Goal: Task Accomplishment & Management: Manage account settings

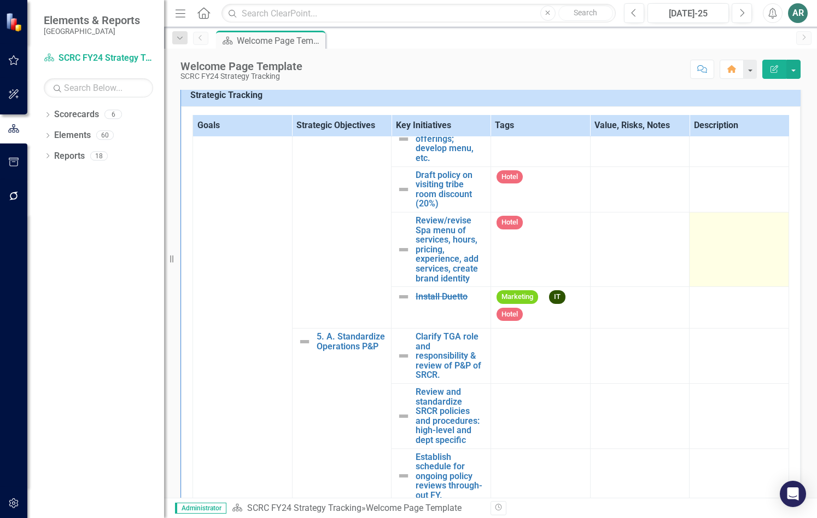
scroll to position [383, 0]
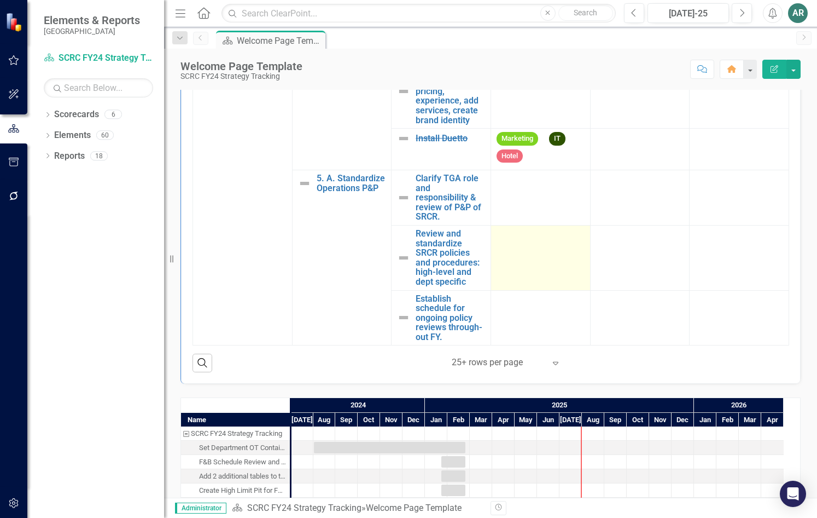
click at [537, 247] on td at bounding box center [541, 257] width 100 height 65
click at [542, 246] on td at bounding box center [541, 257] width 100 height 65
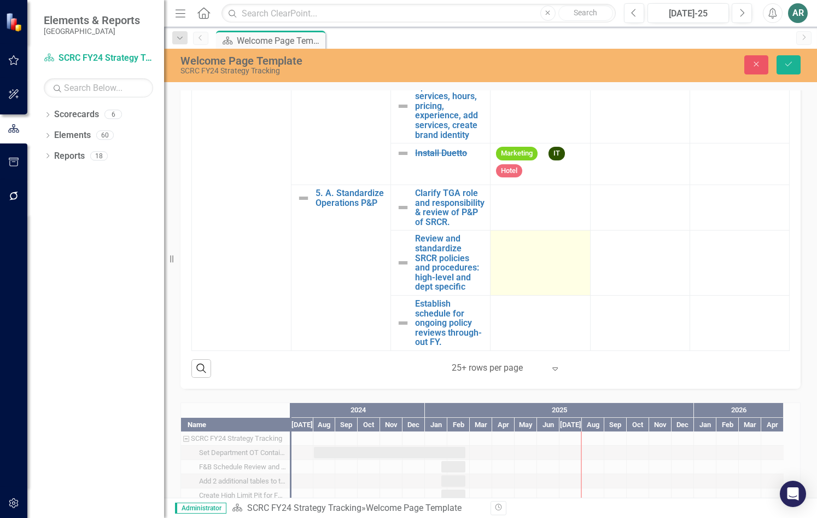
scroll to position [541, 0]
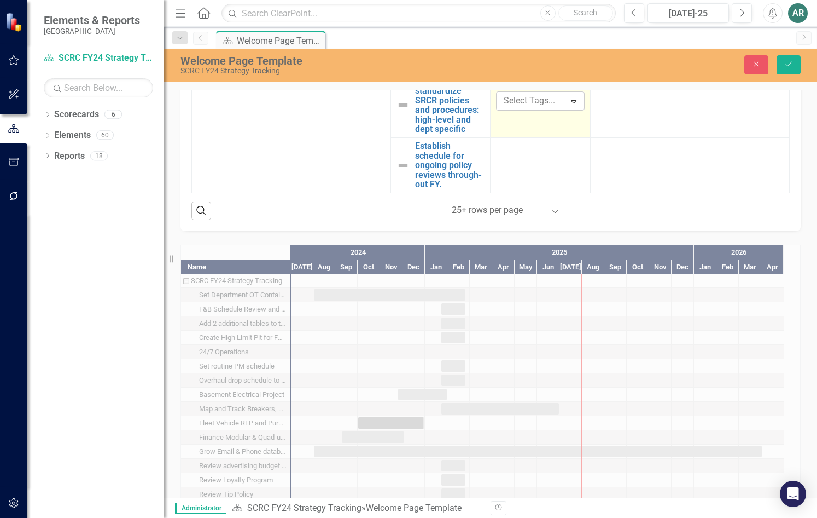
click at [568, 97] on icon "Expand" at bounding box center [573, 101] width 11 height 9
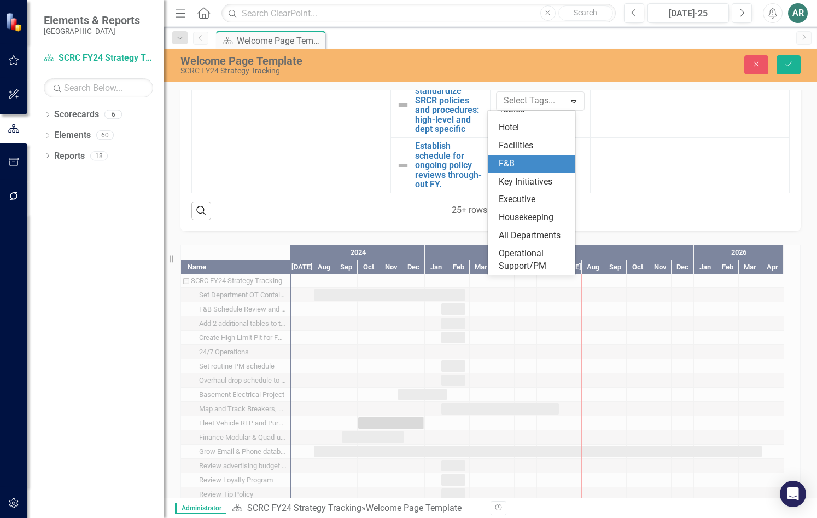
scroll to position [166, 0]
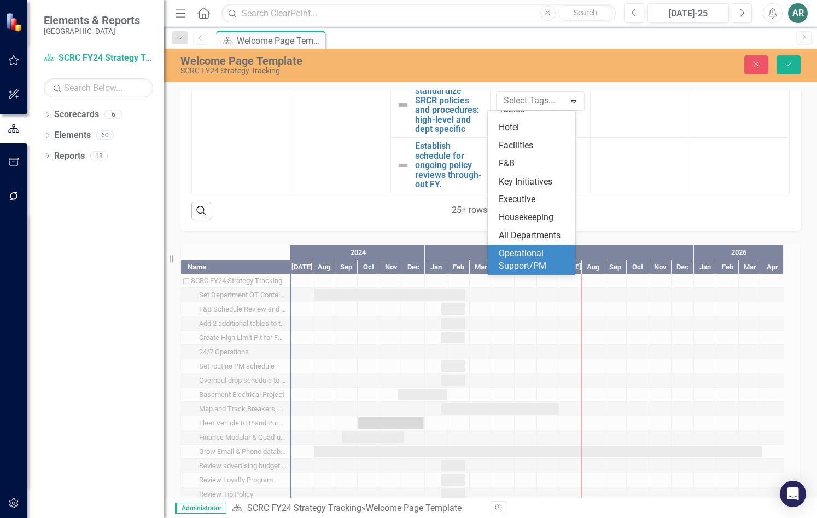
click at [530, 257] on span "Operational Support/PM" at bounding box center [523, 259] width 48 height 23
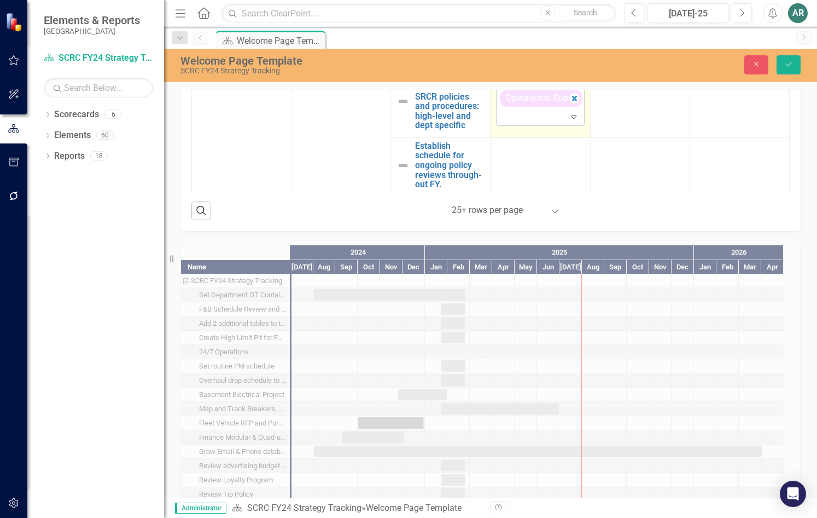
click at [551, 118] on div at bounding box center [540, 116] width 83 height 15
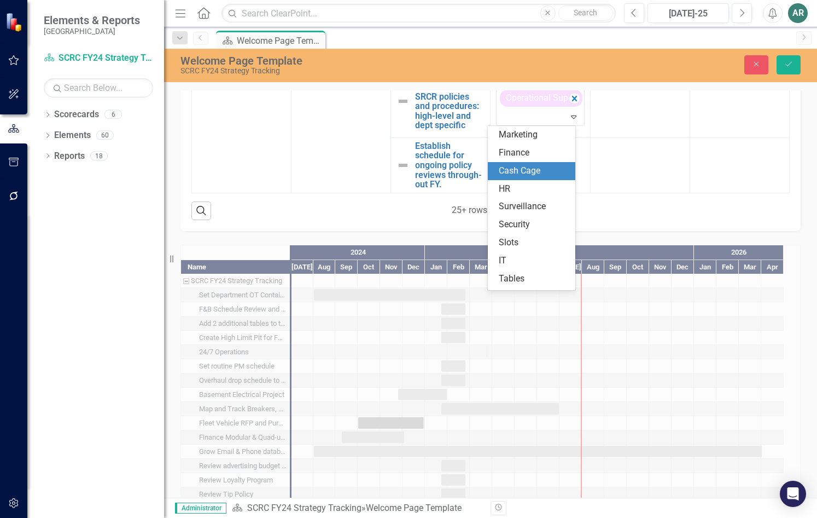
scroll to position [136, 0]
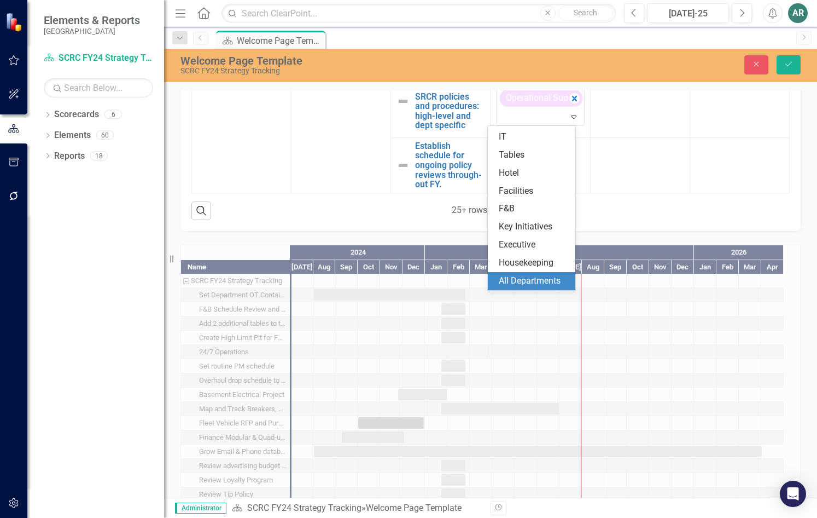
click at [534, 275] on span "All Departments" at bounding box center [530, 280] width 62 height 10
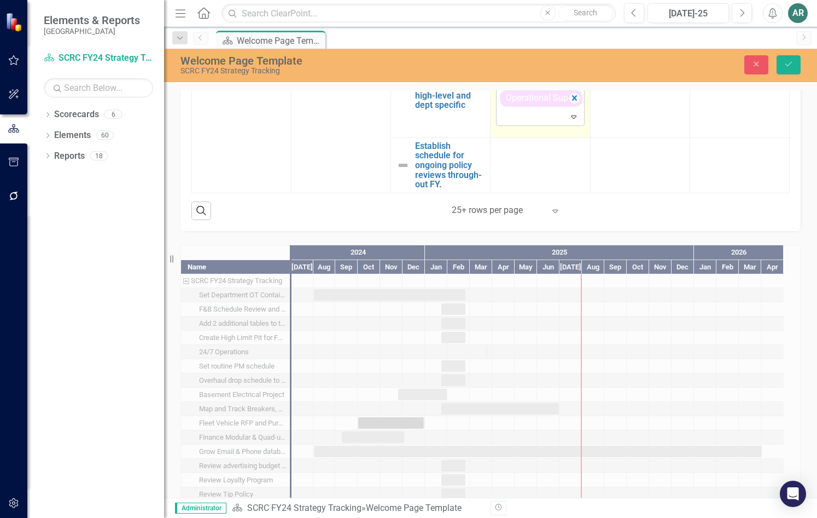
click at [568, 121] on icon "Expand" at bounding box center [573, 116] width 11 height 9
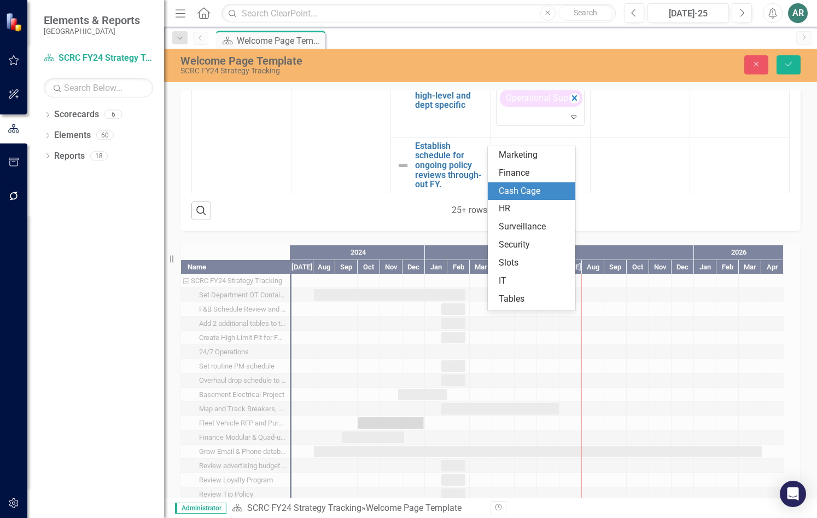
scroll to position [106, 0]
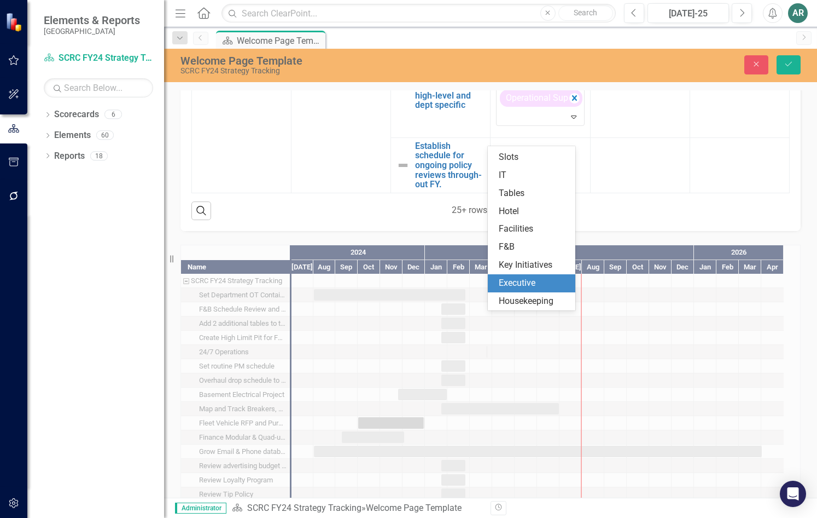
click at [544, 283] on div "Executive" at bounding box center [534, 283] width 70 height 13
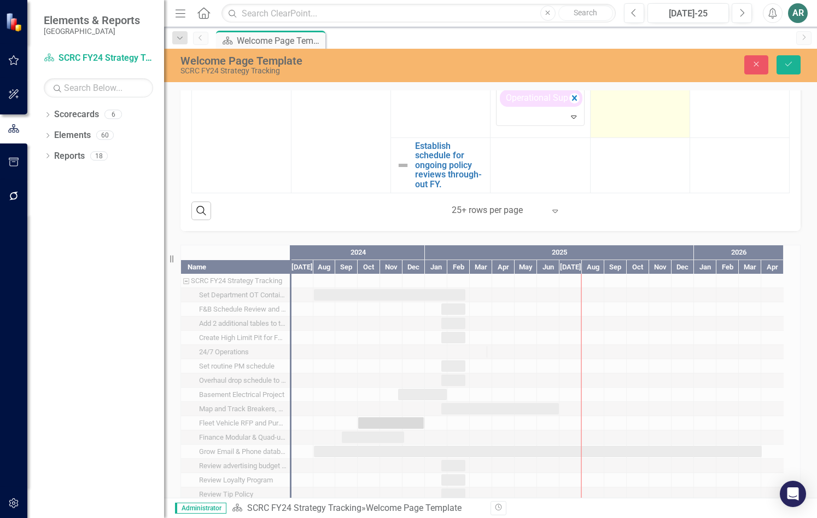
scroll to position [1817, 0]
click at [789, 60] on icon "Save" at bounding box center [789, 64] width 10 height 8
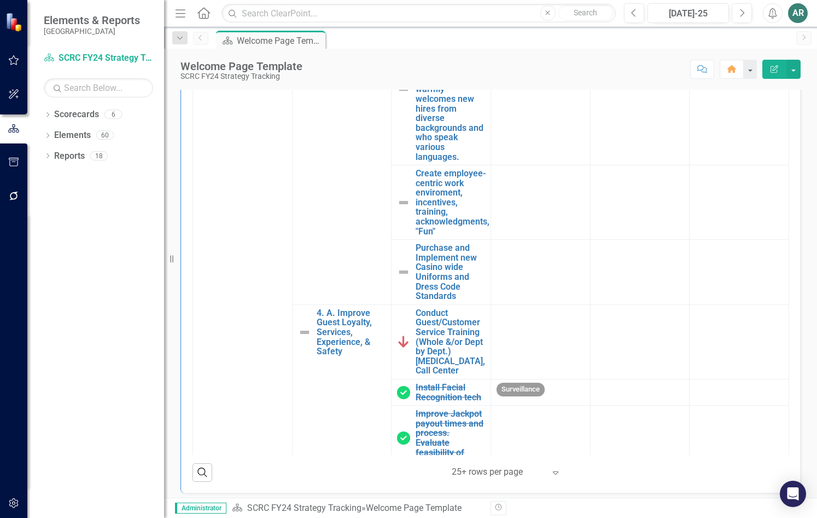
scroll to position [1094, 0]
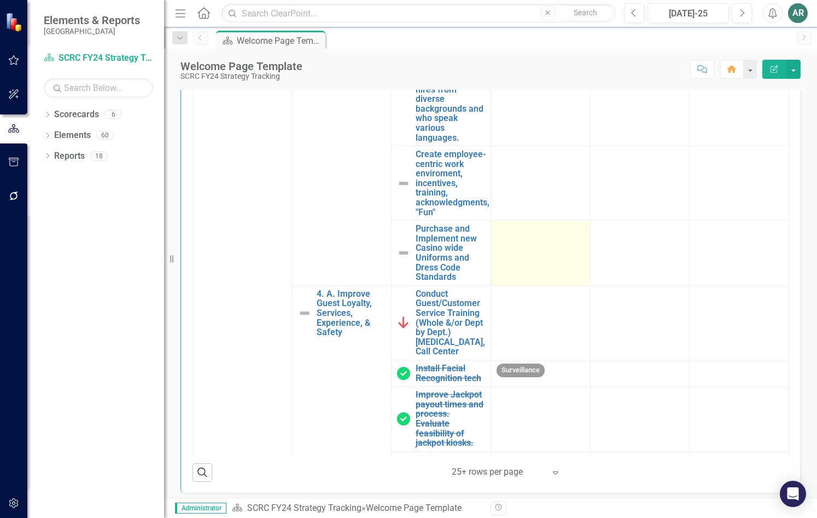
click at [545, 286] on td at bounding box center [541, 252] width 100 height 65
click at [534, 286] on td at bounding box center [541, 252] width 100 height 65
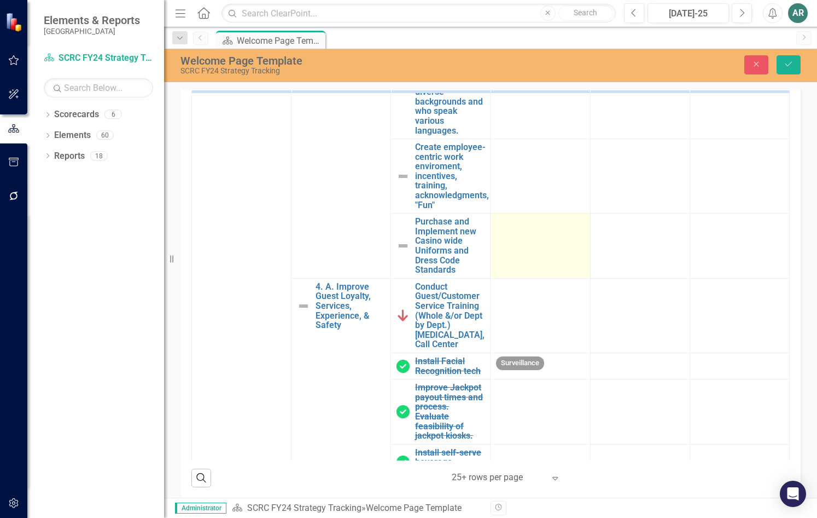
scroll to position [278, 0]
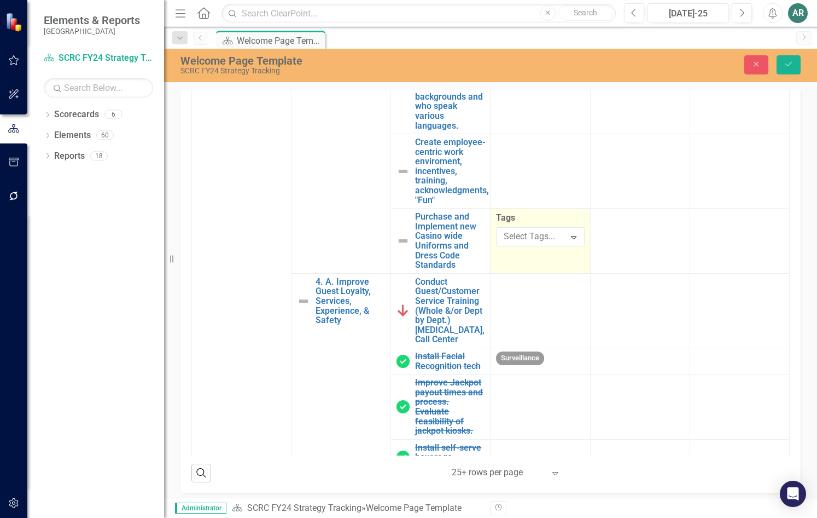
click at [534, 244] on div at bounding box center [532, 236] width 66 height 15
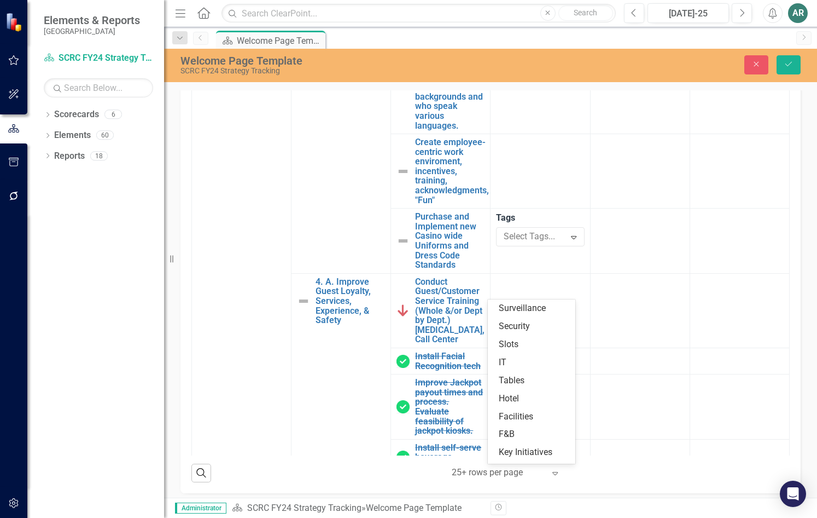
scroll to position [166, 0]
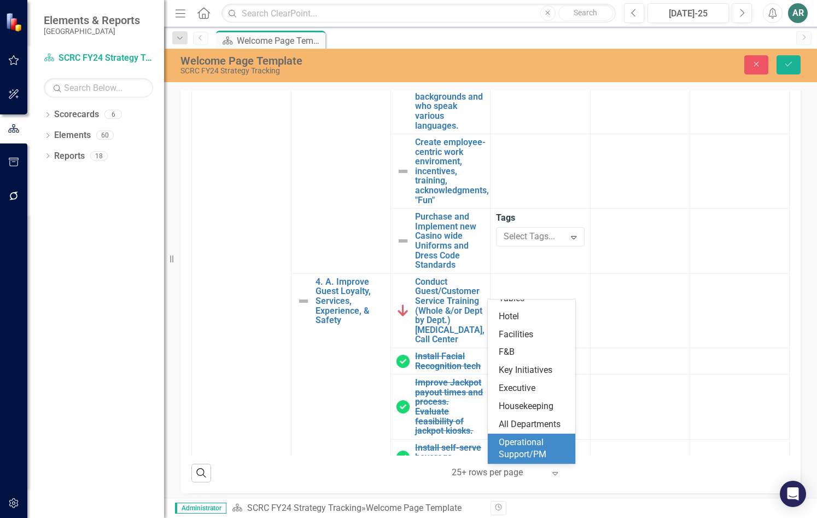
click at [537, 438] on span "Operational Support/PM" at bounding box center [523, 448] width 48 height 23
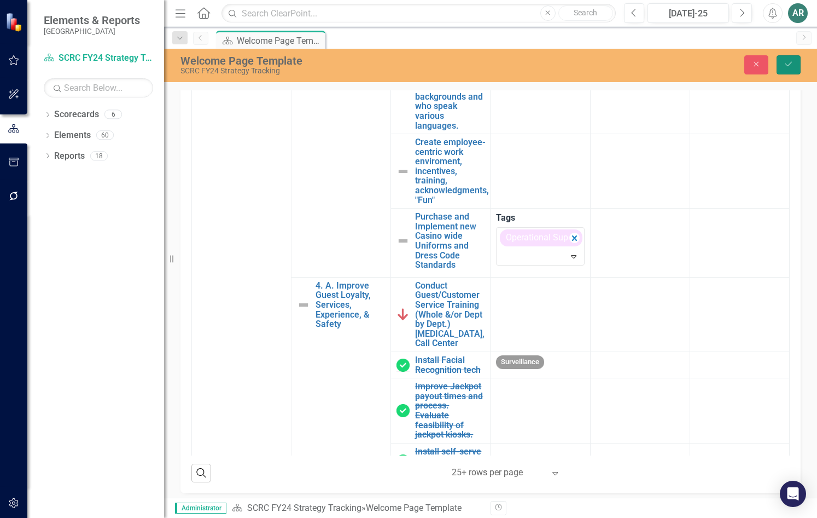
click at [793, 60] on icon "Save" at bounding box center [789, 64] width 10 height 8
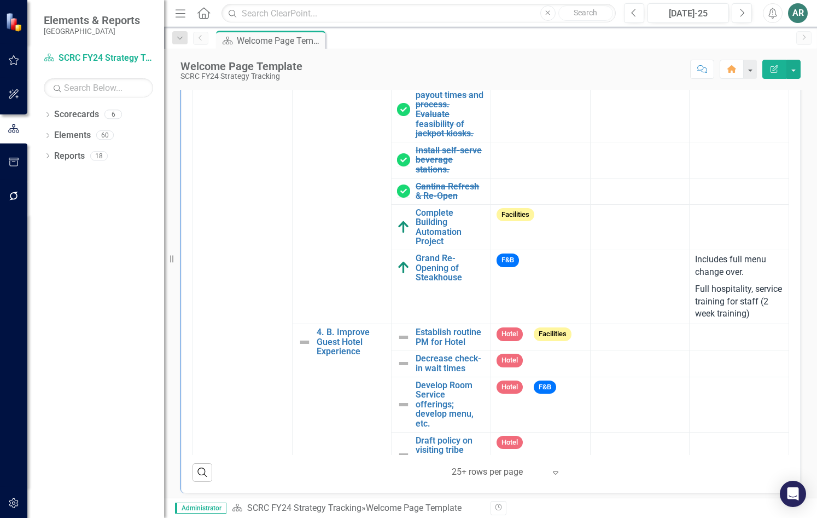
scroll to position [1422, 0]
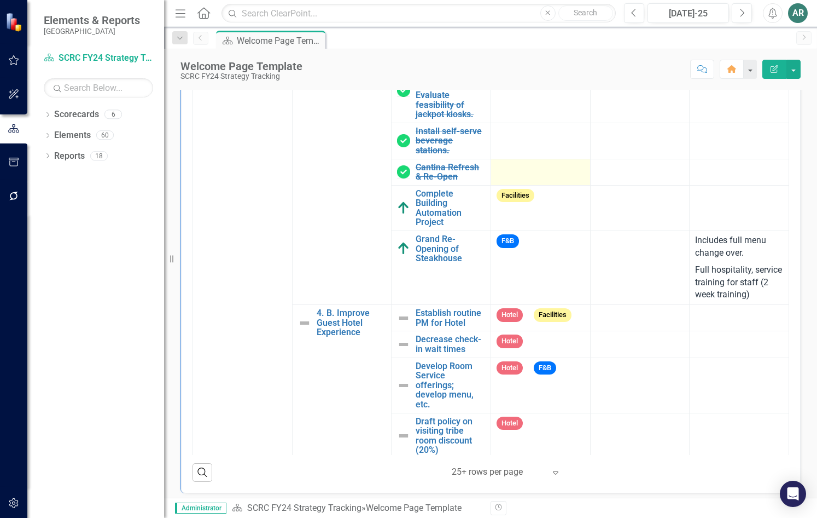
click at [526, 176] on div at bounding box center [541, 168] width 88 height 13
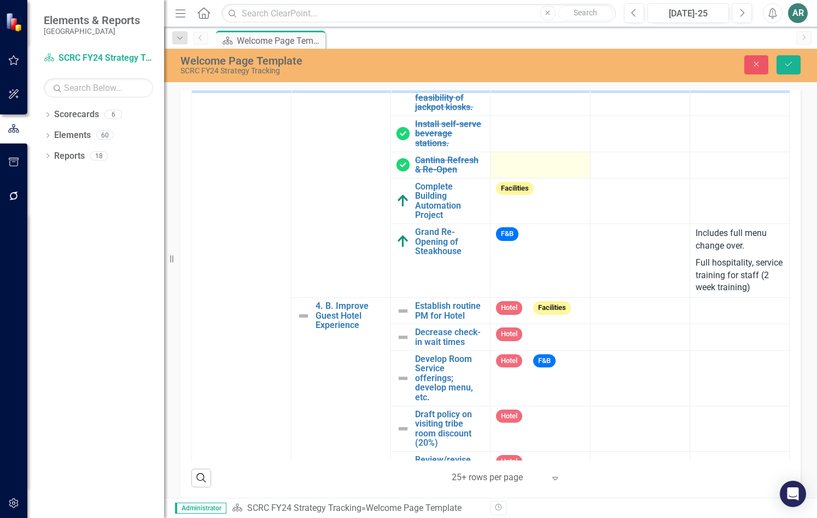
scroll to position [278, 0]
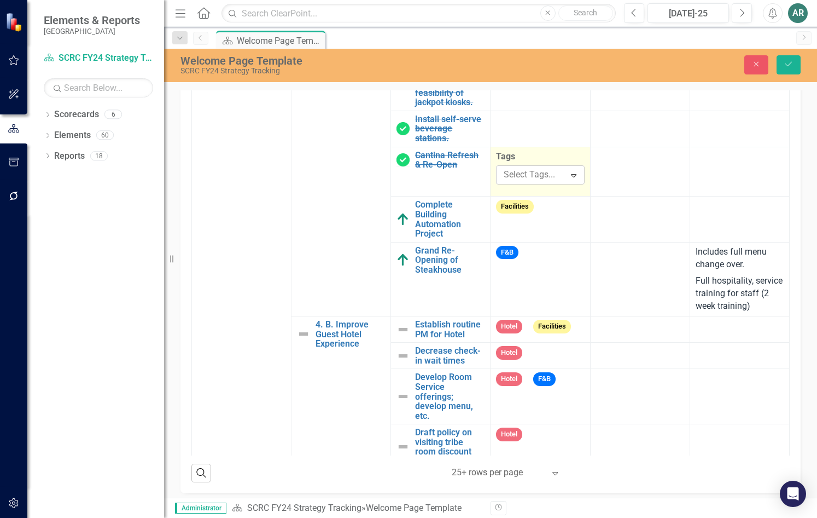
click at [533, 182] on div at bounding box center [532, 174] width 66 height 15
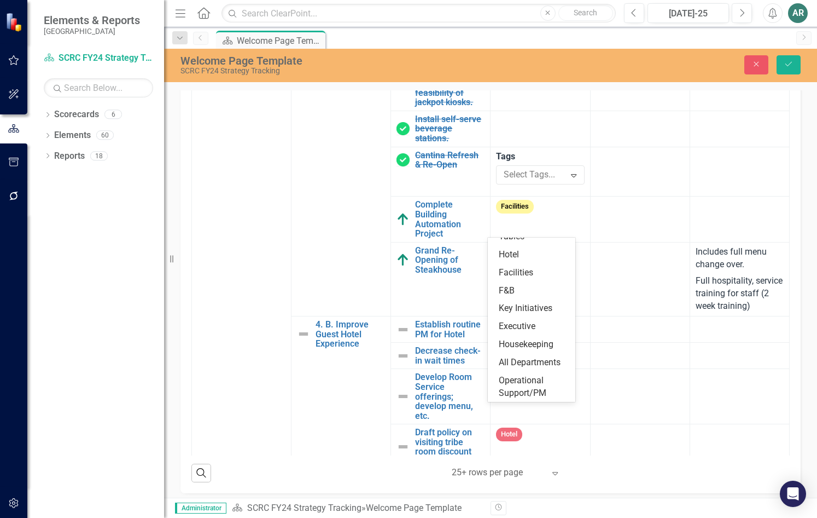
scroll to position [166, 0]
click at [528, 284] on div "F&B" at bounding box center [534, 290] width 70 height 13
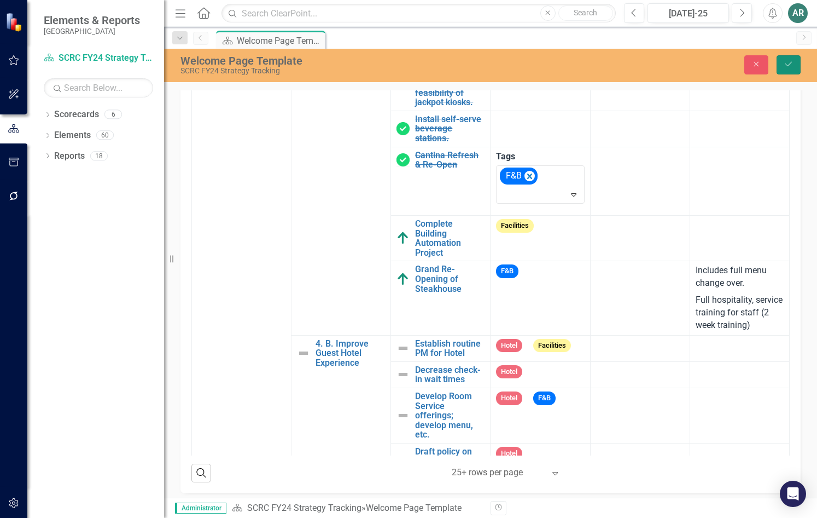
click at [787, 60] on icon "Save" at bounding box center [789, 64] width 10 height 8
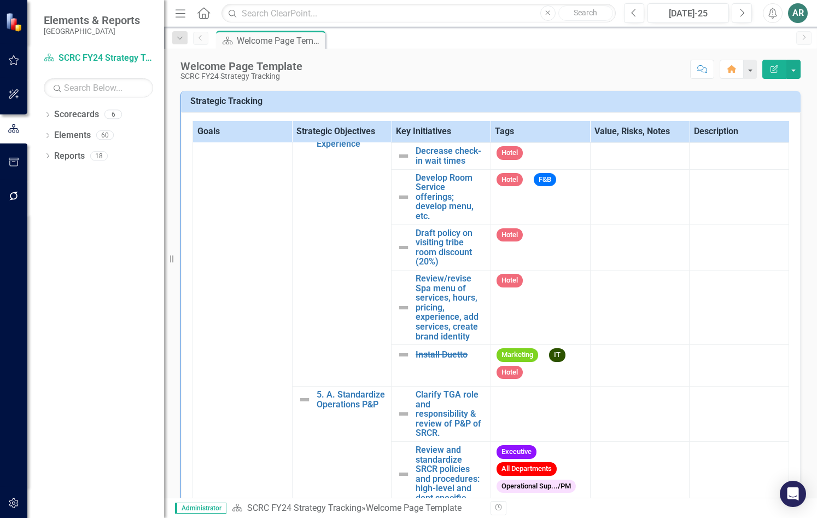
scroll to position [1696, 0]
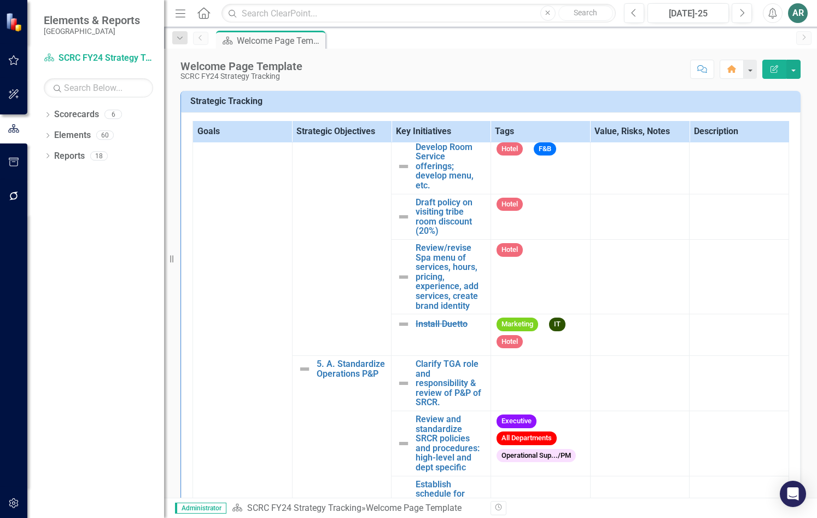
click at [432, 108] on link "Establish routine PM for Hotel" at bounding box center [450, 98] width 69 height 19
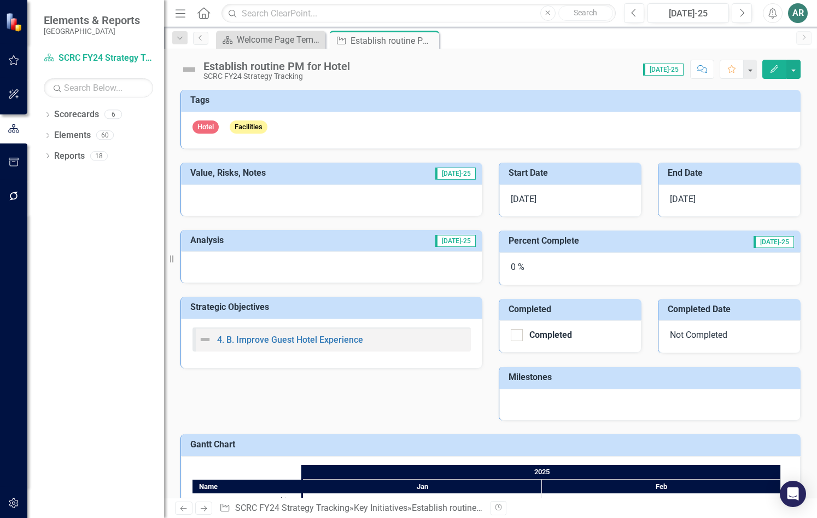
click at [541, 270] on div "0 %" at bounding box center [649, 268] width 301 height 33
click at [516, 336] on div at bounding box center [517, 335] width 12 height 12
click at [516, 336] on input "Completed" at bounding box center [514, 332] width 7 height 7
checkbox input "true"
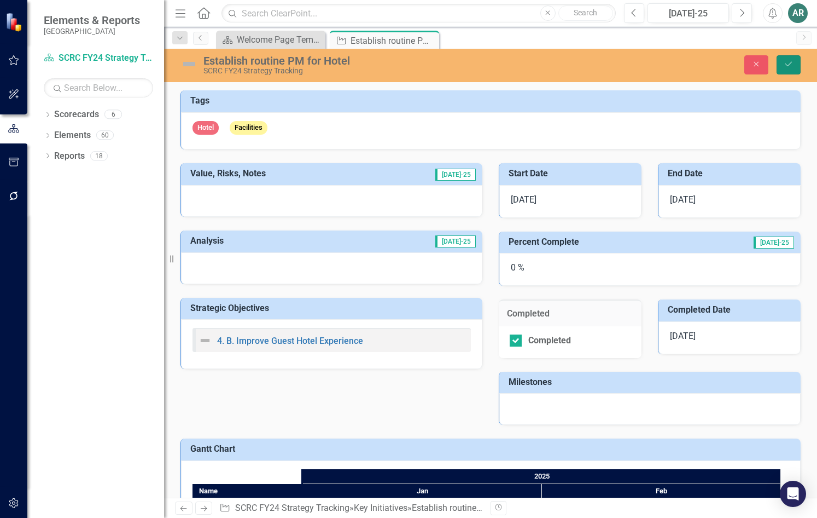
click at [785, 63] on icon "Save" at bounding box center [789, 64] width 10 height 8
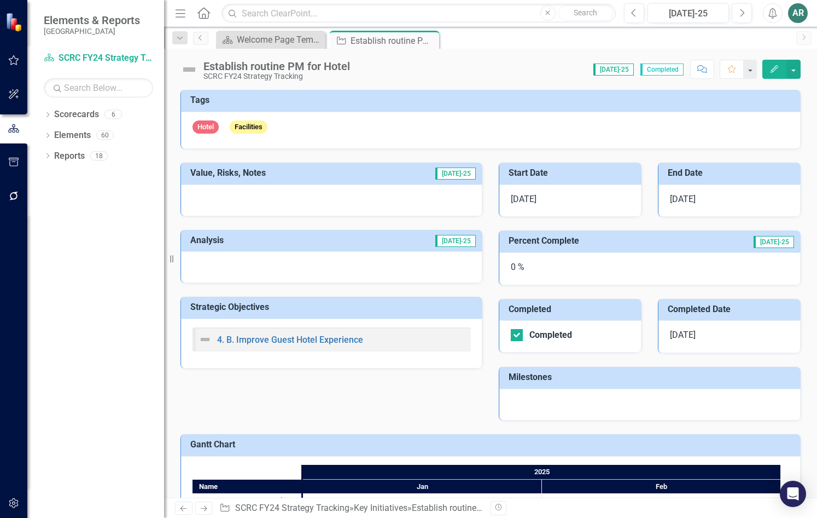
click at [691, 339] on span "8/26/25" at bounding box center [683, 334] width 26 height 10
click at [737, 312] on h3 "Completed Date" at bounding box center [731, 309] width 127 height 10
click at [727, 313] on h3 "Completed Date" at bounding box center [731, 309] width 127 height 10
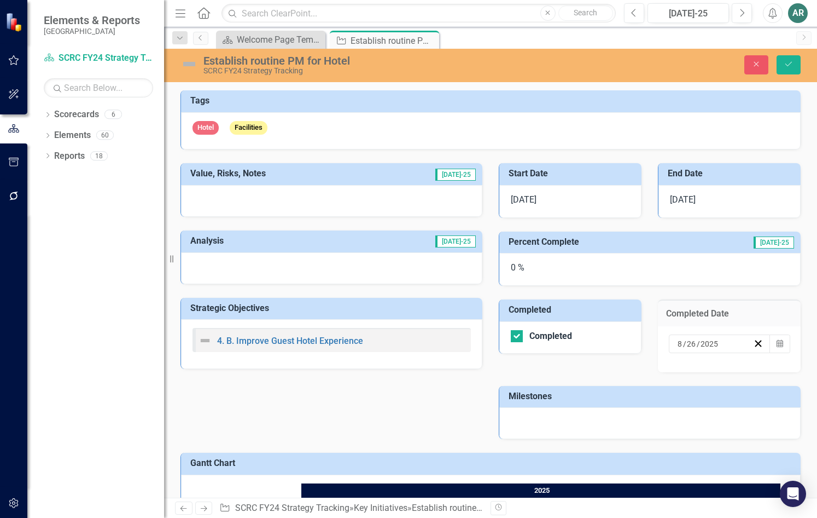
click at [700, 341] on input "2025" at bounding box center [709, 343] width 19 height 11
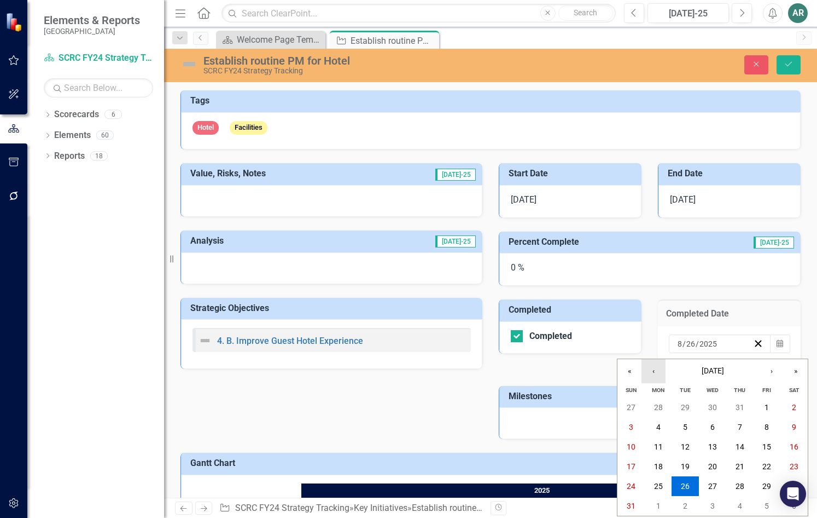
click at [654, 365] on button "‹" at bounding box center [654, 371] width 24 height 24
click at [742, 404] on abbr "1" at bounding box center [740, 407] width 4 height 9
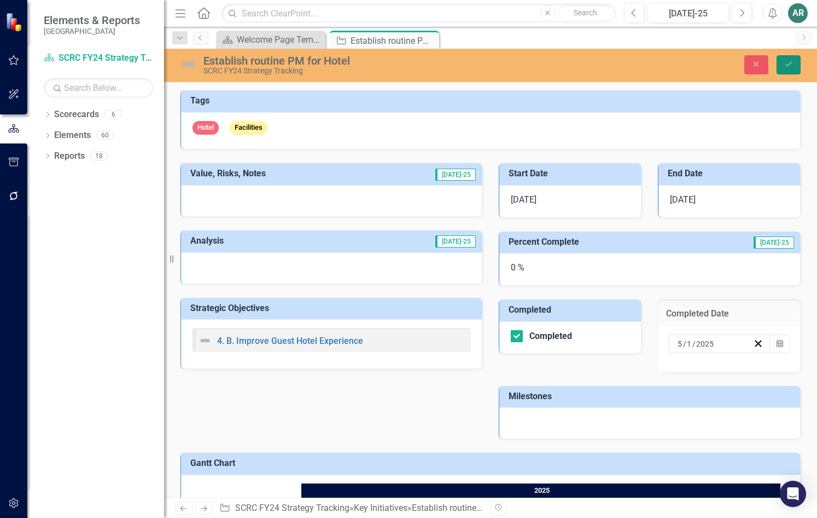
click at [788, 66] on icon "Save" at bounding box center [789, 64] width 10 height 8
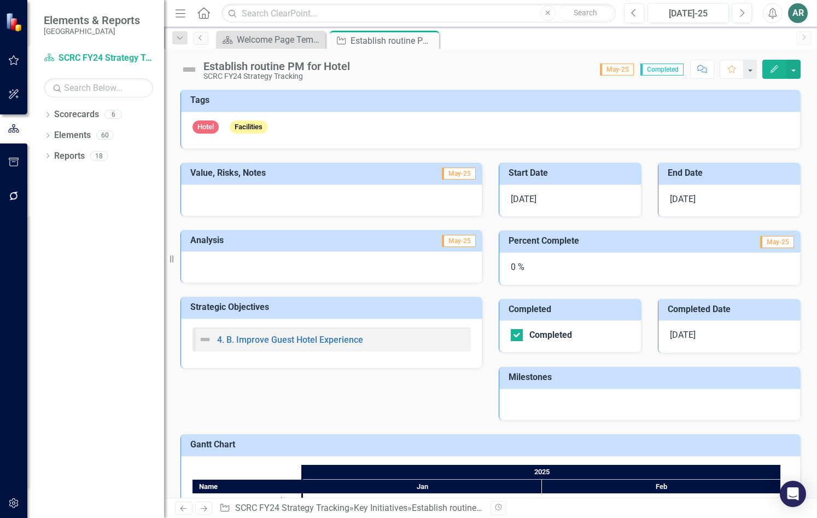
click at [481, 74] on div "Score: 0.00 May-25 Completed Comment Favorite Edit" at bounding box center [578, 69] width 445 height 19
click at [813, 57] on div "Establish routine PM for Hotel SCRC FY24 Strategy Tracking Score: 0.00 May-25 C…" at bounding box center [490, 65] width 653 height 33
click at [427, 38] on icon "Close" at bounding box center [428, 40] width 11 height 9
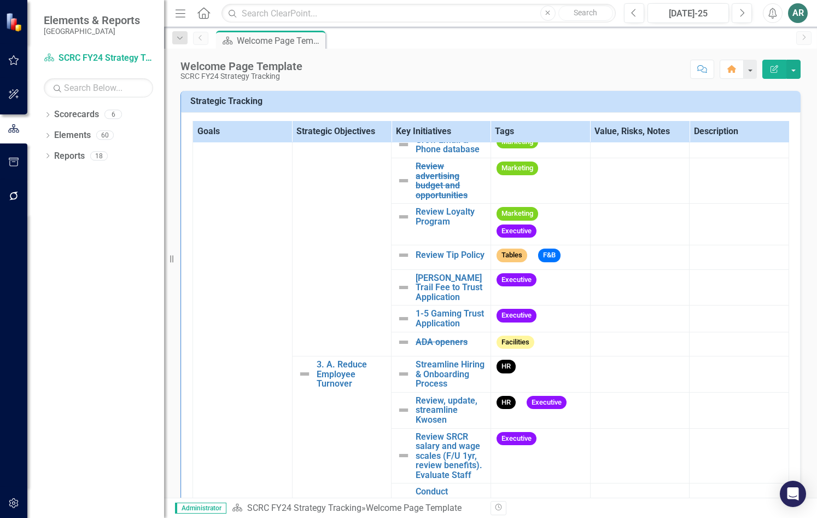
scroll to position [547, 0]
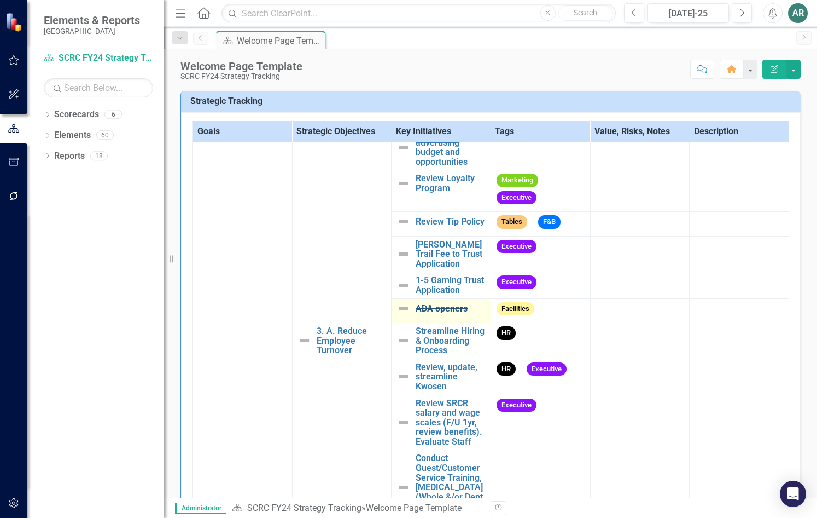
click at [437, 313] on link "ADA openers" at bounding box center [450, 309] width 69 height 10
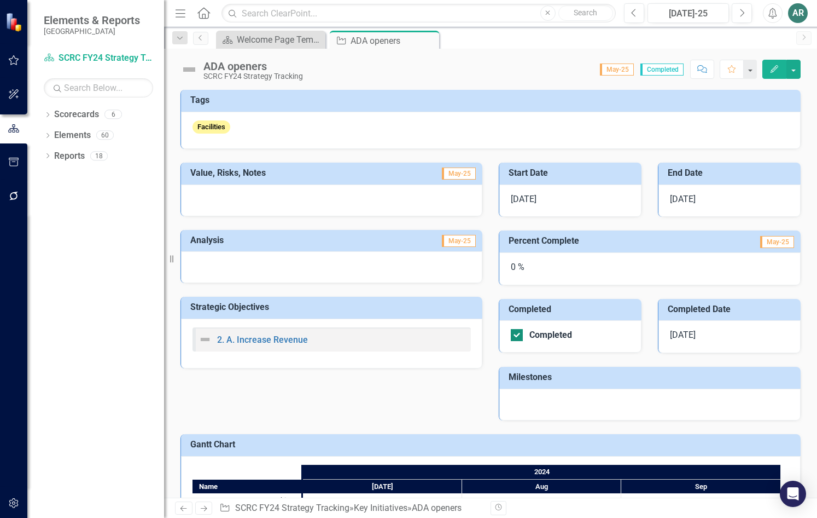
click at [546, 335] on div "Completed" at bounding box center [551, 335] width 43 height 0
click at [518, 335] on input "Completed" at bounding box center [514, 332] width 7 height 7
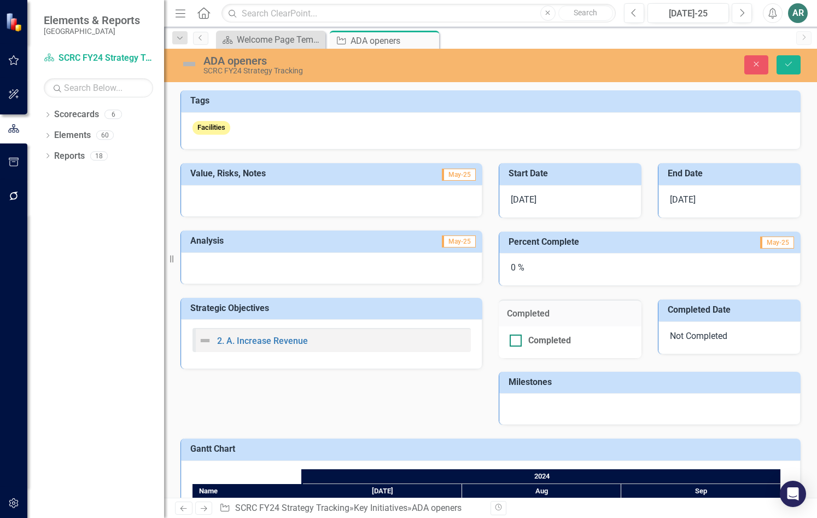
click at [538, 340] on div "Completed" at bounding box center [549, 340] width 43 height 0
click at [517, 338] on input "Completed" at bounding box center [513, 337] width 7 height 7
checkbox input "true"
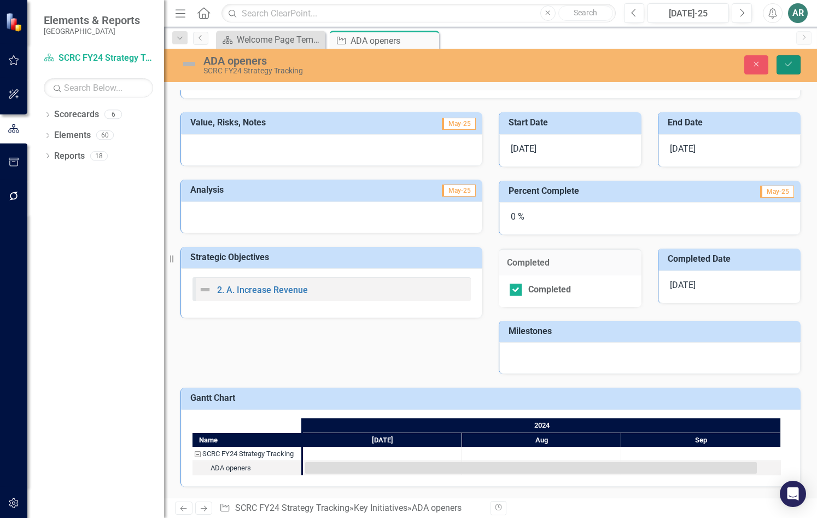
click at [793, 63] on icon "Save" at bounding box center [789, 64] width 10 height 8
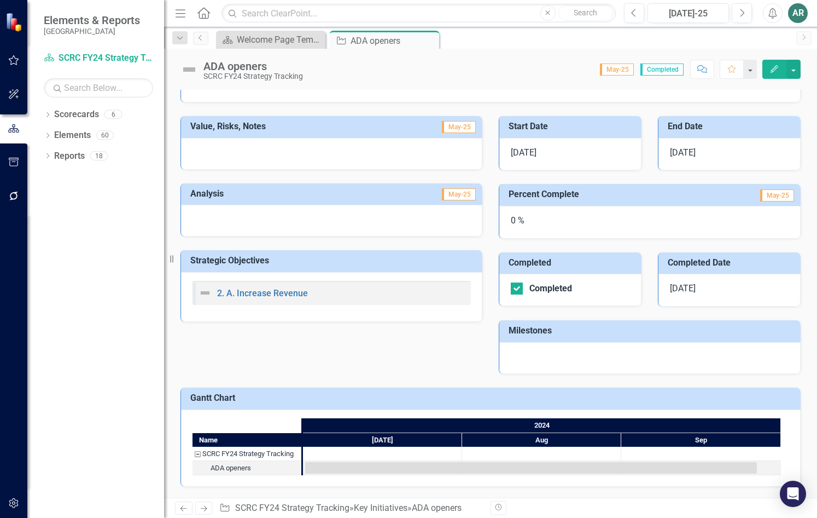
scroll to position [0, 0]
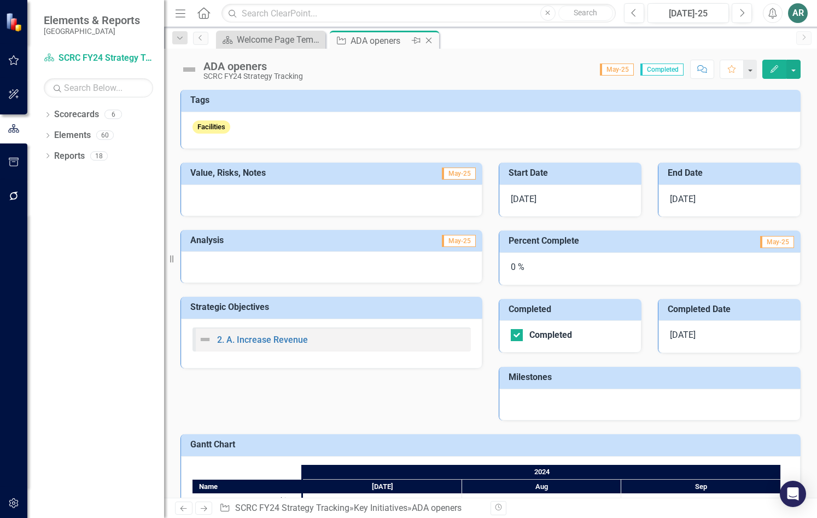
click at [432, 36] on div "Close" at bounding box center [430, 41] width 14 height 14
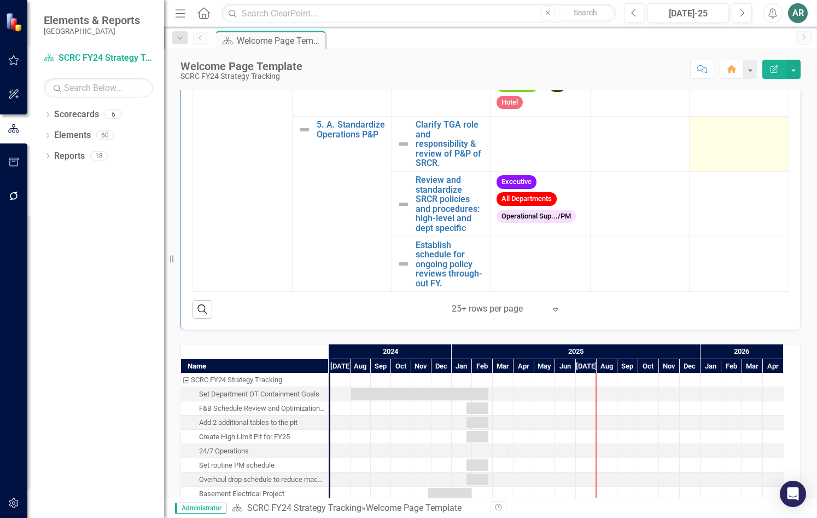
scroll to position [438, 0]
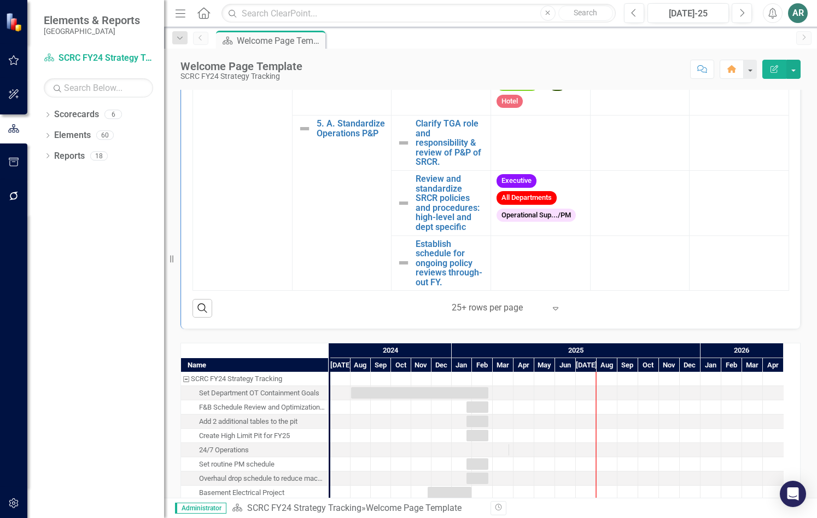
click at [550, 313] on div "Expand" at bounding box center [558, 308] width 16 height 20
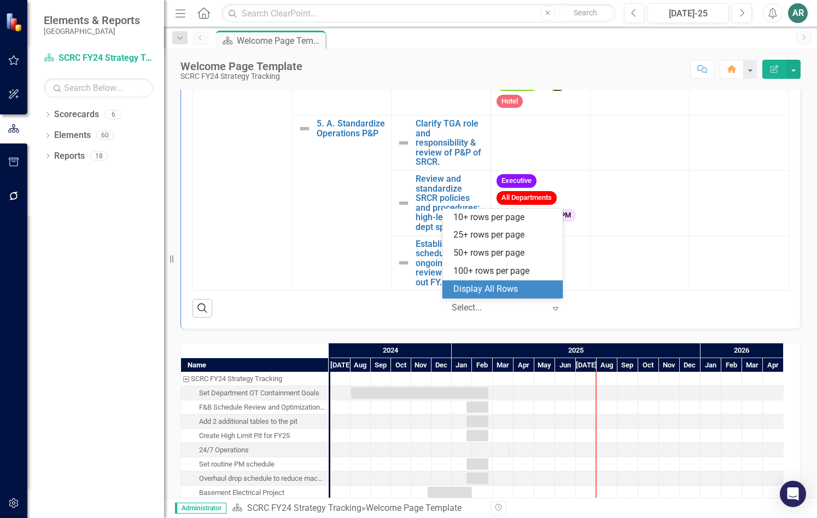
click at [525, 289] on div "Display All Rows" at bounding box center [505, 289] width 103 height 13
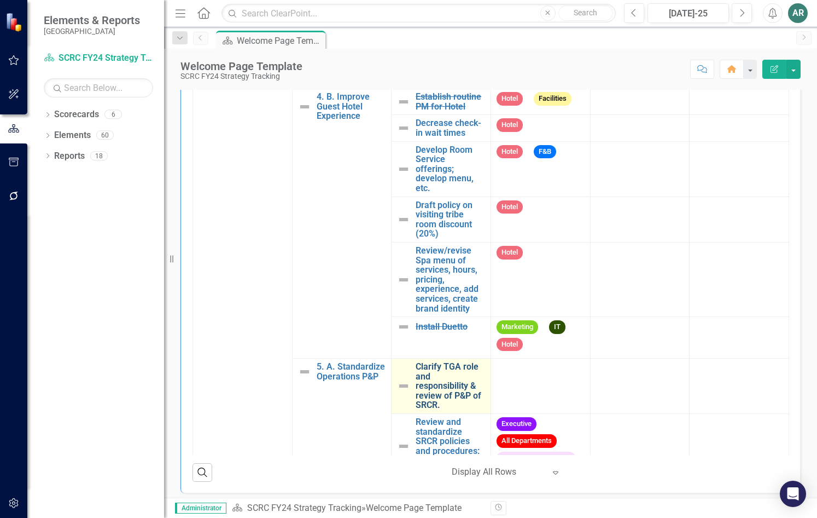
scroll to position [1577, 0]
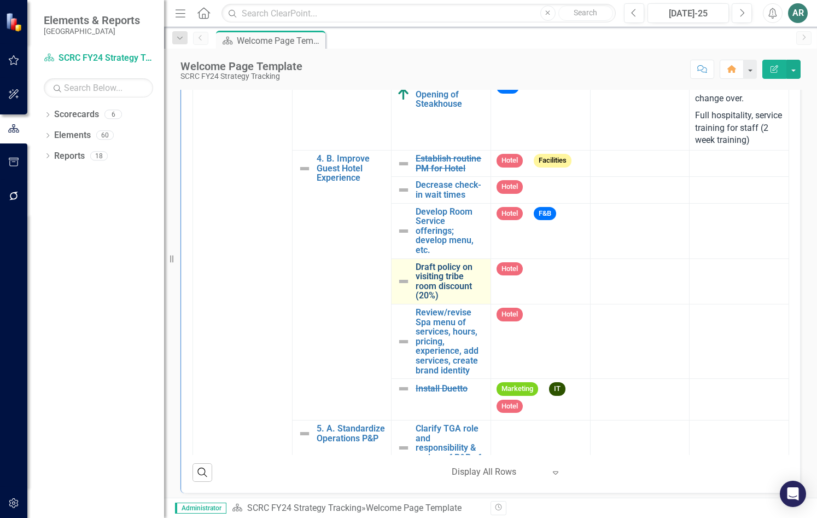
click at [429, 300] on link "Draft policy on visiting tribe room discount (20%)" at bounding box center [450, 281] width 69 height 38
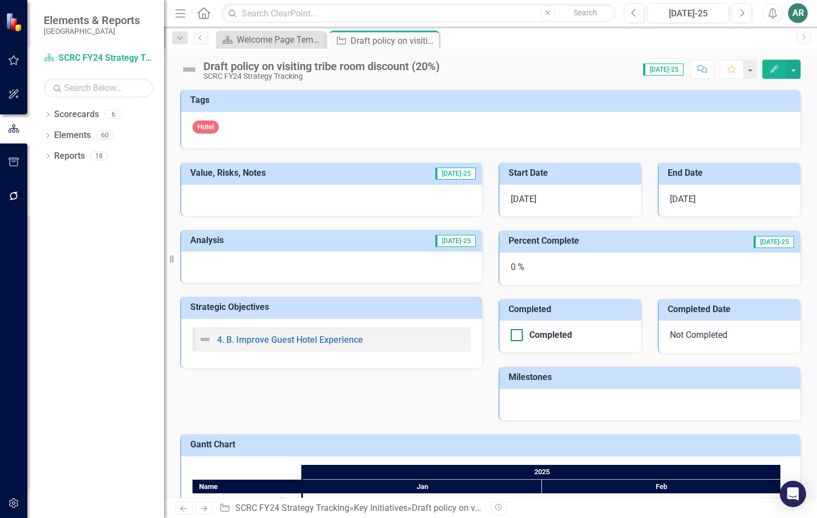
click at [516, 336] on div at bounding box center [517, 335] width 12 height 12
click at [516, 336] on input "Completed" at bounding box center [514, 332] width 7 height 7
checkbox input "true"
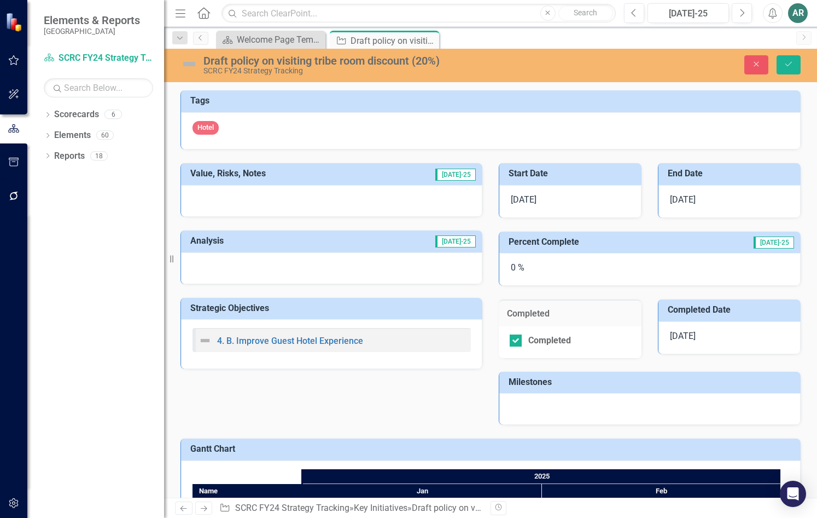
click at [688, 200] on span "2/23/25" at bounding box center [683, 199] width 26 height 10
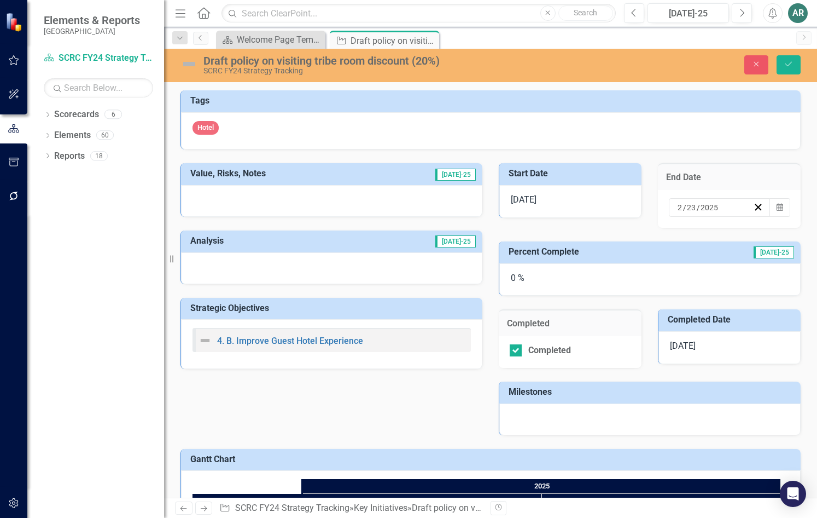
click at [713, 206] on input "2025" at bounding box center [709, 207] width 19 height 11
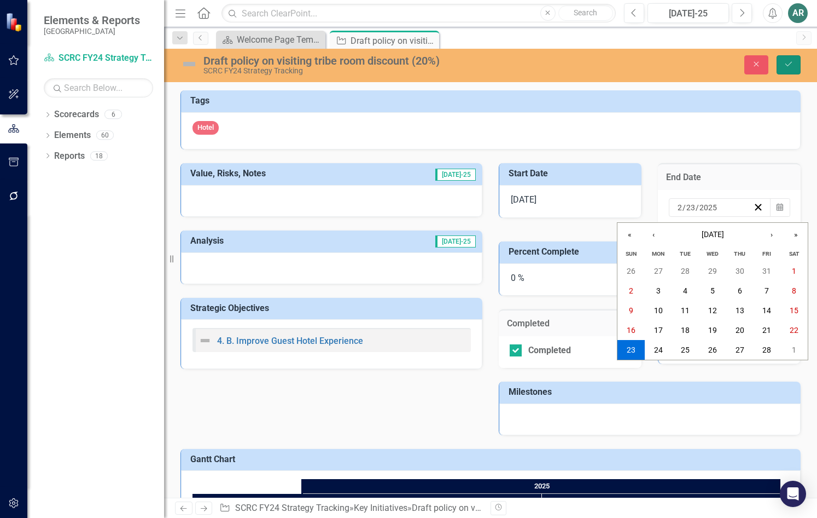
click at [793, 57] on button "Save" at bounding box center [789, 64] width 24 height 19
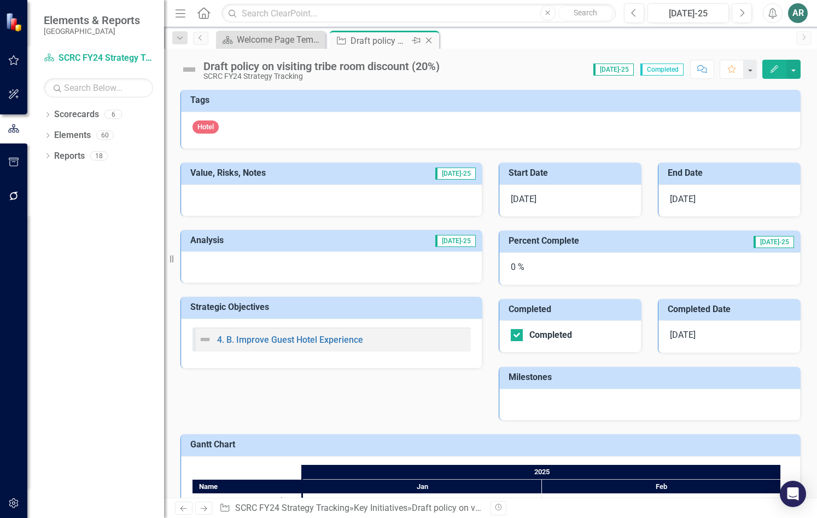
click at [434, 37] on icon "Close" at bounding box center [428, 40] width 11 height 9
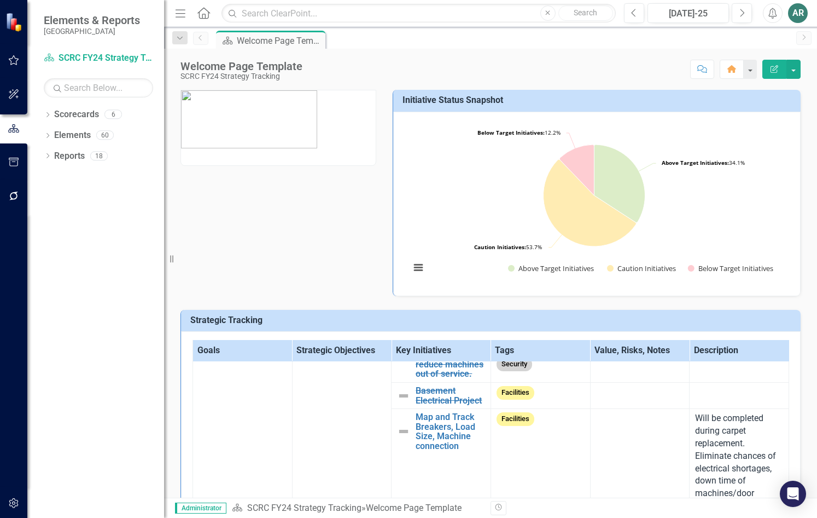
scroll to position [438, 0]
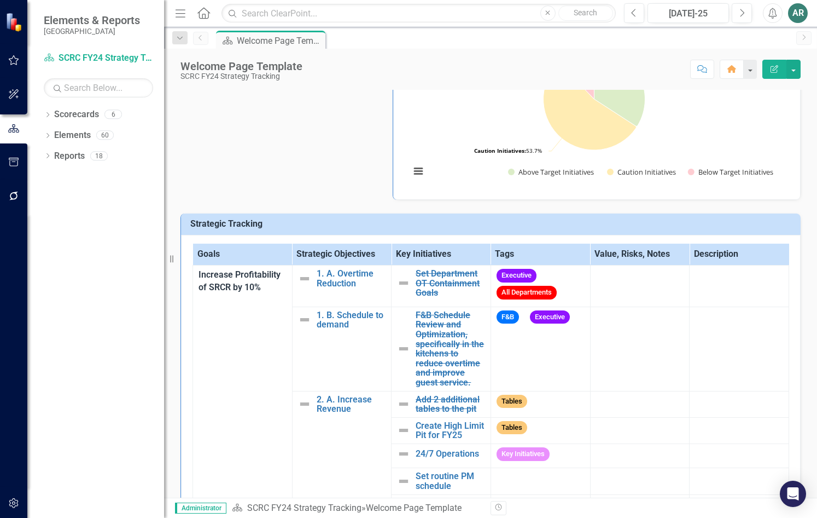
scroll to position [77, 0]
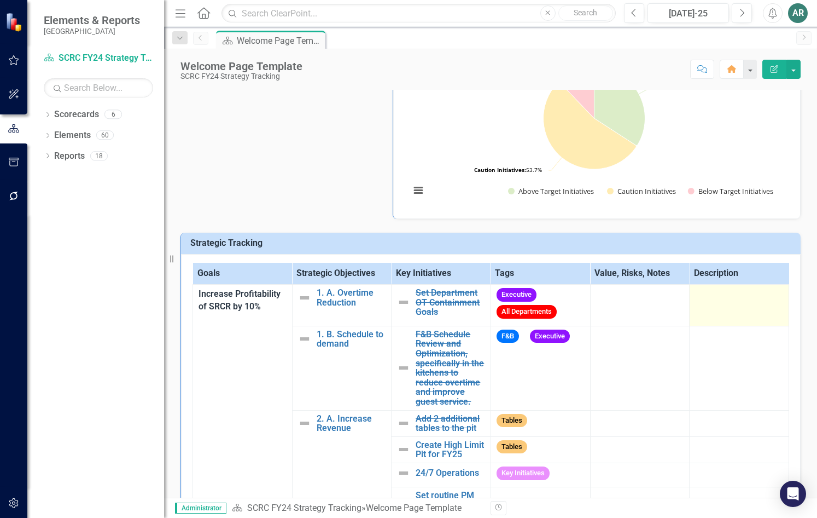
click at [744, 300] on div at bounding box center [739, 294] width 88 height 13
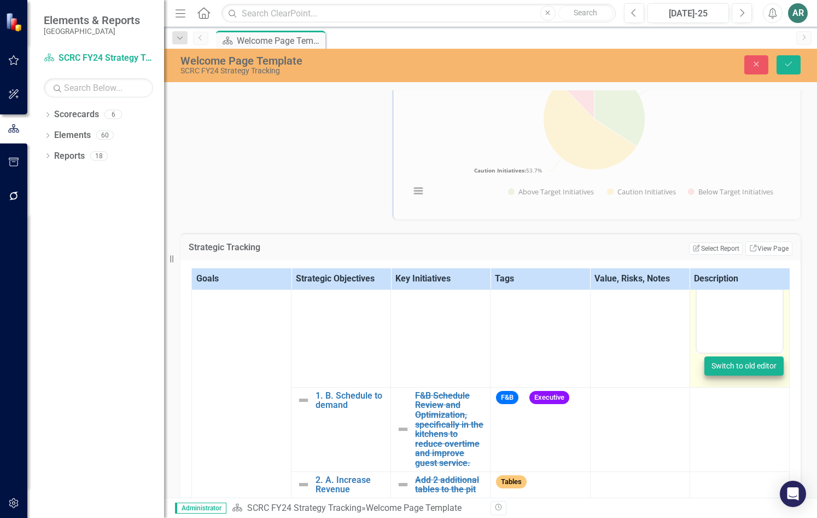
scroll to position [164, 0]
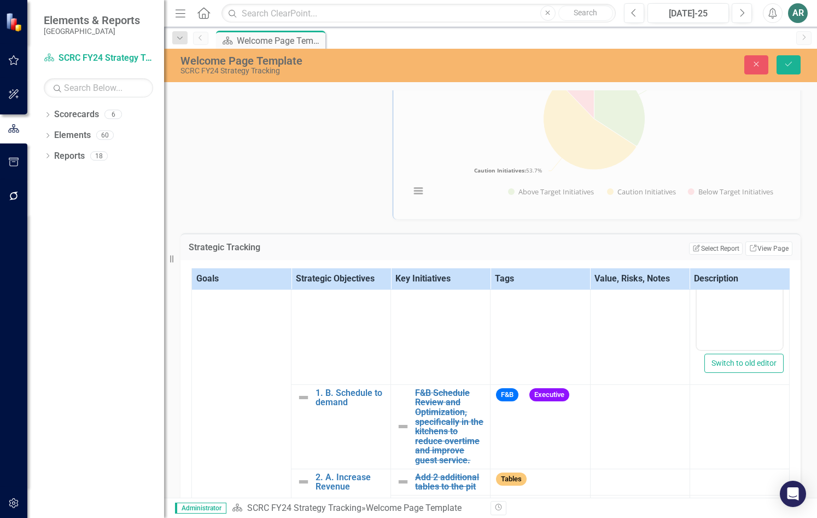
click at [787, 300] on div "Goals Strategic Objectives Key Initiatives Tags Value, Risks, Notes Description…" at bounding box center [491, 477] width 620 height 434
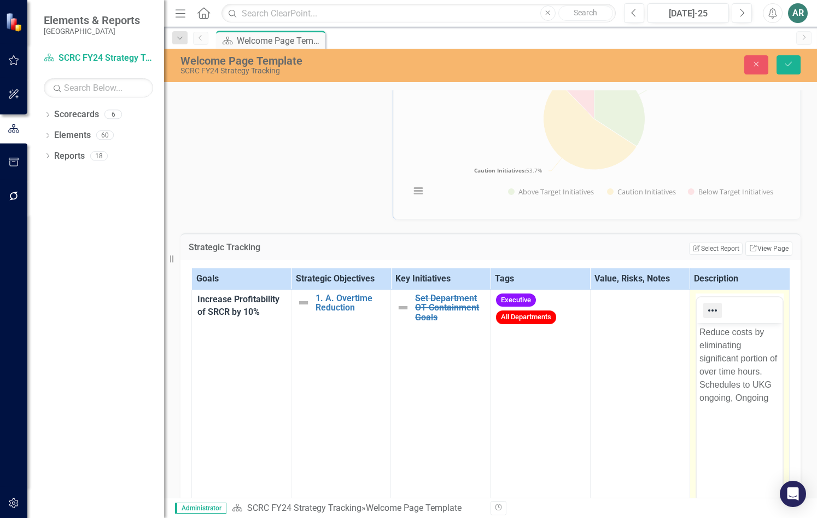
click at [706, 307] on icon "Reveal or hide additional toolbar items" at bounding box center [712, 310] width 13 height 13
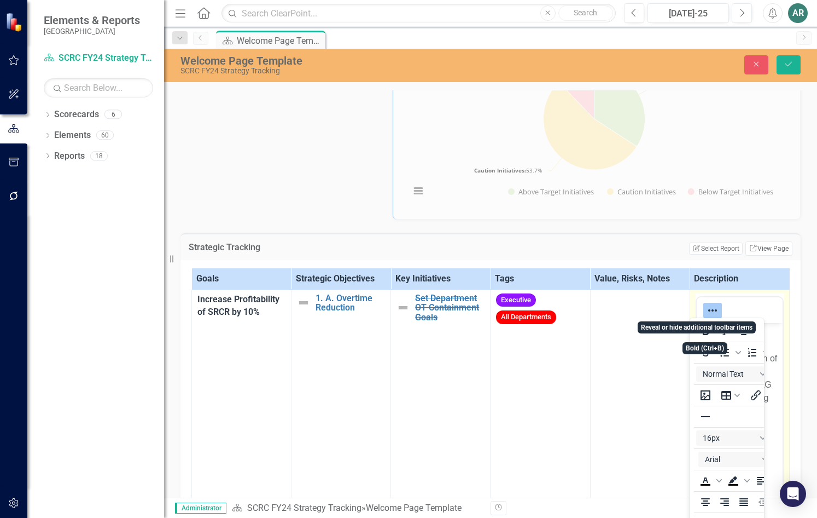
click at [706, 307] on icon "Reveal or hide additional toolbar items" at bounding box center [712, 310] width 13 height 13
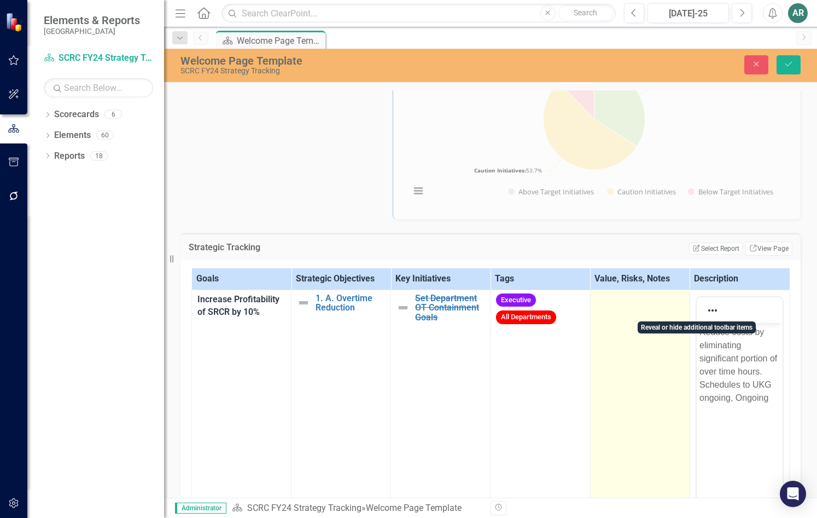
click at [626, 345] on td at bounding box center [640, 418] width 100 height 259
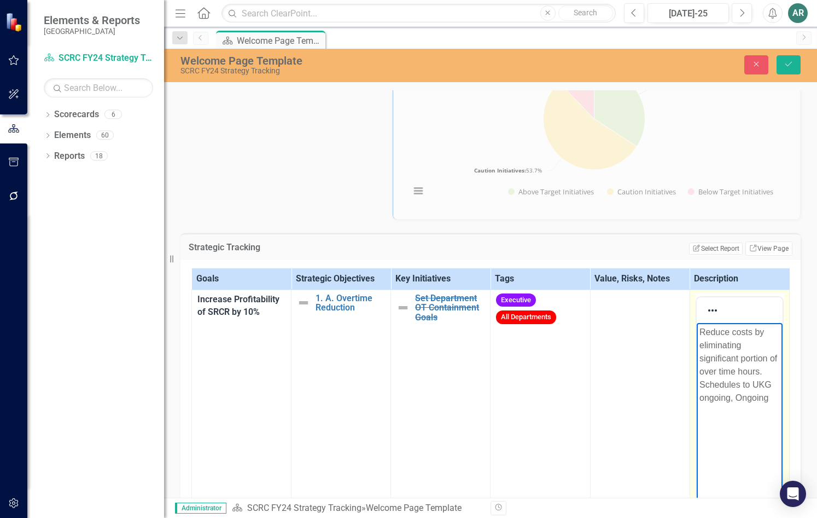
click at [734, 399] on p "Reduce costs by eliminating significant portion of over time hours. Schedules t…" at bounding box center [739, 364] width 80 height 79
click at [751, 398] on p "Reduce costs by eliminating significant portion of over time hours. Schedules t…" at bounding box center [739, 364] width 80 height 79
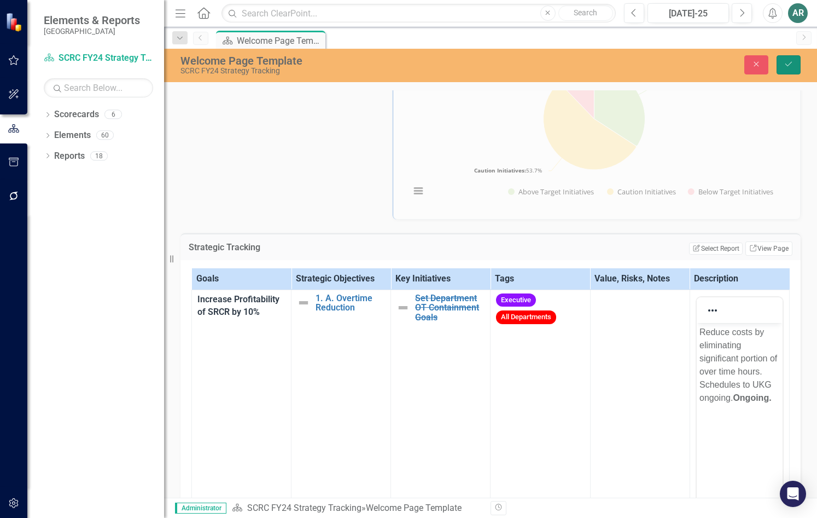
click at [792, 61] on icon "Save" at bounding box center [789, 64] width 10 height 8
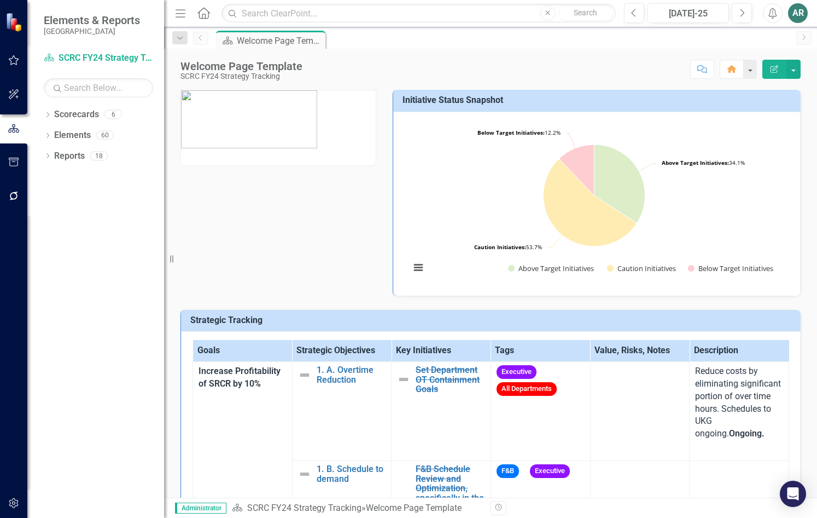
scroll to position [109, 0]
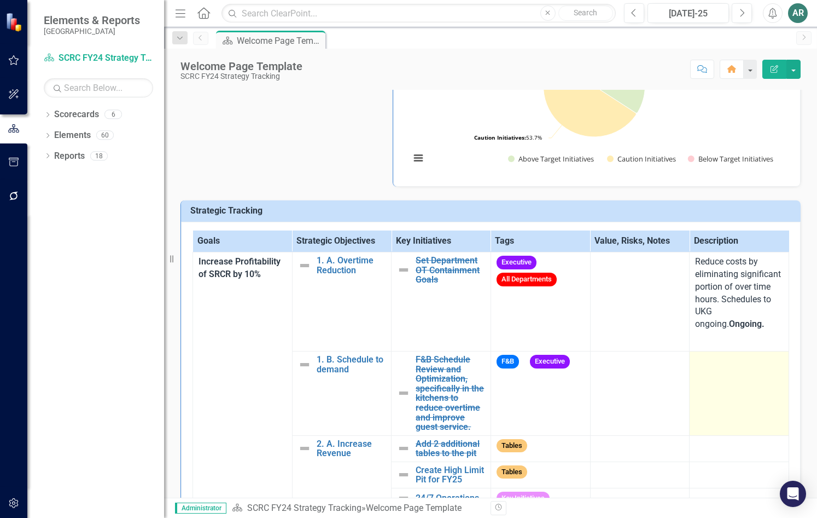
click at [738, 379] on td at bounding box center [740, 393] width 100 height 84
click at [747, 368] on td at bounding box center [740, 393] width 100 height 84
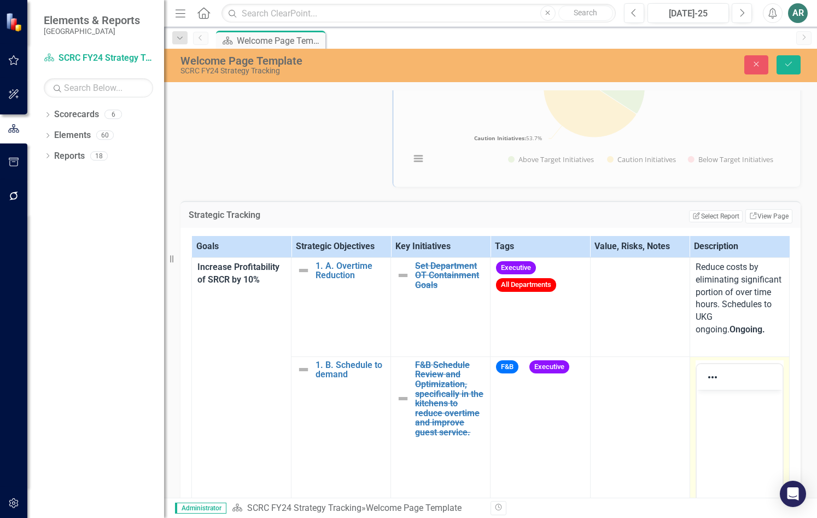
scroll to position [0, 0]
click at [720, 429] on body "Rich Text Area. Press ALT-0 for help." at bounding box center [739, 471] width 86 height 164
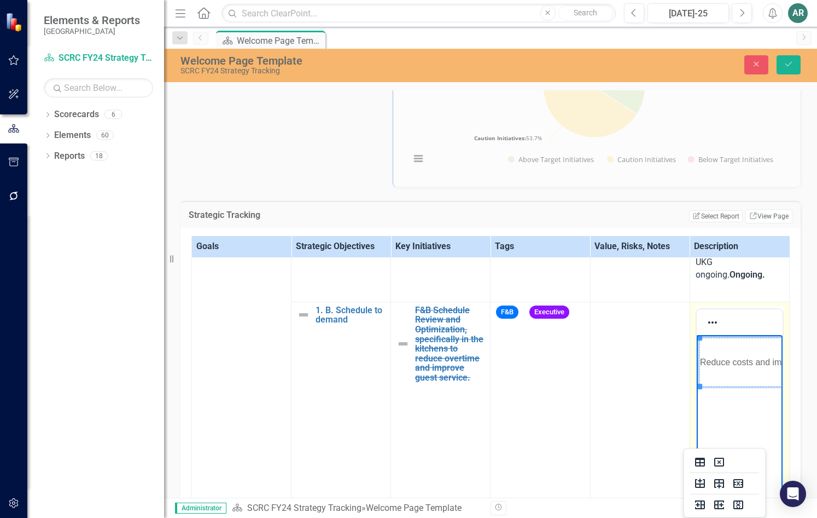
scroll to position [109, 0]
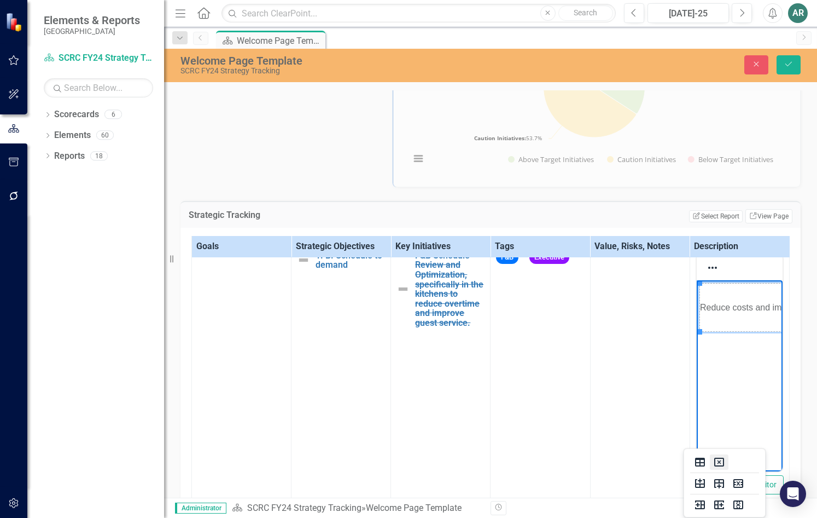
click at [718, 461] on icon "Delete table" at bounding box center [719, 462] width 4 height 4
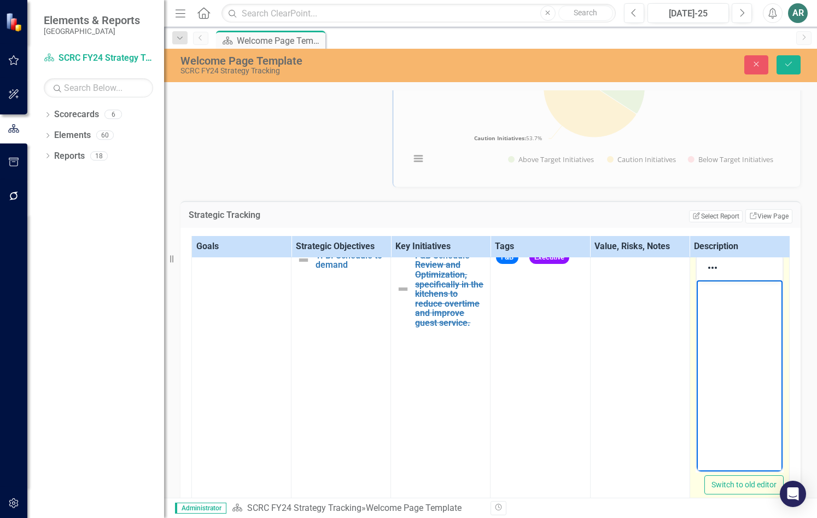
click at [739, 313] on body "Rich Text Area. Press ALT-0 for help." at bounding box center [739, 362] width 86 height 164
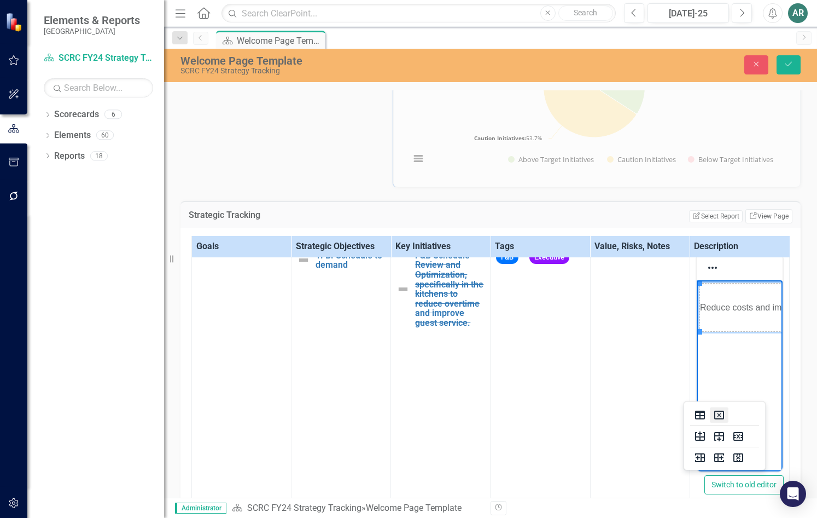
click at [717, 416] on icon "Delete table" at bounding box center [719, 414] width 13 height 13
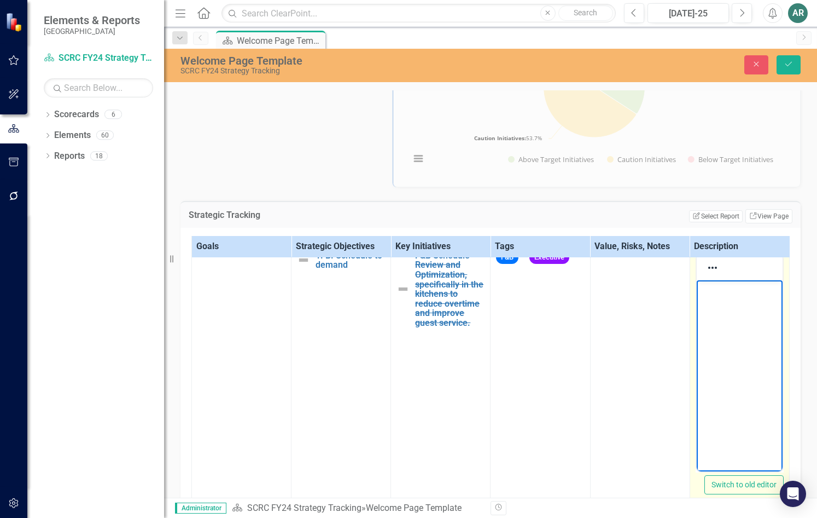
click at [698, 351] on body "Rich Text Area. Press ALT-0 for help." at bounding box center [739, 362] width 86 height 164
paste body "Rich Text Area. Press ALT-0 for help."
click at [740, 356] on p "Reduce costs and improve team morale by effective scheduling. Schedules to UKG …" at bounding box center [739, 321] width 80 height 79
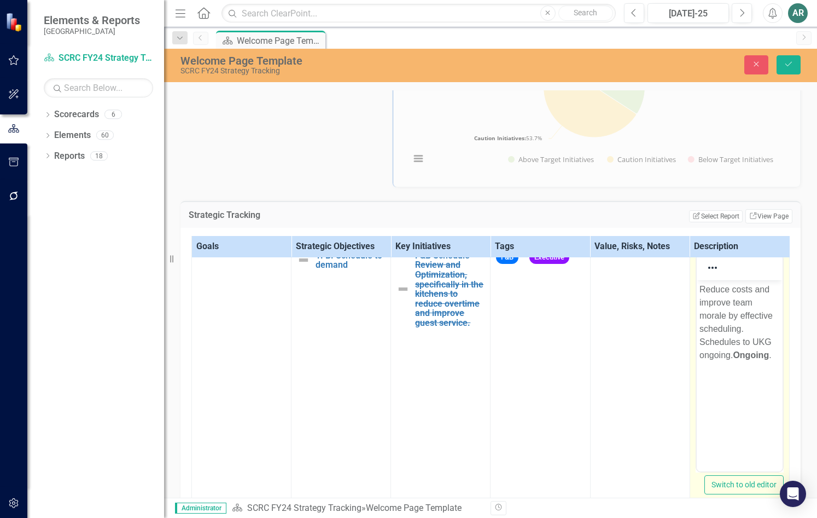
click at [732, 325] on p "Reduce costs and improve team morale by effective scheduling. Schedules to UKG …" at bounding box center [739, 321] width 80 height 79
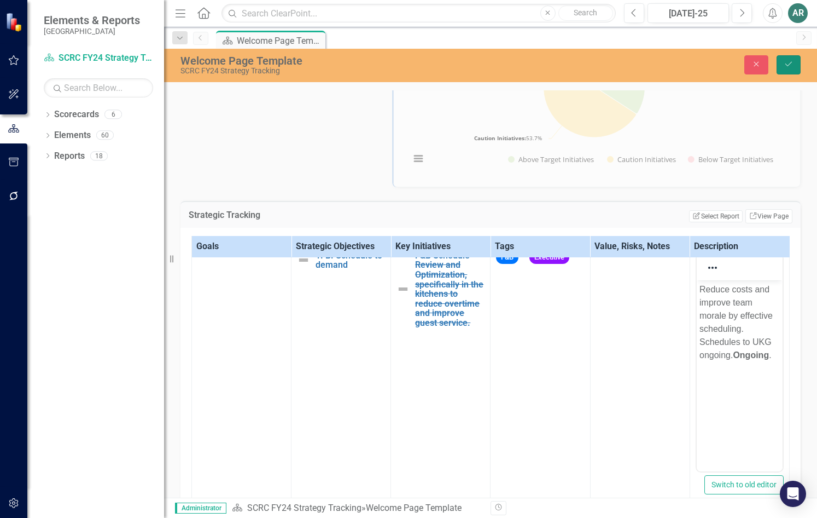
click at [791, 71] on button "Save" at bounding box center [789, 64] width 24 height 19
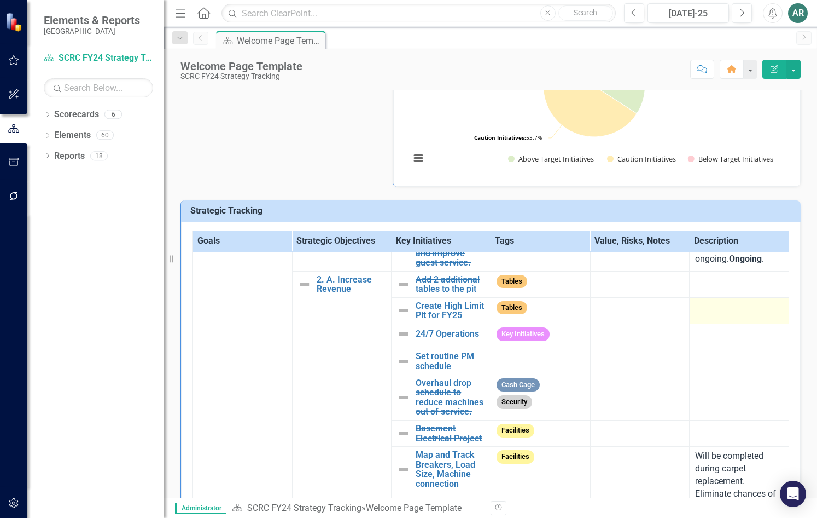
click at [704, 317] on td at bounding box center [740, 310] width 100 height 26
click at [731, 312] on div at bounding box center [739, 307] width 88 height 13
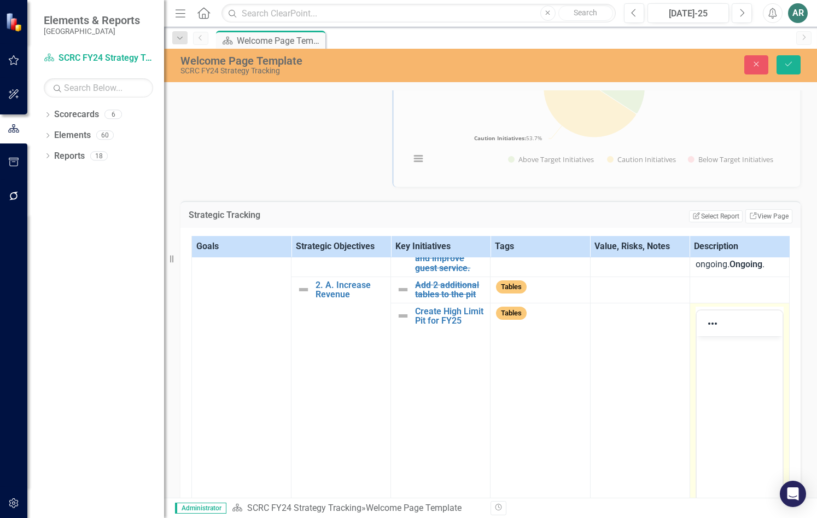
scroll to position [0, 0]
click at [735, 351] on body "Rich Text Area. Press ALT-0 for help." at bounding box center [739, 417] width 86 height 164
paste body "Rich Text Area. Press ALT-0 for help."
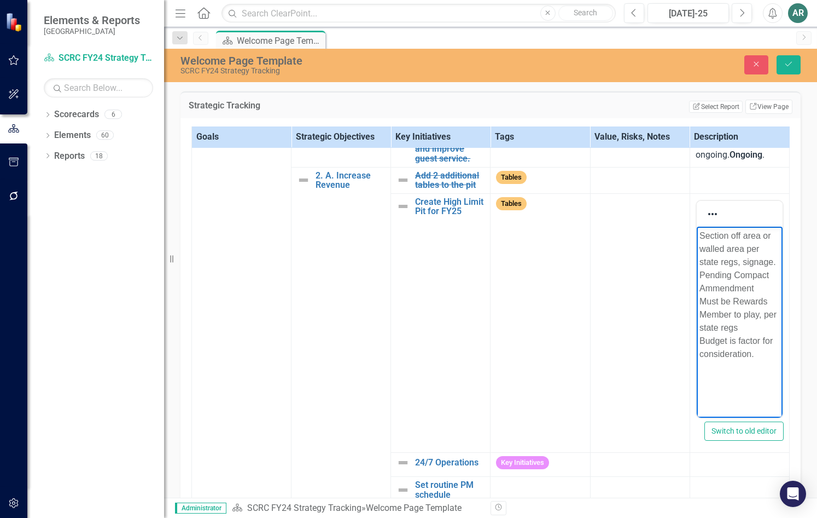
scroll to position [219, 0]
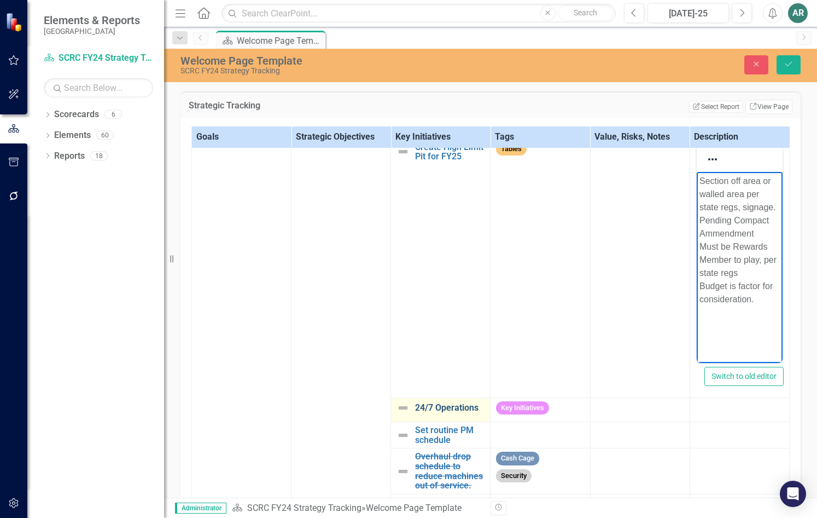
click at [453, 406] on link "24/7 Operations" at bounding box center [449, 408] width 69 height 10
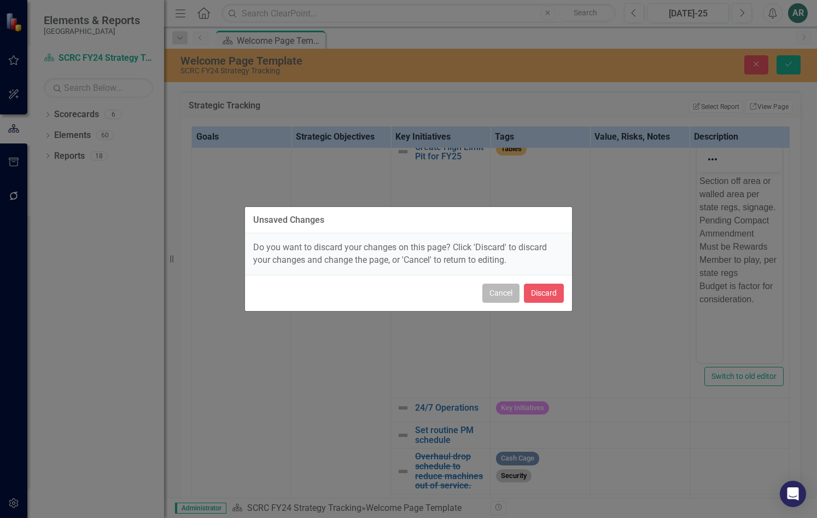
click at [513, 295] on button "Cancel" at bounding box center [501, 292] width 37 height 19
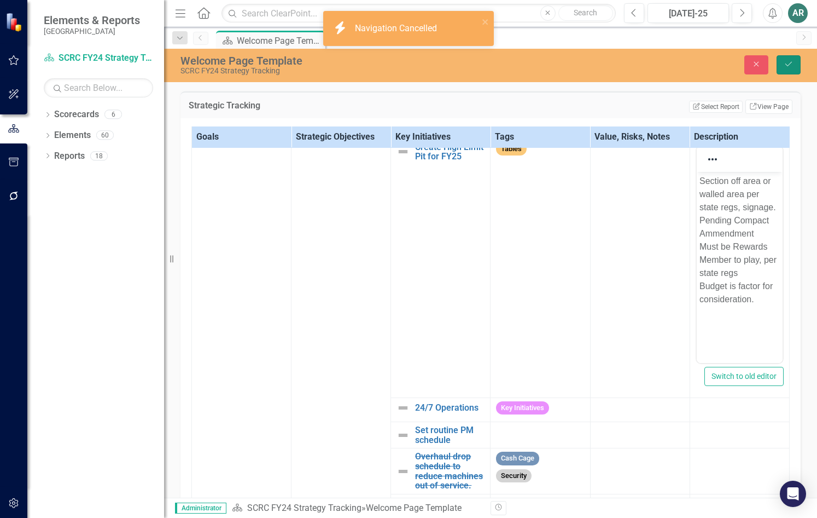
click at [795, 65] on button "Save" at bounding box center [789, 64] width 24 height 19
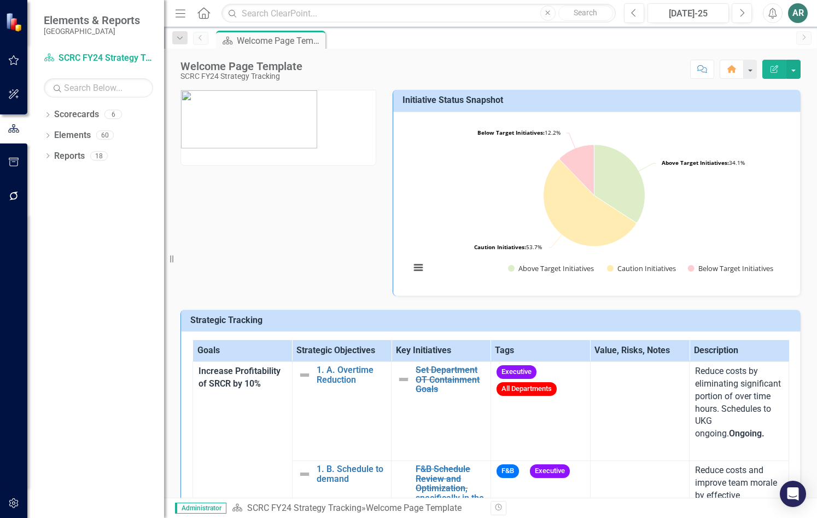
scroll to position [274, 0]
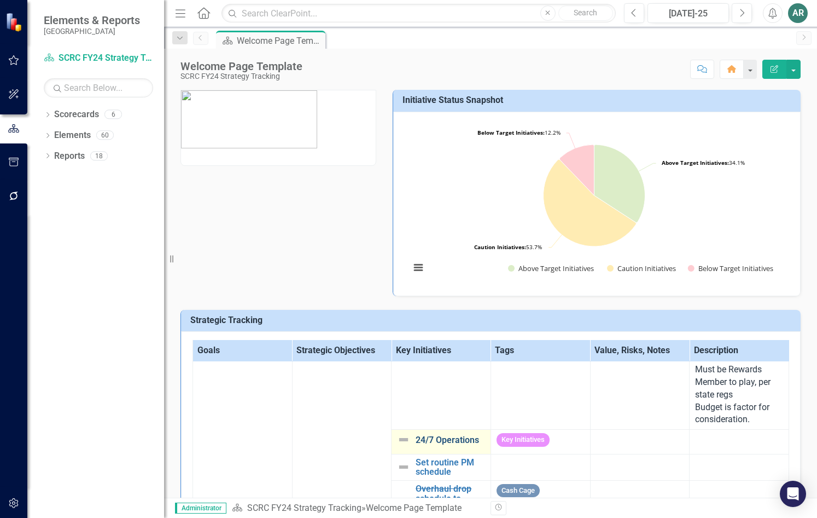
click at [457, 441] on link "24/7 Operations" at bounding box center [450, 440] width 69 height 10
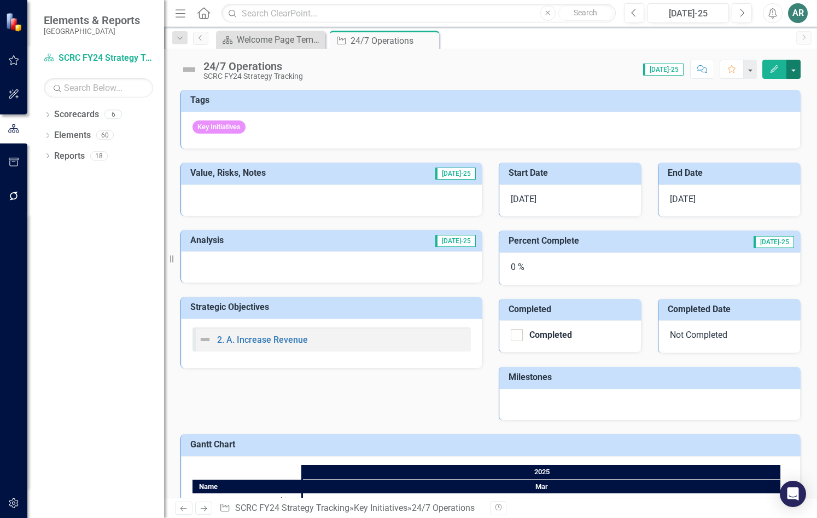
click at [800, 66] on button "button" at bounding box center [794, 69] width 14 height 19
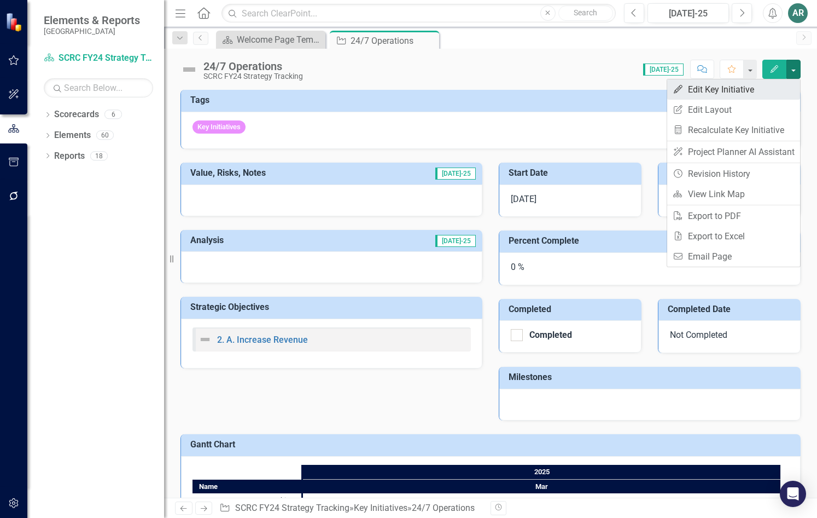
click at [746, 95] on link "Edit Edit Key Initiative" at bounding box center [733, 89] width 133 height 20
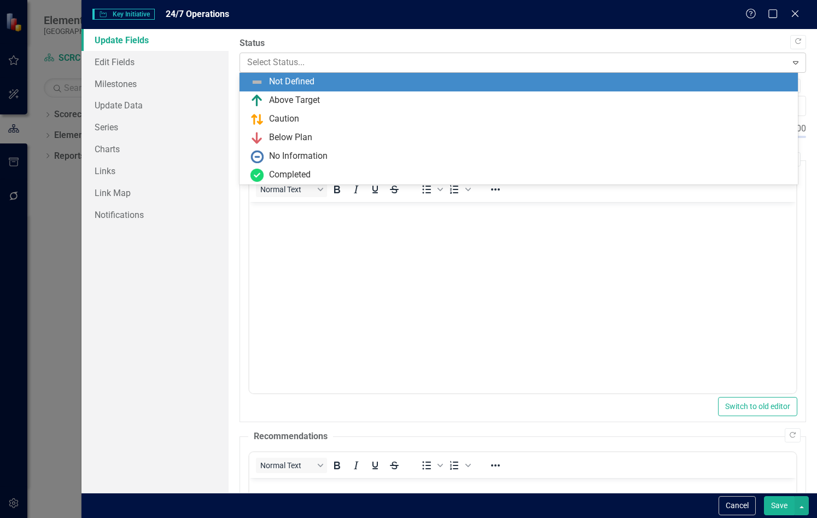
click at [294, 67] on div at bounding box center [513, 62] width 533 height 15
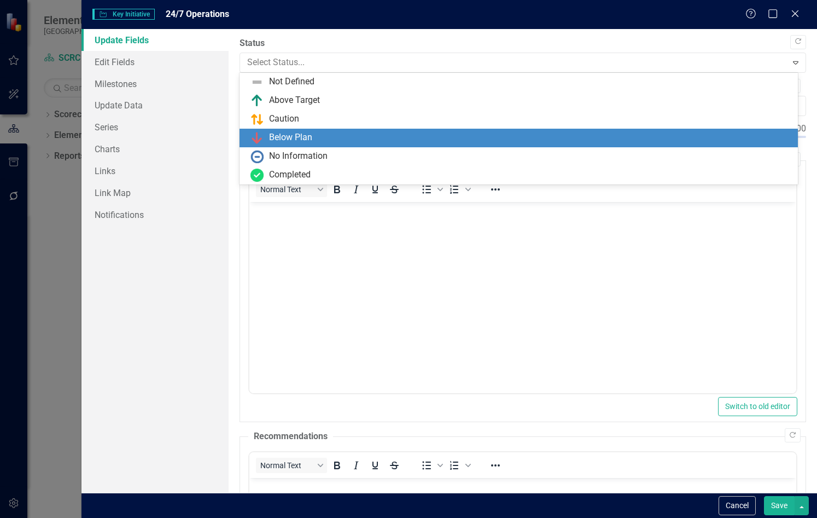
click at [287, 133] on div "Below Plan" at bounding box center [290, 137] width 43 height 13
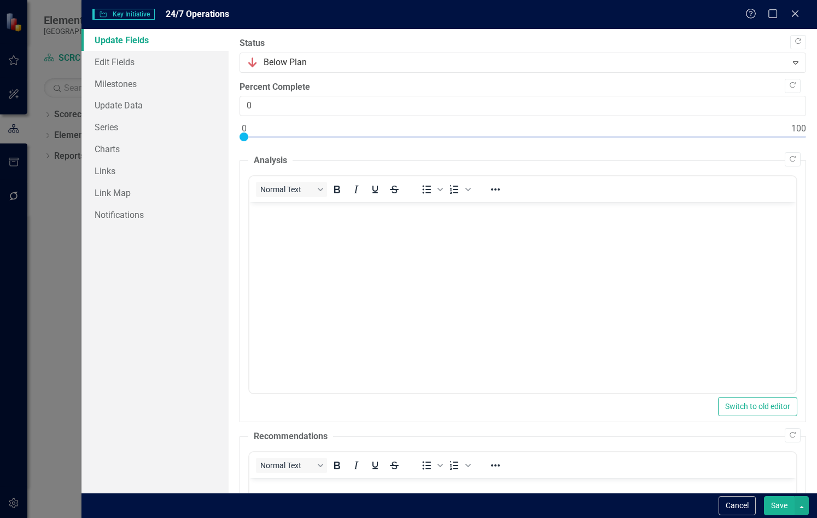
click at [780, 507] on button "Save" at bounding box center [779, 505] width 31 height 19
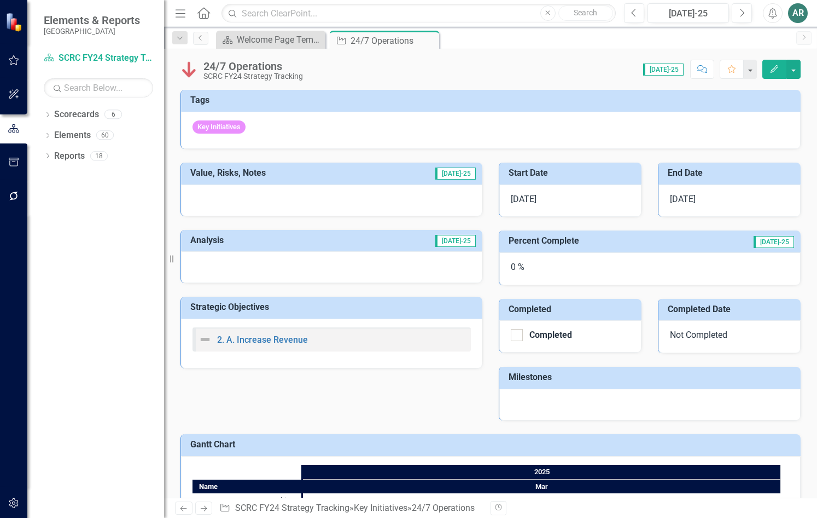
click at [385, 272] on div at bounding box center [331, 267] width 301 height 32
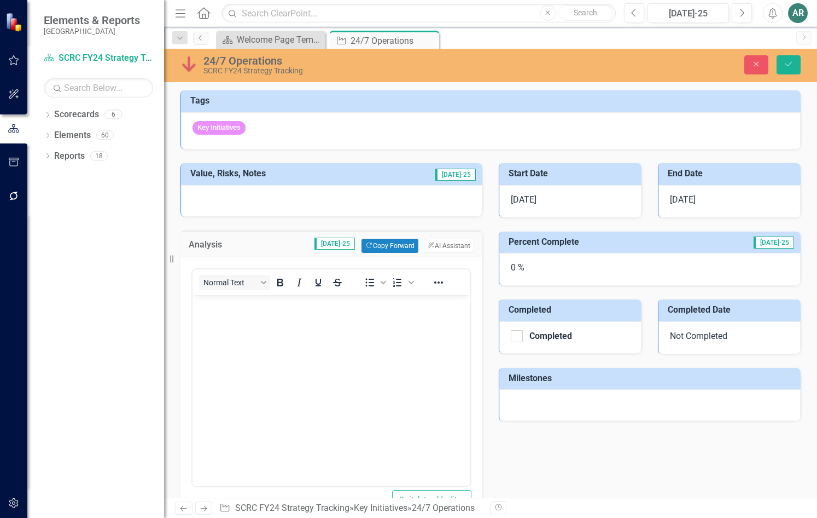
click at [275, 351] on body "Rich Text Area. Press ALT-0 for help." at bounding box center [332, 377] width 278 height 164
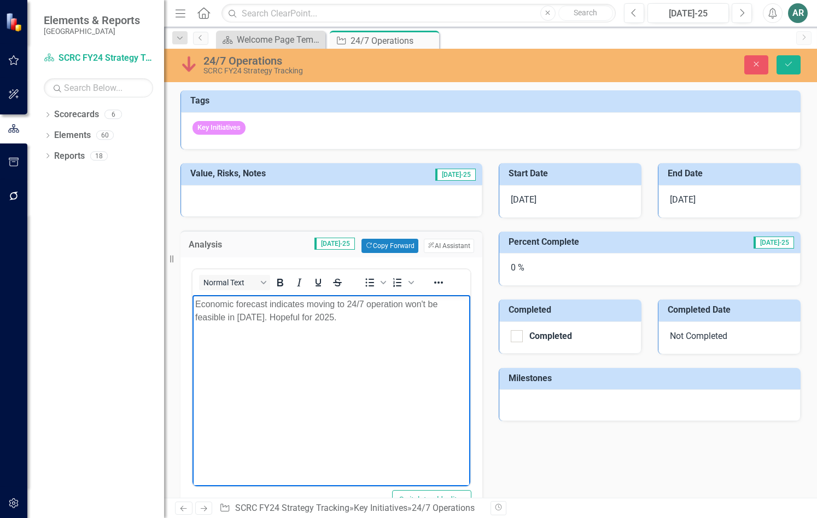
click at [267, 304] on p "Economic forecast indicates moving to 24/7 operation won't be feasible in 2024.…" at bounding box center [331, 311] width 272 height 26
click at [335, 319] on p "Economic forecast indicates moving to 24/7 operation won't be feasible in 2024.…" at bounding box center [331, 311] width 272 height 26
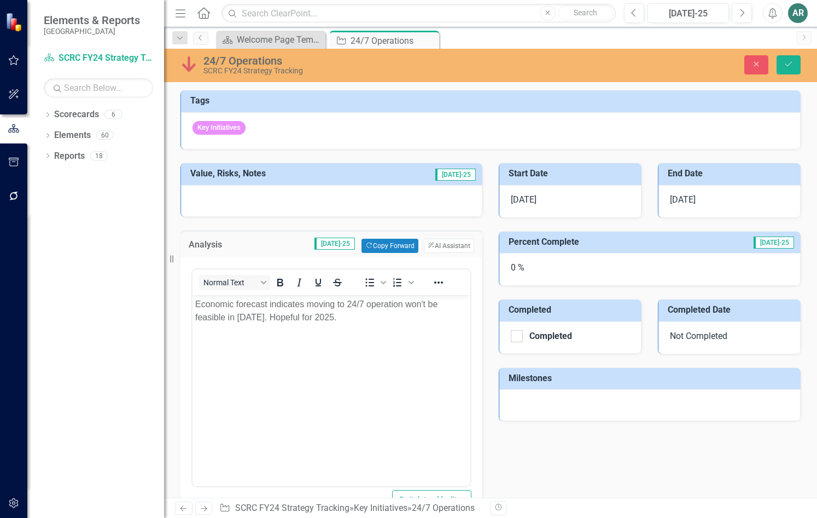
click at [600, 451] on div "Value, Risks, Notes Jul-25 Analysis Jul-25 Copy Forward Copy Forward ClearPoint…" at bounding box center [490, 380] width 637 height 463
click at [795, 65] on button "Save" at bounding box center [789, 64] width 24 height 19
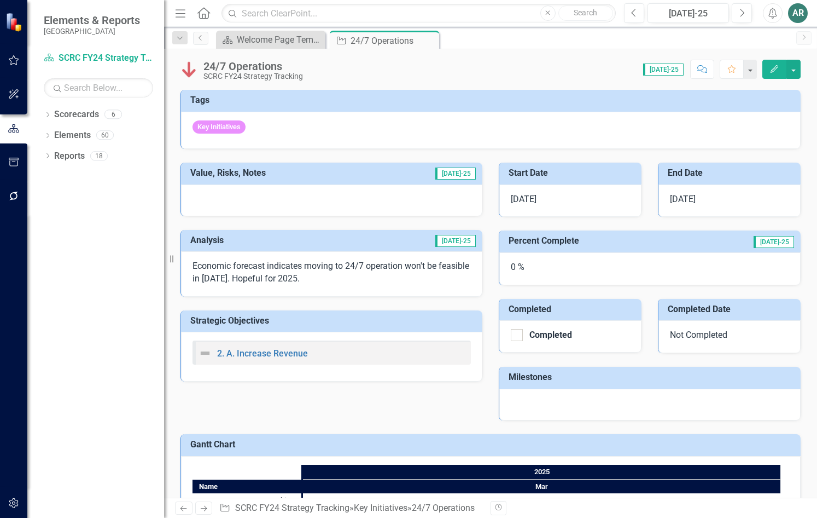
click at [684, 199] on span "3/25/25" at bounding box center [683, 199] width 26 height 10
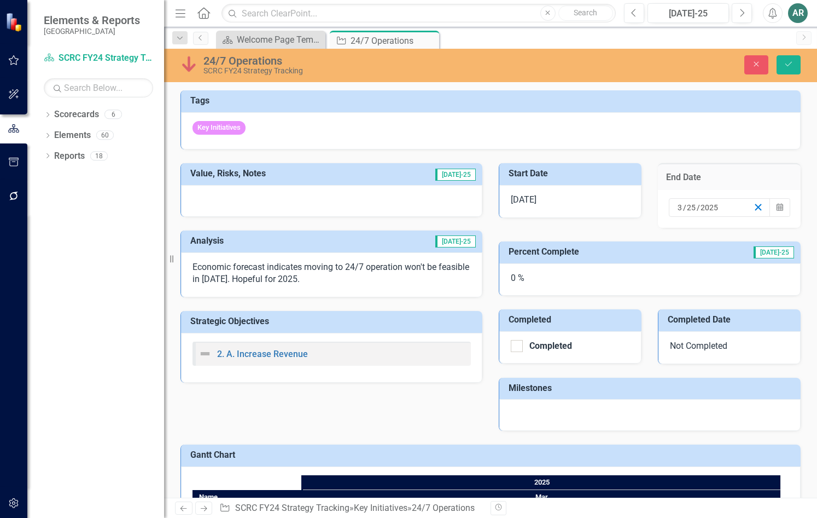
click at [755, 206] on line "button" at bounding box center [758, 207] width 6 height 6
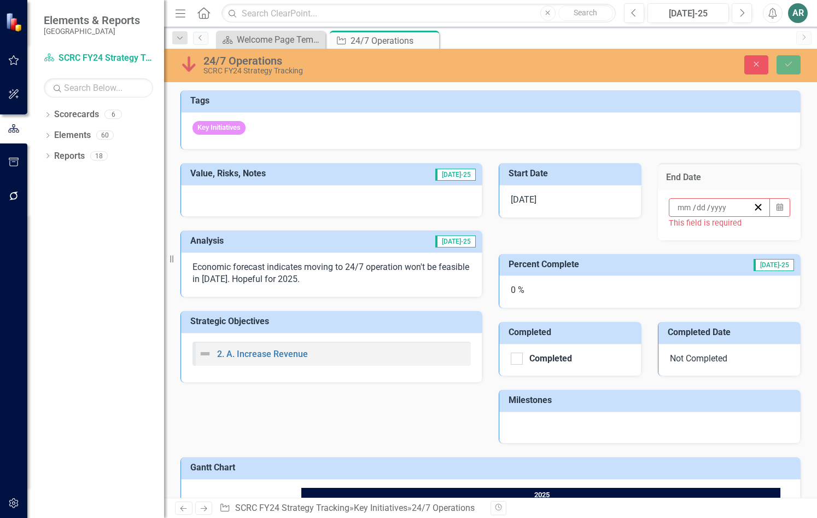
click at [677, 207] on input at bounding box center [685, 207] width 16 height 11
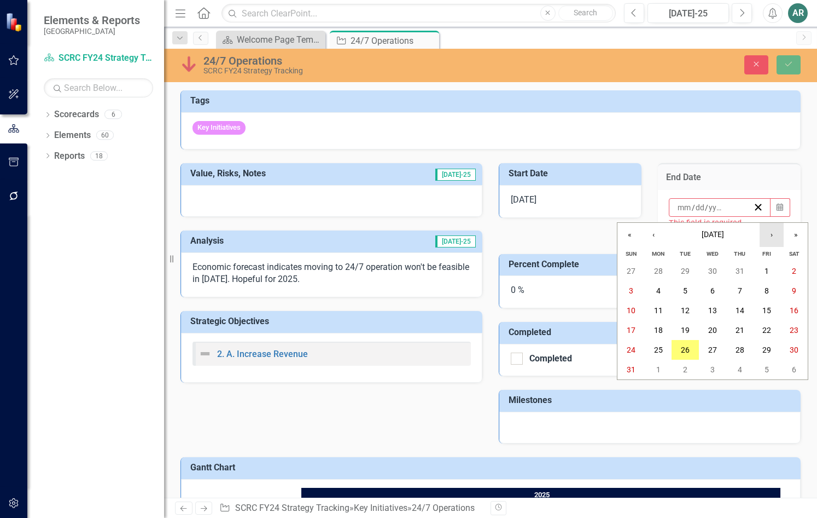
click at [772, 237] on button "›" at bounding box center [772, 235] width 24 height 24
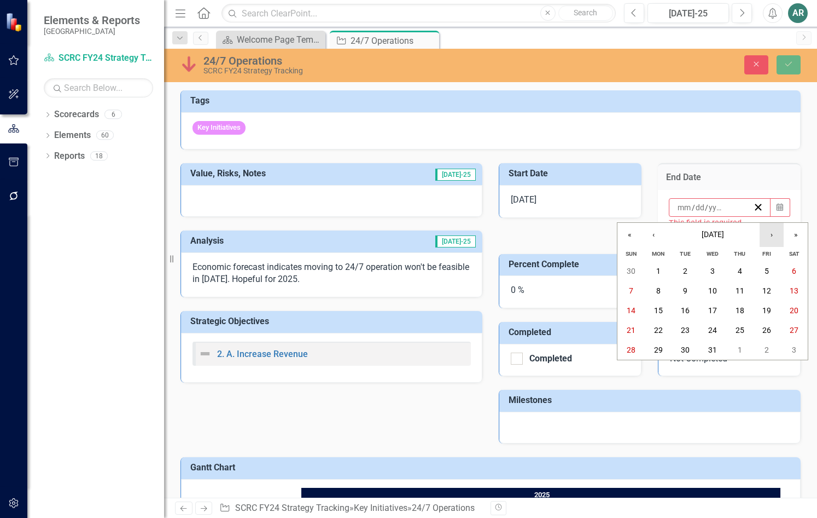
click at [772, 237] on button "›" at bounding box center [772, 235] width 24 height 24
click at [771, 234] on button "›" at bounding box center [772, 235] width 24 height 24
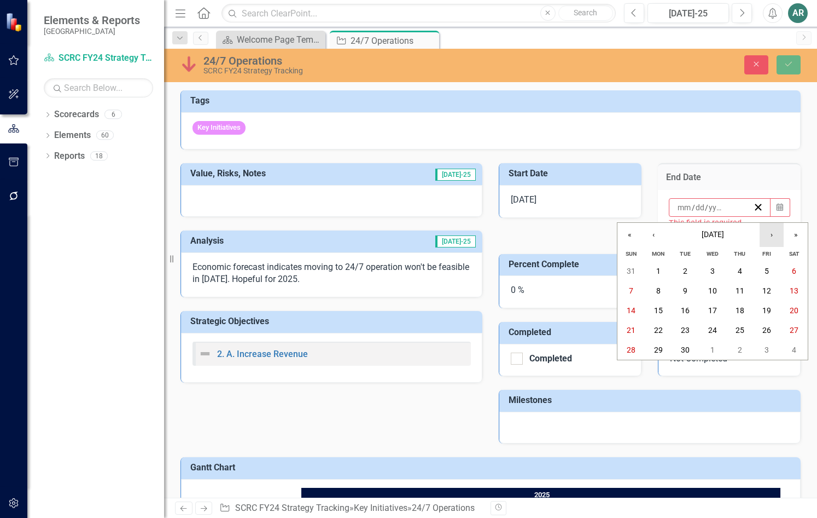
click at [771, 234] on button "›" at bounding box center [772, 235] width 24 height 24
click at [663, 364] on button "31" at bounding box center [658, 369] width 27 height 20
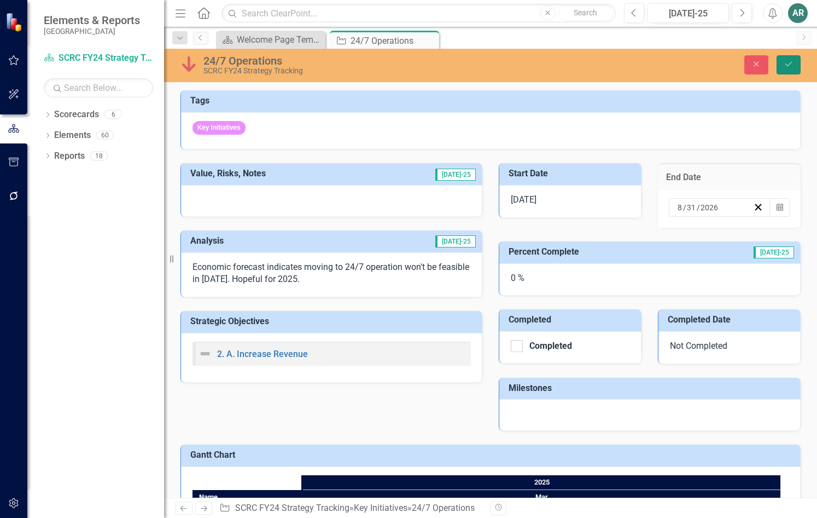
click at [794, 66] on button "Save" at bounding box center [789, 64] width 24 height 19
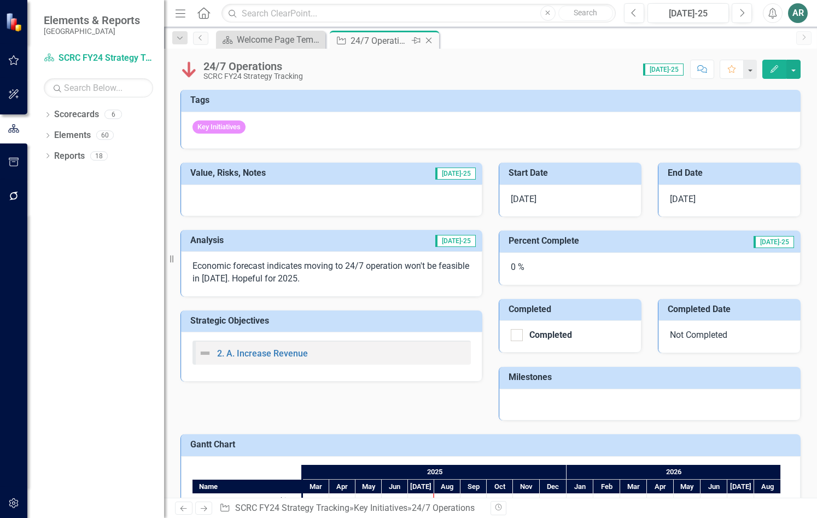
click at [431, 40] on icon "Close" at bounding box center [428, 40] width 11 height 9
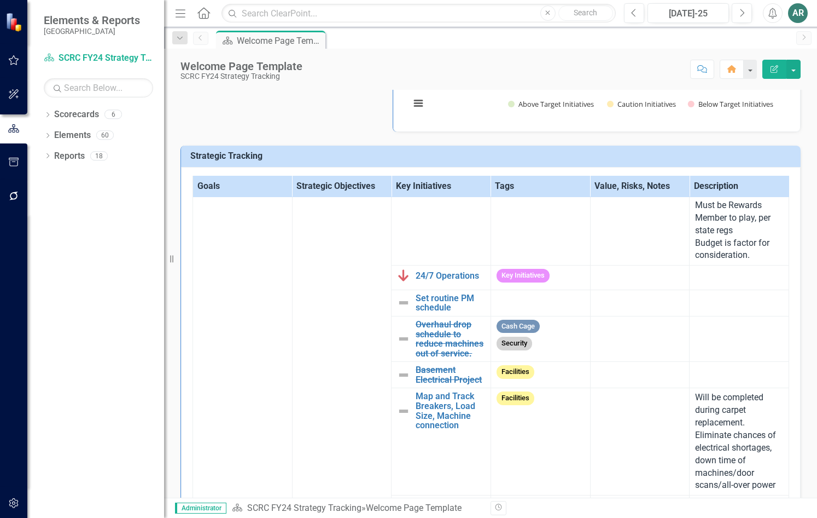
scroll to position [219, 0]
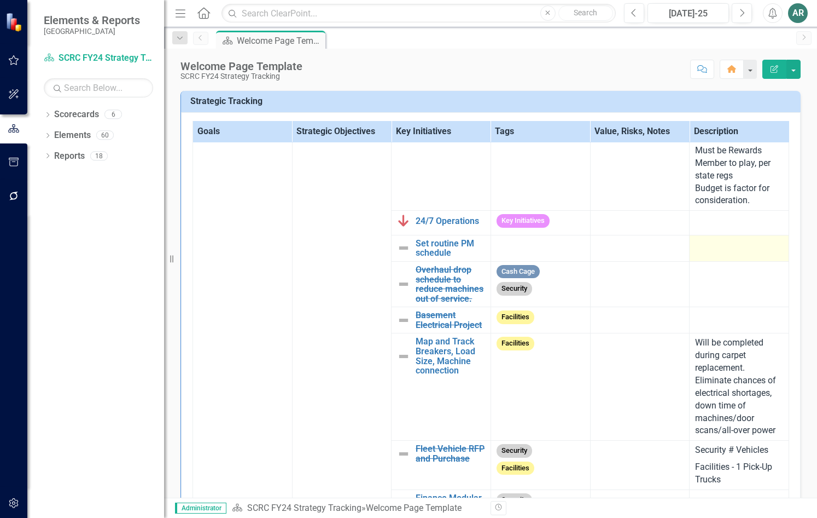
click at [732, 252] on td at bounding box center [740, 248] width 100 height 26
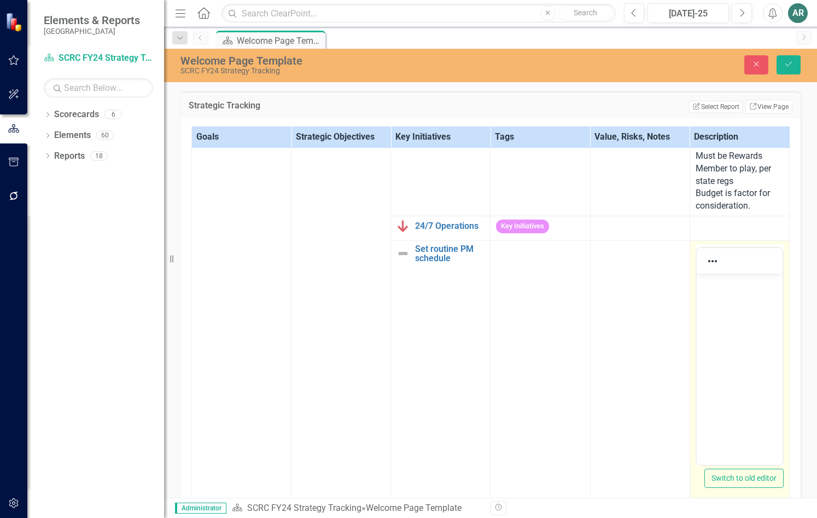
scroll to position [0, 0]
click at [712, 302] on body "Rich Text Area. Press ALT-0 for help." at bounding box center [739, 355] width 86 height 164
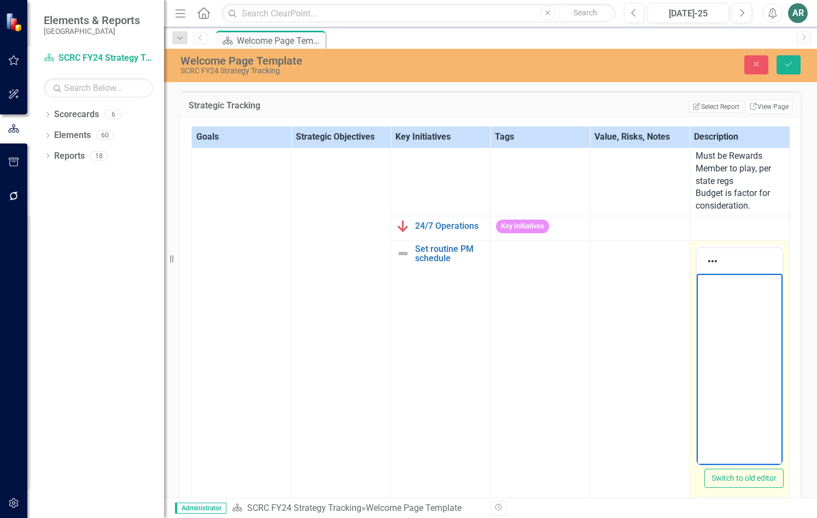
paste body "Rich Text Area. Press ALT-0 for help."
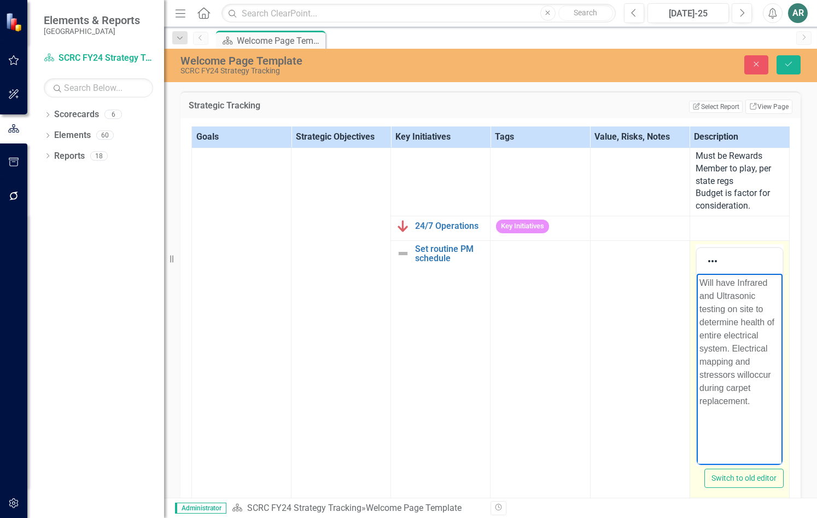
click at [702, 281] on p "Will have Infrared and Ultrasonic testing on site to determine health of entire…" at bounding box center [739, 341] width 80 height 131
drag, startPoint x: 737, startPoint y: 286, endPoint x: 690, endPoint y: 282, distance: 47.2
click at [696, 282] on html "Will have Infrared and Ultrasonic testing on site to determine health of entire…" at bounding box center [739, 355] width 86 height 164
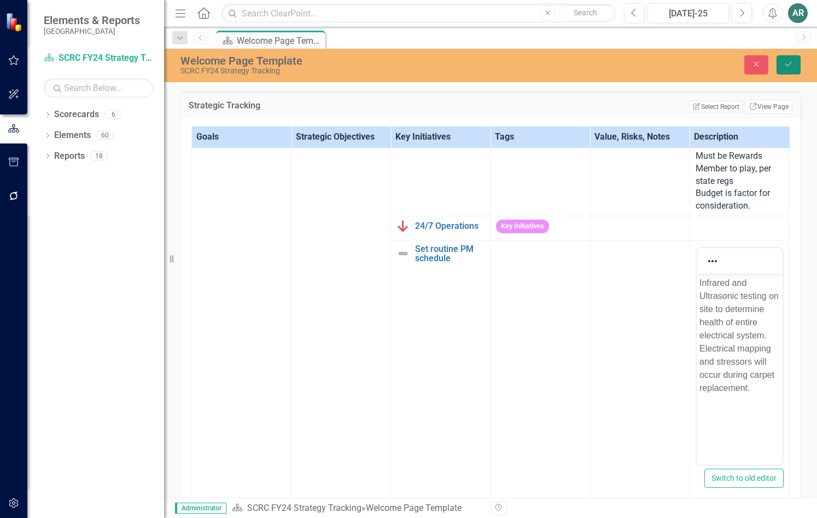
click at [795, 58] on button "Save" at bounding box center [789, 64] width 24 height 19
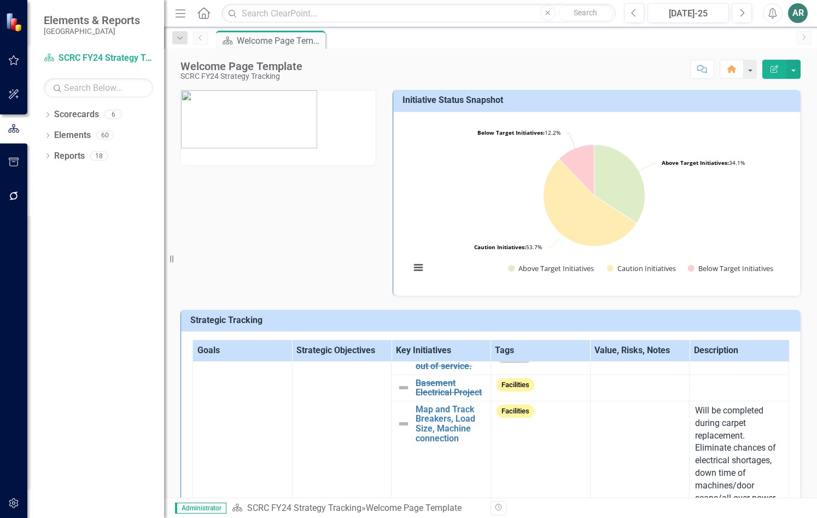
scroll to position [492, 0]
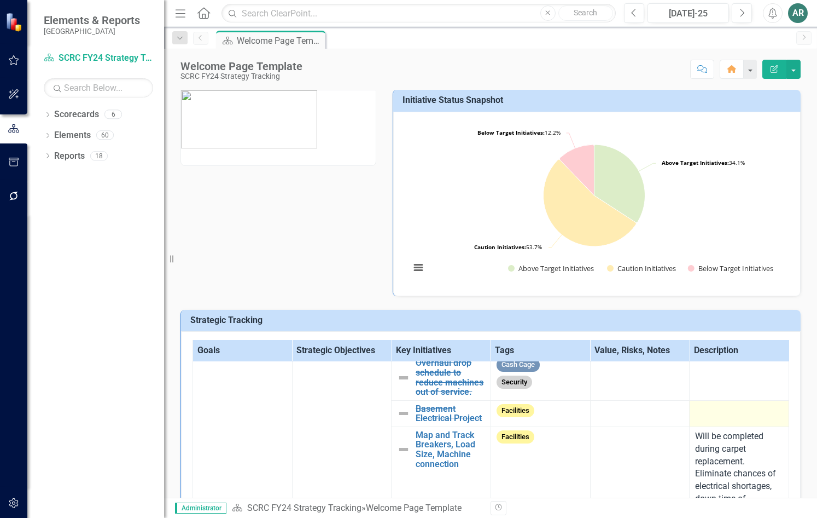
click at [705, 426] on td at bounding box center [740, 413] width 100 height 26
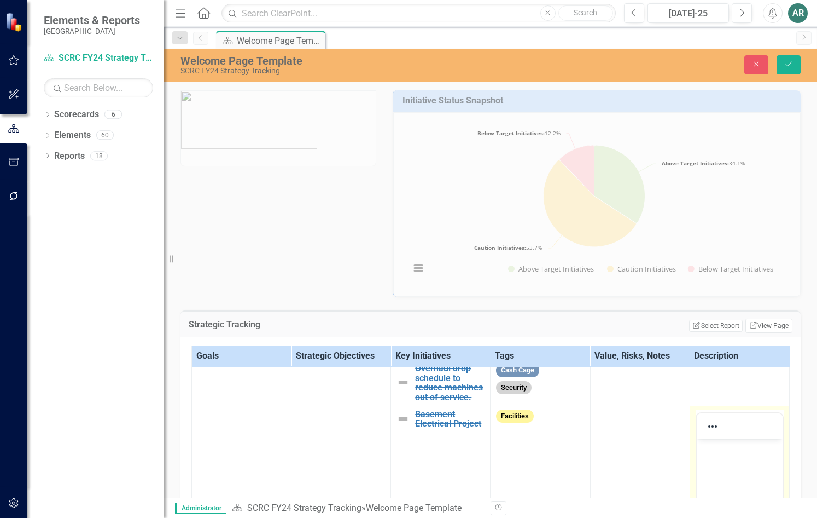
scroll to position [0, 0]
click at [719, 458] on body "Rich Text Area. Press ALT-0 for help." at bounding box center [739, 520] width 86 height 164
paste body "Rich Text Area. Press ALT-0 for help."
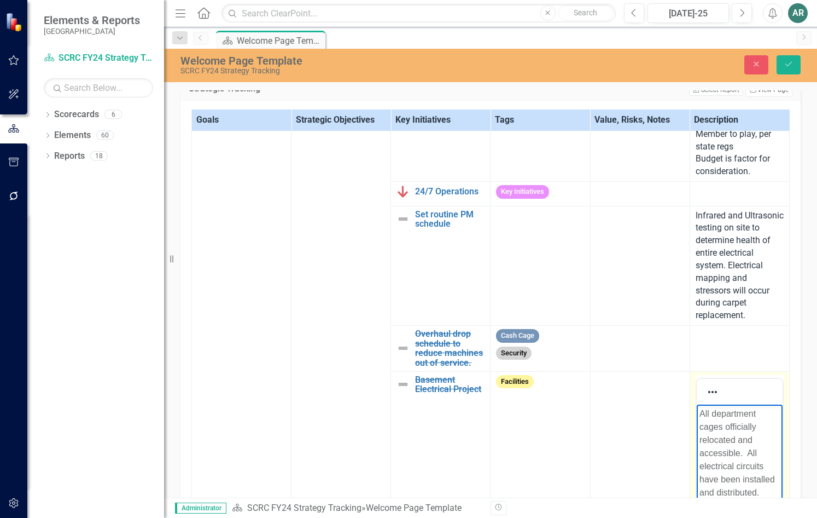
scroll to position [400, 0]
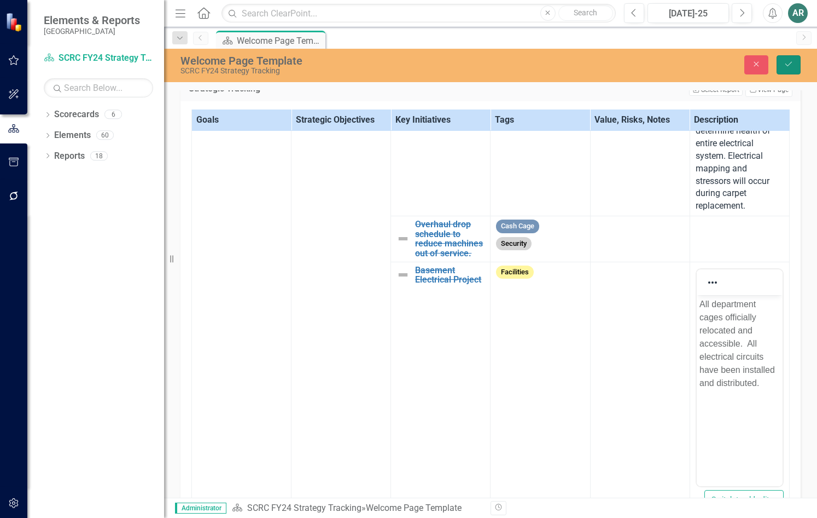
click at [786, 65] on icon "Save" at bounding box center [789, 64] width 10 height 8
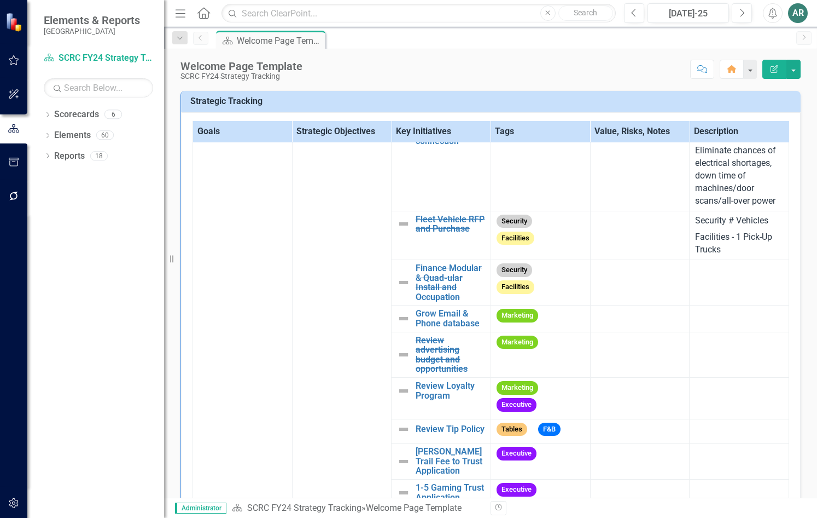
scroll to position [656, 0]
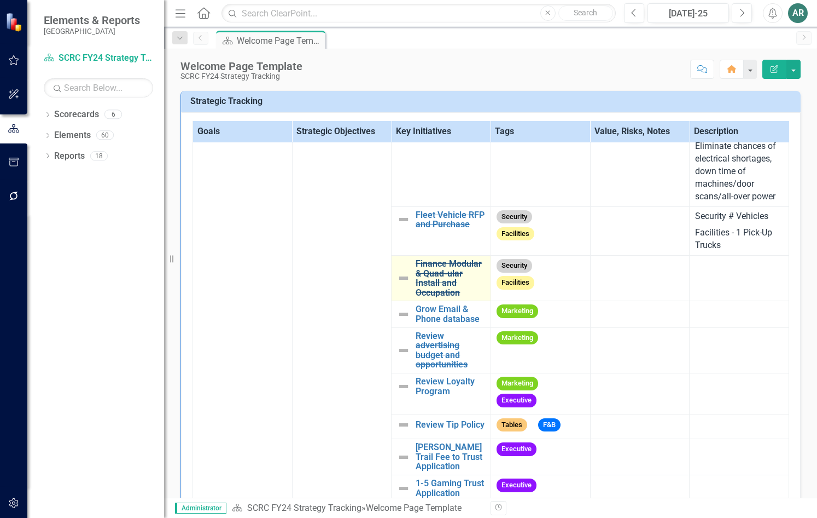
click at [449, 288] on link "Finance Modular & Quad-ular Install and Occupation" at bounding box center [450, 278] width 69 height 38
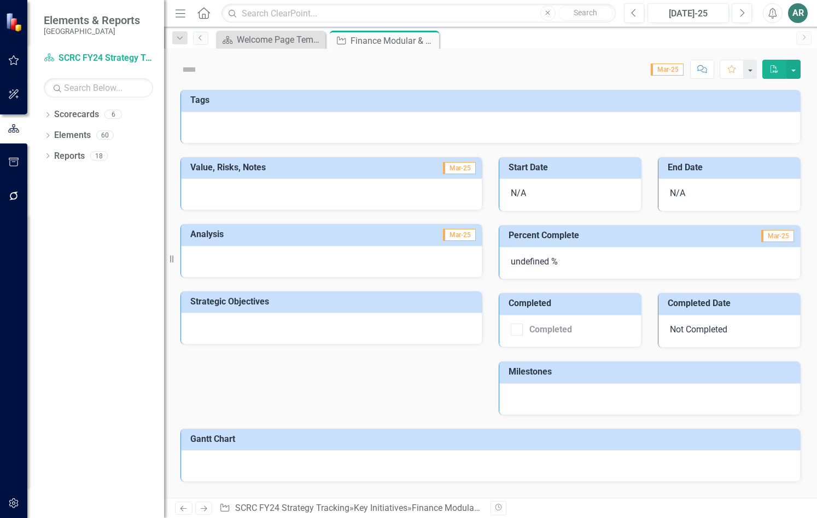
checkbox input "true"
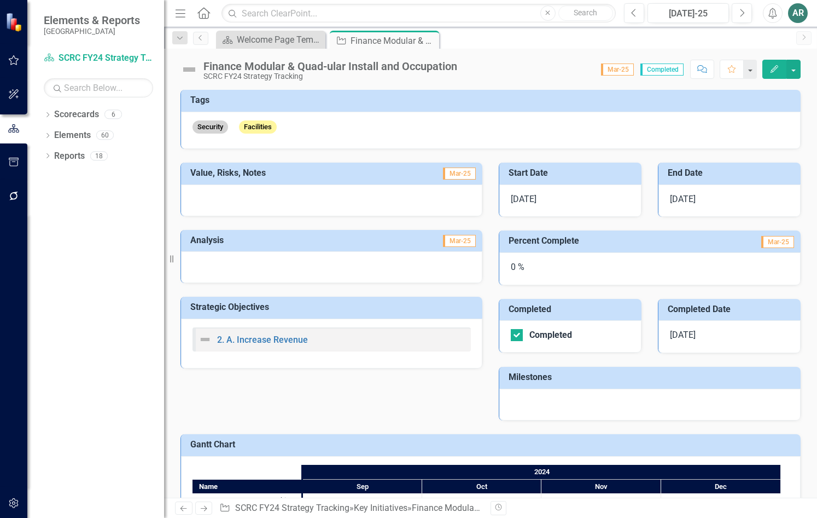
click at [690, 331] on span "3/20/25" at bounding box center [683, 334] width 26 height 10
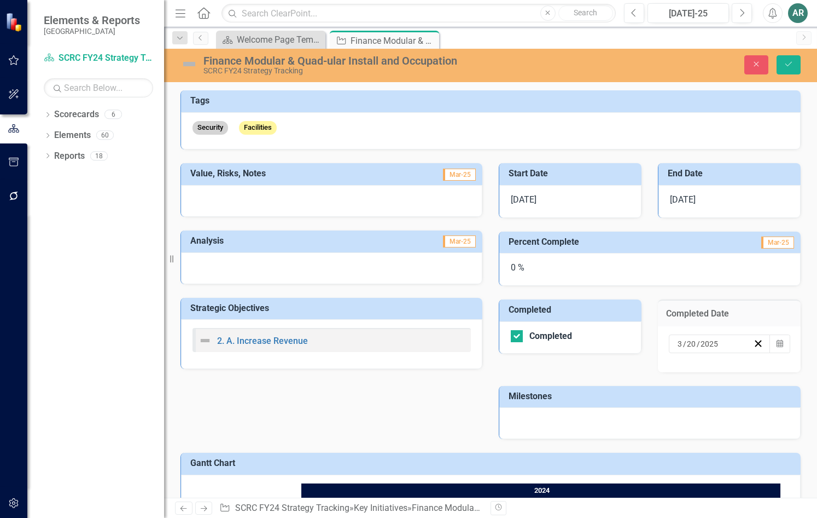
click at [718, 336] on div "3 / 20 / 2025" at bounding box center [720, 343] width 102 height 19
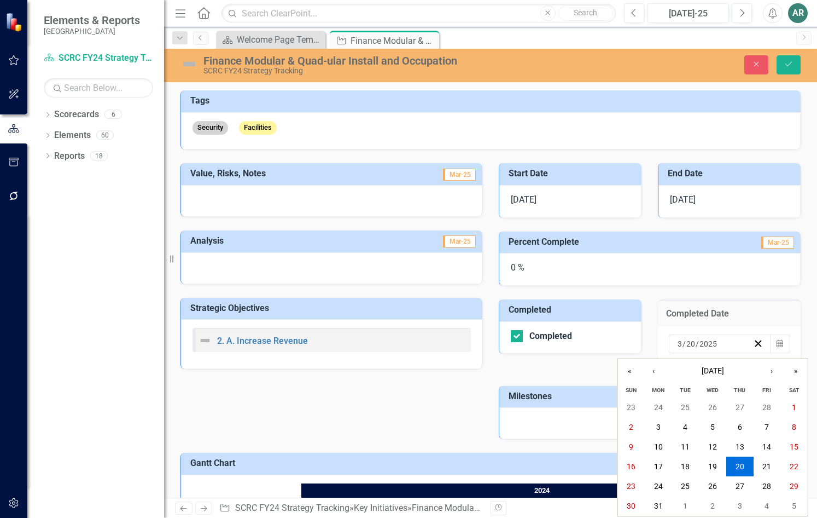
click at [683, 341] on span "/" at bounding box center [684, 344] width 3 height 10
click at [677, 346] on input "3" at bounding box center [679, 343] width 5 height 11
type input "11"
click at [718, 346] on div "2025-03-20 11 / 20 / 2023" at bounding box center [714, 343] width 77 height 11
click at [713, 344] on input "2023" at bounding box center [713, 343] width 19 height 11
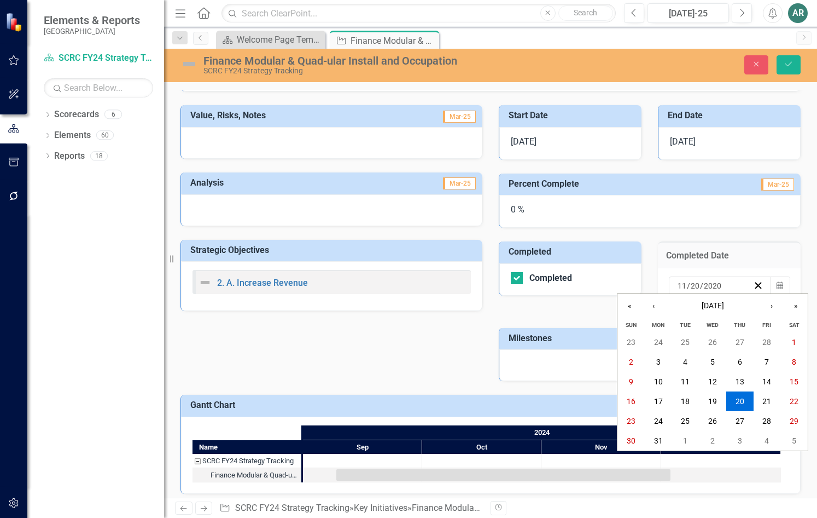
scroll to position [65, 0]
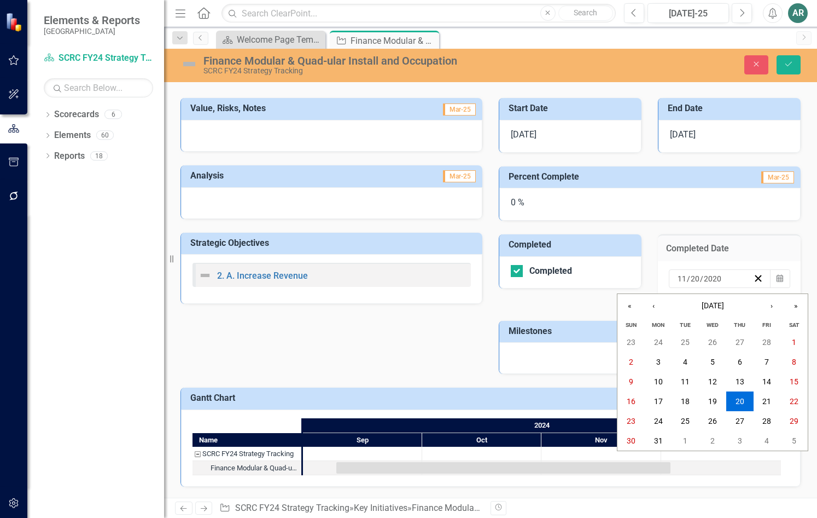
click at [709, 279] on input "2020" at bounding box center [713, 278] width 19 height 11
type input "2020"
click at [709, 279] on input "2020" at bounding box center [713, 278] width 19 height 11
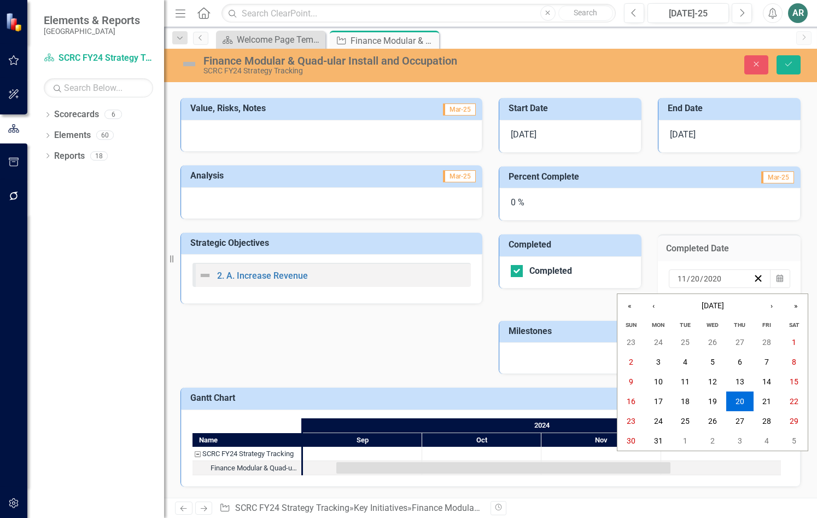
click at [709, 279] on input "2020" at bounding box center [713, 278] width 19 height 11
click at [653, 308] on button "‹" at bounding box center [654, 306] width 24 height 24
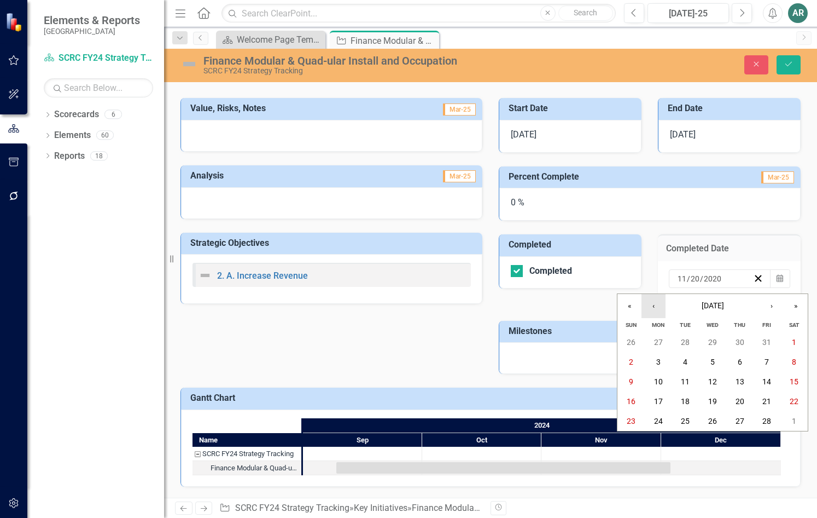
click at [653, 308] on button "‹" at bounding box center [654, 306] width 24 height 24
click at [707, 401] on button "20" at bounding box center [712, 401] width 27 height 20
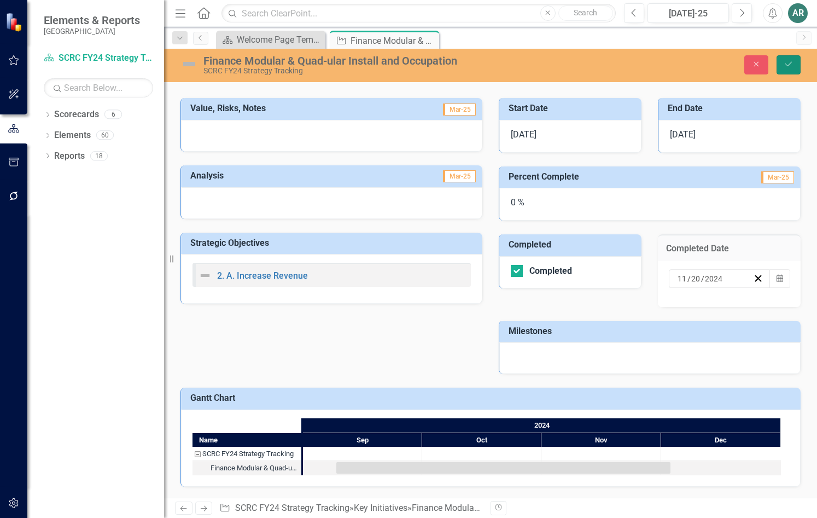
click at [793, 62] on icon "Save" at bounding box center [789, 64] width 10 height 8
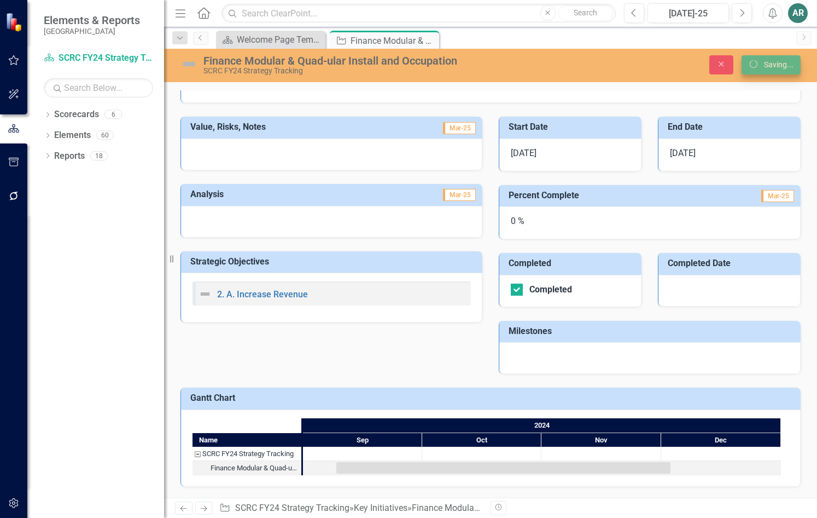
scroll to position [47, 0]
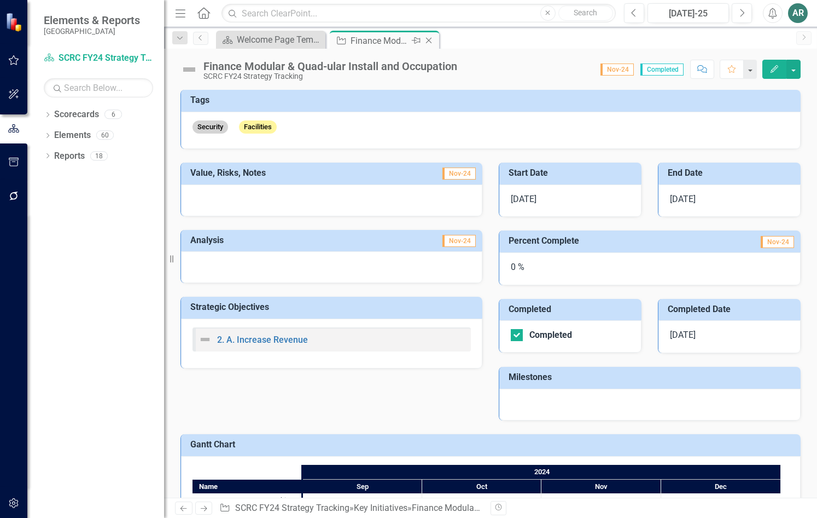
click at [429, 41] on icon "Close" at bounding box center [428, 40] width 11 height 9
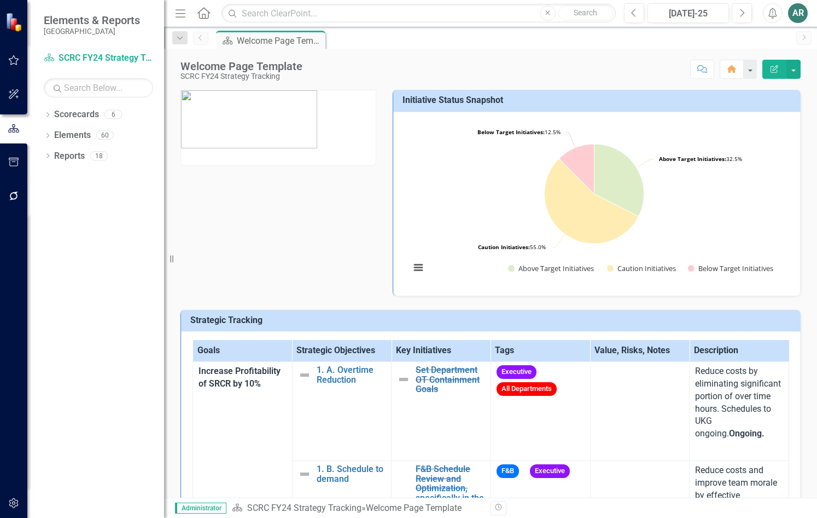
click at [260, 121] on img at bounding box center [249, 119] width 136 height 58
click at [329, 130] on p at bounding box center [278, 120] width 195 height 60
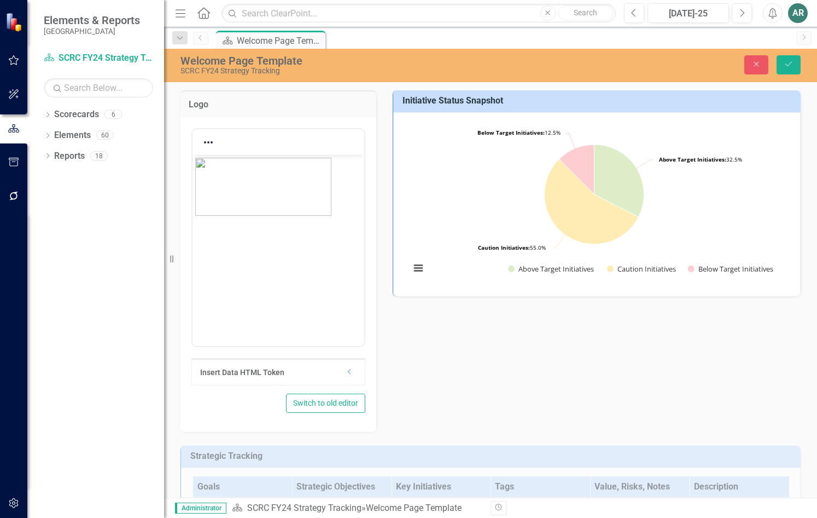
click at [350, 372] on icon "Dropdown" at bounding box center [350, 371] width 8 height 7
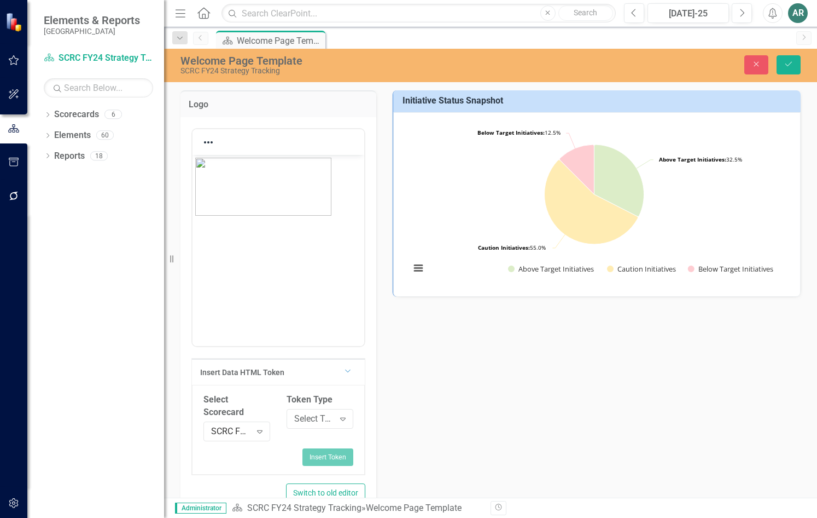
click at [350, 372] on div "Dropdown" at bounding box center [348, 370] width 9 height 8
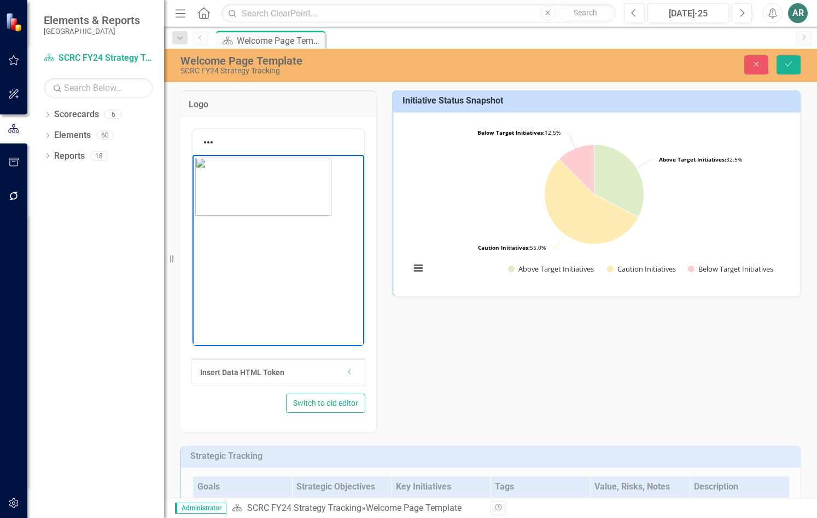
click at [277, 168] on img "Rich Text Area. Press ALT-0 for help." at bounding box center [263, 186] width 136 height 58
click at [212, 143] on icon "Reveal or hide additional toolbar items" at bounding box center [208, 142] width 9 height 2
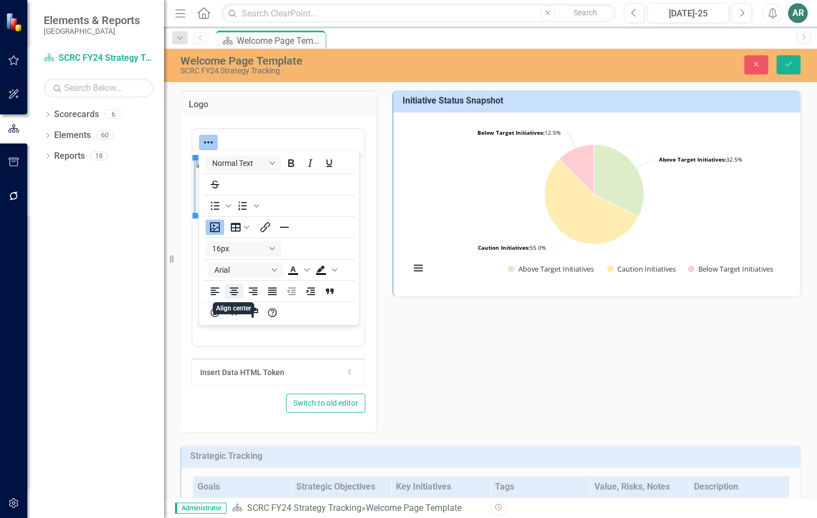
click at [229, 288] on icon "Align center" at bounding box center [234, 290] width 13 height 13
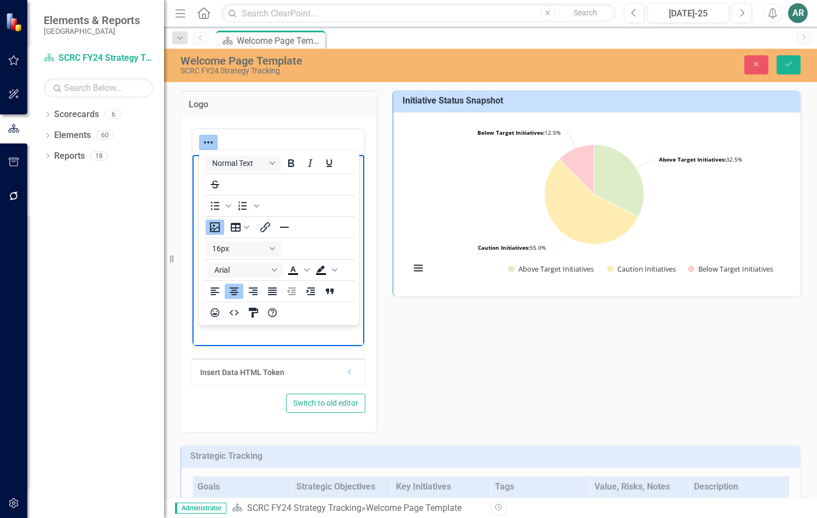
click at [374, 355] on div "Logo <p><img src="documents/district7701/images/SRC%20Logo%20-%20Transparent%20…" at bounding box center [278, 254] width 212 height 355
click at [367, 342] on div "<p><img src="documents/district7701/images/SRC%20Logo%20-%20Transparent%20Backg…" at bounding box center [279, 274] width 196 height 315
click at [330, 318] on html at bounding box center [279, 236] width 172 height 164
click at [216, 140] on button "Reveal or hide additional toolbar items" at bounding box center [208, 142] width 19 height 15
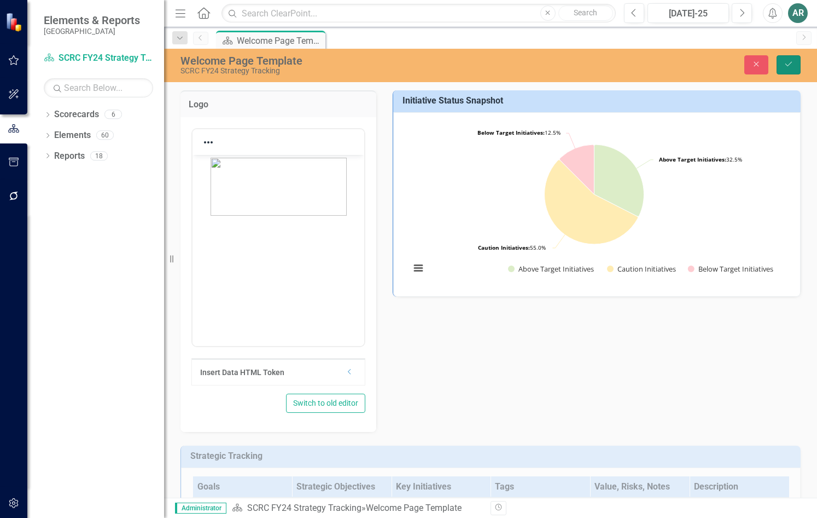
click at [786, 66] on icon "Save" at bounding box center [789, 64] width 10 height 8
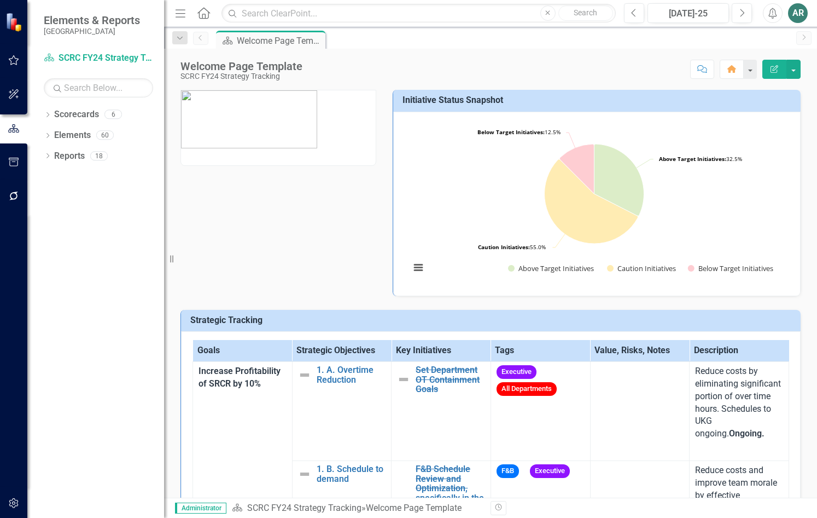
click at [239, 141] on img at bounding box center [249, 119] width 136 height 58
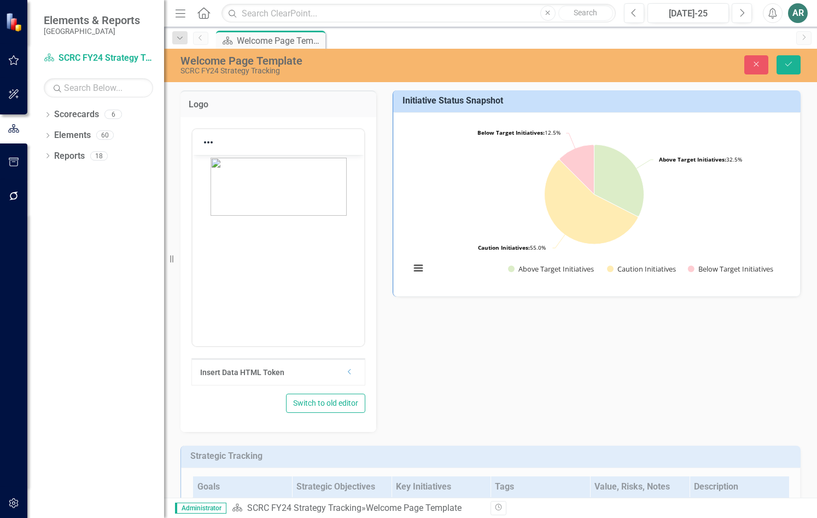
click at [207, 181] on p "Rich Text Area. Press ALT-0 for help." at bounding box center [278, 186] width 166 height 58
click at [792, 64] on icon "Save" at bounding box center [789, 64] width 10 height 8
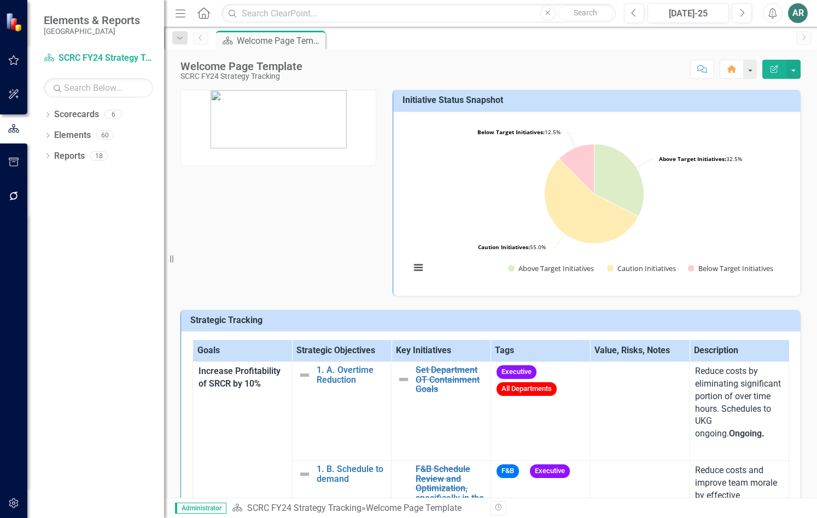
click at [229, 137] on img at bounding box center [279, 119] width 136 height 58
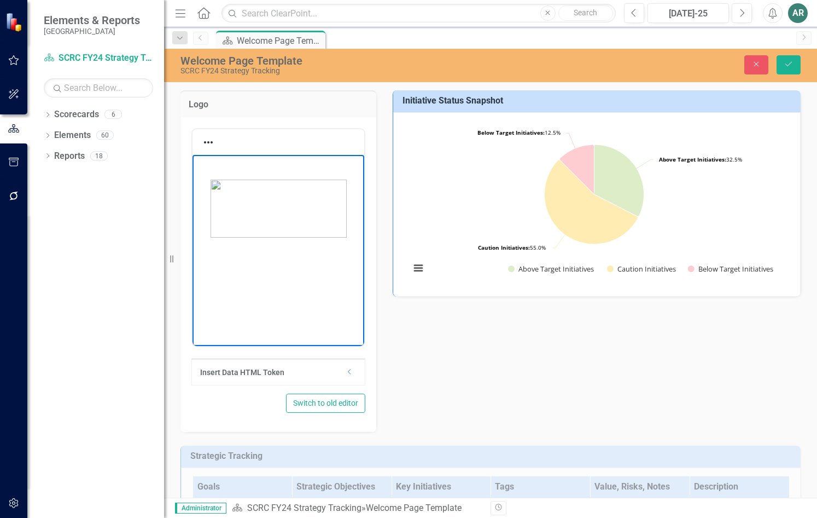
click at [307, 203] on img "Rich Text Area. Press ALT-0 for help." at bounding box center [279, 208] width 136 height 58
drag, startPoint x: 307, startPoint y: 203, endPoint x: 281, endPoint y: 201, distance: 26.9
click at [281, 201] on img "Rich Text Area. Press ALT-0 for help." at bounding box center [279, 208] width 136 height 58
click at [259, 202] on img "Rich Text Area. Press ALT-0 for help." at bounding box center [279, 208] width 136 height 58
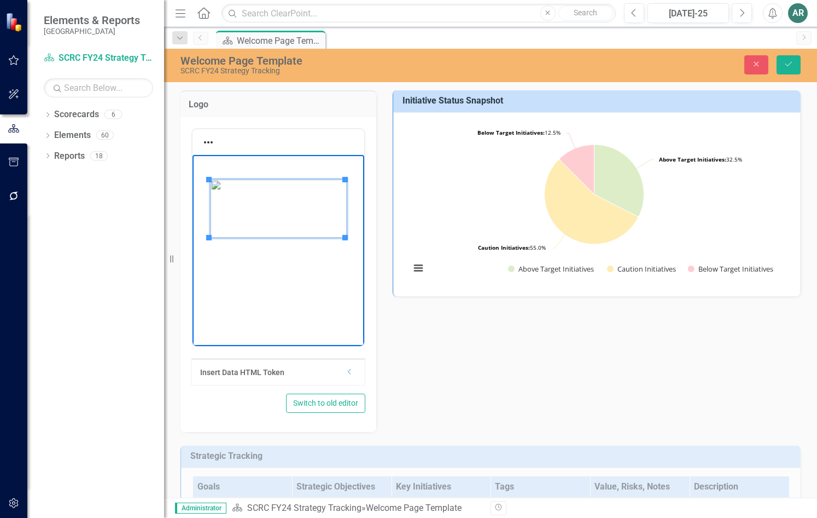
click at [259, 202] on img "Rich Text Area. Press ALT-0 for help." at bounding box center [279, 208] width 136 height 58
click at [211, 144] on icon "Reveal or hide additional toolbar items" at bounding box center [208, 142] width 13 height 13
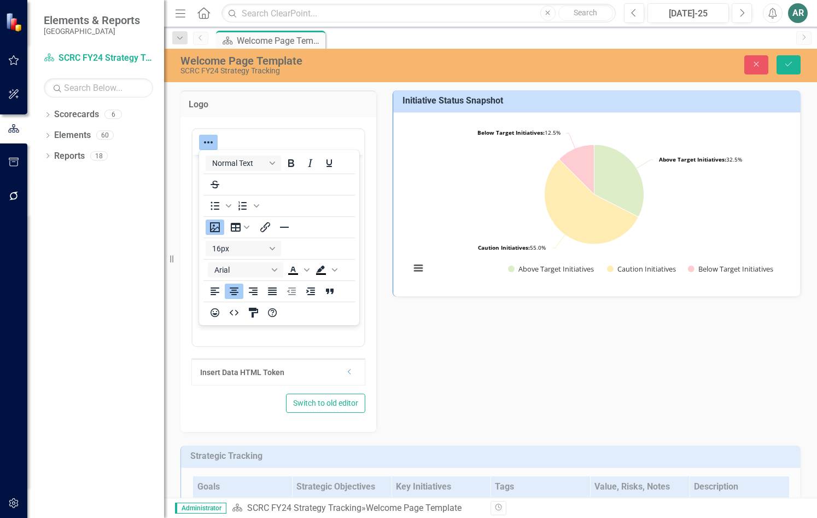
click at [419, 344] on div "Logo <p>&nbsp;</p> <p><img style="display: block; margin-left: auto; margin-rig…" at bounding box center [490, 254] width 637 height 355
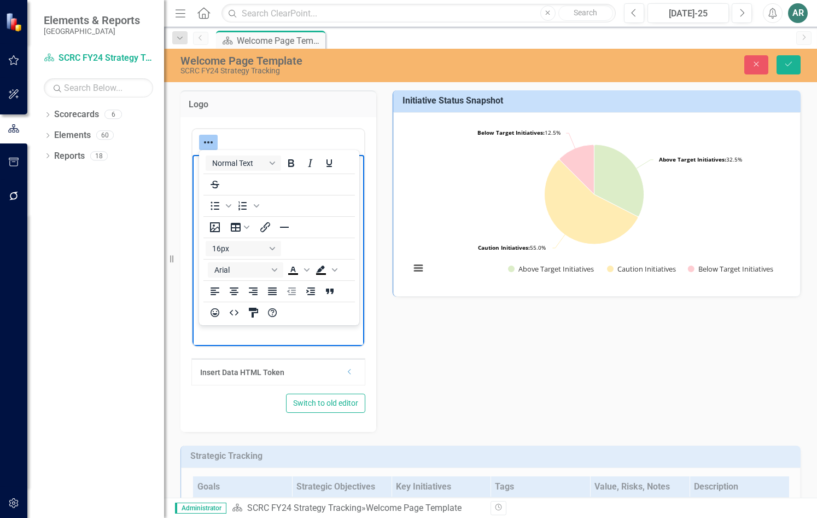
click at [360, 318] on html at bounding box center [279, 236] width 172 height 164
click at [207, 138] on icon "Reveal or hide additional toolbar items" at bounding box center [208, 142] width 13 height 13
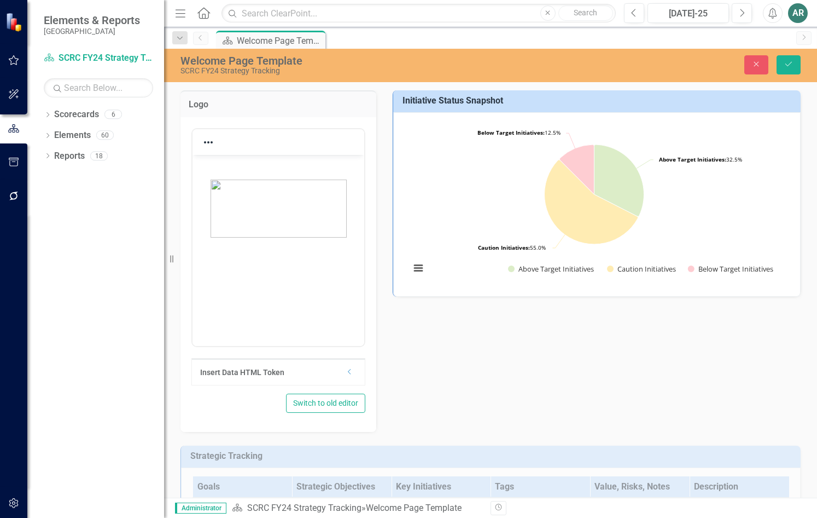
click at [554, 354] on div "Logo <p>&nbsp;</p> <p><img style="display: block; margin-left: auto; margin-rig…" at bounding box center [490, 254] width 637 height 355
click at [795, 62] on button "Save" at bounding box center [789, 64] width 24 height 19
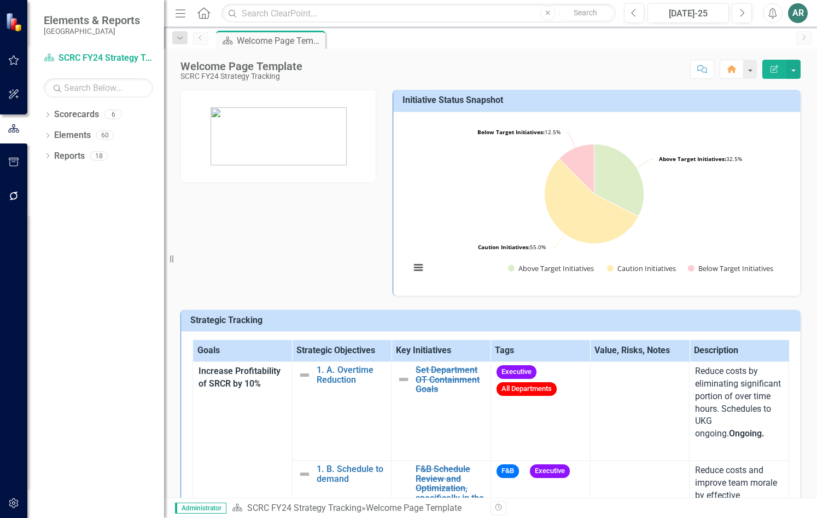
click at [687, 208] on rect "Interactive chart" at bounding box center [594, 202] width 379 height 164
click at [415, 266] on button "View chart menu, Chart" at bounding box center [418, 267] width 15 height 15
click at [710, 219] on rect "Interactive chart" at bounding box center [594, 202] width 379 height 164
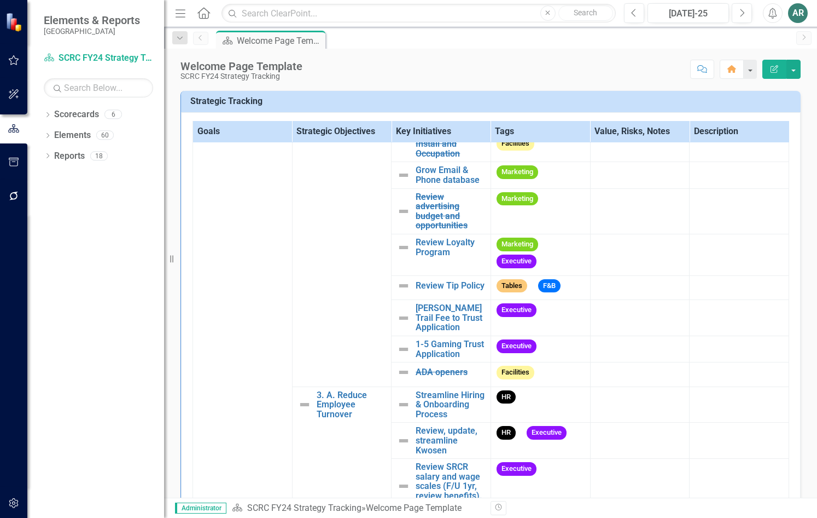
scroll to position [875, 0]
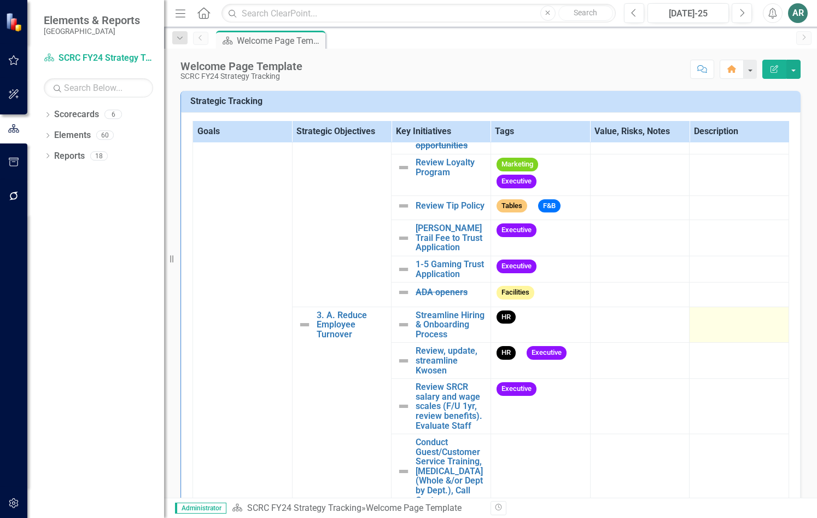
click at [695, 323] on div at bounding box center [739, 316] width 88 height 13
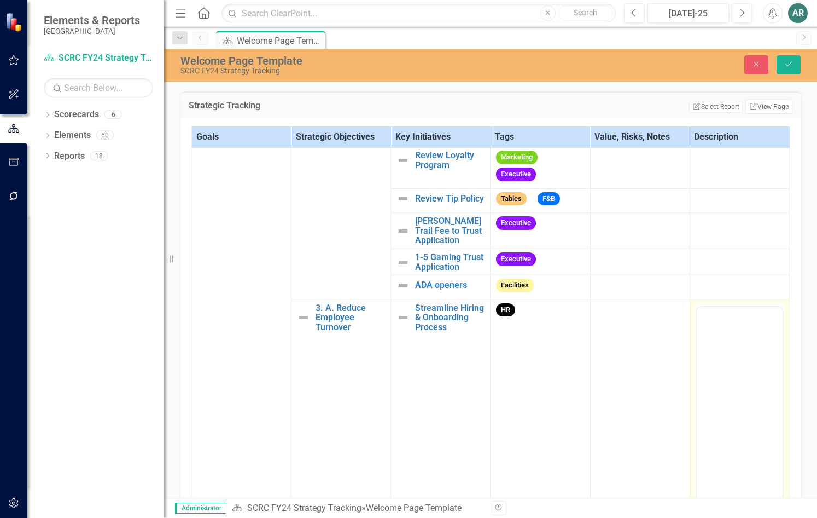
scroll to position [0, 0]
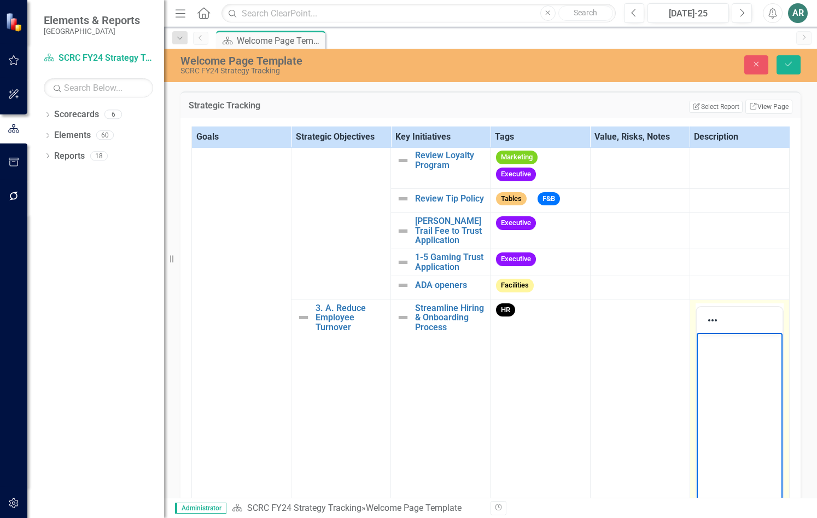
click at [719, 348] on body "Rich Text Area. Press ALT-0 for help." at bounding box center [739, 414] width 86 height 164
paste body "Rich Text Area. Press ALT-0 for help."
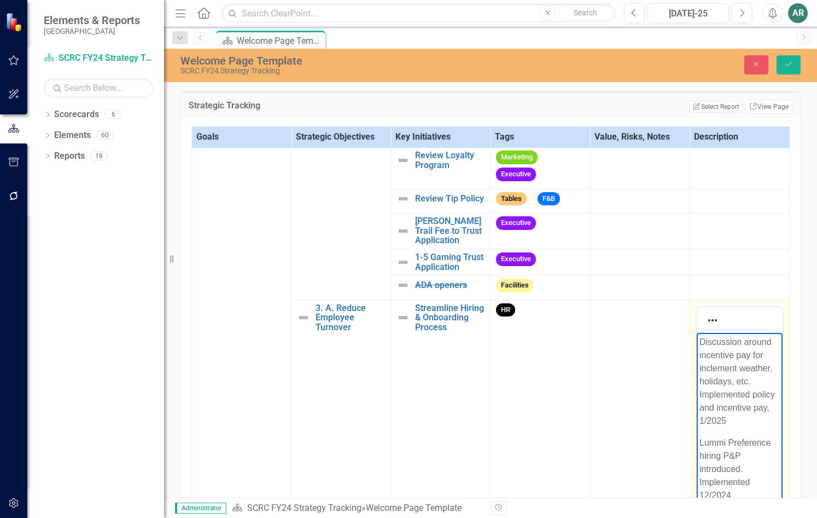
scroll to position [236, 0]
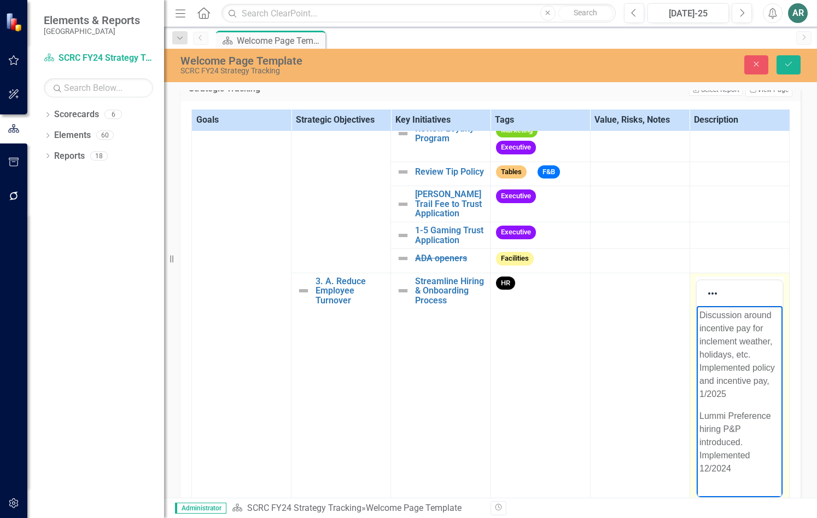
click at [704, 418] on p "Lummi Preference hiring P&P introduced. Implemented 12/2024" at bounding box center [739, 442] width 80 height 66
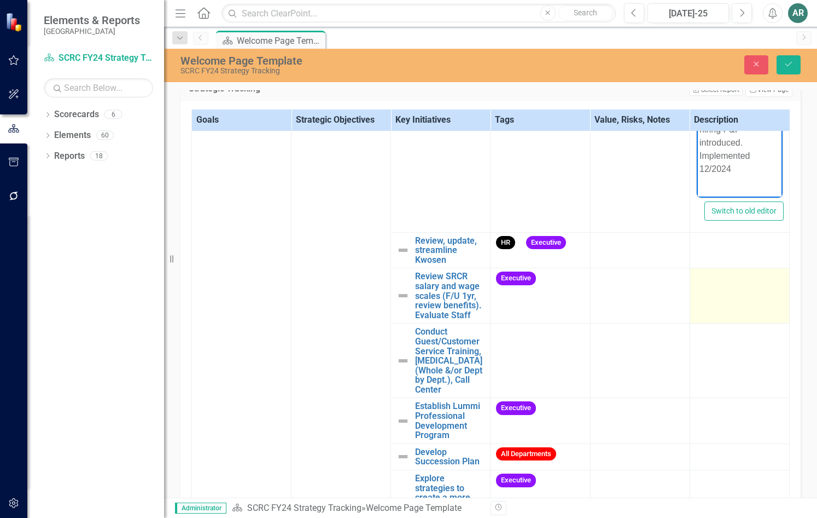
scroll to position [1213, 0]
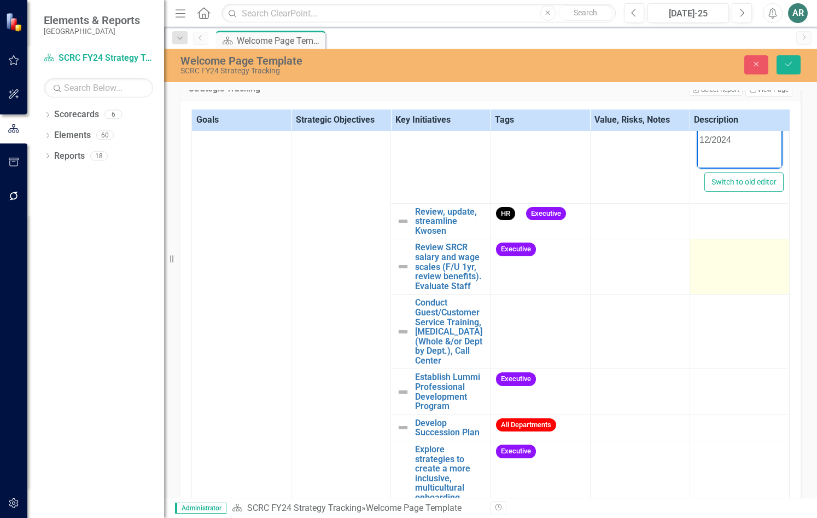
click at [723, 294] on td at bounding box center [740, 266] width 100 height 55
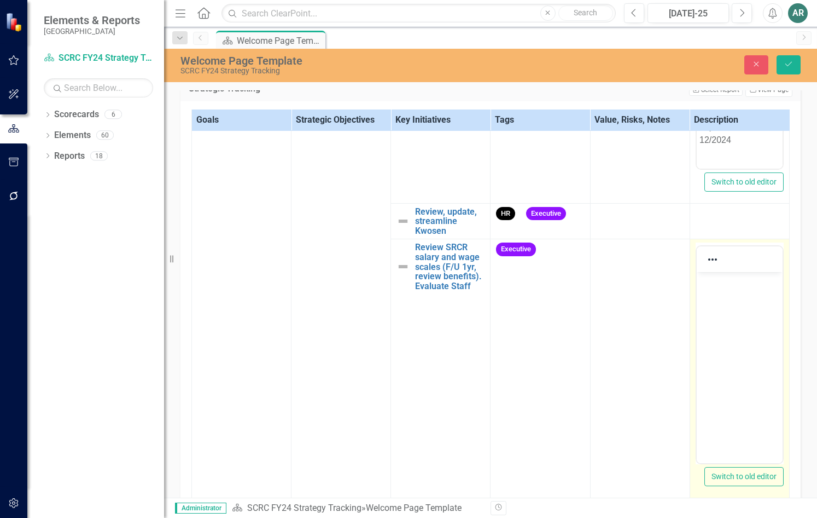
scroll to position [0, 0]
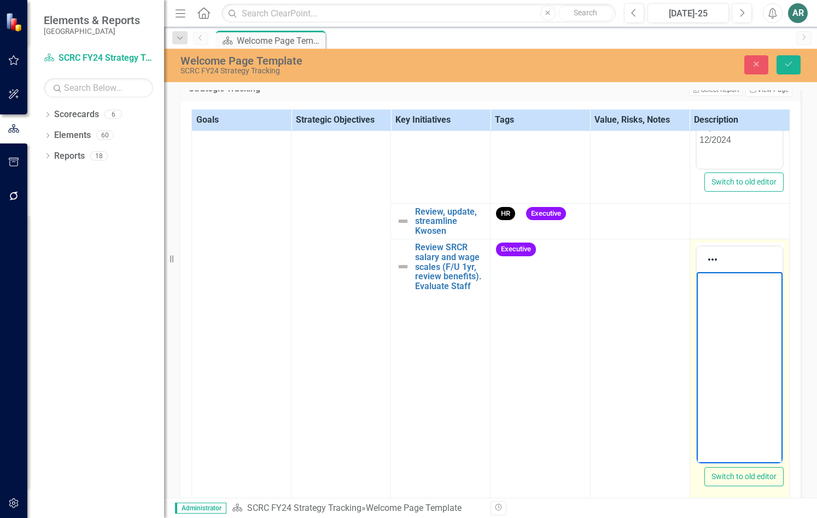
click at [716, 298] on body "Rich Text Area. Press ALT-0 for help." at bounding box center [739, 354] width 86 height 164
paste body "Rich Text Area. Press ALT-0 for help."
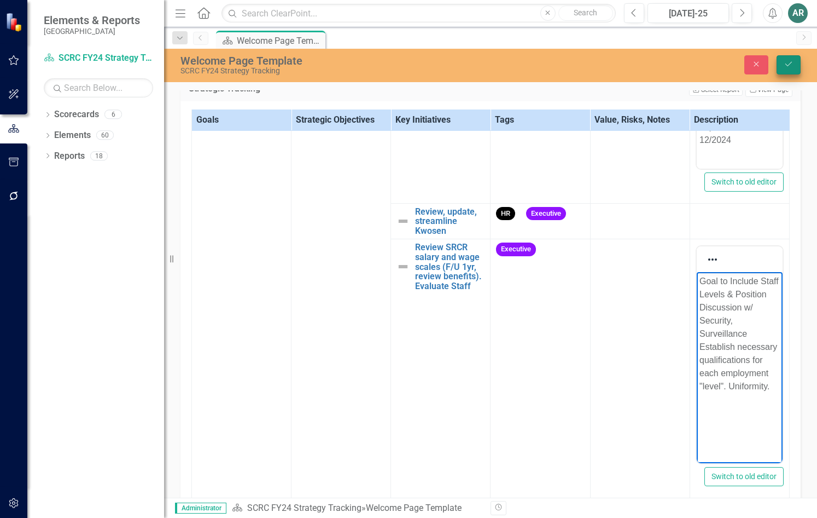
click at [793, 62] on icon "Save" at bounding box center [789, 64] width 10 height 8
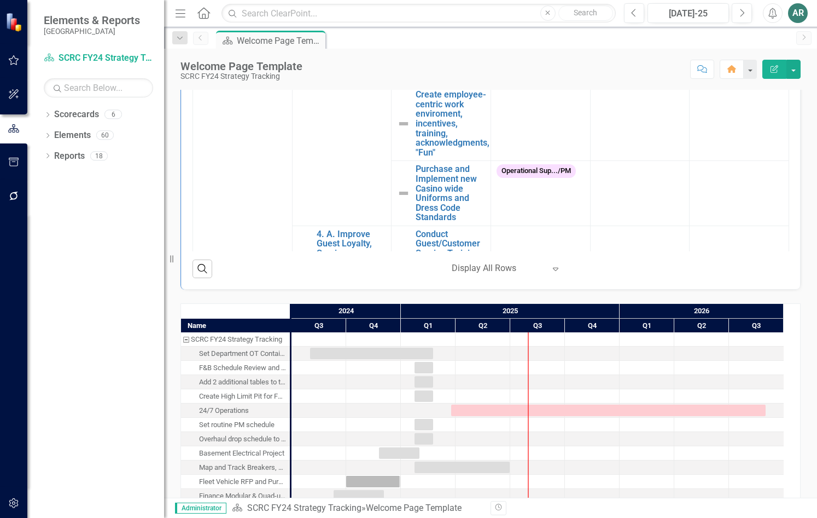
scroll to position [1422, 0]
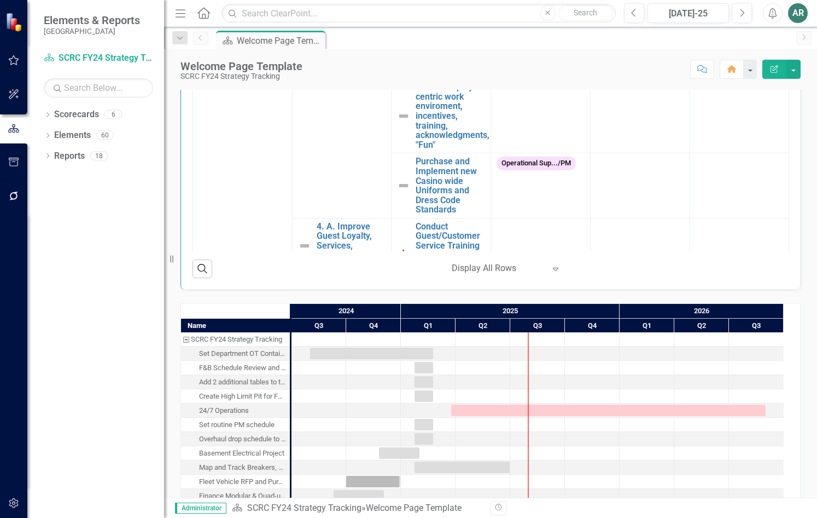
click at [636, 468] on div at bounding box center [647, 467] width 55 height 14
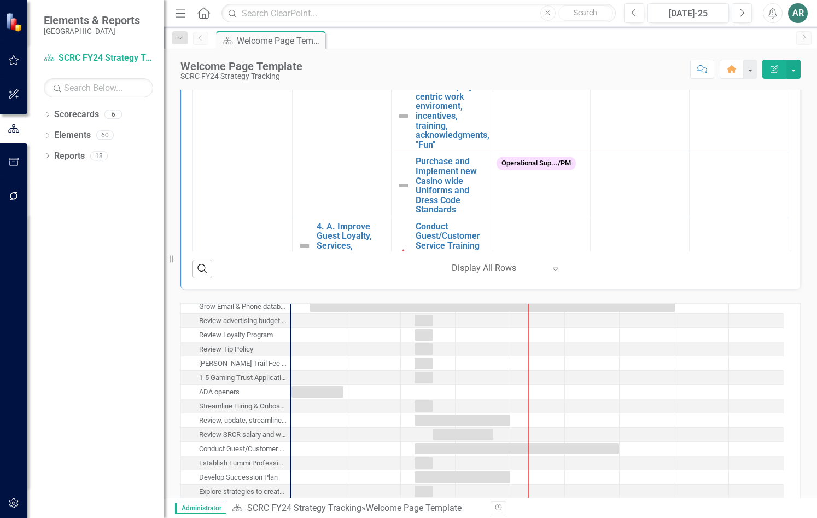
scroll to position [219, 0]
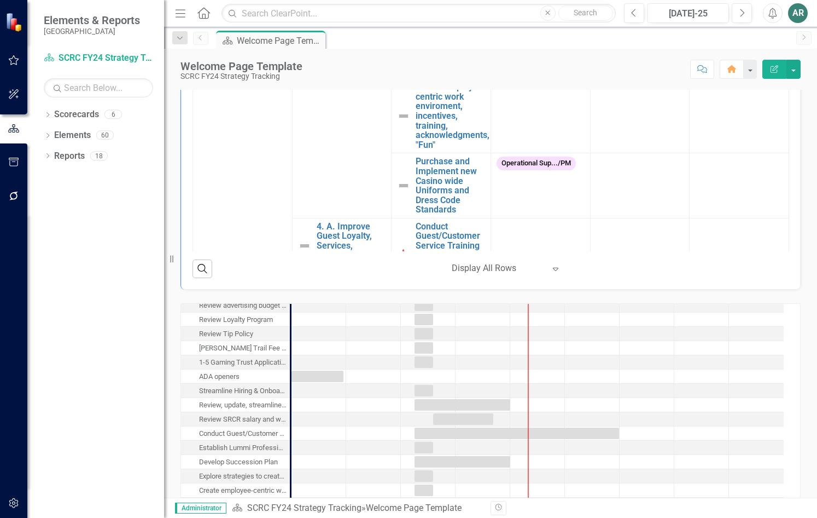
click at [261, 431] on div "Conduct Guest/Customer Service Training, [MEDICAL_DATA] (Whole &/or Dept by Dep…" at bounding box center [243, 433] width 88 height 14
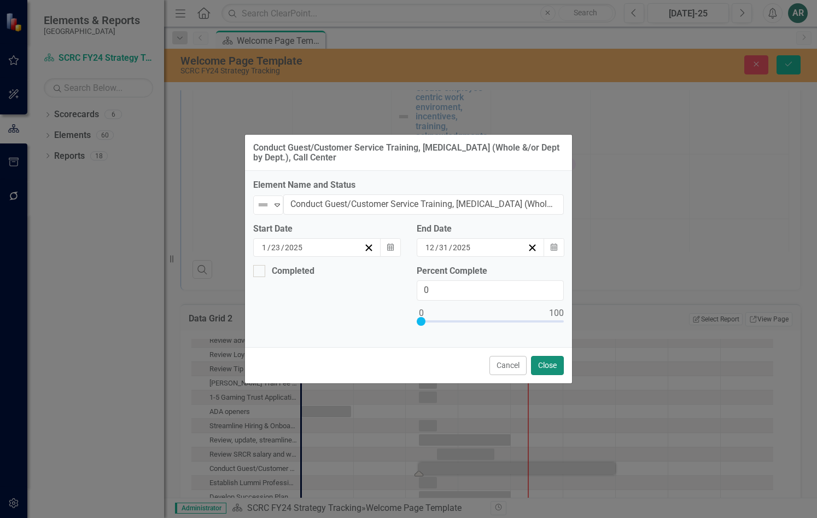
click at [546, 365] on button "Close" at bounding box center [547, 365] width 33 height 19
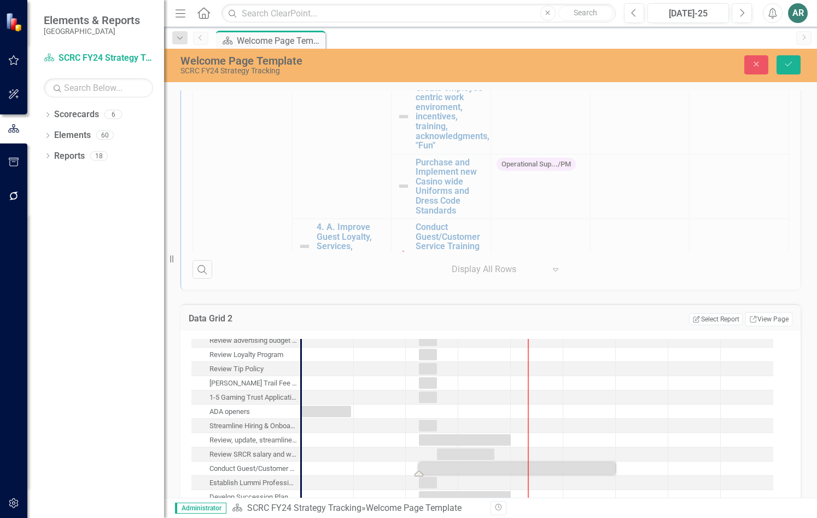
click at [634, 151] on div "Strategic Tracking Goals Strategic Objectives Key Initiatives Tags Value, Risks…" at bounding box center [490, 54] width 637 height 470
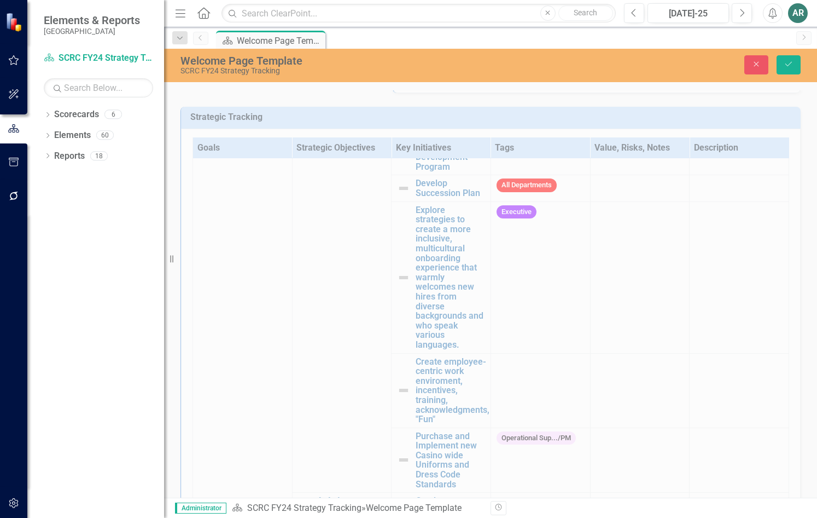
scroll to position [149, 0]
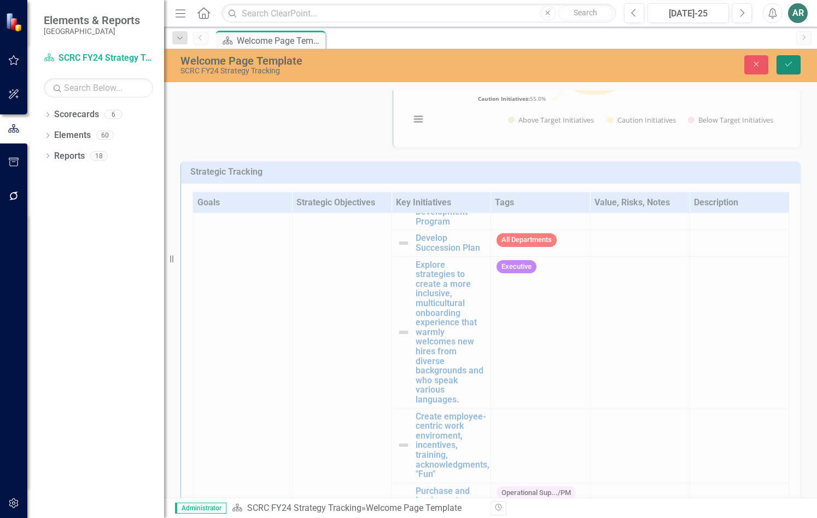
click at [791, 61] on icon "Save" at bounding box center [789, 64] width 10 height 8
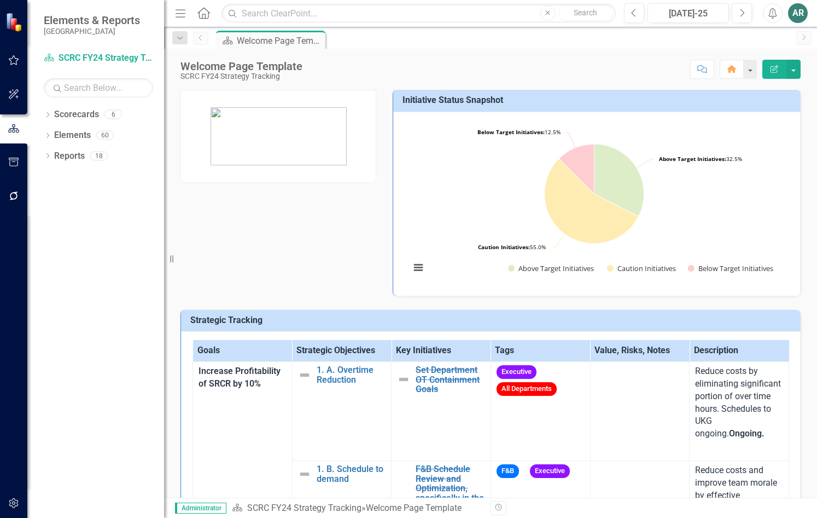
scroll to position [766, 0]
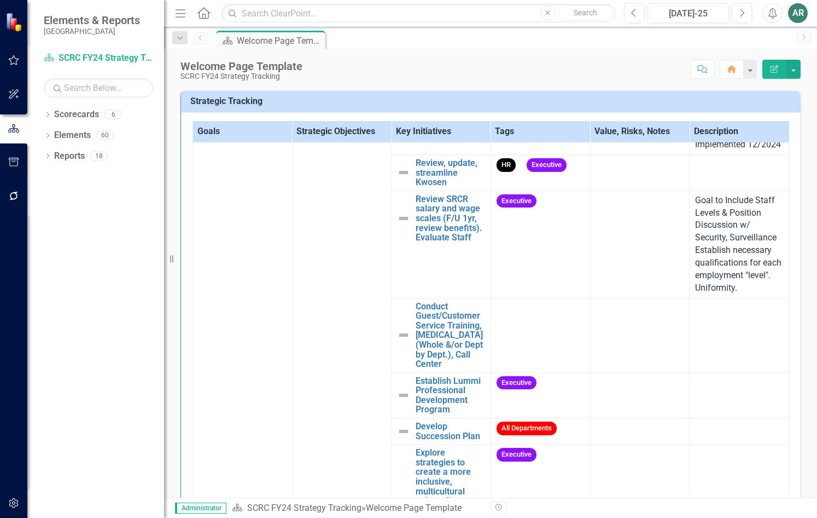
scroll to position [1204, 0]
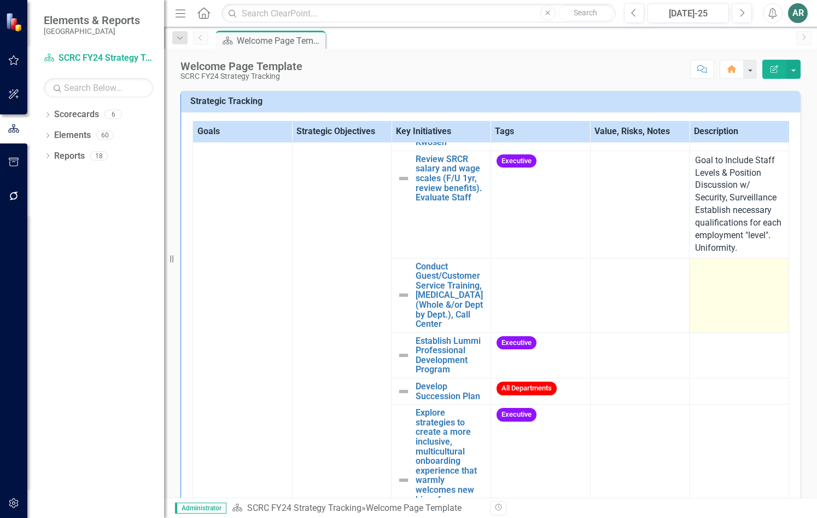
click at [721, 327] on td at bounding box center [740, 295] width 100 height 74
click at [721, 332] on td at bounding box center [740, 295] width 100 height 74
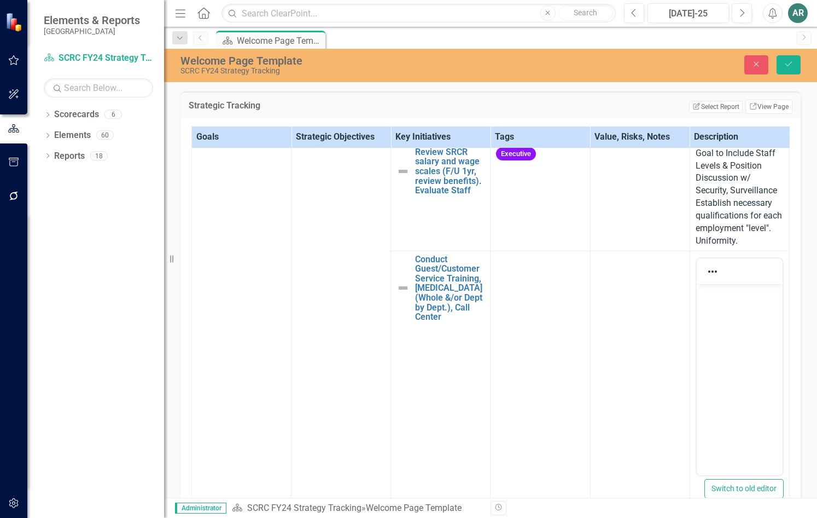
scroll to position [0, 0]
click at [724, 330] on body "Rich Text Area. Press ALT-0 for help." at bounding box center [739, 365] width 86 height 164
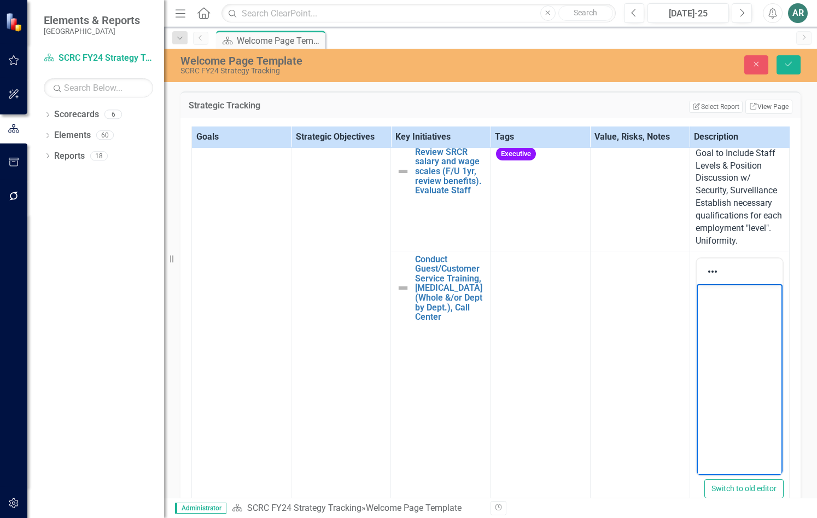
click at [751, 335] on body "Rich Text Area. Press ALT-0 for help." at bounding box center [739, 365] width 86 height 164
paste body "Rich Text Area. Press ALT-0 for help."
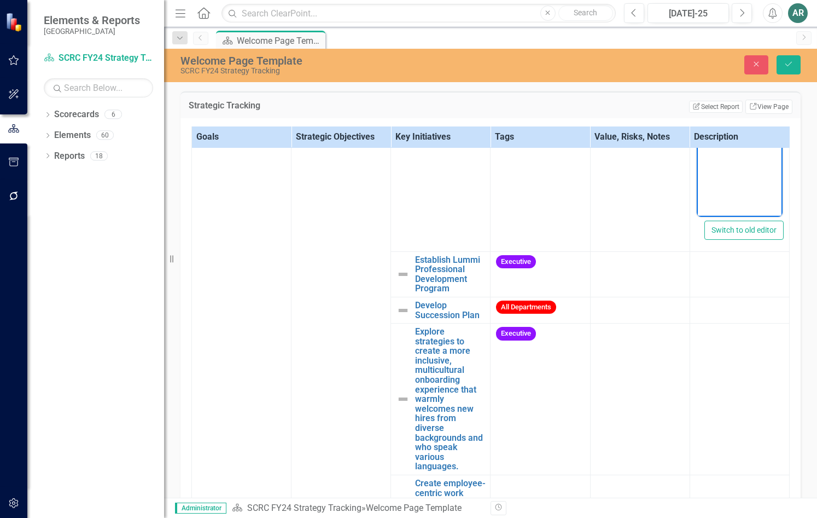
scroll to position [1477, 0]
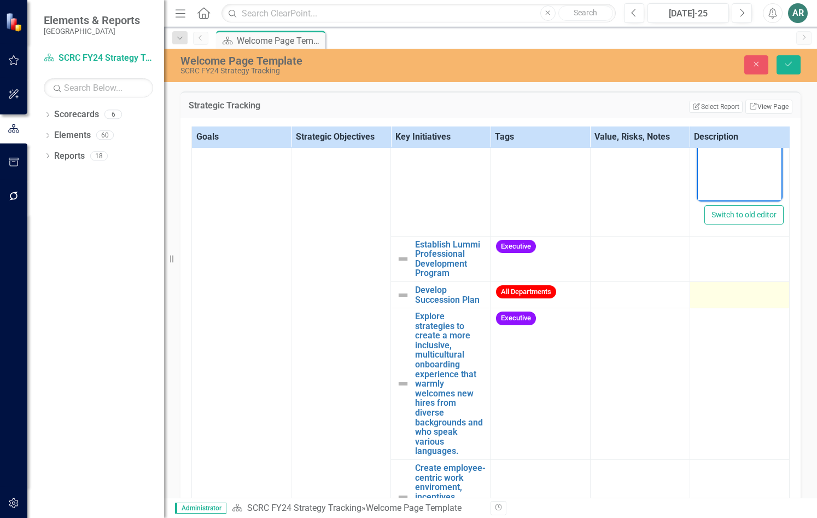
click at [721, 307] on td at bounding box center [740, 294] width 100 height 26
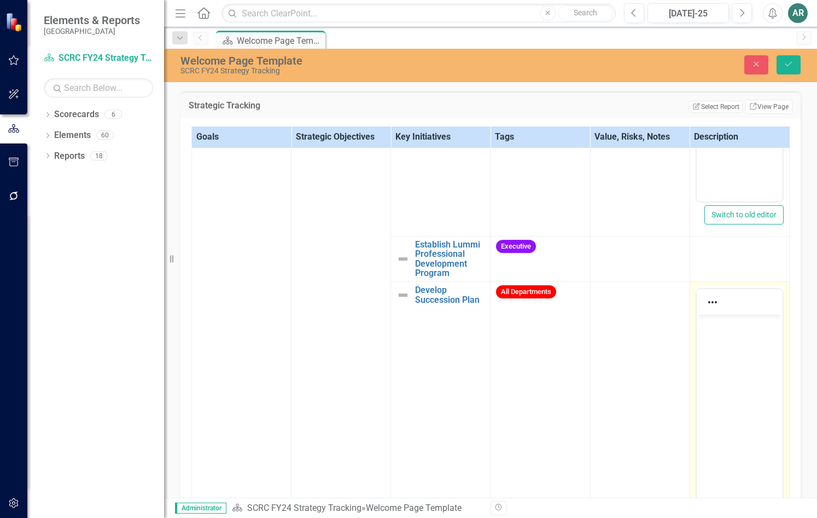
scroll to position [0, 0]
click at [733, 341] on body "Rich Text Area. Press ALT-0 for help." at bounding box center [739, 396] width 86 height 164
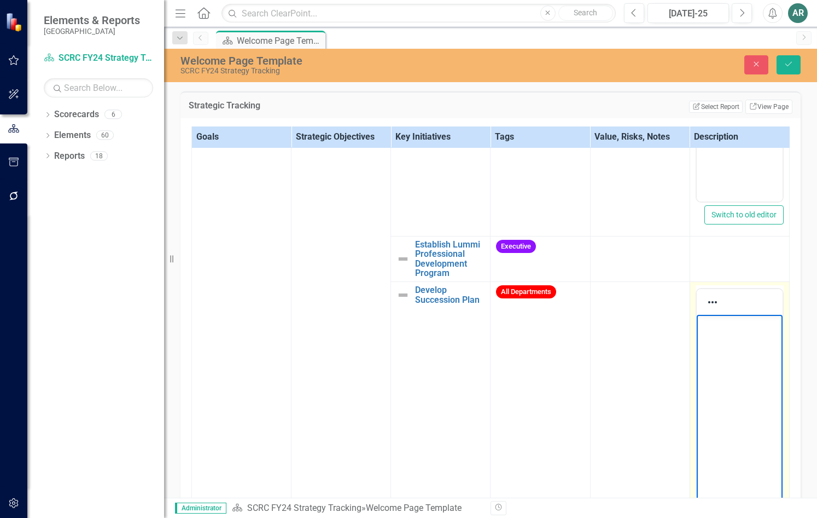
paste body "Rich Text Area. Press ALT-0 for help."
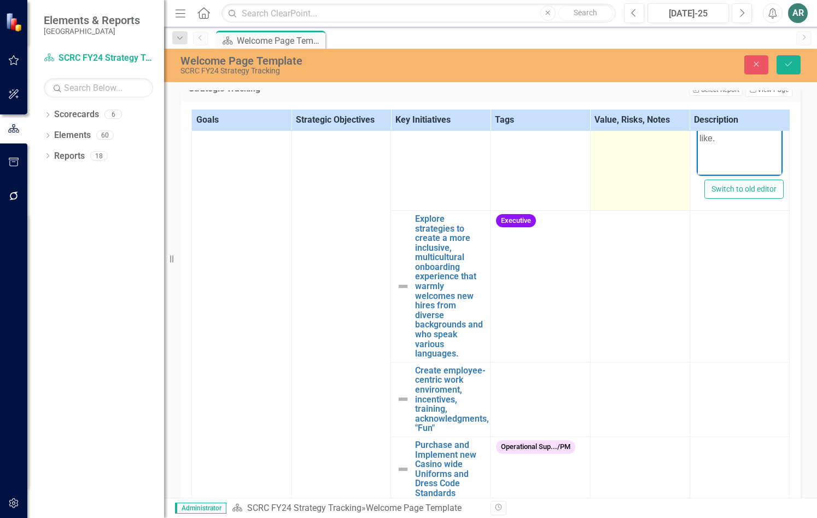
scroll to position [1868, 0]
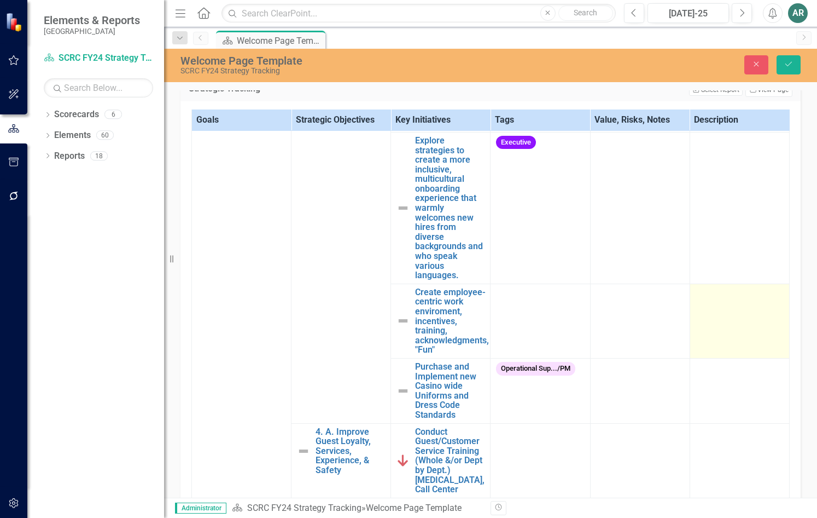
click at [704, 358] on td at bounding box center [740, 320] width 100 height 74
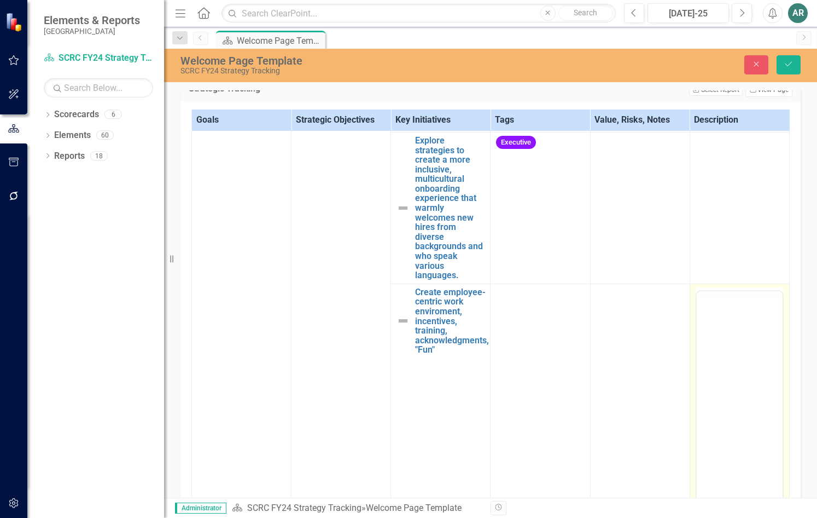
scroll to position [0, 0]
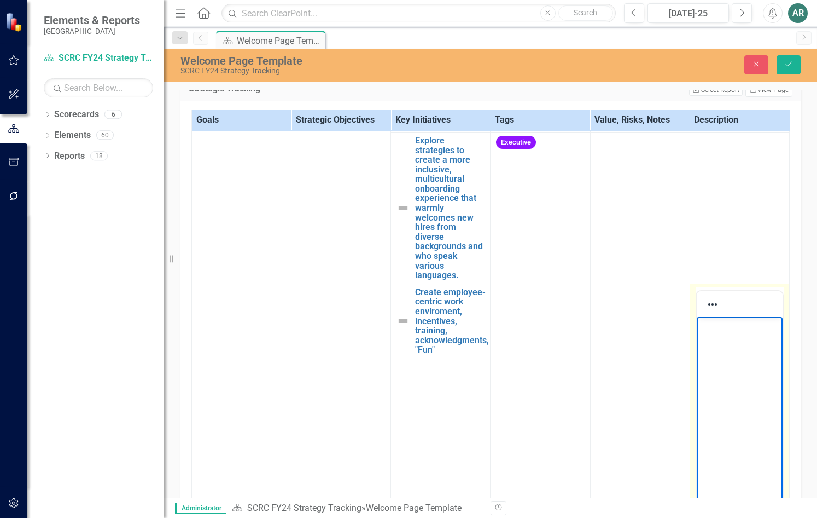
click at [716, 342] on body "Rich Text Area. Press ALT-0 for help." at bounding box center [739, 398] width 86 height 164
paste body "Rich Text Area. Press ALT-0 for help."
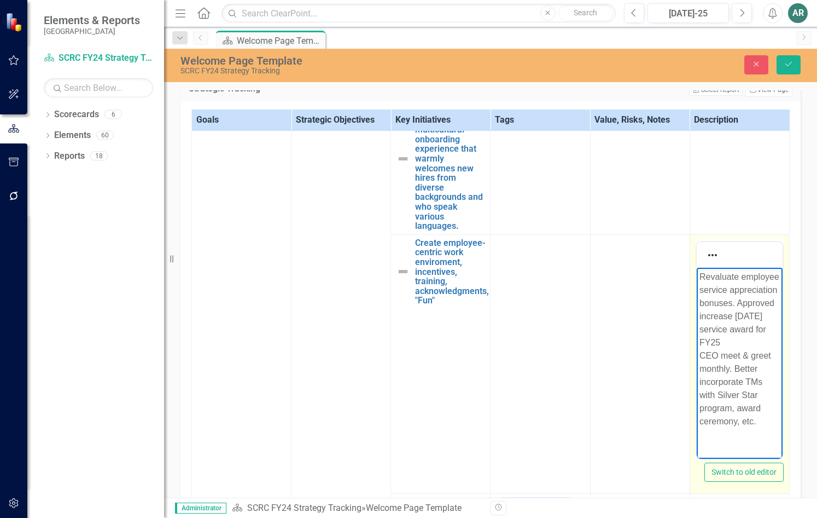
scroll to position [31, 0]
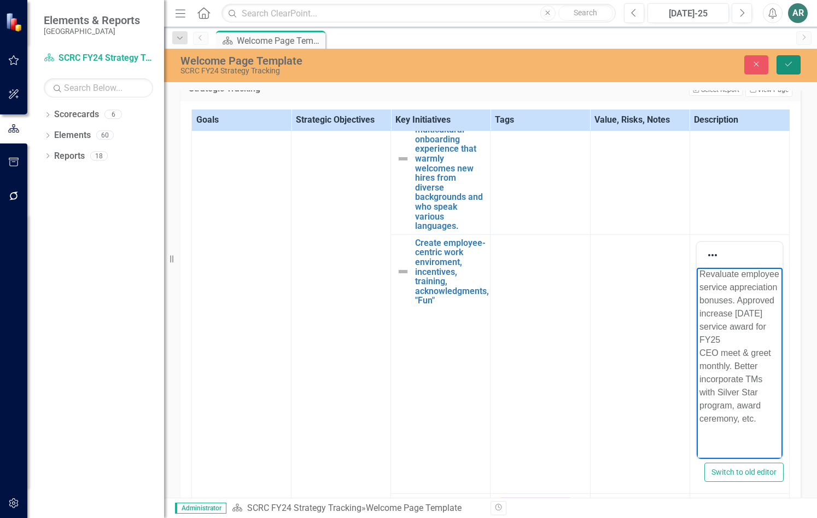
click at [792, 64] on icon "Save" at bounding box center [789, 64] width 10 height 8
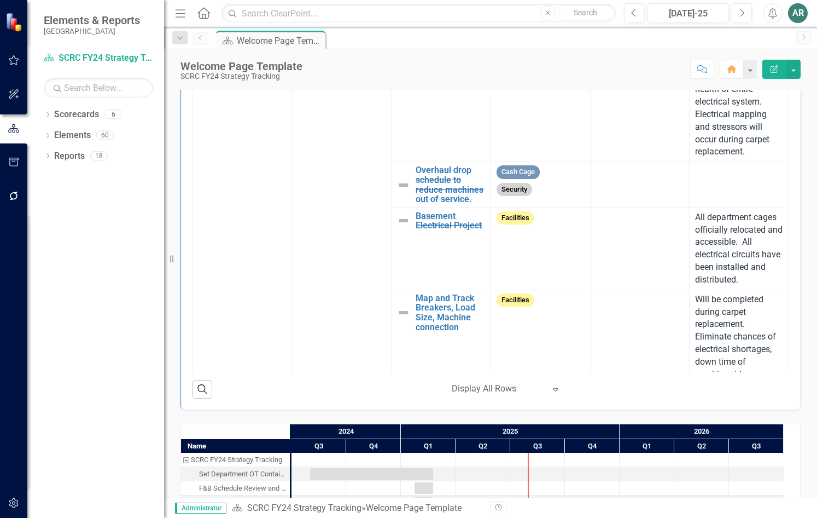
scroll to position [521, 0]
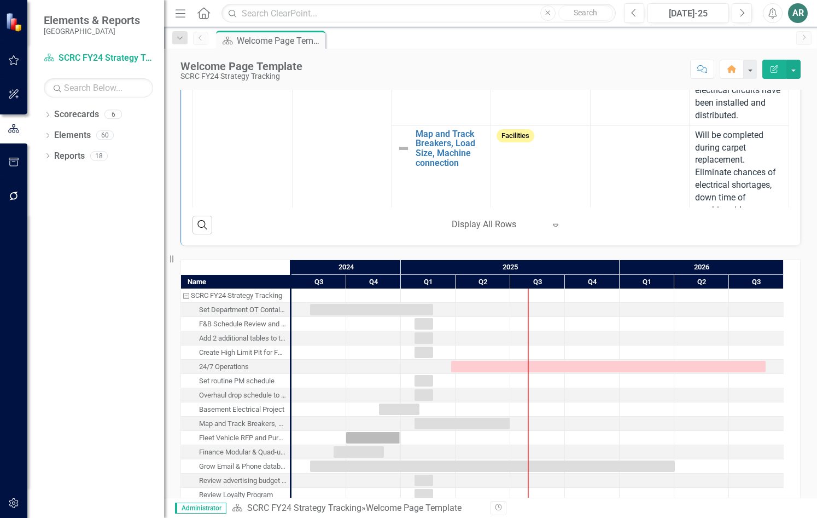
click at [546, 224] on div "Display All Rows" at bounding box center [498, 224] width 104 height 19
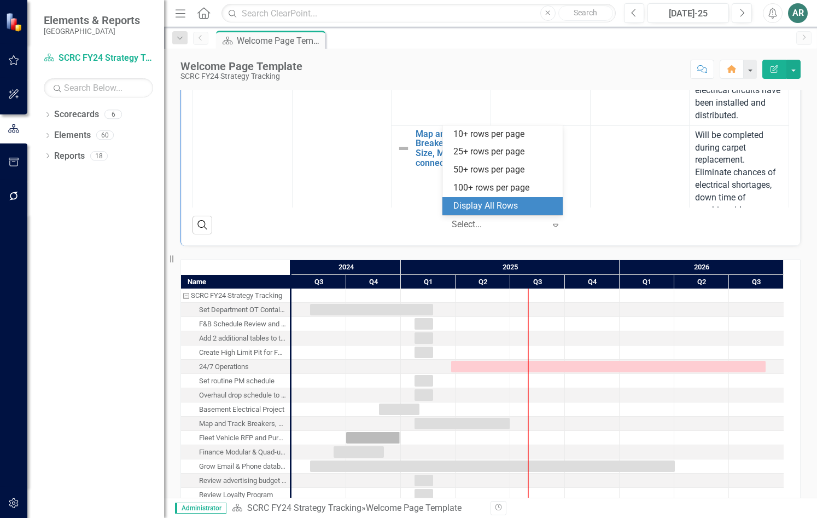
click at [539, 207] on div "Display All Rows" at bounding box center [505, 206] width 103 height 13
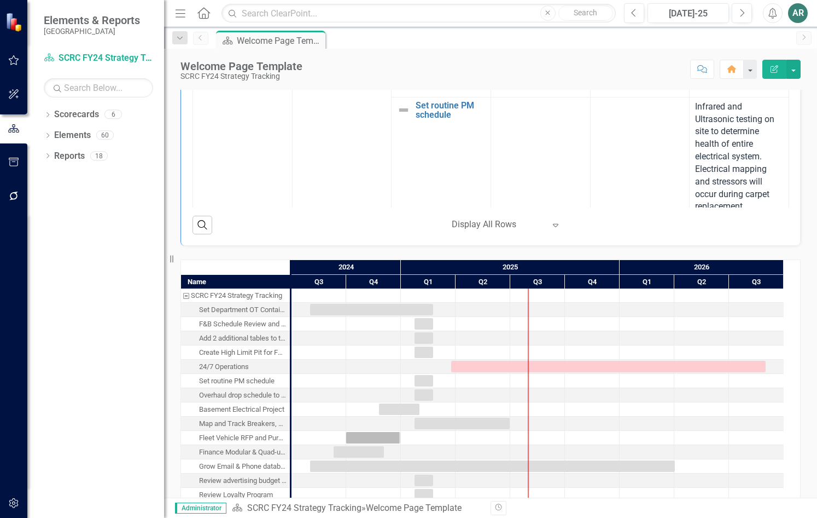
scroll to position [328, 0]
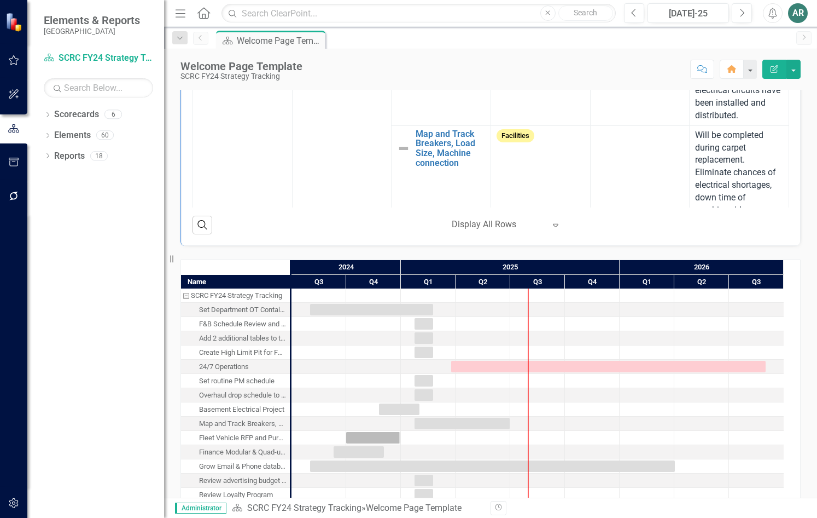
click at [550, 226] on icon "Expand" at bounding box center [555, 224] width 11 height 9
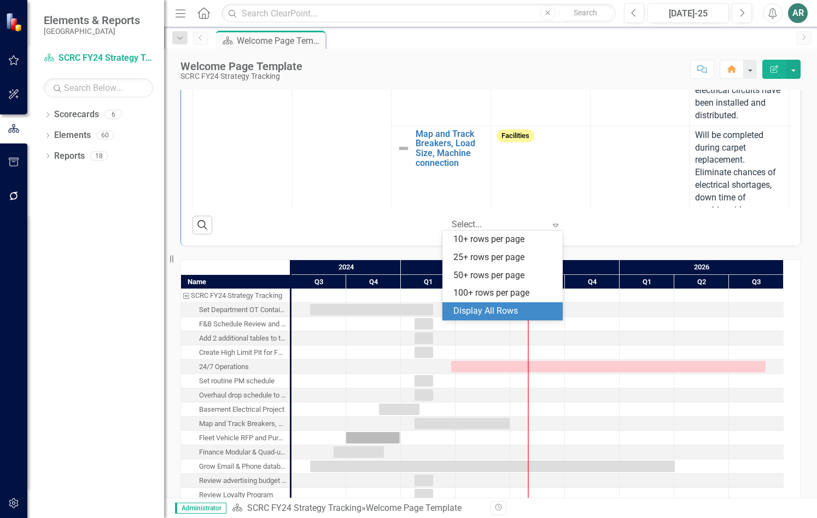
click at [512, 307] on div "Display All Rows" at bounding box center [505, 311] width 103 height 13
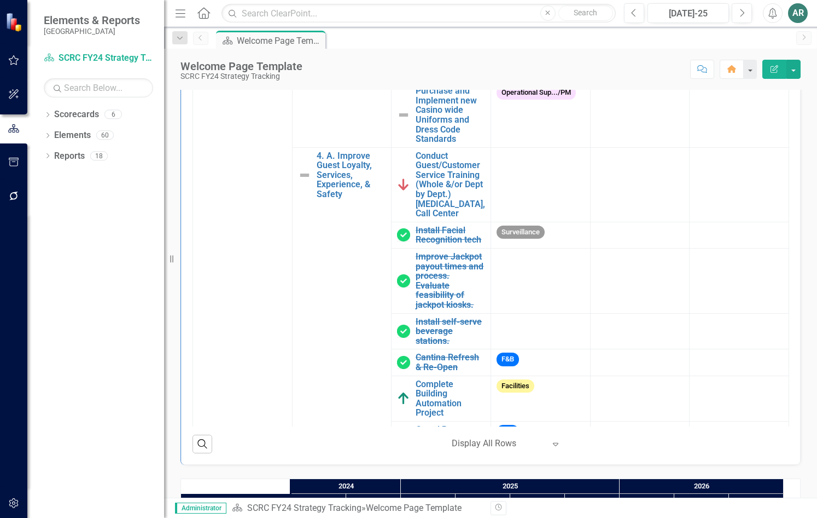
scroll to position [1969, 0]
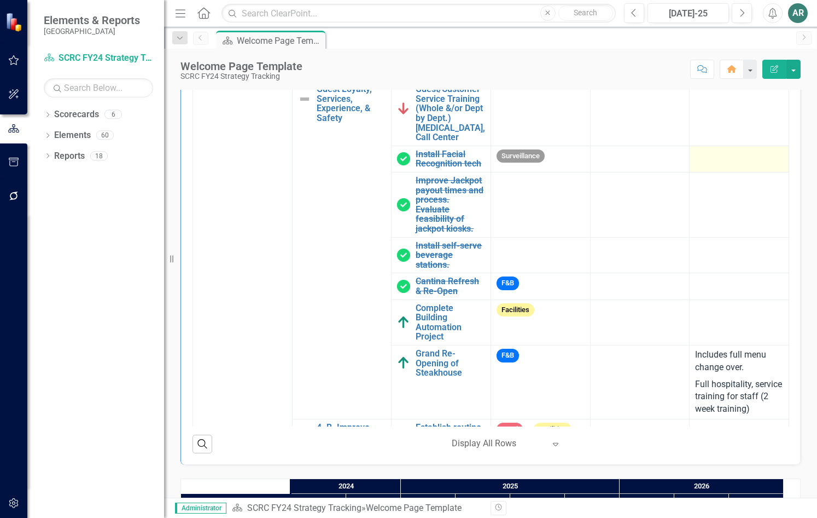
click at [746, 172] on td at bounding box center [740, 159] width 100 height 26
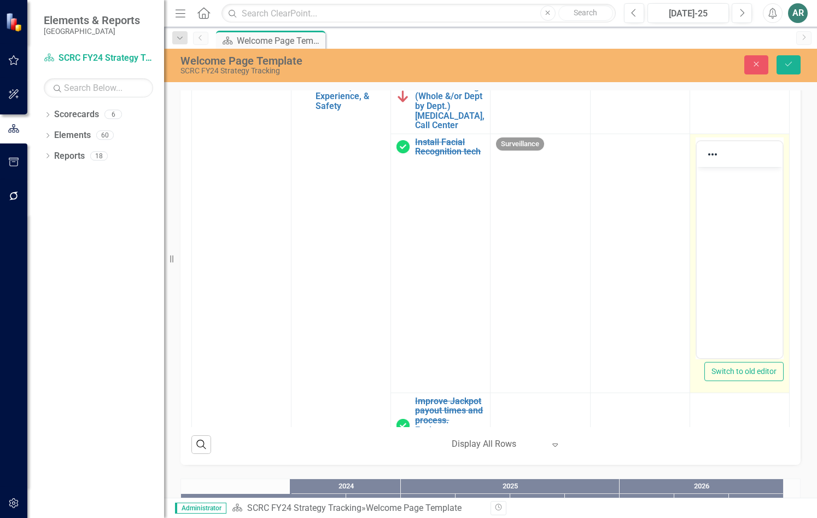
scroll to position [0, 0]
click at [734, 196] on body "Rich Text Area. Press ALT-0 for help." at bounding box center [739, 248] width 86 height 164
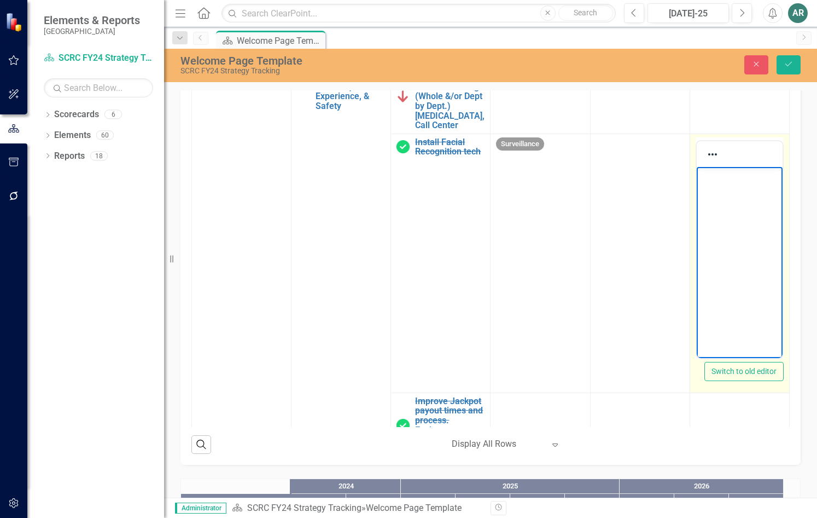
paste body "Rich Text Area. Press ALT-0 for help."
click at [702, 184] on p "COMPLETE. *Exterior Facial Recognition Cameras installed by Security, 3/2025" at bounding box center [739, 202] width 80 height 66
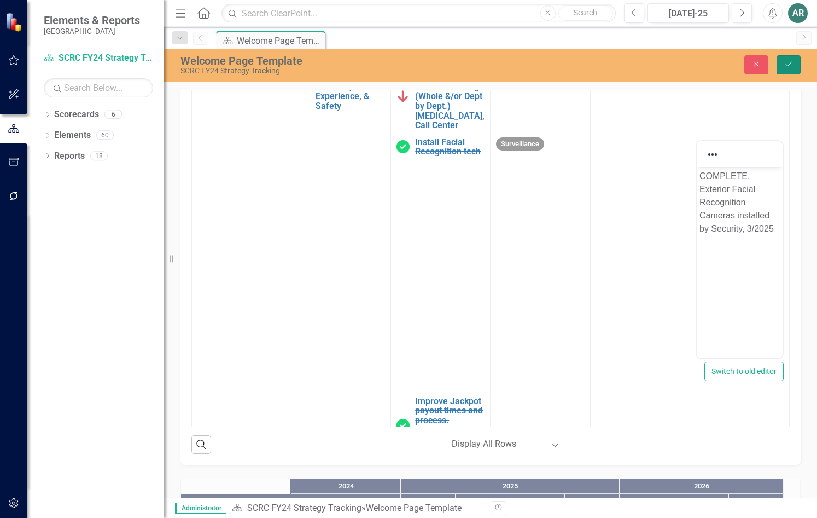
click at [788, 65] on icon "Save" at bounding box center [789, 64] width 10 height 8
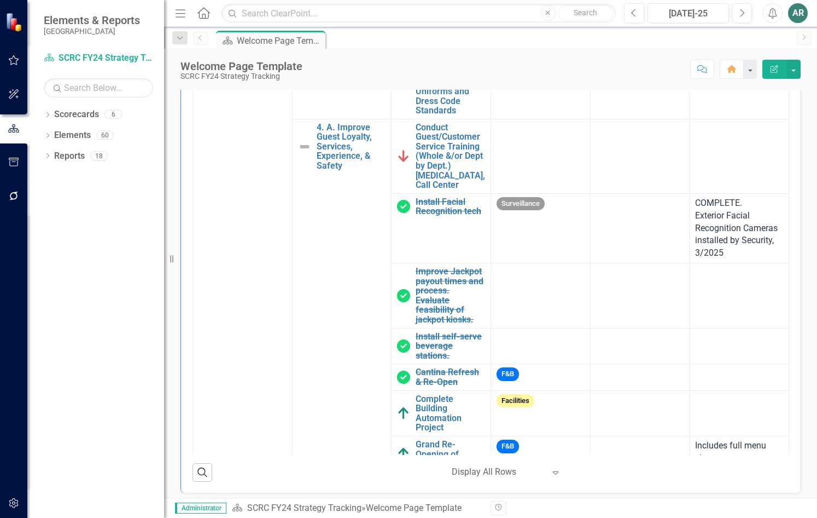
scroll to position [1969, 0]
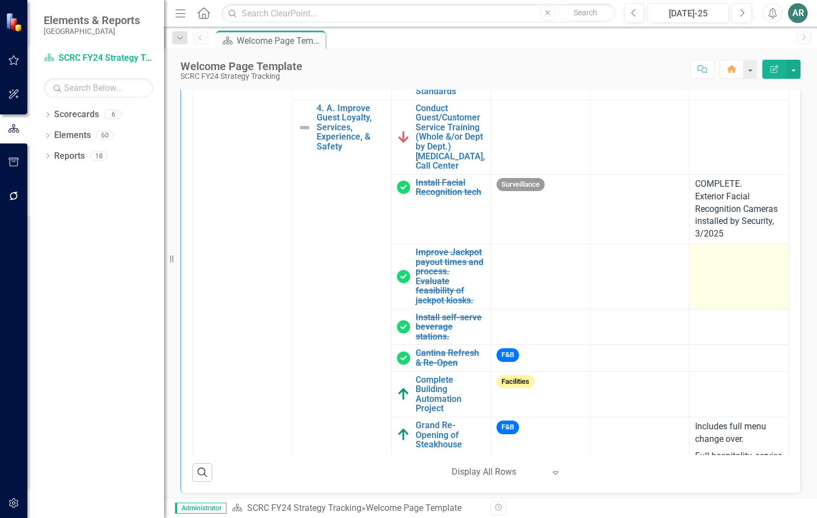
click at [723, 309] on td at bounding box center [740, 276] width 100 height 65
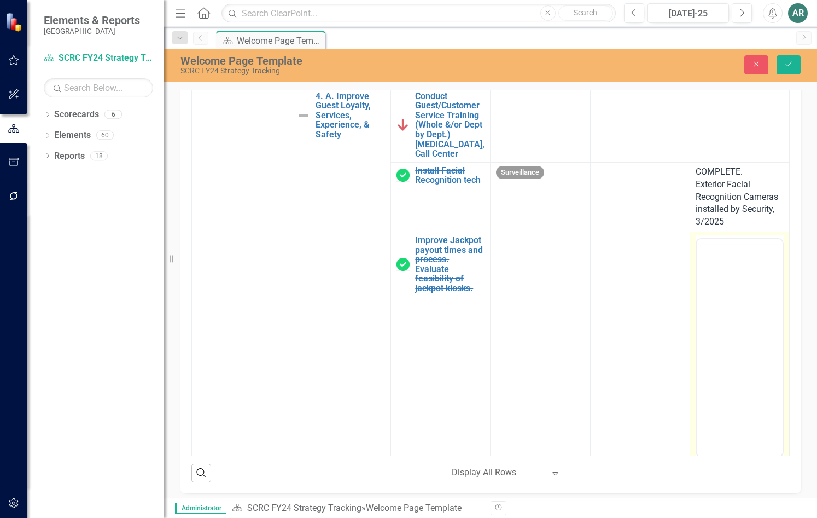
scroll to position [0, 0]
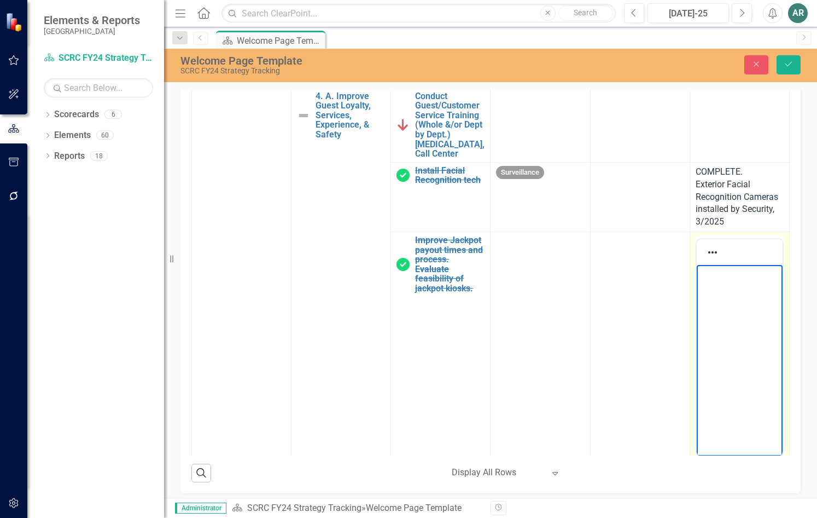
click at [729, 288] on body "Rich Text Area. Press ALT-0 for help." at bounding box center [739, 347] width 86 height 164
paste body "Rich Text Area. Press ALT-0 for help."
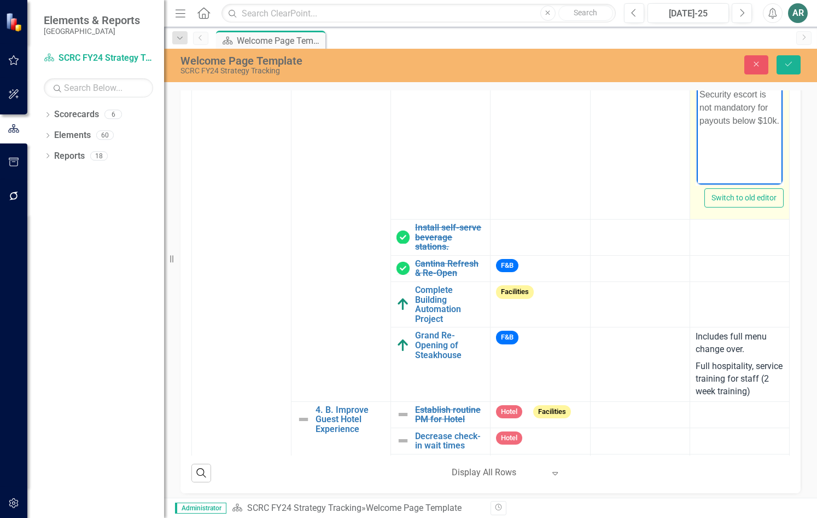
scroll to position [2243, 0]
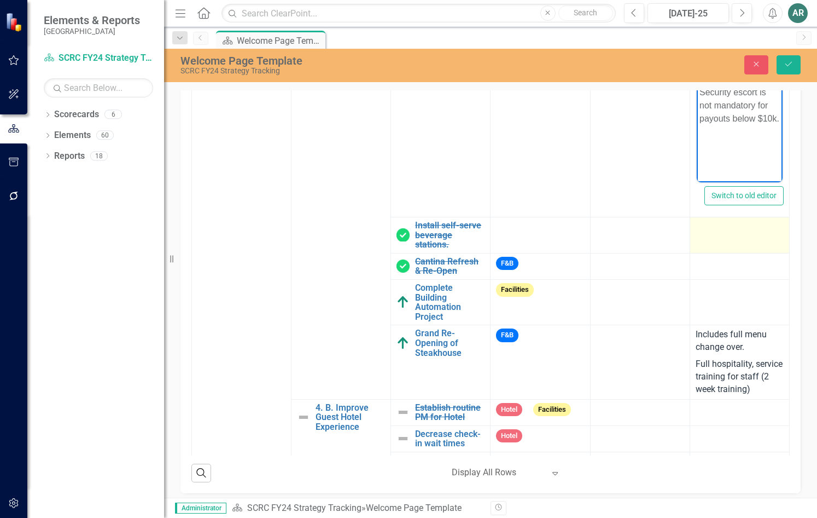
click at [739, 234] on div at bounding box center [740, 226] width 88 height 13
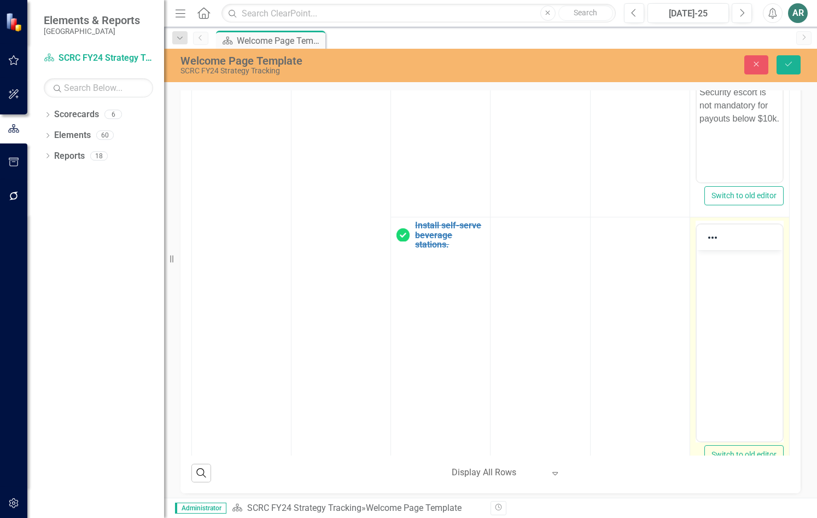
scroll to position [0, 0]
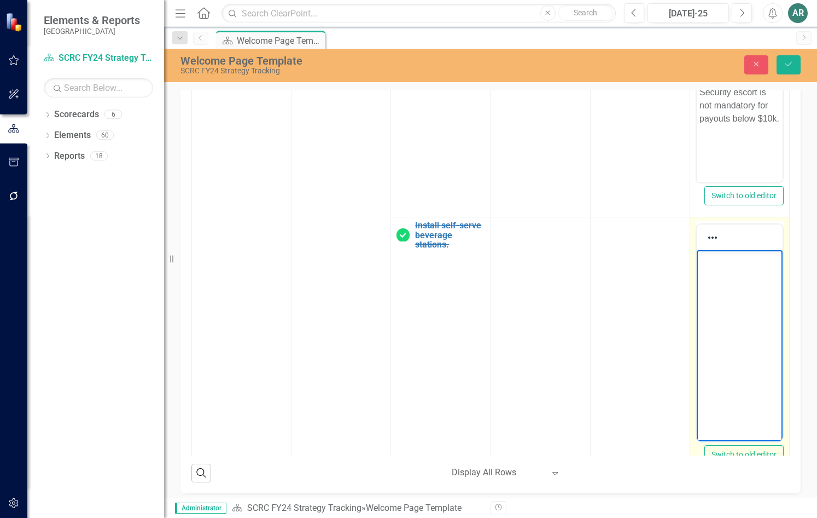
click at [745, 296] on body "Rich Text Area. Press ALT-0 for help." at bounding box center [739, 332] width 86 height 164
click at [775, 310] on p "COMPLETE. [GEOGRAPHIC_DATA] next [GEOGRAPHIC_DATA]. Coffee Bars next to Panasia…" at bounding box center [739, 299] width 80 height 92
click at [768, 321] on p "COMPLETE. [GEOGRAPHIC_DATA] next [GEOGRAPHIC_DATA]. Coffee Bars next to Panasia…" at bounding box center [739, 299] width 80 height 92
click at [755, 324] on p "COMPLETE. [GEOGRAPHIC_DATA] next [GEOGRAPHIC_DATA]. Coffee Bars next to Panasia…" at bounding box center [739, 299] width 80 height 92
click at [774, 311] on p "COMPLETE. [GEOGRAPHIC_DATA] next [GEOGRAPHIC_DATA]. Coffee Bars next to Panasia…" at bounding box center [739, 299] width 80 height 92
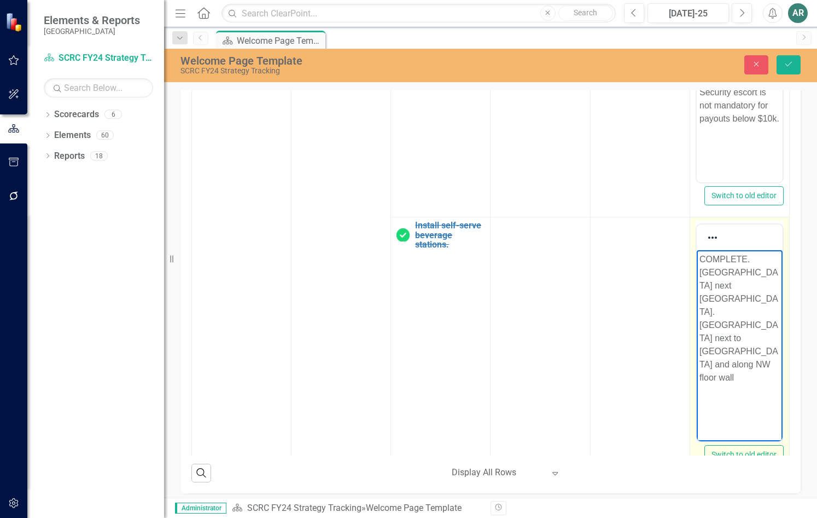
click at [704, 323] on p "COMPLETE. [GEOGRAPHIC_DATA] next [GEOGRAPHIC_DATA]. [GEOGRAPHIC_DATA] next to […" at bounding box center [739, 318] width 80 height 131
click at [746, 327] on p "COMPLETE. [GEOGRAPHIC_DATA] next [GEOGRAPHIC_DATA]. Coffee Bars next to Panasia…" at bounding box center [739, 299] width 80 height 92
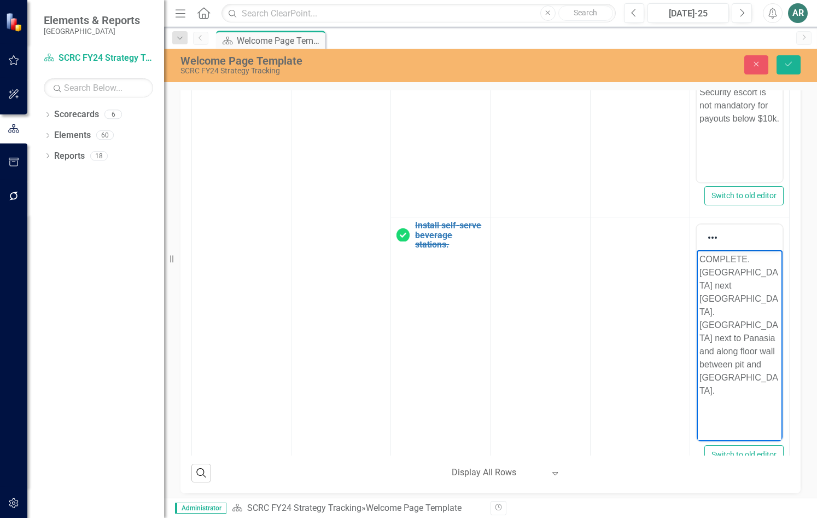
click at [784, 318] on div "Goals Strategic Objectives Key Initiatives Tags Value, Risks, Notes Description…" at bounding box center [491, 276] width 620 height 434
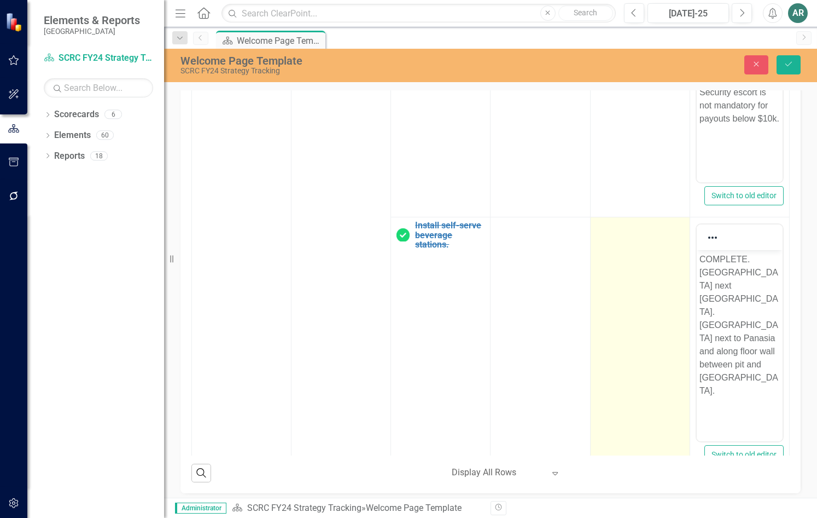
click at [648, 330] on td at bounding box center [640, 346] width 100 height 259
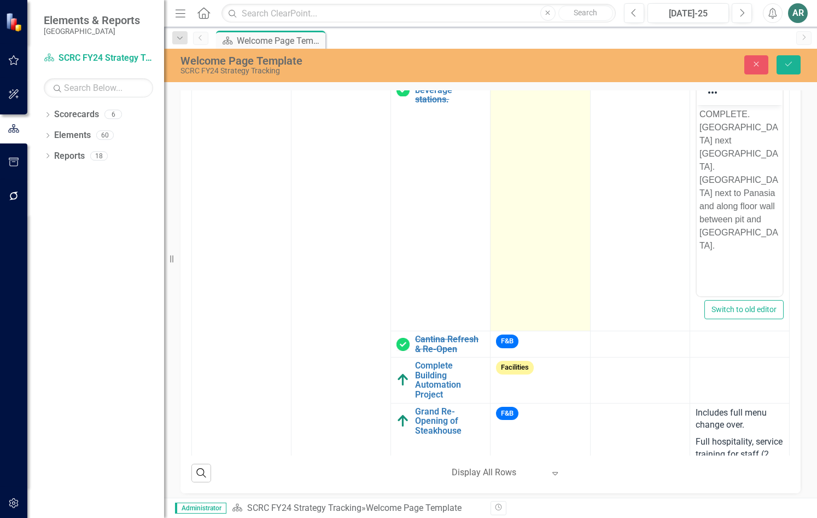
scroll to position [2407, 0]
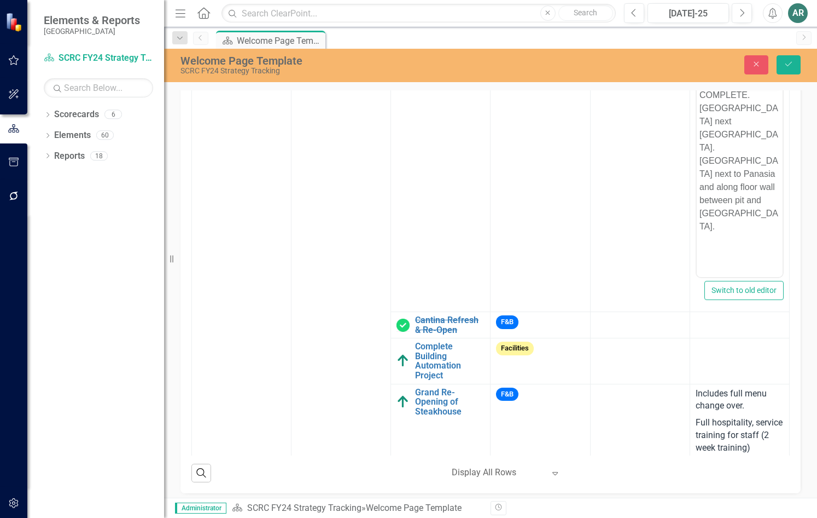
click at [784, 410] on div "Goals Strategic Objectives Key Initiatives Tags Value, Risks, Notes Description…" at bounding box center [491, 276] width 620 height 434
click at [705, 328] on div at bounding box center [740, 321] width 88 height 13
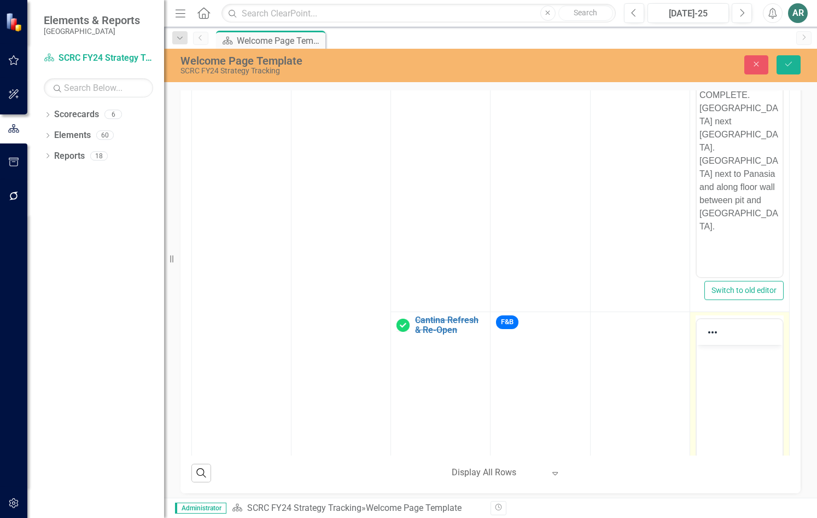
scroll to position [0, 0]
click at [734, 359] on p "Rich Text Area. Press ALT-0 for help." at bounding box center [739, 353] width 80 height 13
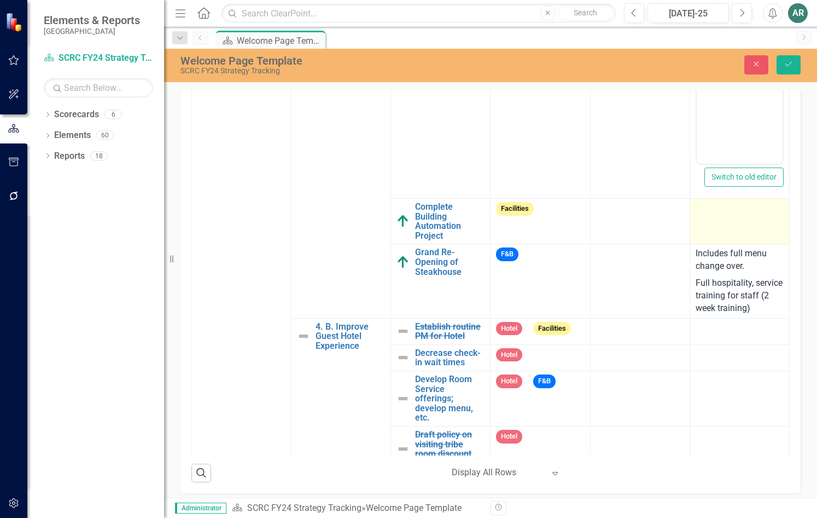
click at [708, 244] on td at bounding box center [740, 221] width 100 height 45
click at [714, 244] on td at bounding box center [740, 221] width 100 height 45
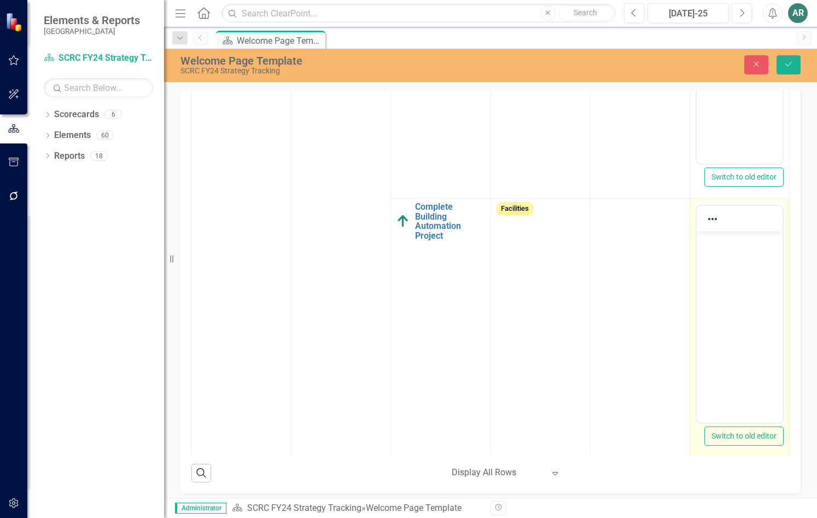
scroll to position [0, 0]
click at [735, 293] on body "Rich Text Area. Press ALT-0 for help." at bounding box center [739, 313] width 86 height 164
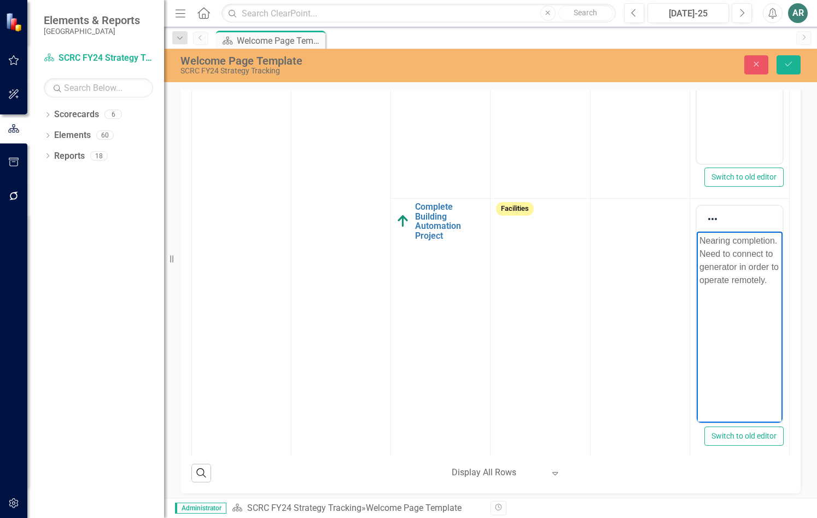
click at [803, 286] on div "Initiative Status Snapshot Loading... Chart Pie chart with 3 slices. Initiative…" at bounding box center [490, 365] width 653 height 1135
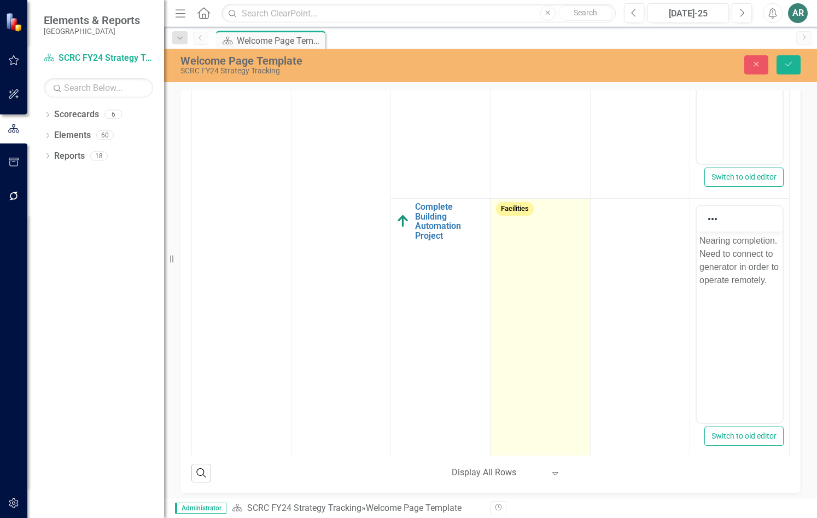
click at [553, 368] on td "Facilities" at bounding box center [541, 328] width 100 height 259
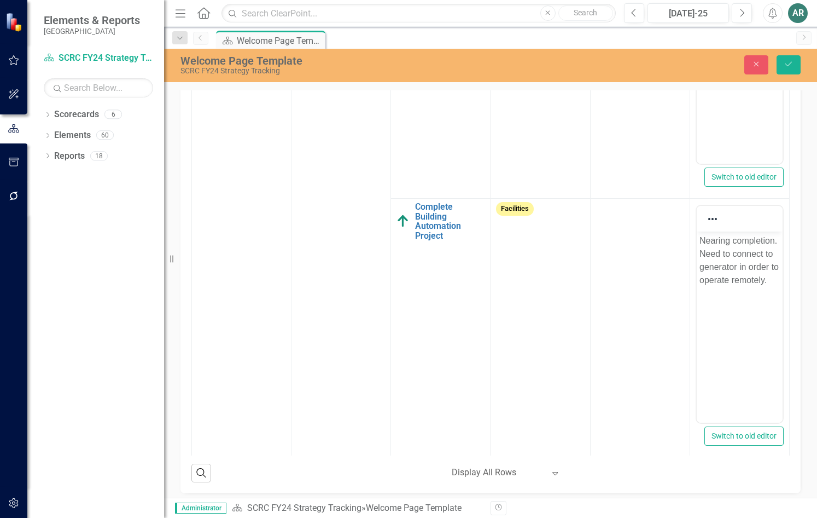
click at [787, 347] on div "Goals Strategic Objectives Key Initiatives Tags Value, Risks, Notes Description…" at bounding box center [491, 276] width 620 height 434
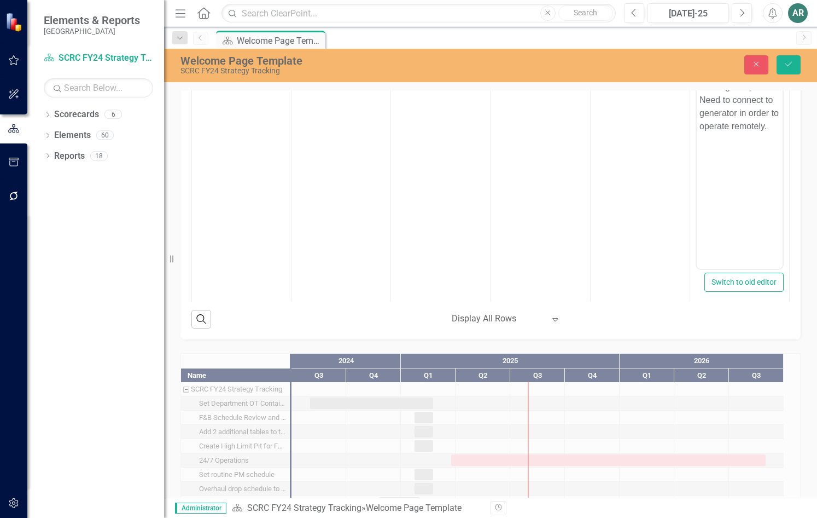
scroll to position [443, 0]
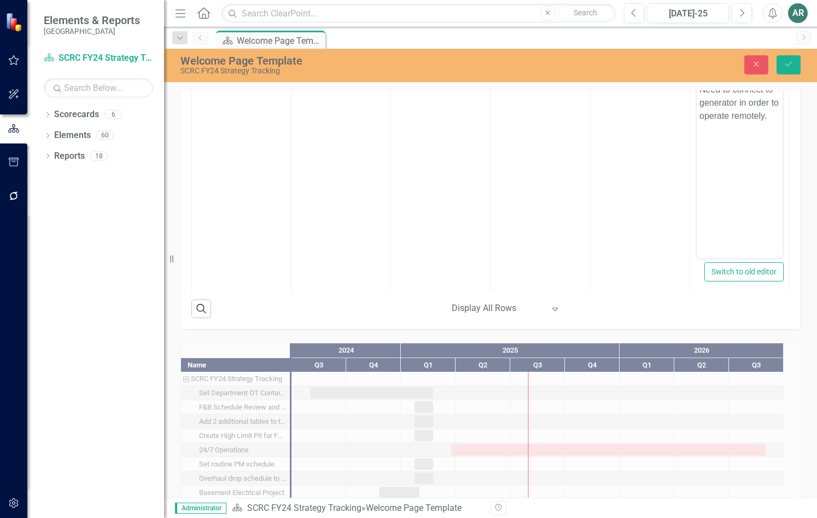
click at [550, 313] on div "Expand" at bounding box center [558, 309] width 16 height 20
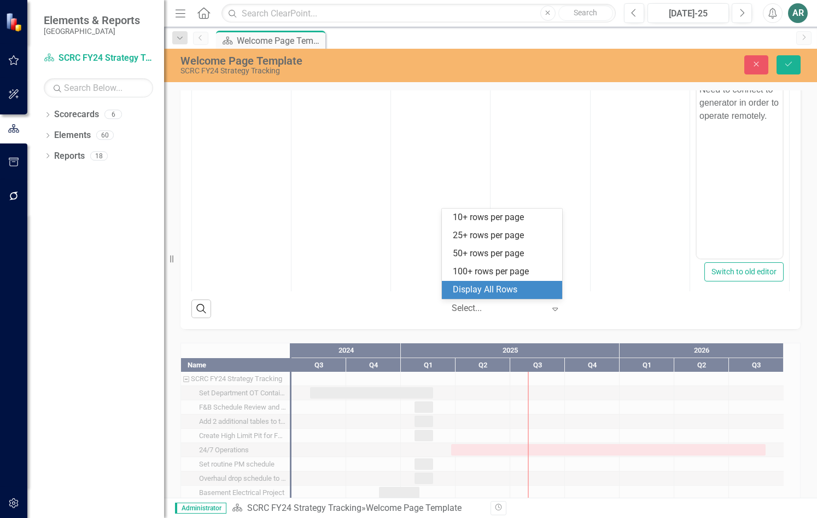
click at [522, 290] on div "Display All Rows" at bounding box center [504, 289] width 103 height 13
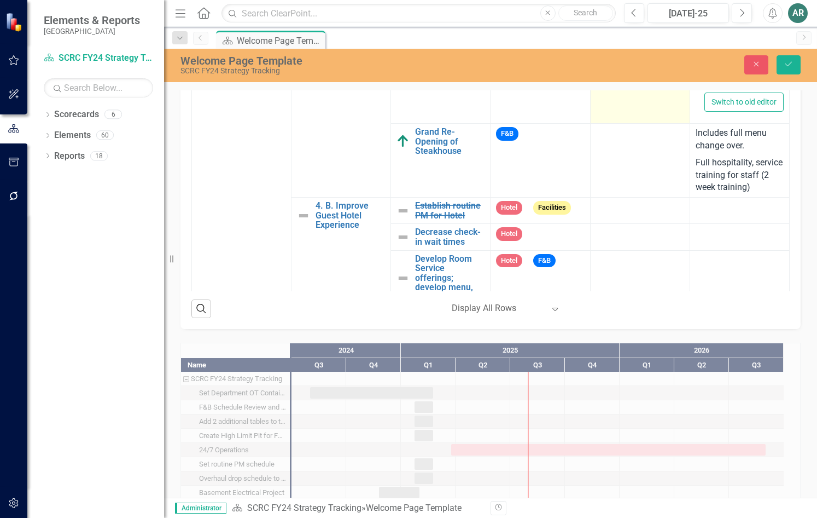
scroll to position [2998, 0]
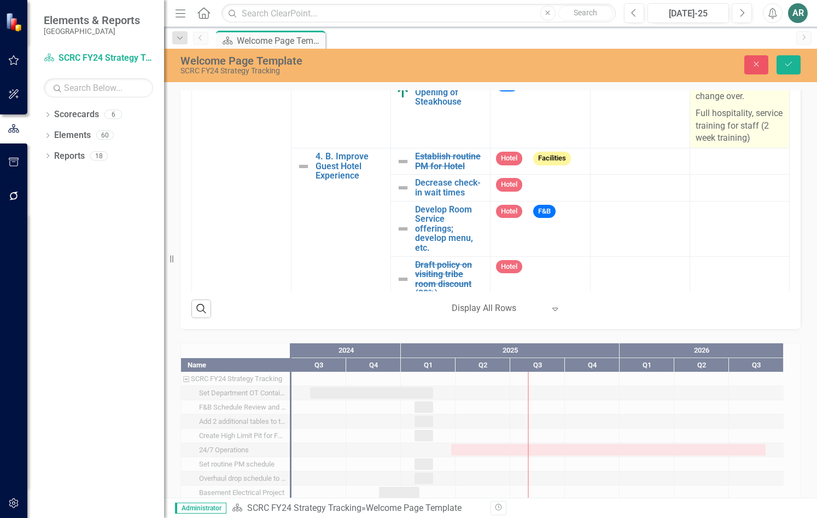
click at [704, 105] on p "Includes full menu change over." at bounding box center [740, 91] width 88 height 27
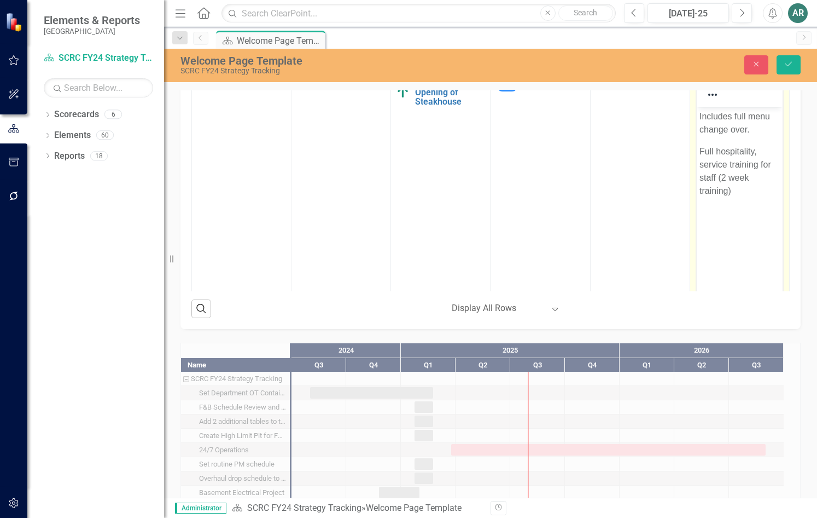
scroll to position [0, 0]
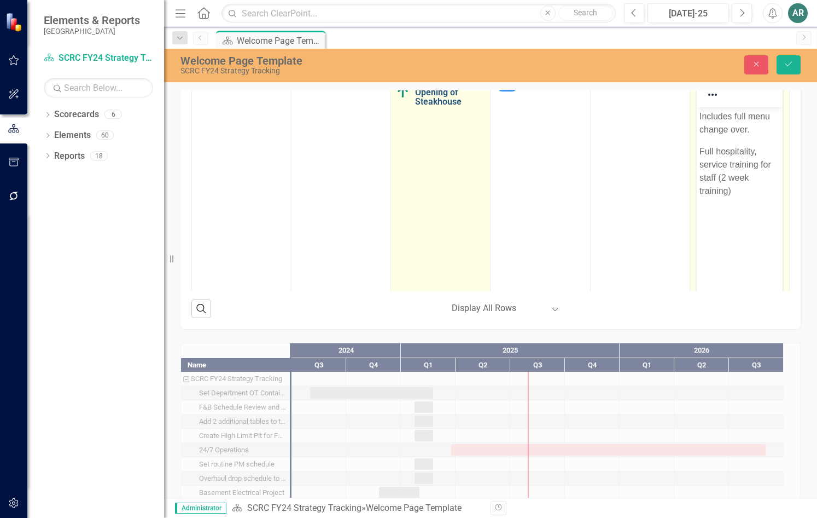
click at [423, 107] on link "Grand Re-Opening of Steakhouse" at bounding box center [449, 92] width 69 height 29
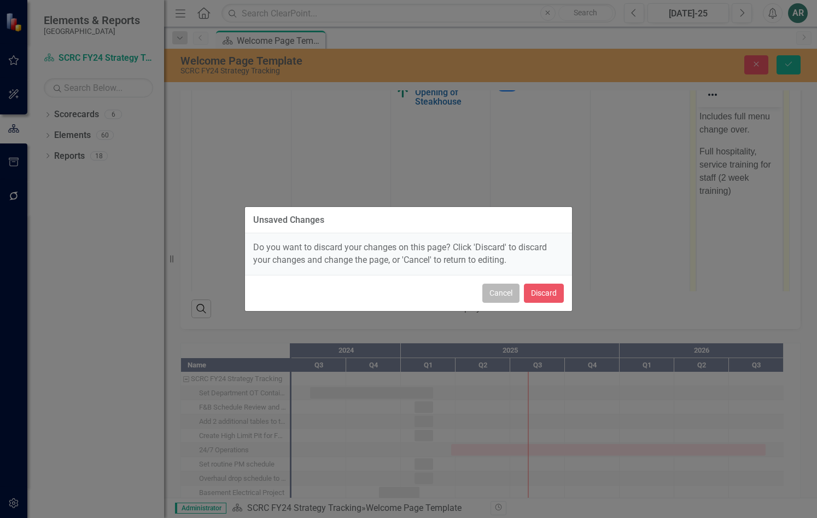
click at [506, 293] on button "Cancel" at bounding box center [501, 292] width 37 height 19
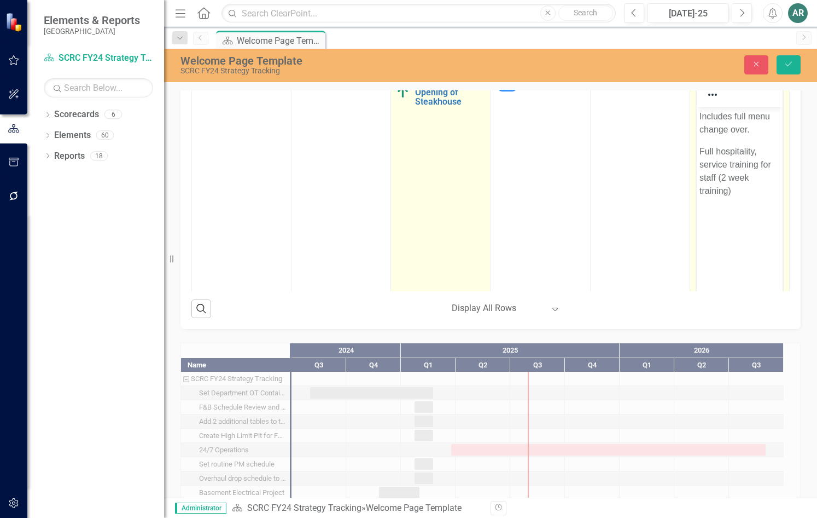
click at [440, 210] on td "Grand Re-Opening of Steakhouse Link Map View Link Map Edit Edit Key Initiative …" at bounding box center [441, 203] width 100 height 259
click at [436, 199] on td "Above Target Expand Grand Re-Opening of Steakhouse Link Map View Link Map Edit …" at bounding box center [441, 203] width 100 height 259
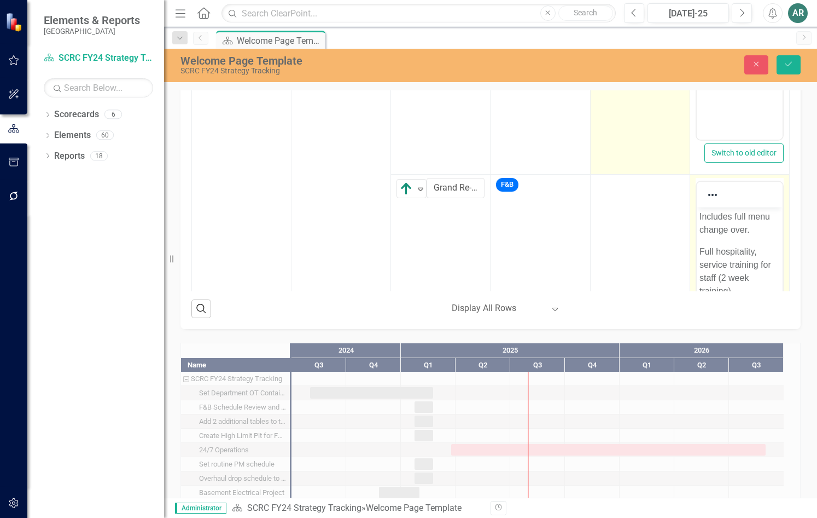
scroll to position [2889, 0]
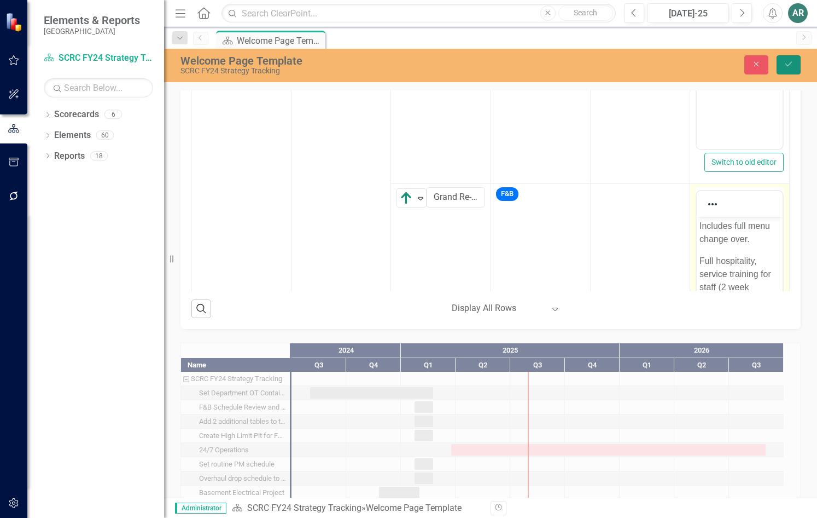
click at [788, 69] on button "Save" at bounding box center [789, 64] width 24 height 19
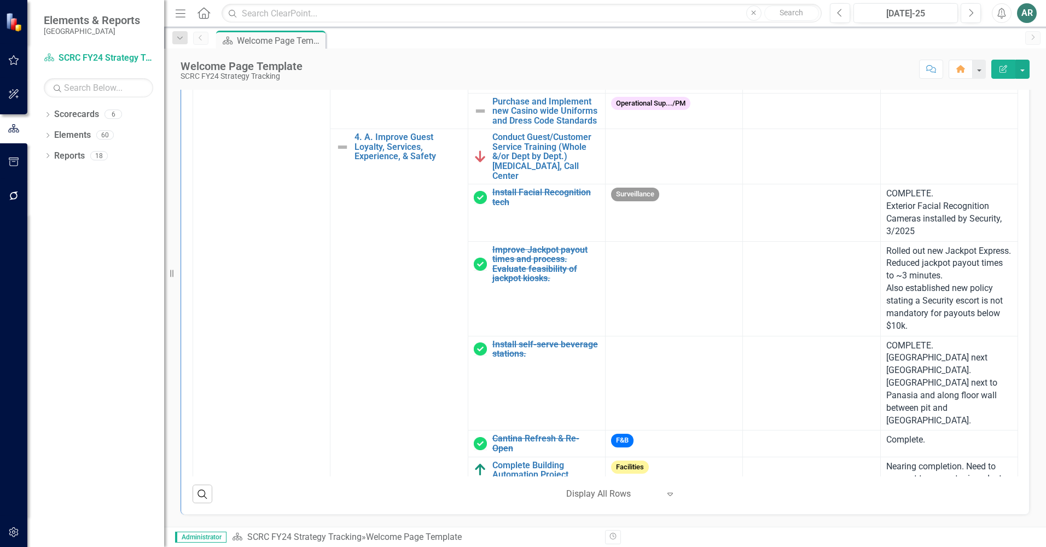
scroll to position [1422, 0]
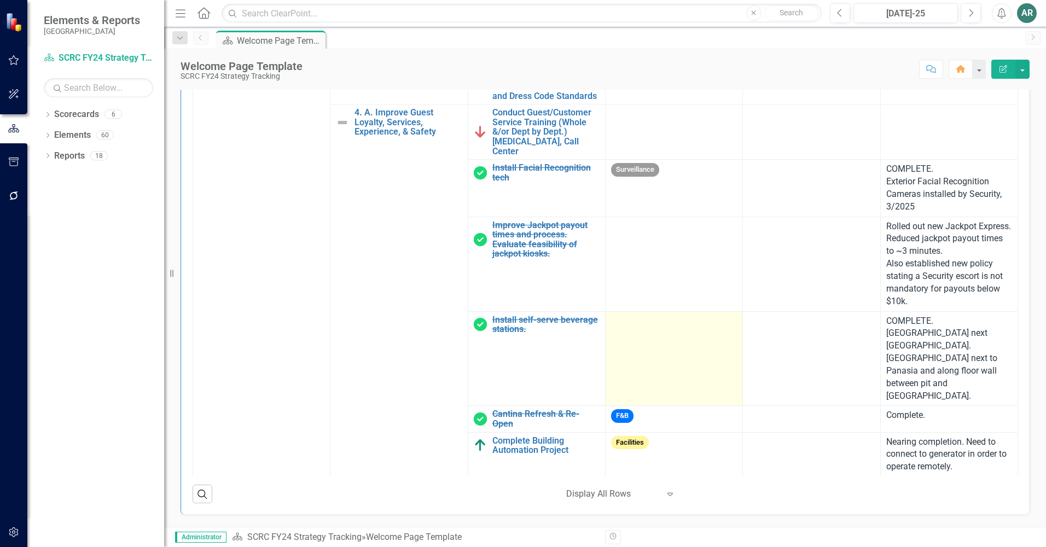
click at [667, 367] on td at bounding box center [673, 358] width 137 height 95
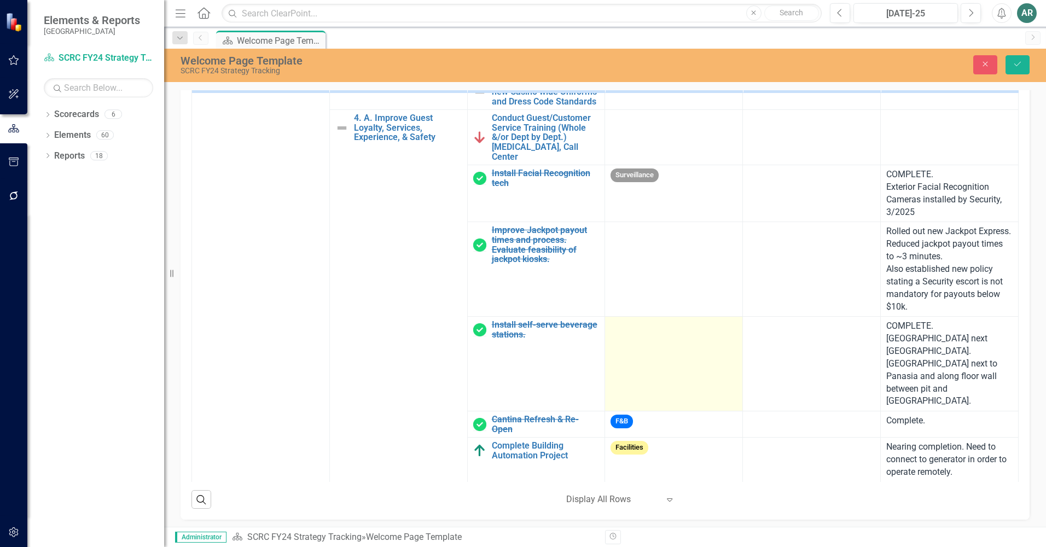
scroll to position [278, 0]
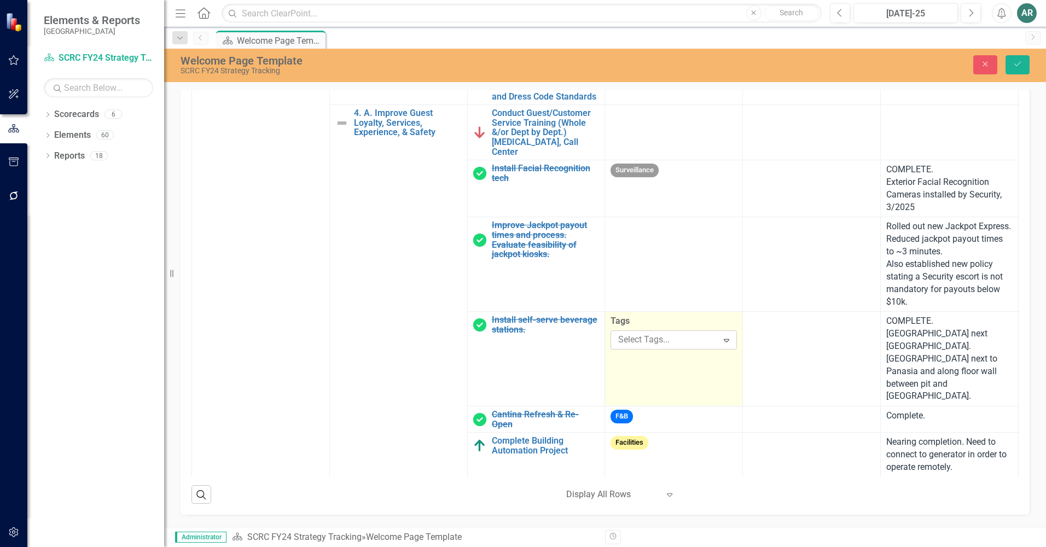
click at [637, 347] on div at bounding box center [665, 340] width 103 height 15
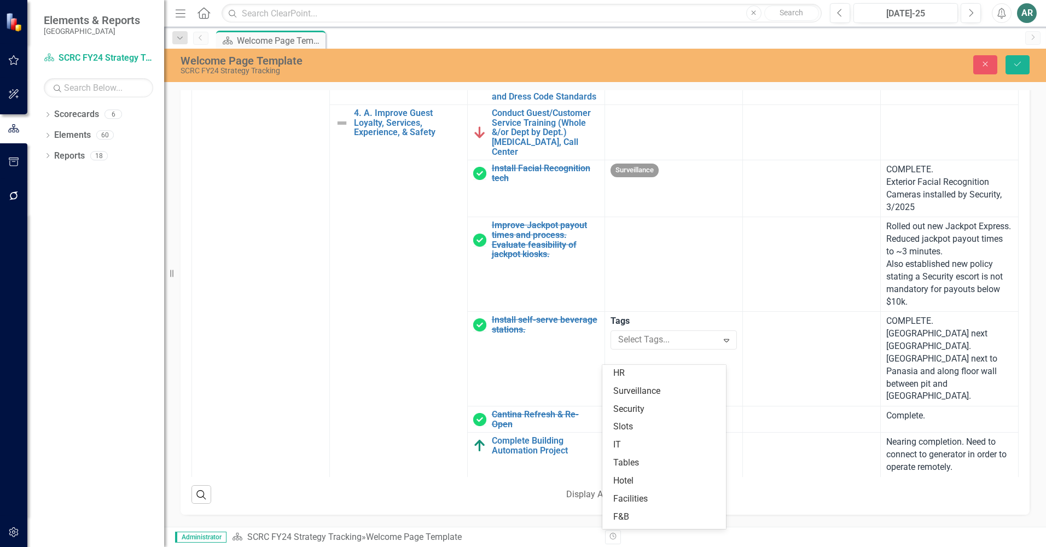
scroll to position [141, 0]
click at [644, 427] on div "F&B" at bounding box center [666, 431] width 106 height 13
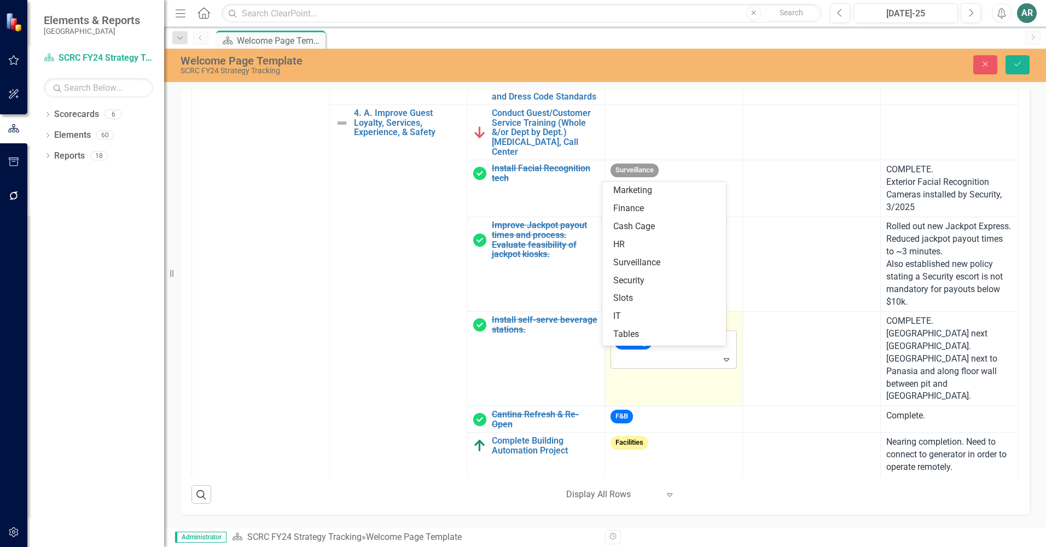
click at [721, 364] on icon "Expand" at bounding box center [726, 359] width 11 height 9
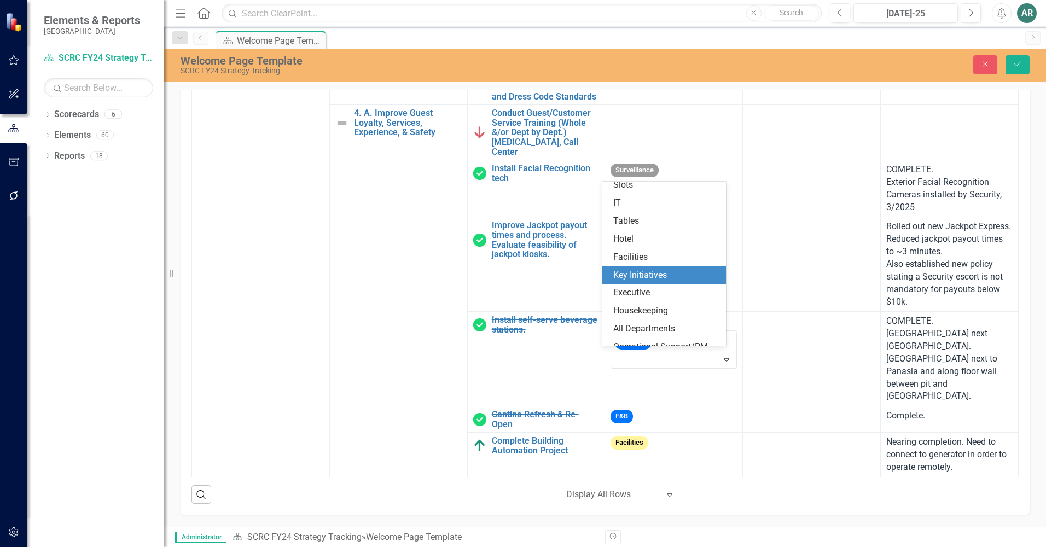
scroll to position [124, 0]
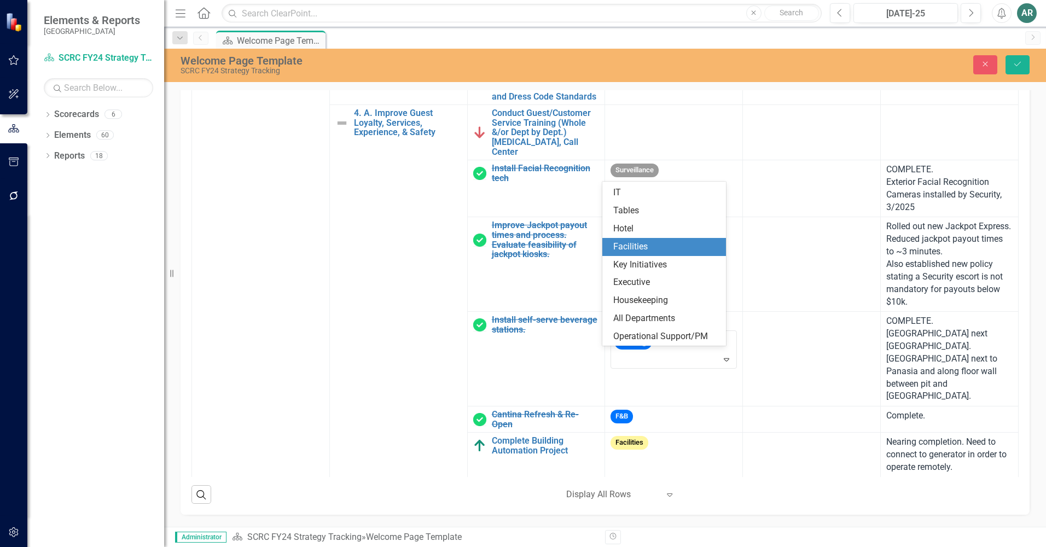
click at [687, 241] on div "Facilities" at bounding box center [666, 247] width 106 height 13
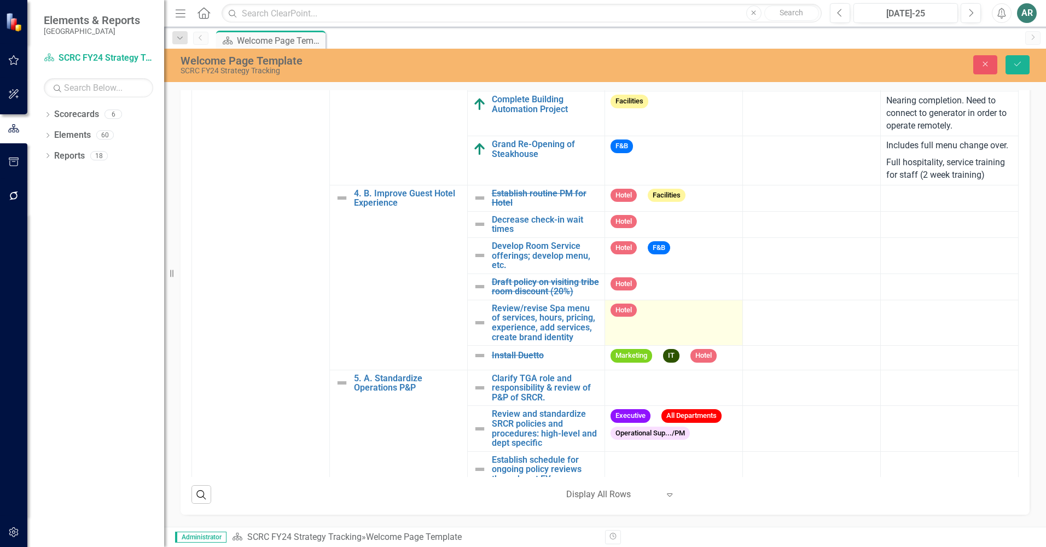
scroll to position [388, 0]
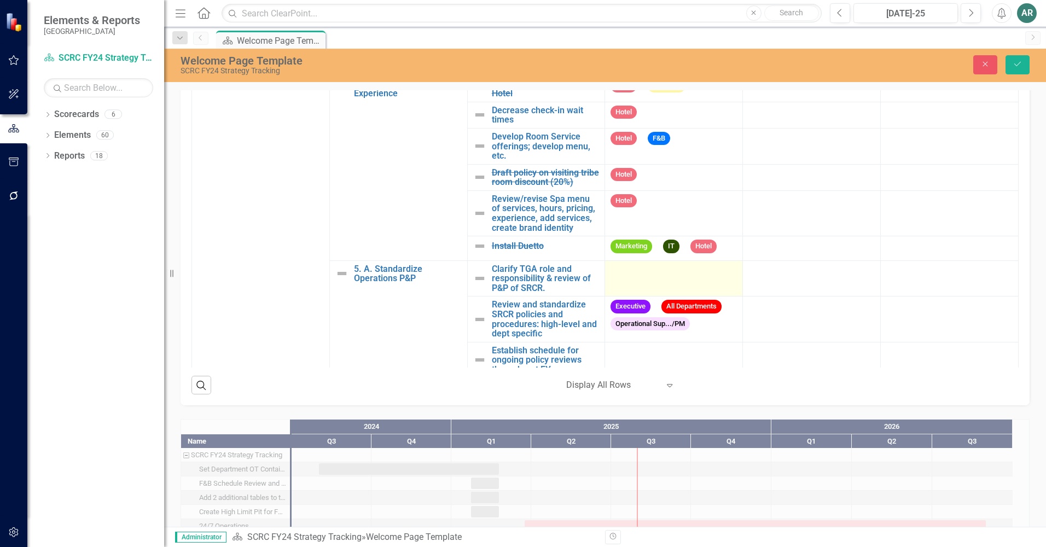
click at [670, 266] on div at bounding box center [674, 270] width 126 height 13
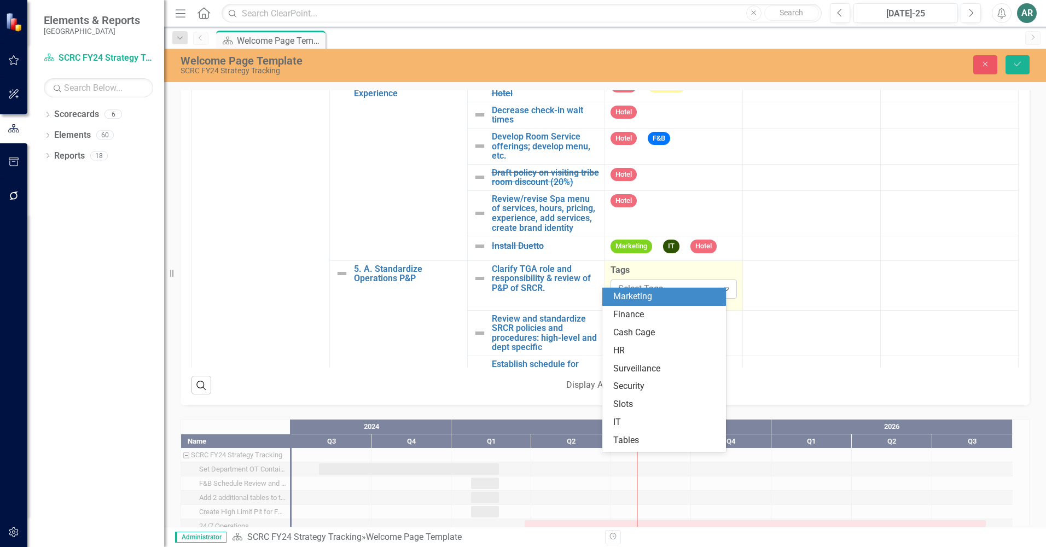
click at [670, 282] on div at bounding box center [665, 289] width 103 height 15
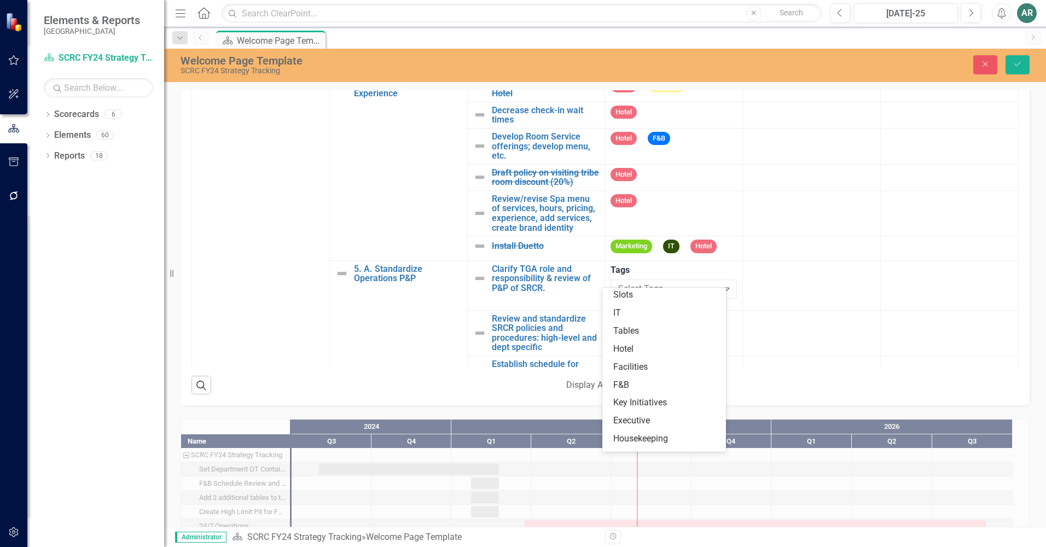
scroll to position [141, 0]
click at [660, 390] on div "Executive" at bounding box center [666, 389] width 106 height 13
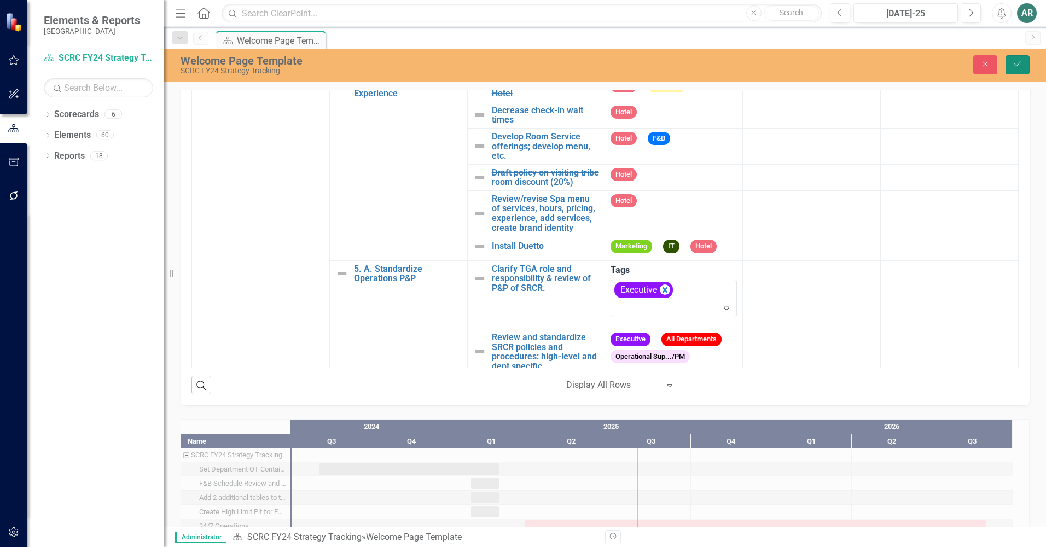
click at [817, 63] on icon "Save" at bounding box center [1018, 64] width 10 height 8
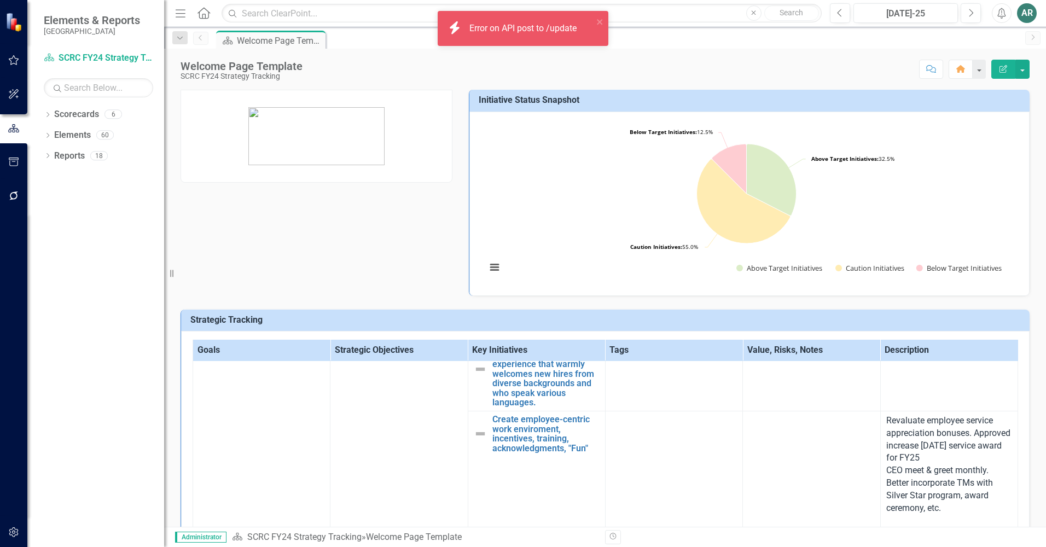
scroll to position [1422, 0]
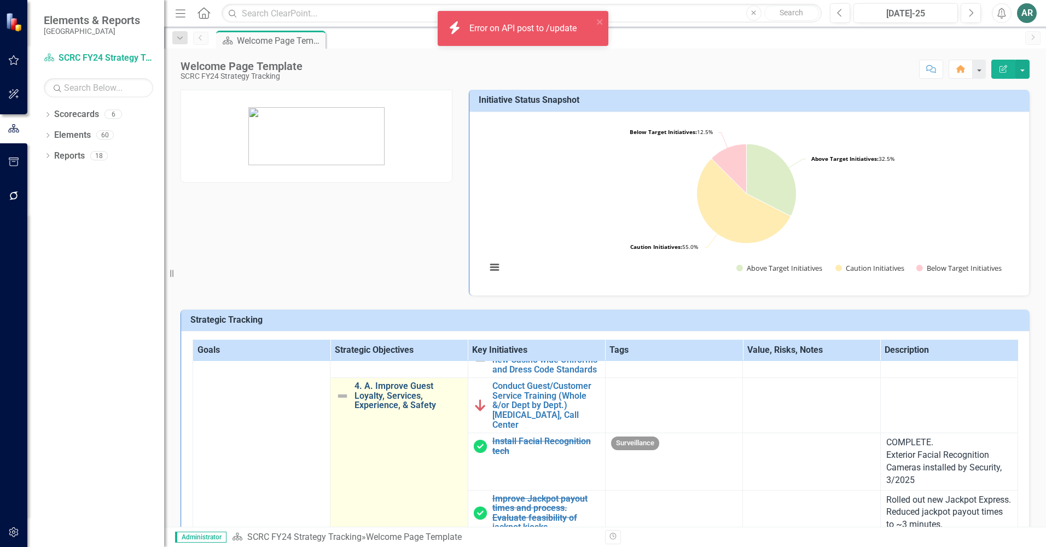
click at [411, 410] on link "4. A. Improve Guest Loyalty, Services, Experience, & Safety" at bounding box center [407, 395] width 107 height 29
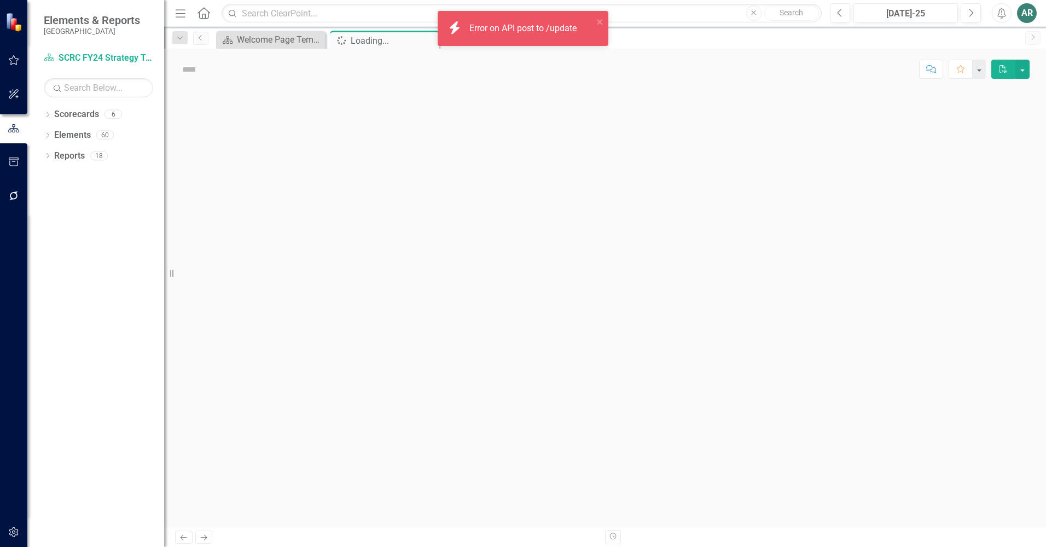
click at [411, 438] on div at bounding box center [605, 308] width 882 height 437
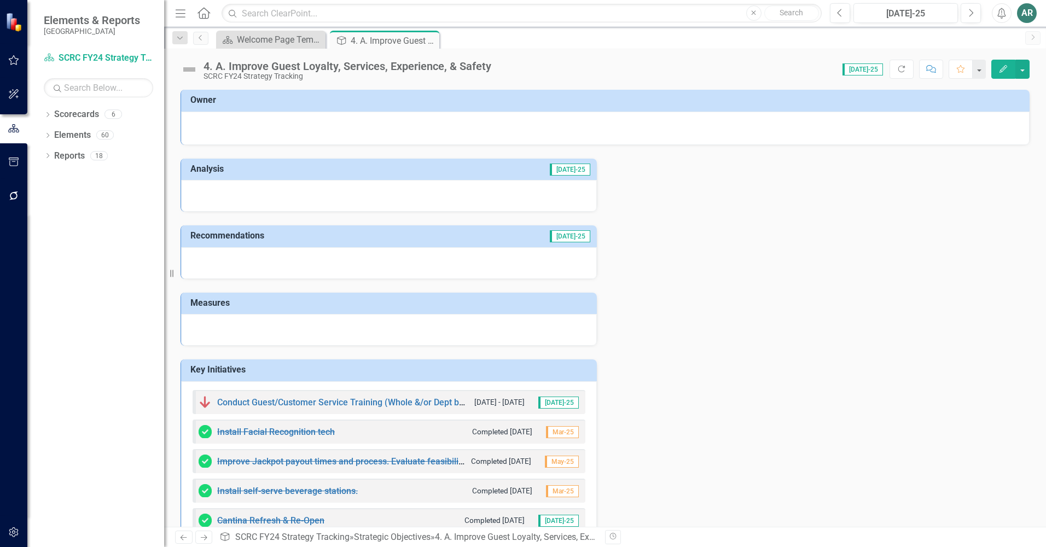
click at [751, 339] on div "Analysis [DATE]-25 Recommendations [DATE]-25 Measures Key Initiatives Conduct G…" at bounding box center [604, 376] width 865 height 463
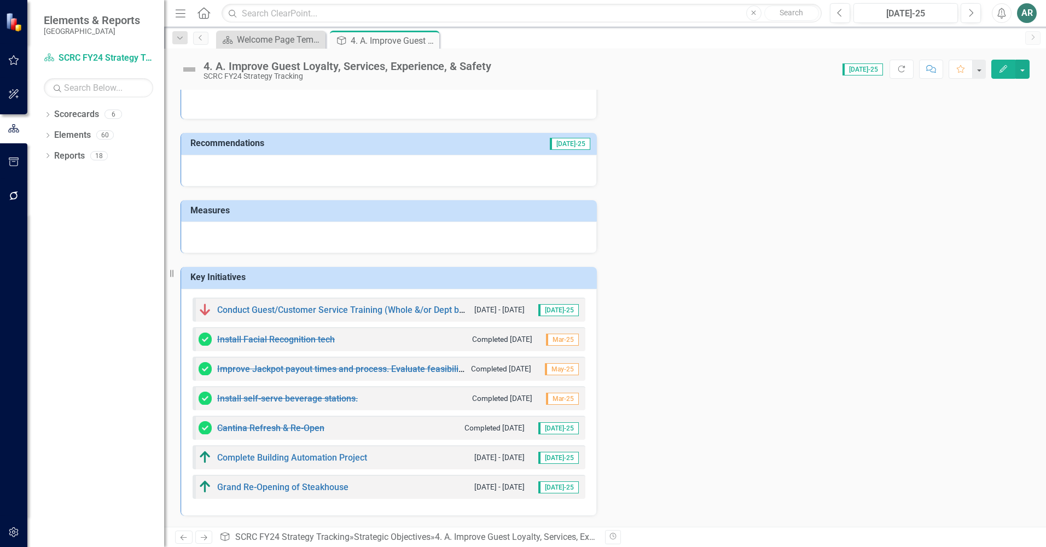
click at [817, 66] on icon "Edit" at bounding box center [1003, 69] width 10 height 8
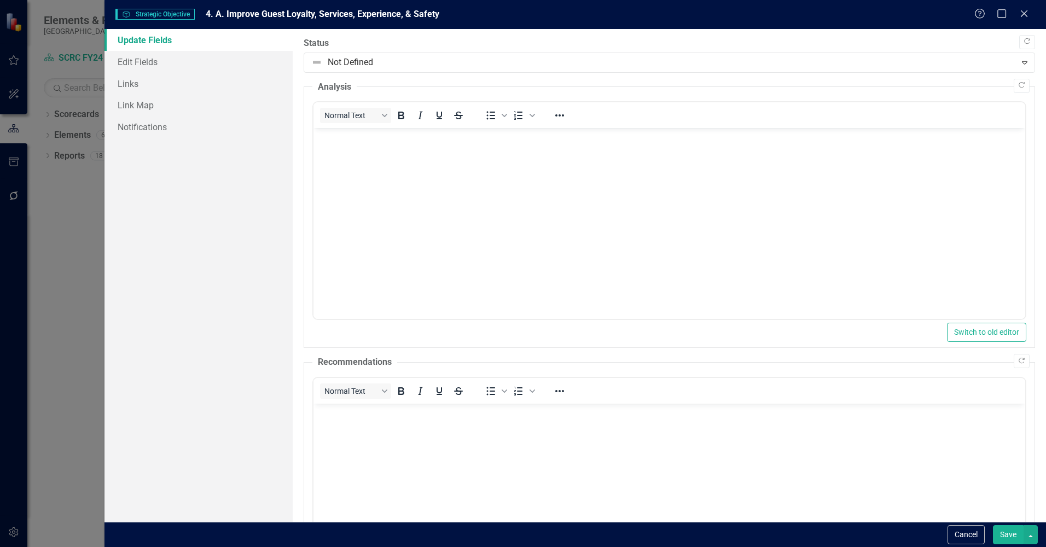
scroll to position [0, 0]
click at [817, 9] on icon "Close" at bounding box center [1024, 13] width 14 height 10
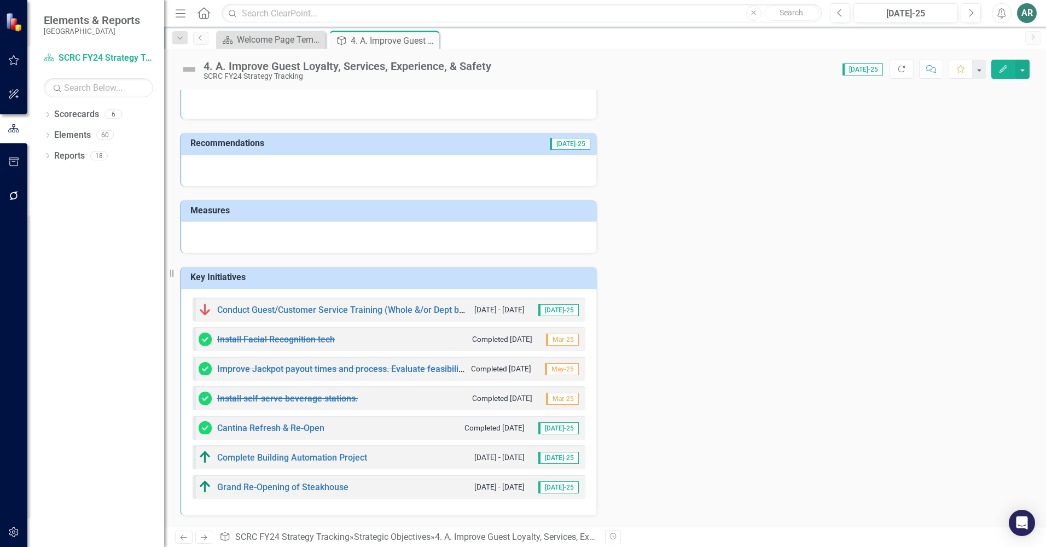
click at [514, 278] on h3 "Key Initiatives" at bounding box center [390, 277] width 401 height 10
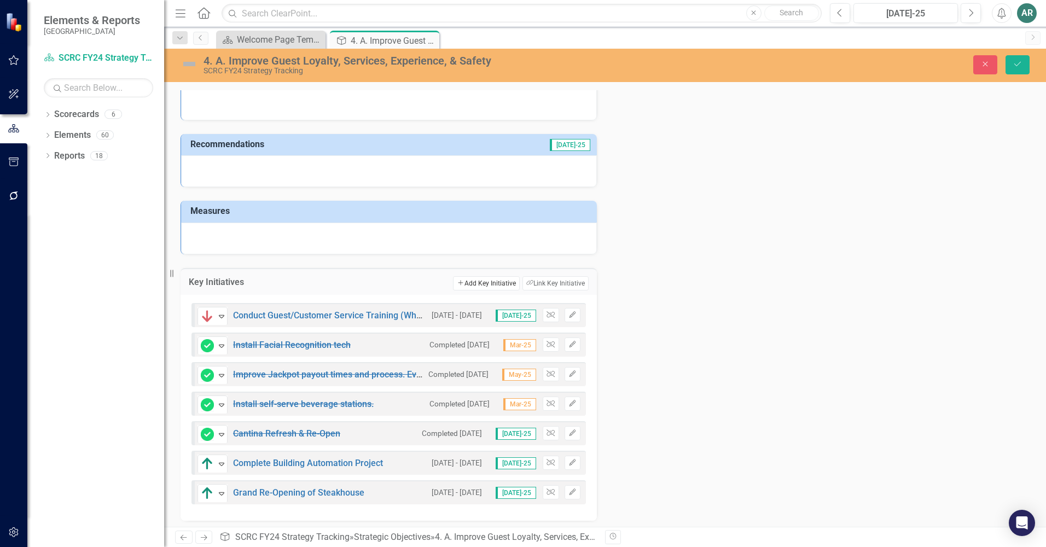
click at [489, 281] on button "Add Add Key Initiative" at bounding box center [486, 283] width 66 height 14
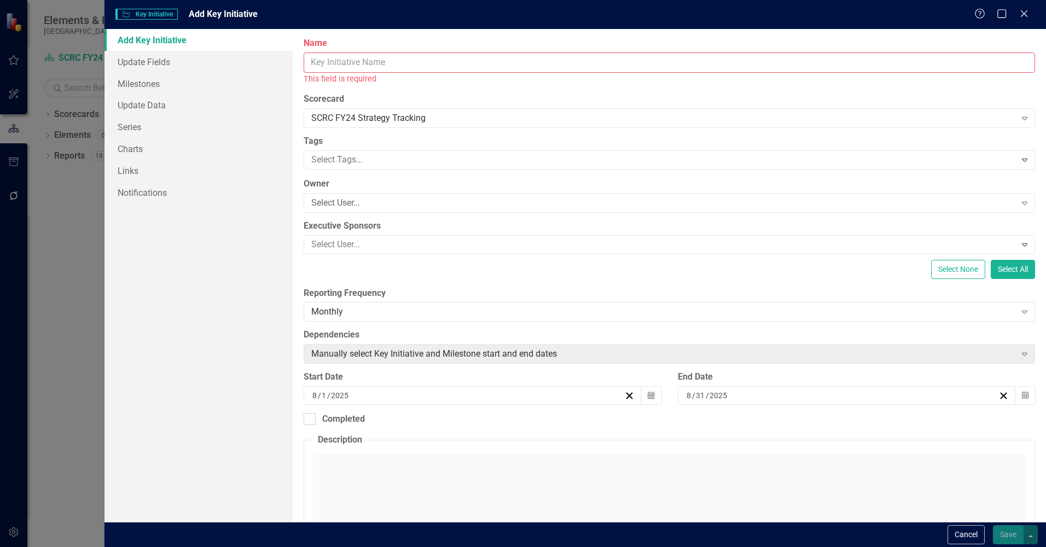
click at [357, 68] on input "Name" at bounding box center [669, 63] width 731 height 20
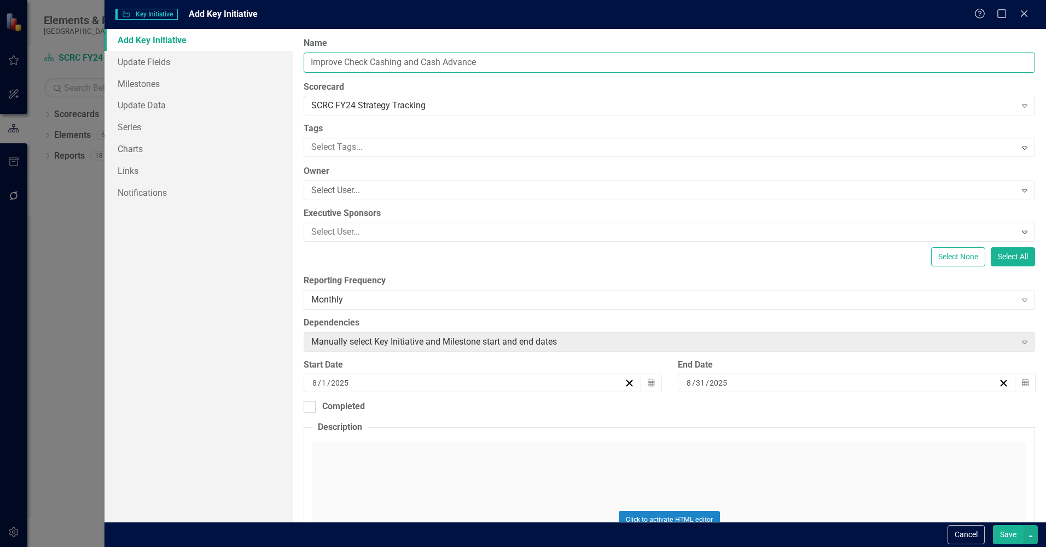
click at [478, 61] on input "Improve Check Cashing and Cash Advance" at bounding box center [669, 63] width 731 height 20
click at [484, 62] on input "Improve Check Cashing and Cash Advance" at bounding box center [669, 63] width 731 height 20
type input "Improve Check Cashing and Cash Advance Options for Guests."
click at [444, 151] on div at bounding box center [661, 147] width 708 height 15
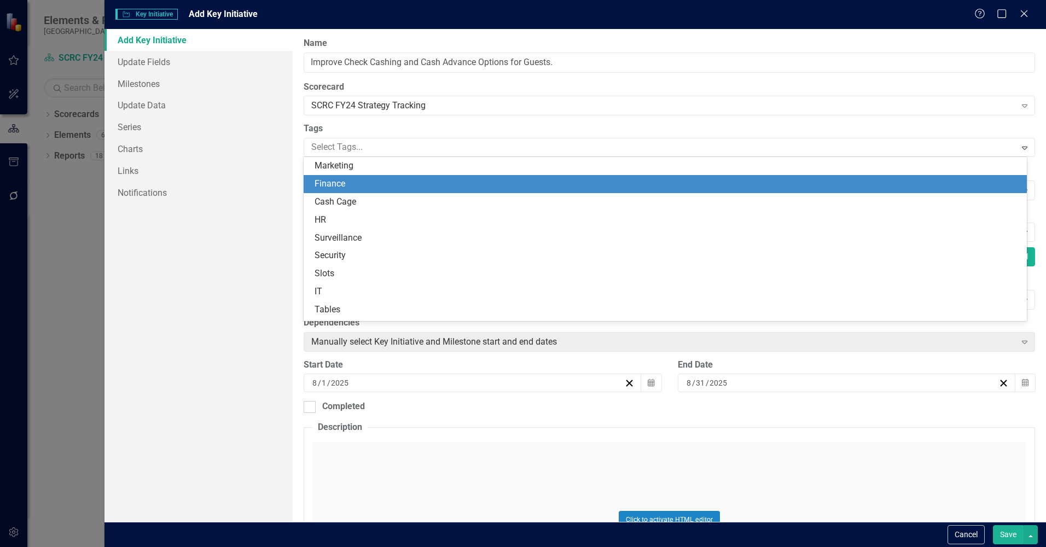
click at [437, 182] on div "Finance" at bounding box center [668, 184] width 706 height 13
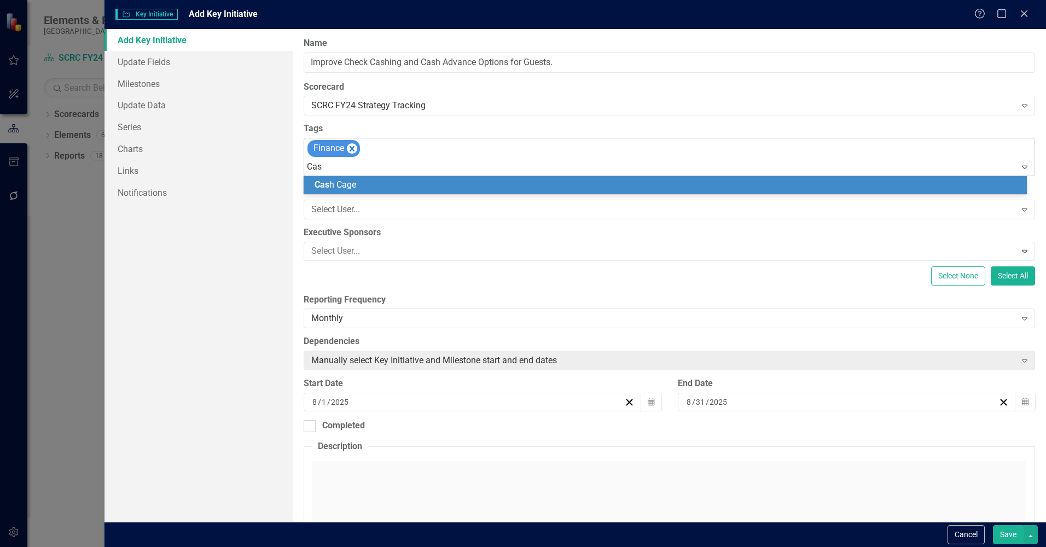
type input "Cash"
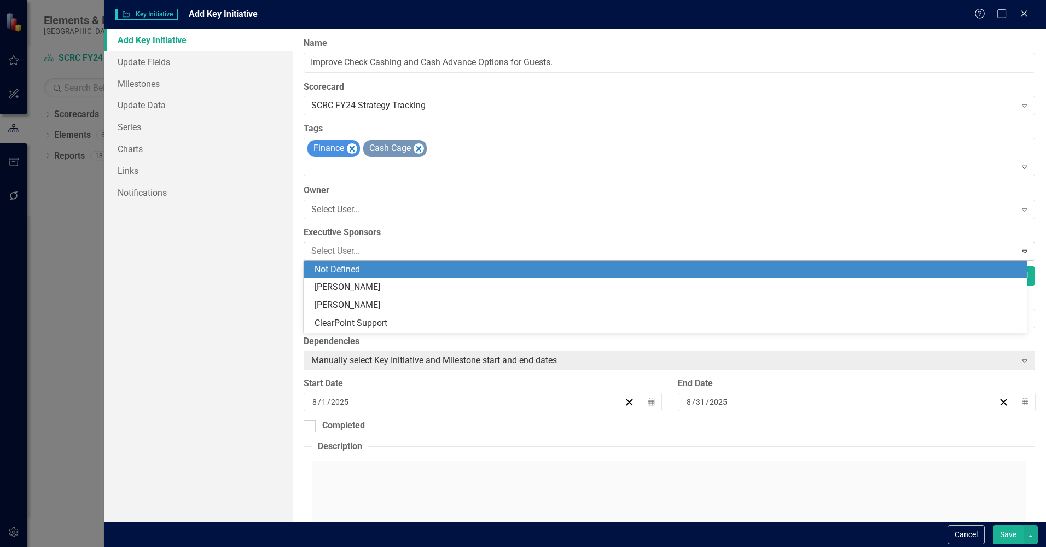
click at [742, 252] on div at bounding box center [661, 251] width 708 height 15
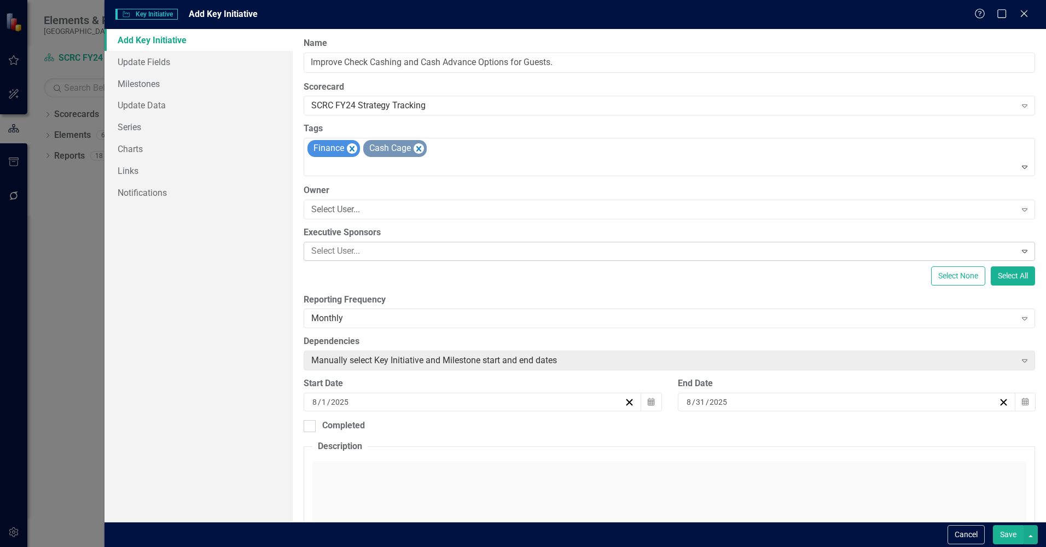
click at [742, 252] on div at bounding box center [661, 251] width 708 height 15
click at [311, 432] on div at bounding box center [310, 426] width 12 height 12
click at [311, 427] on input "Completed" at bounding box center [307, 423] width 7 height 7
checkbox input "true"
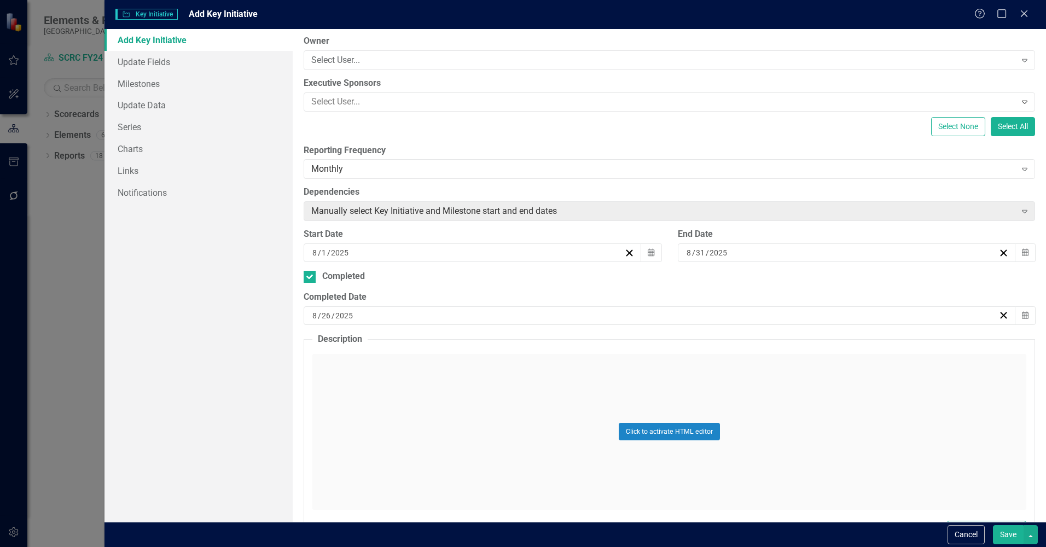
scroll to position [164, 0]
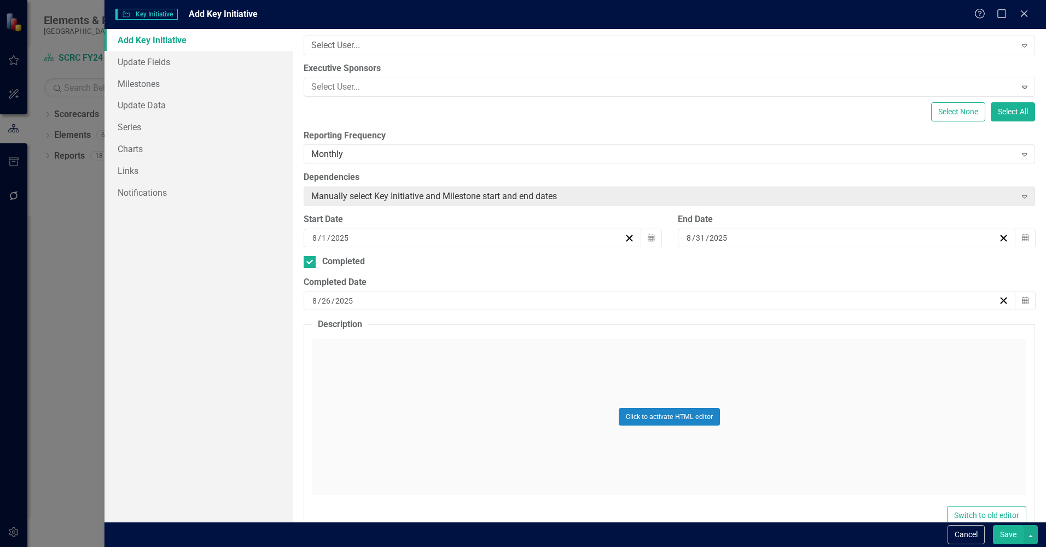
click at [428, 414] on div "Click to activate HTML editor" at bounding box center [669, 417] width 714 height 156
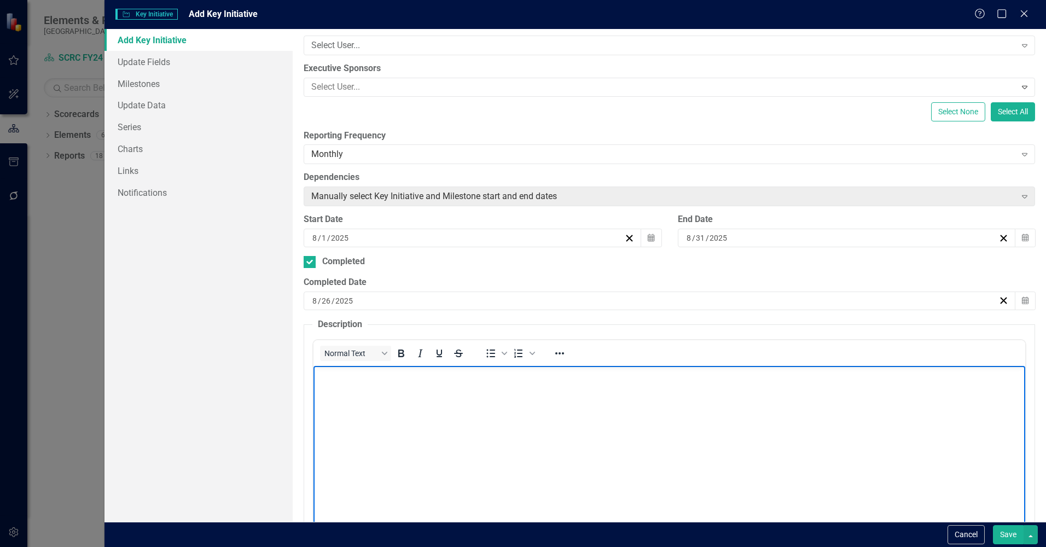
click at [426, 404] on body "Rich Text Area. Press ALT-0 for help." at bounding box center [669, 447] width 712 height 164
paste body "Rich Text Area. Press ALT-0 for help."
click at [817, 517] on button "Save" at bounding box center [1008, 534] width 31 height 19
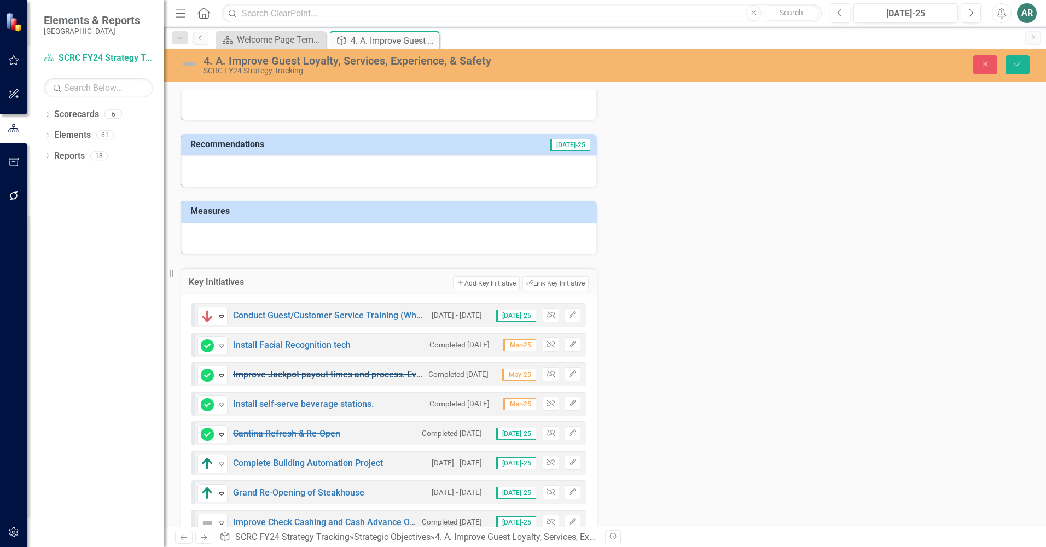
scroll to position [126, 0]
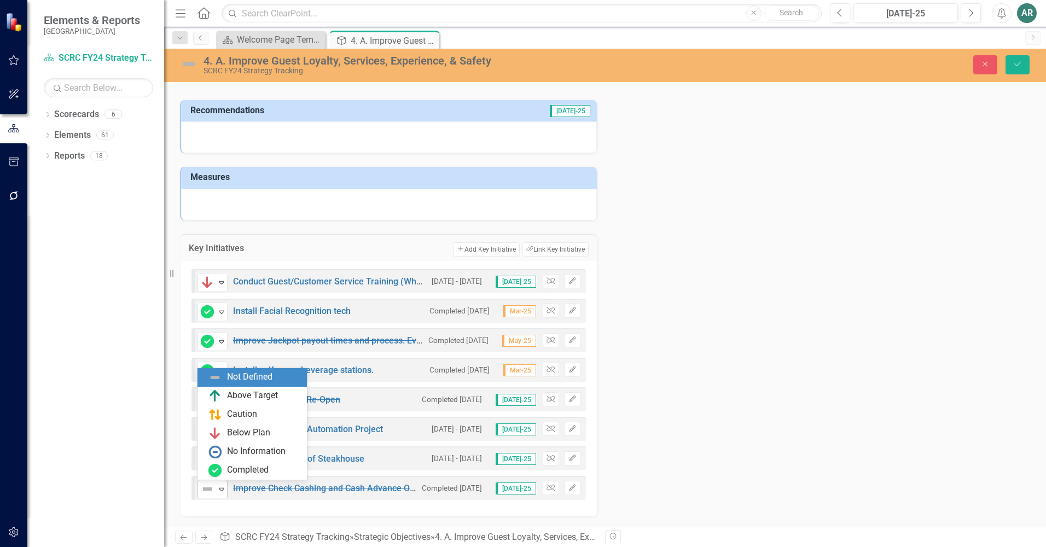
click at [223, 492] on icon "Expand" at bounding box center [221, 489] width 11 height 9
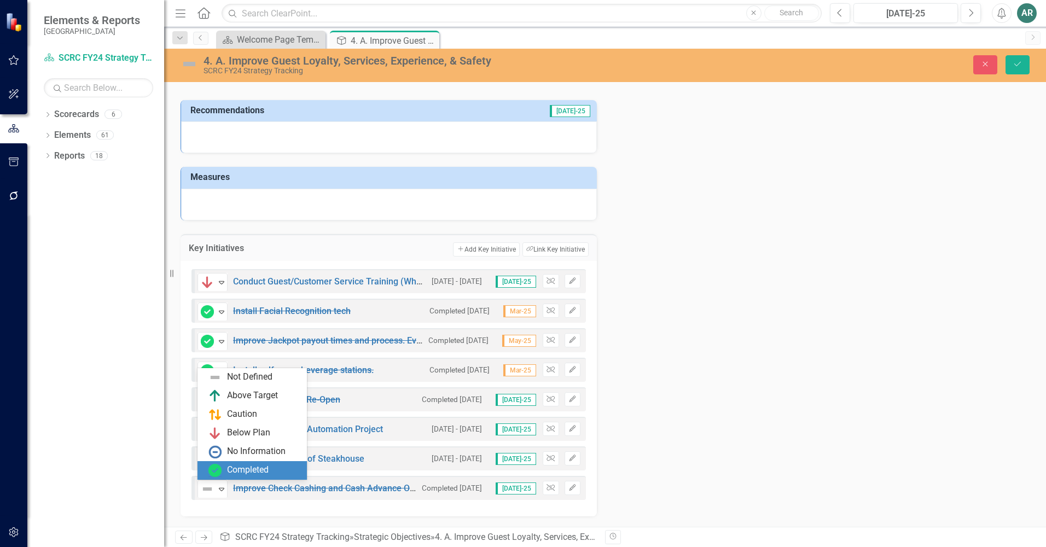
click at [235, 469] on div "Completed" at bounding box center [248, 470] width 42 height 13
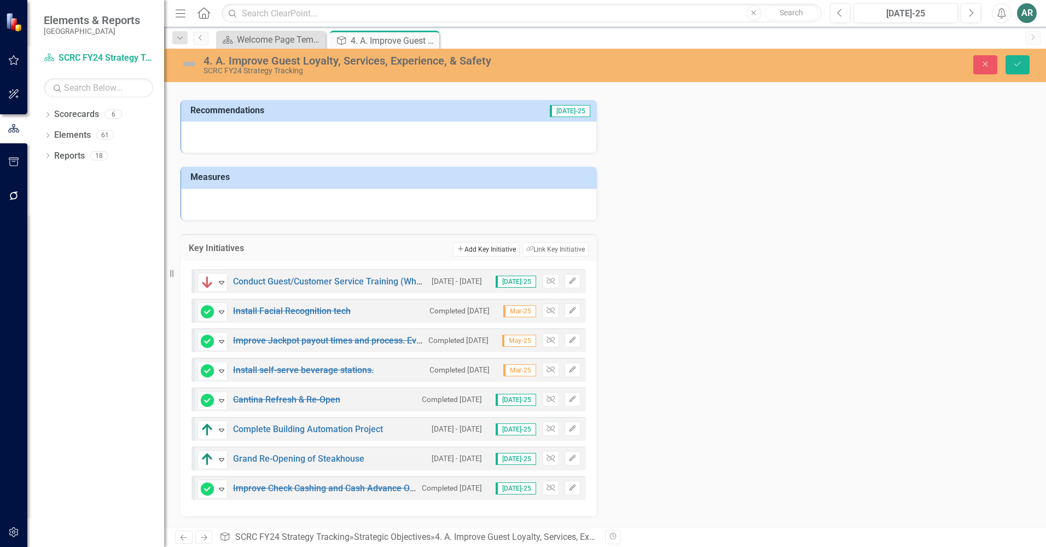
click at [466, 247] on button "Add Add Key Initiative" at bounding box center [486, 249] width 66 height 14
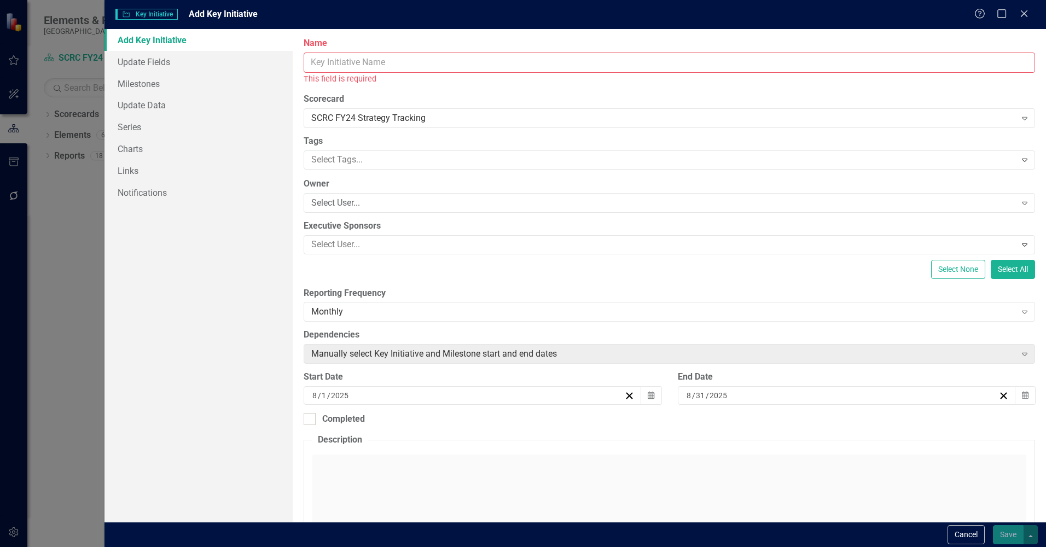
click at [345, 66] on input "Name" at bounding box center [669, 63] width 731 height 20
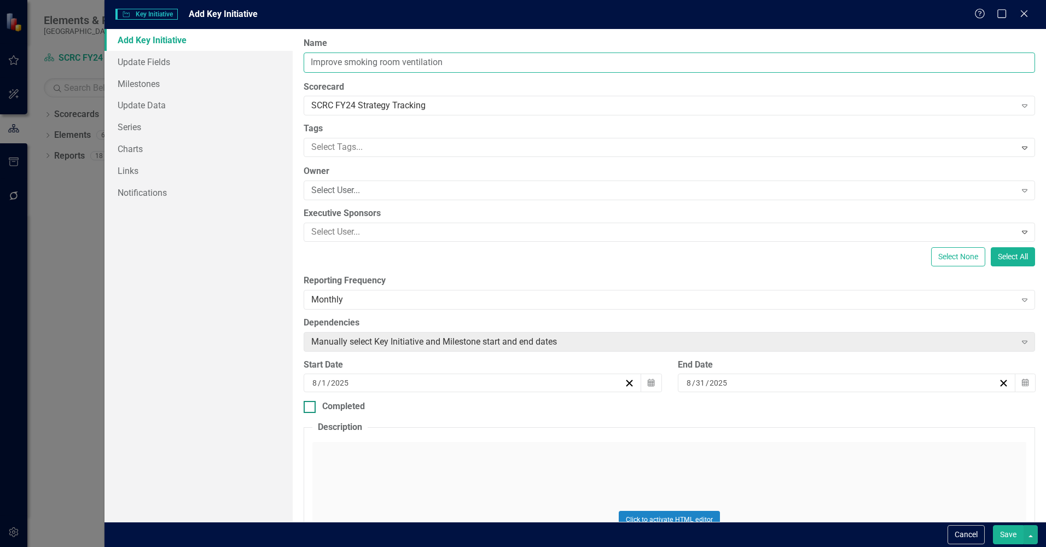
type input "Improve smoking room ventilation"
click at [305, 406] on input "Completed" at bounding box center [307, 404] width 7 height 7
checkbox input "true"
click at [365, 449] on div "[DATE]" at bounding box center [654, 445] width 687 height 11
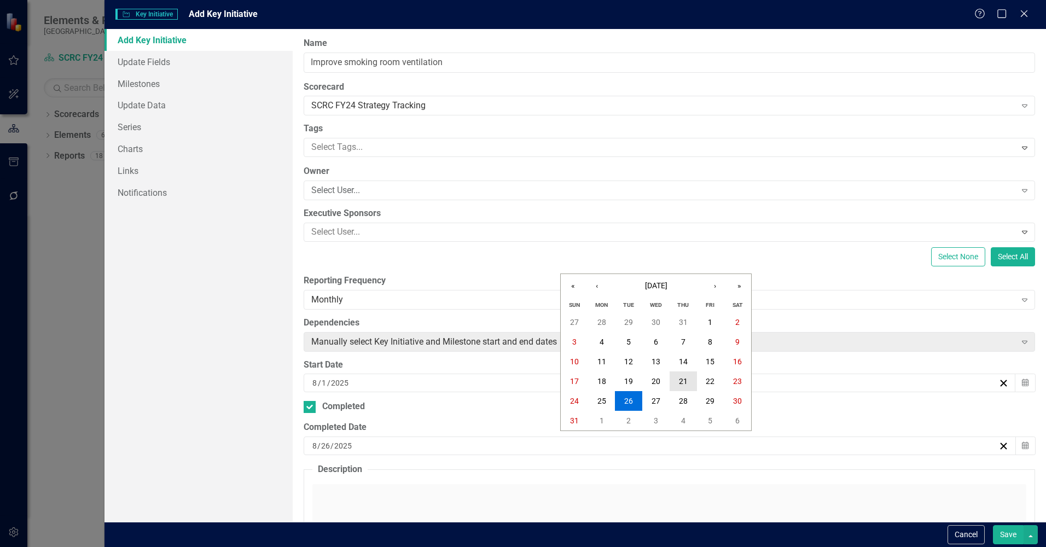
click at [675, 386] on button "21" at bounding box center [683, 381] width 27 height 20
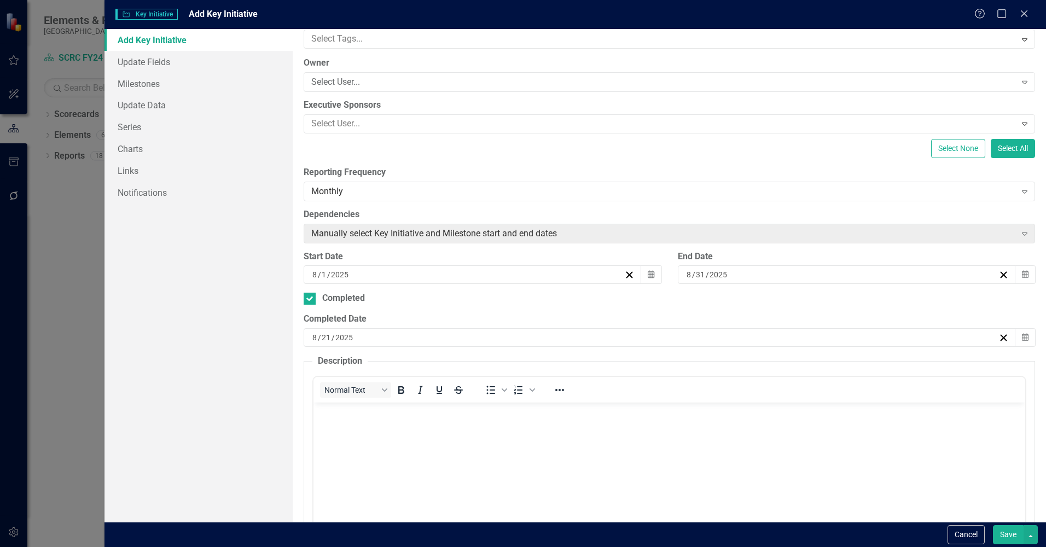
scroll to position [109, 0]
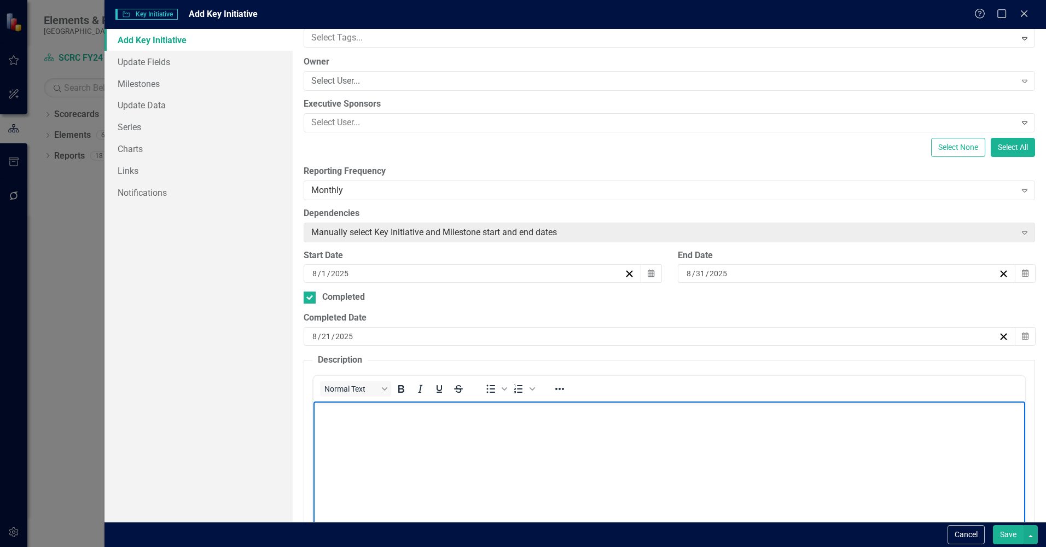
click at [470, 443] on body "Rich Text Area. Press ALT-0 for help." at bounding box center [669, 483] width 712 height 164
click at [392, 431] on body "Rich Text Area. Press ALT-0 for help." at bounding box center [669, 483] width 712 height 164
click at [435, 454] on body "Rich Text Area. Press ALT-0 for help." at bounding box center [669, 483] width 712 height 164
click at [645, 423] on body "Rich Text Area. Press ALT-0 for help." at bounding box center [669, 483] width 712 height 164
click at [550, 431] on body "Rich Text Area. Press ALT-0 for help." at bounding box center [669, 483] width 712 height 164
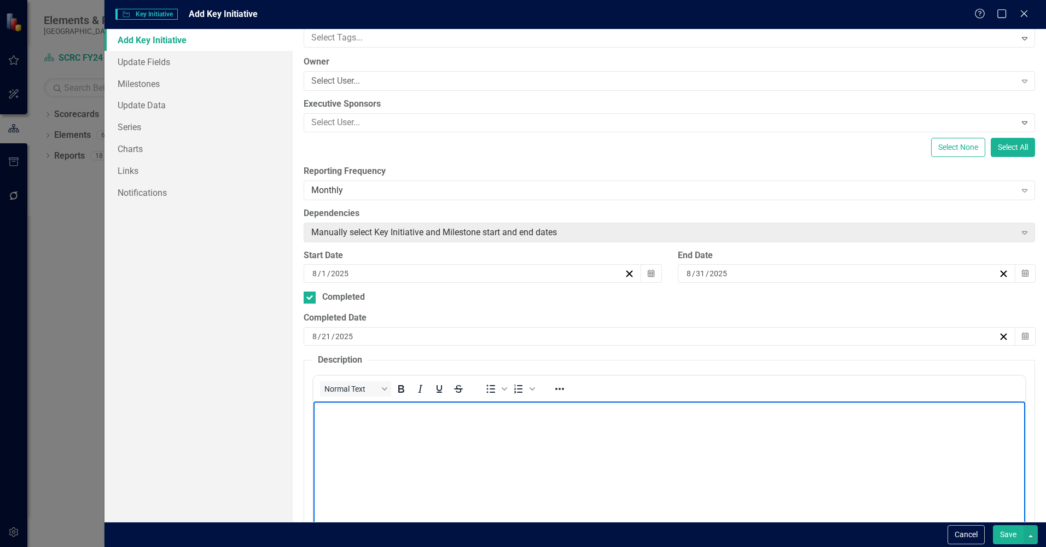
click at [545, 453] on body "Rich Text Area. Press ALT-0 for help." at bounding box center [669, 483] width 712 height 164
paste body "Rich Text Area. Press ALT-0 for help."
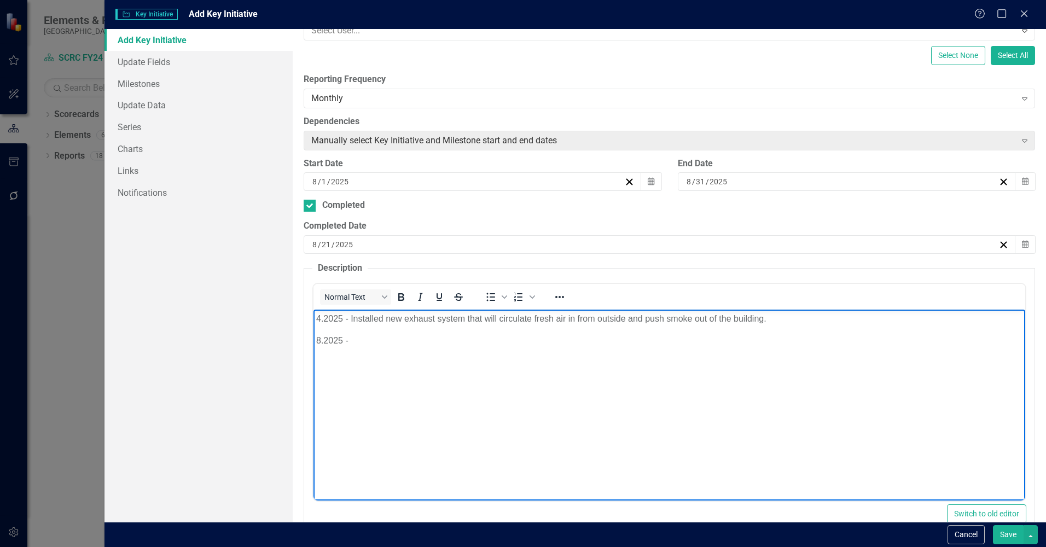
scroll to position [219, 0]
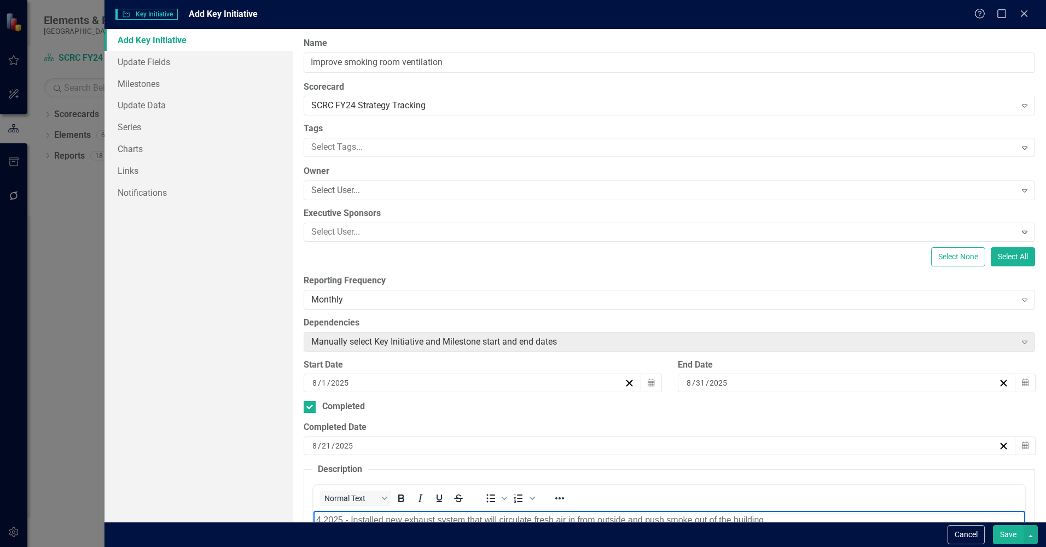
scroll to position [219, 0]
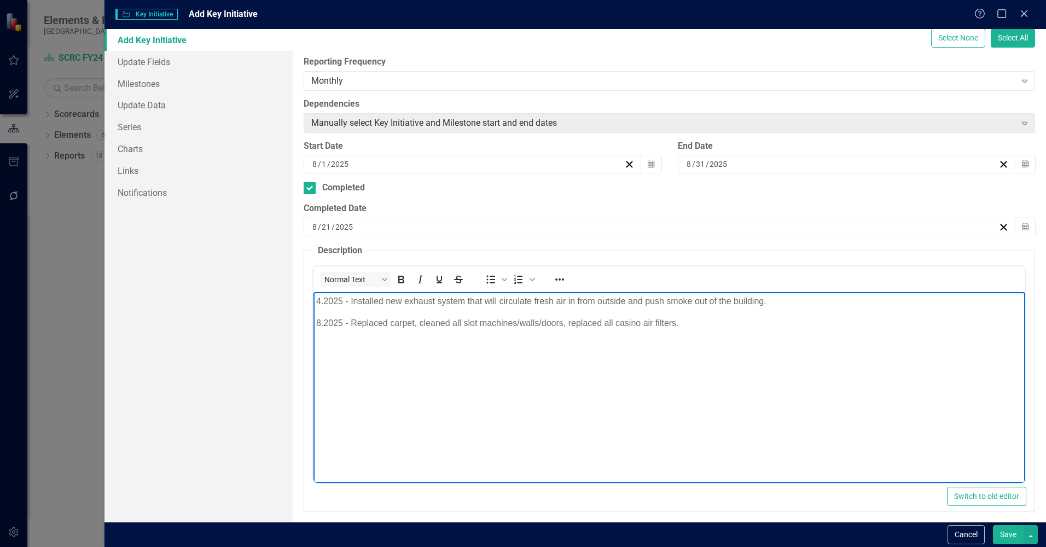
click at [322, 322] on p "8.2025 - Replaced carpet, cleaned all slot machines/walls/doors, replaced all c…" at bounding box center [669, 322] width 706 height 13
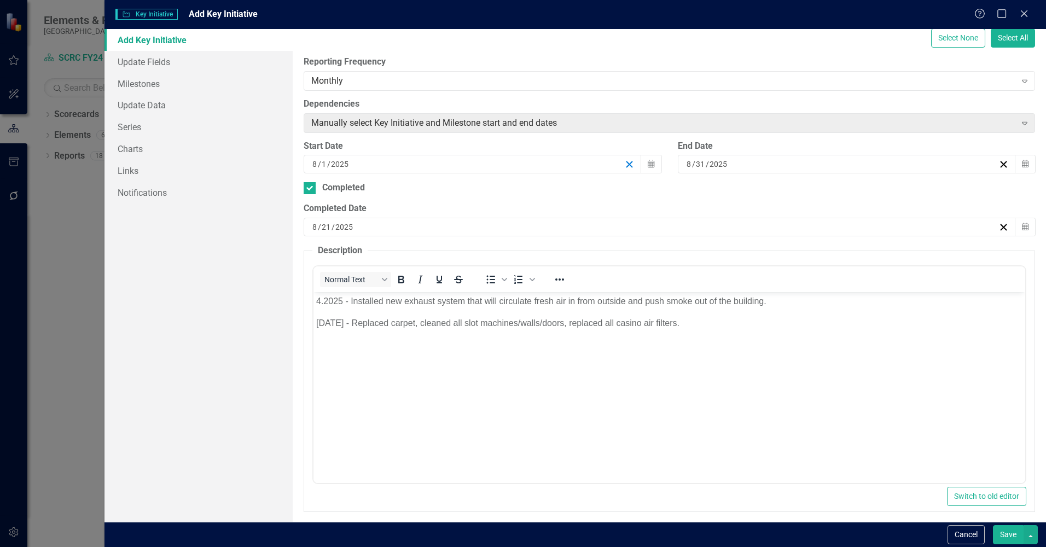
click at [626, 166] on line "button" at bounding box center [629, 164] width 6 height 6
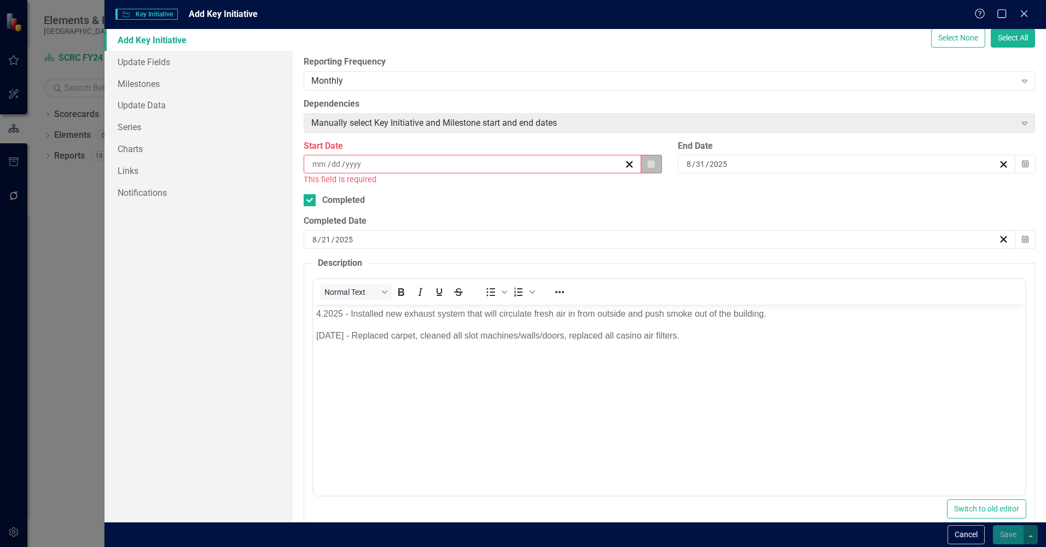
click at [648, 165] on icon "Calendar" at bounding box center [651, 164] width 7 height 8
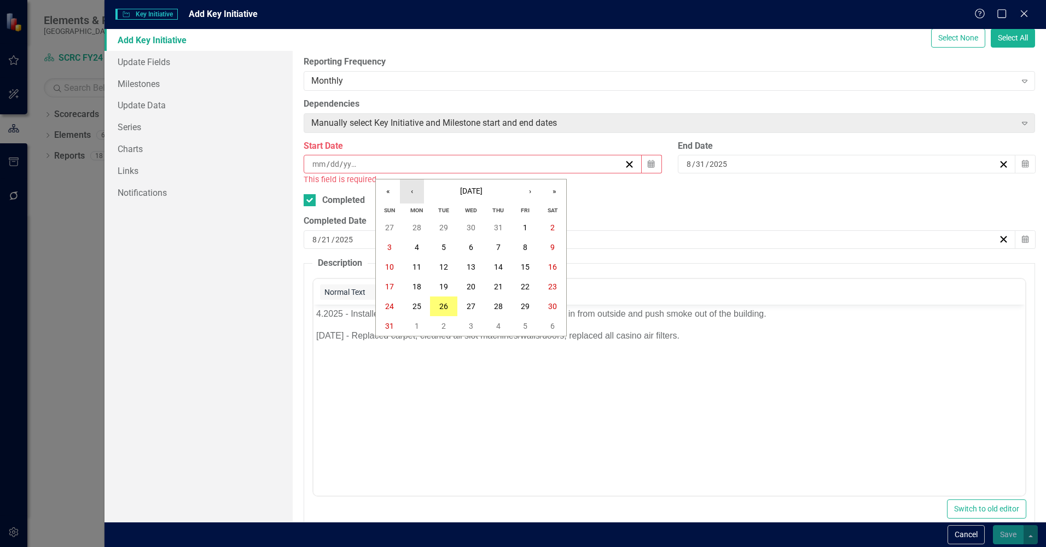
click at [420, 196] on button "‹" at bounding box center [412, 191] width 24 height 24
click at [411, 189] on button "‹" at bounding box center [412, 191] width 24 height 24
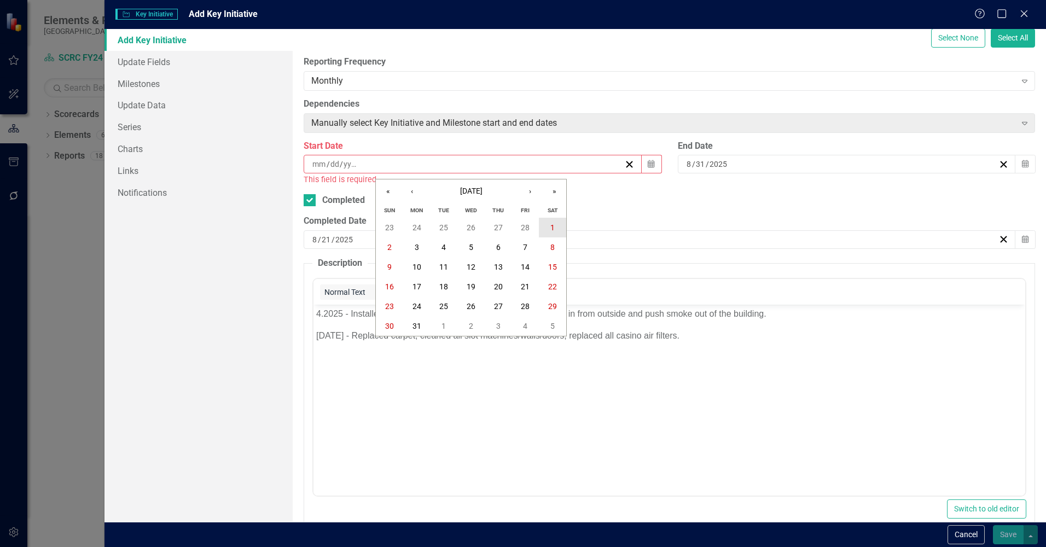
click at [547, 225] on button "1" at bounding box center [552, 228] width 27 height 20
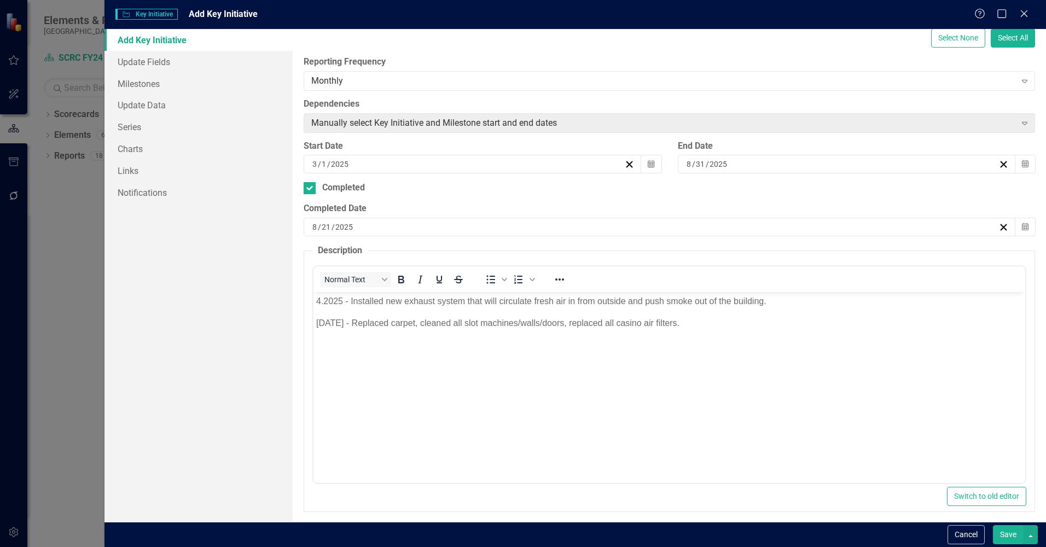
click at [1009, 534] on button "Save" at bounding box center [1008, 534] width 31 height 19
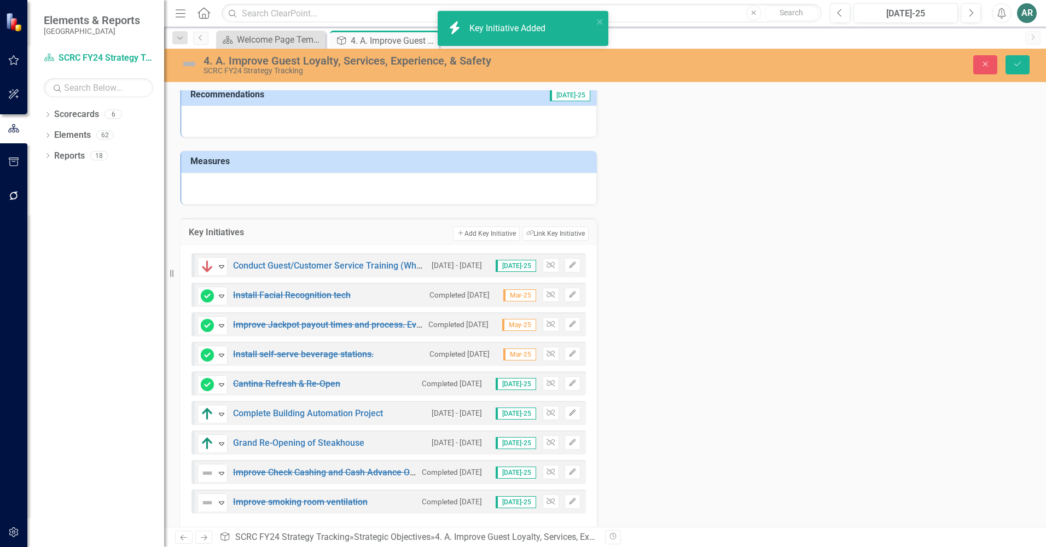
scroll to position [156, 0]
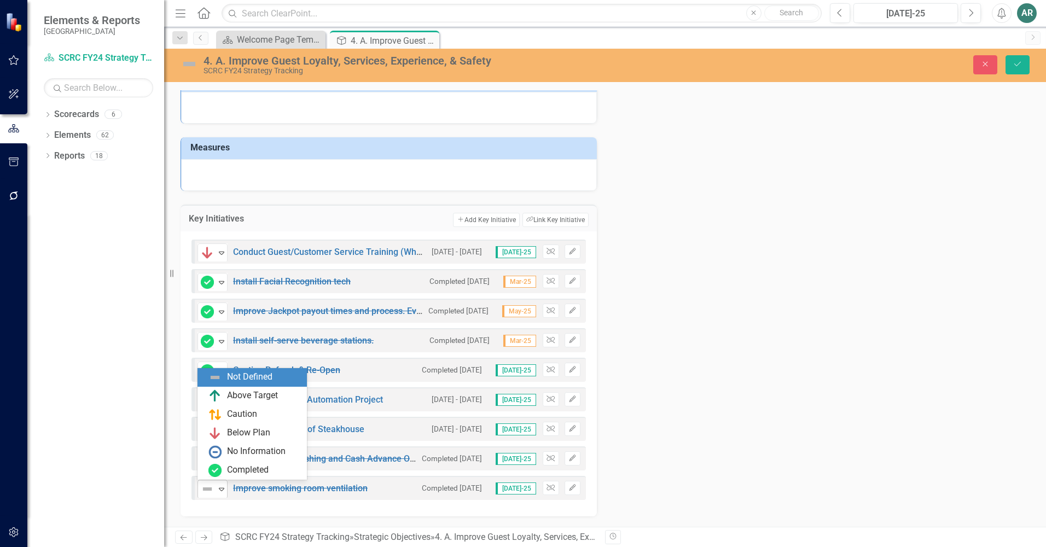
click at [225, 488] on icon "Expand" at bounding box center [221, 489] width 11 height 9
click at [235, 402] on div "Above Target" at bounding box center [252, 396] width 51 height 13
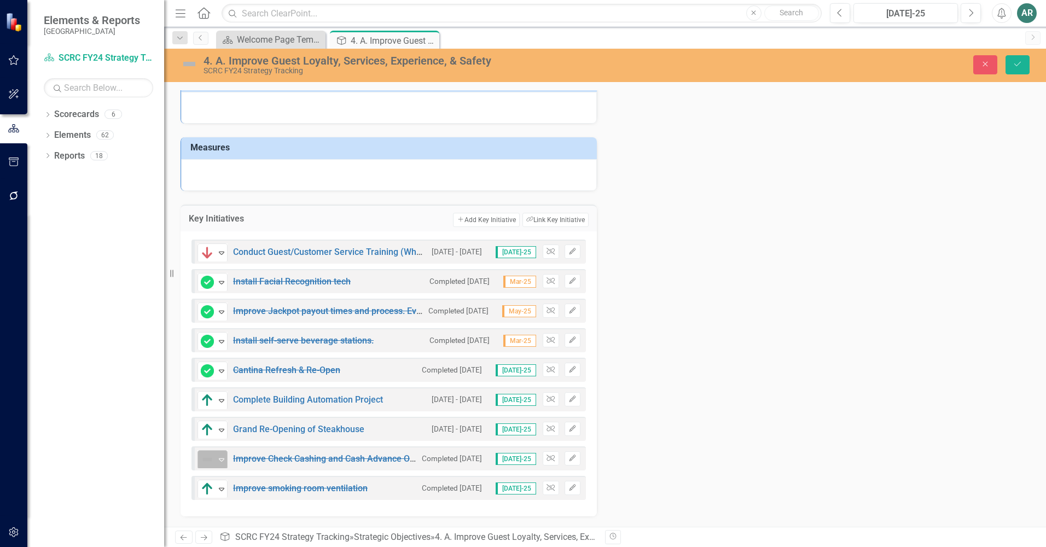
click at [223, 455] on icon "Expand" at bounding box center [221, 459] width 11 height 9
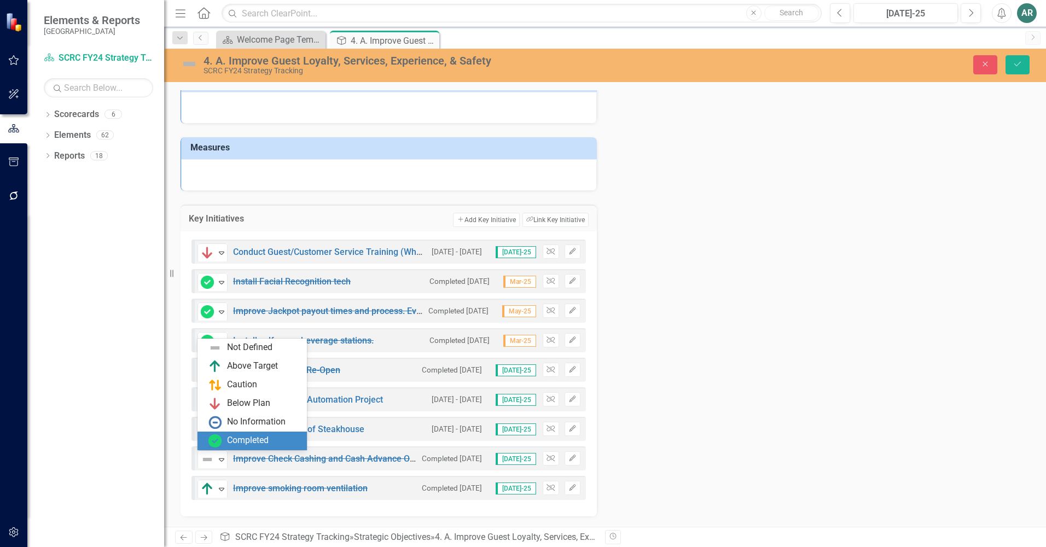
click at [227, 448] on div "Completed" at bounding box center [251, 441] width 109 height 19
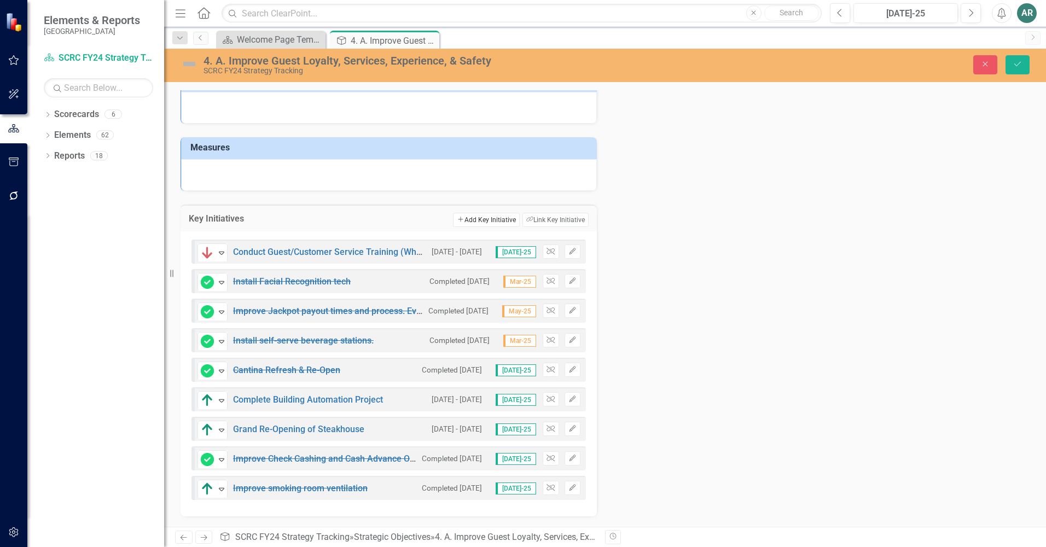
click at [492, 220] on button "Add Add Key Initiative" at bounding box center [486, 220] width 66 height 14
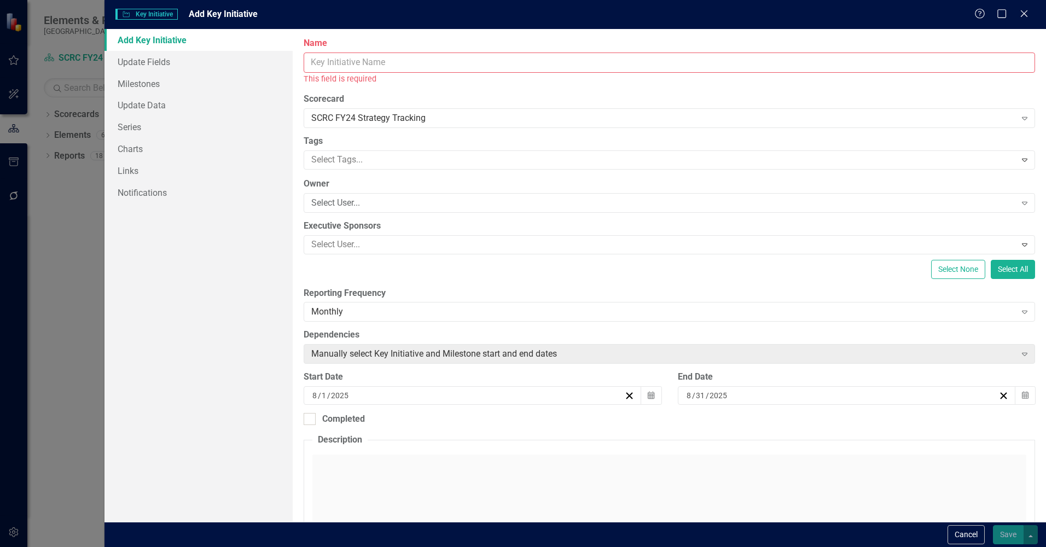
click at [447, 66] on input "Name" at bounding box center [669, 63] width 731 height 20
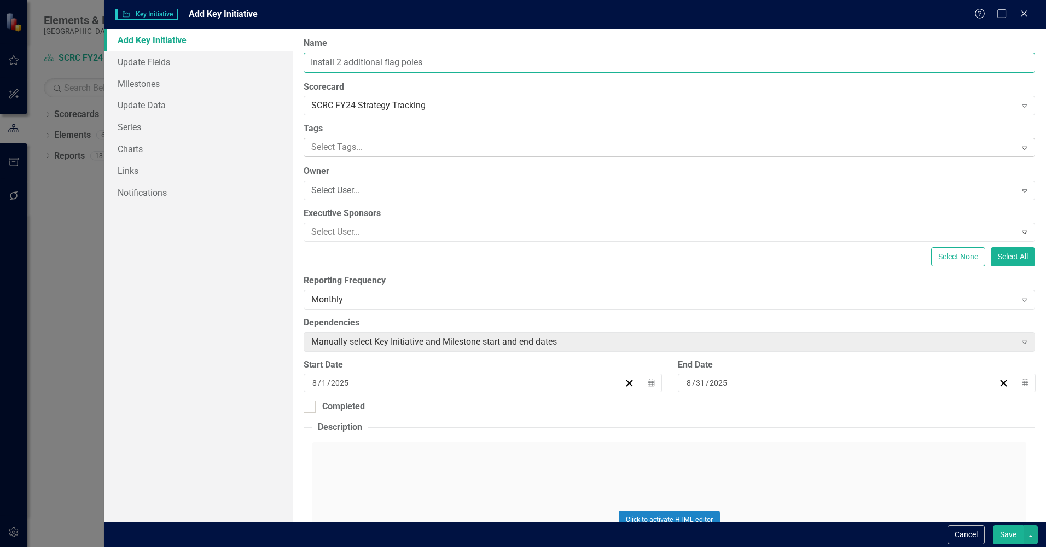
type input "Install 2 additional flag poles"
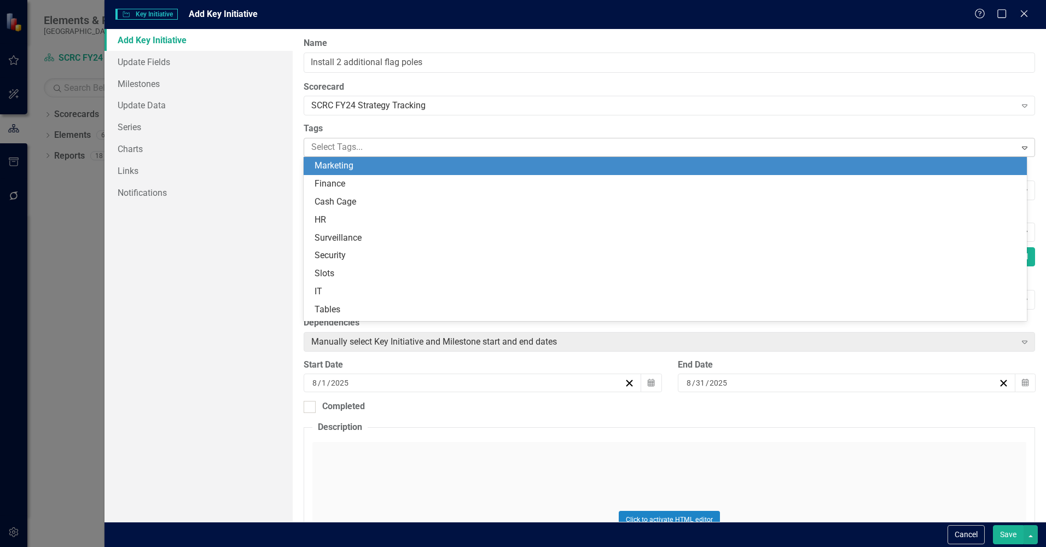
click at [428, 145] on div at bounding box center [661, 147] width 708 height 15
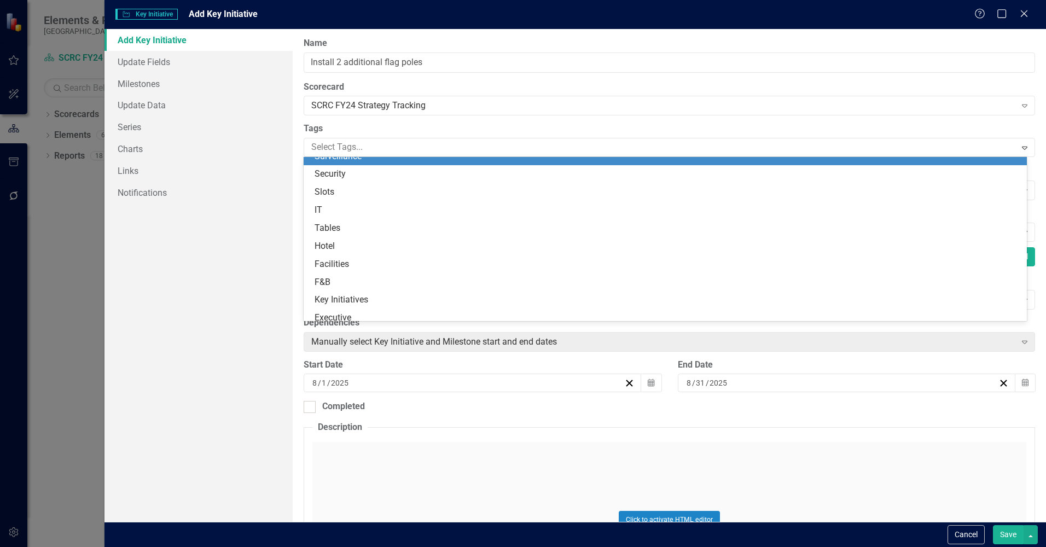
scroll to position [141, 0]
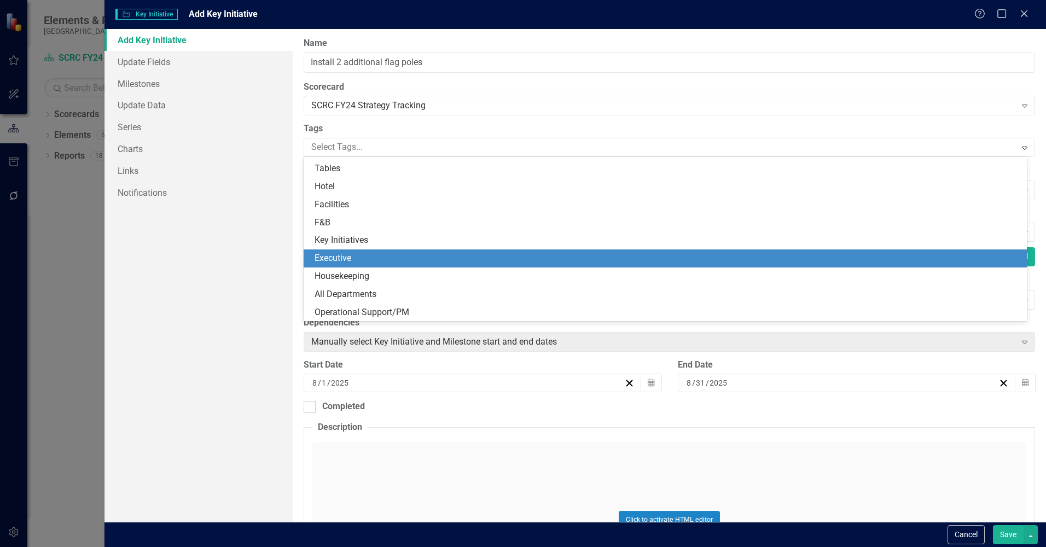
click at [413, 257] on div "Executive" at bounding box center [668, 258] width 706 height 13
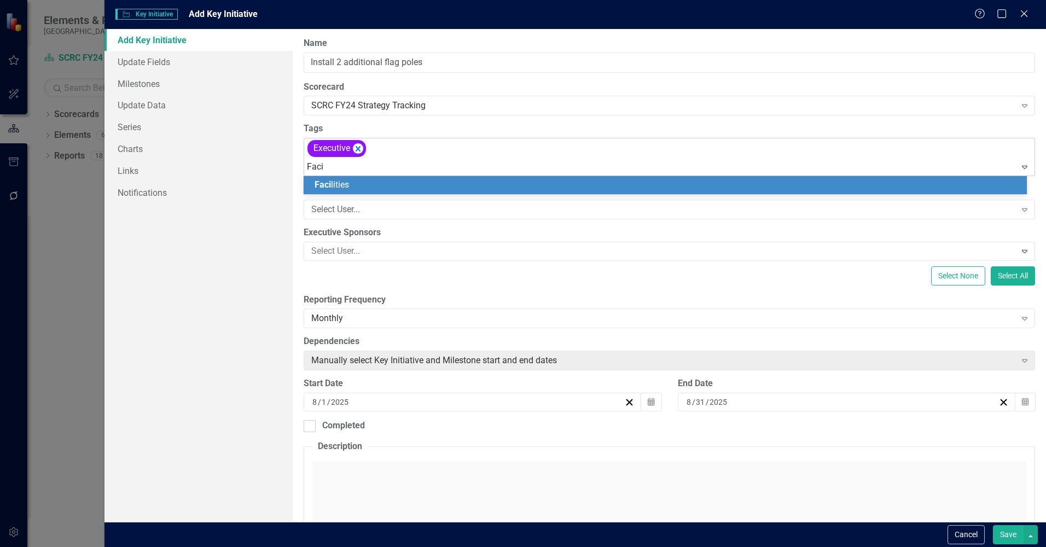
type input "Facil"
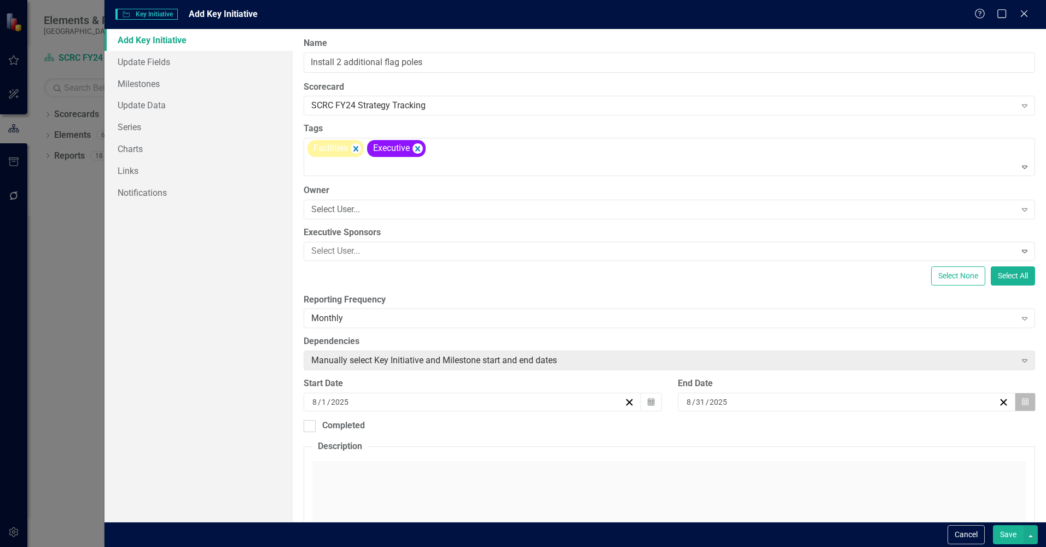
click at [1022, 399] on icon "button" at bounding box center [1025, 402] width 7 height 8
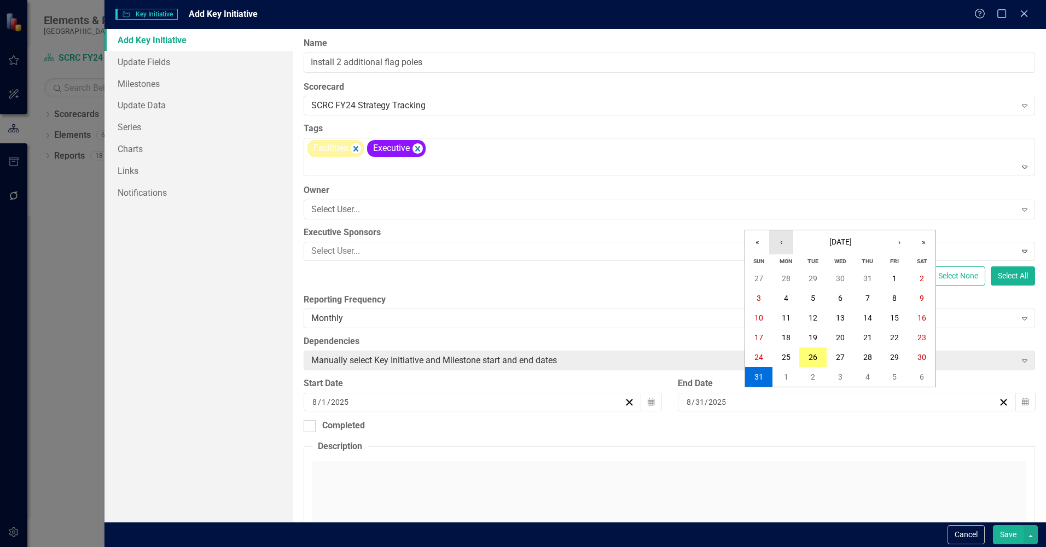
click at [777, 245] on button "‹" at bounding box center [781, 242] width 24 height 24
click at [847, 356] on button "30" at bounding box center [840, 357] width 27 height 20
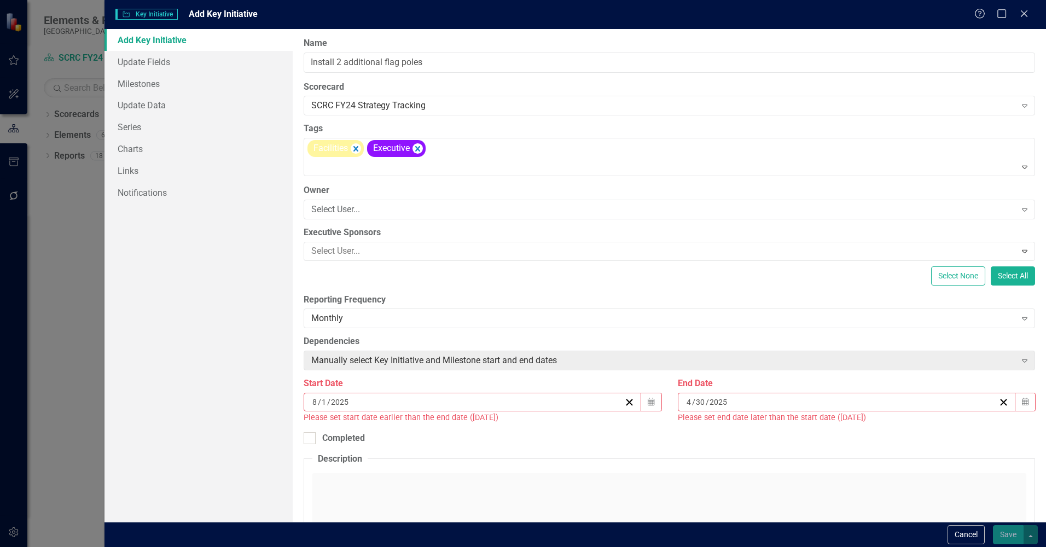
click at [339, 403] on input "2025" at bounding box center [339, 402] width 19 height 11
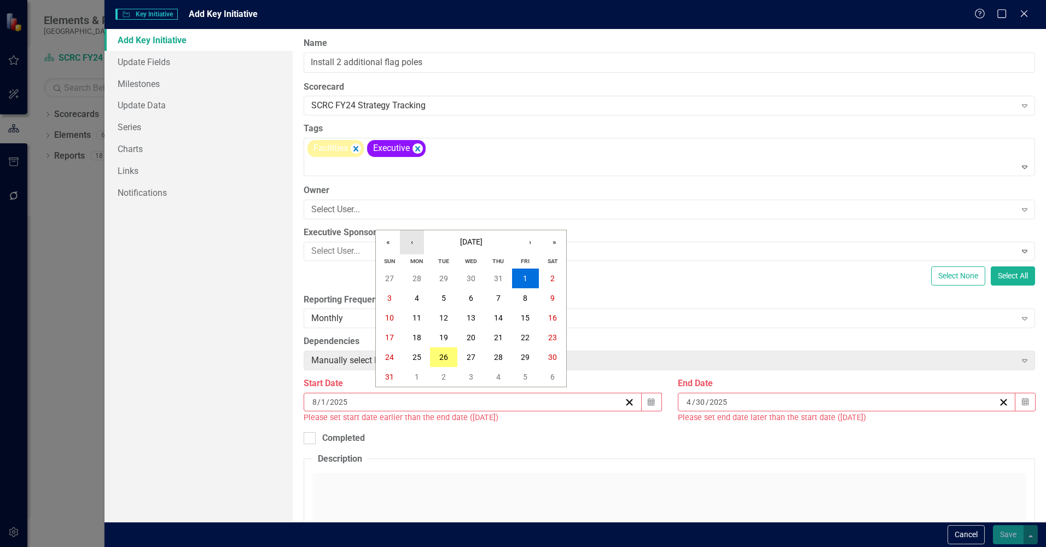
click at [421, 241] on button "‹" at bounding box center [412, 242] width 24 height 24
click at [410, 236] on button "‹" at bounding box center [412, 242] width 24 height 24
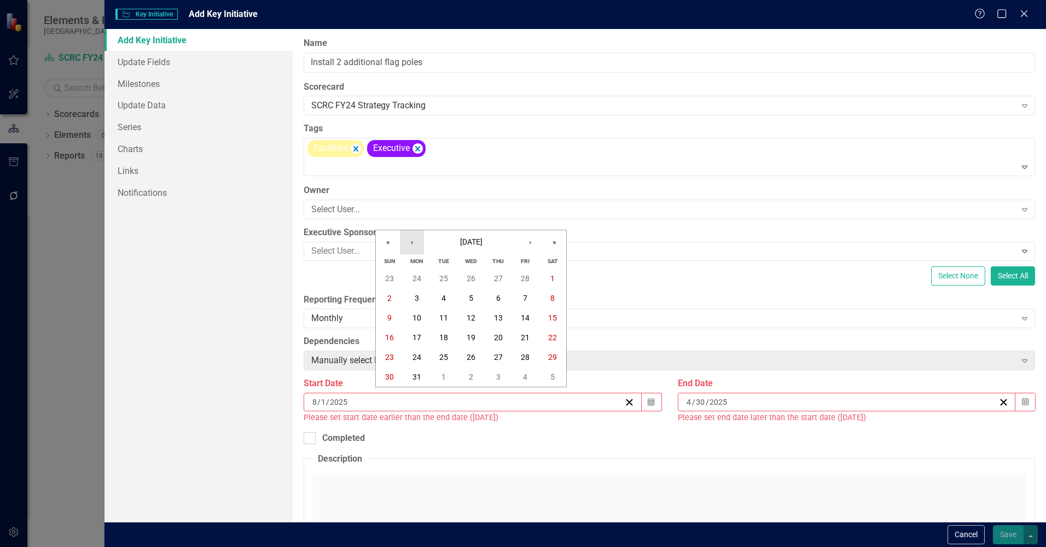
click at [410, 240] on button "‹" at bounding box center [412, 242] width 24 height 24
click at [415, 296] on abbr "3" at bounding box center [417, 298] width 4 height 9
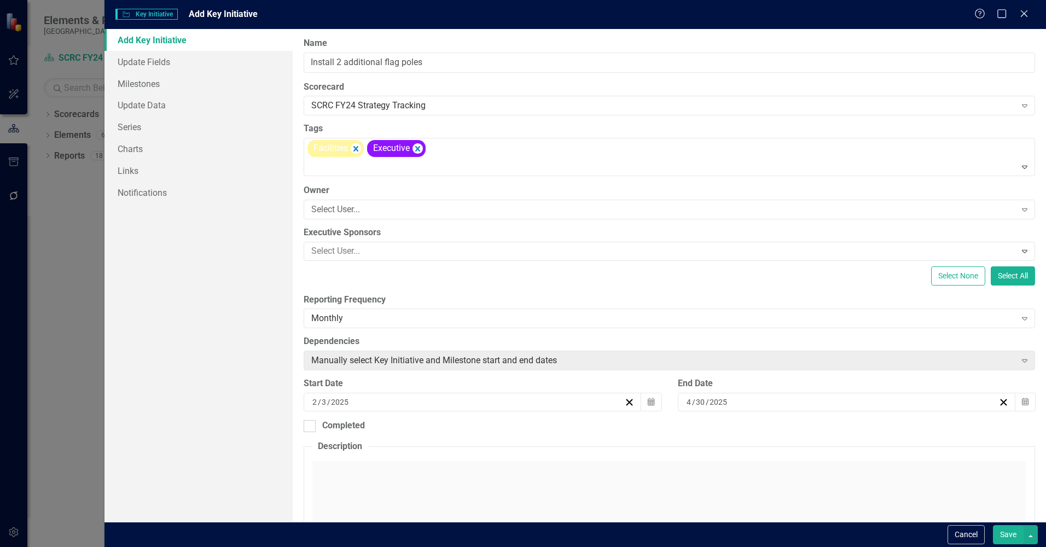
click at [420, 481] on div "Click to activate HTML editor" at bounding box center [669, 539] width 714 height 156
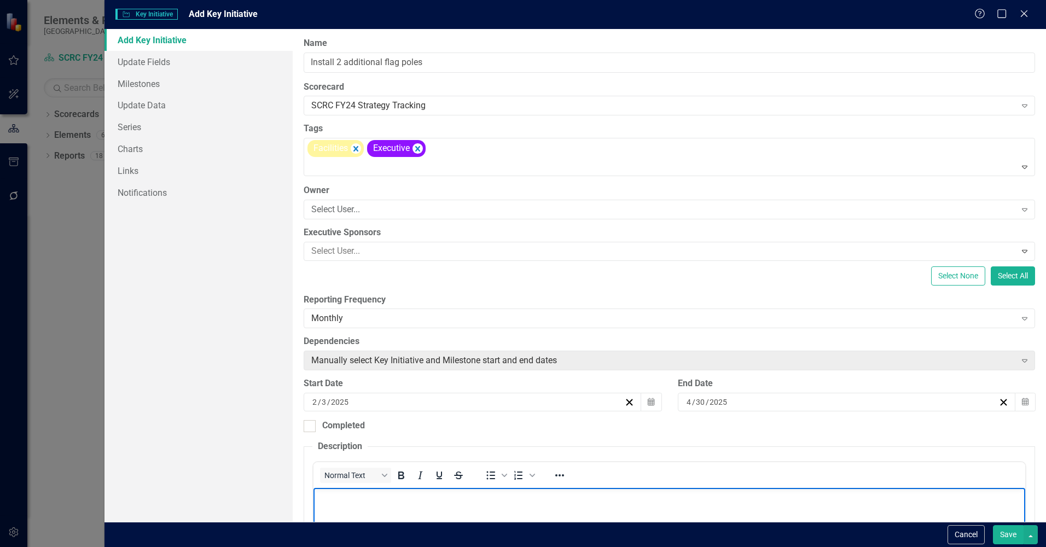
click at [421, 499] on p "Rich Text Area. Press ALT-0 for help." at bounding box center [669, 496] width 706 height 13
click at [522, 498] on p "Install 2 additional flag poles to fly the Lummi Nation flag, State of Washingt…" at bounding box center [669, 496] width 706 height 13
click at [696, 486] on div "Normal Text To open the popup, press Shift+Enter To open the popup, press Shift…" at bounding box center [669, 475] width 712 height 26
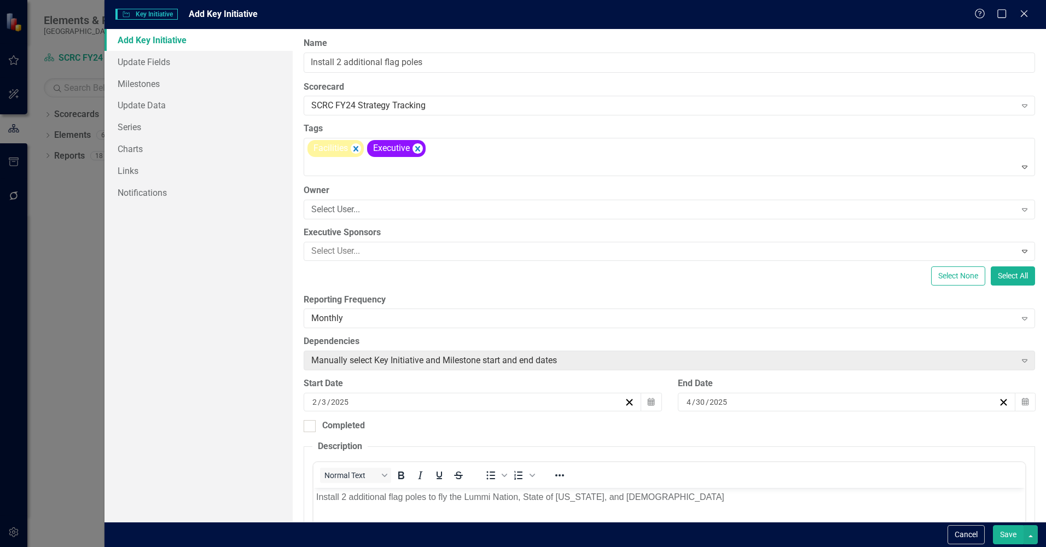
click at [695, 495] on p "Install 2 additional flag poles to fly the Lummi Nation, State of Washington, a…" at bounding box center [669, 496] width 706 height 13
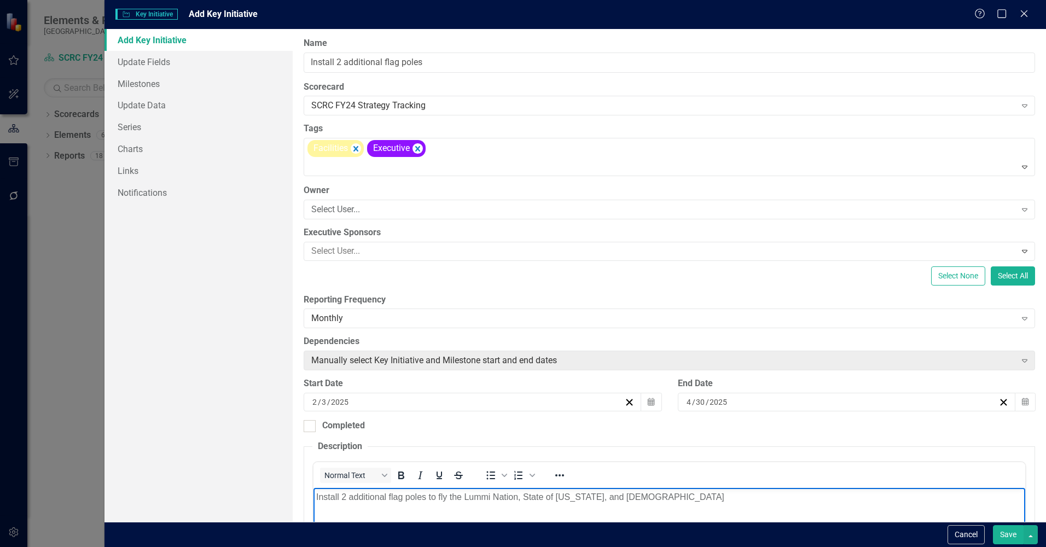
click at [521, 497] on p "Install 2 additional flag poles to fly the Lummi Nation, State of Washington, a…" at bounding box center [669, 496] width 706 height 13
drag, startPoint x: 731, startPoint y: 499, endPoint x: 659, endPoint y: 499, distance: 72.2
click at [659, 499] on p "Install 2 additional flag poles to fly the Lummi Nation, Canadian, and State of…" at bounding box center [669, 496] width 706 height 13
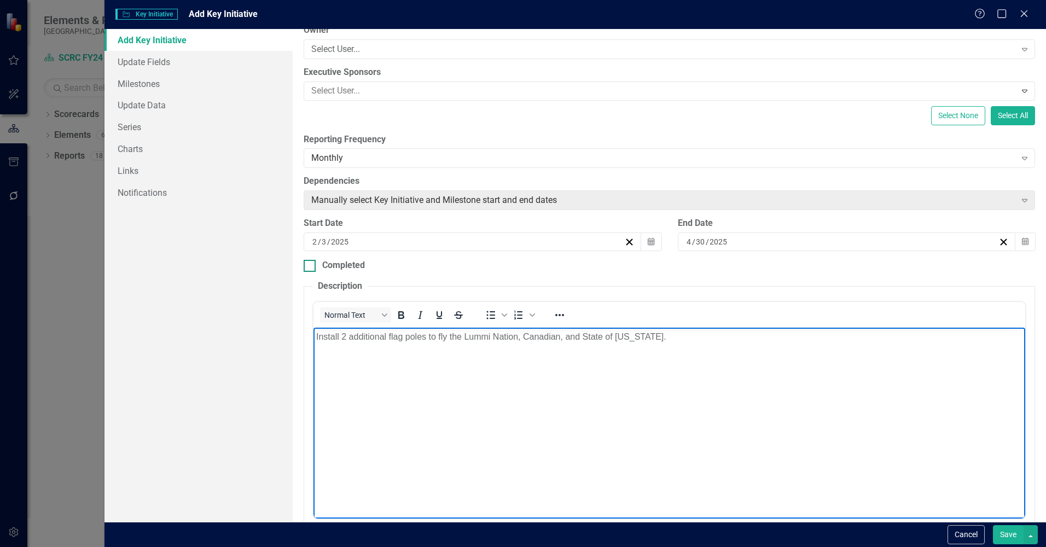
scroll to position [164, 0]
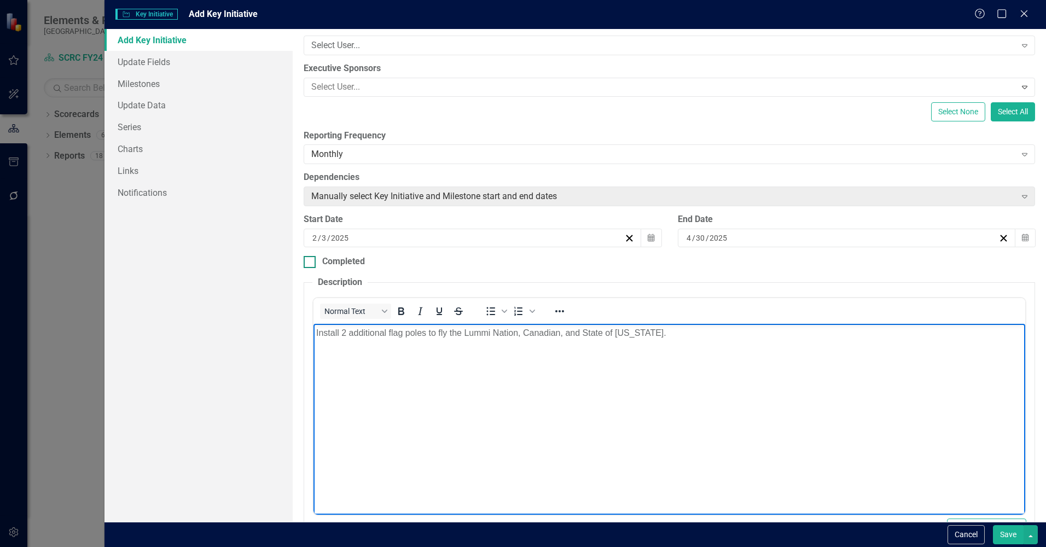
click at [307, 263] on div at bounding box center [310, 262] width 12 height 12
click at [307, 263] on input "Completed" at bounding box center [307, 259] width 7 height 7
checkbox input "true"
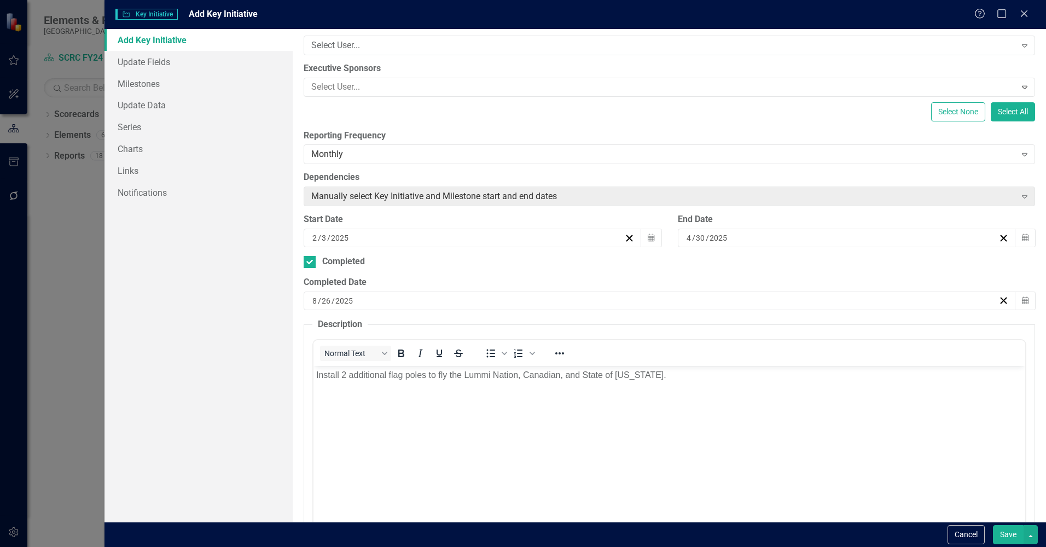
click at [1008, 541] on button "Save" at bounding box center [1008, 534] width 31 height 19
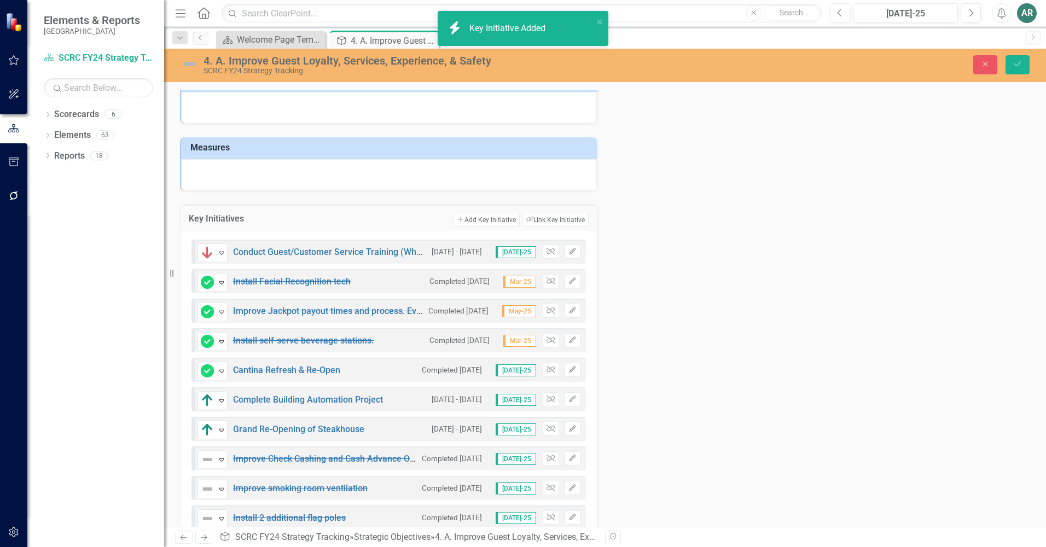
scroll to position [185, 0]
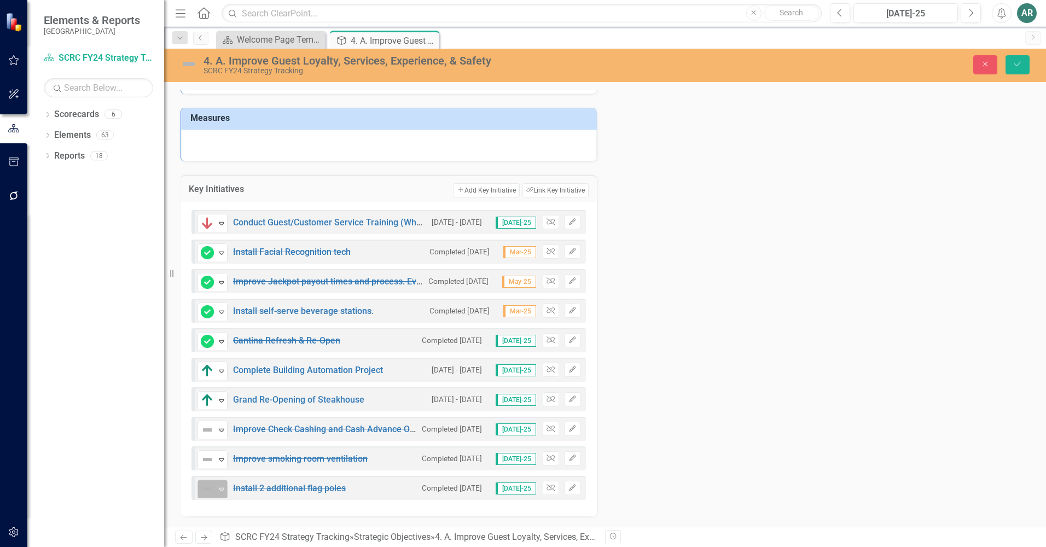
click at [220, 487] on icon "Expand" at bounding box center [221, 489] width 11 height 9
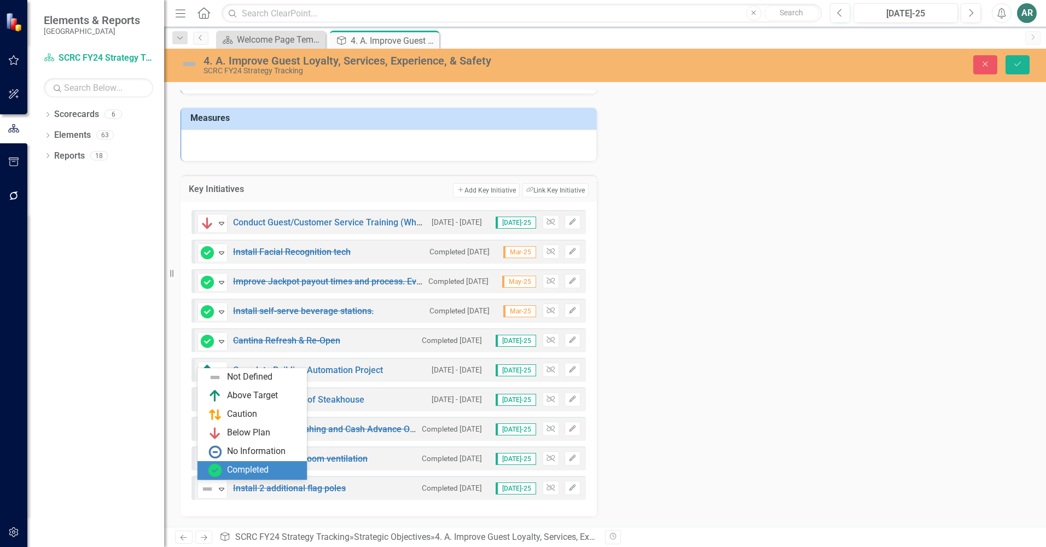
click at [225, 471] on div "Completed" at bounding box center [254, 470] width 92 height 13
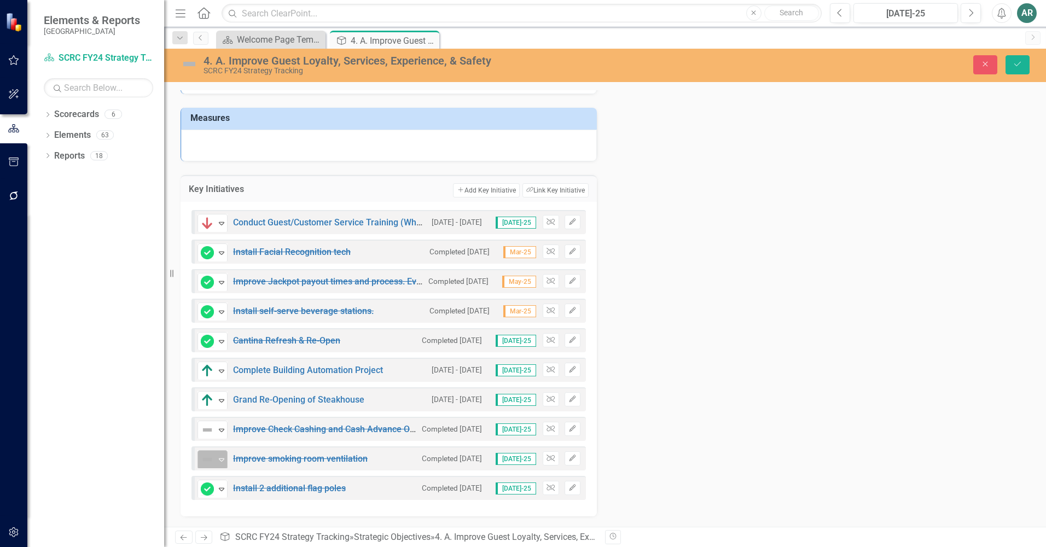
click at [220, 454] on div "Expand" at bounding box center [221, 460] width 11 height 18
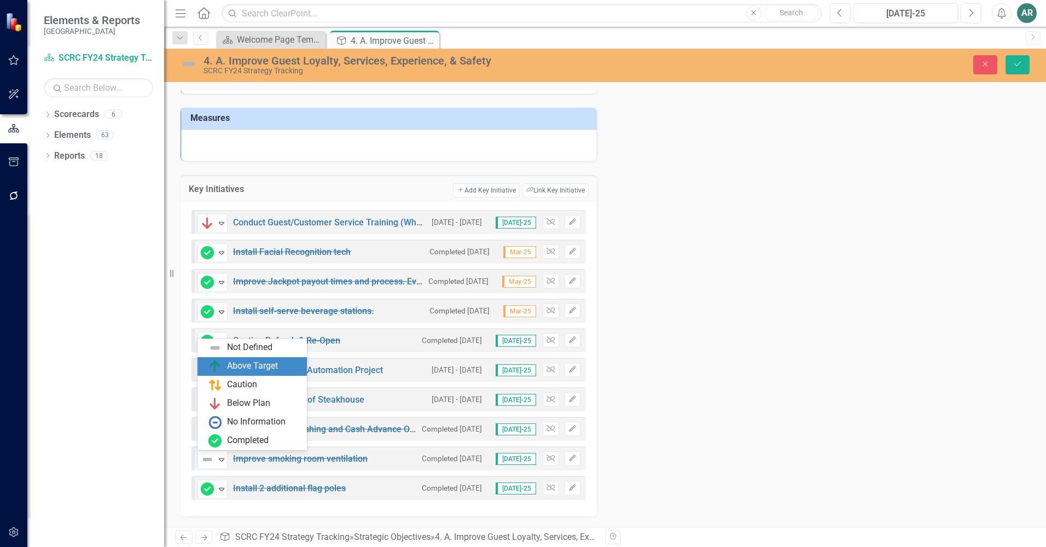
click at [233, 360] on div "Above Target" at bounding box center [252, 366] width 51 height 13
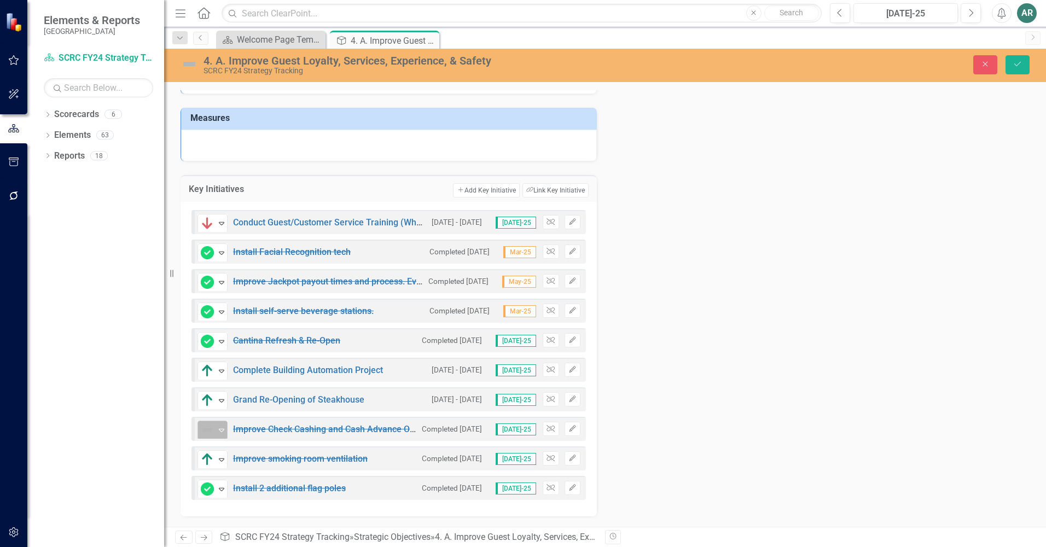
click at [205, 432] on img at bounding box center [207, 429] width 13 height 13
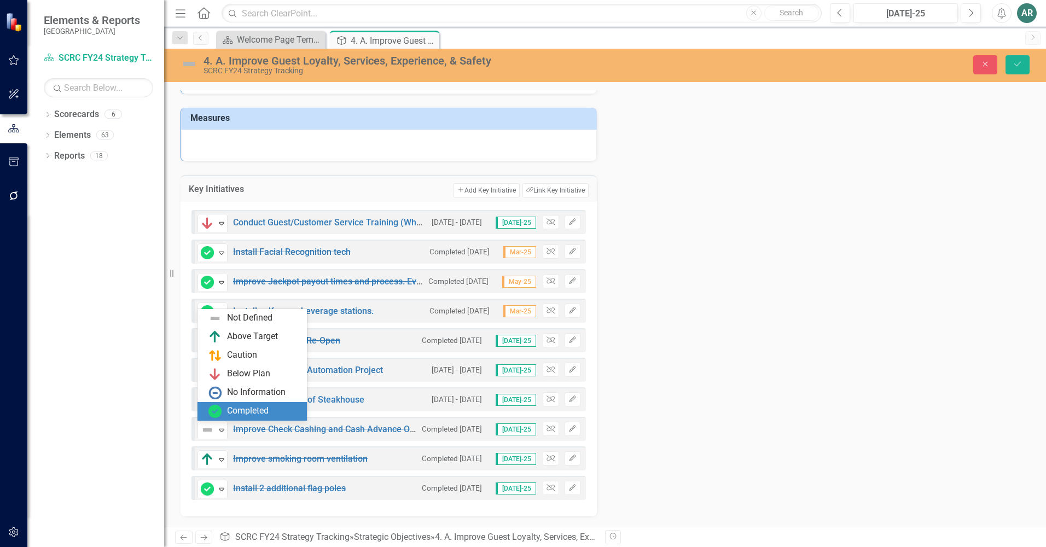
click at [226, 416] on div "Completed" at bounding box center [254, 411] width 92 height 13
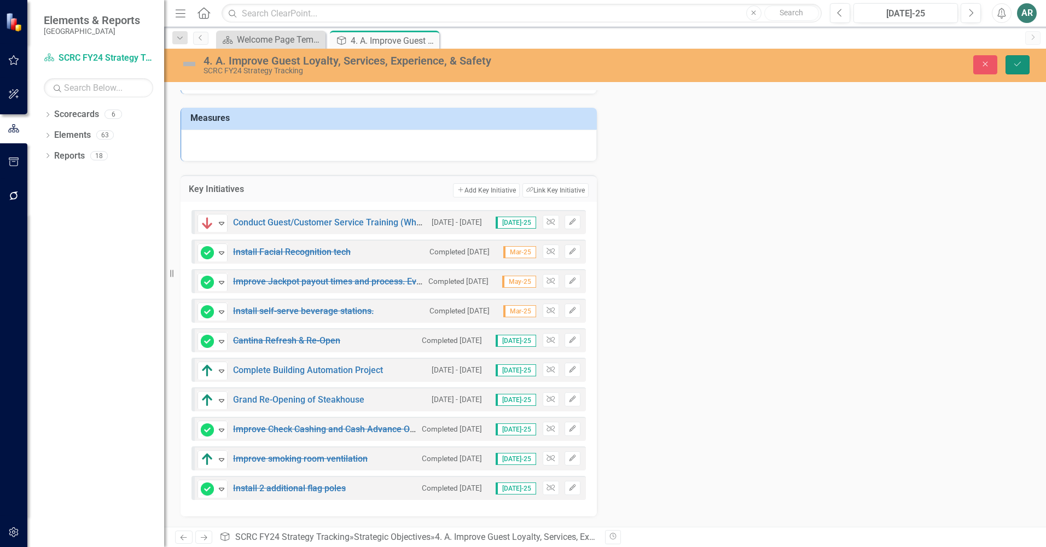
click at [1019, 62] on icon "Save" at bounding box center [1018, 64] width 10 height 8
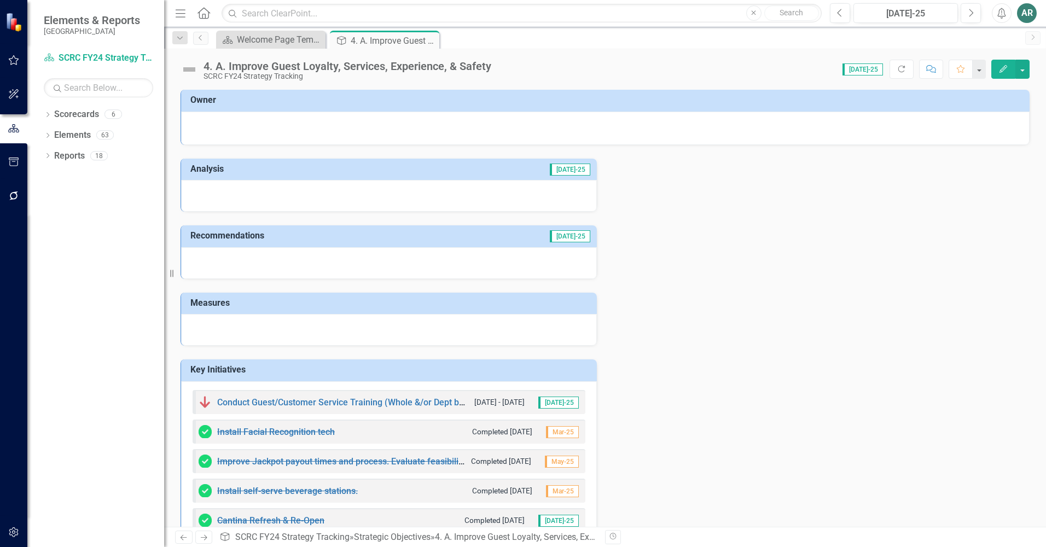
click at [365, 364] on td "Key Initiatives" at bounding box center [390, 371] width 401 height 18
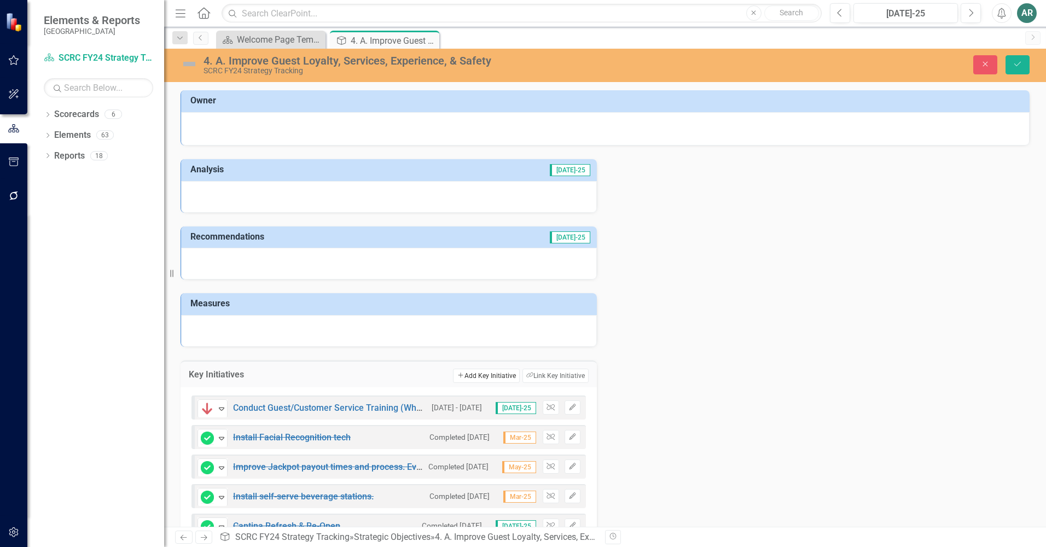
click at [460, 373] on button "Add Add Key Initiative" at bounding box center [486, 376] width 66 height 14
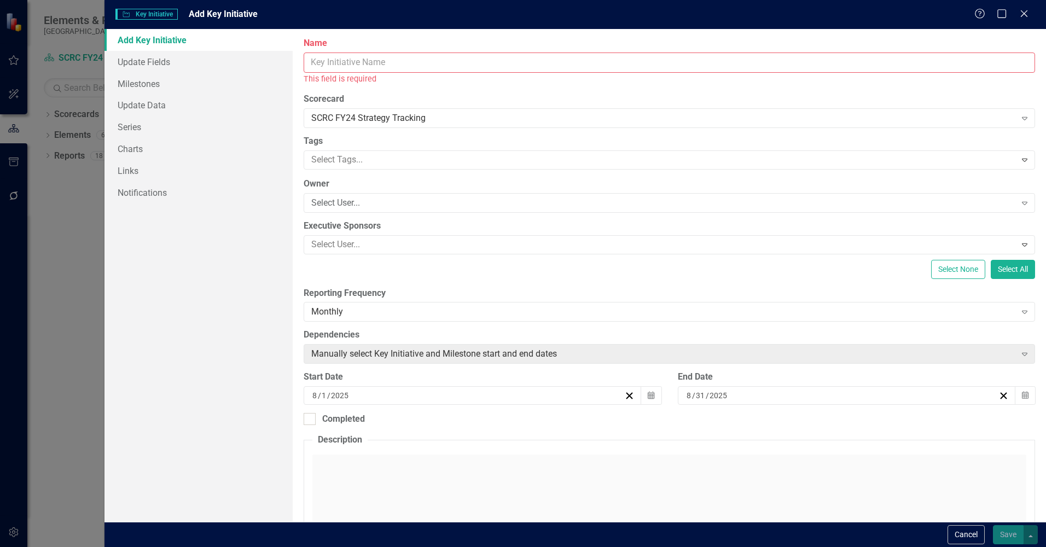
click at [504, 60] on input "Name" at bounding box center [669, 63] width 731 height 20
paste input "4.2025 - Have identified necessary hotel room upgrades that have been rolled in…"
type input "4.2025 - Have identified necessary hotel room upgrades that have been rolled in…"
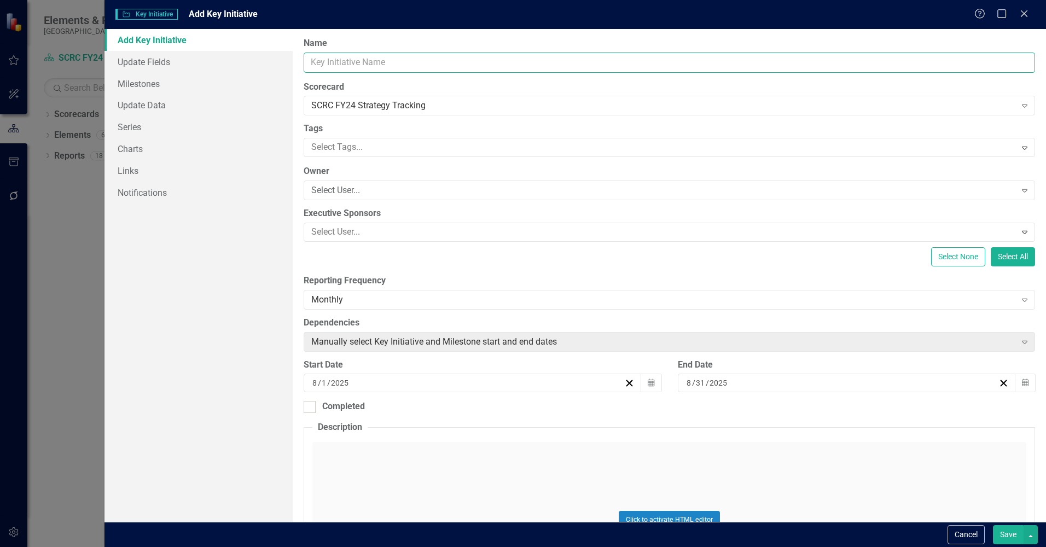
scroll to position [0, 0]
type input "Establish routine PM for hotel rooms"
click at [426, 136] on div "Tags Select Tags... Expand" at bounding box center [669, 140] width 731 height 34
click at [427, 149] on div at bounding box center [661, 147] width 708 height 15
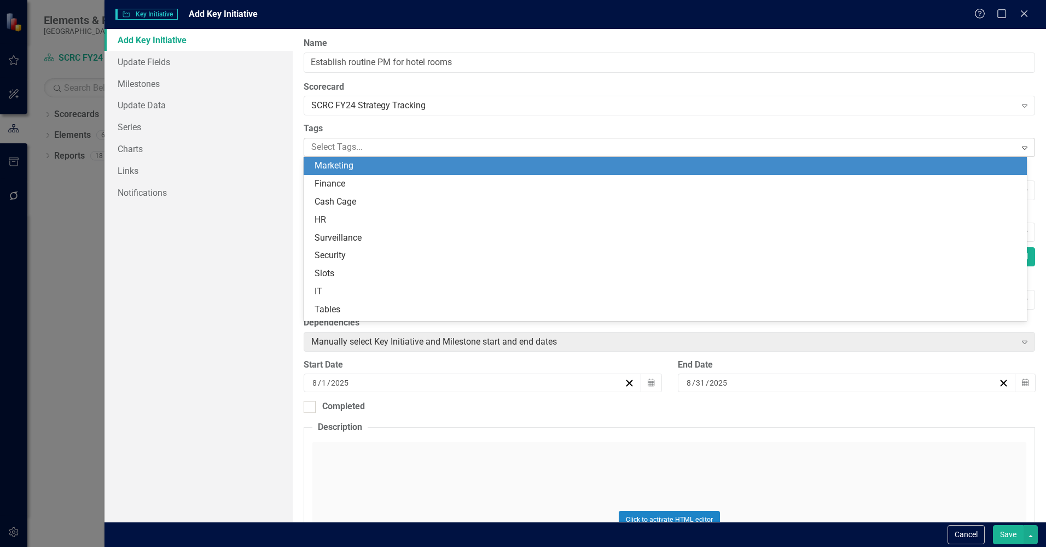
click at [432, 143] on div at bounding box center [661, 147] width 708 height 15
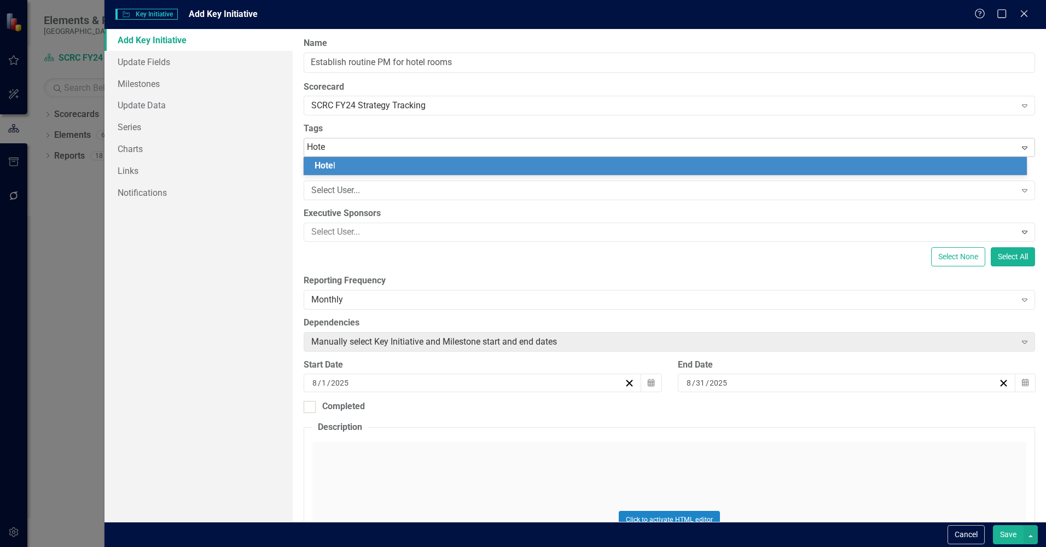
type input "Hotel"
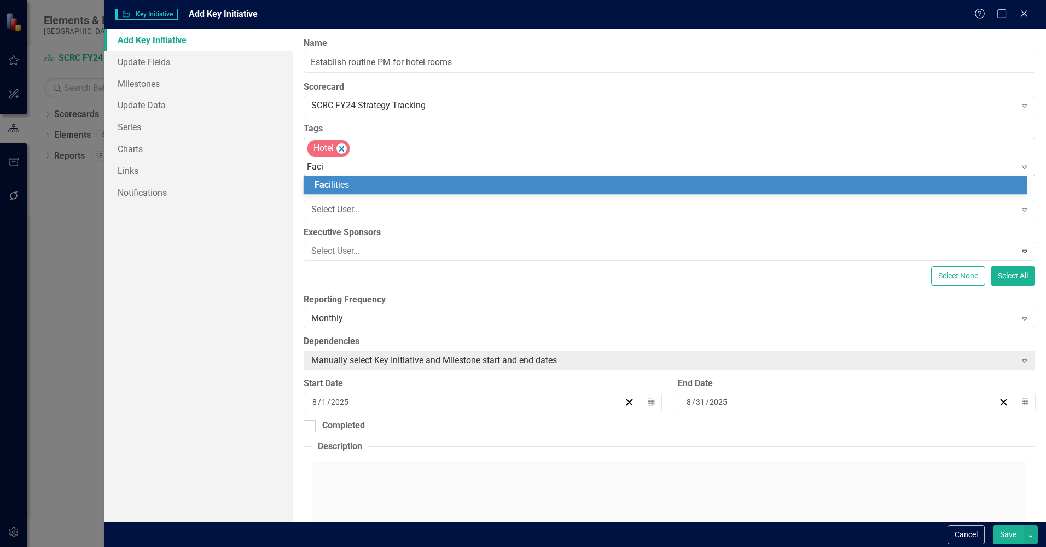
type input "Facil"
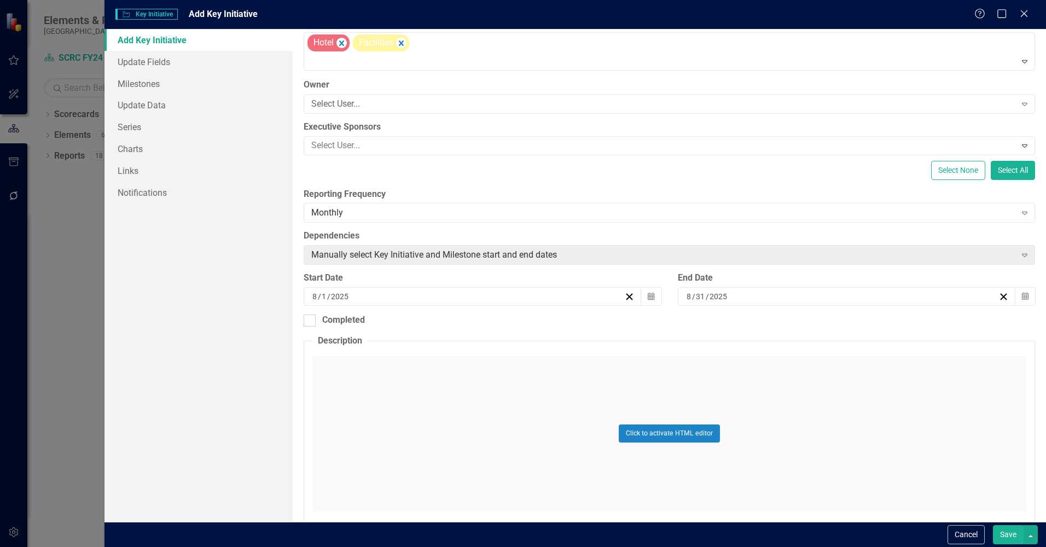
scroll to position [109, 0]
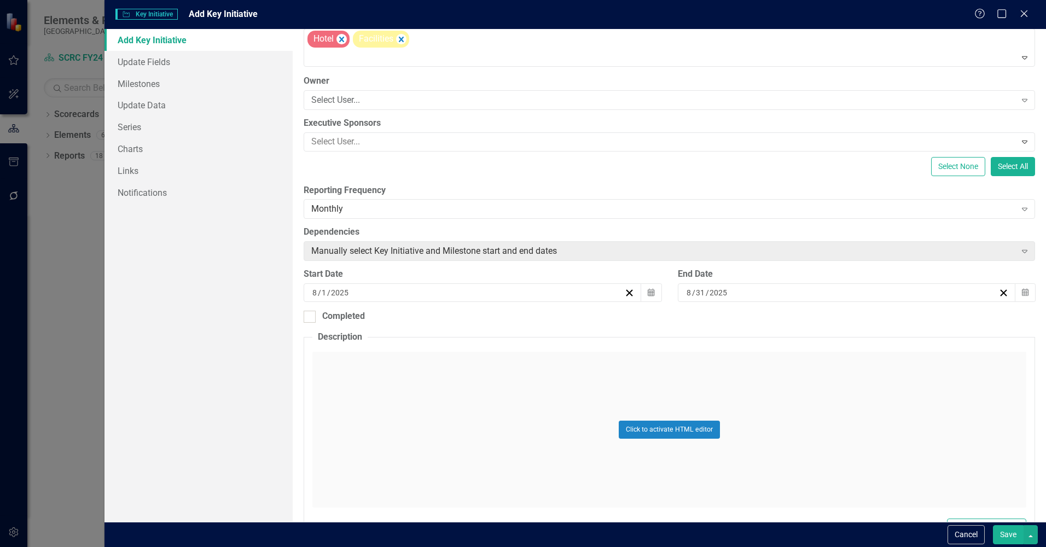
click at [845, 291] on div "8 / 31 / 2025" at bounding box center [841, 292] width 313 height 11
click at [926, 319] on button "»" at bounding box center [923, 320] width 24 height 24
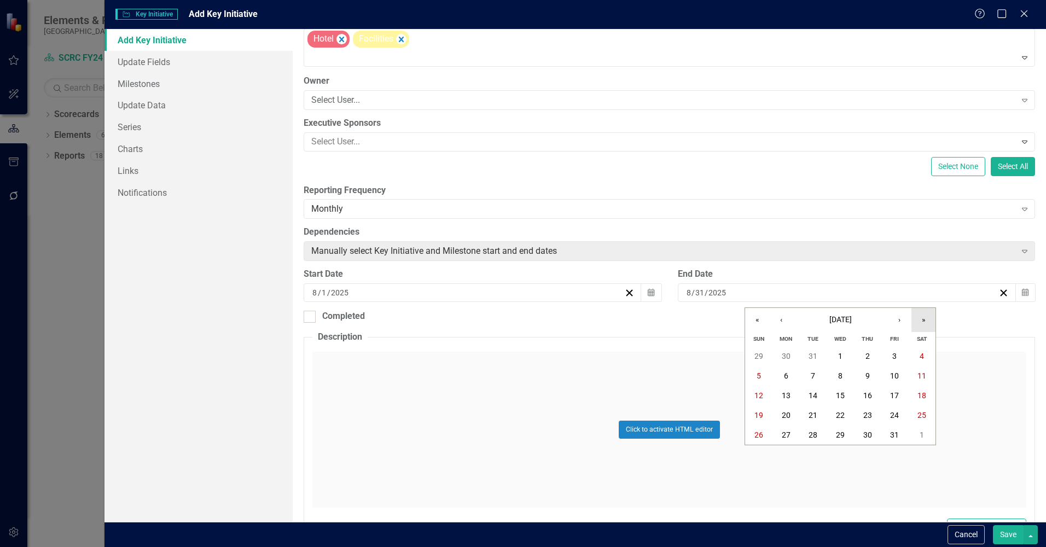
click at [926, 319] on button "»" at bounding box center [923, 320] width 24 height 24
click at [890, 433] on abbr "30" at bounding box center [894, 435] width 9 height 9
click at [394, 393] on div "Click to activate HTML editor" at bounding box center [669, 430] width 714 height 156
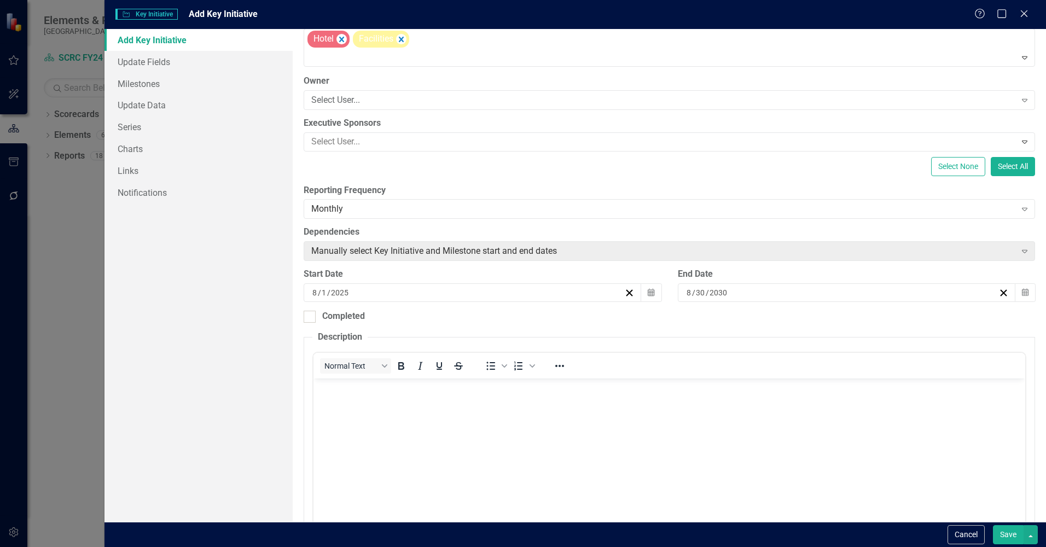
scroll to position [0, 0]
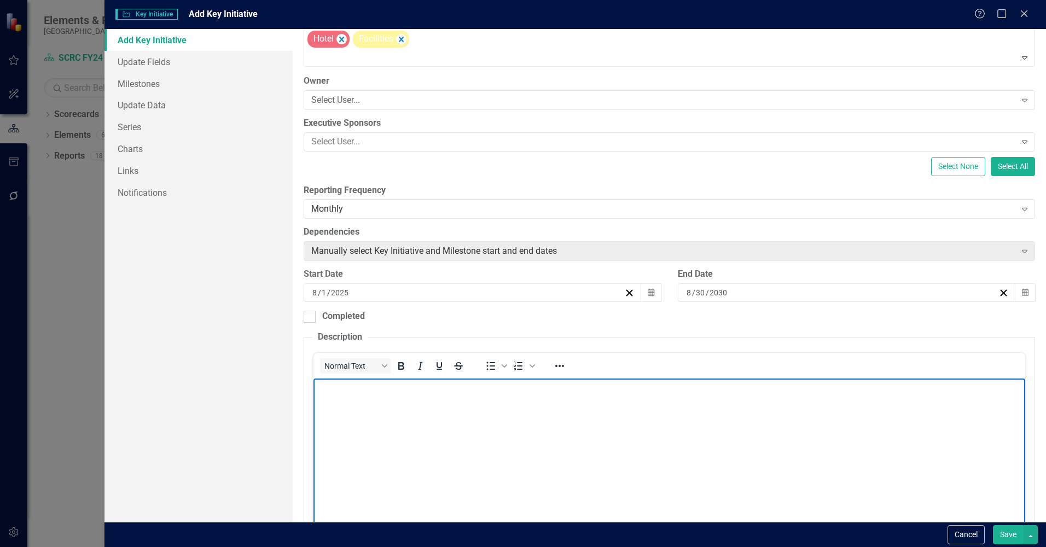
click at [393, 393] on p "Rich Text Area. Press ALT-0 for help." at bounding box center [669, 387] width 706 height 13
paste body "Rich Text Area. Press ALT-0 for help."
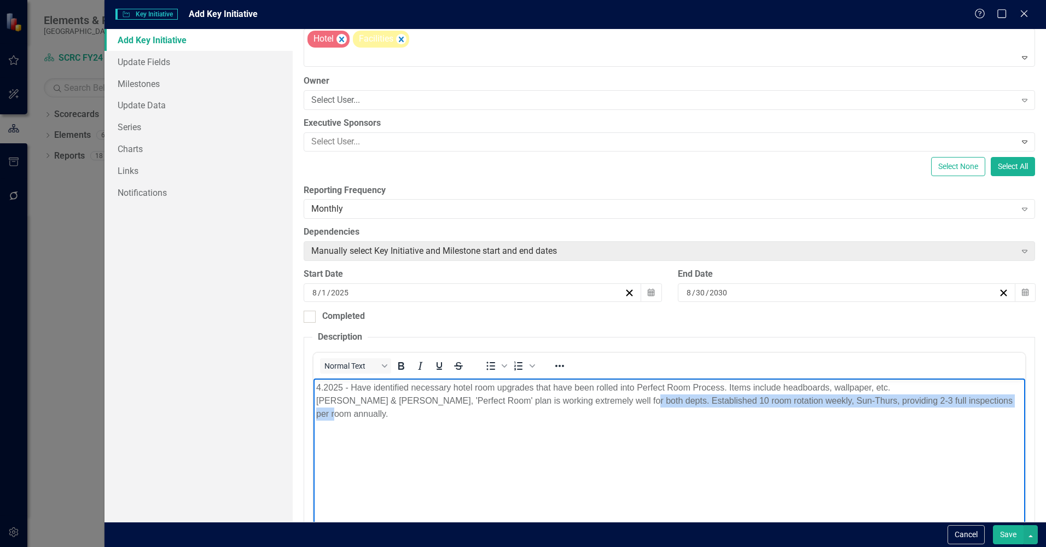
drag, startPoint x: 620, startPoint y: 402, endPoint x: 1008, endPoint y: 409, distance: 388.5
click at [1008, 409] on body "4.2025 - Have identified necessary hotel room upgrades that have been rolled in…" at bounding box center [669, 460] width 712 height 164
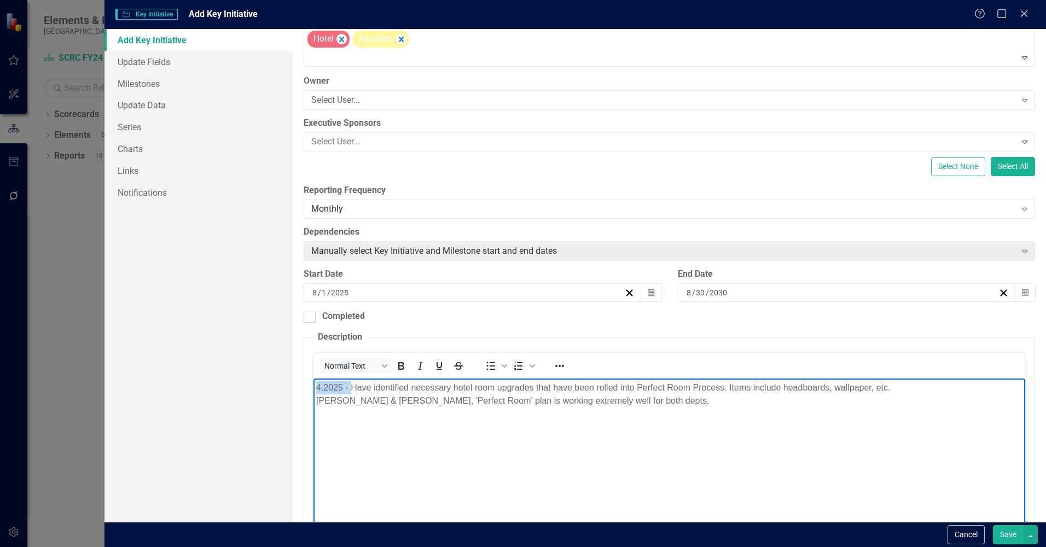
drag, startPoint x: 313, startPoint y: 388, endPoint x: 350, endPoint y: 385, distance: 36.2
click at [350, 385] on body "4.2025 - Have identified necessary hotel room upgrades that have been rolled in…" at bounding box center [669, 460] width 712 height 164
click at [314, 387] on body "4.2025 - Have identified necessary hotel room upgrades that have been rolled in…" at bounding box center [669, 460] width 712 height 164
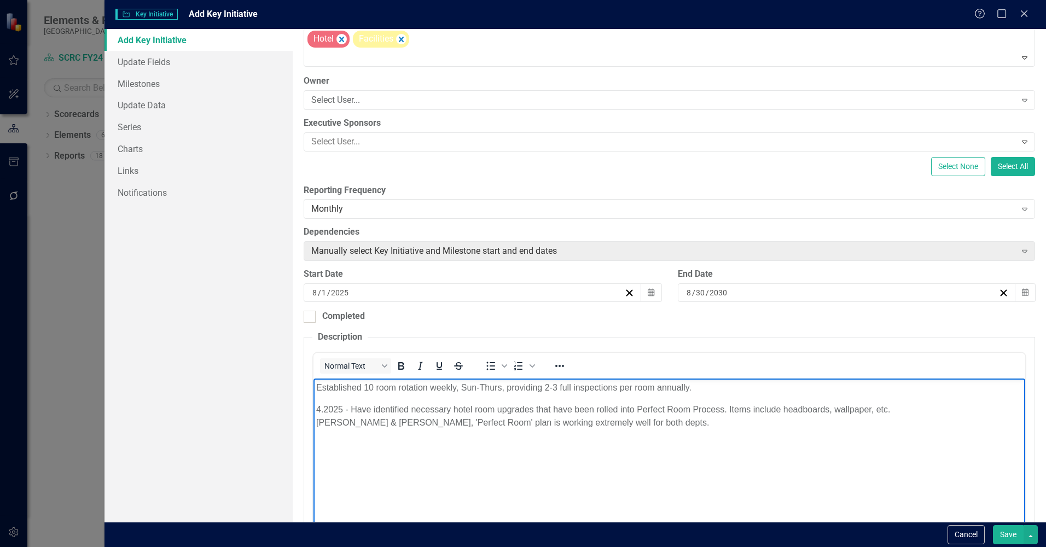
scroll to position [164, 0]
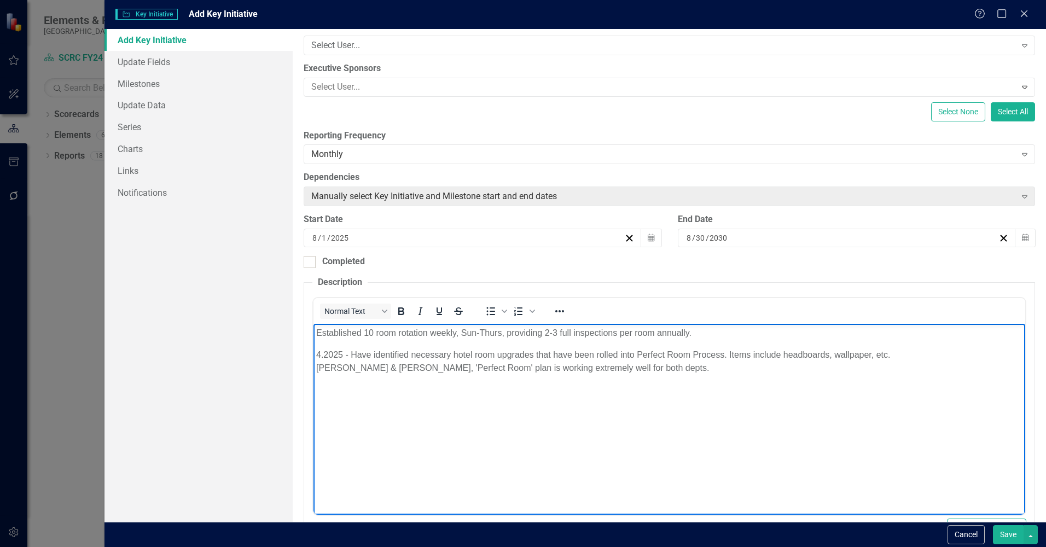
click at [1012, 530] on button "Save" at bounding box center [1008, 534] width 31 height 19
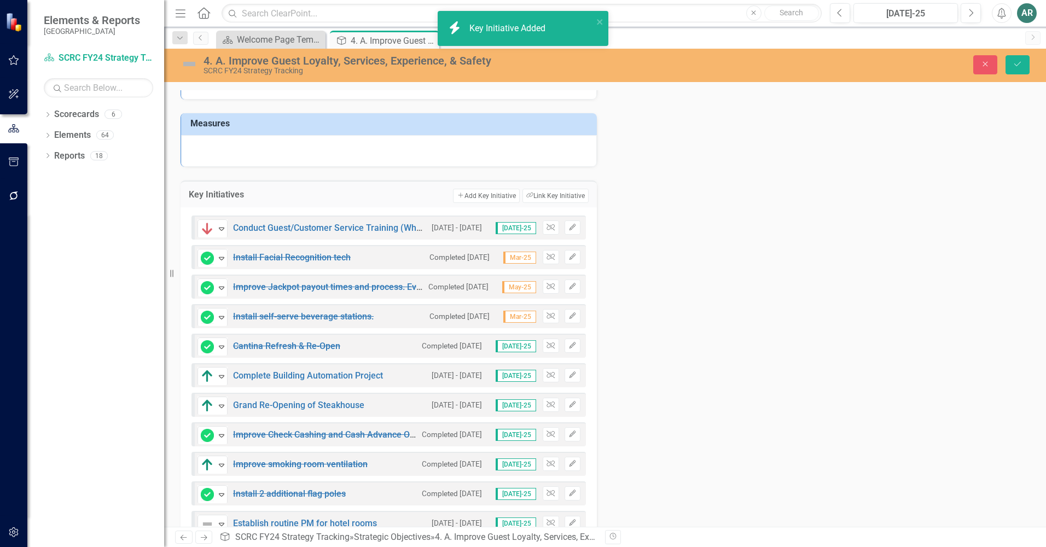
scroll to position [215, 0]
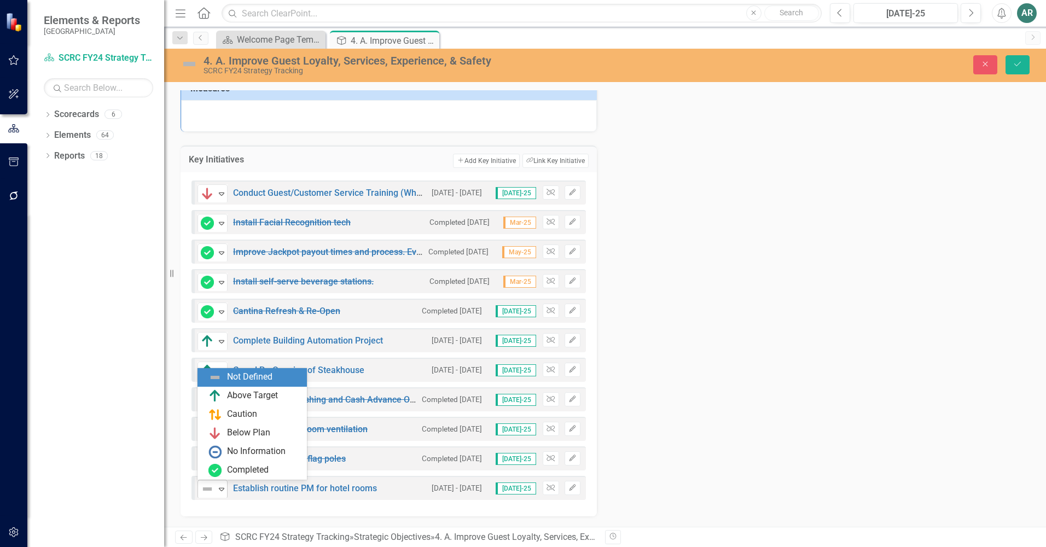
click at [217, 491] on icon "Expand" at bounding box center [221, 489] width 11 height 9
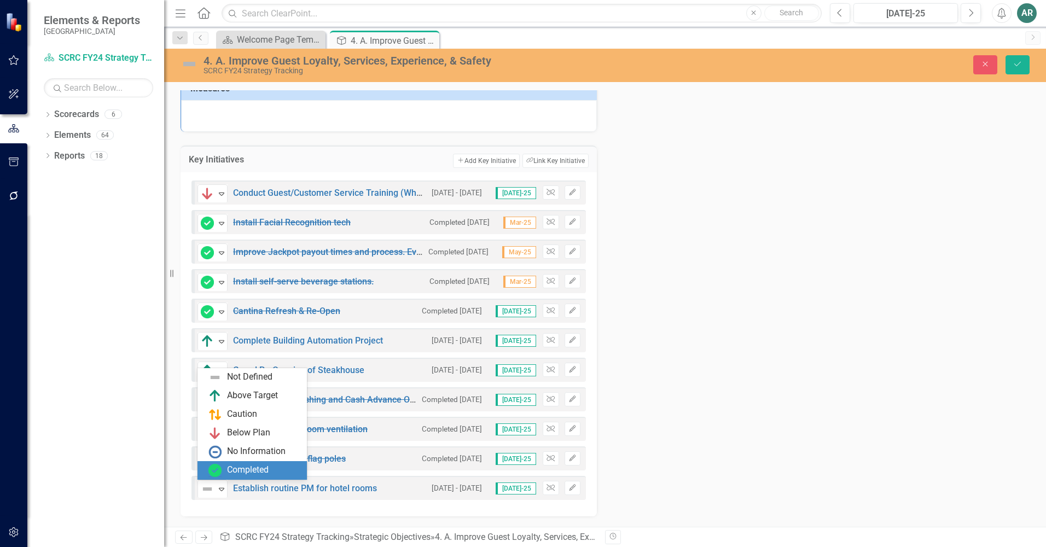
click at [223, 466] on div "Completed" at bounding box center [254, 470] width 92 height 13
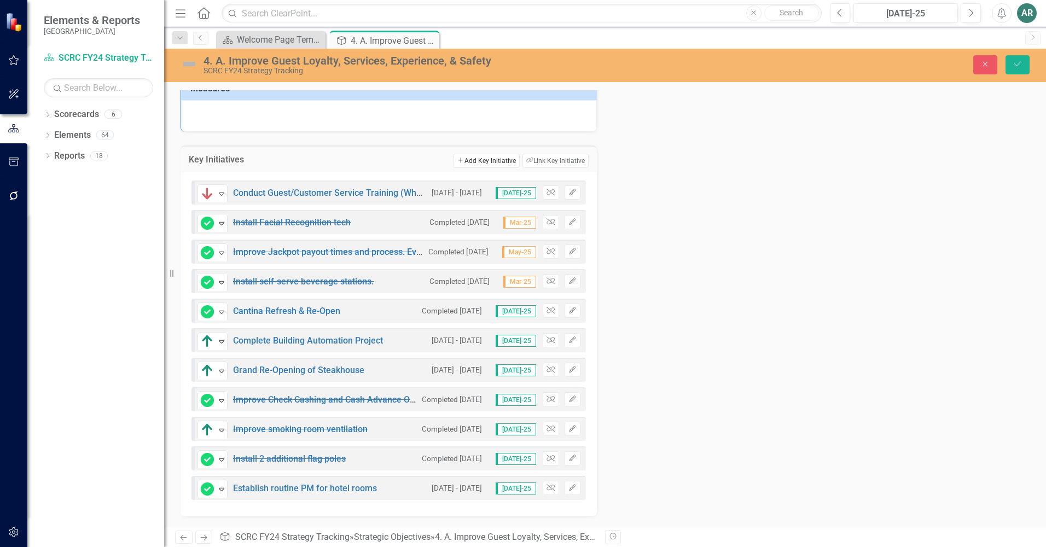
click at [491, 160] on button "Add Add Key Initiative" at bounding box center [486, 161] width 66 height 14
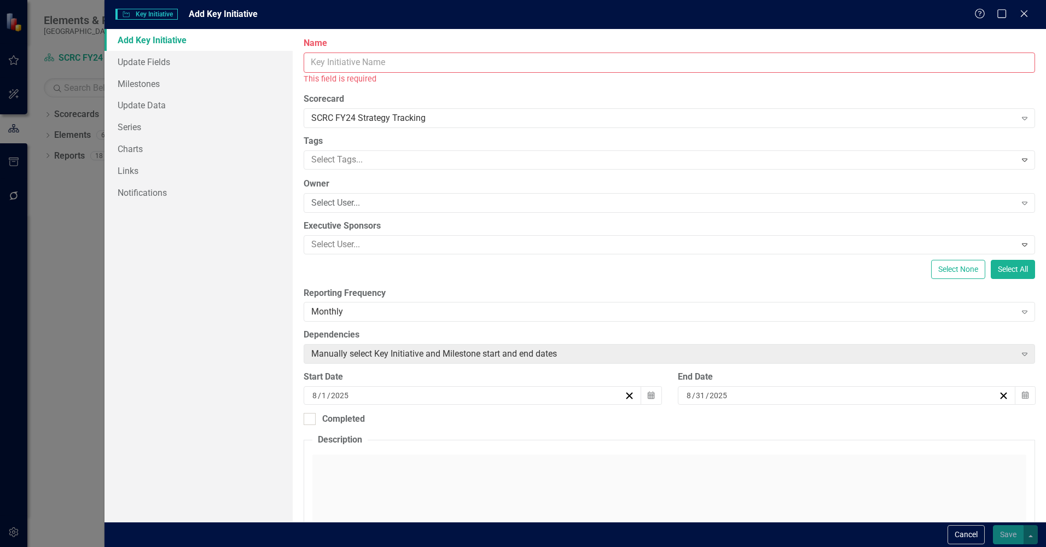
click at [511, 67] on input "Name" at bounding box center [669, 63] width 731 height 20
paste input "Review/revise Spa menu of services, hours, pricing, experience, add services, c…"
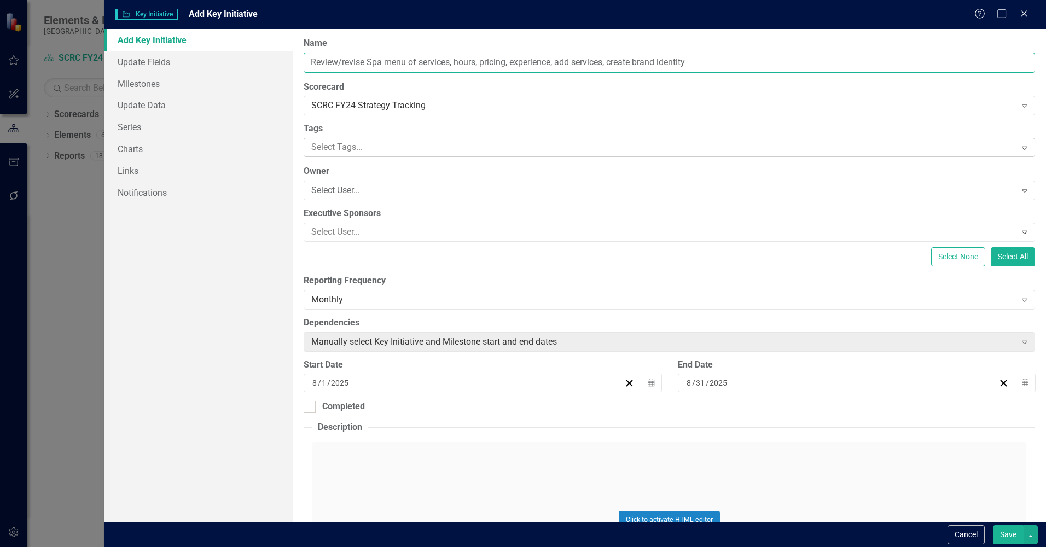
type input "Review/revise Spa menu of services, hours, pricing, experience, add services, c…"
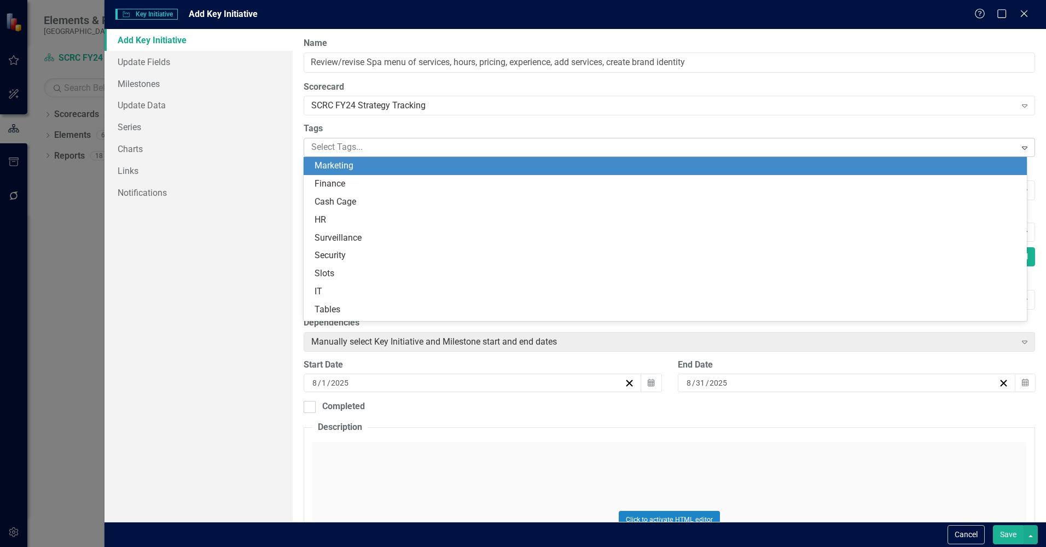
click at [392, 153] on div at bounding box center [661, 147] width 708 height 15
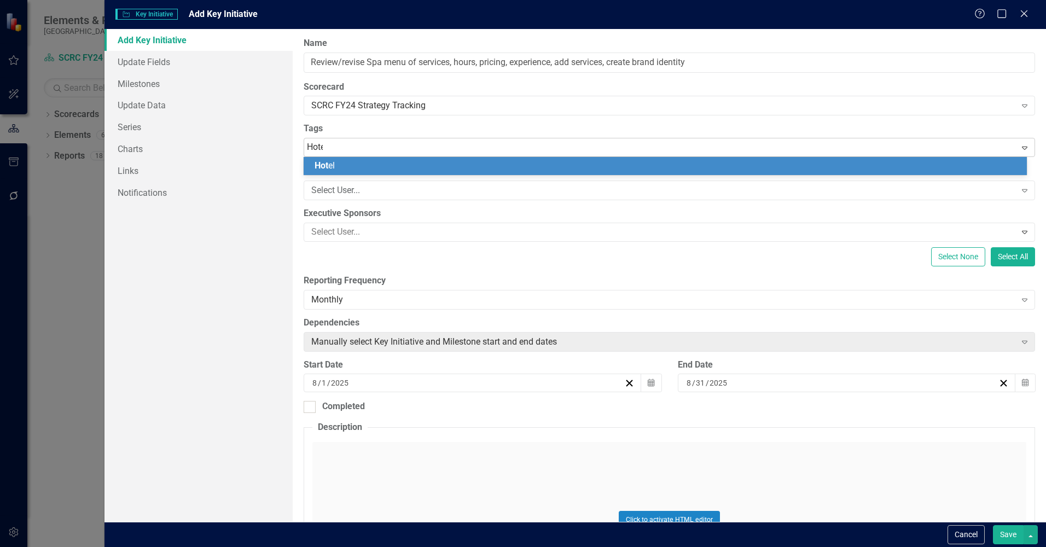
type input "Hotel"
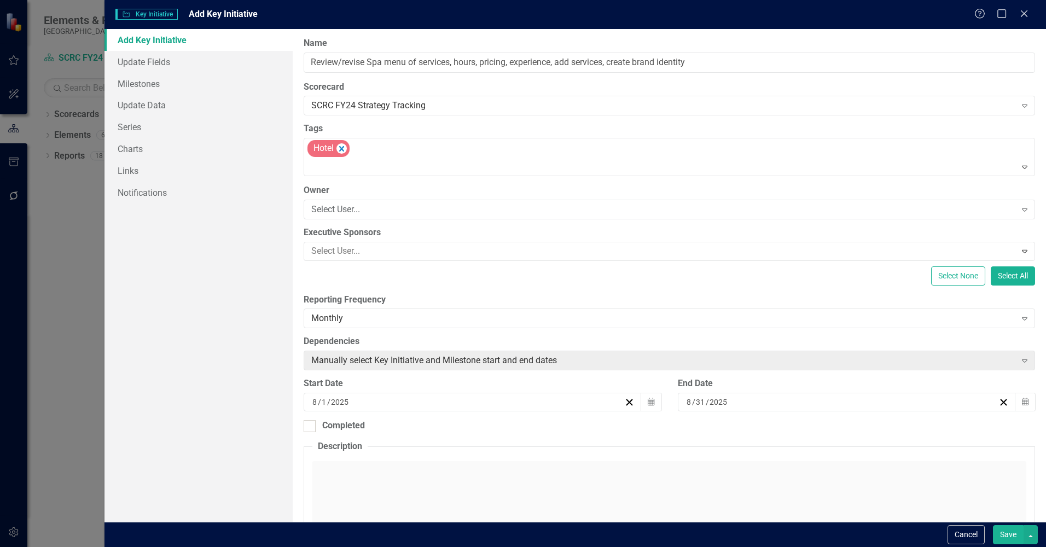
click at [402, 474] on div "Click to activate HTML editor" at bounding box center [669, 539] width 714 height 156
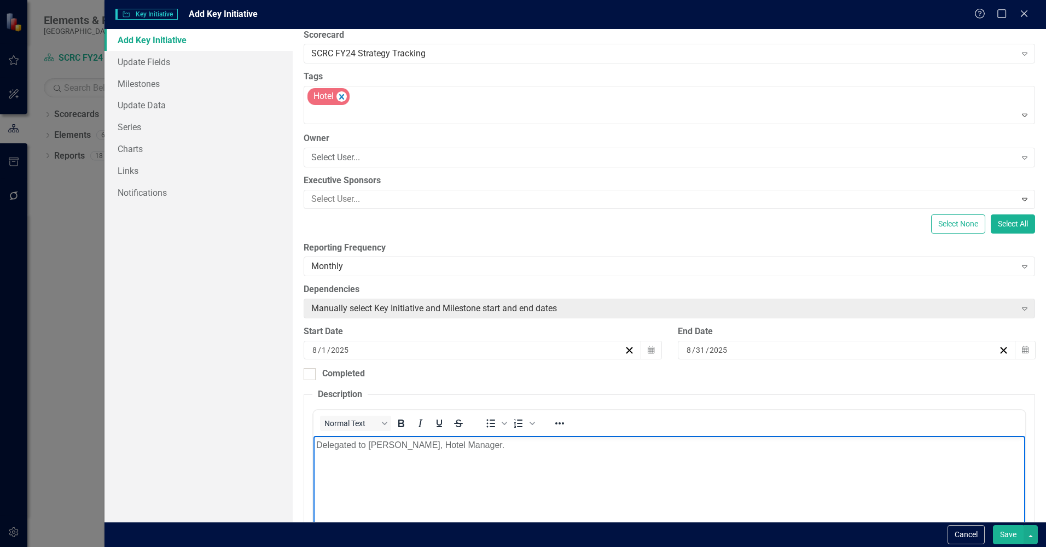
scroll to position [109, 0]
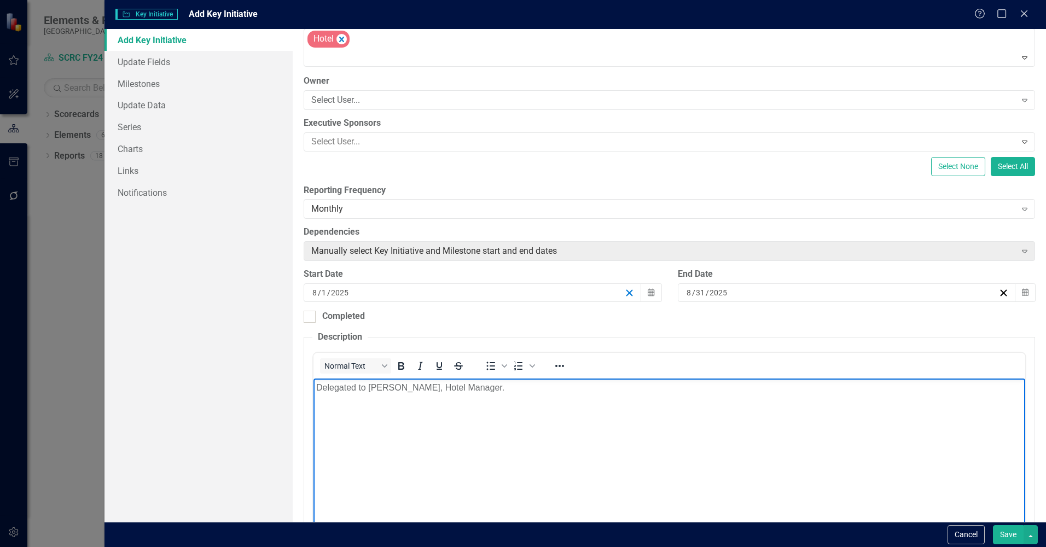
click at [627, 291] on line "button" at bounding box center [629, 293] width 6 height 6
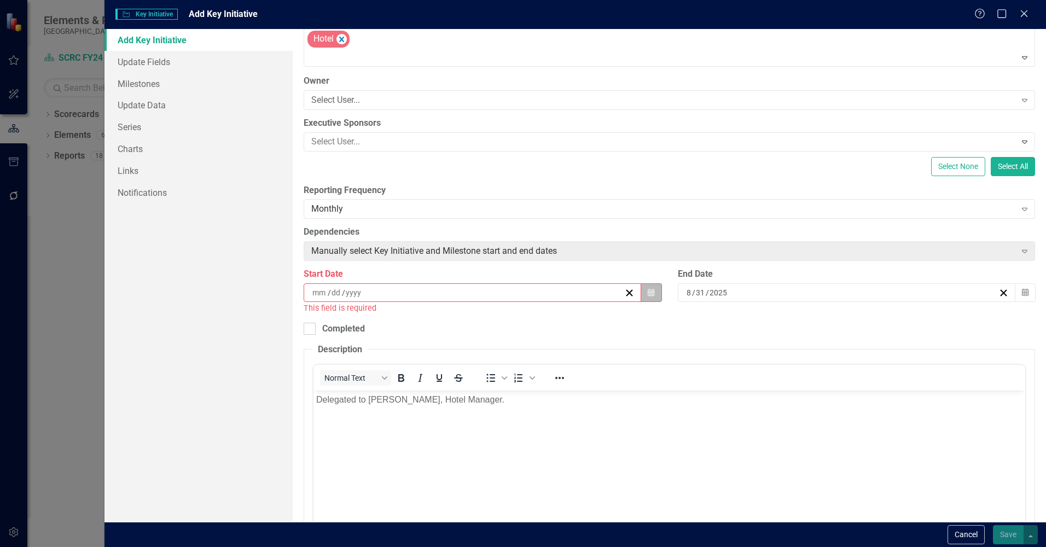
click at [641, 295] on button "Calendar" at bounding box center [651, 292] width 21 height 19
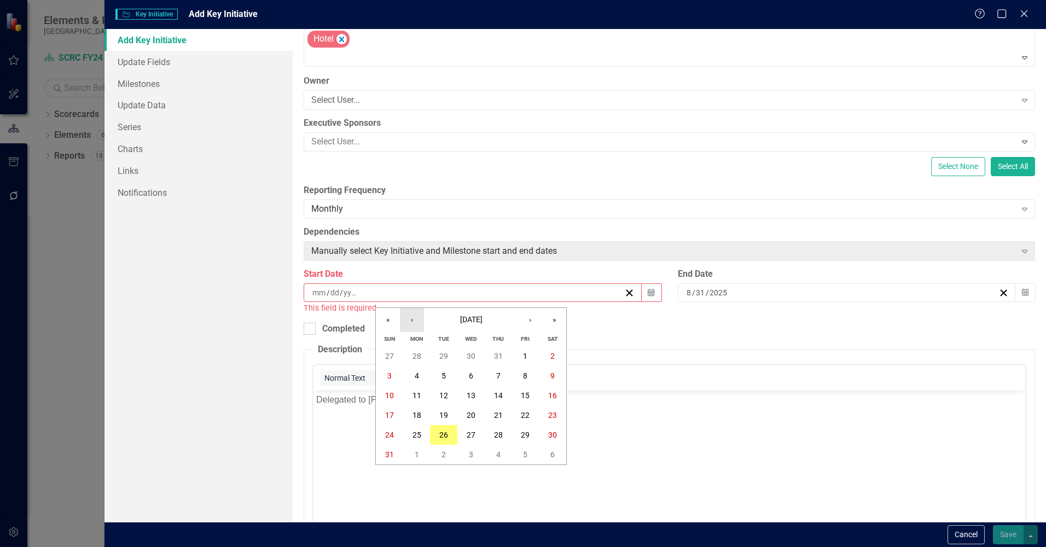
click at [409, 320] on button "‹" at bounding box center [412, 320] width 24 height 24
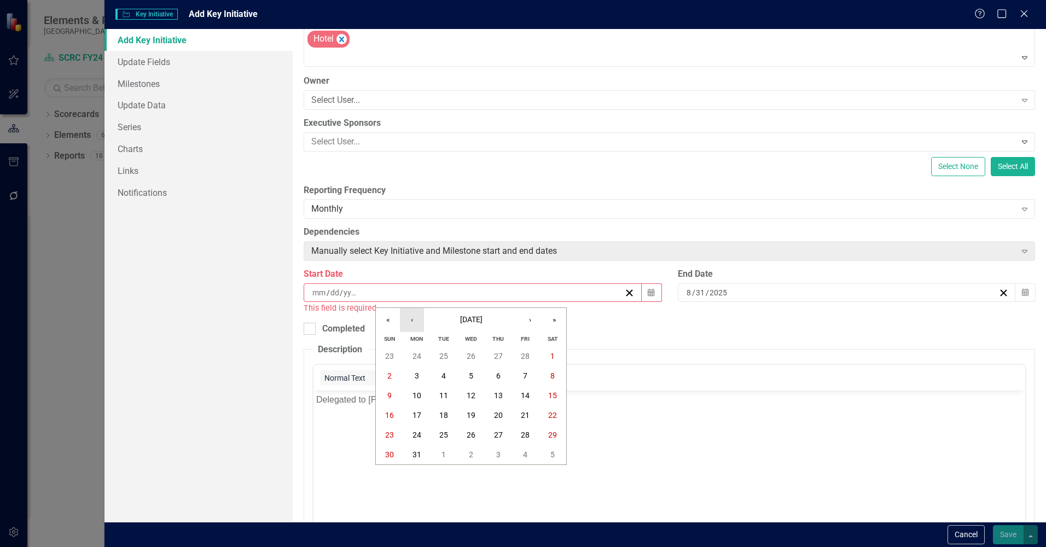
click at [409, 320] on button "‹" at bounding box center [412, 320] width 24 height 24
click at [413, 317] on button "‹" at bounding box center [412, 320] width 24 height 24
click at [471, 356] on abbr "1" at bounding box center [471, 356] width 4 height 9
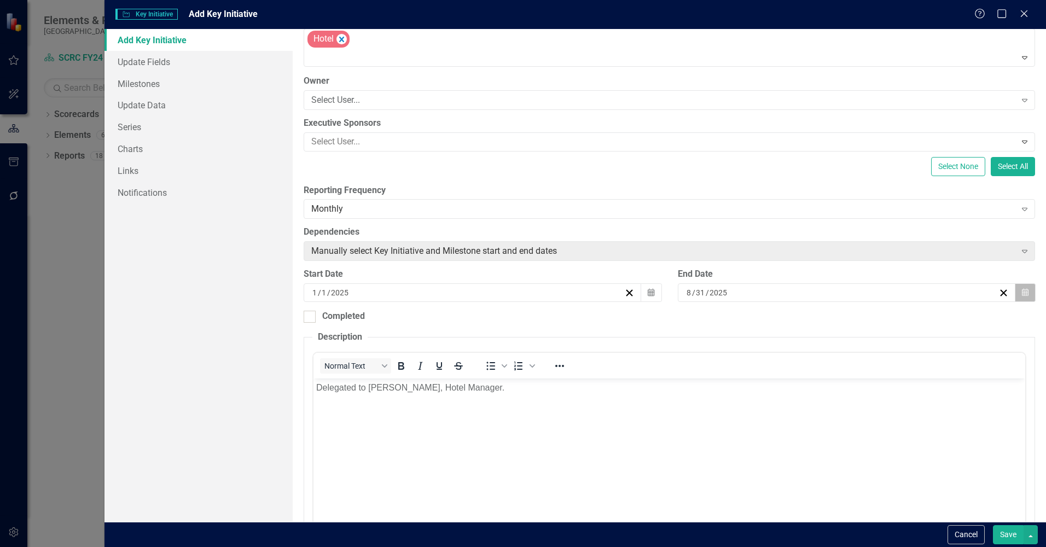
click at [1019, 287] on button "Calendar" at bounding box center [1025, 292] width 21 height 19
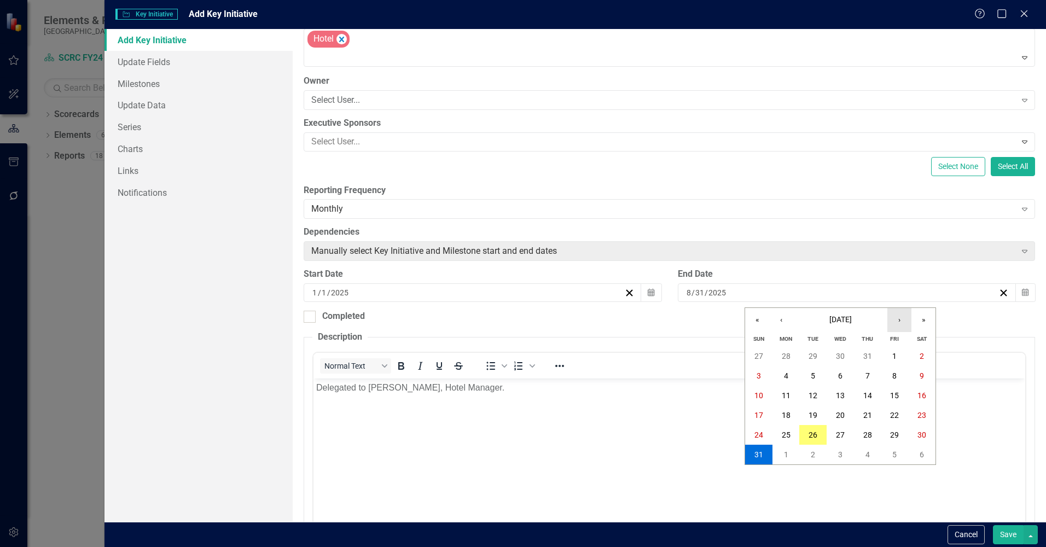
click at [893, 319] on button "›" at bounding box center [899, 320] width 24 height 24
click at [784, 356] on abbr "1" at bounding box center [786, 356] width 4 height 9
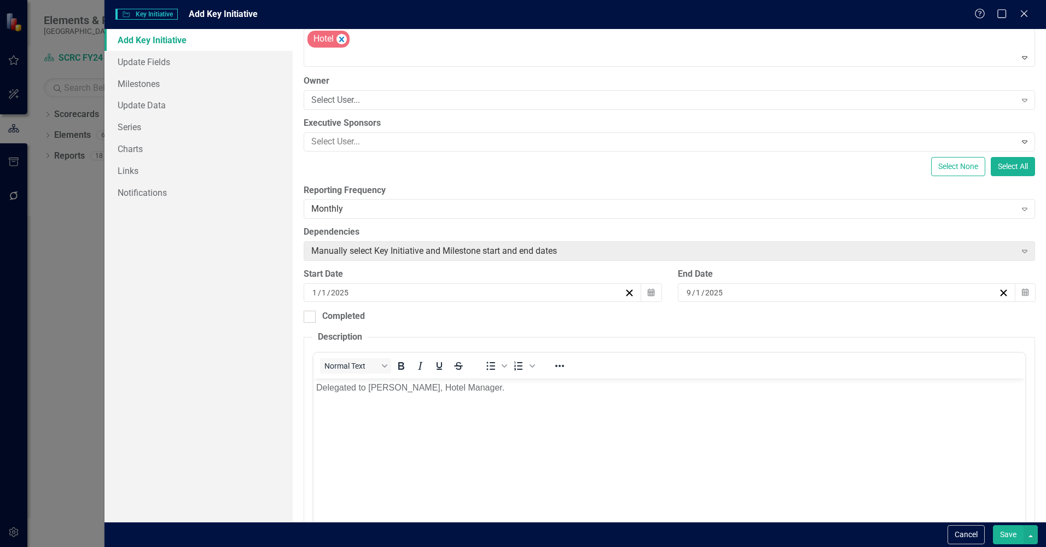
click at [1003, 529] on button "Save" at bounding box center [1008, 534] width 31 height 19
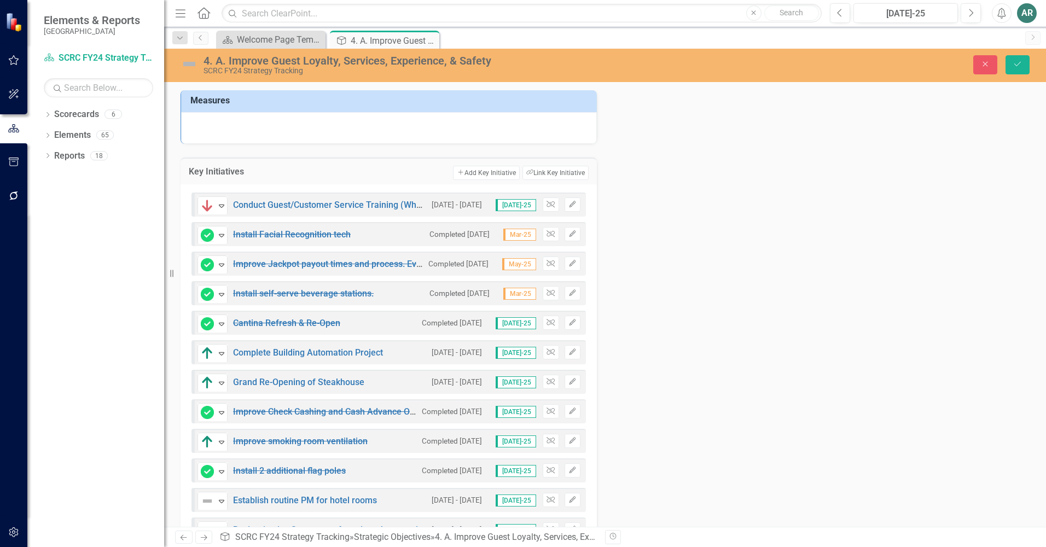
scroll to position [245, 0]
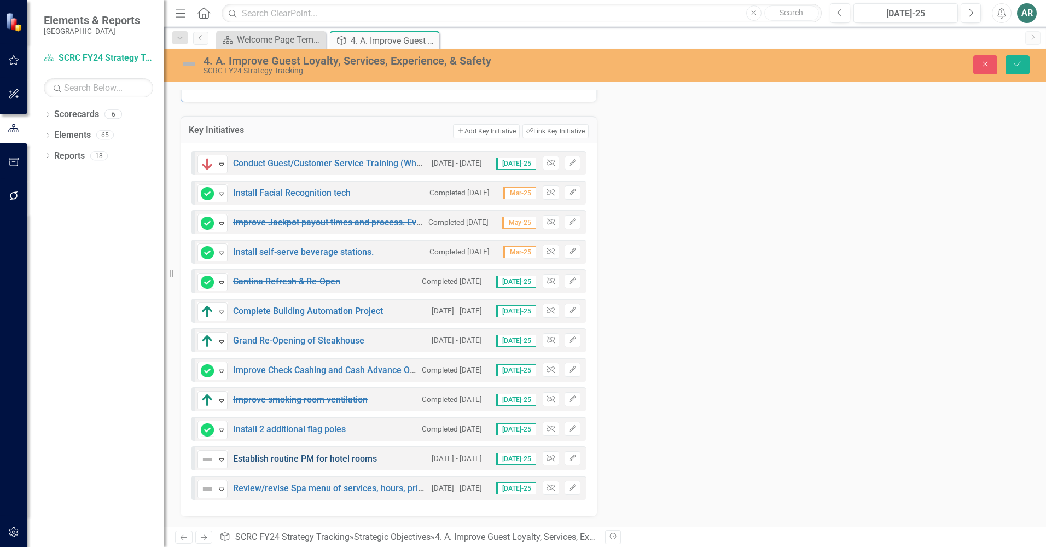
click at [353, 457] on link "Establish routine PM for hotel rooms" at bounding box center [305, 459] width 144 height 10
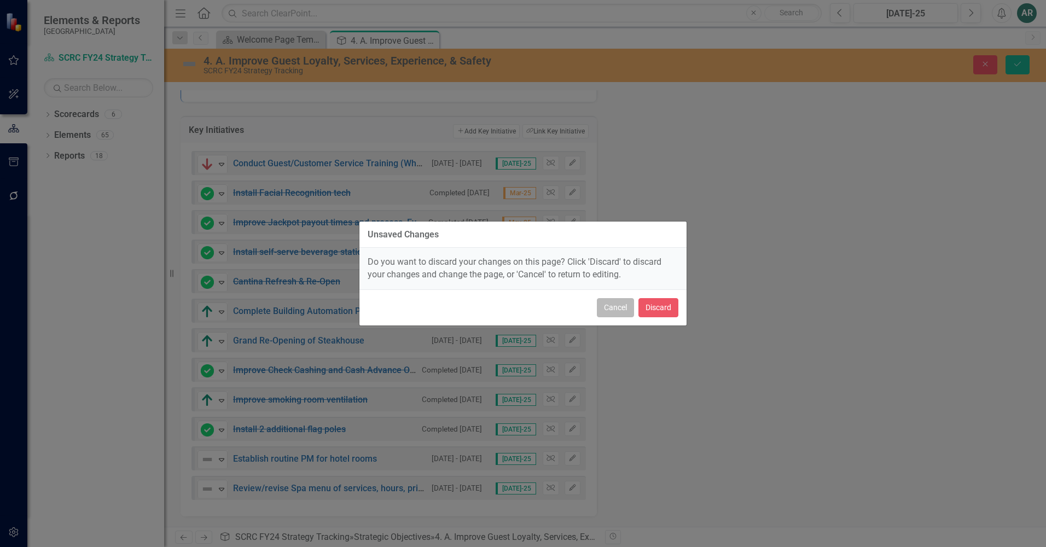
click at [625, 308] on button "Cancel" at bounding box center [615, 307] width 37 height 19
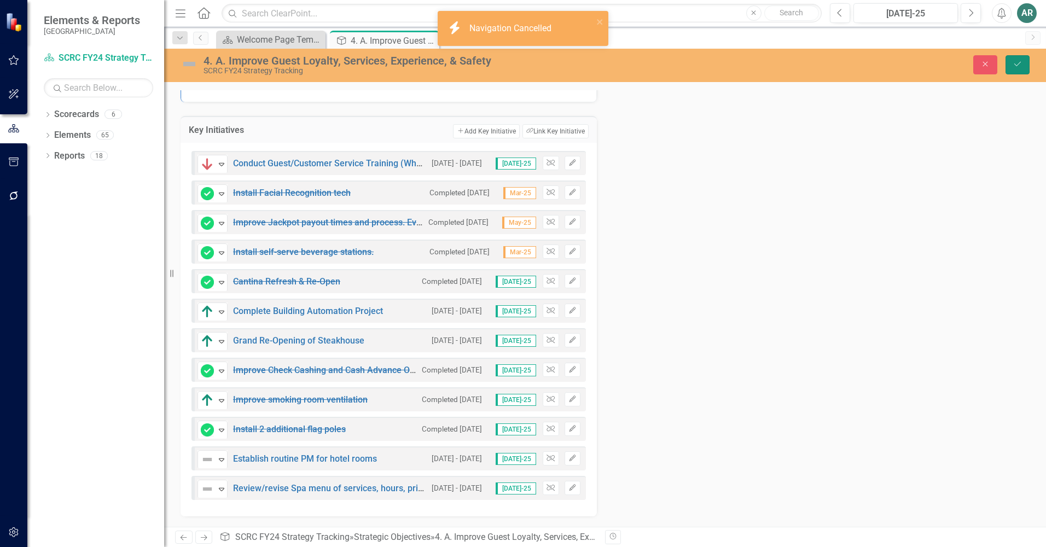
click at [1020, 59] on button "Save" at bounding box center [1018, 64] width 24 height 19
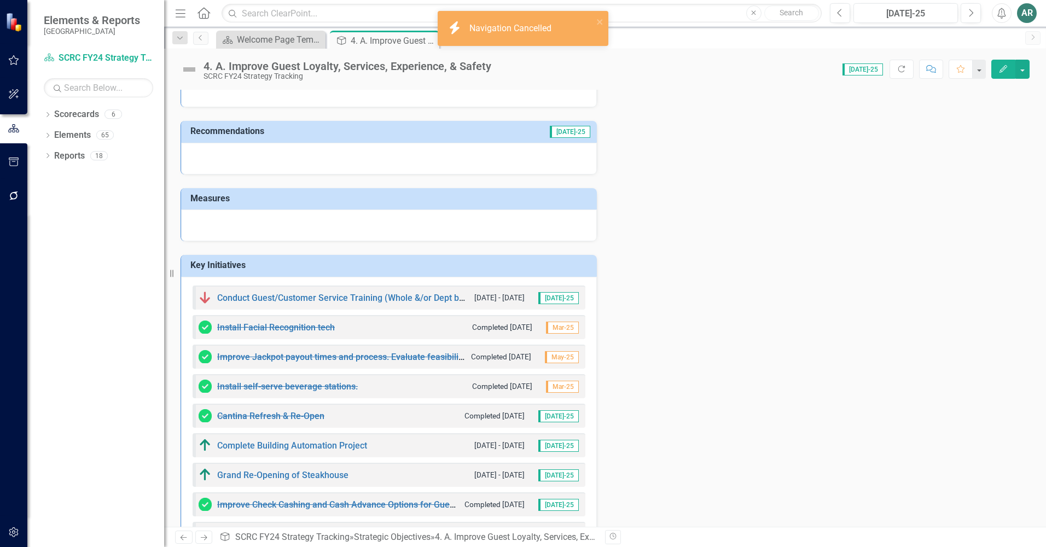
scroll to position [240, 0]
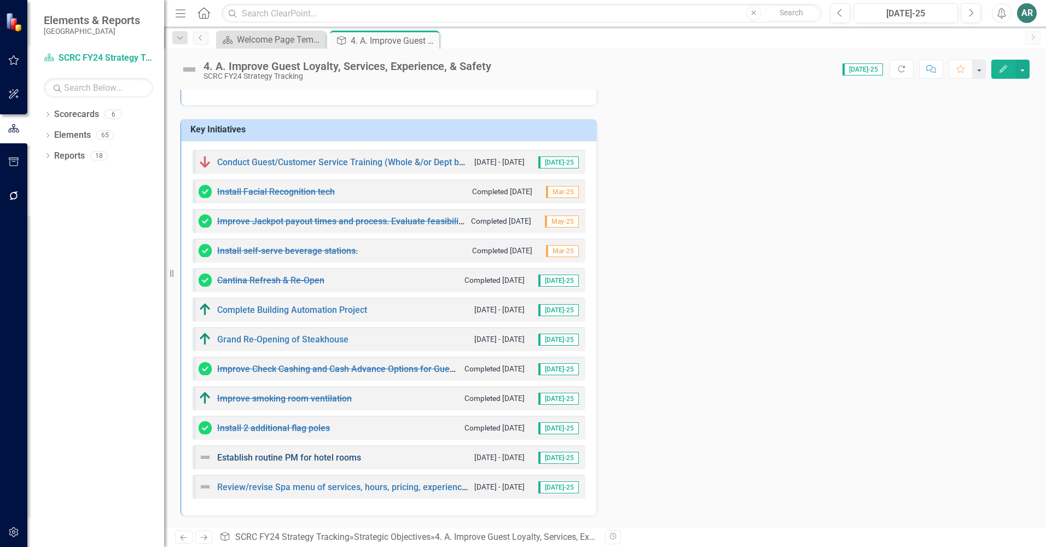
click at [319, 455] on link "Establish routine PM for hotel rooms" at bounding box center [289, 457] width 144 height 10
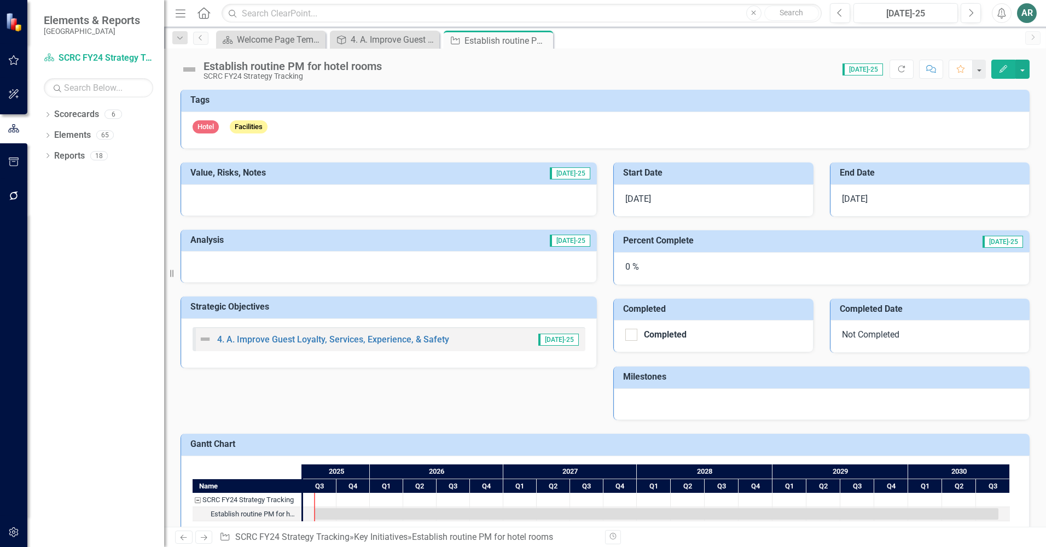
click at [402, 306] on h3 "Strategic Objectives" at bounding box center [390, 307] width 401 height 10
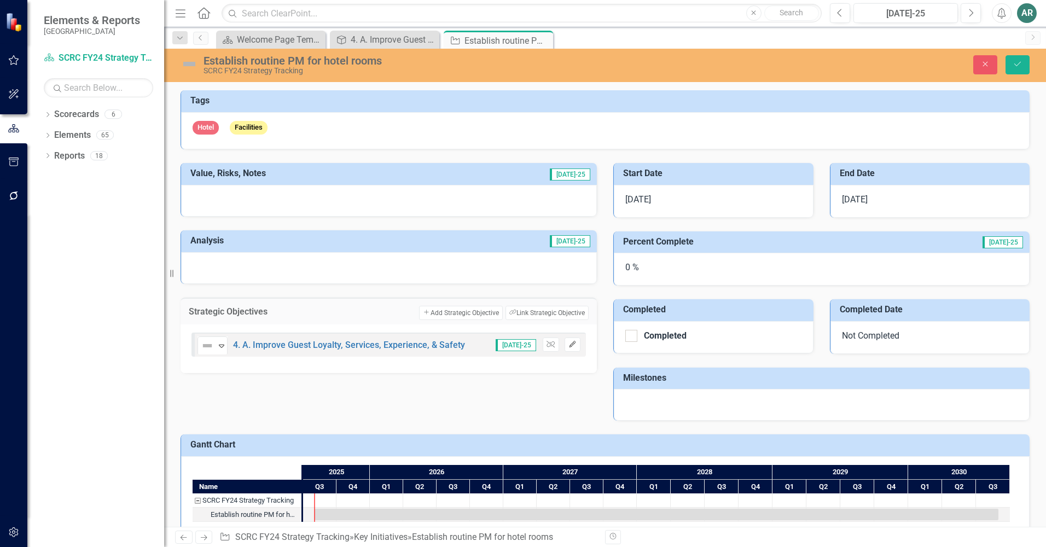
click at [569, 346] on icon "Edit" at bounding box center [572, 344] width 8 height 7
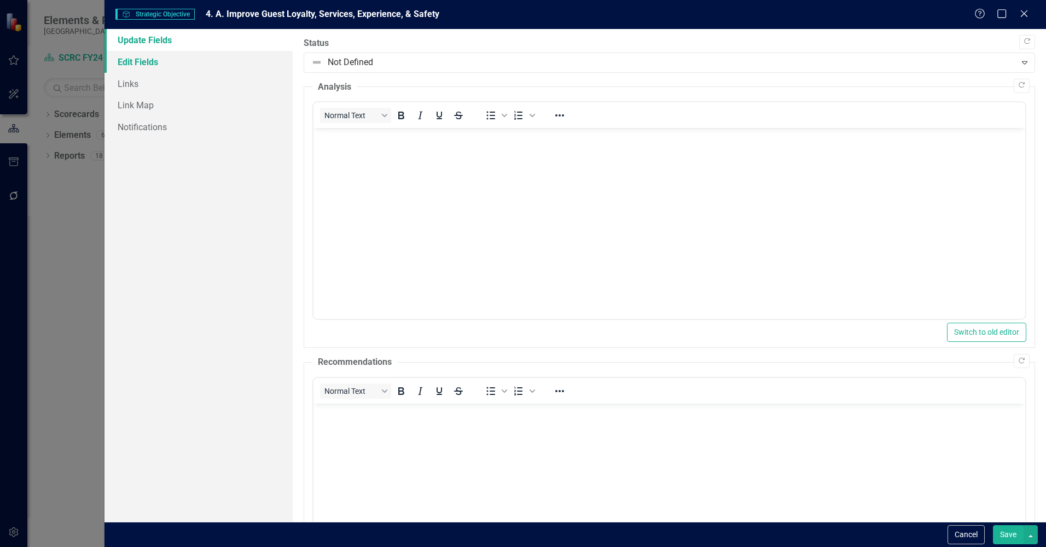
click at [149, 59] on link "Edit Fields" at bounding box center [198, 62] width 188 height 22
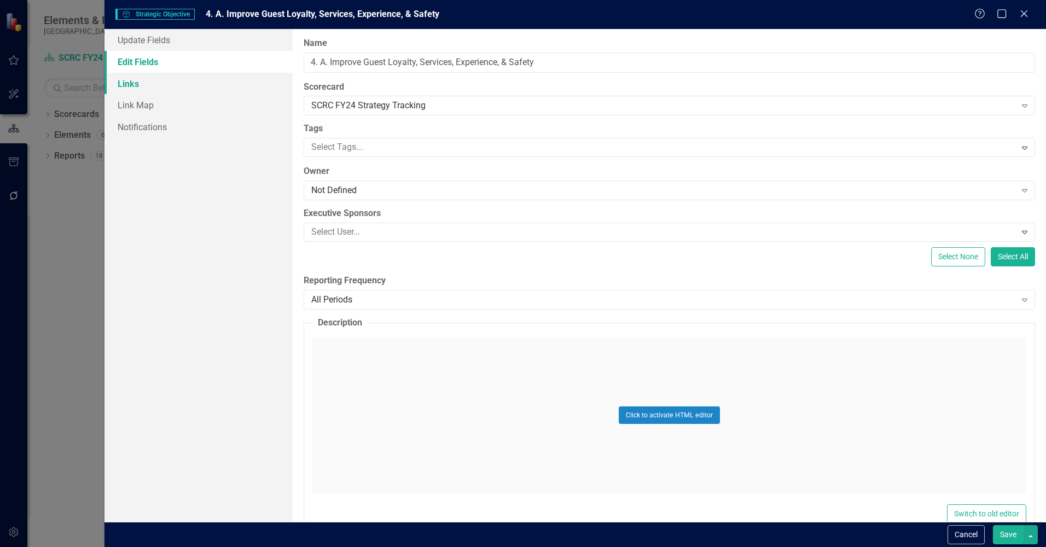
click at [217, 84] on link "Links" at bounding box center [198, 84] width 188 height 22
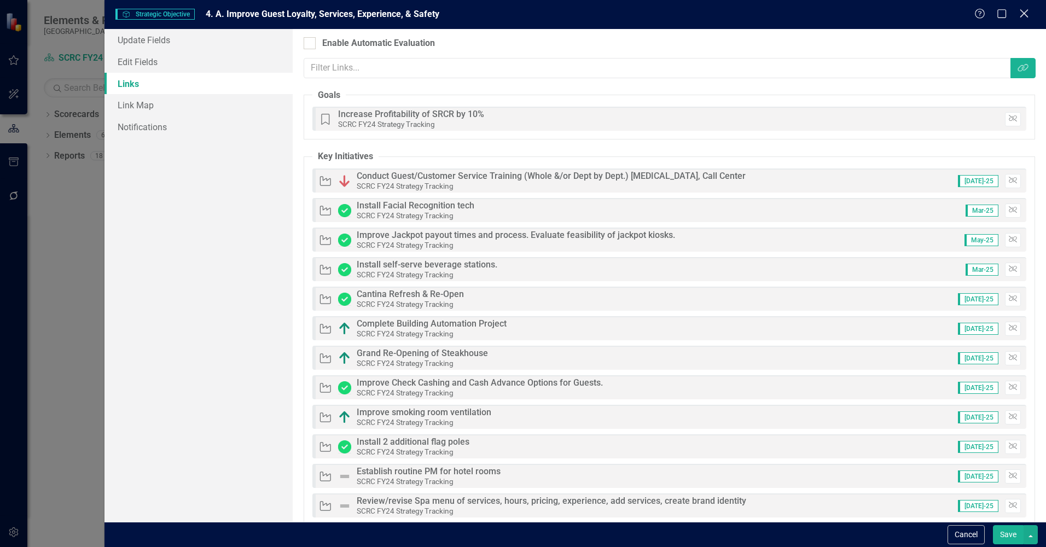
click at [1028, 15] on icon "Close" at bounding box center [1024, 13] width 14 height 10
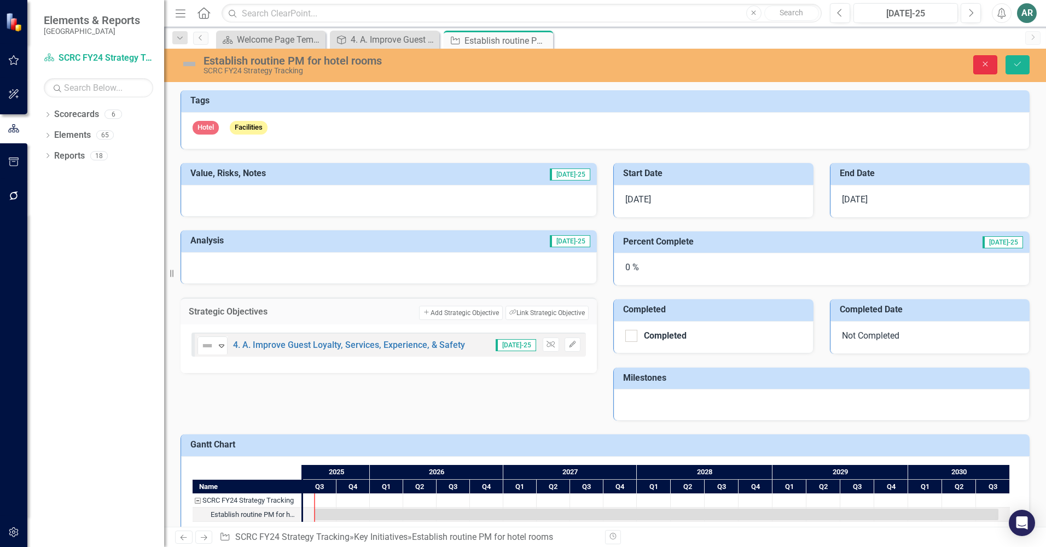
click at [980, 67] on button "Close" at bounding box center [985, 64] width 24 height 19
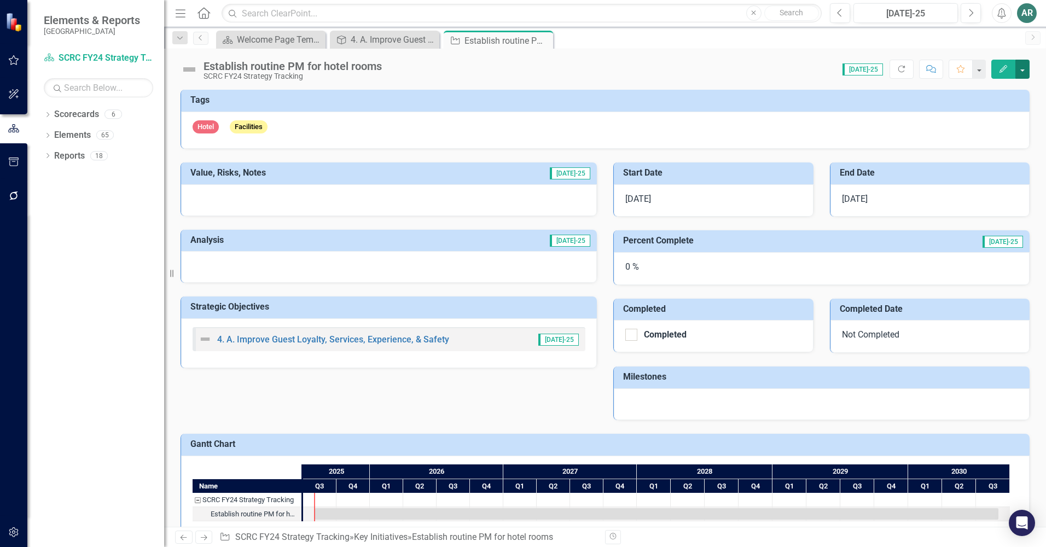
click at [1018, 71] on button "button" at bounding box center [1022, 69] width 14 height 19
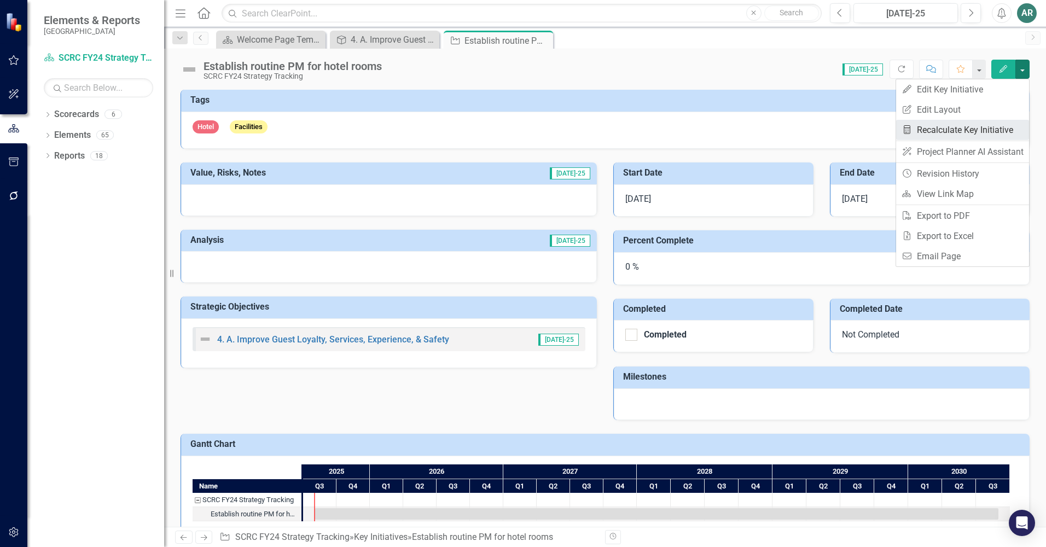
click at [956, 125] on link "Recalculate Measure Recalculate Key Initiative" at bounding box center [962, 130] width 133 height 20
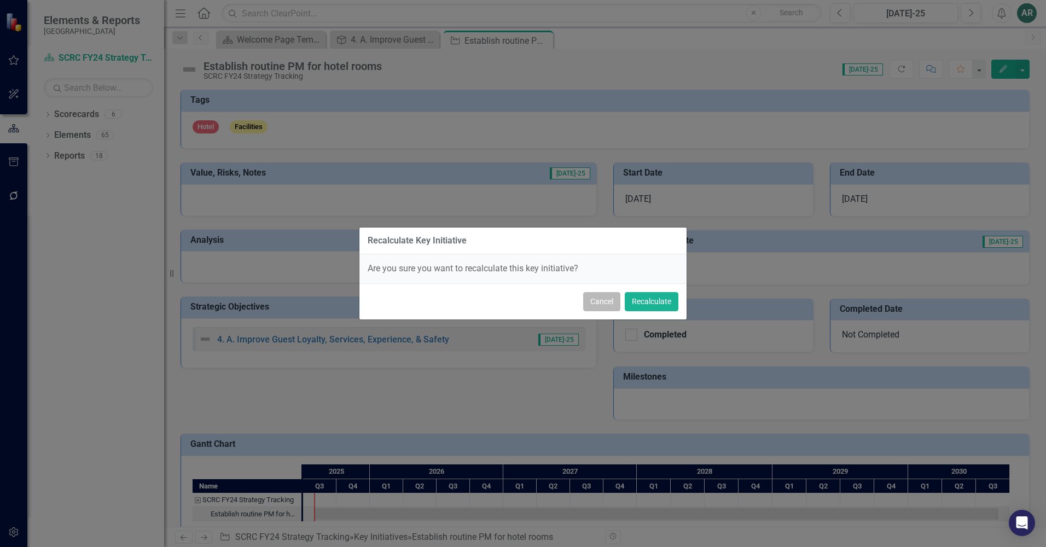
click at [598, 303] on button "Cancel" at bounding box center [601, 301] width 37 height 19
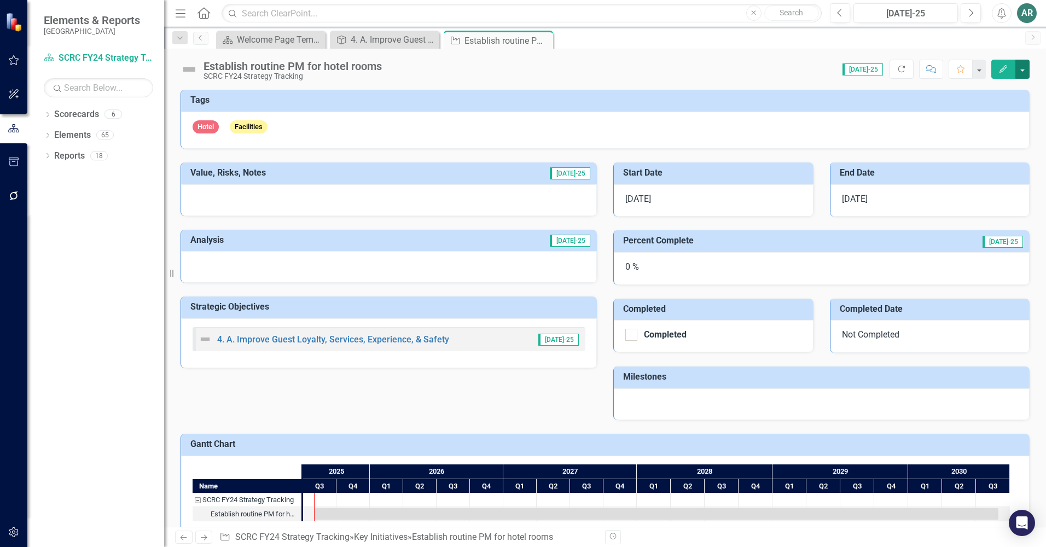
click at [1023, 68] on button "button" at bounding box center [1022, 69] width 14 height 19
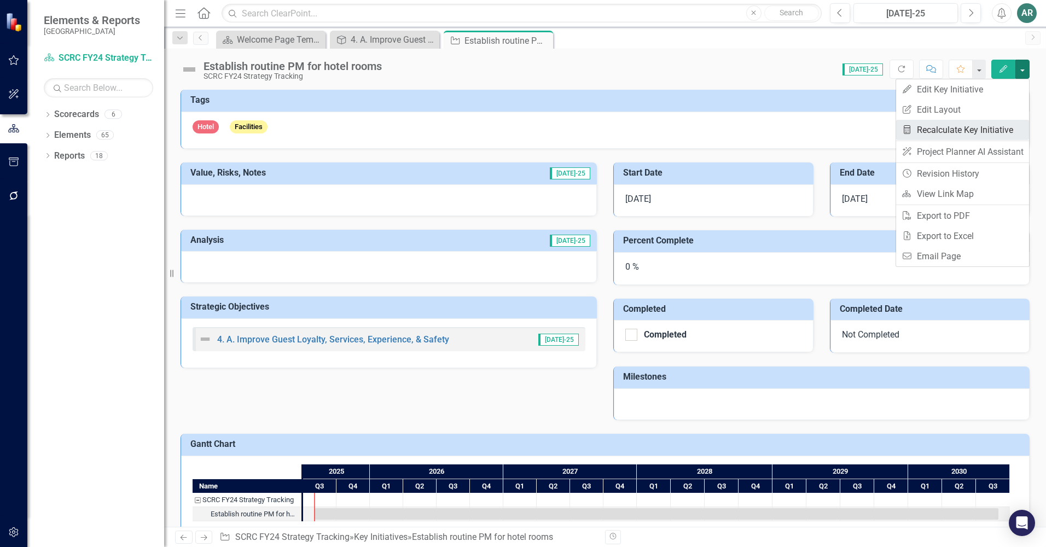
click at [961, 129] on link "Recalculate Measure Recalculate Key Initiative" at bounding box center [962, 130] width 133 height 20
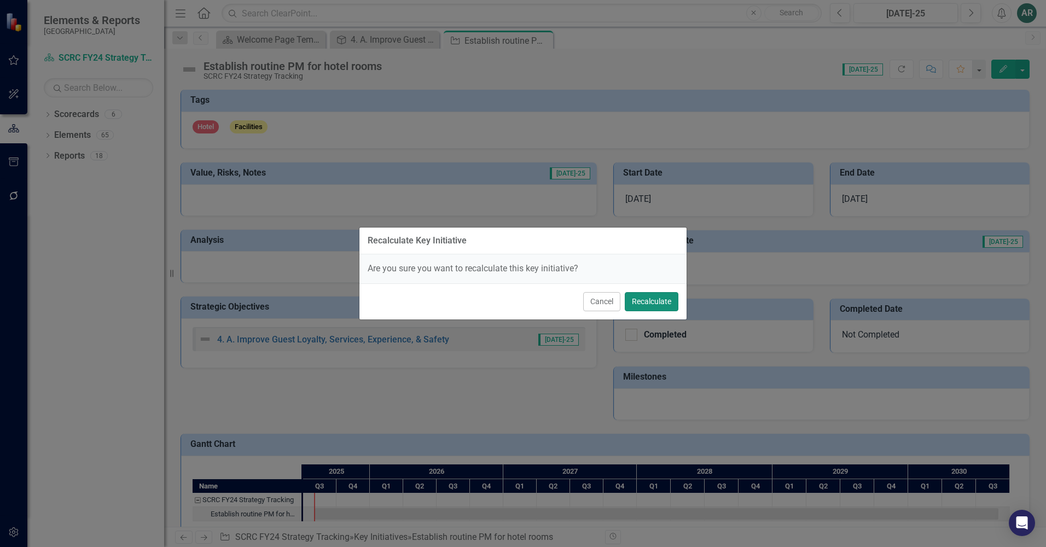
click at [654, 298] on button "Recalculate" at bounding box center [652, 301] width 54 height 19
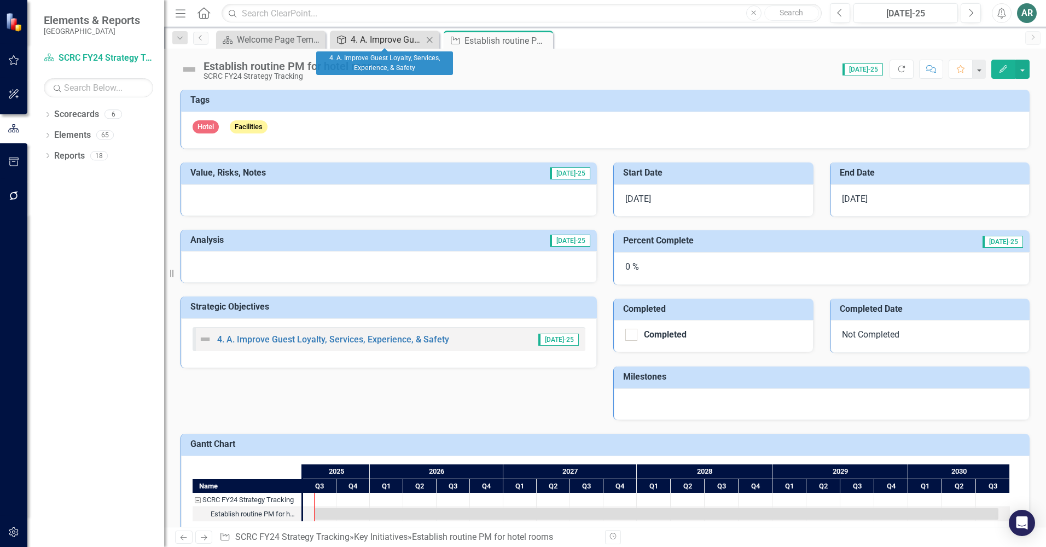
click at [380, 34] on div "4. A. Improve Guest Loyalty, Services, Experience, & Safety" at bounding box center [387, 40] width 72 height 14
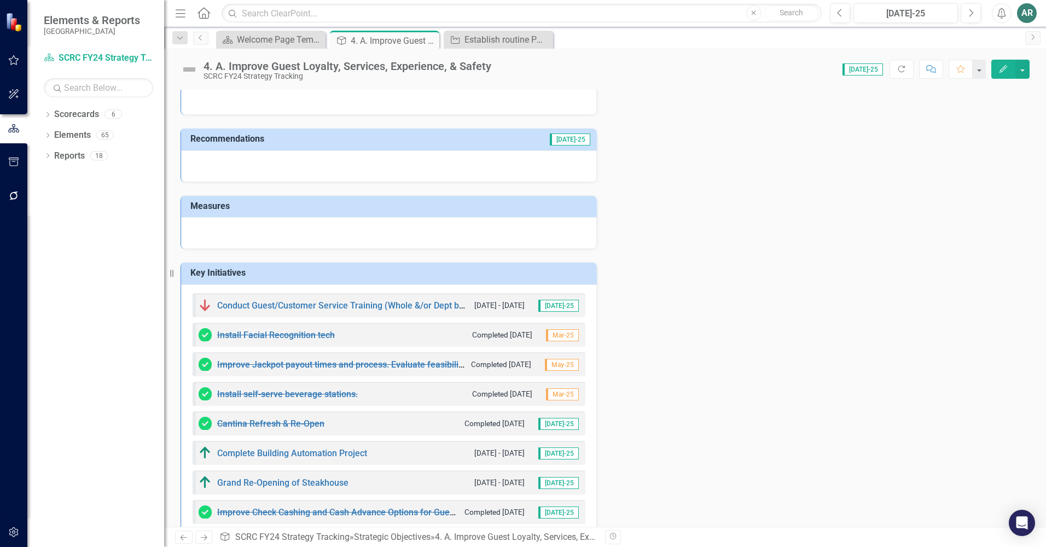
scroll to position [109, 0]
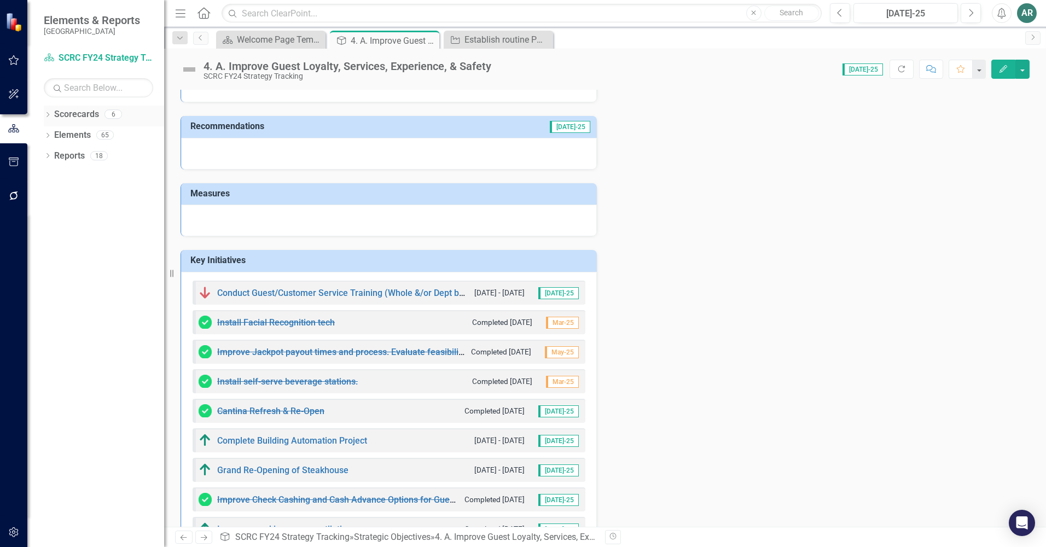
click at [47, 118] on icon "Dropdown" at bounding box center [48, 116] width 8 height 6
click at [55, 135] on icon "Dropdown" at bounding box center [53, 134] width 8 height 7
click at [55, 135] on icon "Dropdown" at bounding box center [52, 133] width 7 height 8
click at [49, 196] on icon "Dropdown" at bounding box center [48, 198] width 8 height 6
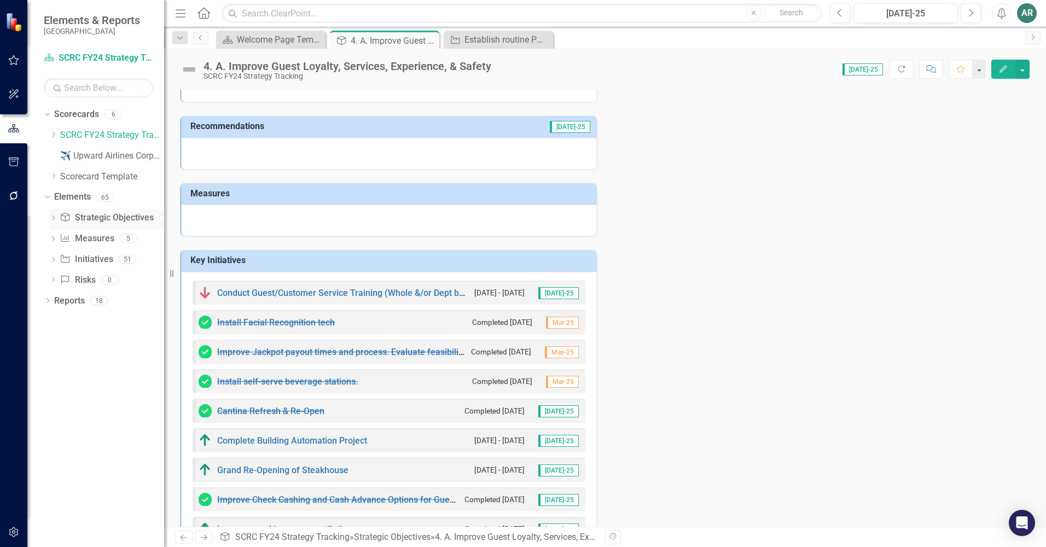
click at [52, 218] on icon "Dropdown" at bounding box center [53, 219] width 8 height 6
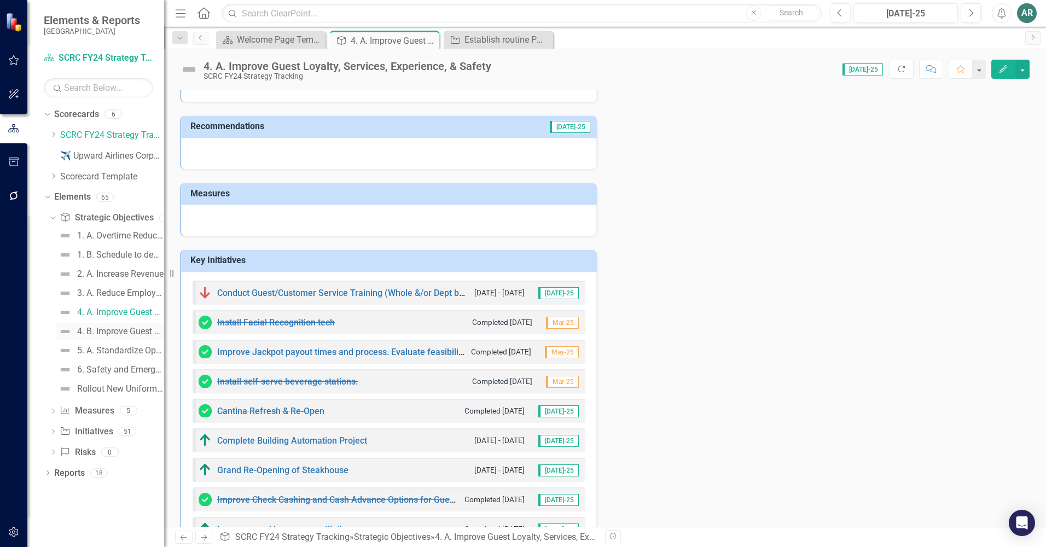
click at [104, 332] on div "4. B. Improve Guest Hotel Experience" at bounding box center [120, 332] width 87 height 10
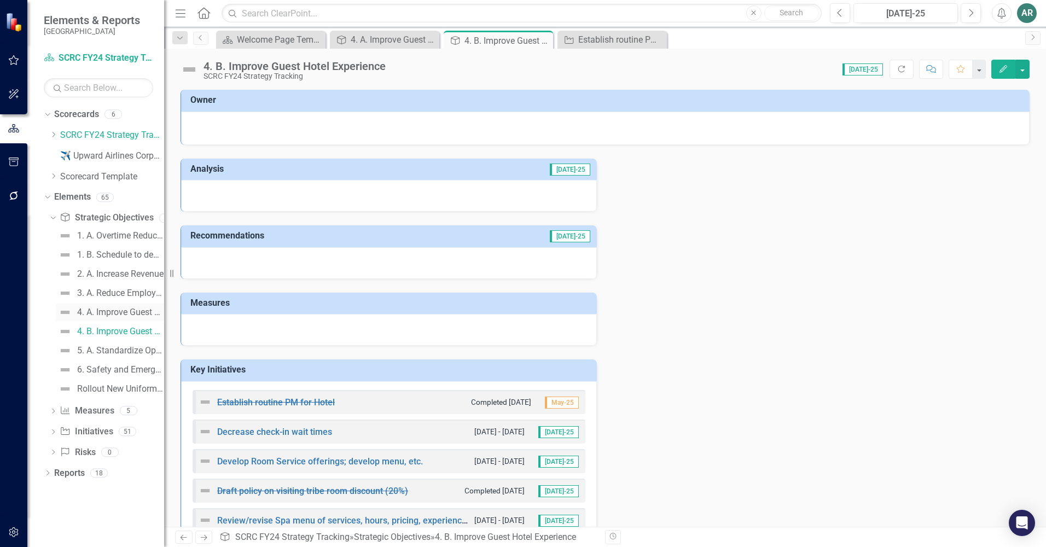
click at [106, 311] on div "4. A. Improve Guest Loyalty, Services, Experience, & Safety" at bounding box center [120, 312] width 87 height 10
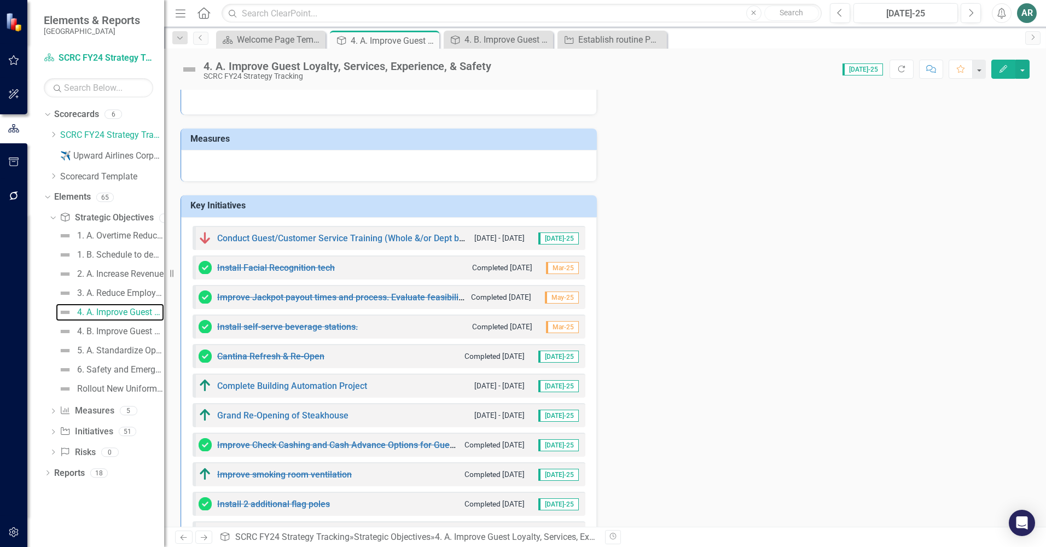
scroll to position [219, 0]
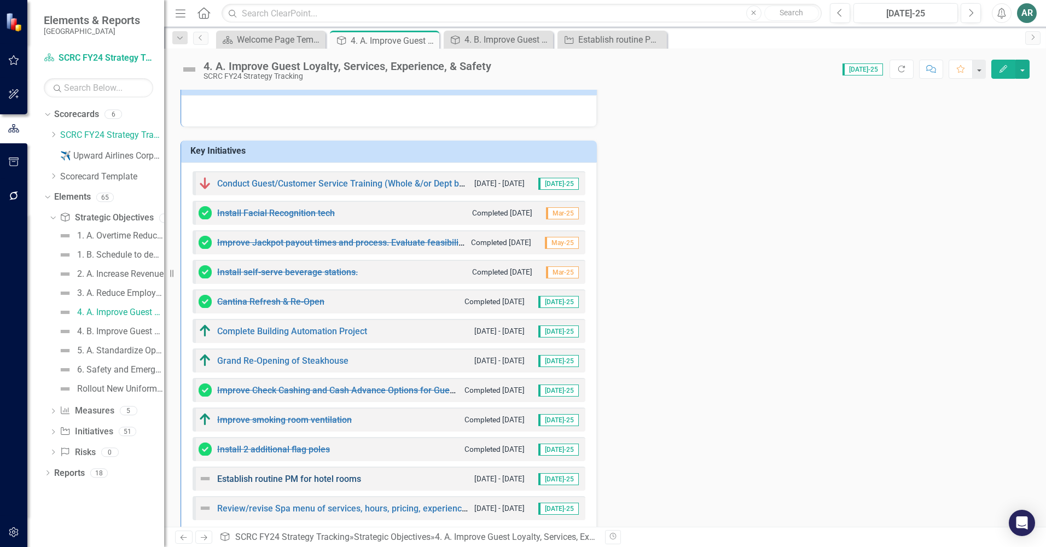
drag, startPoint x: 460, startPoint y: 480, endPoint x: 249, endPoint y: 479, distance: 210.6
click at [249, 479] on div "Establish routine PM for hotel rooms 8/1/25 - 8/30/30 Jul-25" at bounding box center [389, 479] width 393 height 24
click at [451, 480] on div "Establish routine PM for hotel rooms 8/1/25 - 8/30/30 Jul-25" at bounding box center [389, 479] width 393 height 24
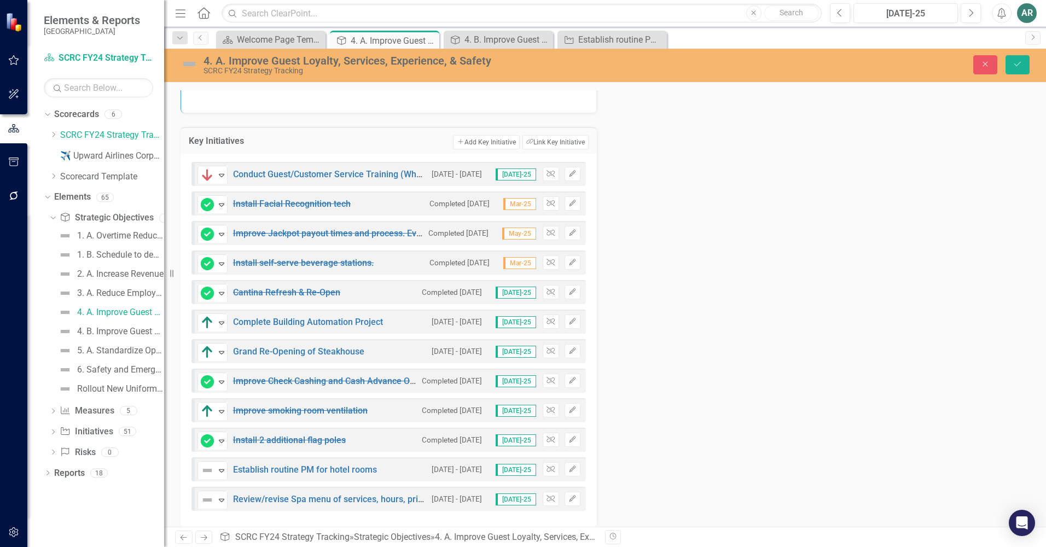
scroll to position [245, 0]
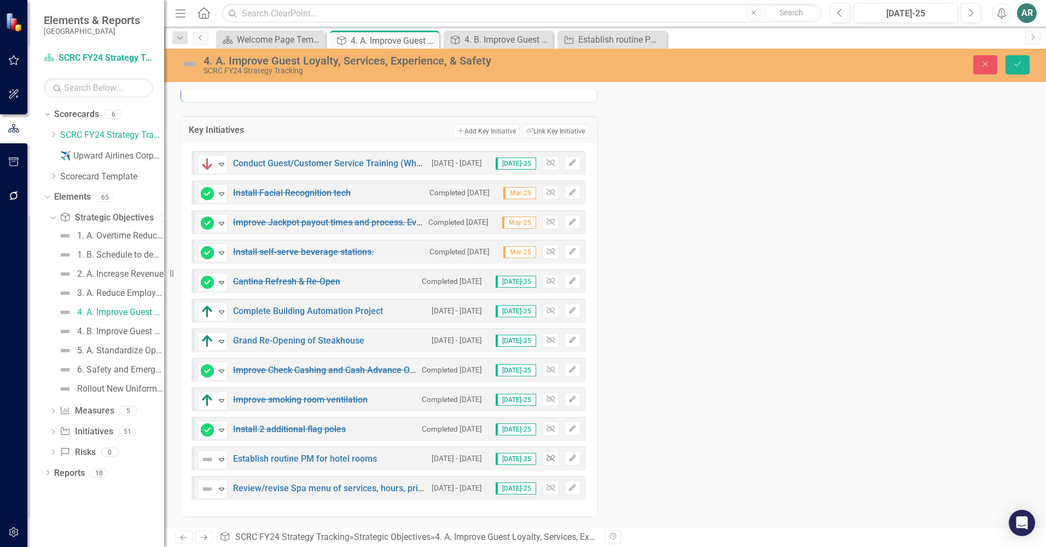
click at [550, 460] on icon "button" at bounding box center [551, 458] width 8 height 7
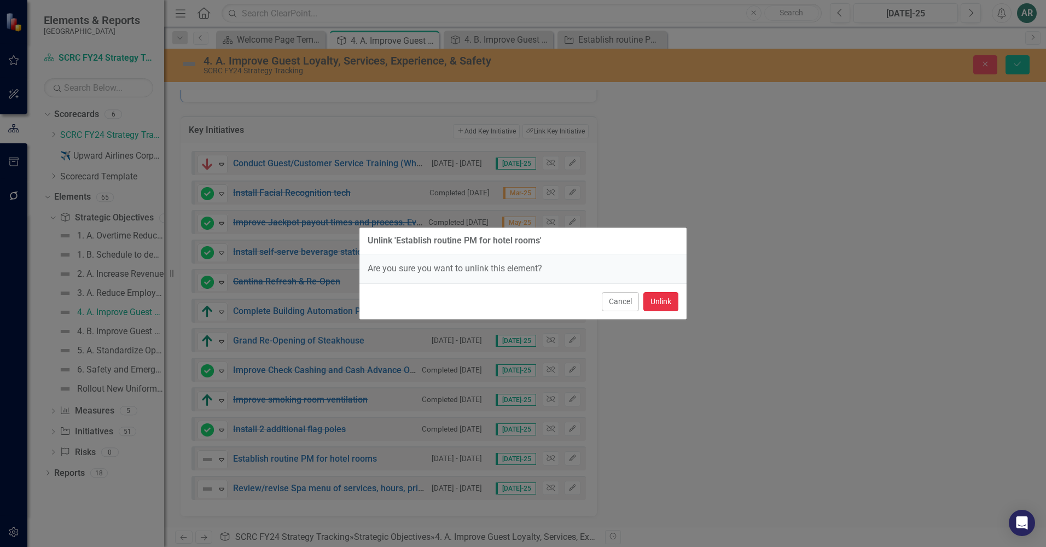
click at [659, 300] on button "Unlink" at bounding box center [660, 301] width 35 height 19
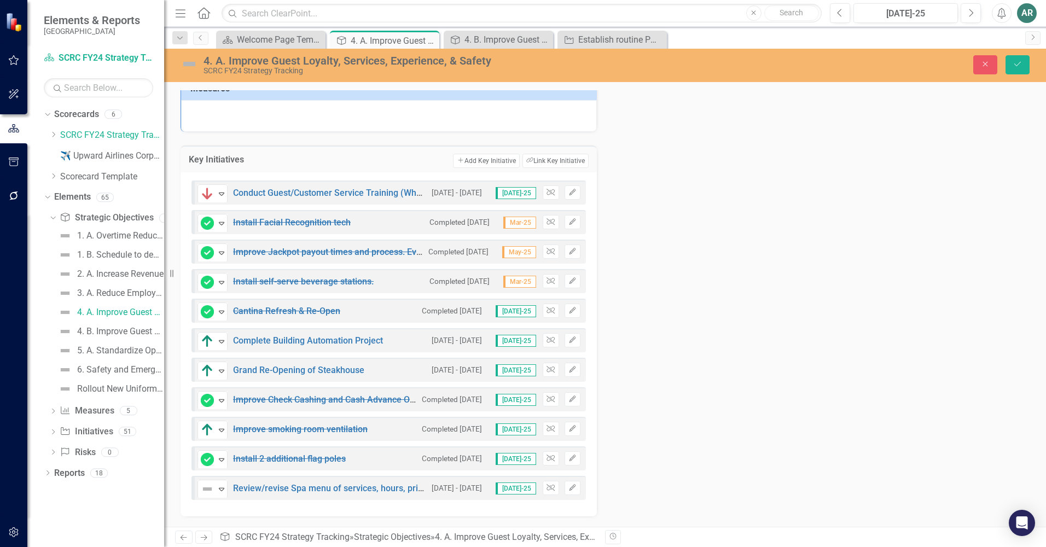
scroll to position [215, 0]
click at [543, 487] on button "Unlink" at bounding box center [551, 488] width 16 height 14
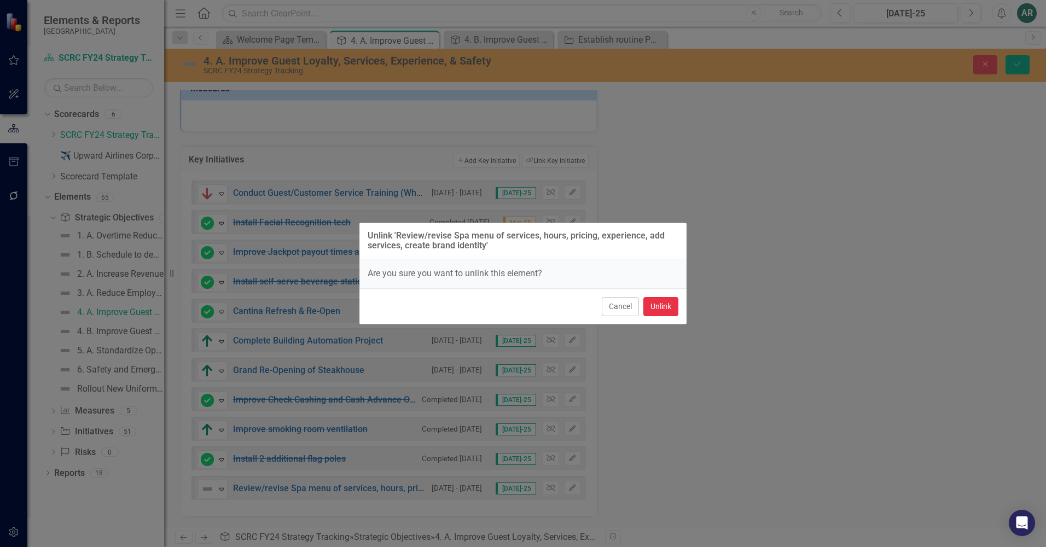
click at [665, 310] on button "Unlink" at bounding box center [660, 306] width 35 height 19
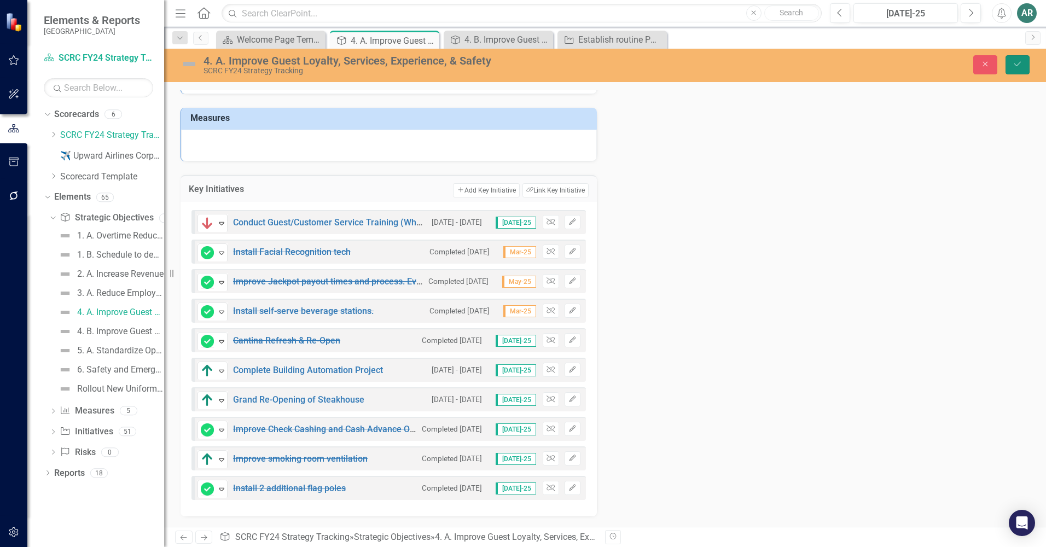
click at [1016, 61] on icon "Save" at bounding box center [1018, 64] width 10 height 8
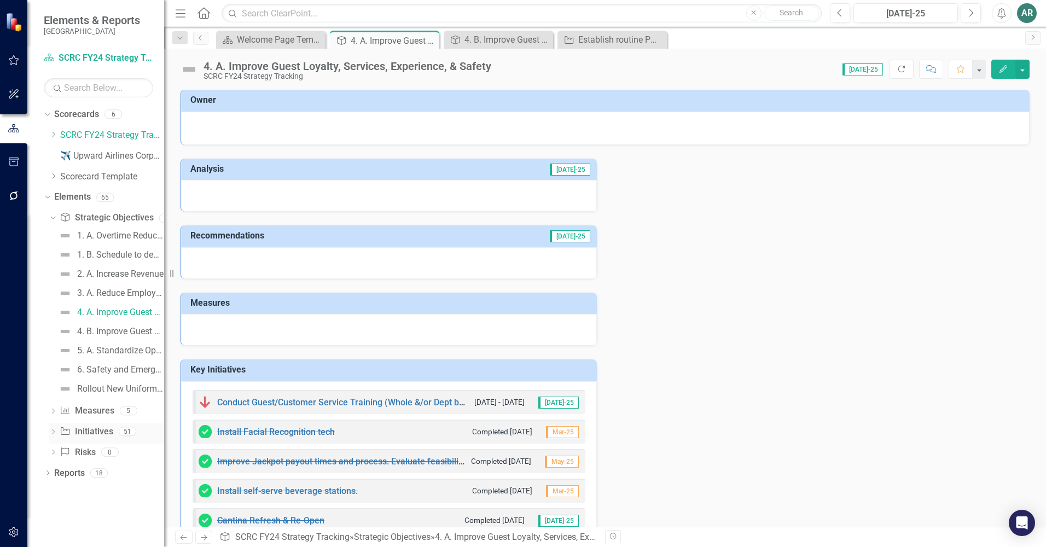
click at [78, 428] on link "Key Initiative Initiatives" at bounding box center [86, 432] width 53 height 13
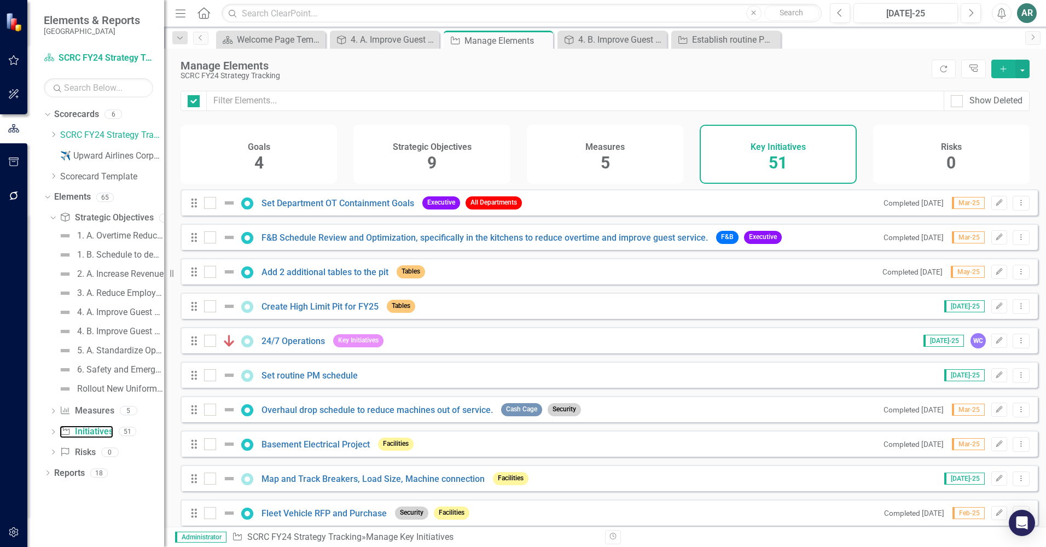
checkbox input "false"
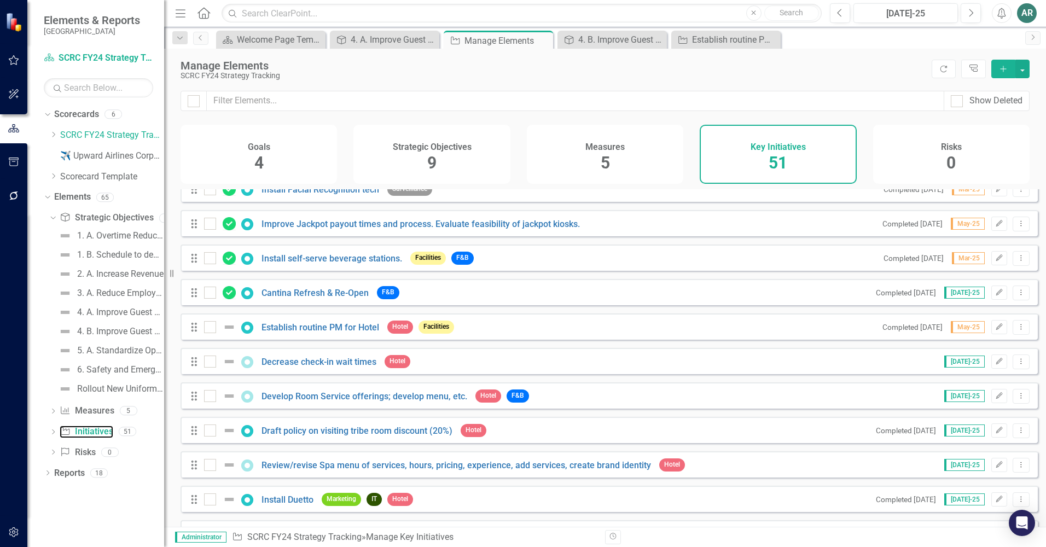
scroll to position [1039, 0]
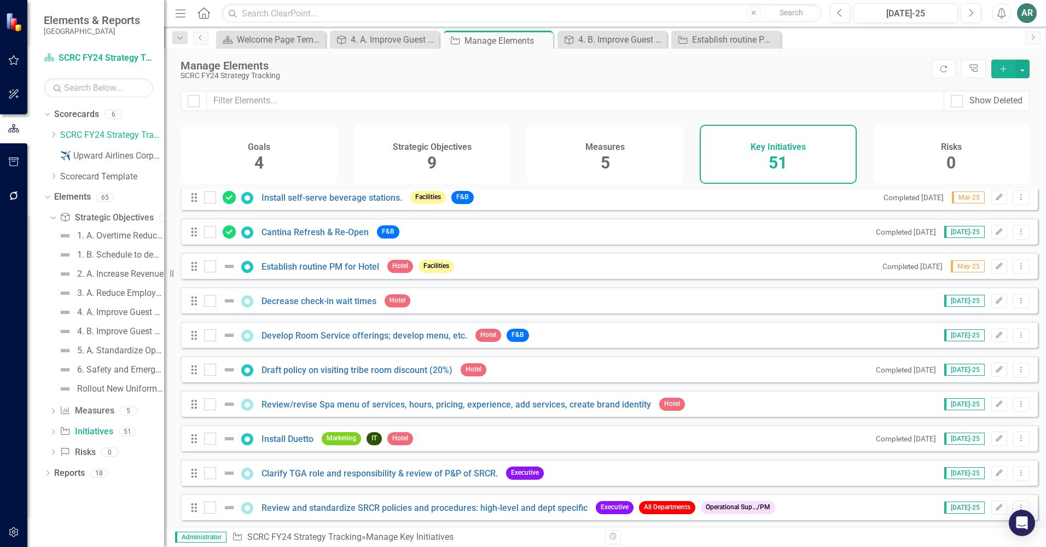
click at [807, 271] on div "Drag Establish routine PM for Hotel Hotel Facilities Completed 5/1/25 May-25 Ed…" at bounding box center [609, 266] width 857 height 26
click at [991, 272] on button "Edit" at bounding box center [999, 266] width 16 height 14
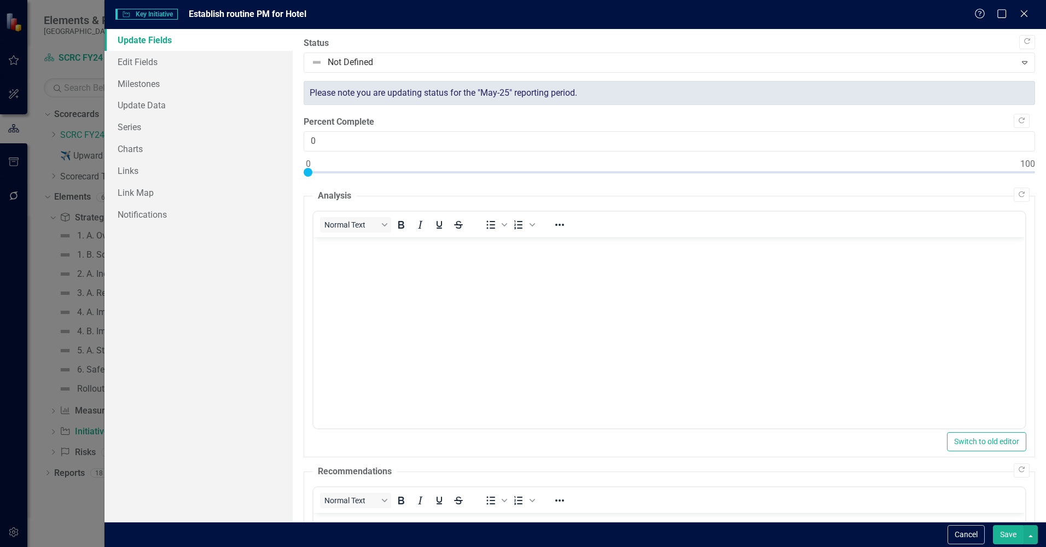
scroll to position [0, 0]
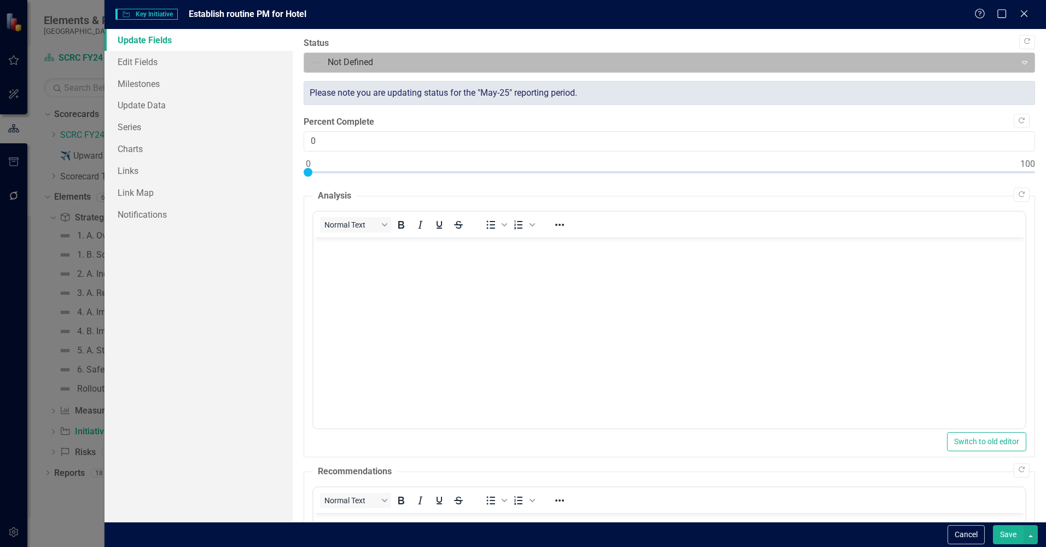
click at [420, 69] on div at bounding box center [660, 62] width 698 height 15
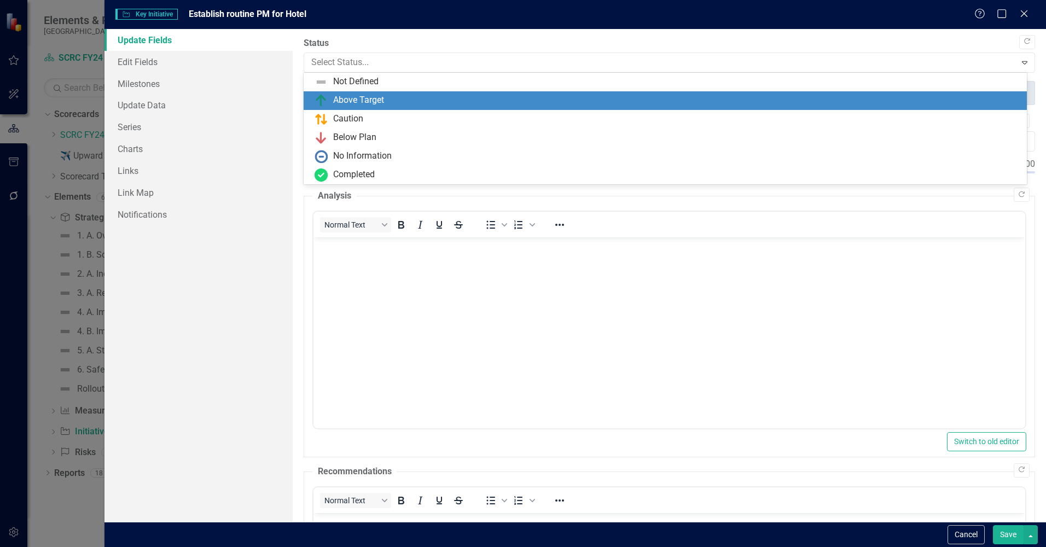
click at [414, 101] on div "Above Target" at bounding box center [668, 100] width 706 height 13
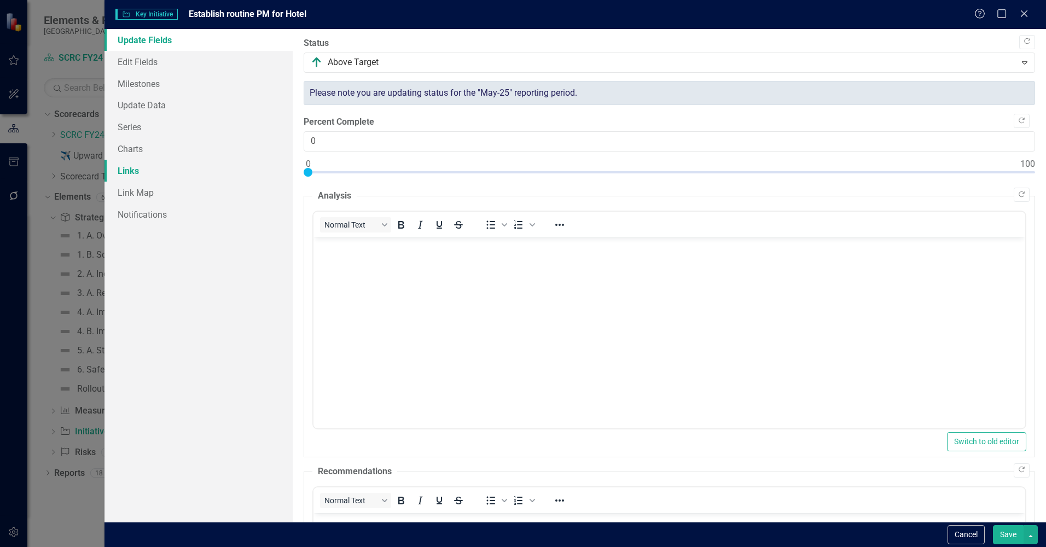
click at [130, 164] on link "Links" at bounding box center [198, 171] width 188 height 22
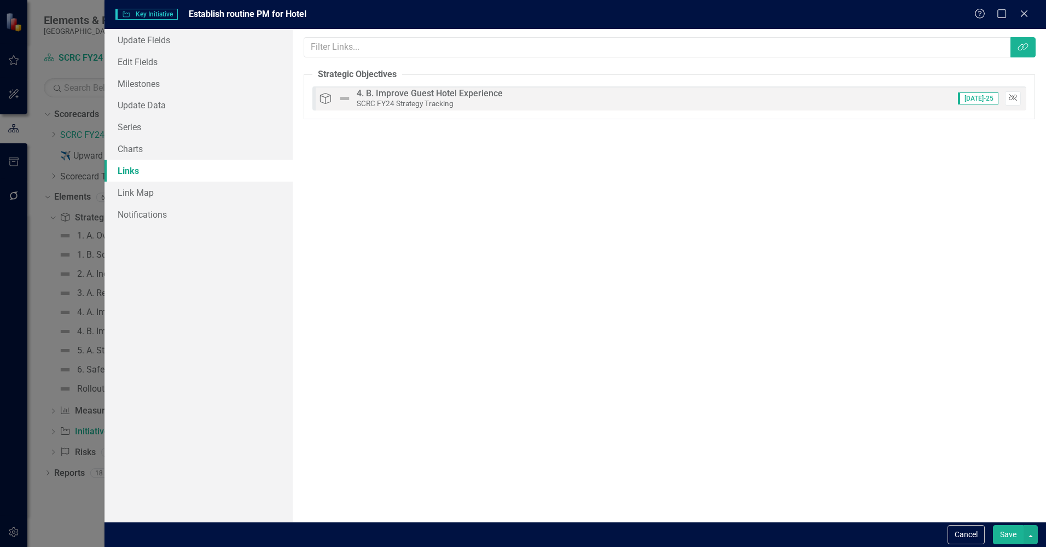
click at [1016, 92] on button "Unlink" at bounding box center [1013, 98] width 16 height 14
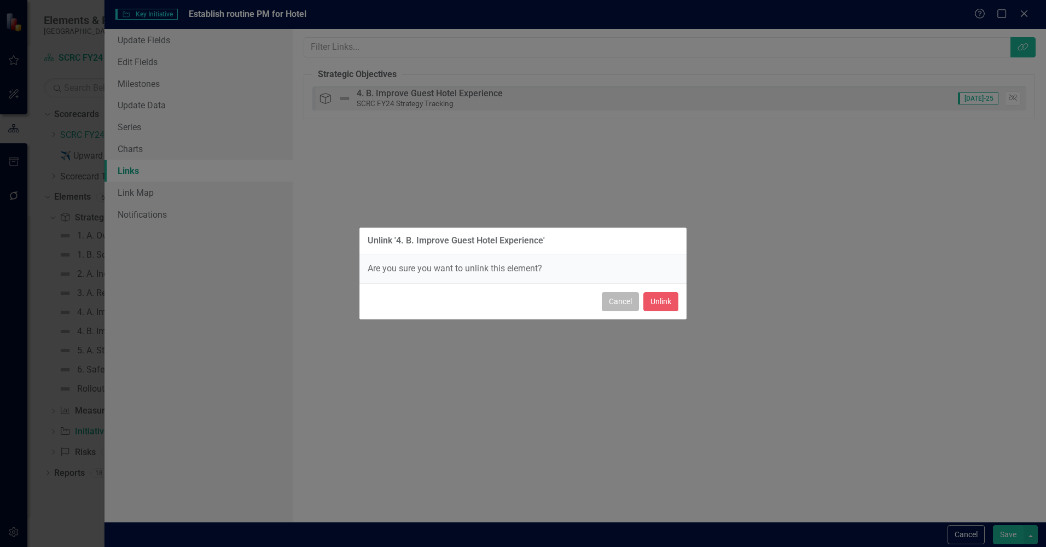
click at [629, 298] on button "Cancel" at bounding box center [620, 301] width 37 height 19
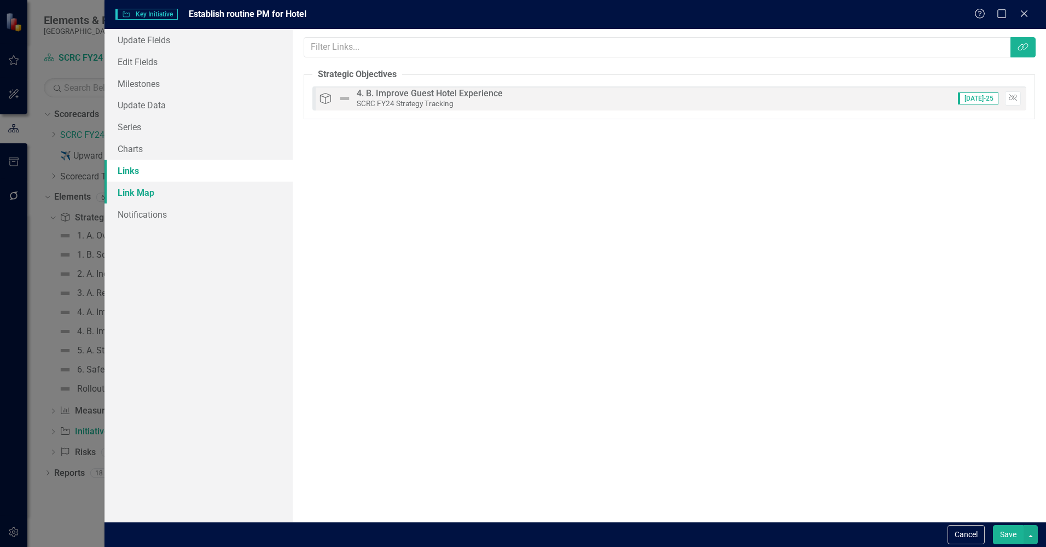
click at [144, 189] on link "Link Map" at bounding box center [198, 193] width 188 height 22
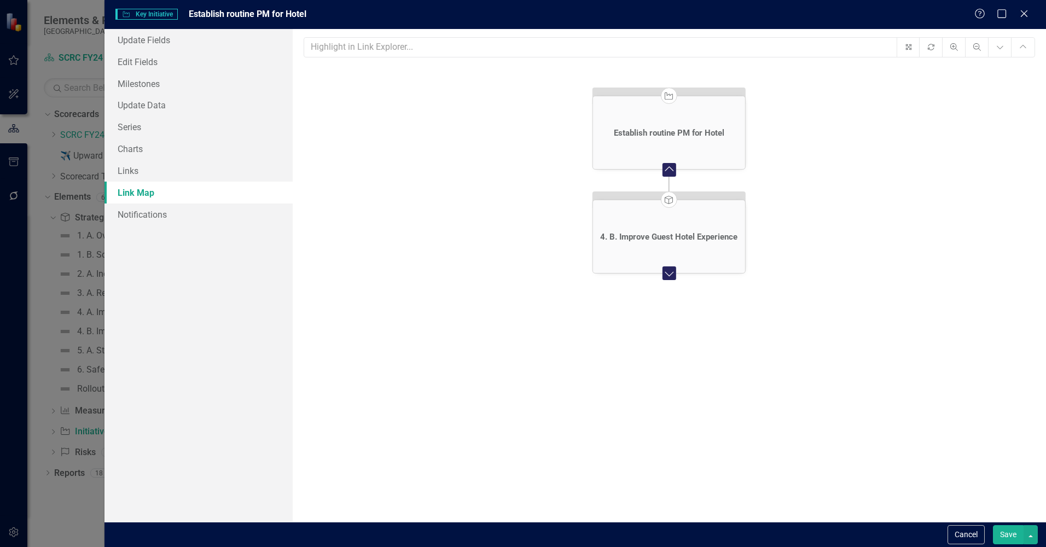
click at [1009, 532] on button "Save" at bounding box center [1008, 534] width 31 height 19
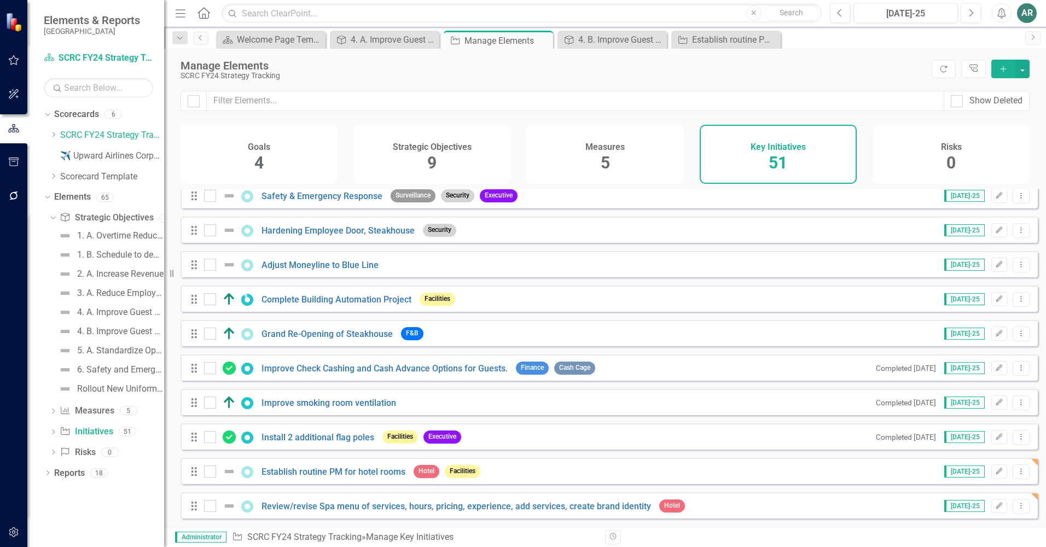
scroll to position [1428, 0]
click at [995, 470] on icon "Edit" at bounding box center [999, 471] width 8 height 7
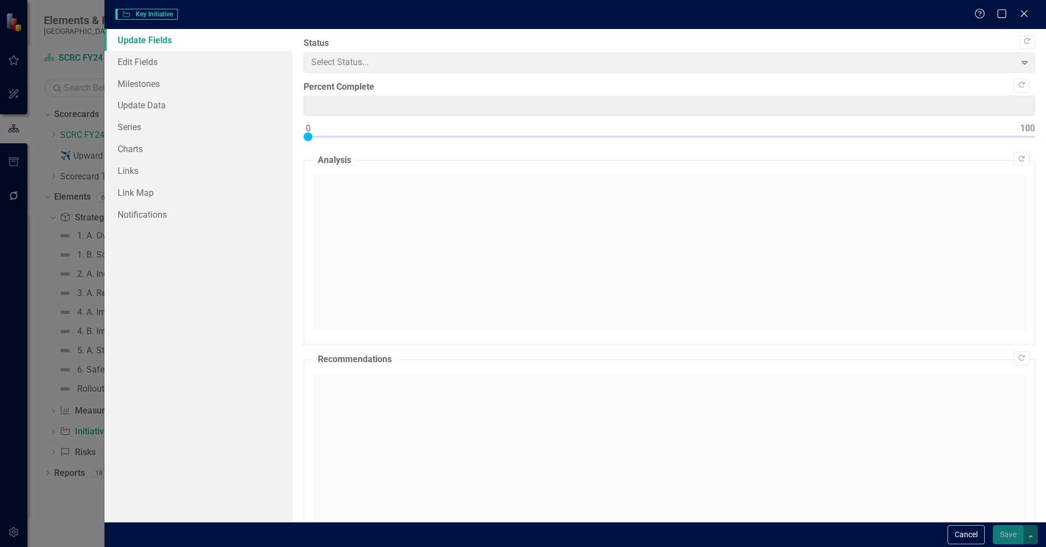
type input "0"
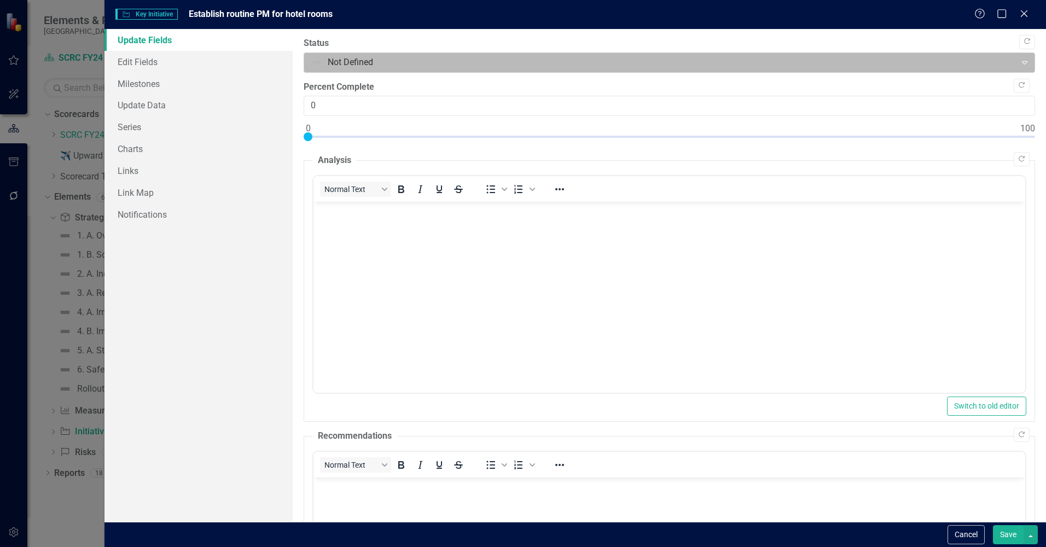
scroll to position [0, 0]
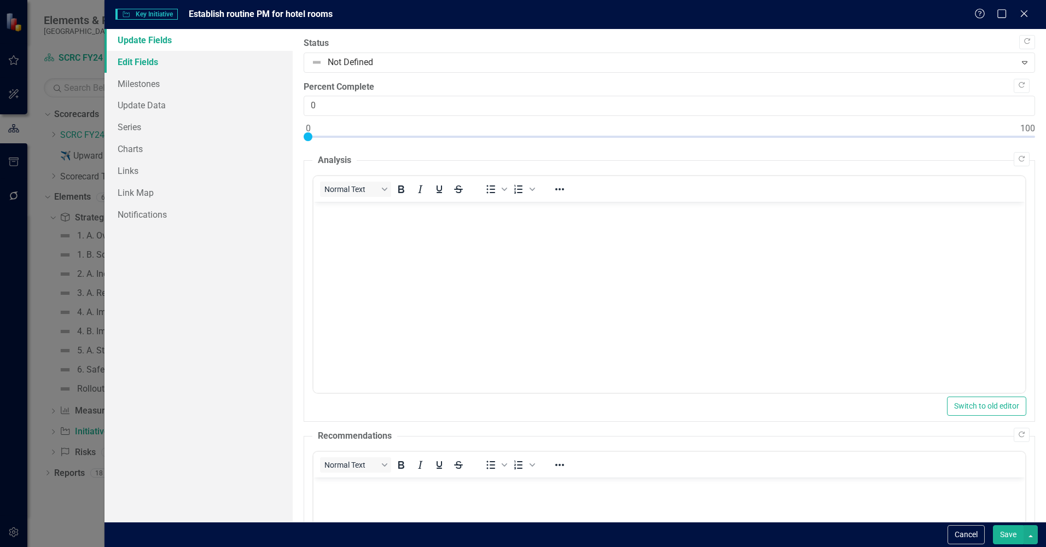
click at [130, 60] on link "Edit Fields" at bounding box center [198, 62] width 188 height 22
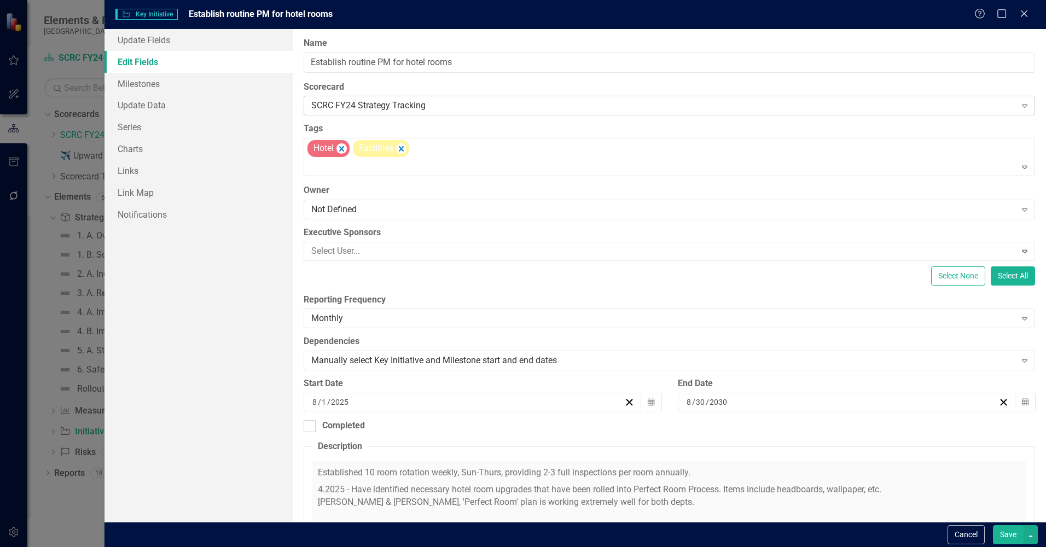
click at [446, 106] on div "SCRC FY24 Strategy Tracking" at bounding box center [663, 106] width 704 height 13
click at [136, 165] on link "Links" at bounding box center [198, 171] width 188 height 22
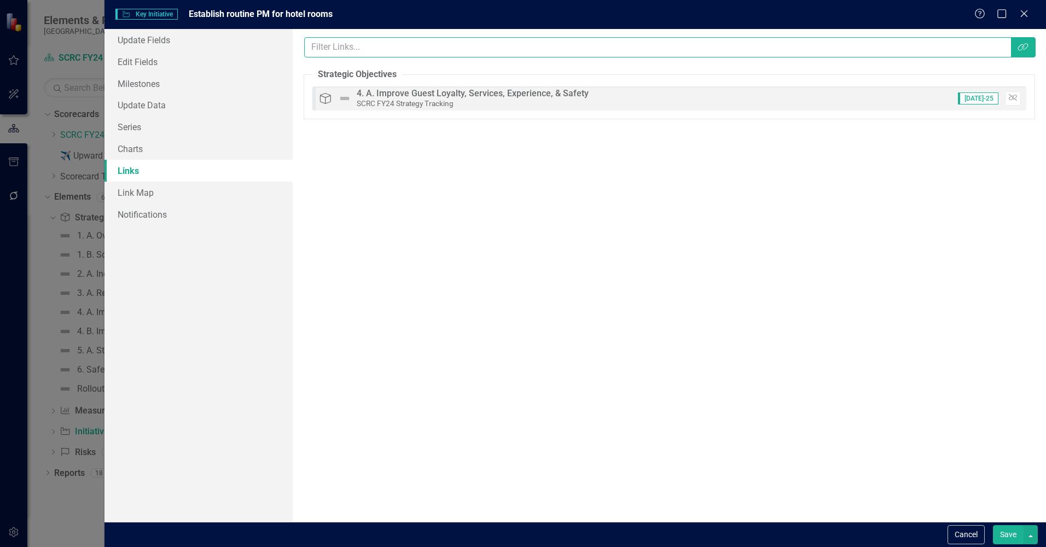
click at [973, 50] on input "text" at bounding box center [657, 47] width 707 height 20
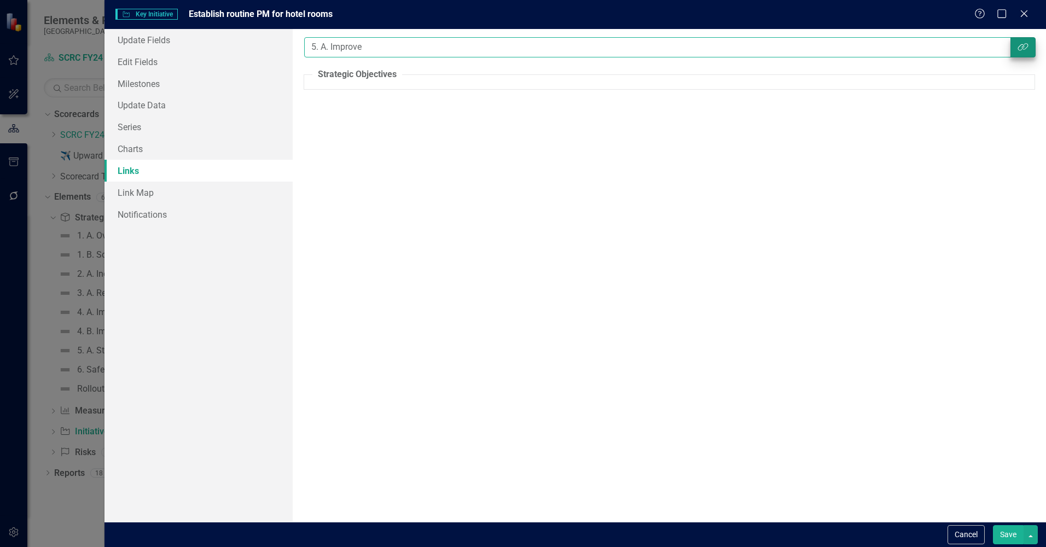
type input "5. A. Improve"
click at [1014, 49] on button "Link Tag" at bounding box center [1022, 47] width 25 height 20
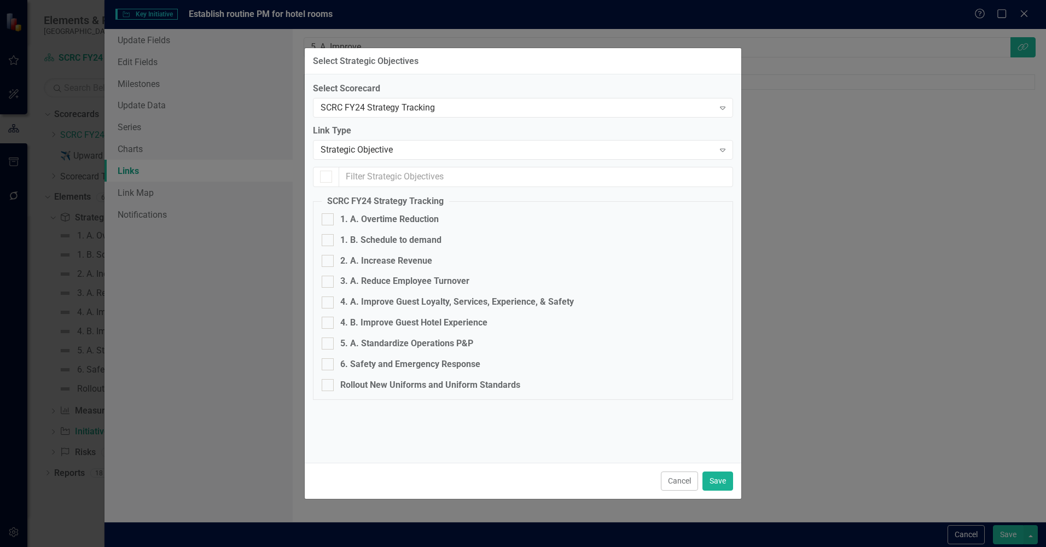
checkbox input "true"
checkbox input "false"
click at [324, 319] on input "4. B. Improve Guest Hotel Experience" at bounding box center [325, 320] width 7 height 7
checkbox input "true"
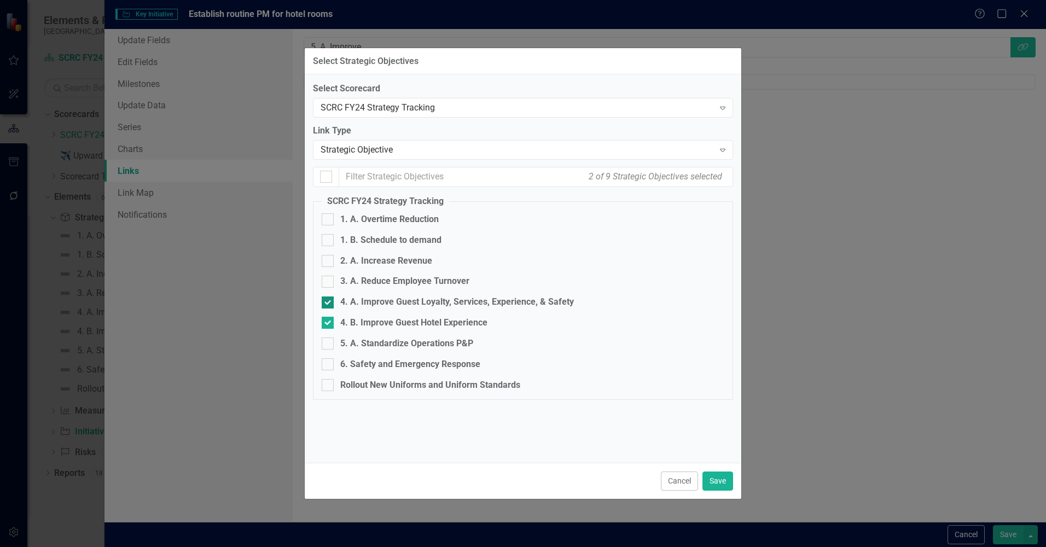
click at [324, 306] on div at bounding box center [328, 303] width 12 height 12
click at [324, 304] on input "4. A. Improve Guest Loyalty, Services, Experience, & Safety" at bounding box center [325, 300] width 7 height 7
checkbox input "false"
click at [721, 482] on button "Save" at bounding box center [717, 481] width 31 height 19
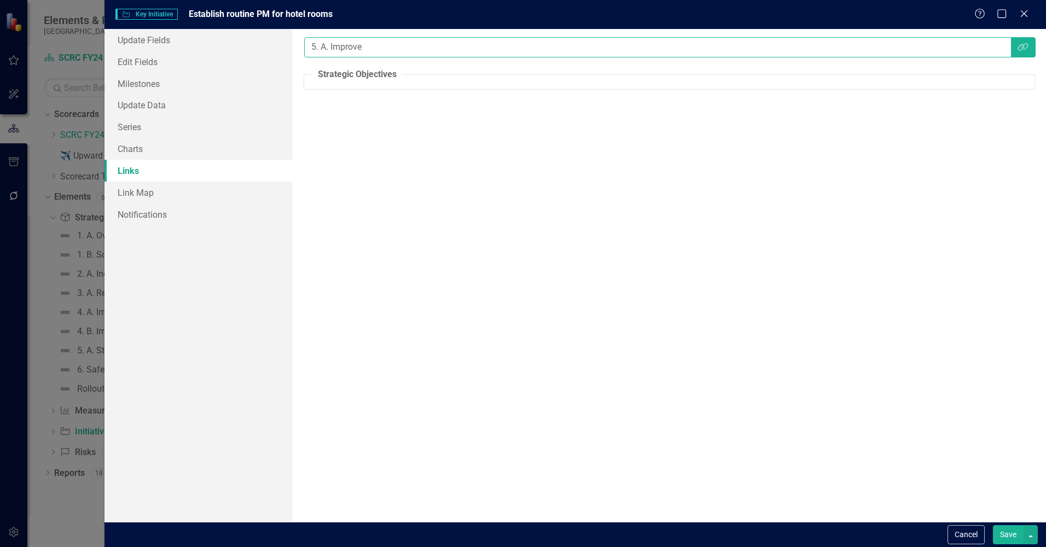
click at [404, 43] on input "5. A. Improve" at bounding box center [657, 47] width 707 height 20
drag, startPoint x: 404, startPoint y: 43, endPoint x: 275, endPoint y: 41, distance: 128.6
click at [275, 41] on div "Update Fields Edit Fields Milestones Update Data Series Charts Links Link Map N…" at bounding box center [575, 275] width 942 height 493
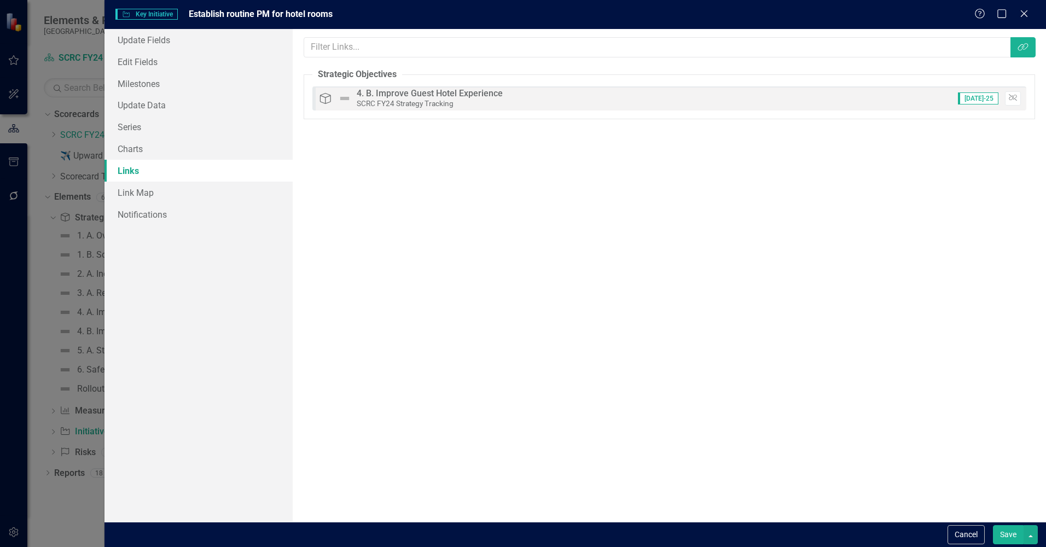
click at [1001, 534] on button "Save" at bounding box center [1008, 534] width 31 height 19
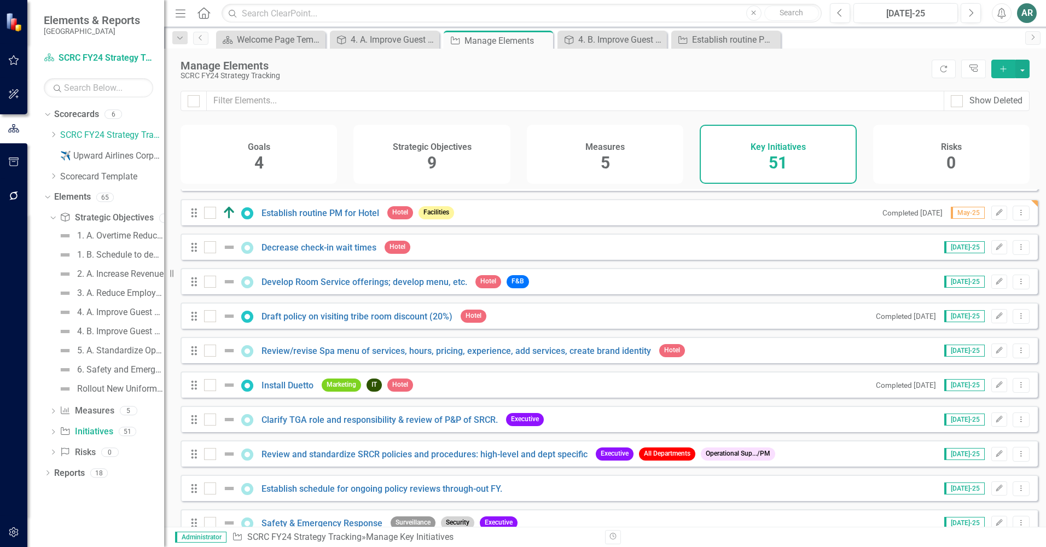
scroll to position [1094, 0]
click at [995, 215] on icon "Edit" at bounding box center [999, 211] width 8 height 7
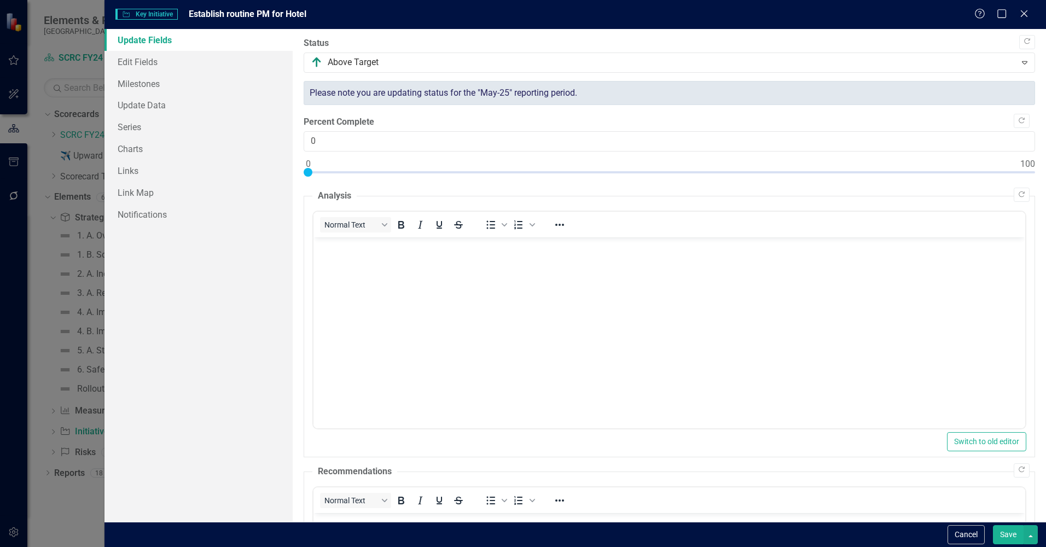
scroll to position [0, 0]
click at [211, 61] on link "Edit Fields" at bounding box center [198, 62] width 188 height 22
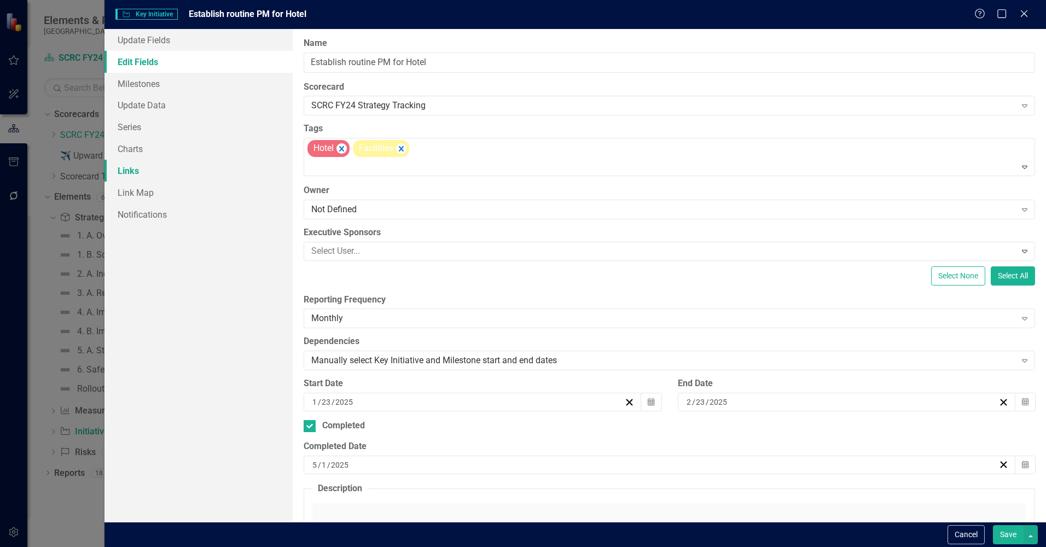
click at [149, 176] on link "Links" at bounding box center [198, 171] width 188 height 22
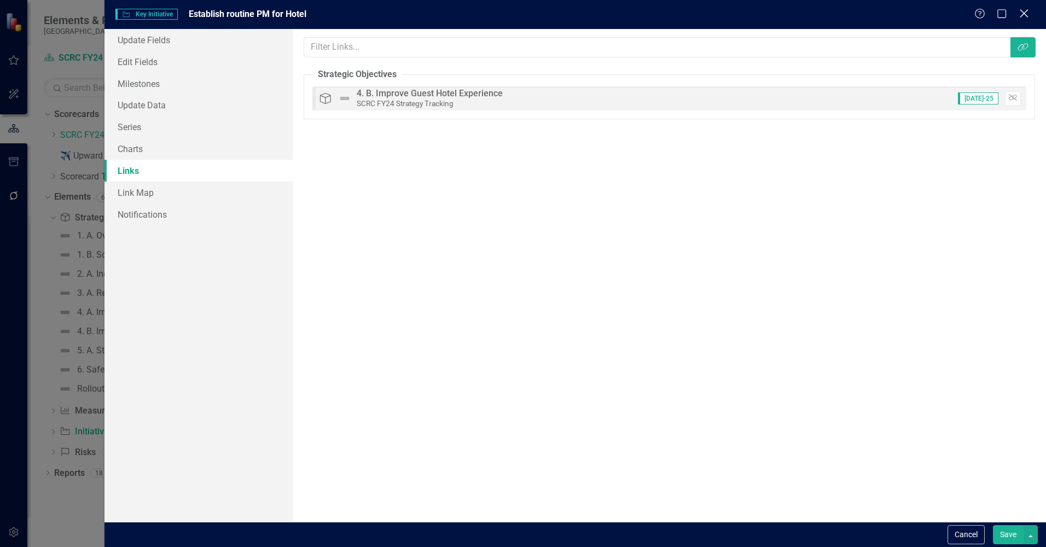
click at [1022, 13] on icon "Close" at bounding box center [1024, 13] width 14 height 10
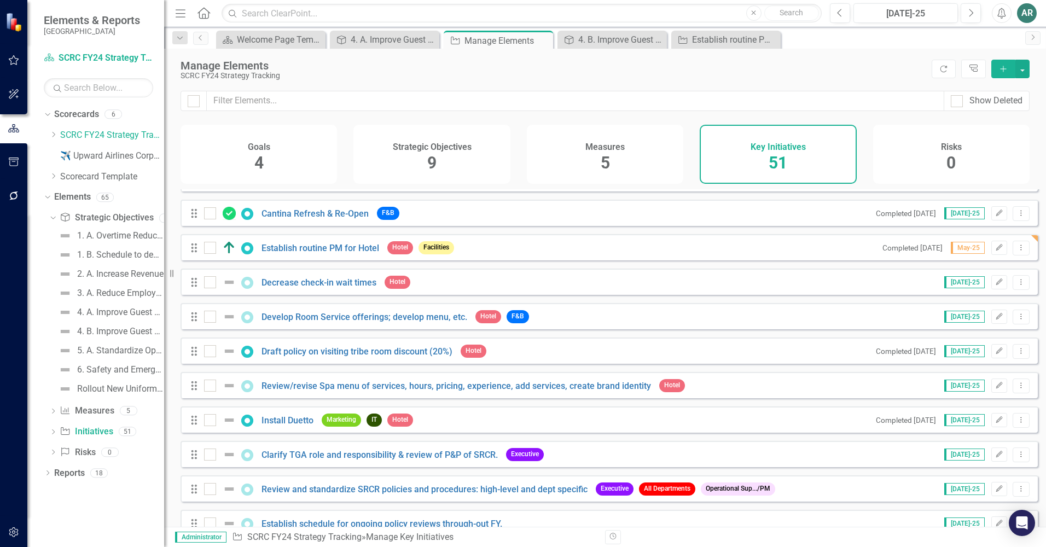
scroll to position [1039, 0]
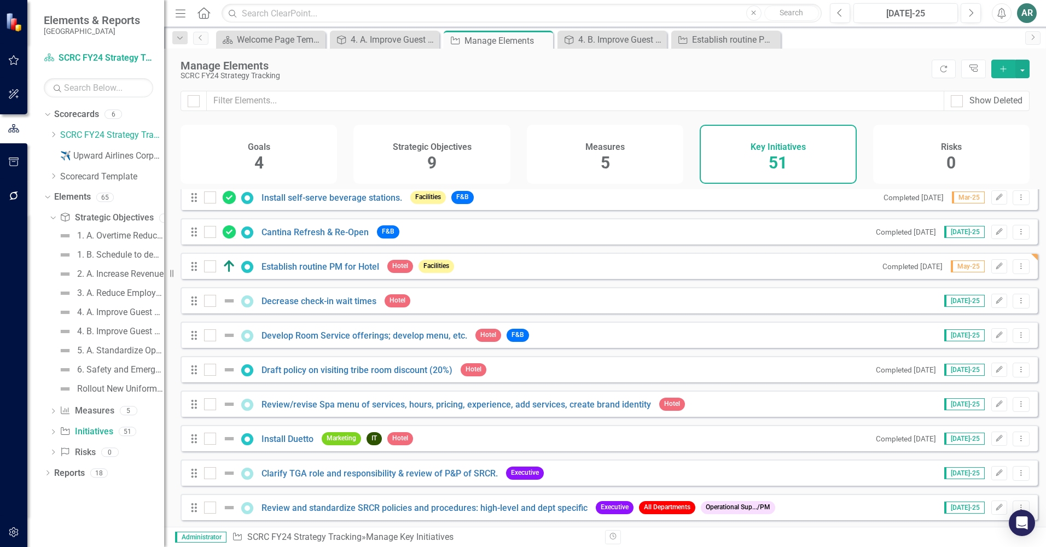
click at [904, 307] on div "Drag Decrease check-in wait times Hotel Jul-25 Edit Dropdown Menu" at bounding box center [609, 300] width 857 height 26
click at [995, 304] on icon "Edit" at bounding box center [999, 301] width 8 height 7
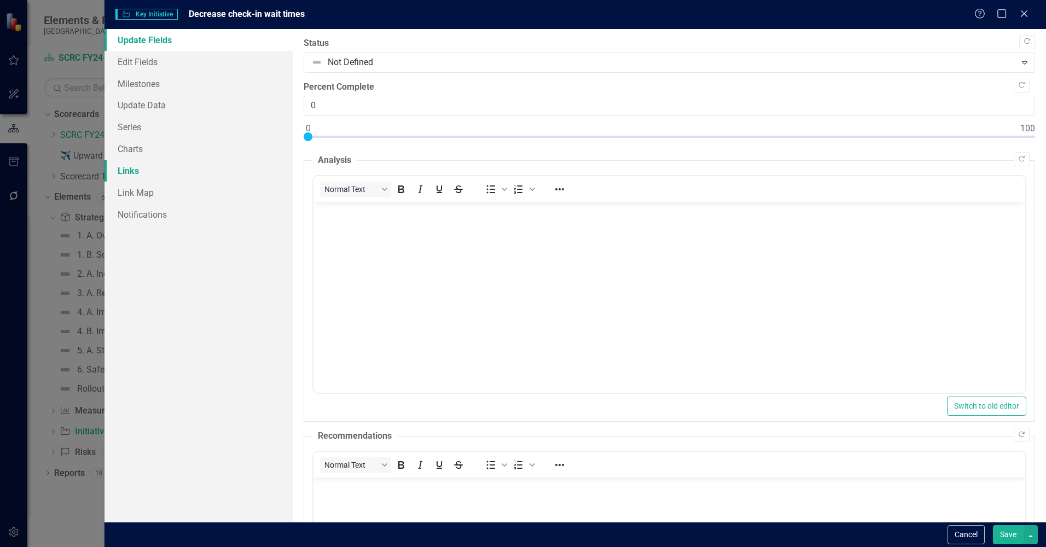
scroll to position [0, 0]
click at [126, 166] on link "Links" at bounding box center [198, 171] width 188 height 22
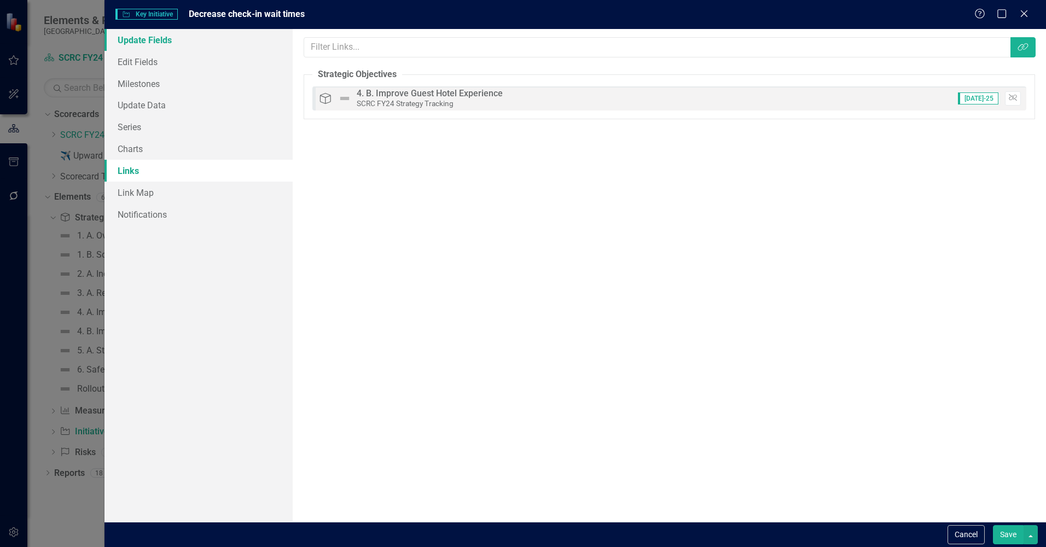
click at [140, 39] on link "Update Fields" at bounding box center [198, 40] width 188 height 22
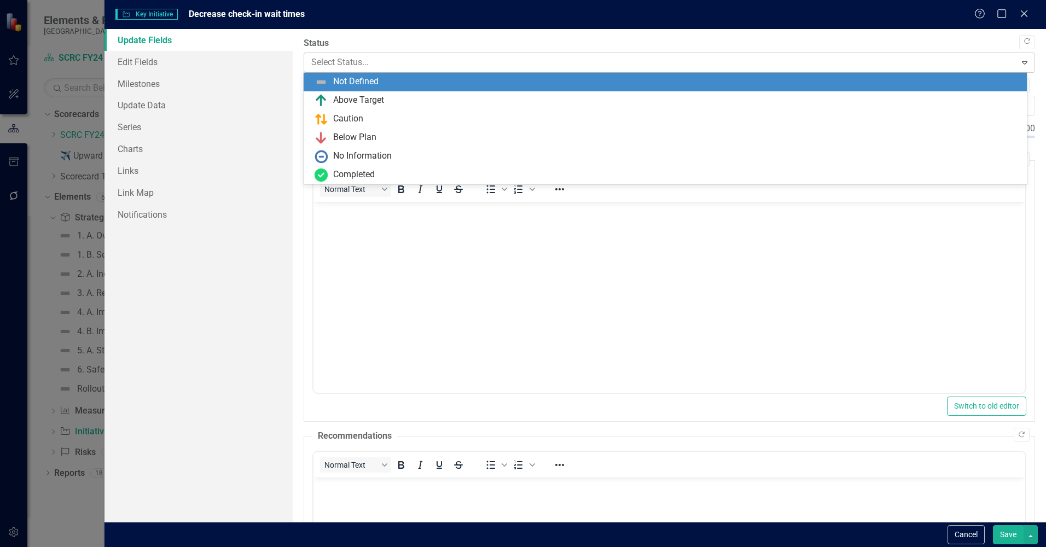
click at [382, 56] on div at bounding box center [660, 62] width 698 height 15
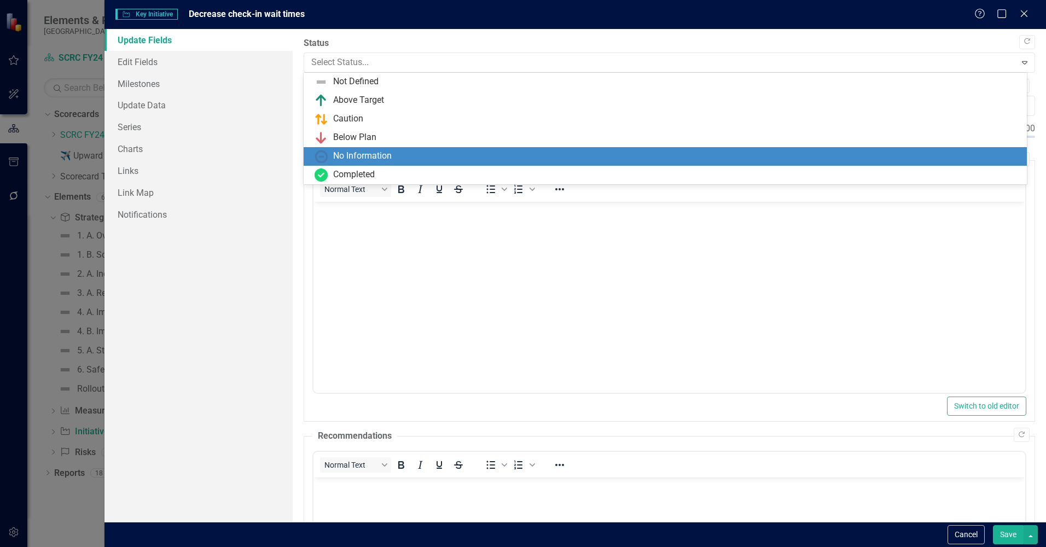
click at [386, 156] on div "No Information" at bounding box center [362, 156] width 59 height 13
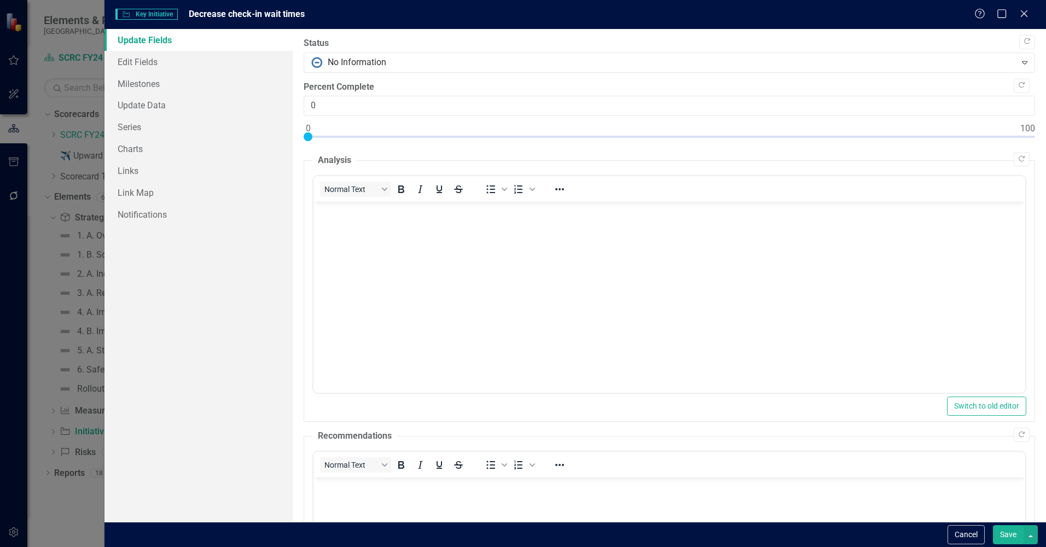
click at [1004, 534] on button "Save" at bounding box center [1008, 534] width 31 height 19
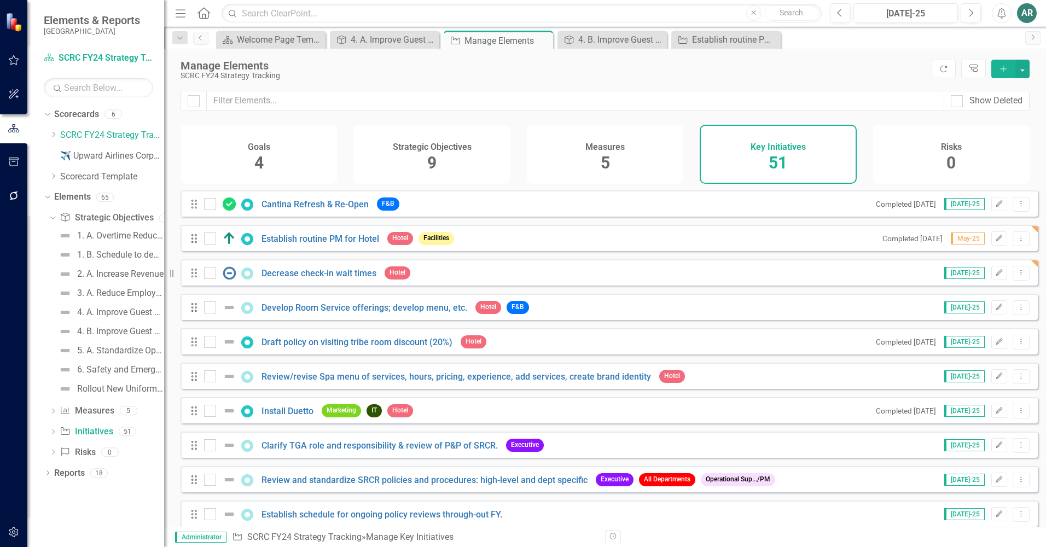
scroll to position [1094, 0]
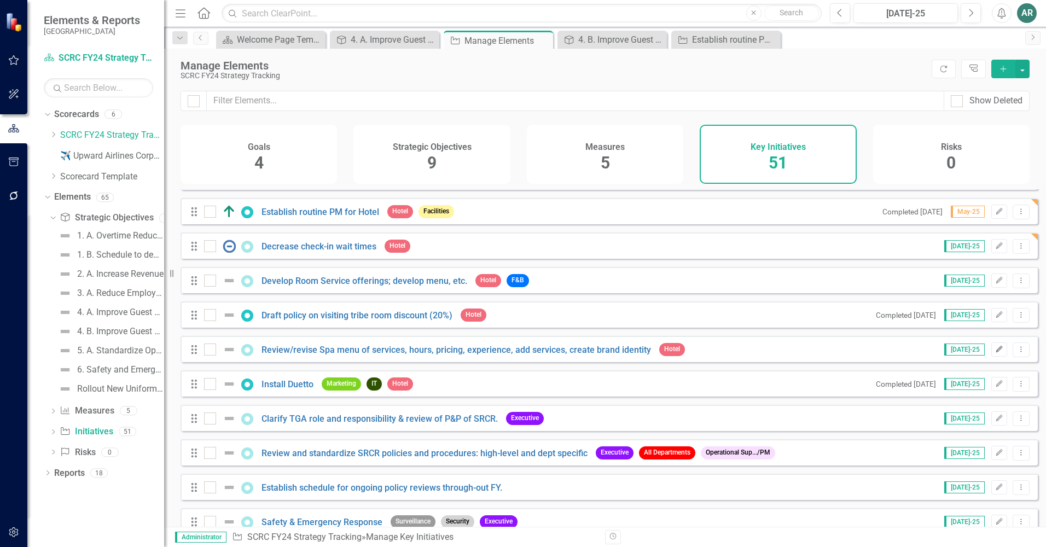
click at [996, 352] on icon "button" at bounding box center [999, 349] width 7 height 7
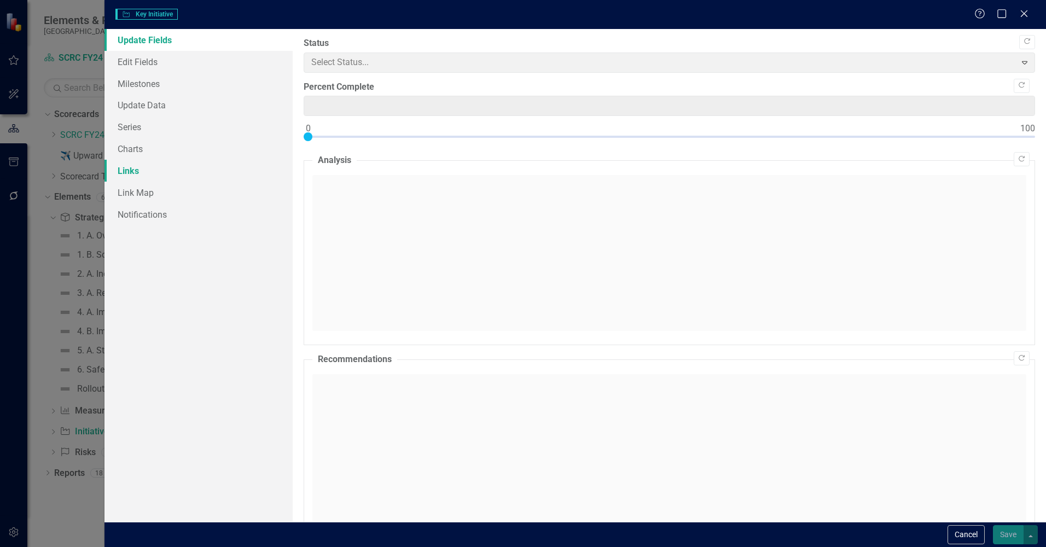
type input "0"
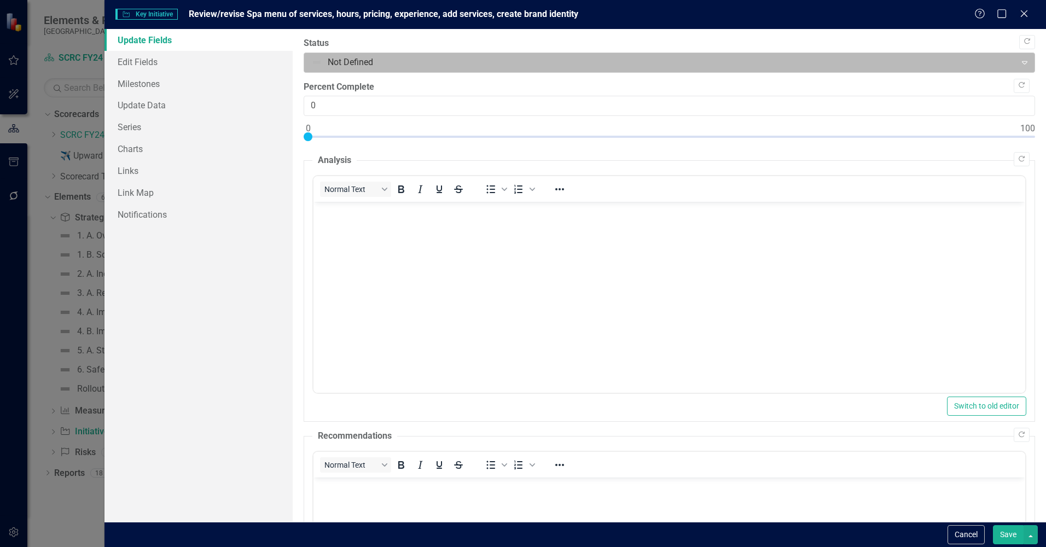
scroll to position [0, 0]
click at [399, 61] on div at bounding box center [660, 62] width 698 height 15
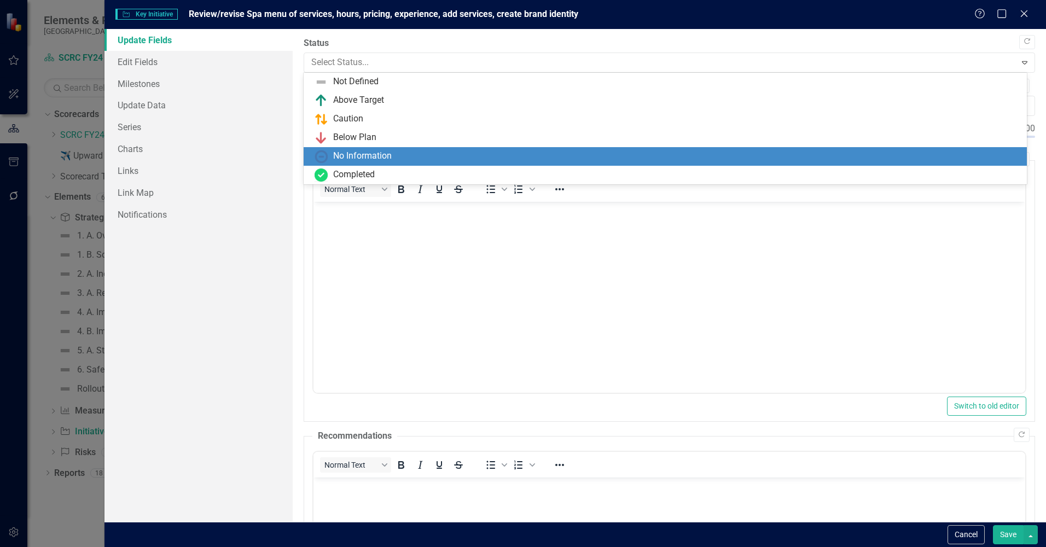
click at [393, 155] on div "No Information" at bounding box center [668, 156] width 706 height 13
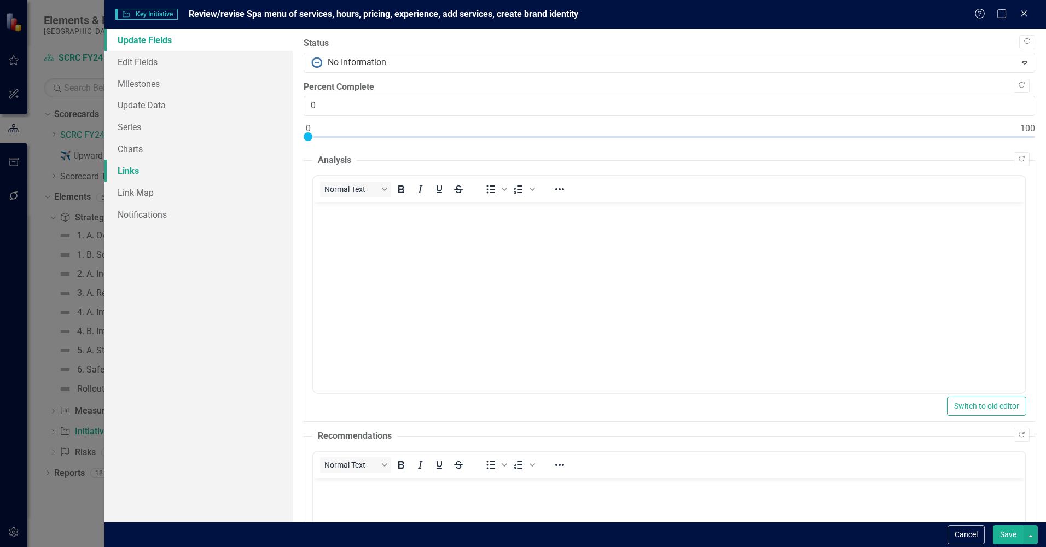
click at [123, 162] on link "Links" at bounding box center [198, 171] width 188 height 22
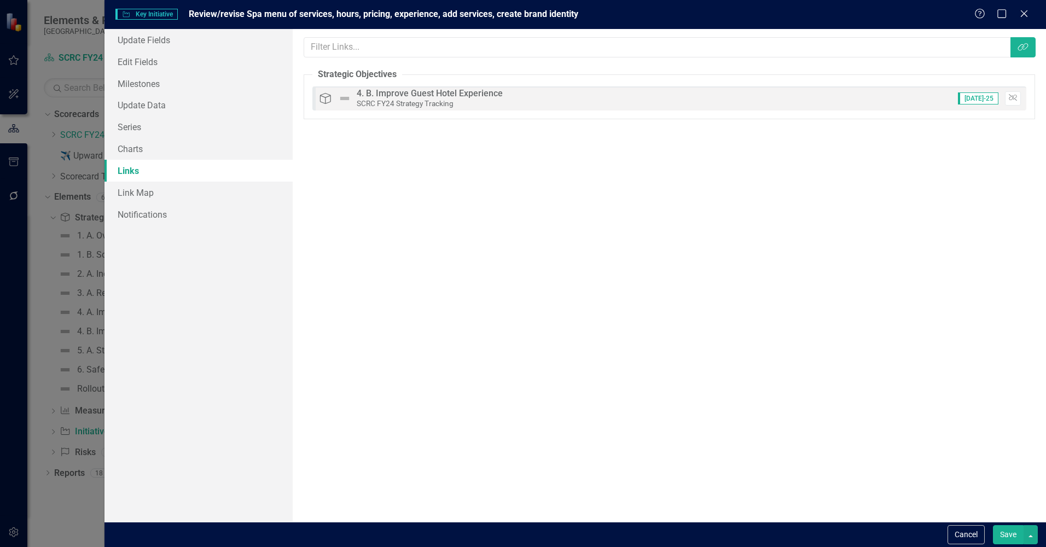
click at [1002, 534] on button "Save" at bounding box center [1008, 534] width 31 height 19
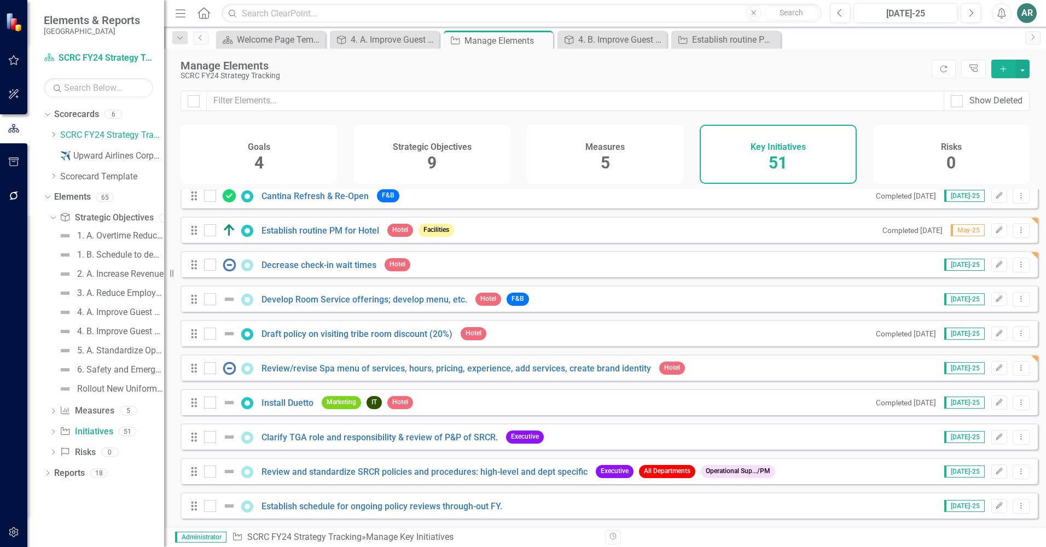
scroll to position [1258, 0]
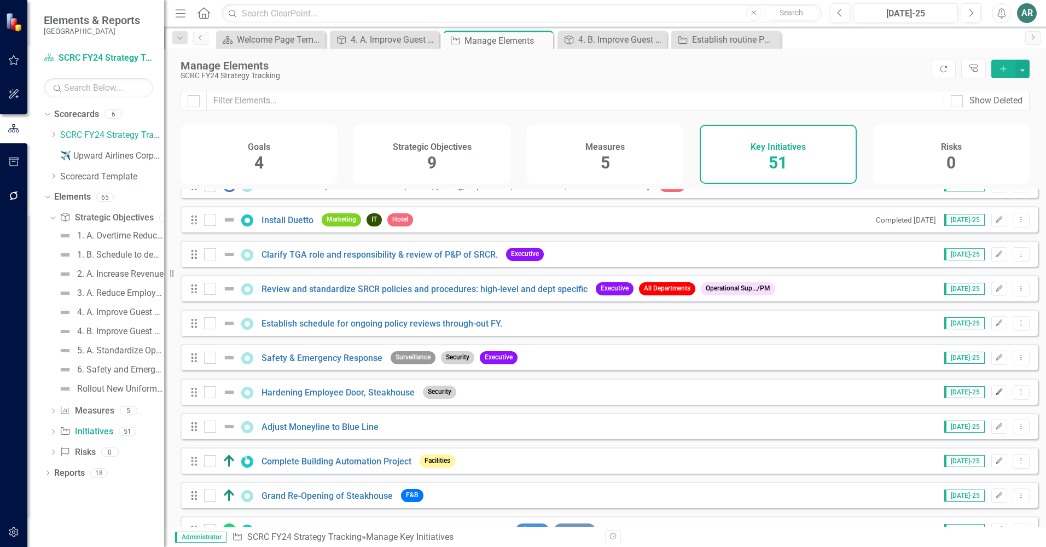
click at [995, 396] on icon "Edit" at bounding box center [999, 392] width 8 height 7
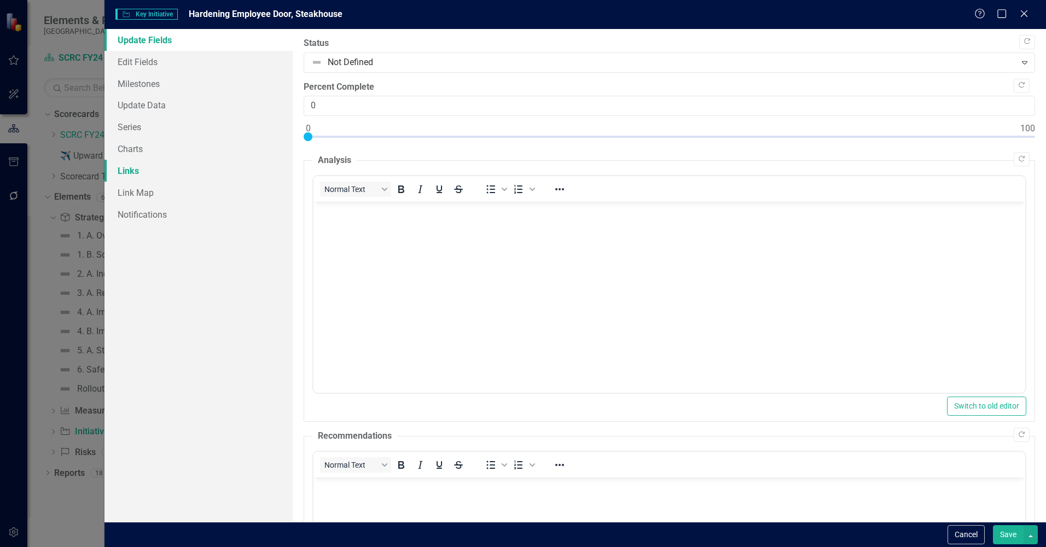
scroll to position [0, 0]
click at [143, 176] on link "Links" at bounding box center [198, 171] width 188 height 22
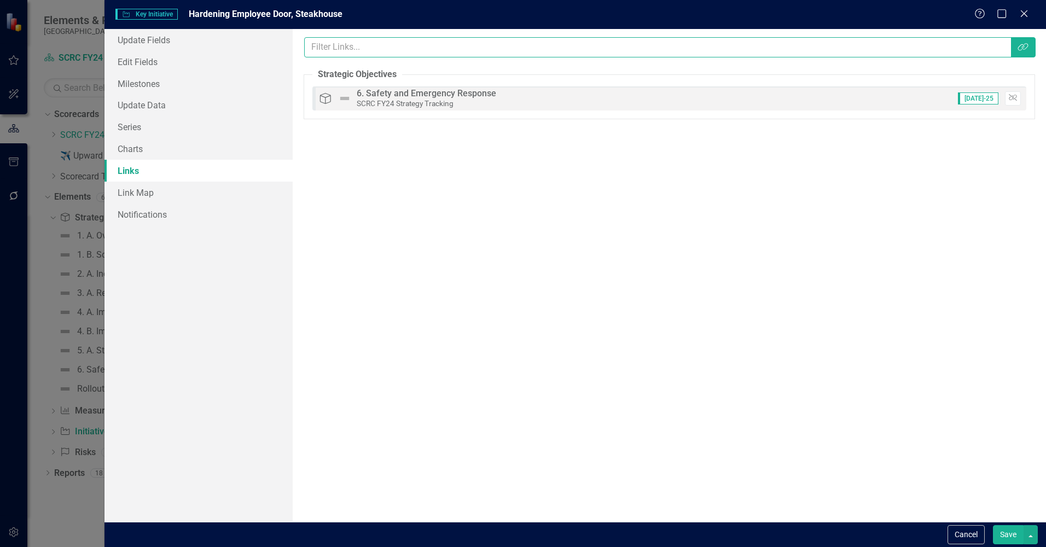
click at [961, 50] on input "text" at bounding box center [657, 47] width 707 height 20
click at [1022, 43] on icon "Link Tag" at bounding box center [1023, 47] width 11 height 9
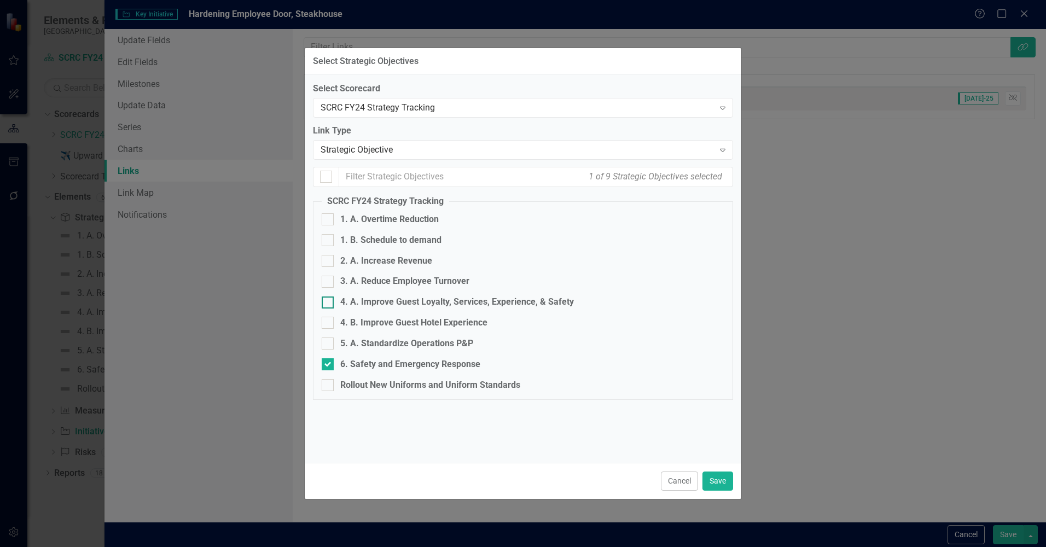
click at [327, 303] on input "4. A. Improve Guest Loyalty, Services, Experience, & Safety" at bounding box center [325, 300] width 7 height 7
checkbox input "true"
click at [718, 482] on button "Save" at bounding box center [717, 481] width 31 height 19
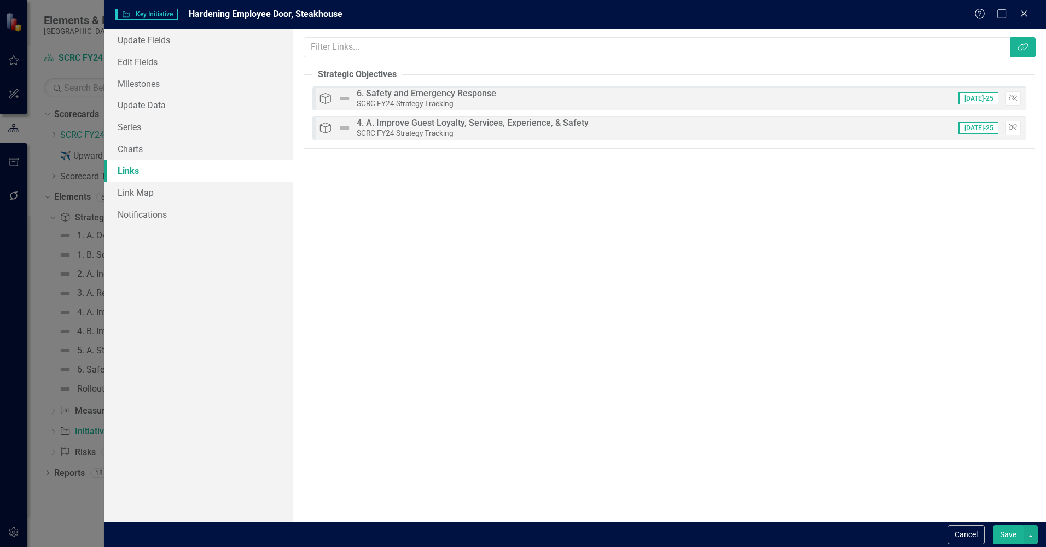
click at [1003, 533] on button "Save" at bounding box center [1008, 534] width 31 height 19
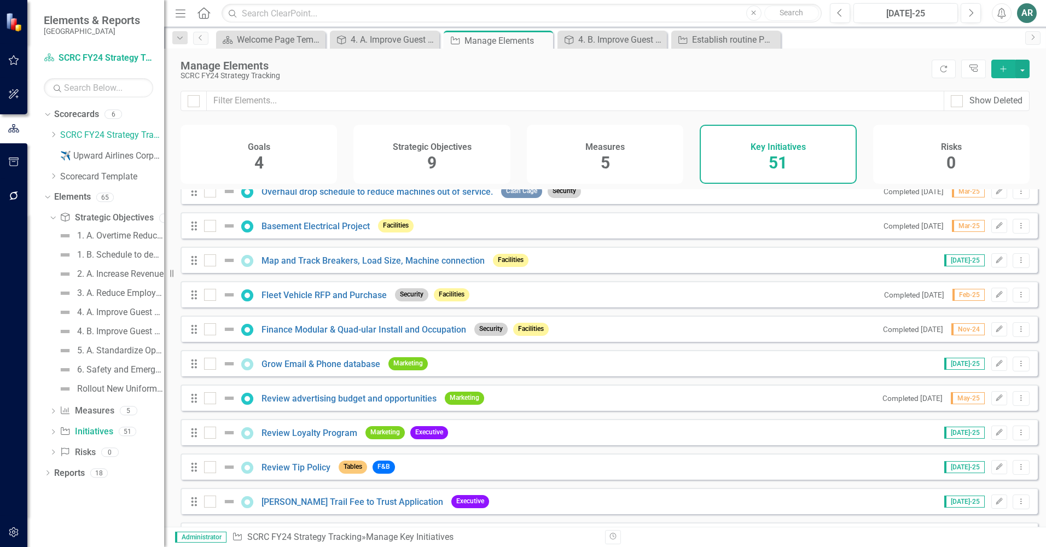
scroll to position [219, 0]
click at [406, 334] on link "Finance Modular & Quad-ular Install and Occupation" at bounding box center [363, 329] width 205 height 10
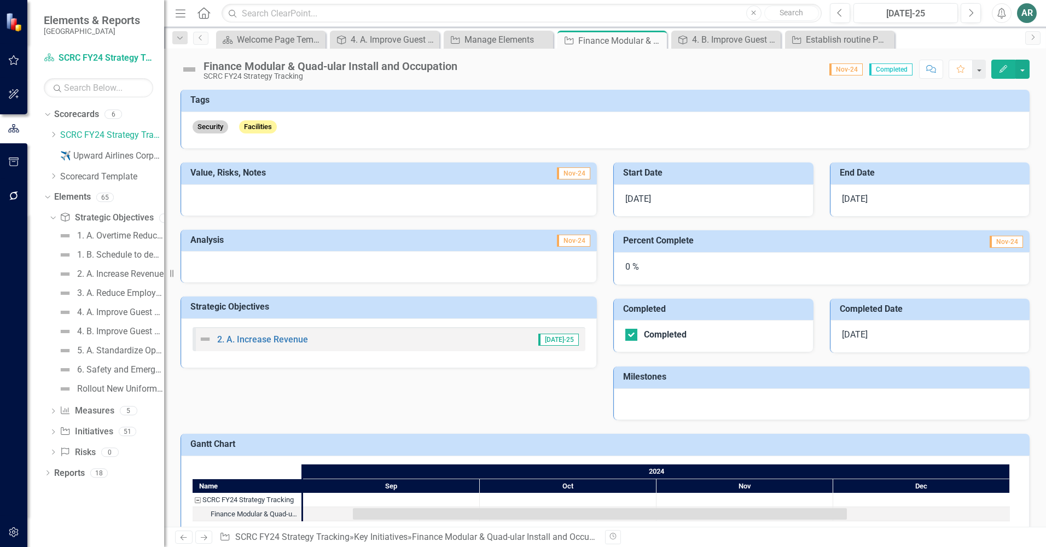
click at [314, 68] on div "Finance Modular & Quad-ular Install and Occupation" at bounding box center [331, 66] width 254 height 12
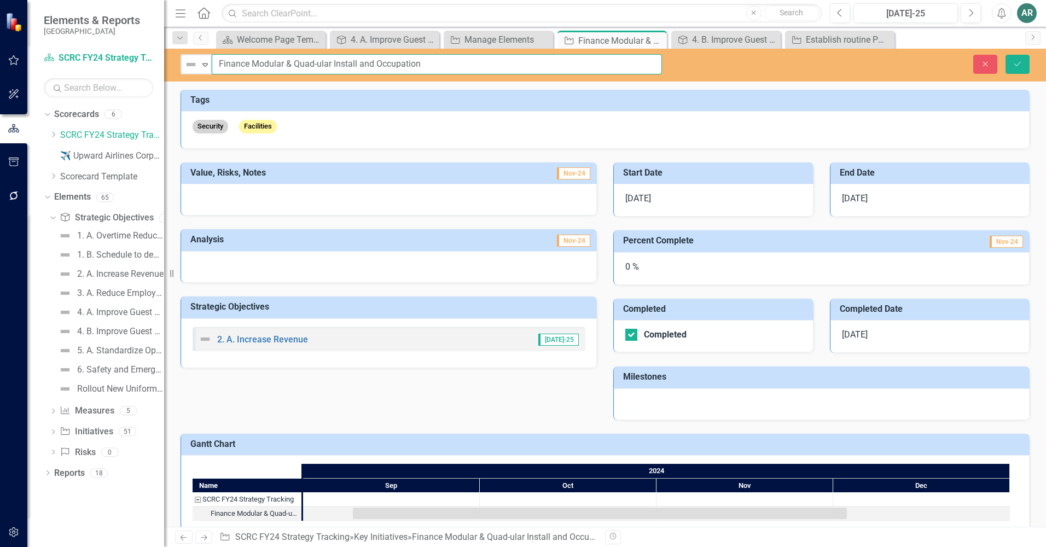
click at [333, 64] on input "Finance Modular & Quad-ular Install and Occupation" at bounding box center [437, 64] width 450 height 20
click at [292, 67] on input "Finance Modular & Quad Install and Occupation" at bounding box center [437, 64] width 450 height 20
type input "Finance Modular & Quad Install and Occupation"
click at [1018, 66] on icon "Save" at bounding box center [1018, 64] width 10 height 8
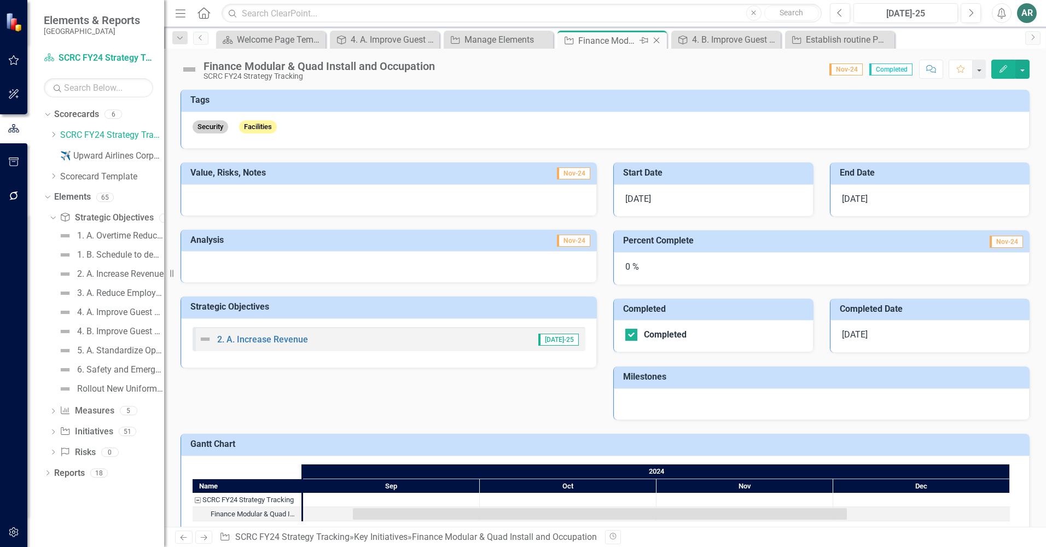
click at [655, 38] on icon "Close" at bounding box center [656, 40] width 11 height 9
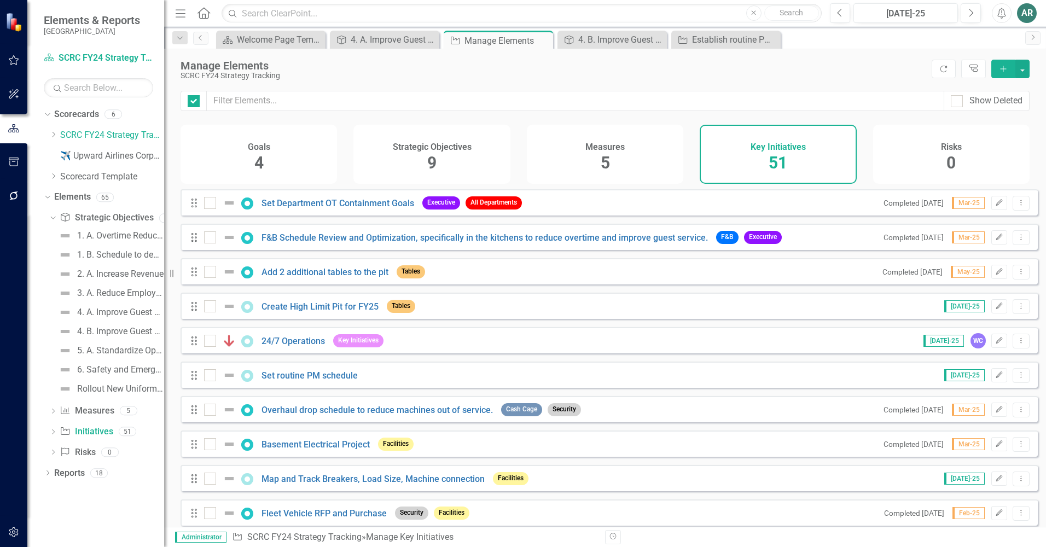
checkbox input "false"
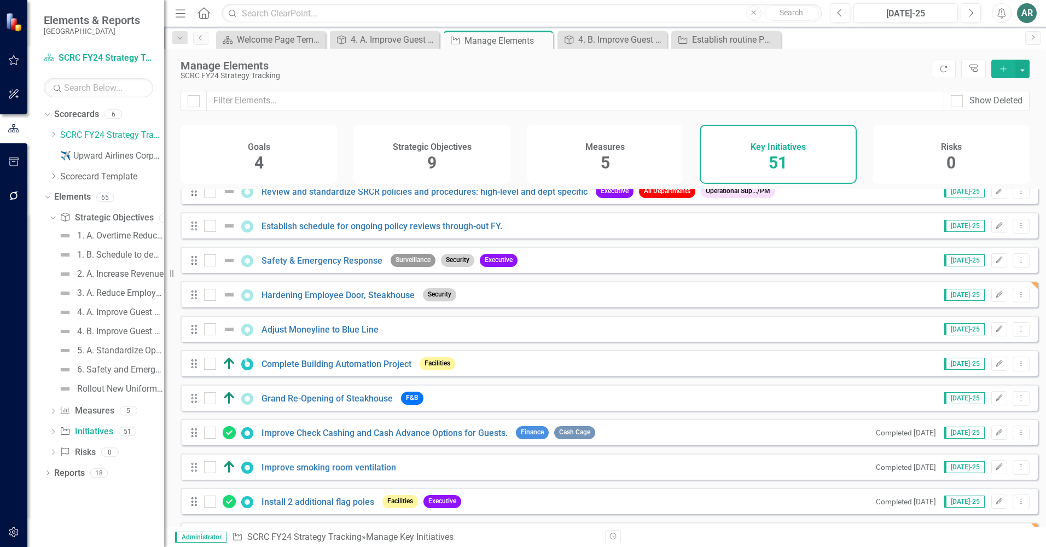
scroll to position [1368, 0]
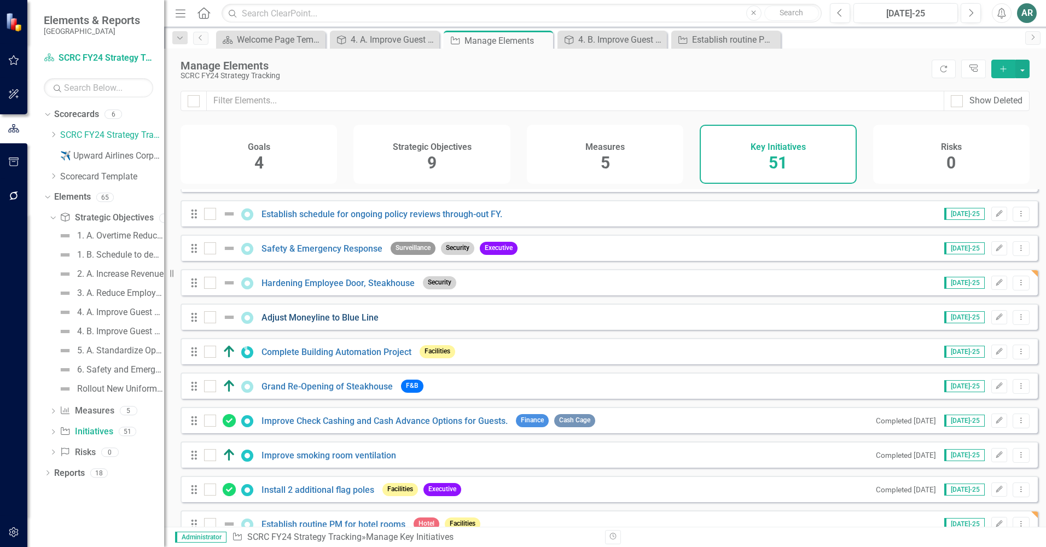
click at [310, 323] on link "Adjust Moneyline to Blue Line" at bounding box center [319, 317] width 117 height 10
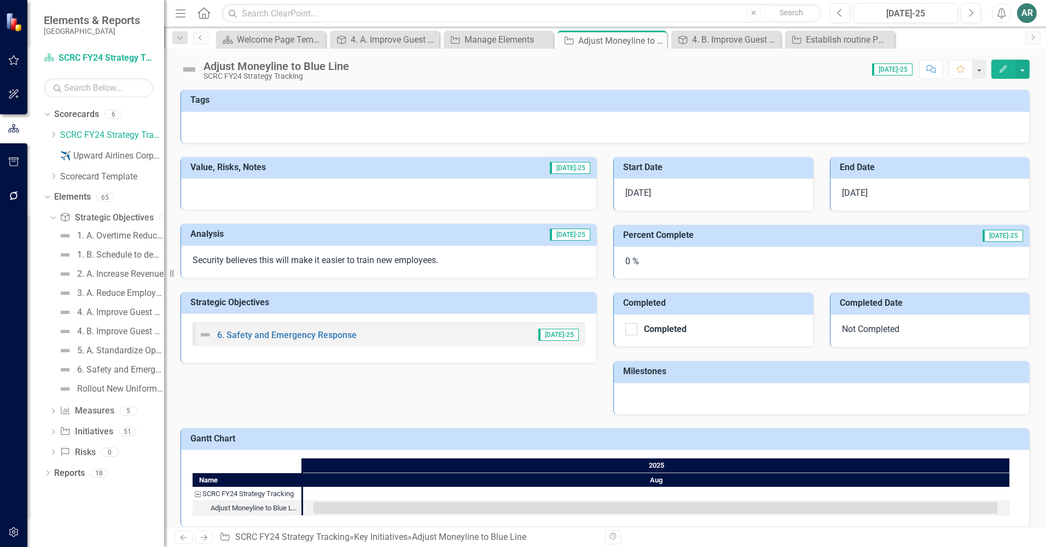
click at [431, 127] on div at bounding box center [605, 128] width 849 height 32
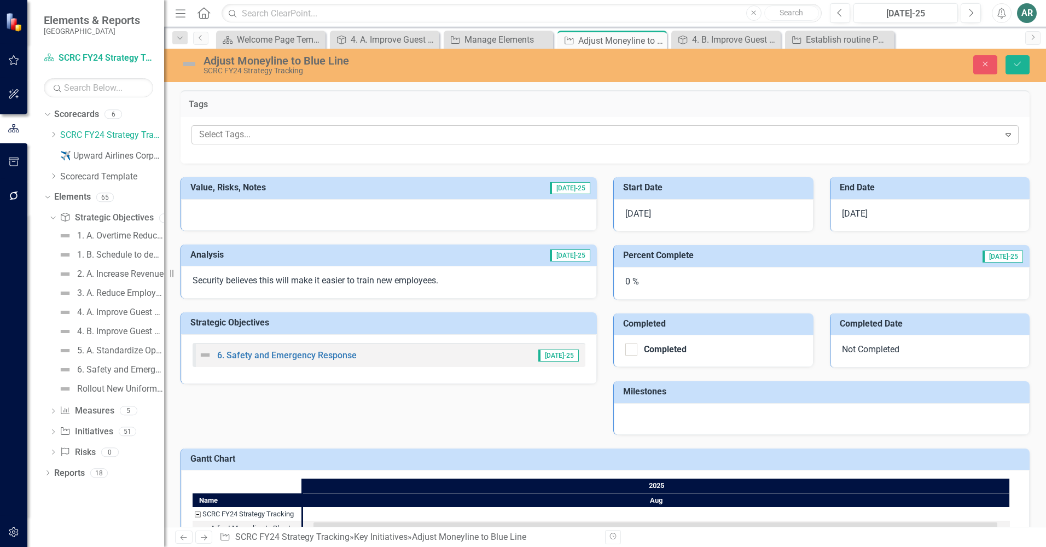
click at [428, 137] on div at bounding box center [597, 134] width 805 height 15
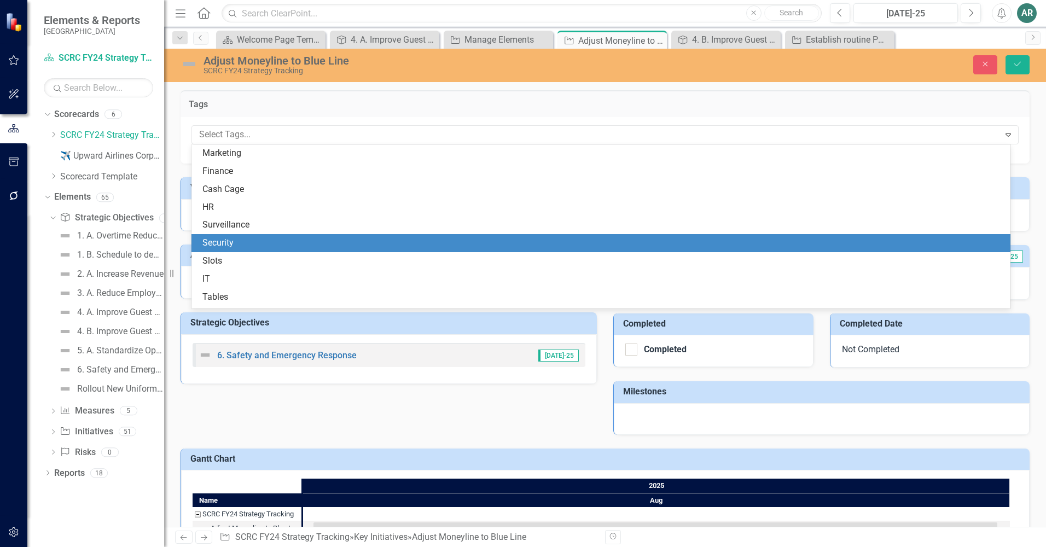
click at [374, 242] on div "Security" at bounding box center [602, 243] width 801 height 13
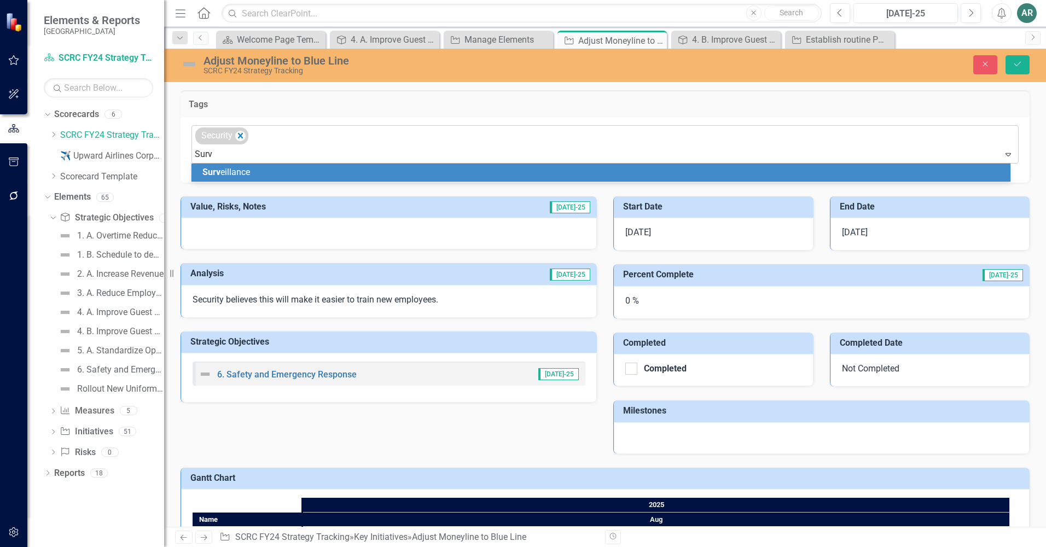
type input "Surve"
type input "cash"
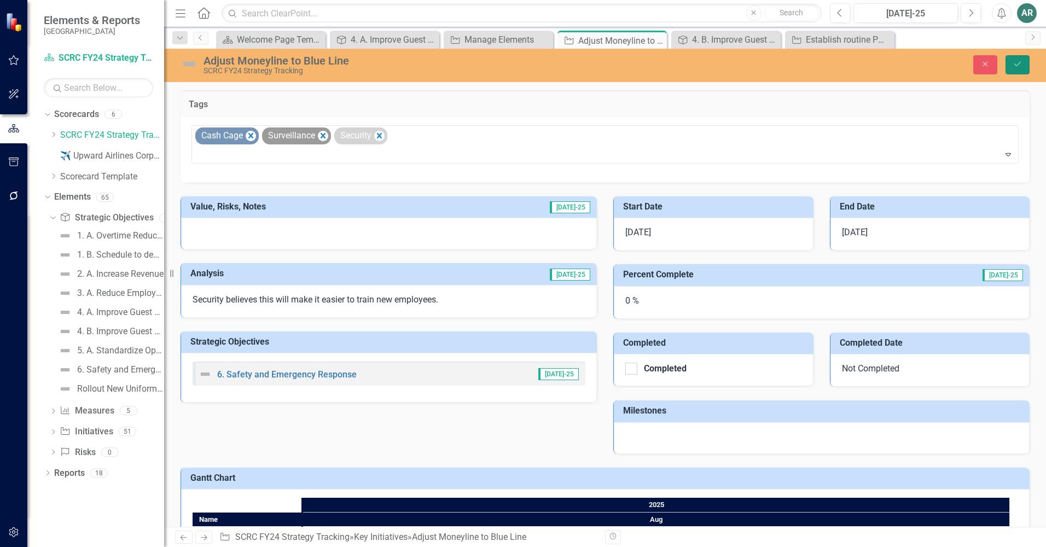
click at [1010, 66] on button "Save" at bounding box center [1018, 64] width 24 height 19
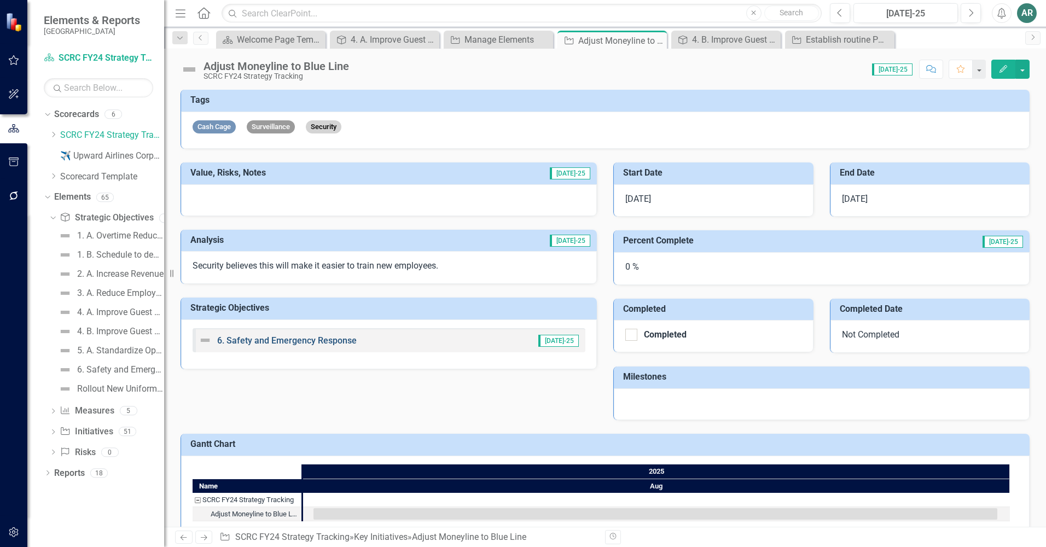
click at [251, 341] on link "6. Safety and Emergency Response" at bounding box center [287, 340] width 140 height 10
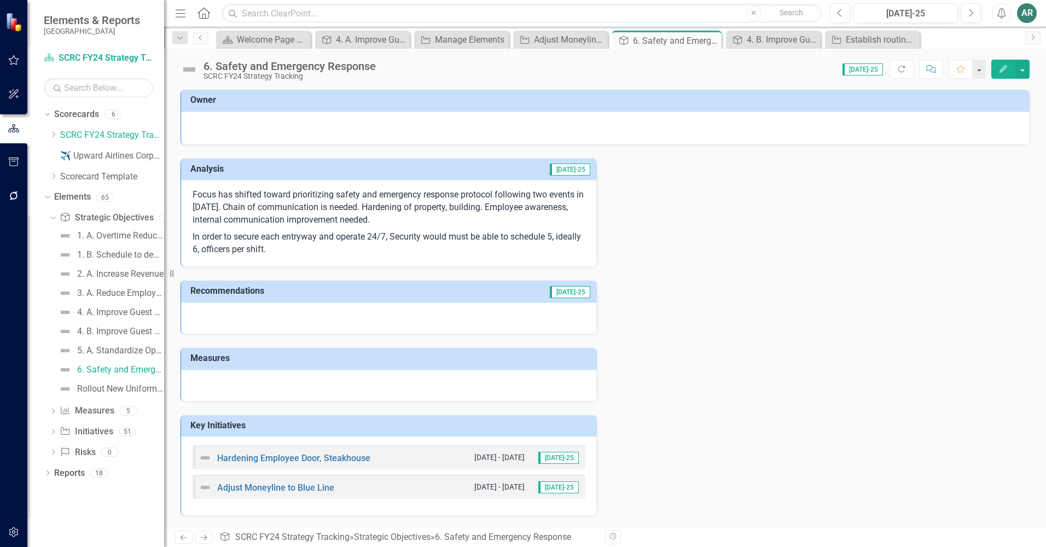
click at [221, 66] on div "6. Safety and Emergency Response" at bounding box center [290, 66] width 172 height 12
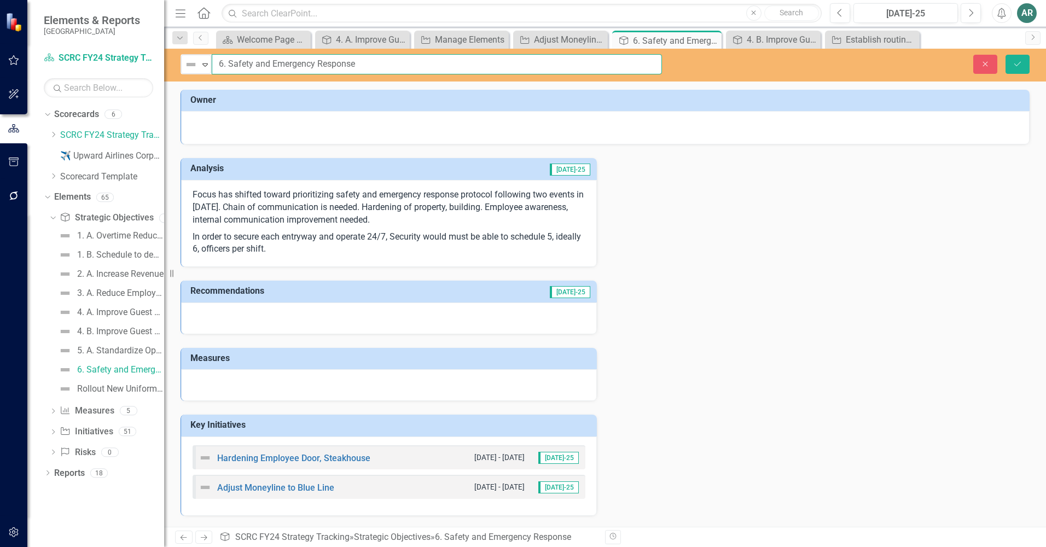
click at [226, 62] on input "6. Safety and Emergency Response" at bounding box center [437, 64] width 450 height 20
type input "6. A. Safety and Emergency Response"
click at [1018, 65] on icon "submit" at bounding box center [1017, 63] width 7 height 4
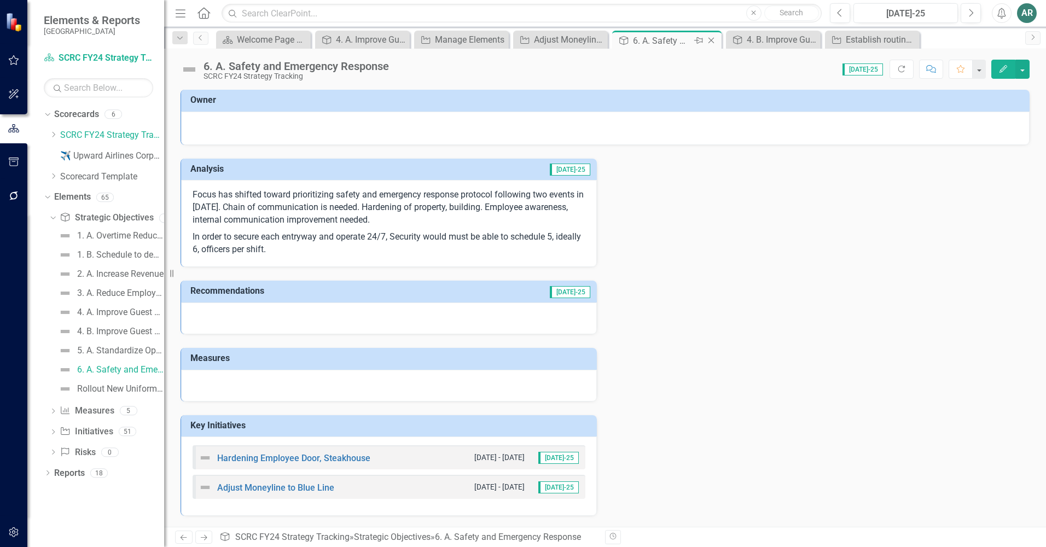
click at [716, 40] on icon "Close" at bounding box center [711, 40] width 11 height 9
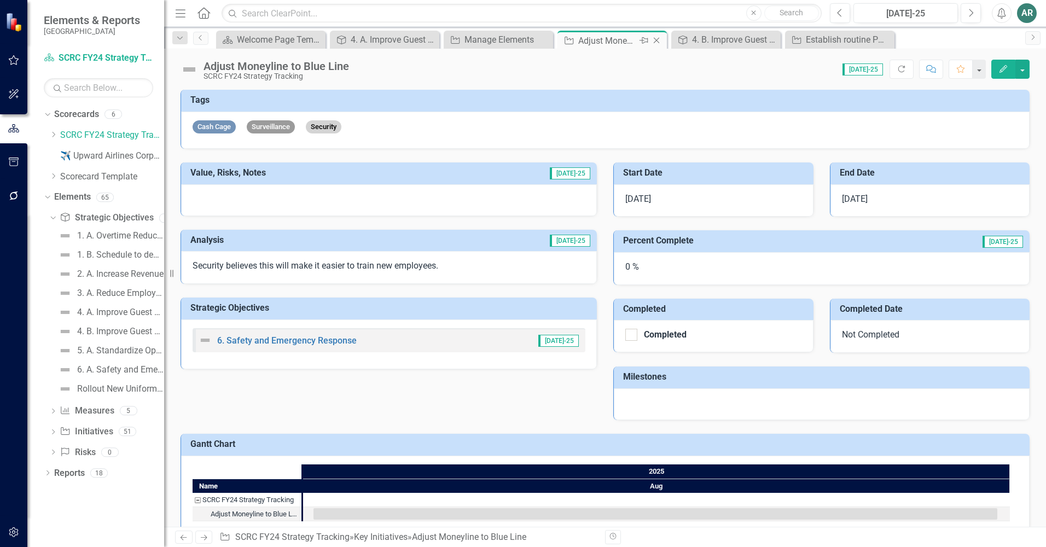
click at [655, 41] on icon "Close" at bounding box center [656, 40] width 11 height 9
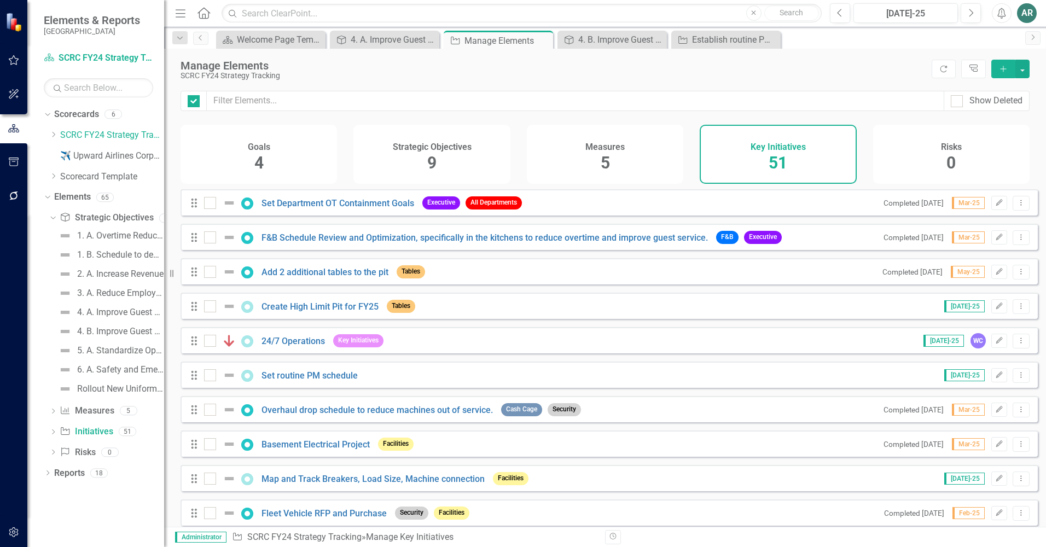
checkbox input "false"
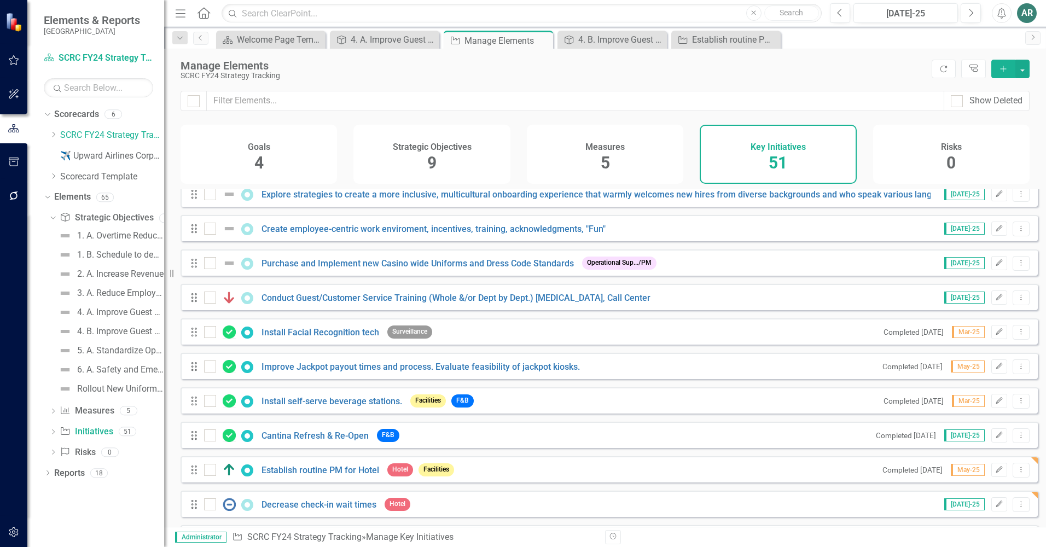
scroll to position [766, 0]
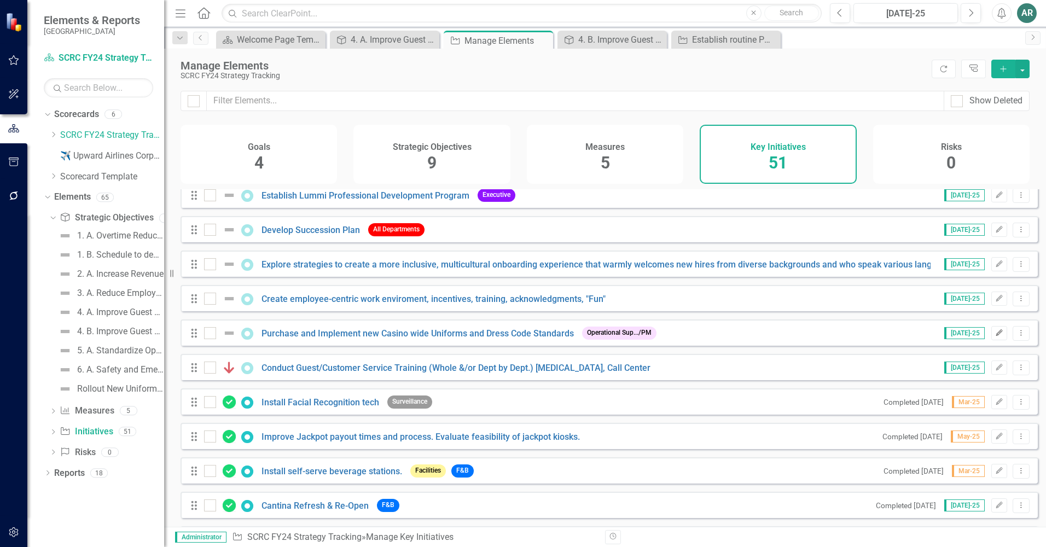
click at [995, 336] on icon "Edit" at bounding box center [999, 333] width 8 height 7
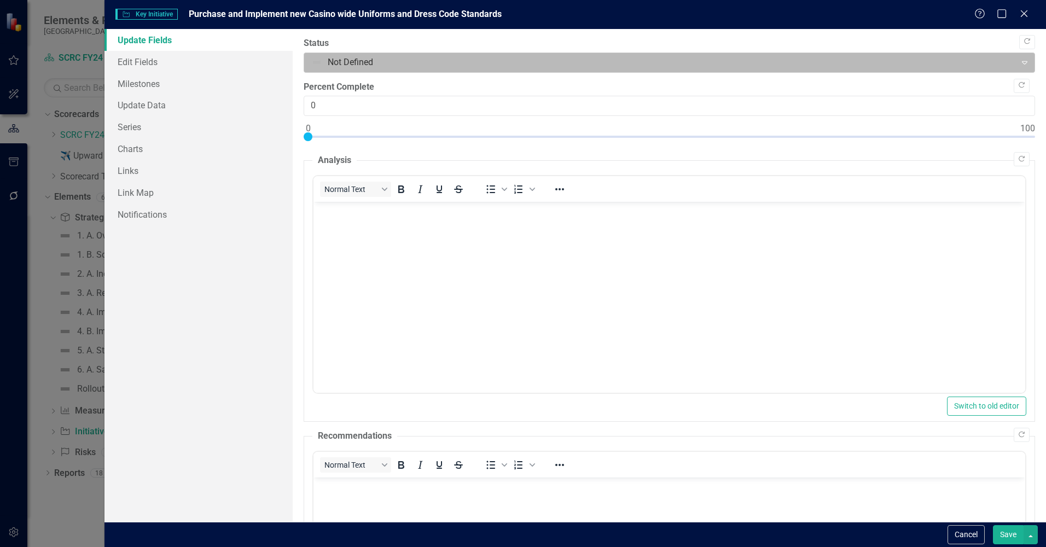
scroll to position [0, 0]
click at [386, 54] on div "Not Defined" at bounding box center [660, 62] width 708 height 19
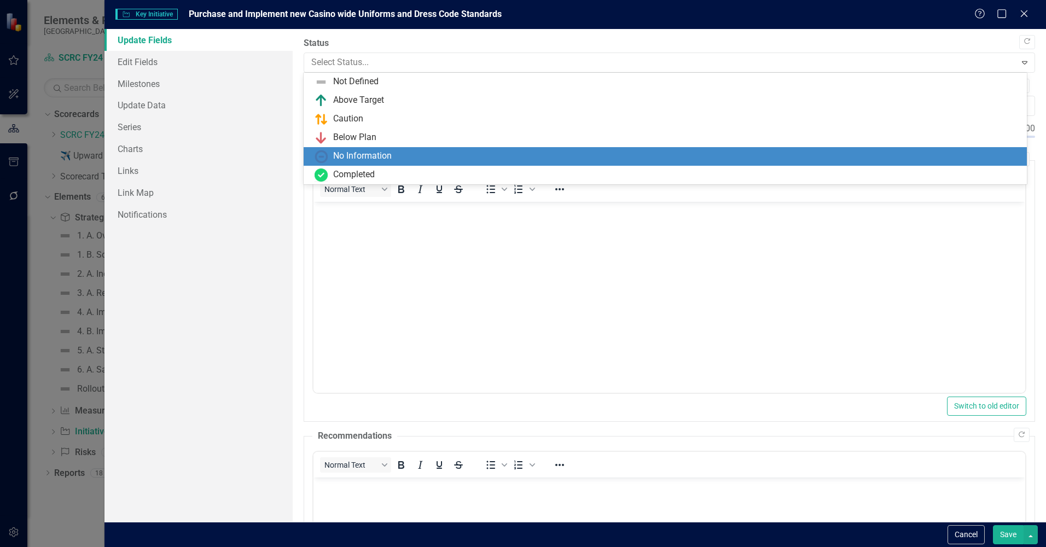
click at [363, 159] on div "No Information" at bounding box center [362, 156] width 59 height 13
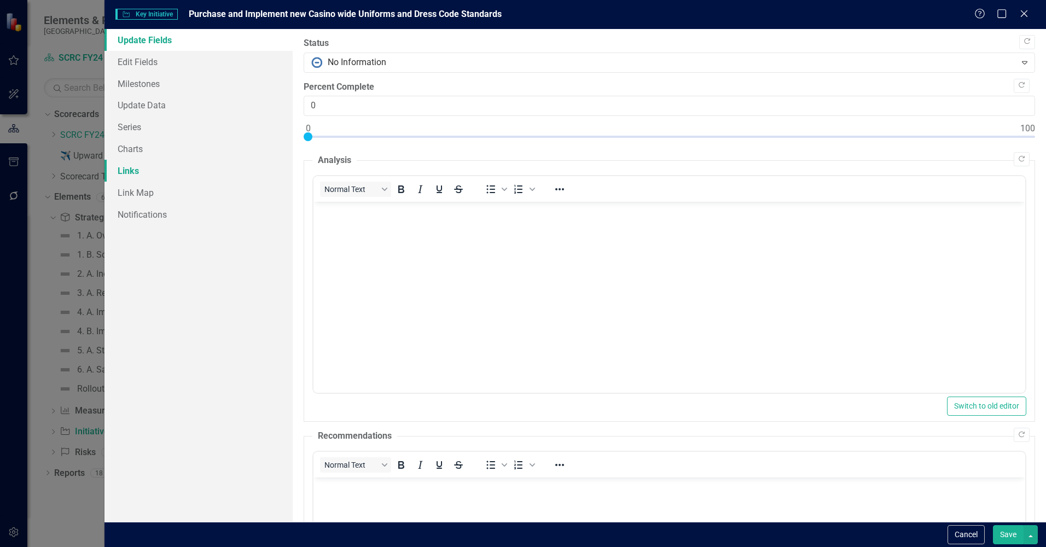
click at [120, 170] on link "Links" at bounding box center [198, 171] width 188 height 22
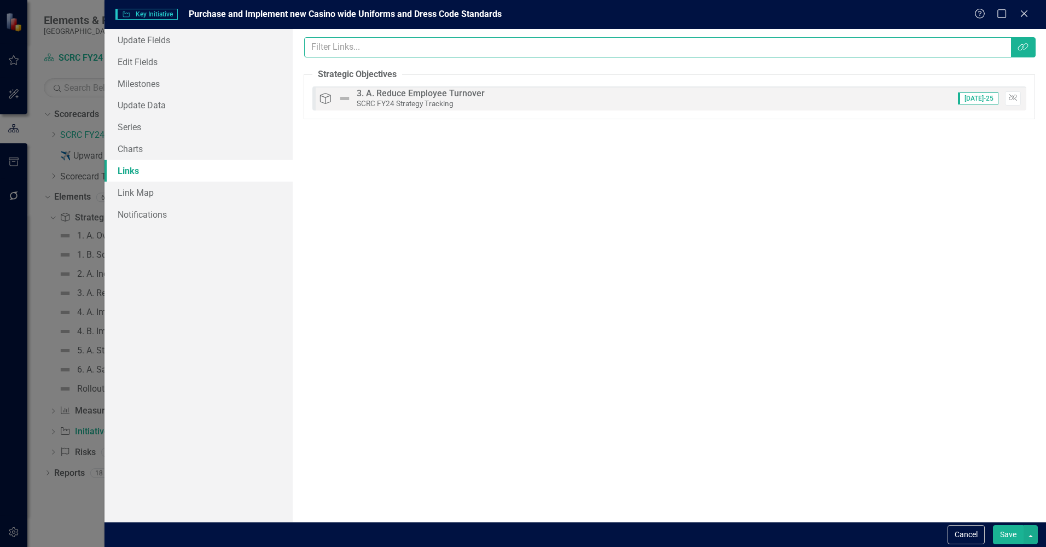
click at [743, 46] on input "text" at bounding box center [657, 47] width 707 height 20
click at [1016, 45] on button "Link Tag" at bounding box center [1022, 47] width 25 height 20
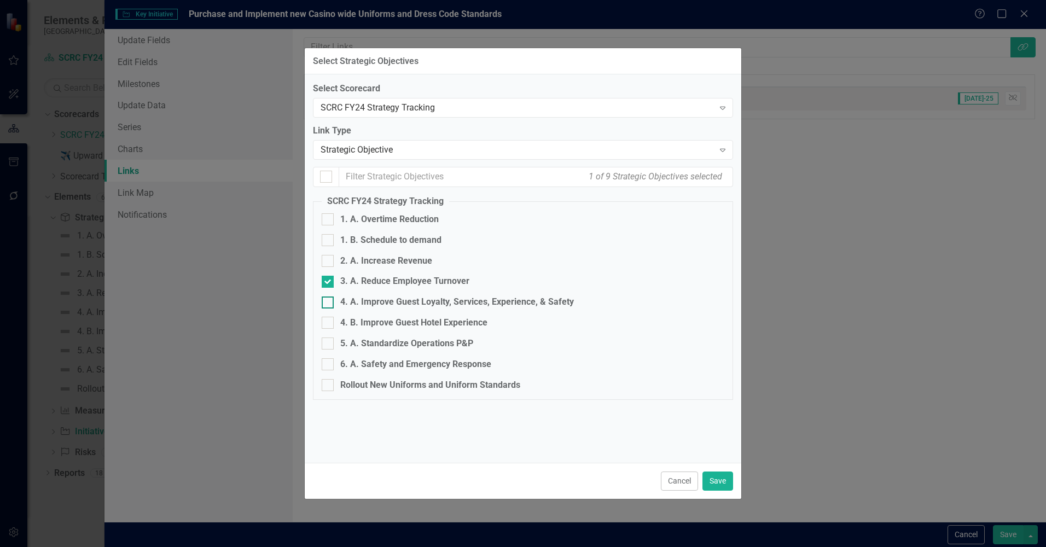
click at [329, 303] on div at bounding box center [328, 303] width 12 height 12
click at [329, 303] on input "4. A. Improve Guest Loyalty, Services, Experience, & Safety" at bounding box center [325, 300] width 7 height 7
checkbox input "true"
click at [709, 481] on button "Save" at bounding box center [717, 481] width 31 height 19
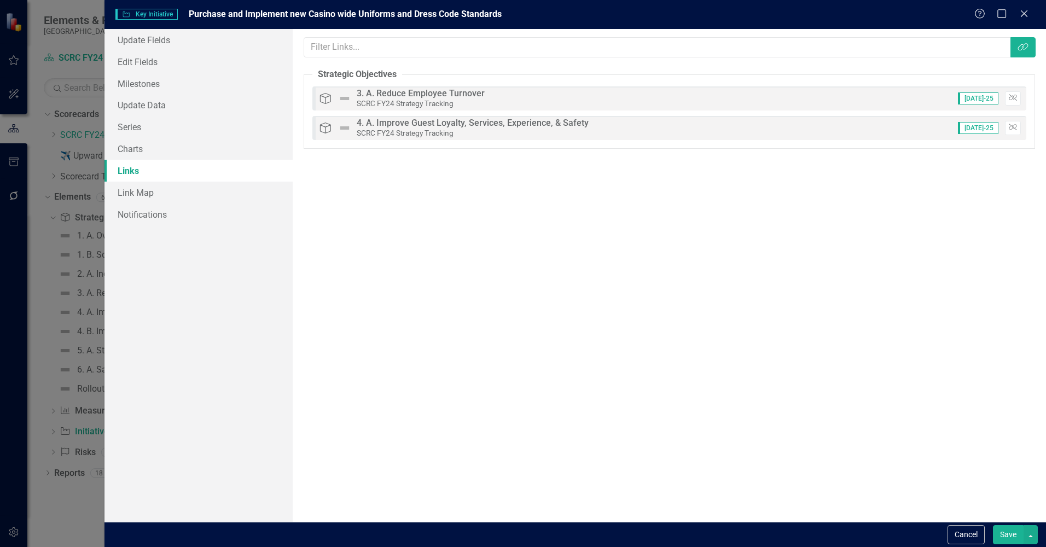
click at [1003, 533] on button "Save" at bounding box center [1008, 534] width 31 height 19
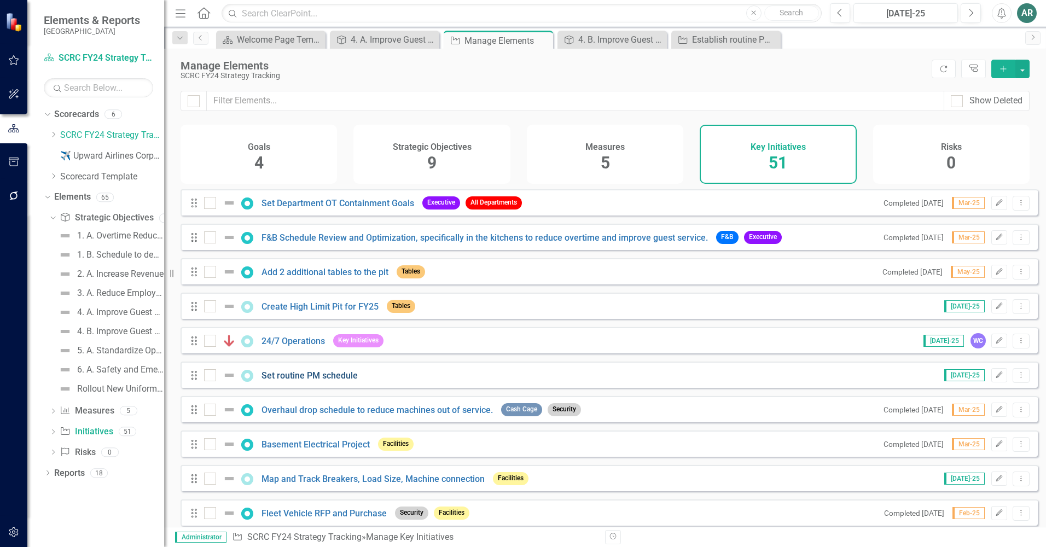
click at [306, 381] on link "Set routine PM schedule" at bounding box center [309, 375] width 96 height 10
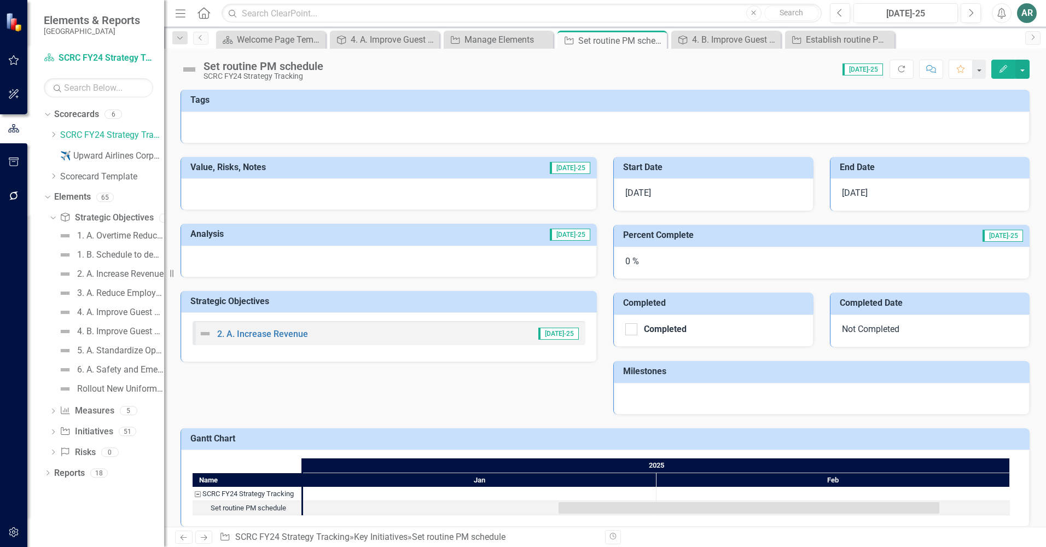
click at [451, 125] on div at bounding box center [605, 128] width 849 height 32
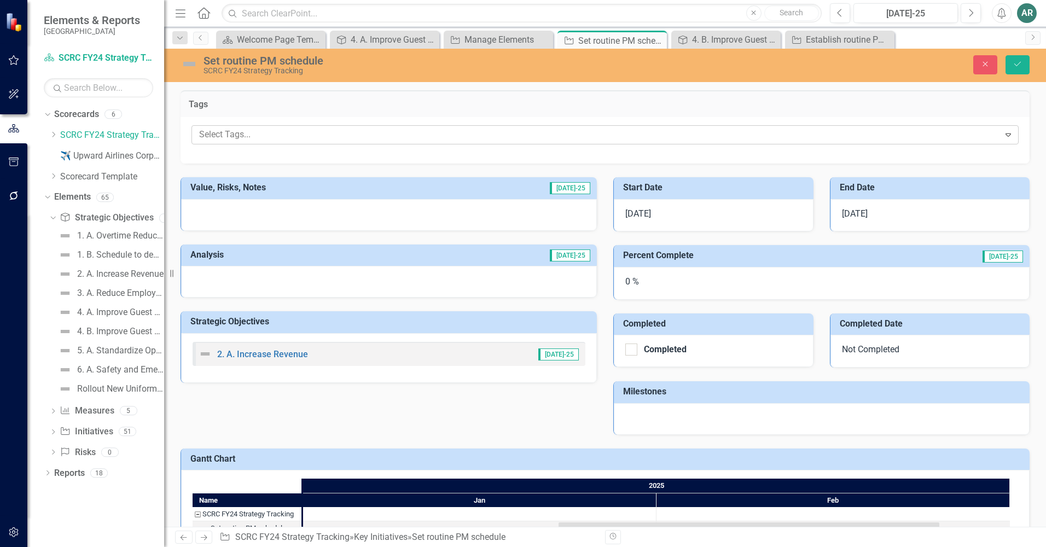
click at [445, 137] on div at bounding box center [597, 134] width 805 height 15
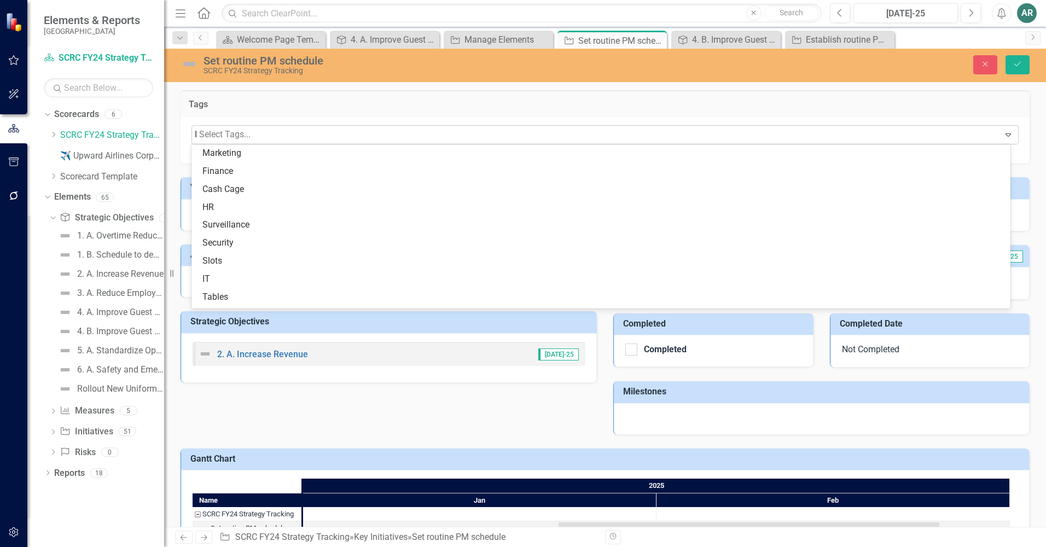
type input "IT"
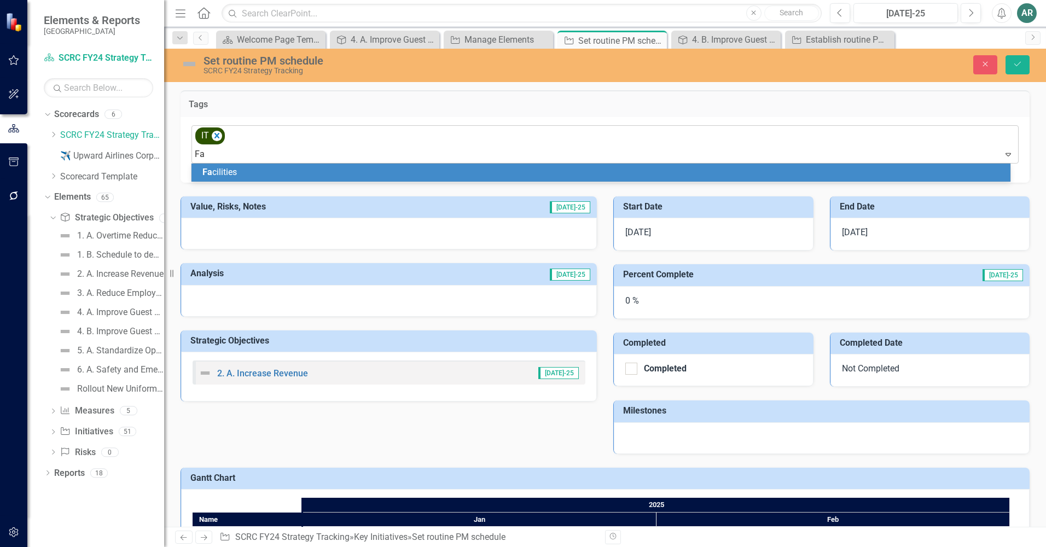
type input "Fac"
type input "S"
type input "Facil"
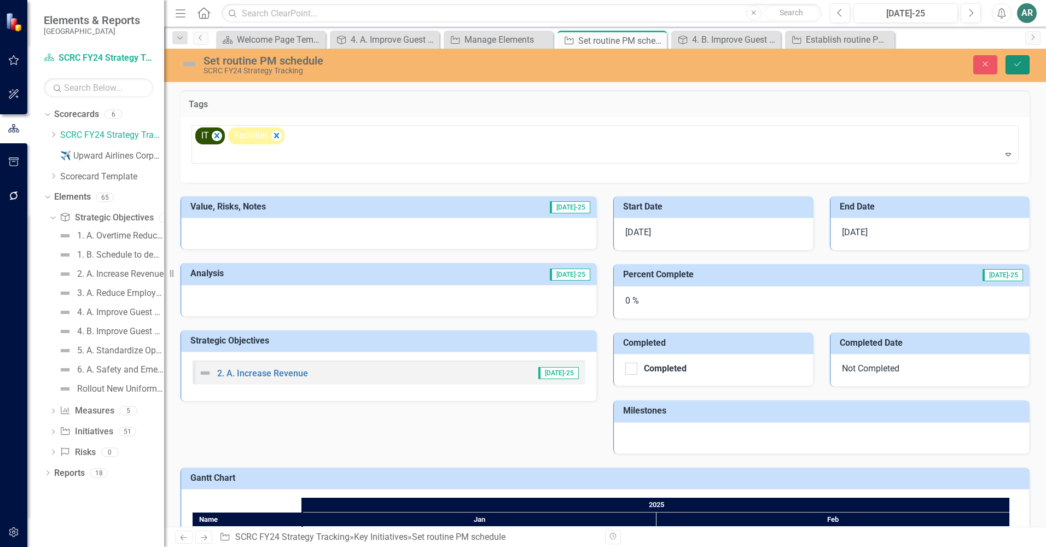
click at [1028, 65] on button "Save" at bounding box center [1018, 64] width 24 height 19
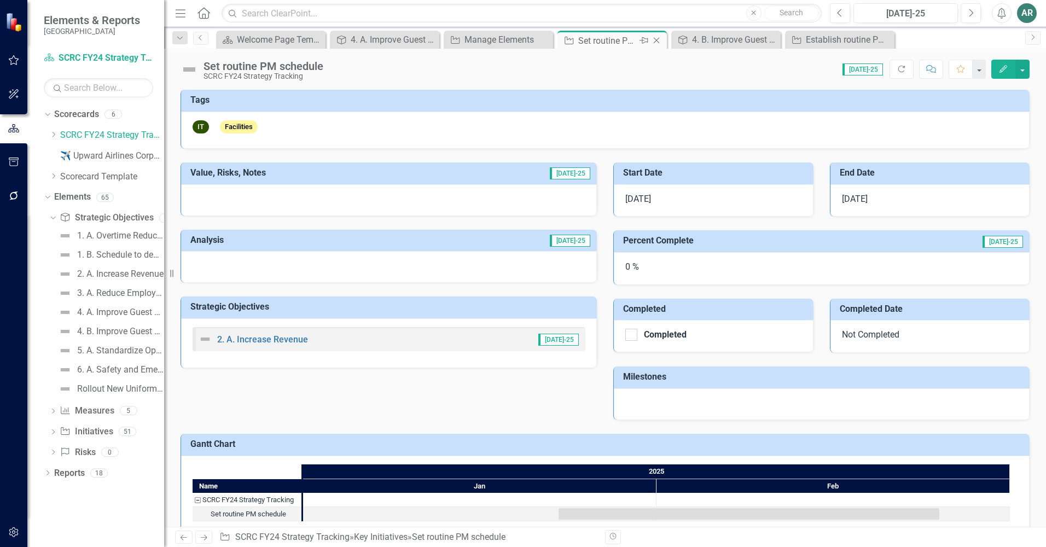
click at [658, 39] on icon "Close" at bounding box center [656, 40] width 11 height 9
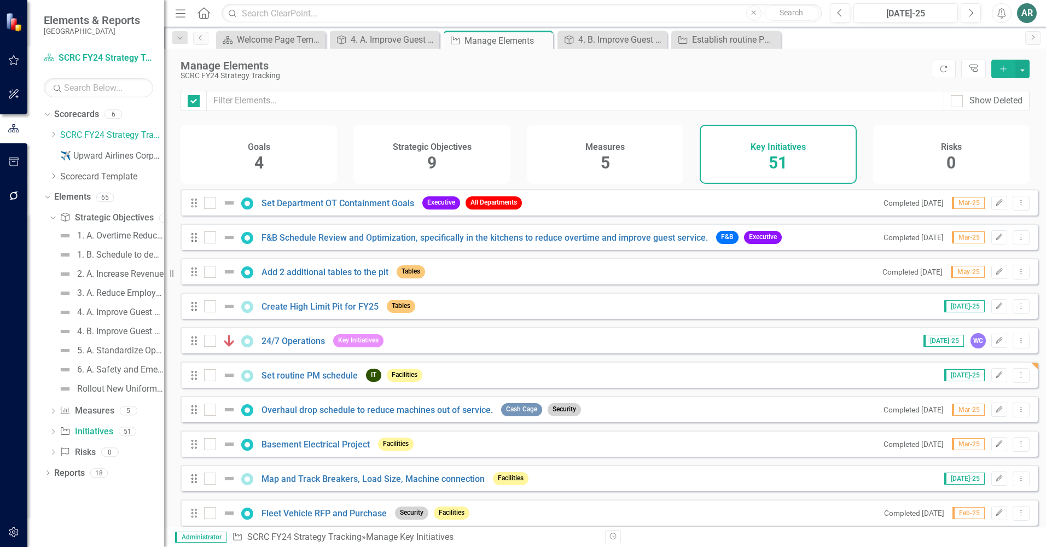
checkbox input "false"
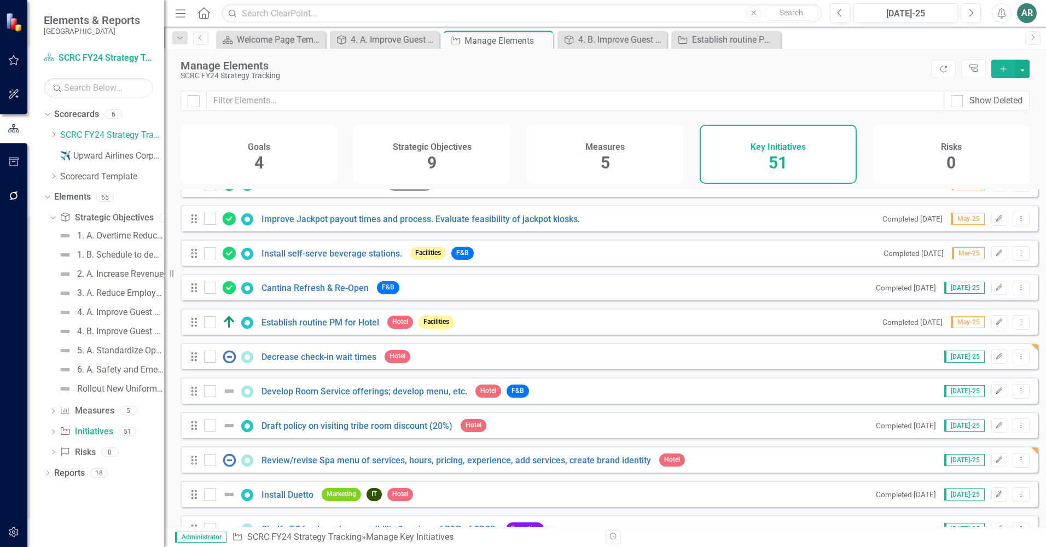
scroll to position [1039, 0]
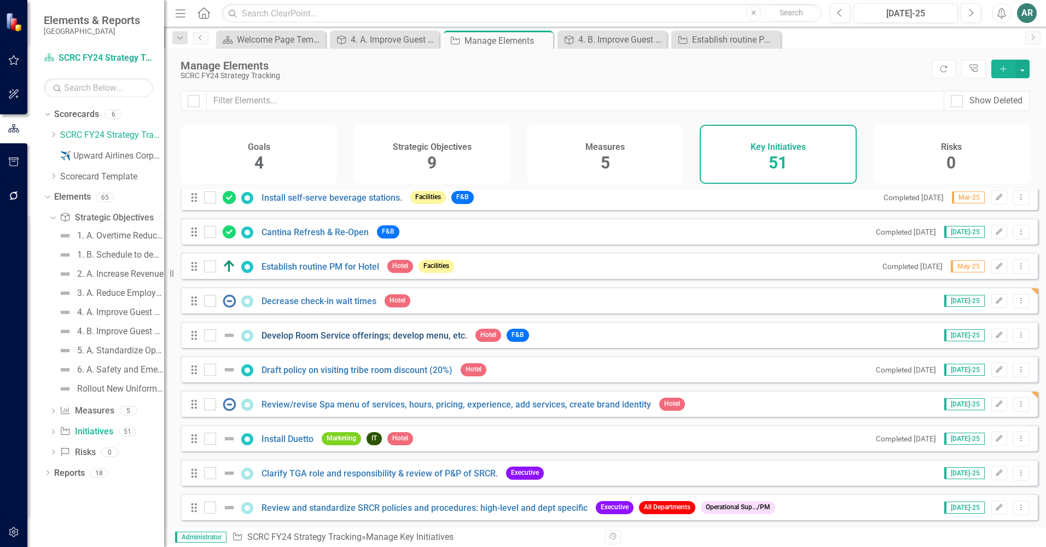
click at [328, 341] on link "Develop Room Service offerings; develop menu, etc." at bounding box center [364, 335] width 206 height 10
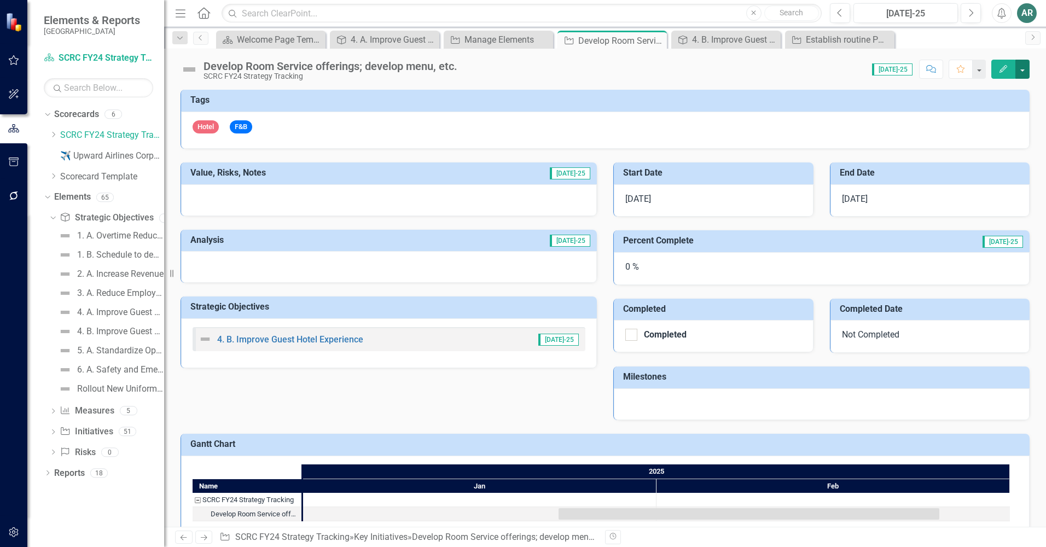
click at [1024, 70] on button "button" at bounding box center [1022, 69] width 14 height 19
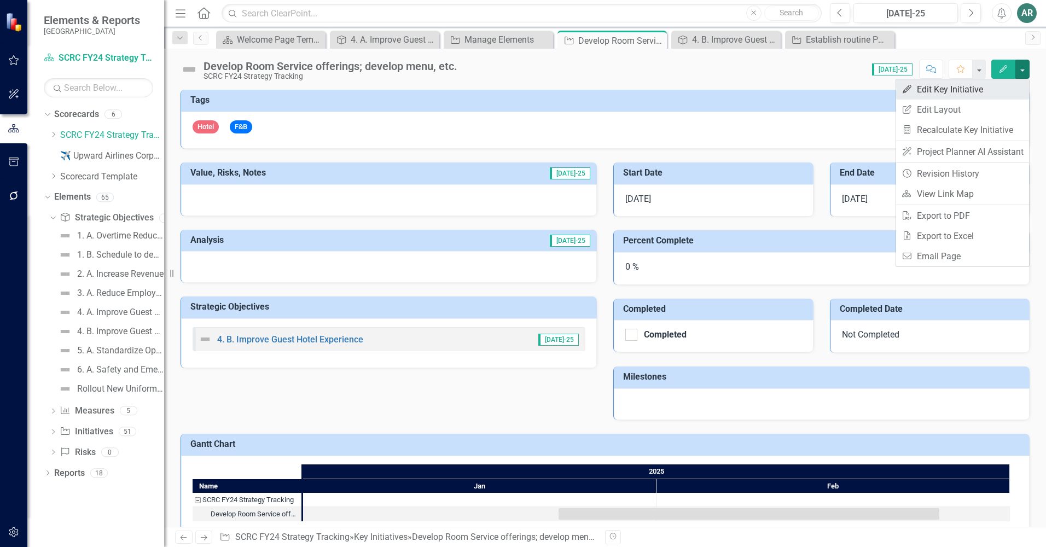
click at [974, 93] on link "Edit Edit Key Initiative" at bounding box center [962, 89] width 133 height 20
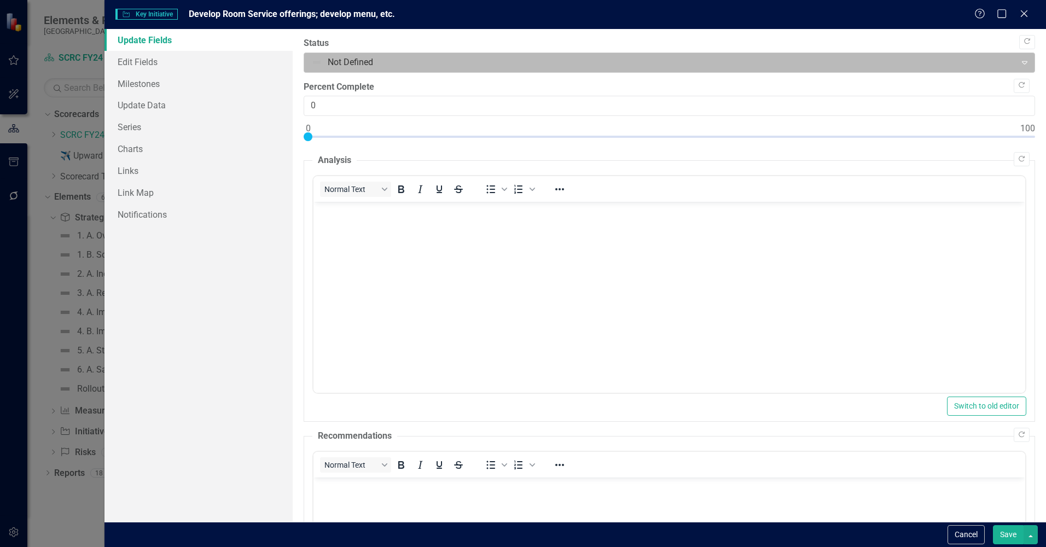
click at [426, 68] on div at bounding box center [660, 62] width 698 height 15
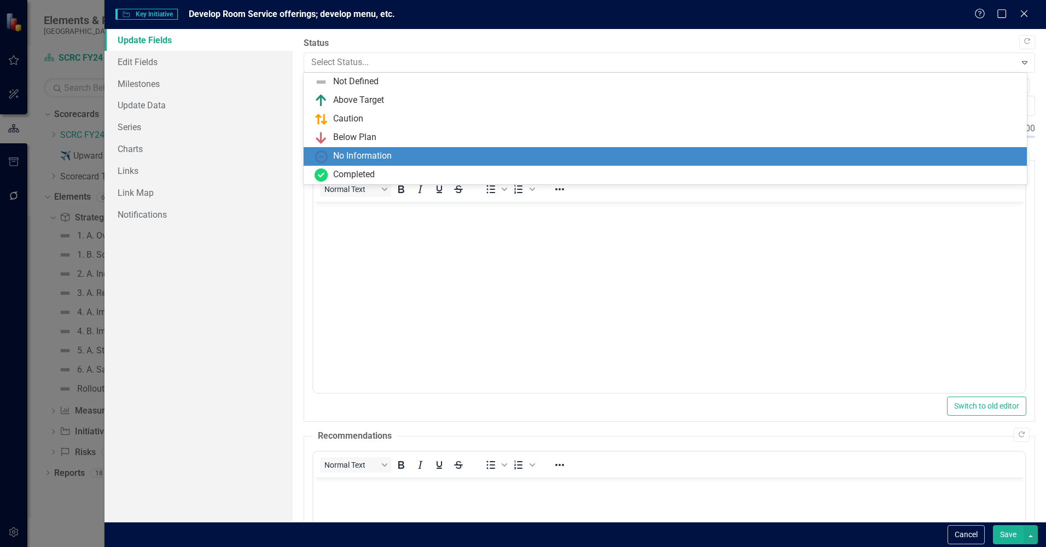
click at [408, 158] on div "No Information" at bounding box center [668, 156] width 706 height 13
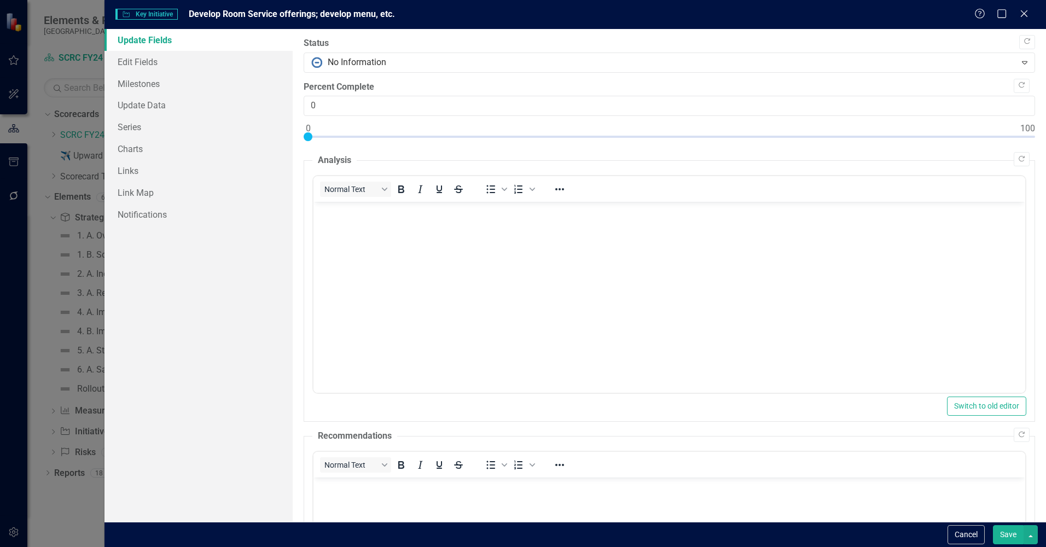
click at [1004, 536] on button "Save" at bounding box center [1008, 534] width 31 height 19
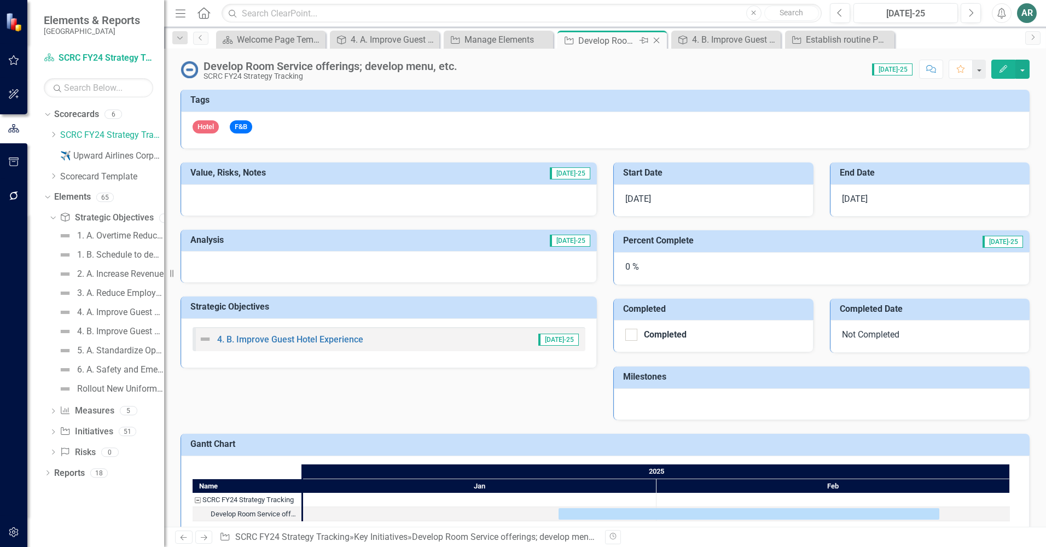
click at [659, 38] on icon "Close" at bounding box center [656, 40] width 11 height 9
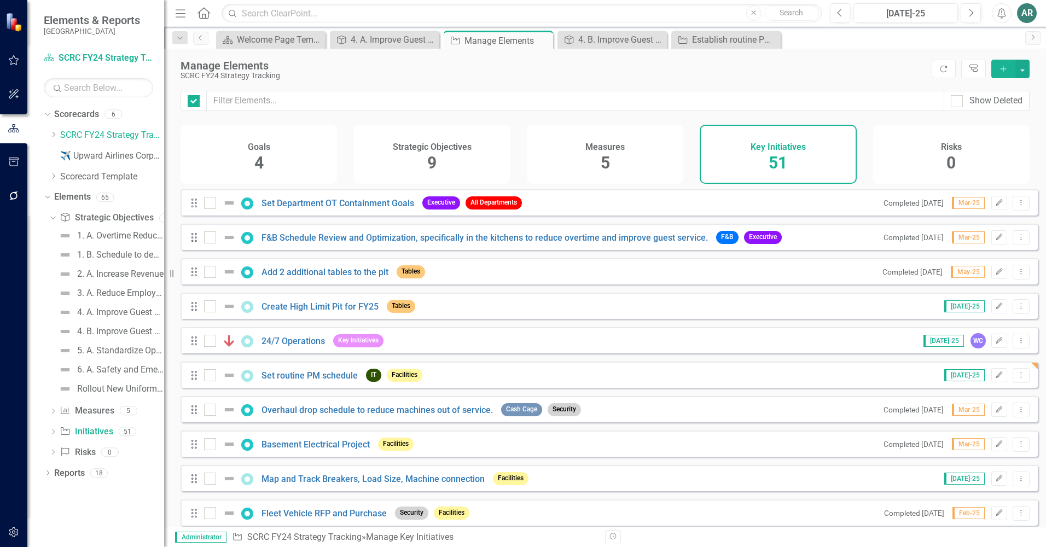
checkbox input "false"
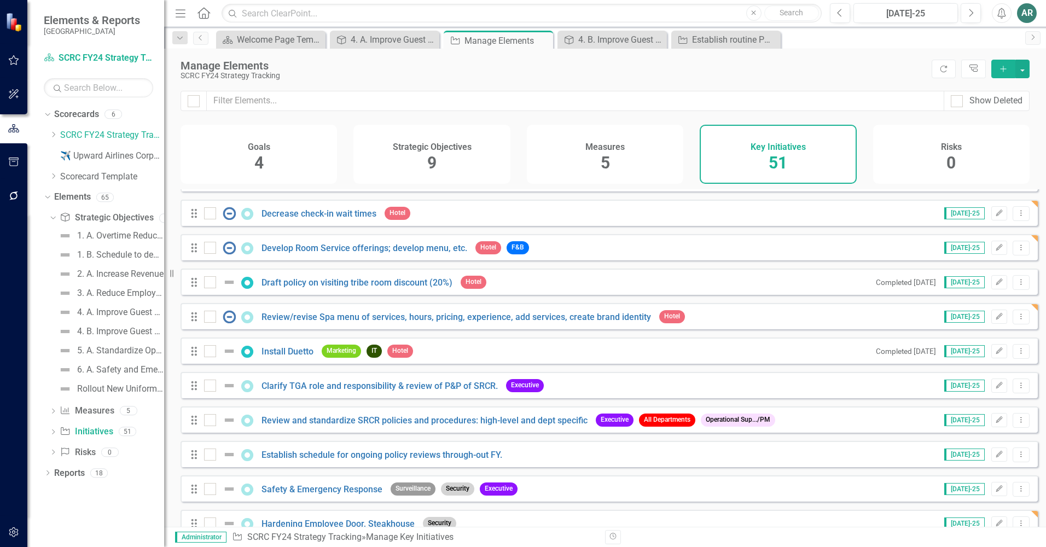
scroll to position [1149, 0]
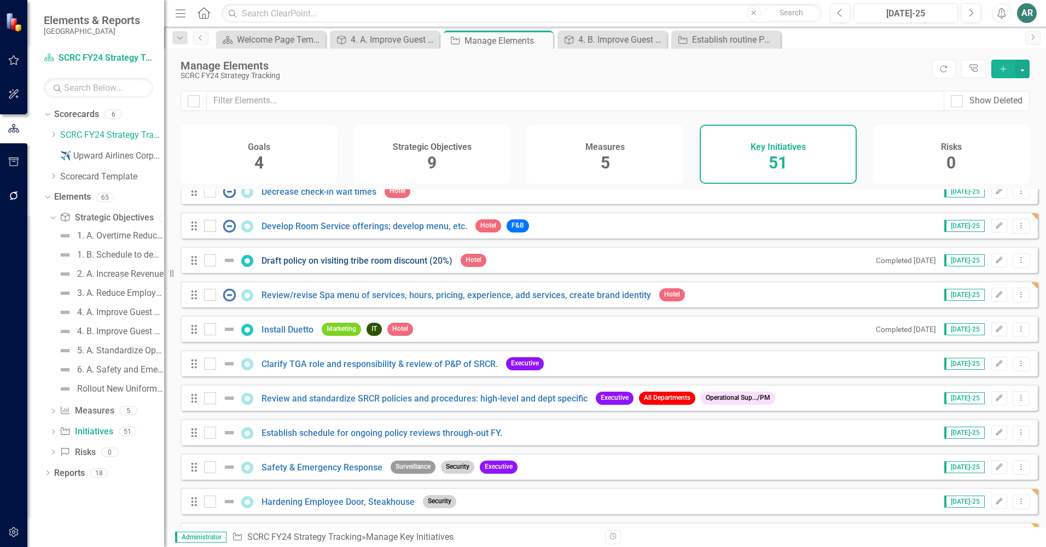
click at [302, 265] on link "Draft policy on visiting tribe room discount (20%)" at bounding box center [356, 260] width 191 height 10
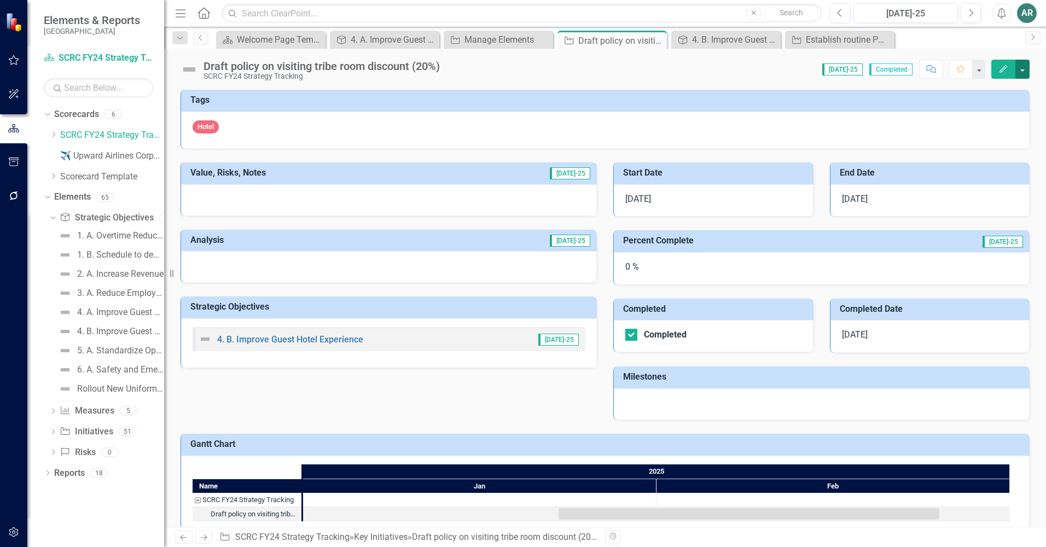
click at [1019, 74] on button "button" at bounding box center [1022, 69] width 14 height 19
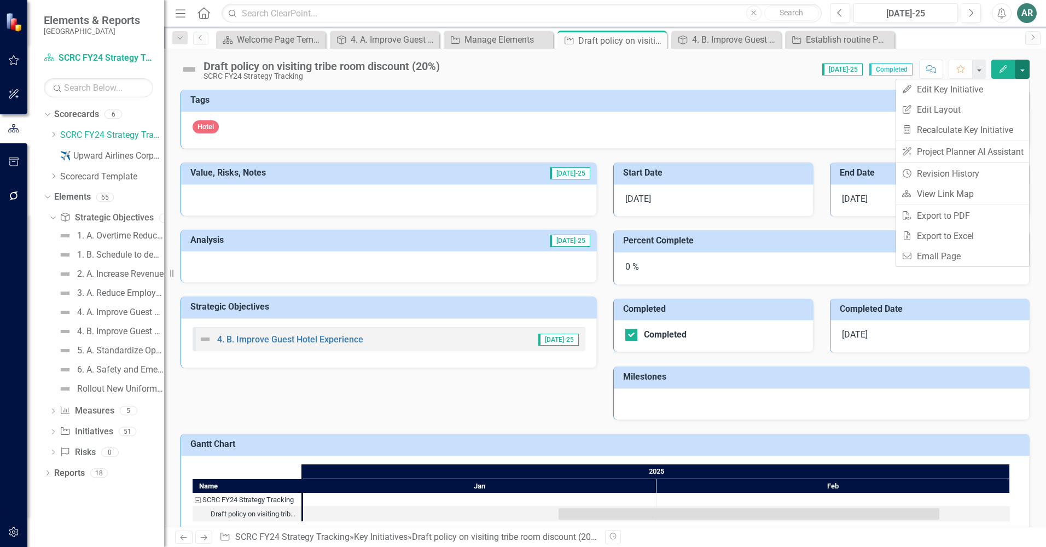
click at [767, 68] on div "Score: 0.00 Jul-25 Completed Comment Favorite Edit" at bounding box center [737, 69] width 584 height 19
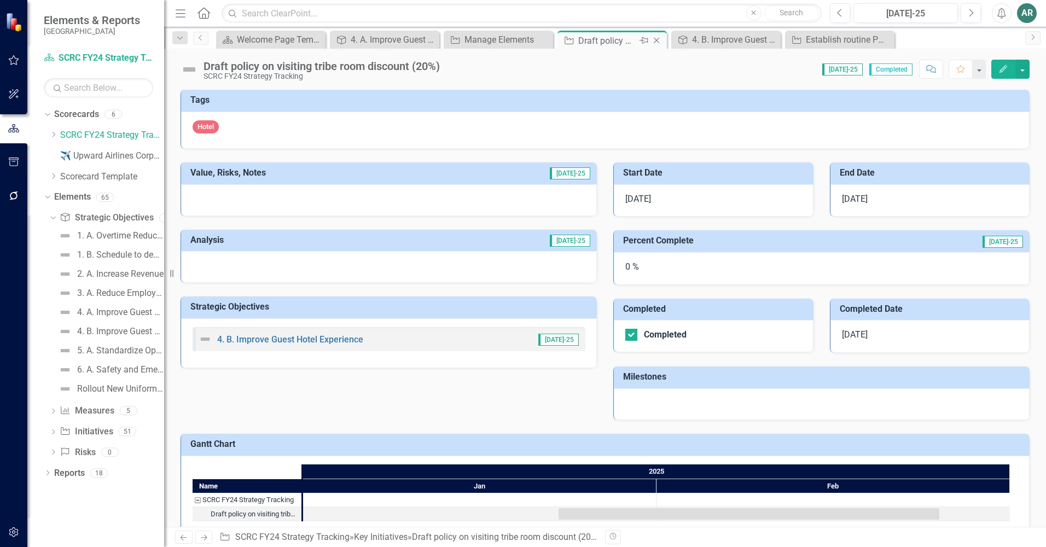
click at [655, 41] on icon "Close" at bounding box center [656, 40] width 11 height 9
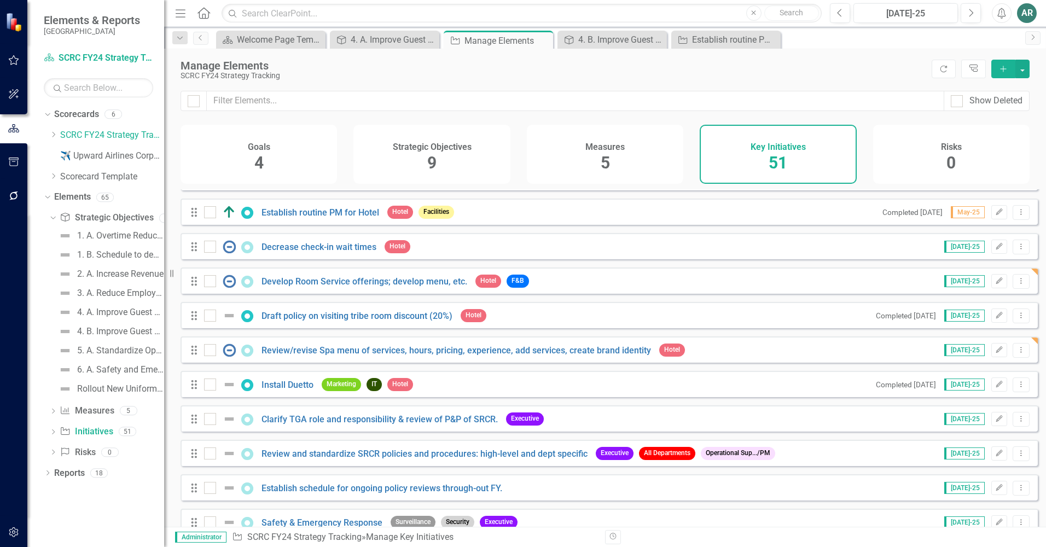
scroll to position [1094, 0]
click at [295, 321] on link "Draft policy on visiting tribe room discount (20%)" at bounding box center [356, 315] width 191 height 10
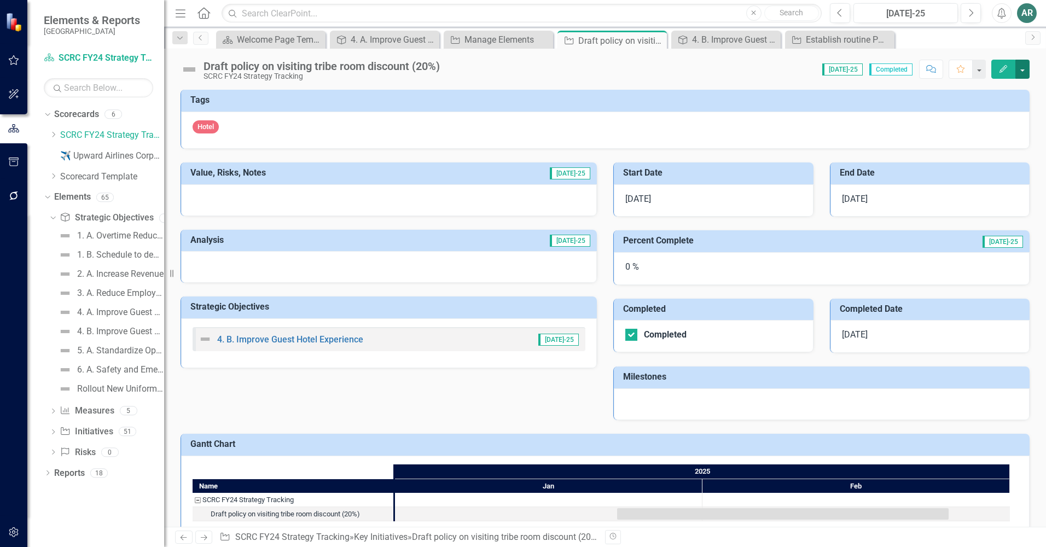
click at [1025, 65] on button "button" at bounding box center [1022, 69] width 14 height 19
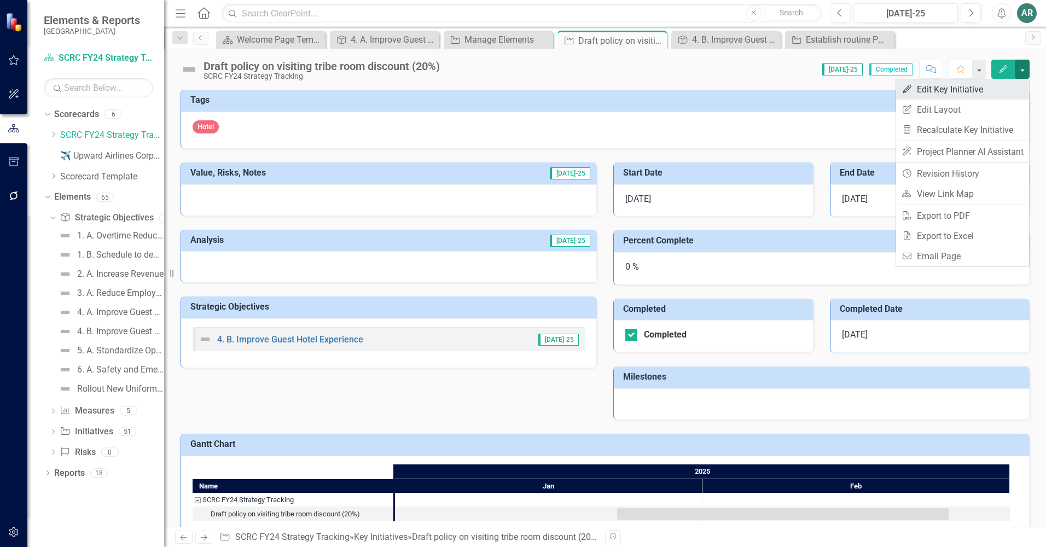
click at [995, 90] on link "Edit Edit Key Initiative" at bounding box center [962, 89] width 133 height 20
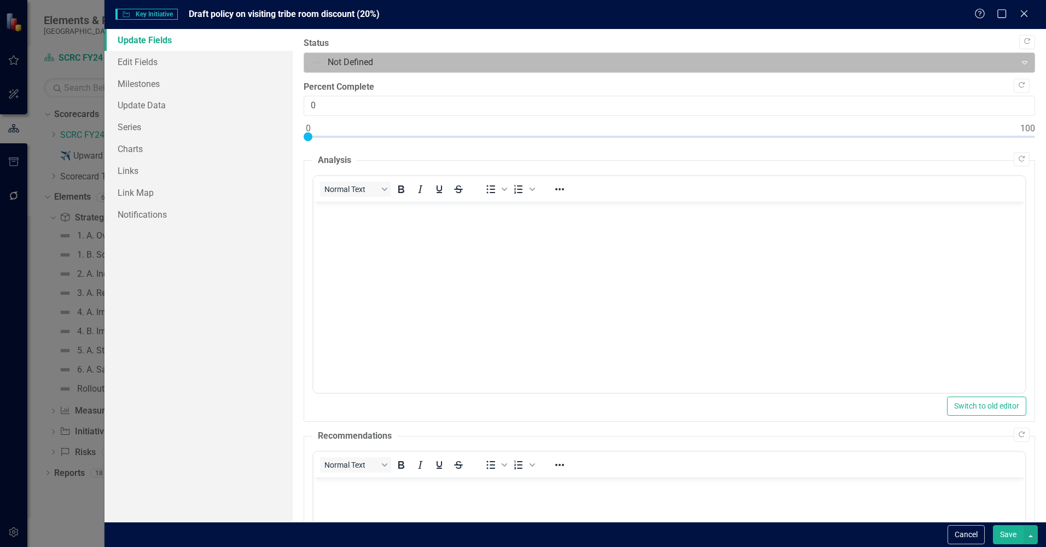
click at [470, 71] on div "Not Defined" at bounding box center [660, 62] width 708 height 19
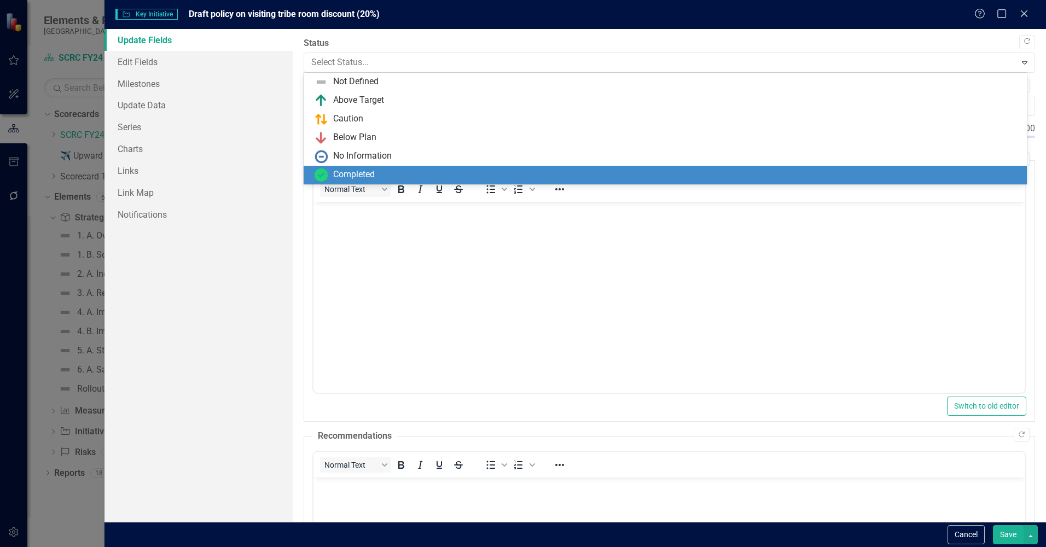
click at [460, 172] on div "Completed" at bounding box center [668, 174] width 706 height 13
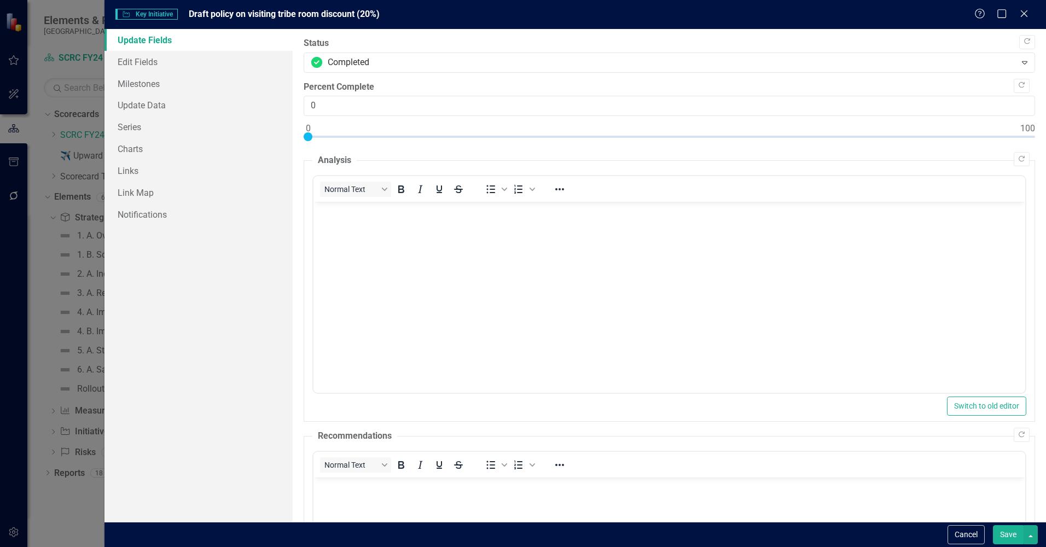
click at [1014, 530] on button "Save" at bounding box center [1008, 534] width 31 height 19
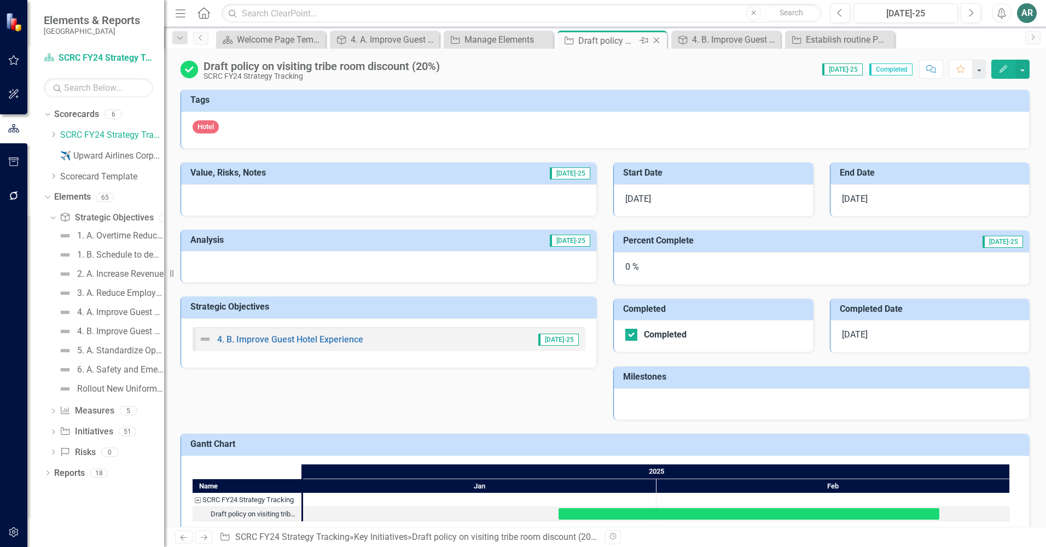
click at [654, 39] on icon "Close" at bounding box center [656, 40] width 11 height 9
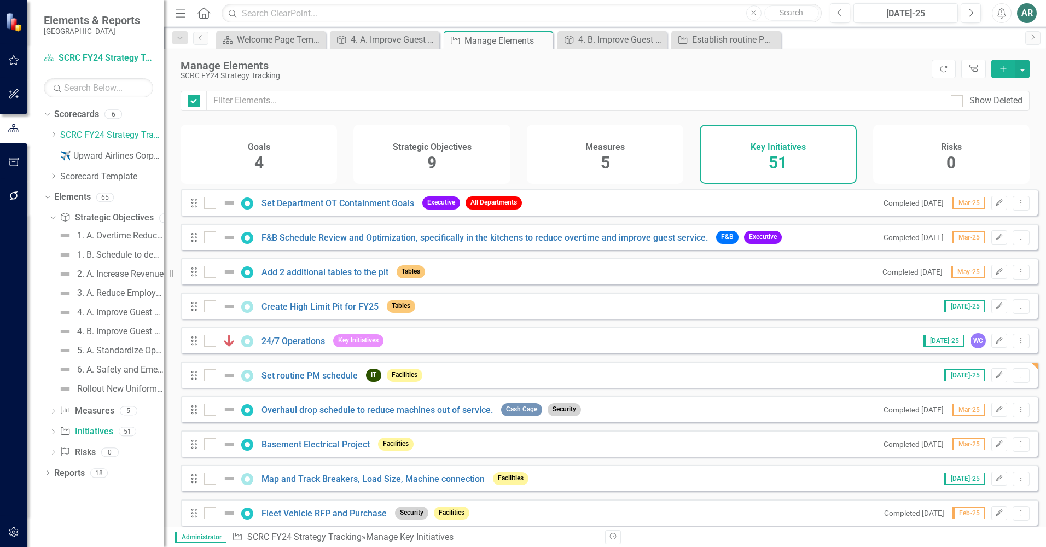
checkbox input "false"
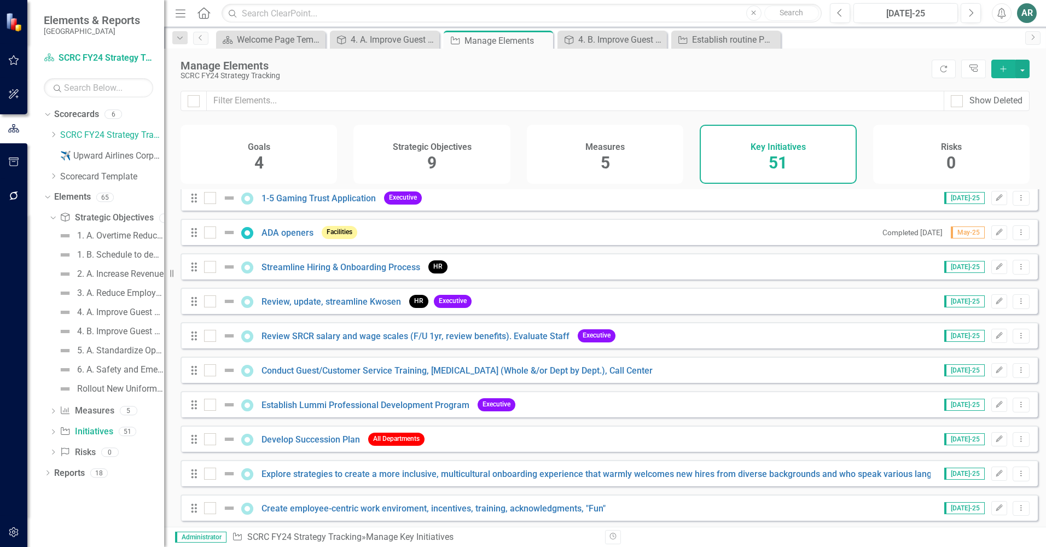
scroll to position [602, 0]
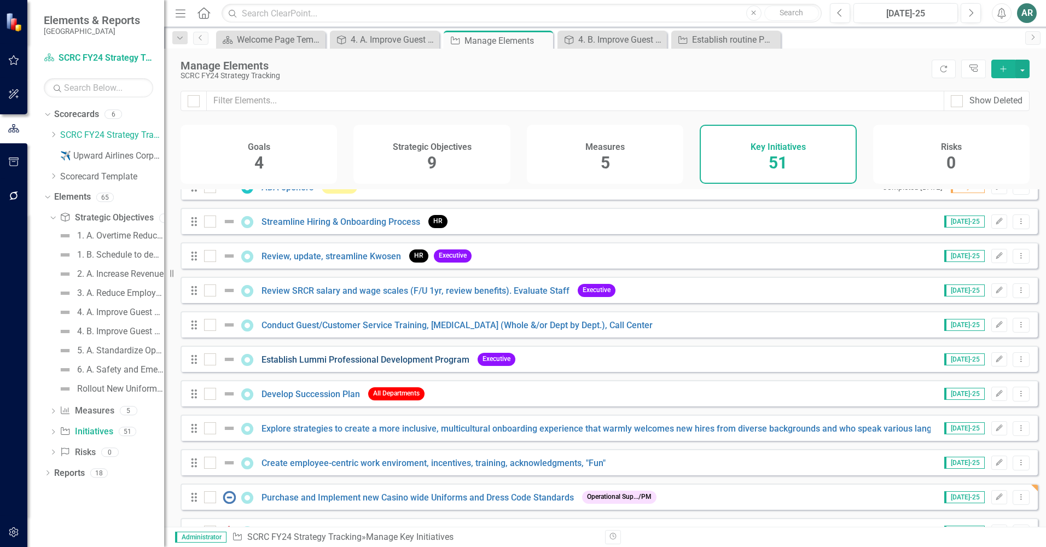
click at [437, 363] on link "Establish Lummi Professional Development Program" at bounding box center [365, 359] width 208 height 10
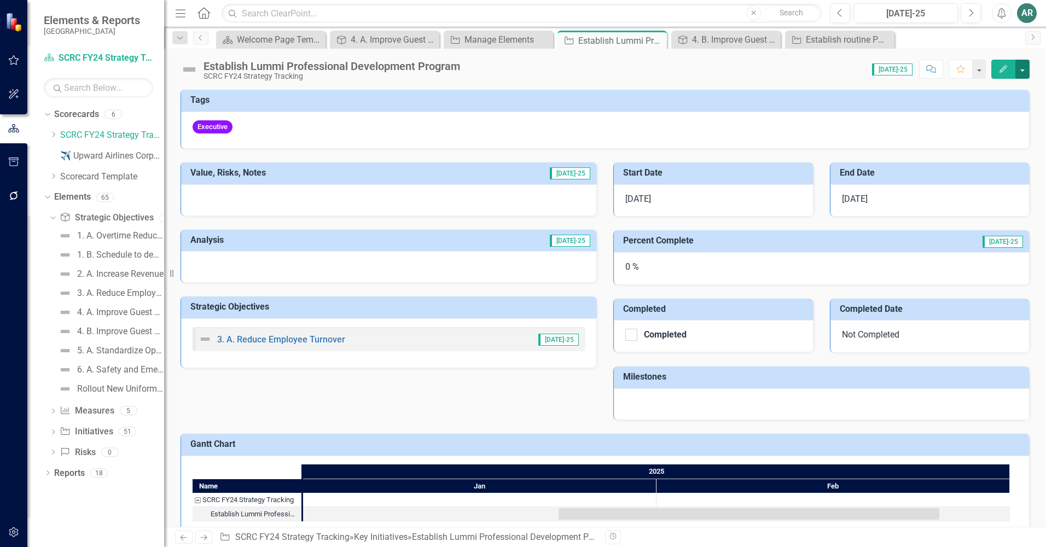
click at [1021, 67] on button "button" at bounding box center [1022, 69] width 14 height 19
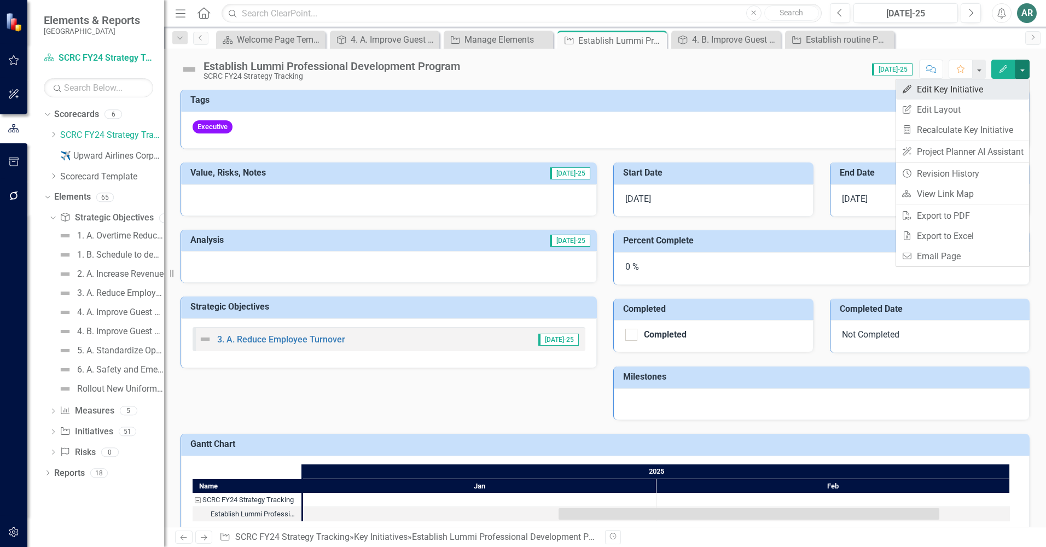
click at [978, 85] on link "Edit Edit Key Initiative" at bounding box center [962, 89] width 133 height 20
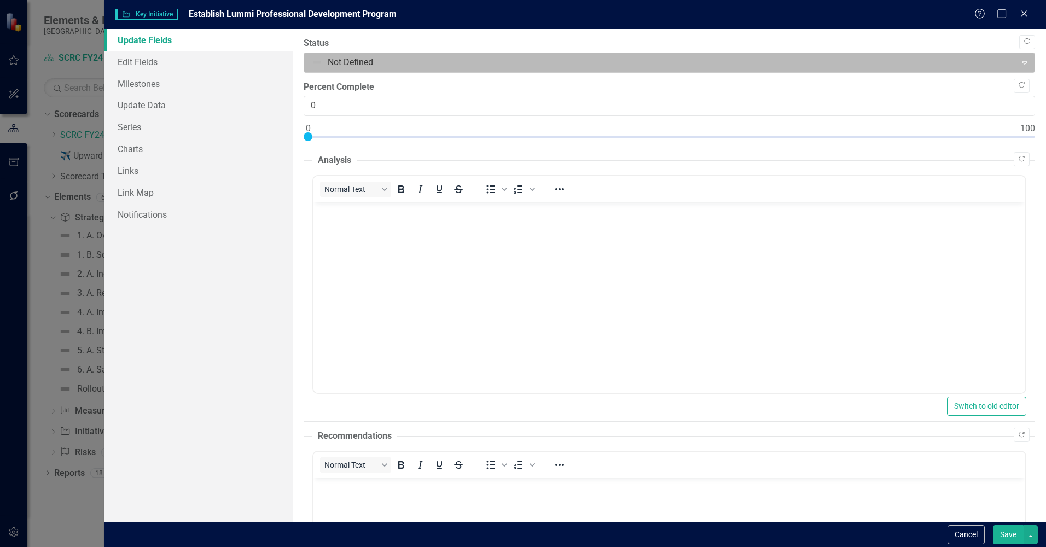
click at [560, 63] on div at bounding box center [660, 62] width 698 height 15
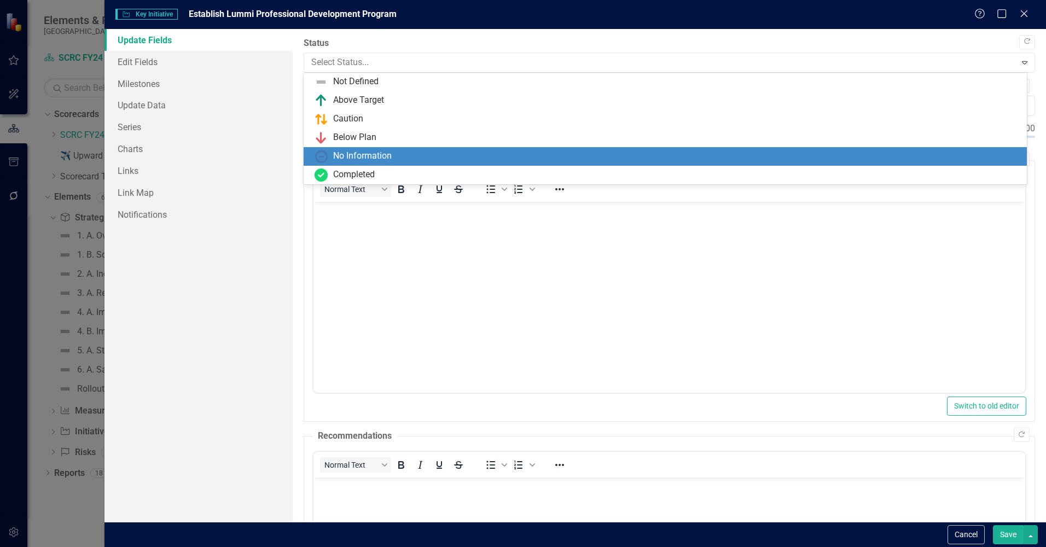
click at [553, 152] on div "No Information" at bounding box center [668, 156] width 706 height 13
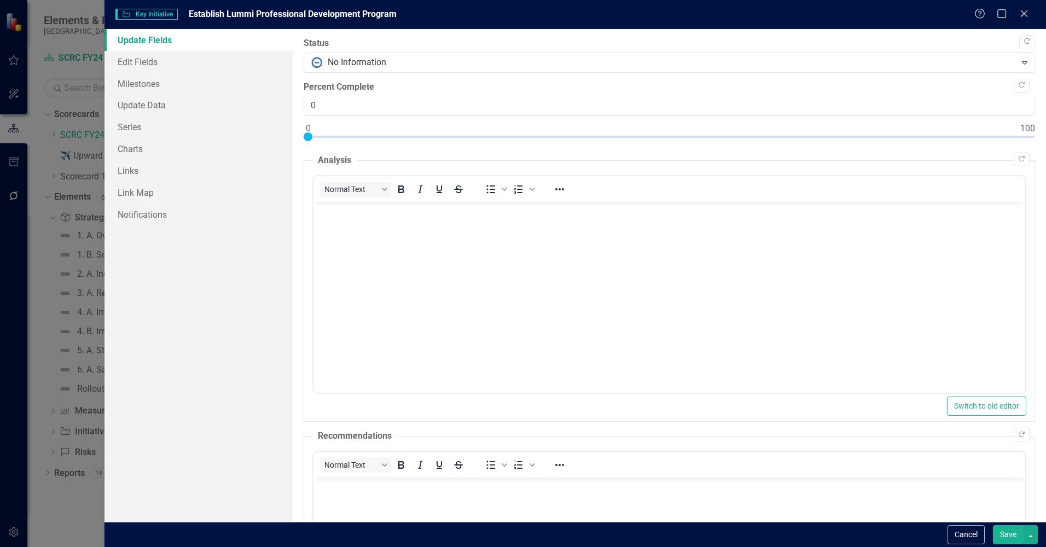
click at [1001, 533] on button "Save" at bounding box center [1008, 534] width 31 height 19
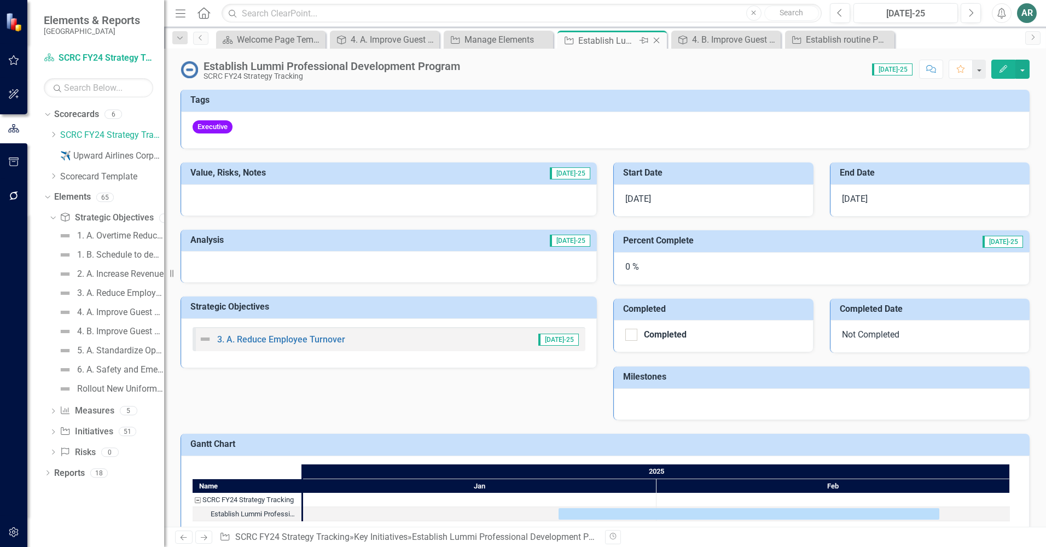
click at [657, 39] on icon "Close" at bounding box center [656, 40] width 11 height 9
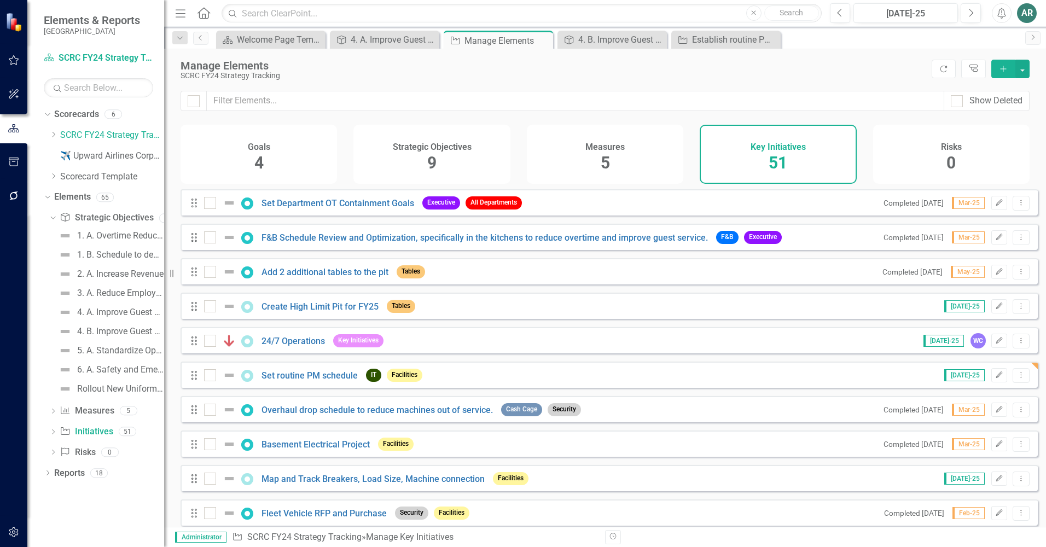
scroll to position [55, 0]
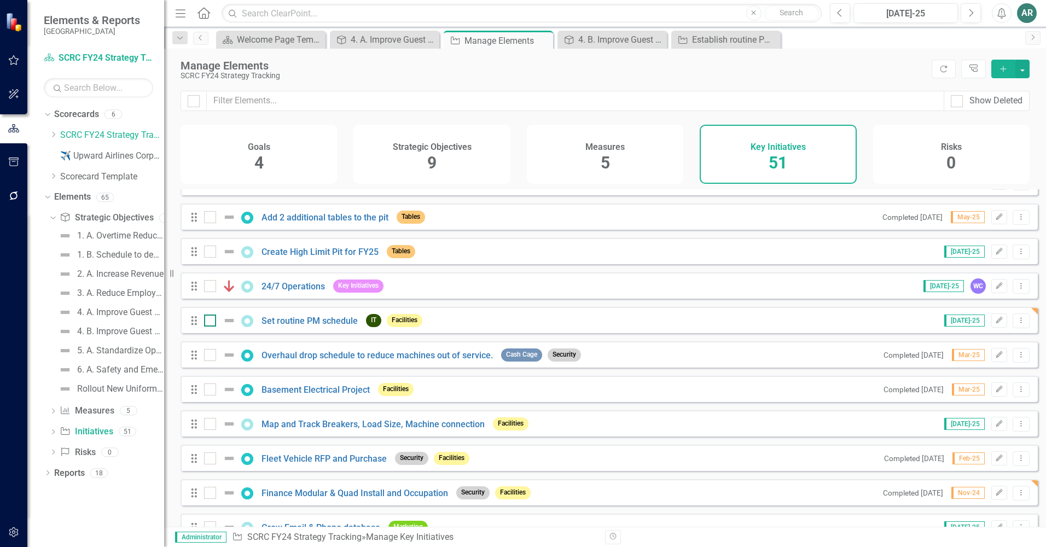
click at [239, 326] on div at bounding box center [232, 320] width 19 height 13
click at [211, 322] on input "checkbox" at bounding box center [207, 318] width 7 height 7
click at [210, 322] on input "checkbox" at bounding box center [207, 318] width 7 height 7
checkbox input "false"
click at [296, 326] on link "Set routine PM schedule" at bounding box center [309, 321] width 96 height 10
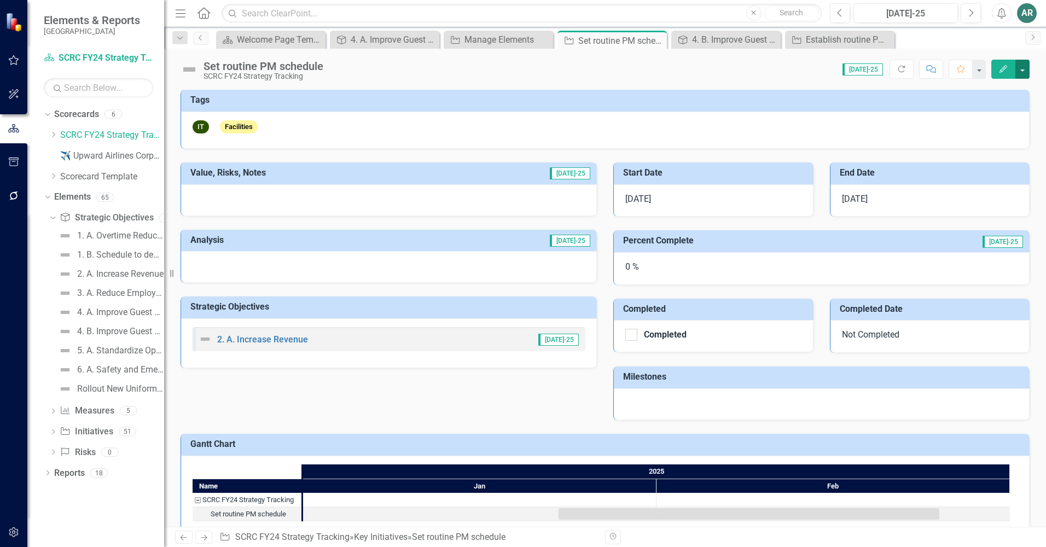
click at [1023, 71] on button "button" at bounding box center [1022, 69] width 14 height 19
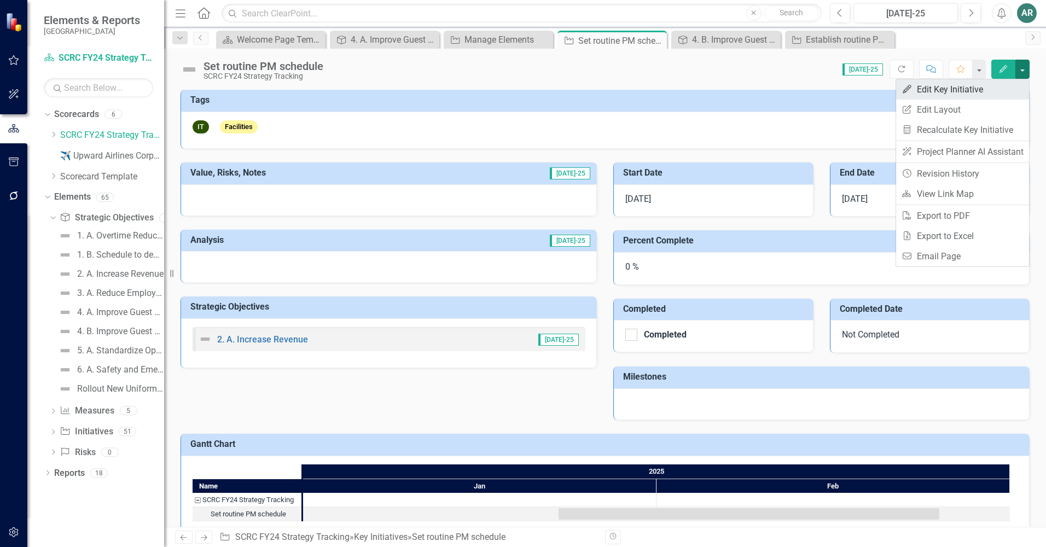
click at [985, 92] on link "Edit Edit Key Initiative" at bounding box center [962, 89] width 133 height 20
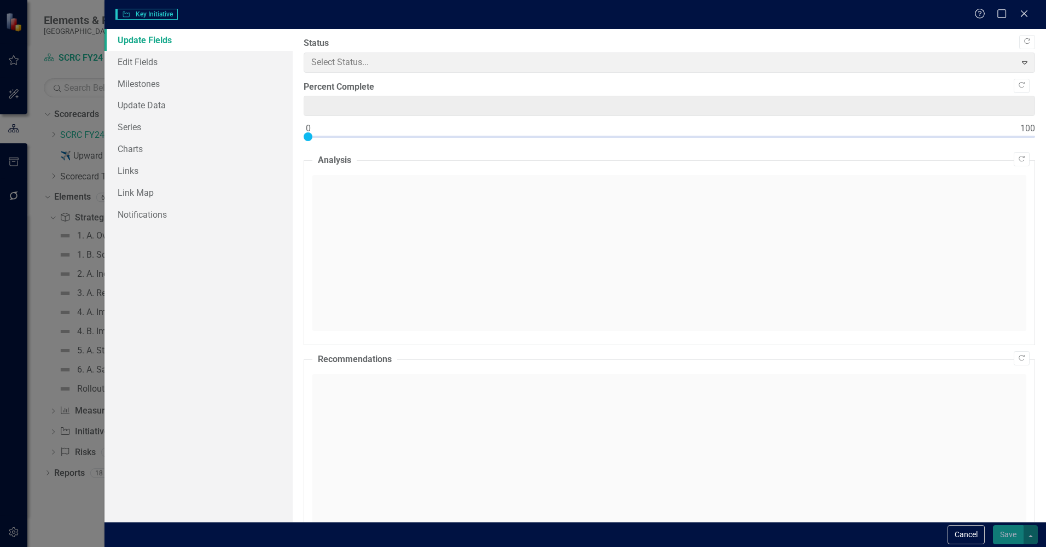
type input "0"
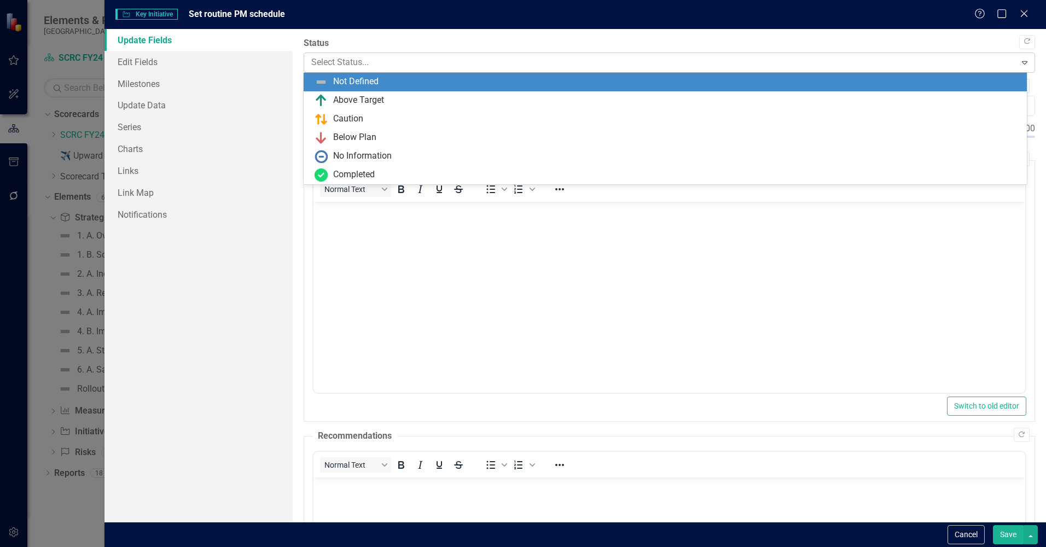
click at [386, 65] on div at bounding box center [660, 62] width 698 height 15
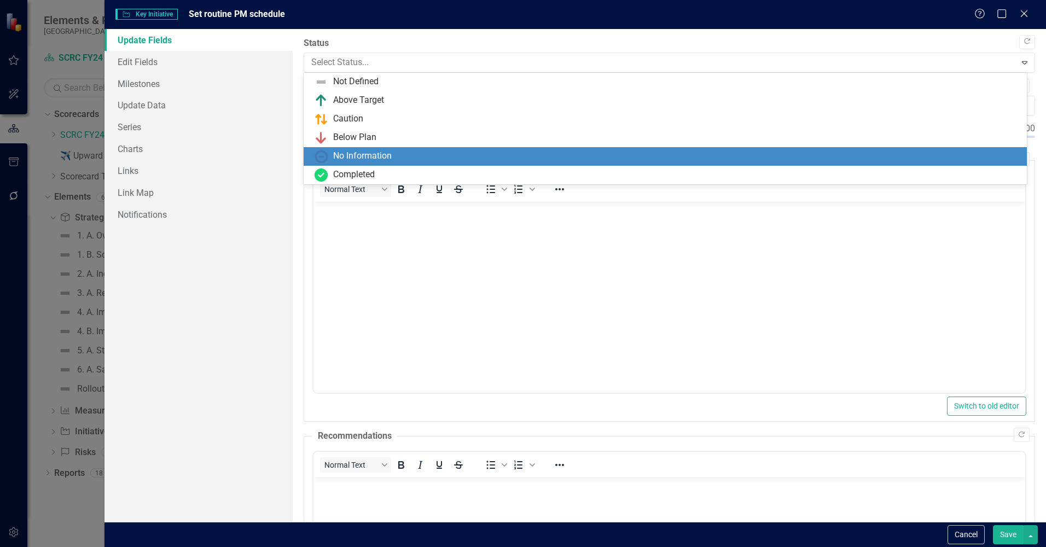
click at [373, 152] on div "No Information" at bounding box center [362, 156] width 59 height 13
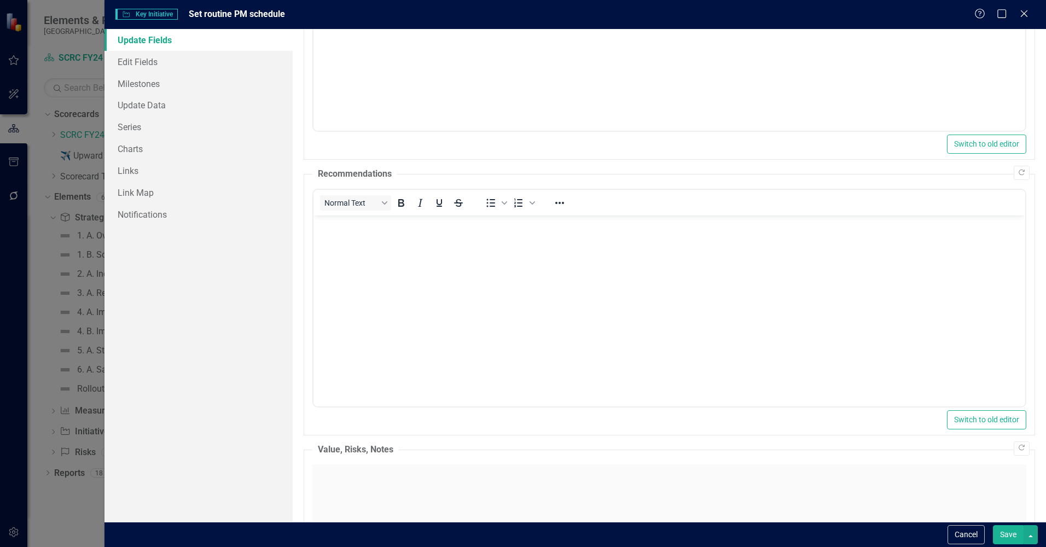
scroll to position [274, 0]
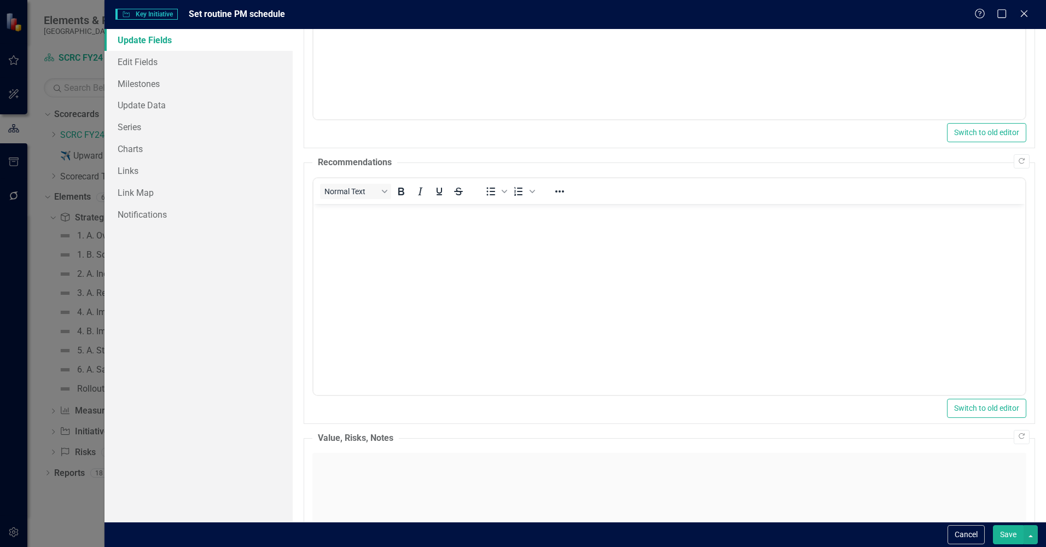
click at [1007, 528] on button "Save" at bounding box center [1008, 534] width 31 height 19
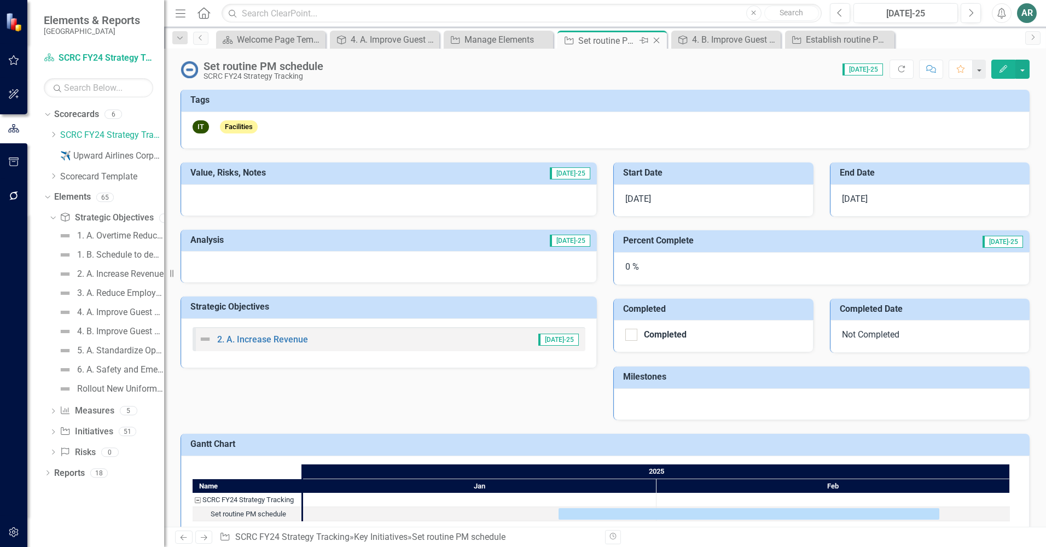
click at [652, 39] on icon "Close" at bounding box center [656, 40] width 11 height 9
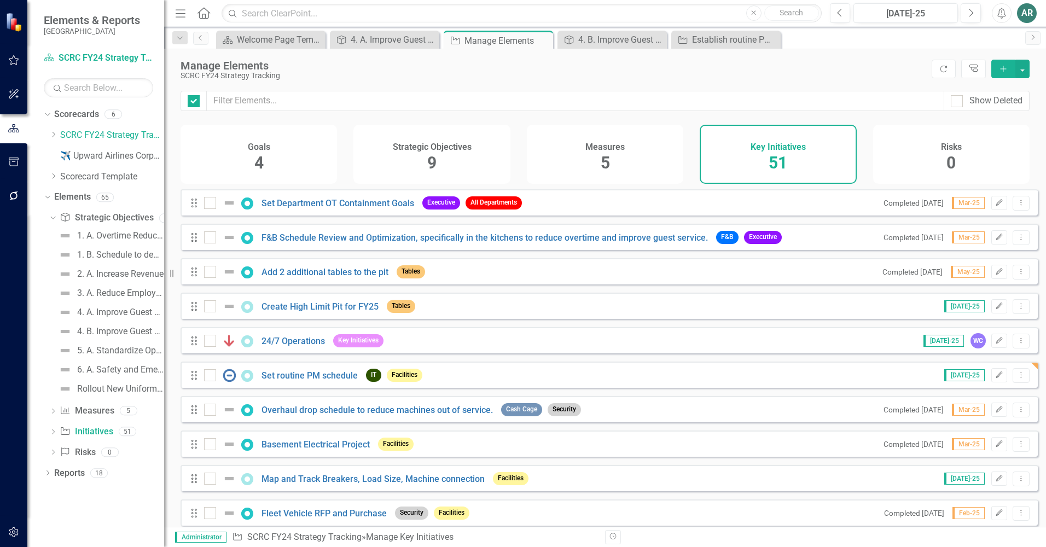
checkbox input "false"
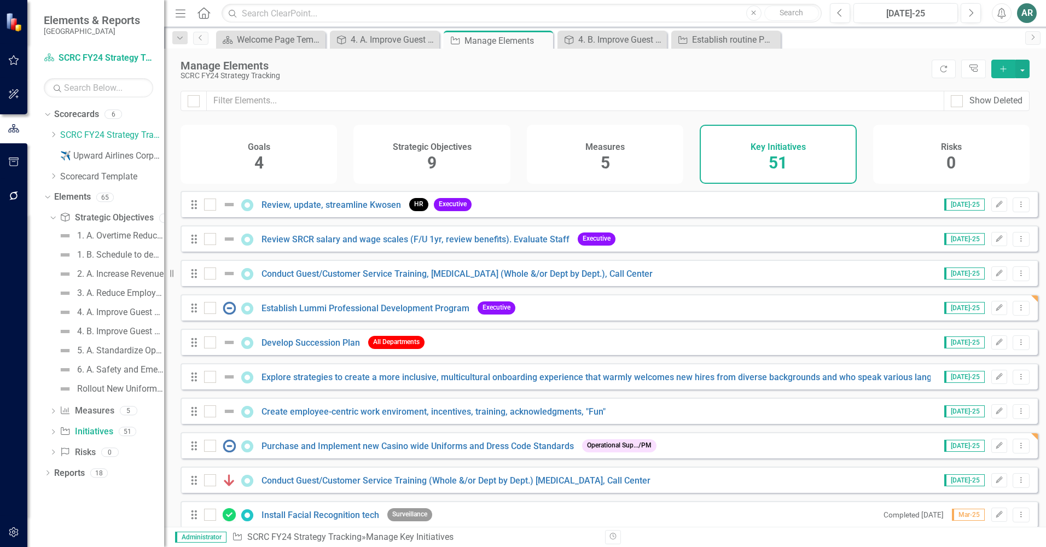
scroll to position [656, 0]
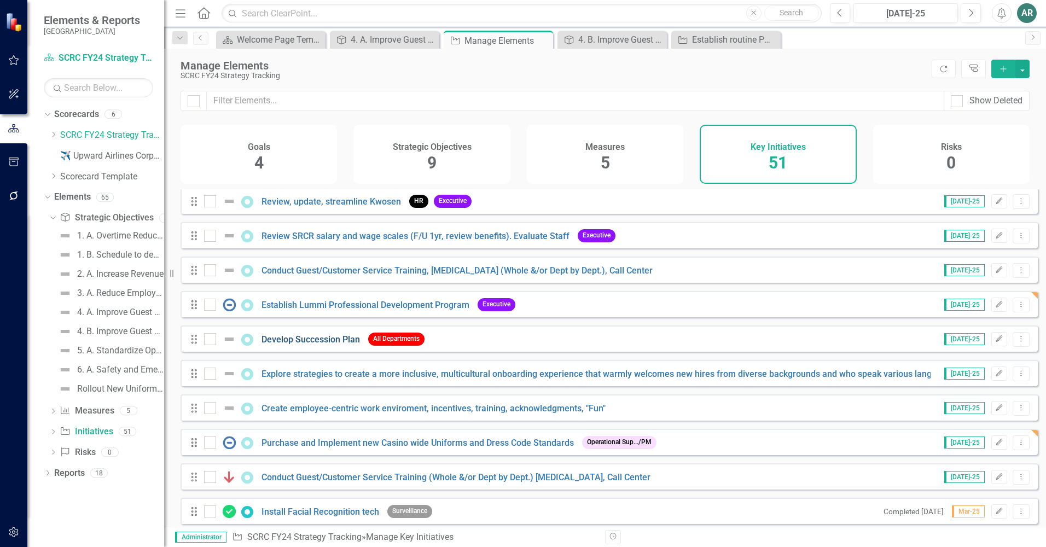
click at [296, 345] on link "Develop Succession Plan" at bounding box center [310, 339] width 98 height 10
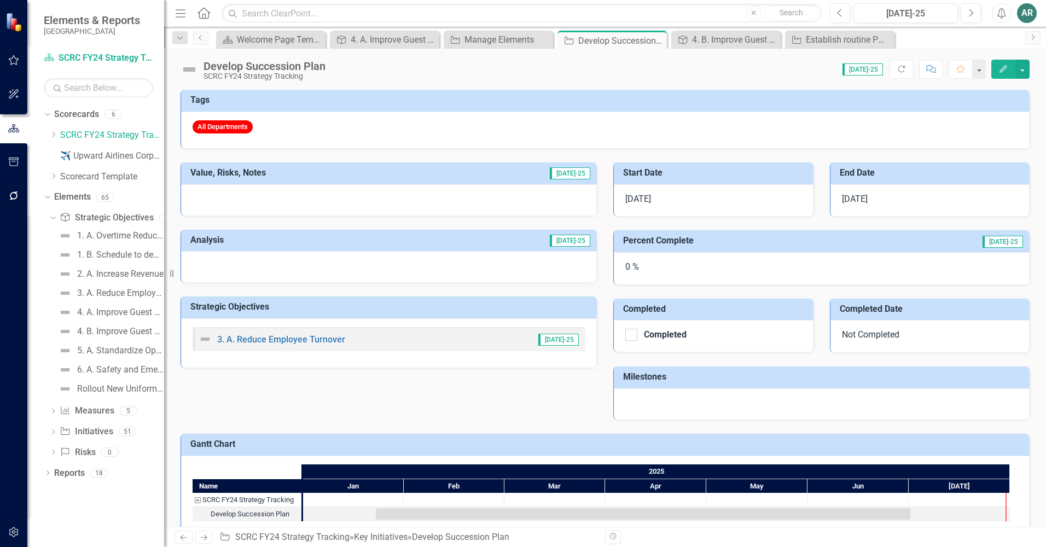
click at [408, 263] on div at bounding box center [389, 267] width 416 height 32
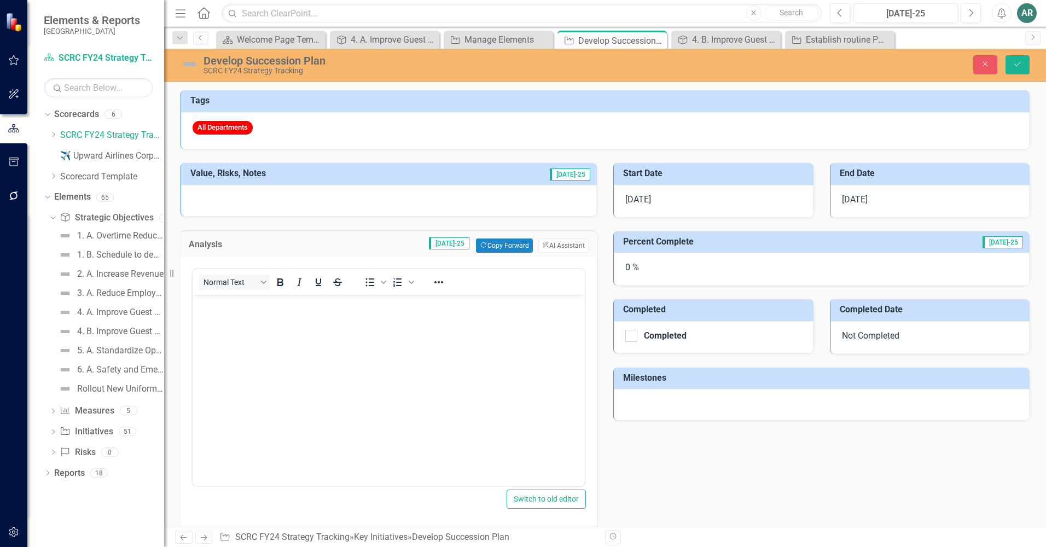
click at [379, 328] on body "Rich Text Area. Press ALT-0 for help." at bounding box center [389, 377] width 392 height 164
click at [1014, 66] on icon "Save" at bounding box center [1018, 64] width 10 height 8
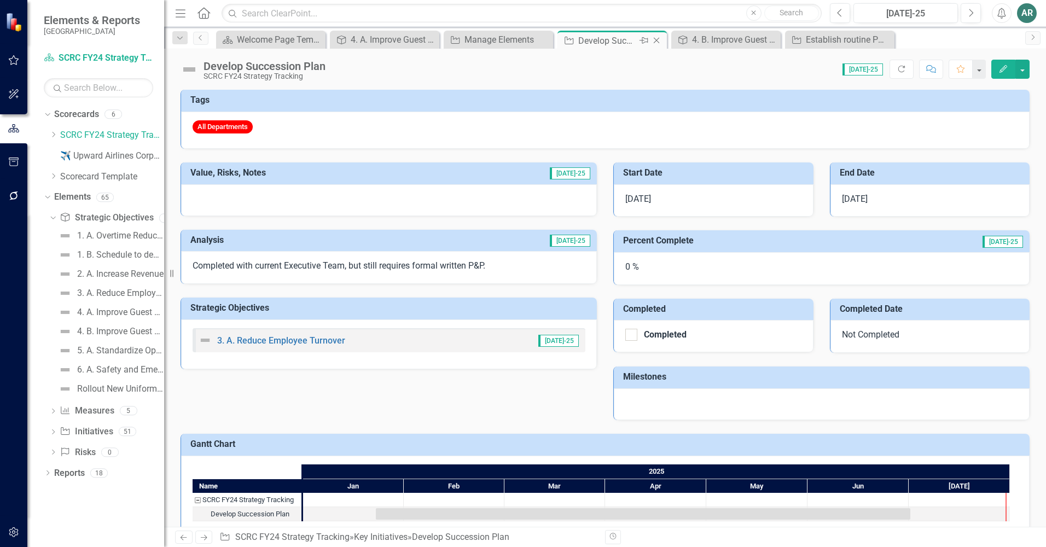
click at [658, 39] on icon "Close" at bounding box center [656, 40] width 11 height 9
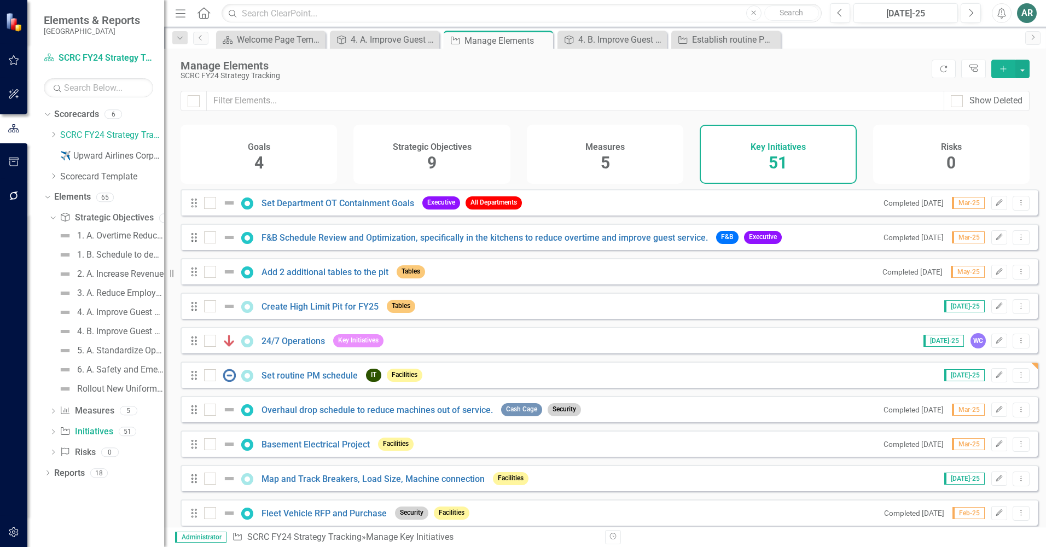
checkbox input "false"
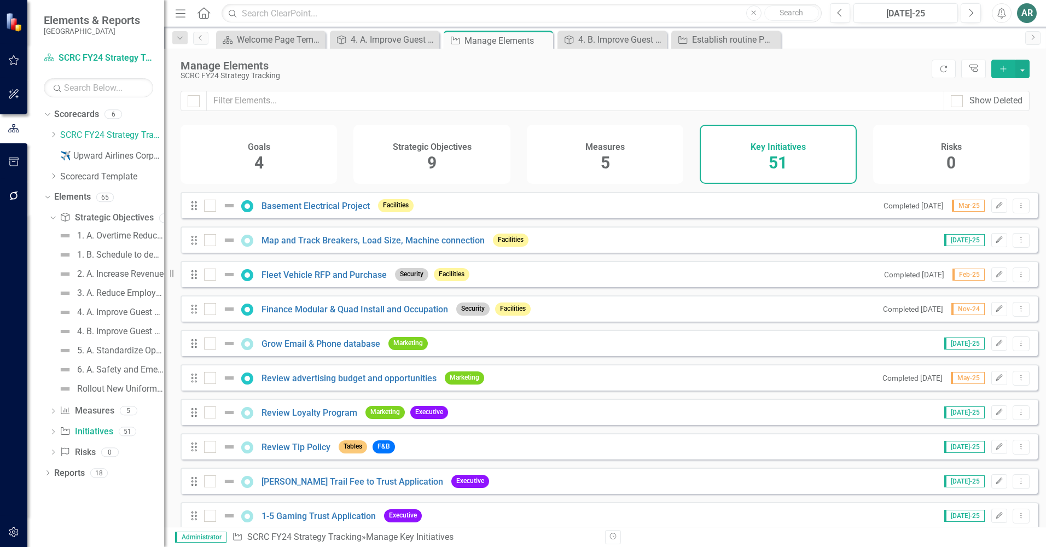
scroll to position [274, 0]
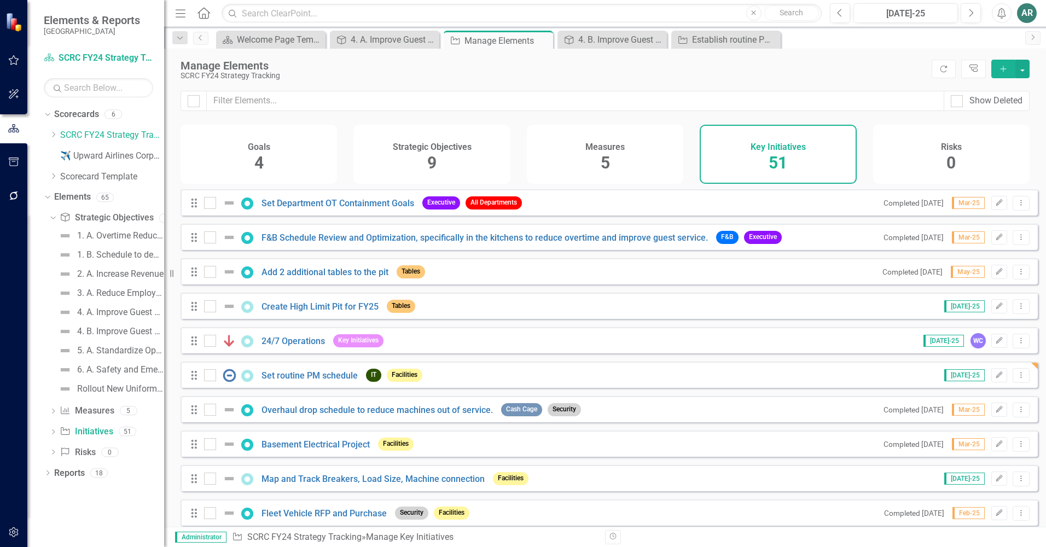
scroll to position [274, 0]
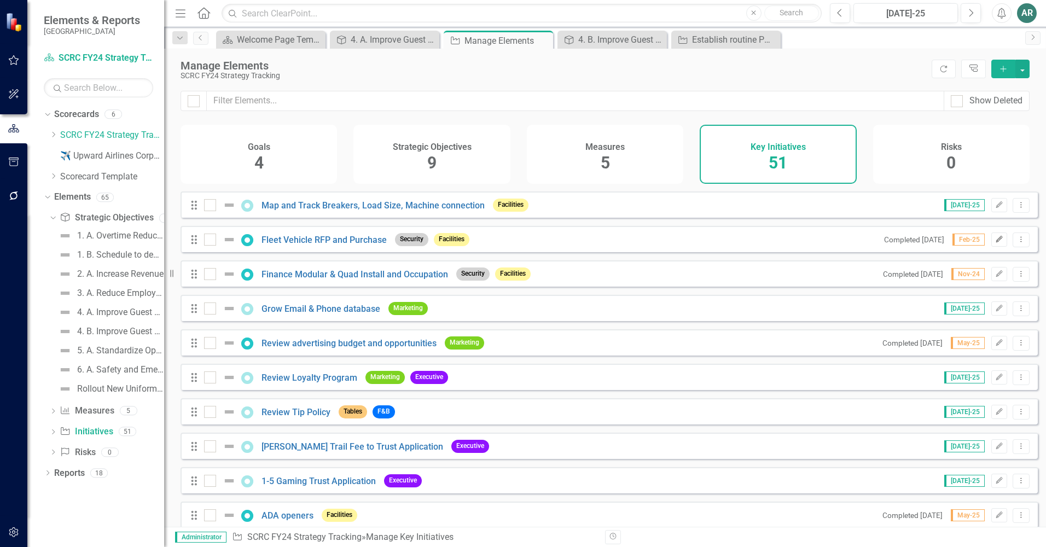
click at [995, 243] on icon "Edit" at bounding box center [999, 239] width 8 height 7
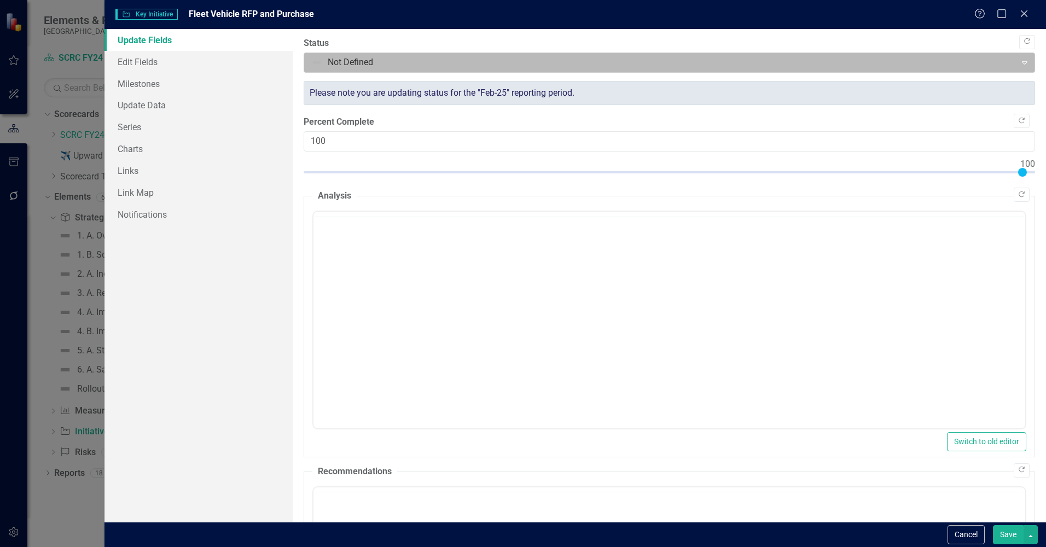
click at [772, 63] on div at bounding box center [660, 62] width 698 height 15
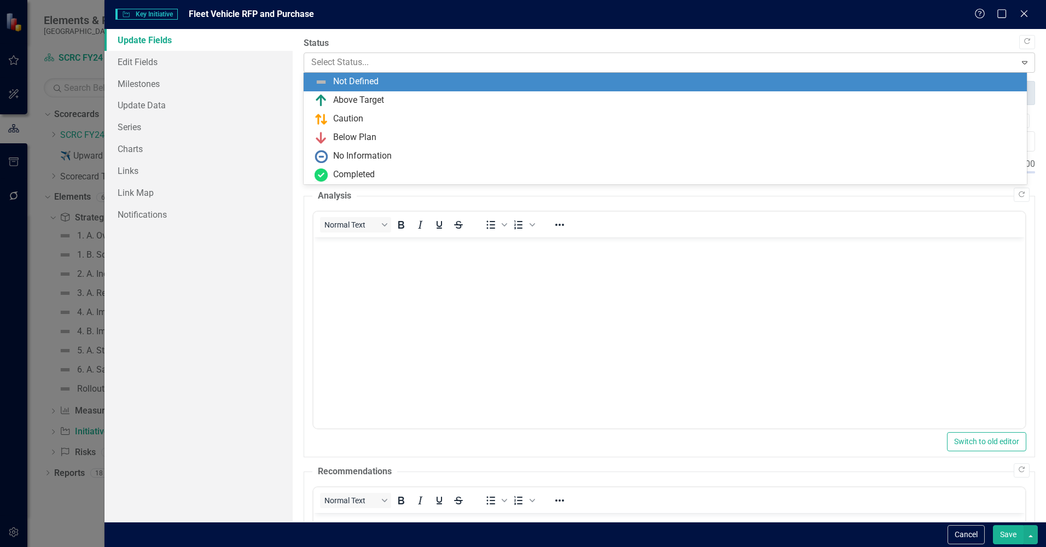
scroll to position [0, 0]
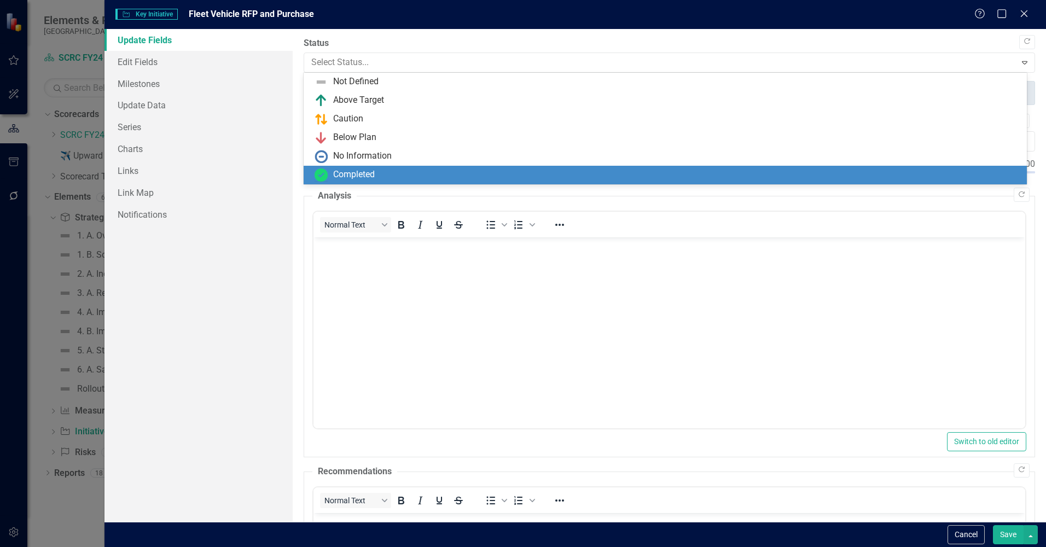
click at [733, 177] on div "Completed" at bounding box center [668, 174] width 706 height 13
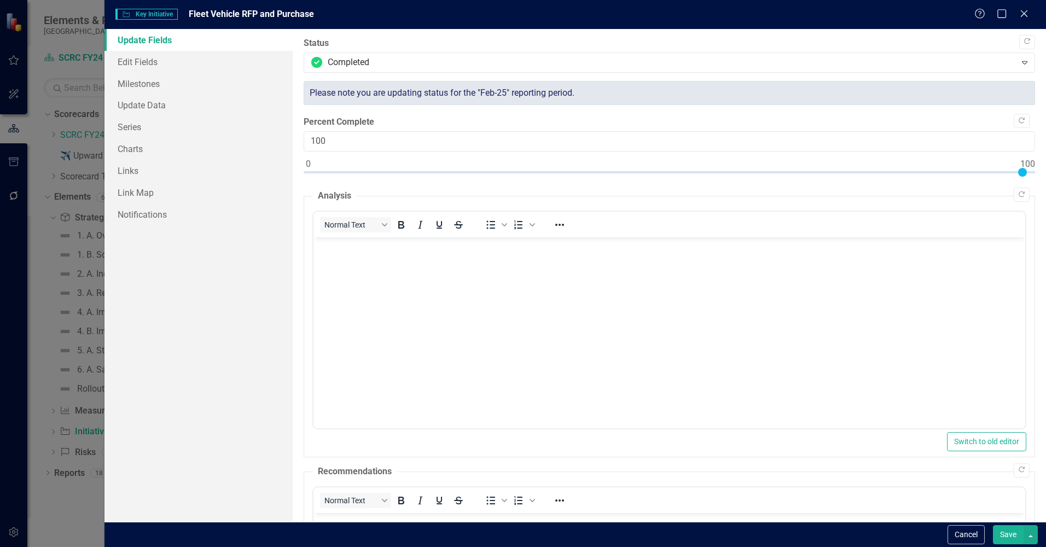
click at [1006, 538] on button "Save" at bounding box center [1008, 534] width 31 height 19
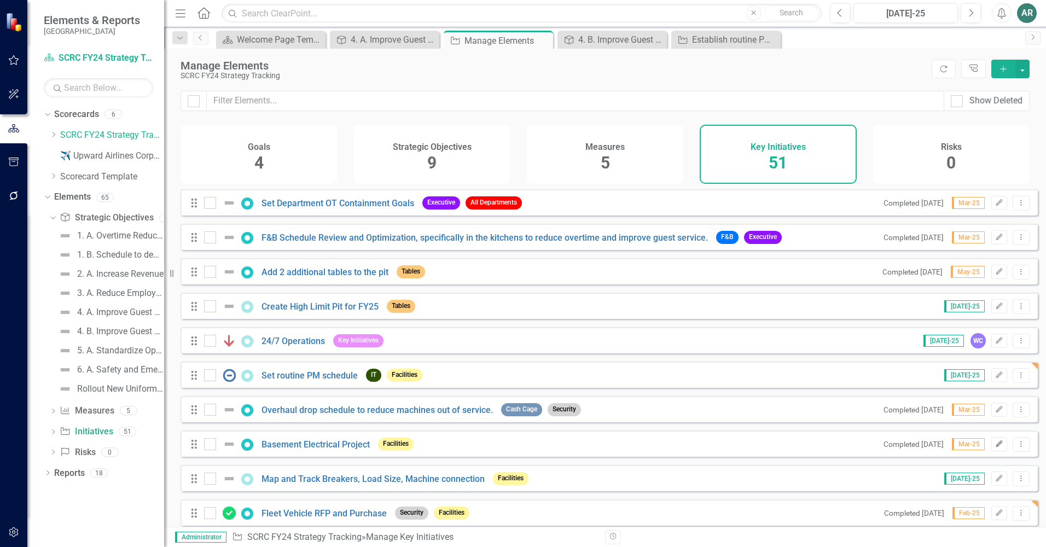
click at [991, 451] on button "Edit" at bounding box center [999, 444] width 16 height 14
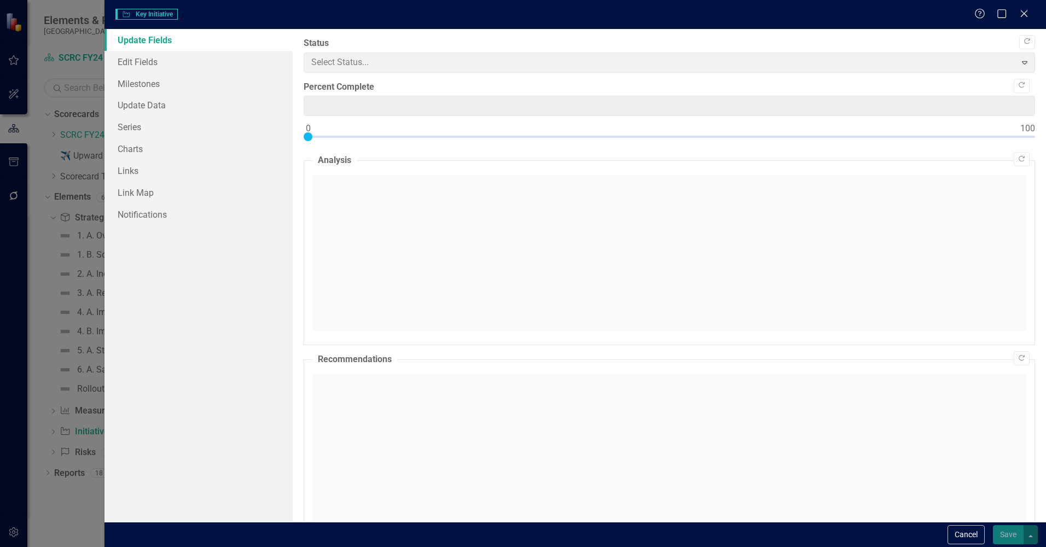
type input "0"
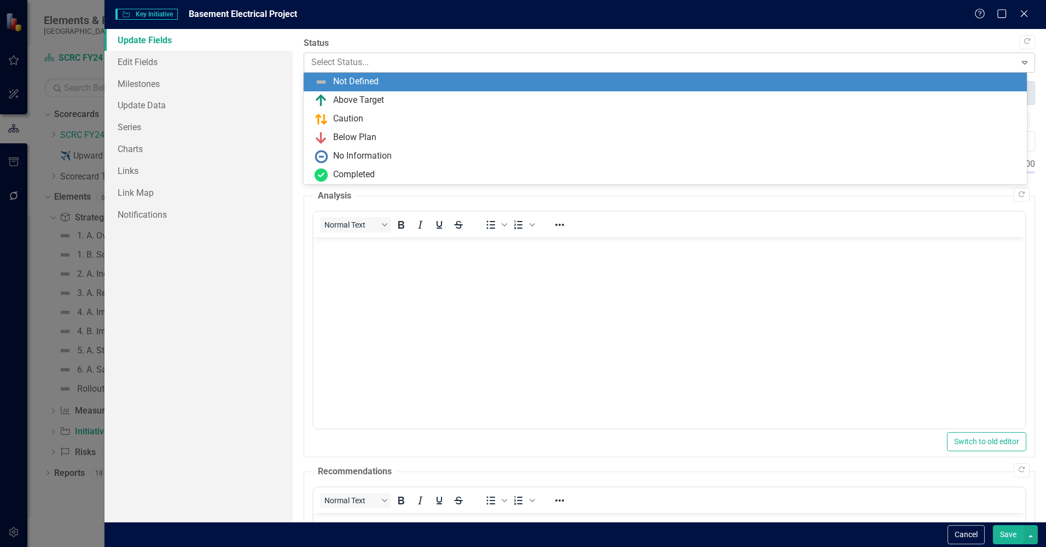
click at [533, 59] on div at bounding box center [660, 62] width 698 height 15
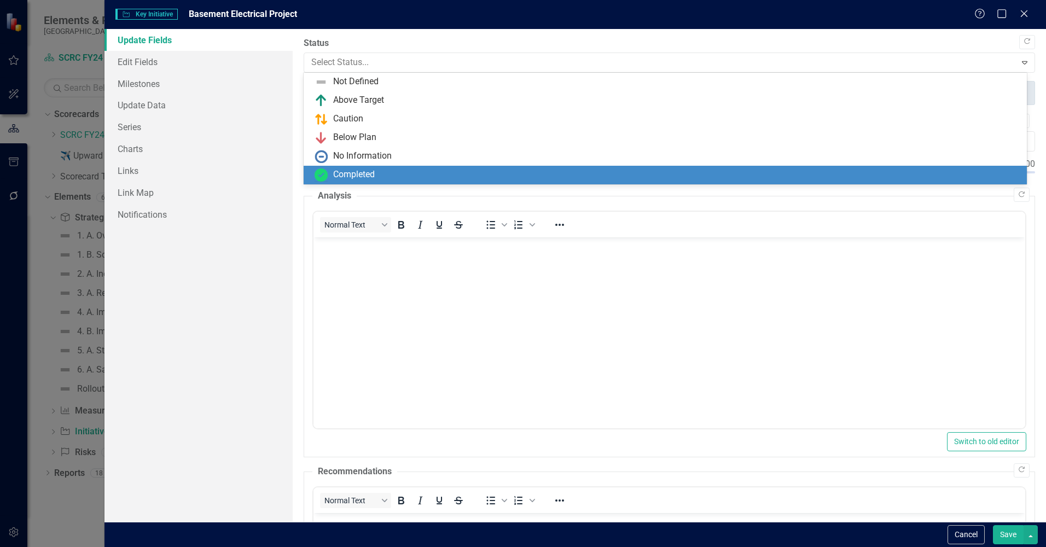
click at [508, 169] on div "Completed" at bounding box center [668, 174] width 706 height 13
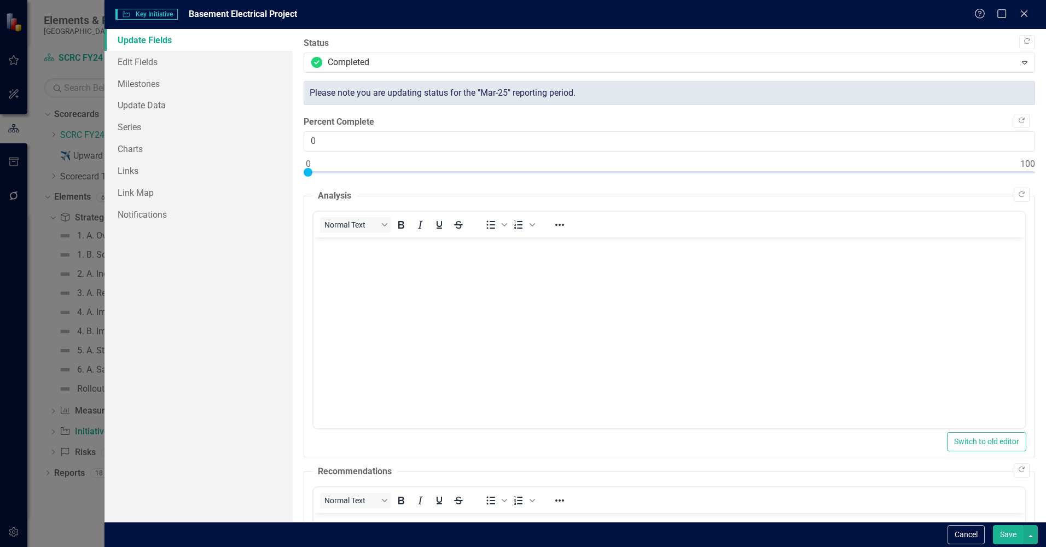
click at [1013, 537] on button "Save" at bounding box center [1008, 534] width 31 height 19
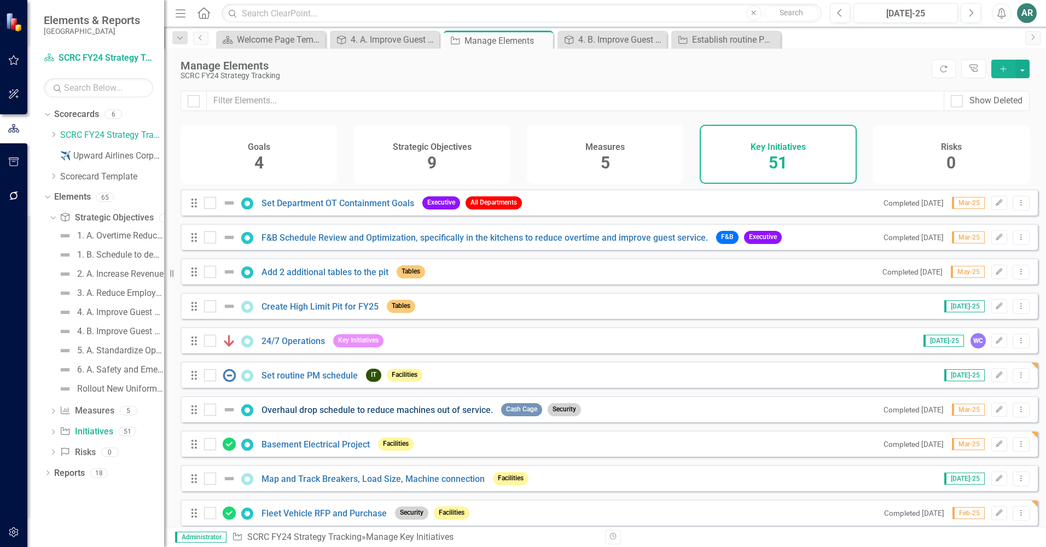
click at [312, 415] on link "Overhaul drop schedule to reduce machines out of service." at bounding box center [376, 410] width 231 height 10
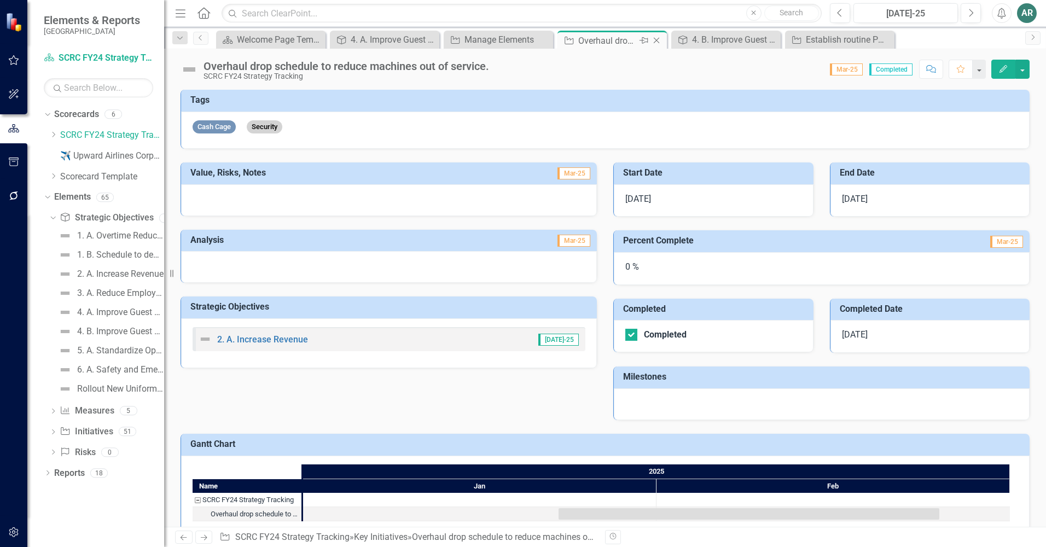
click at [653, 39] on icon "Close" at bounding box center [656, 40] width 11 height 9
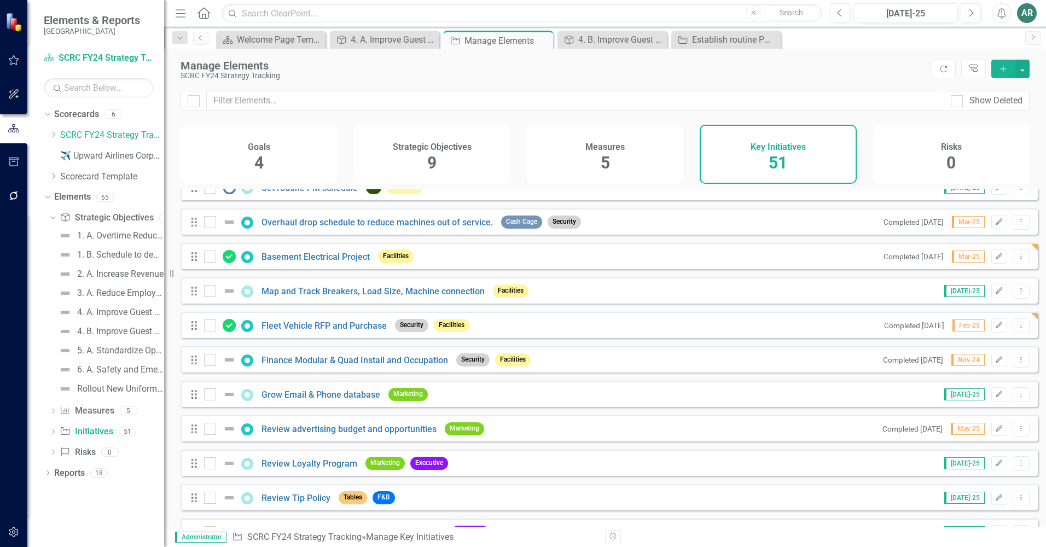
scroll to position [219, 0]
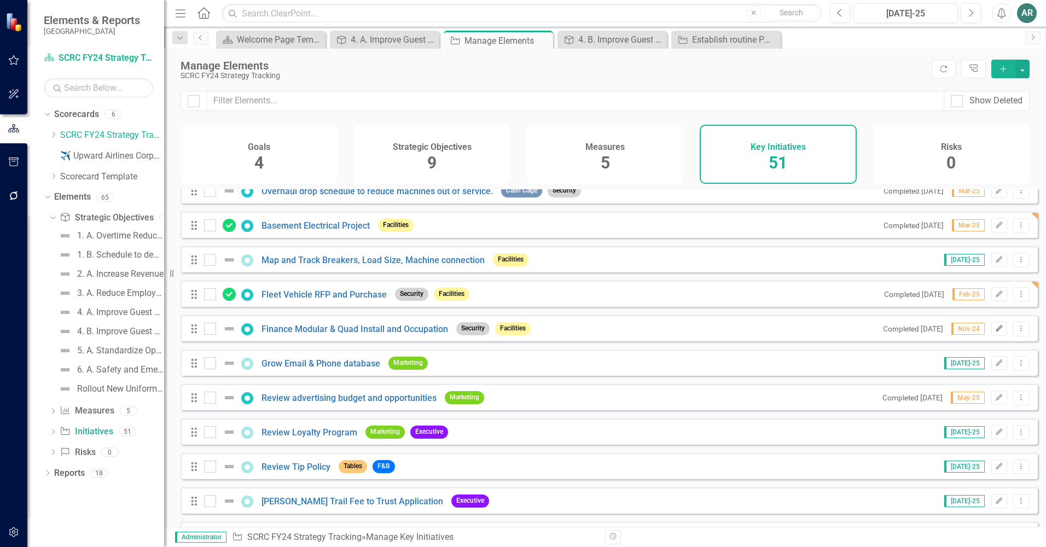
click at [995, 332] on icon "Edit" at bounding box center [999, 329] width 8 height 7
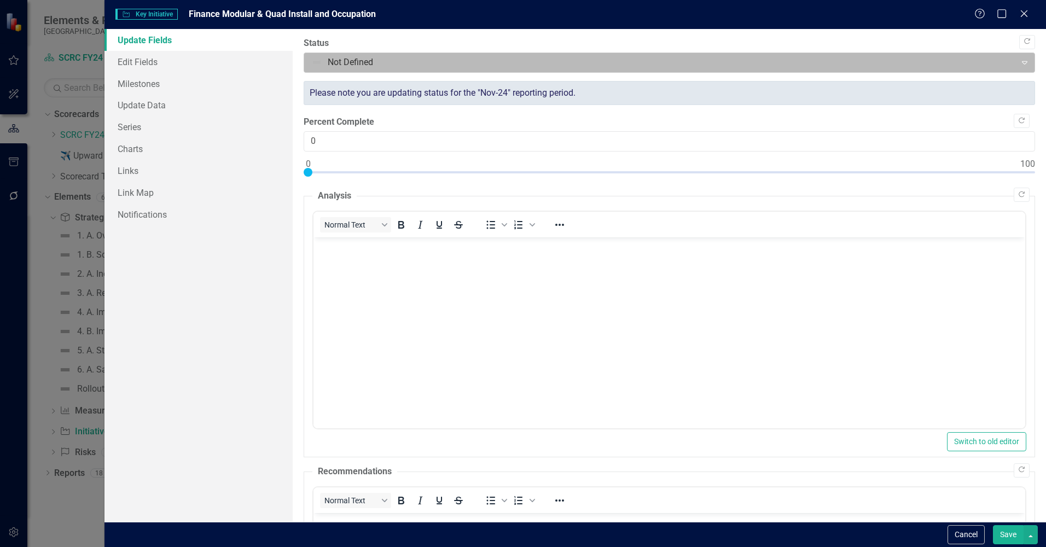
scroll to position [0, 0]
click at [625, 61] on div at bounding box center [660, 62] width 698 height 15
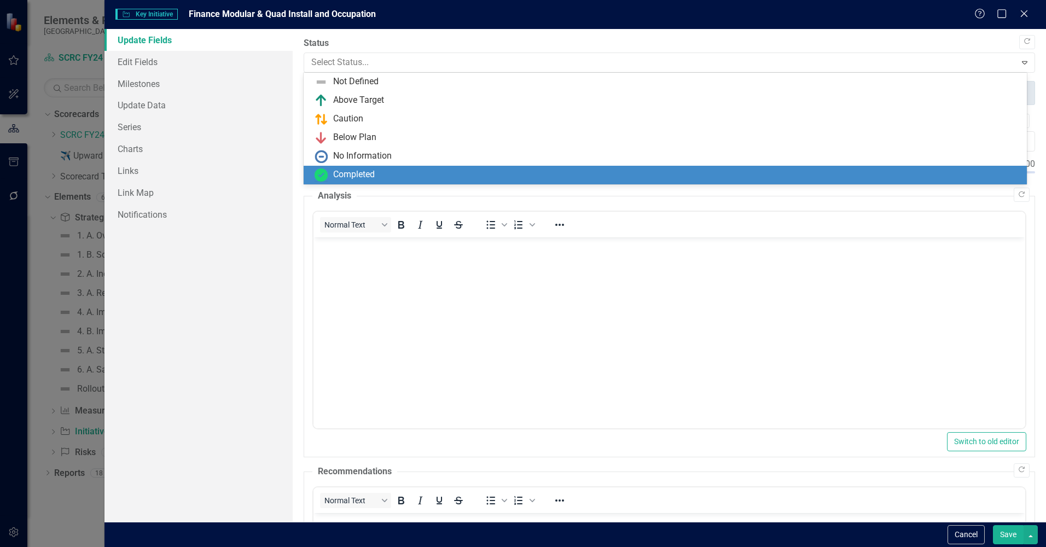
click at [620, 172] on div "Completed" at bounding box center [668, 174] width 706 height 13
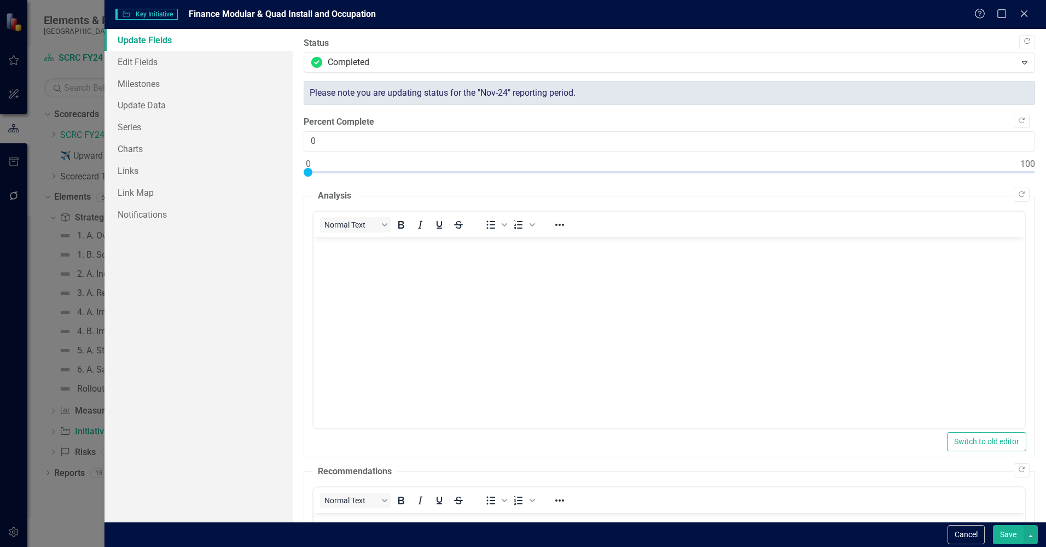
click at [1009, 537] on button "Save" at bounding box center [1008, 534] width 31 height 19
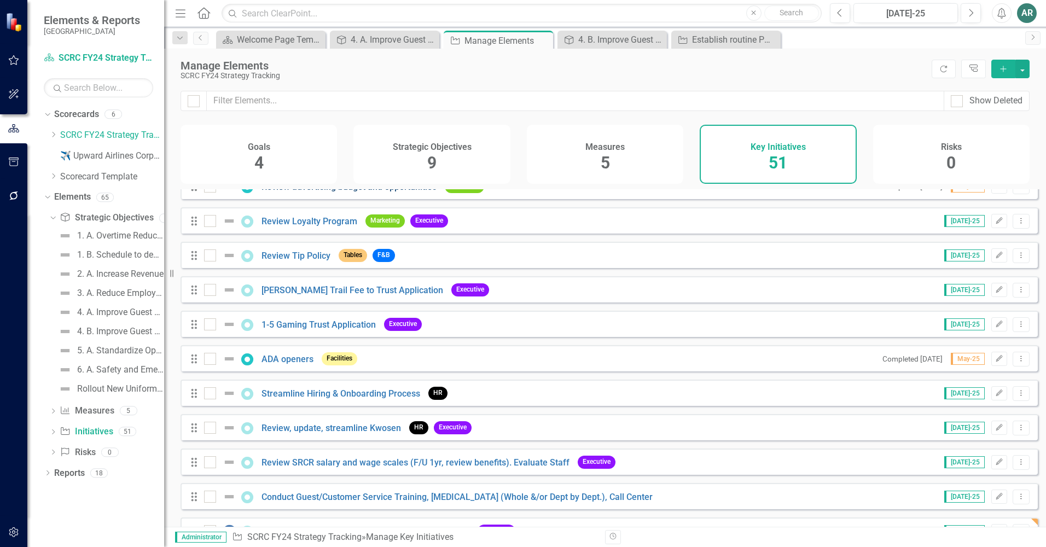
scroll to position [438, 0]
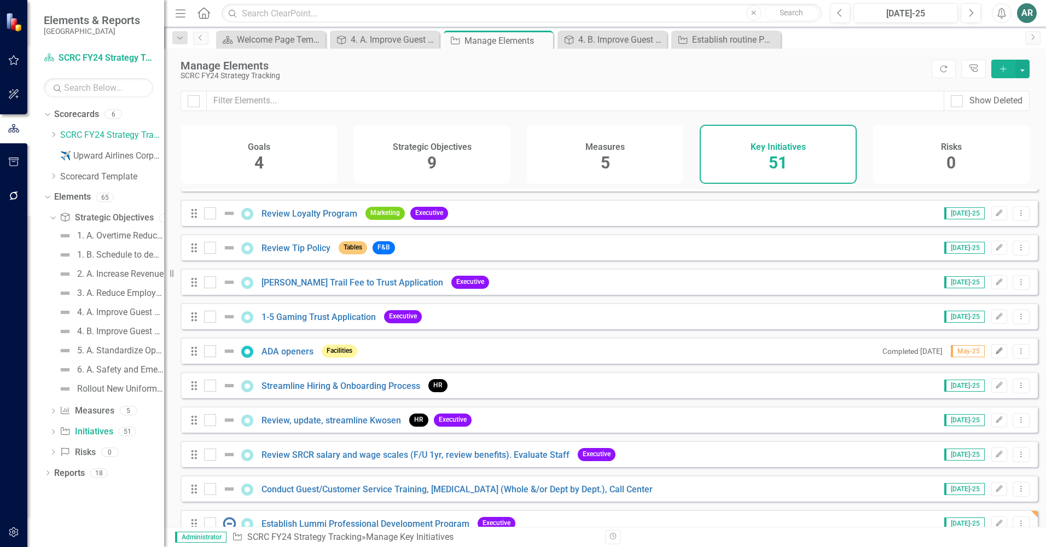
click at [995, 354] on icon "Edit" at bounding box center [999, 351] width 8 height 7
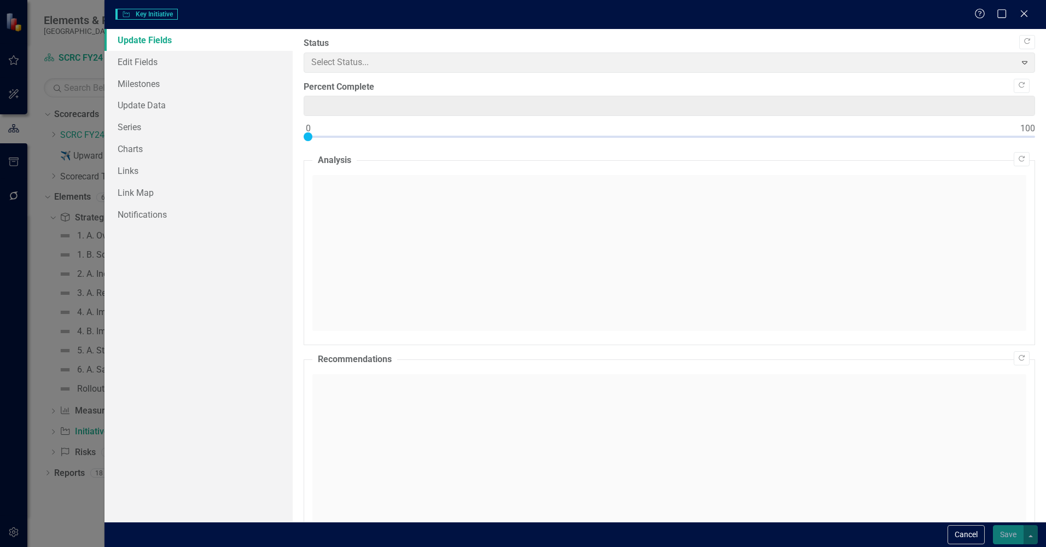
type input "0"
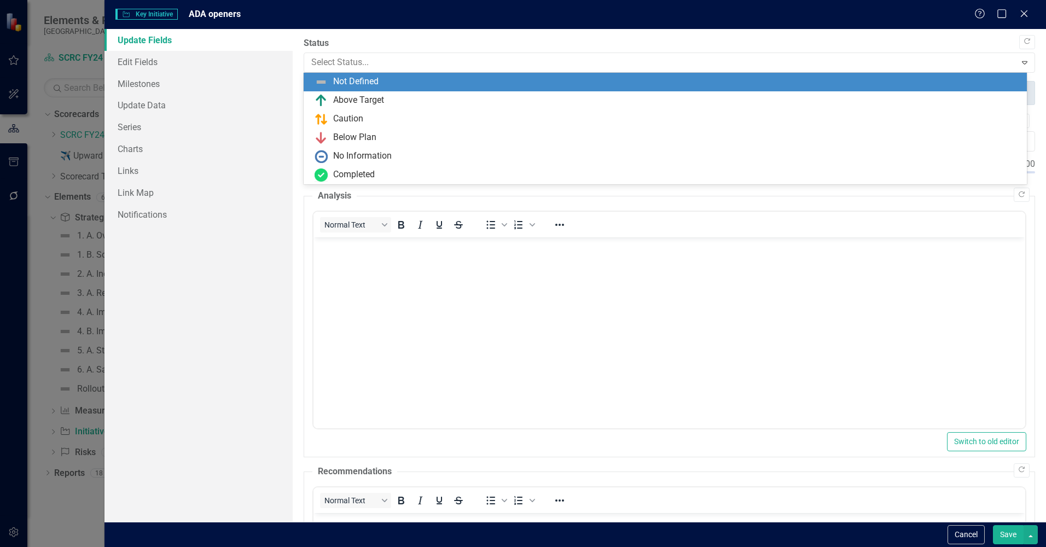
click at [467, 58] on div at bounding box center [660, 62] width 698 height 15
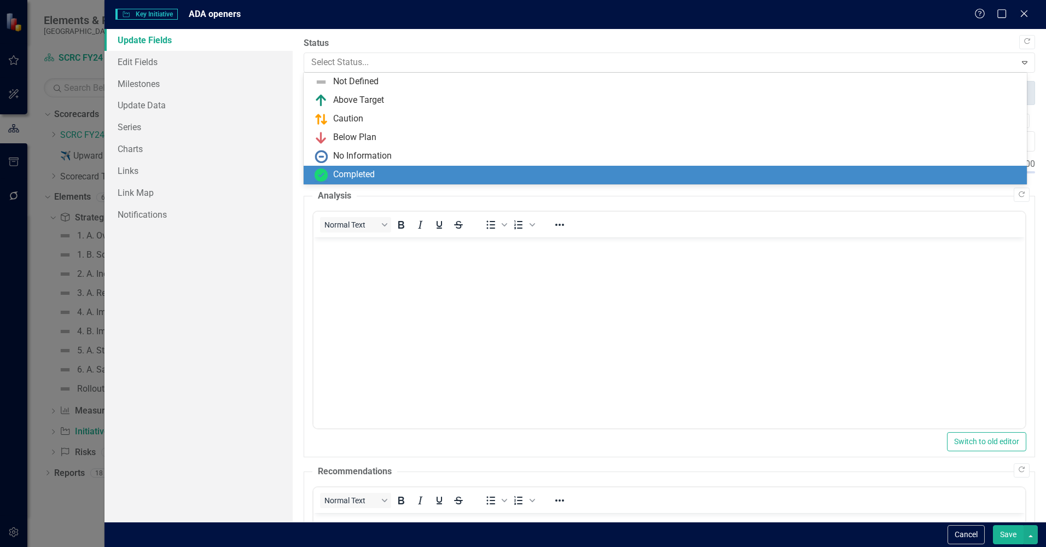
click at [461, 172] on div "Completed" at bounding box center [668, 174] width 706 height 13
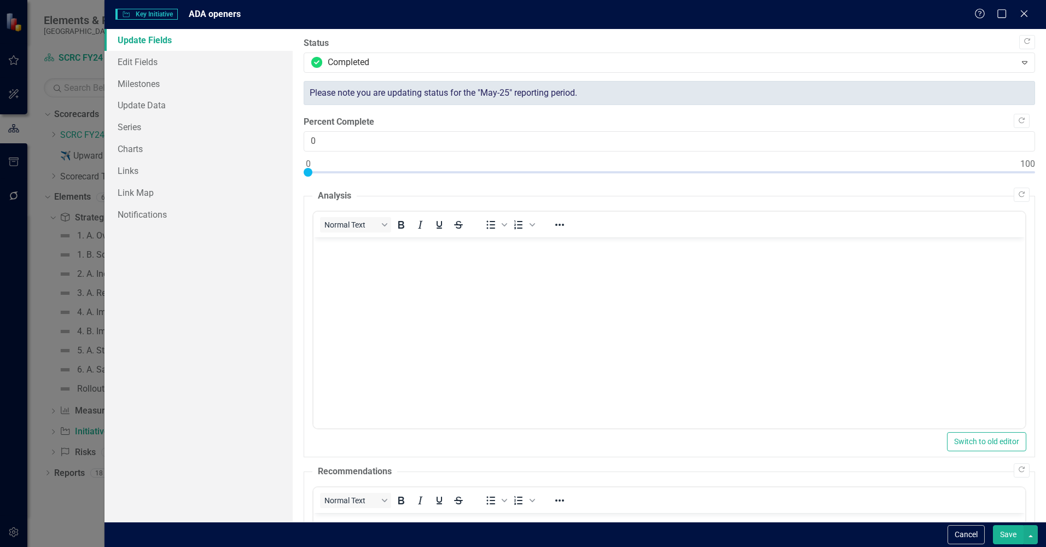
click at [1013, 537] on button "Save" at bounding box center [1008, 534] width 31 height 19
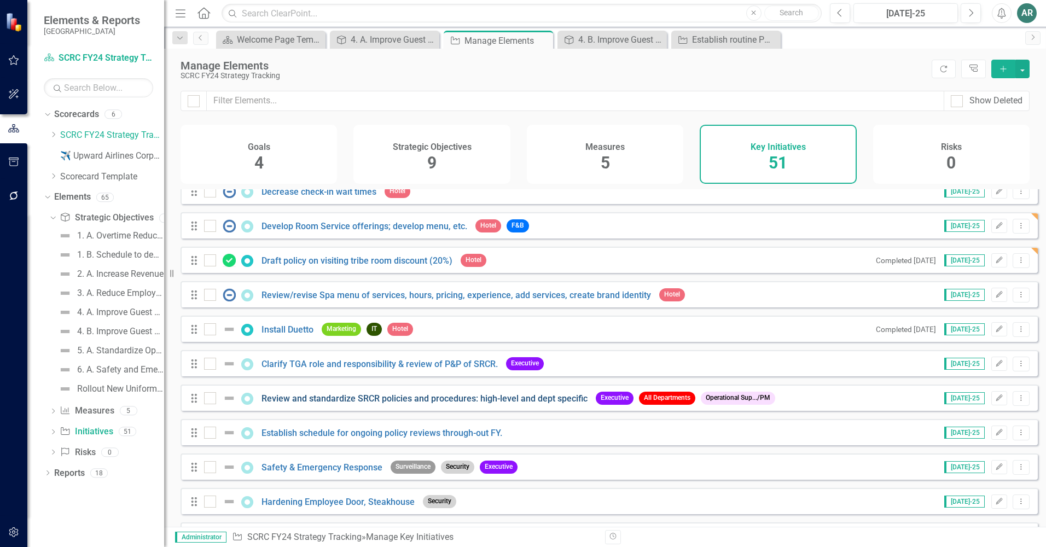
scroll to position [1204, 0]
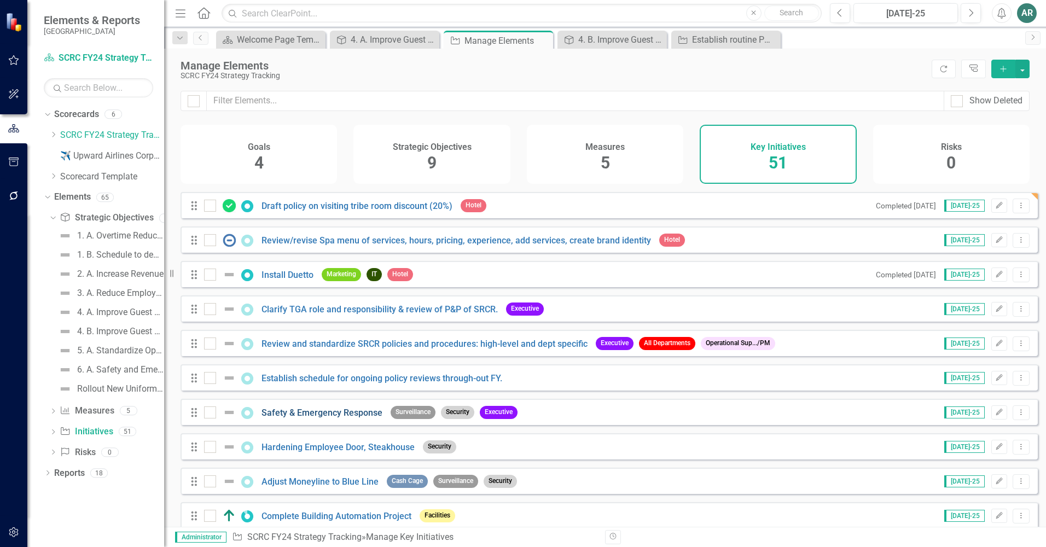
click at [305, 418] on link "Safety & Emergency Response" at bounding box center [321, 413] width 121 height 10
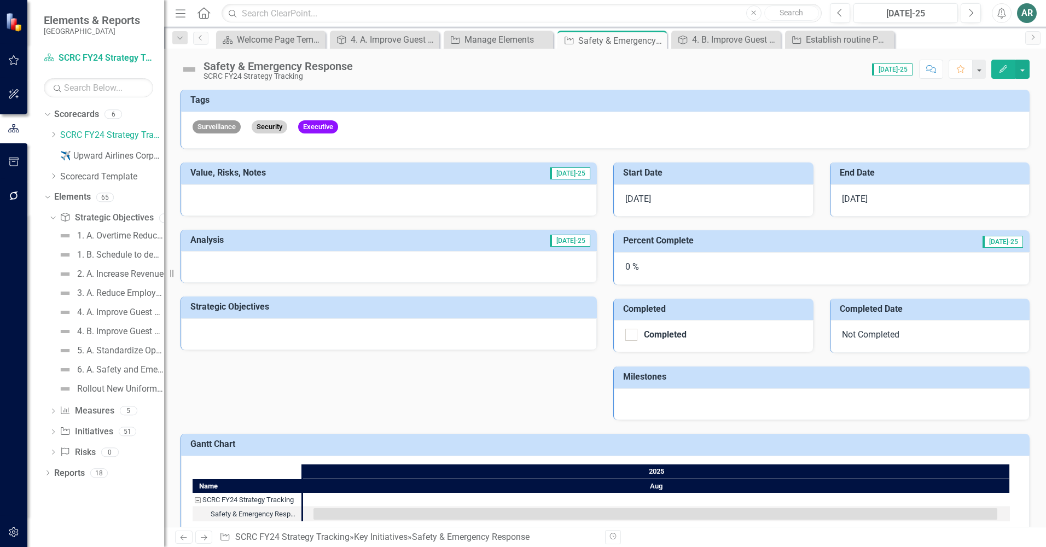
click at [1006, 65] on icon "button" at bounding box center [1003, 69] width 8 height 8
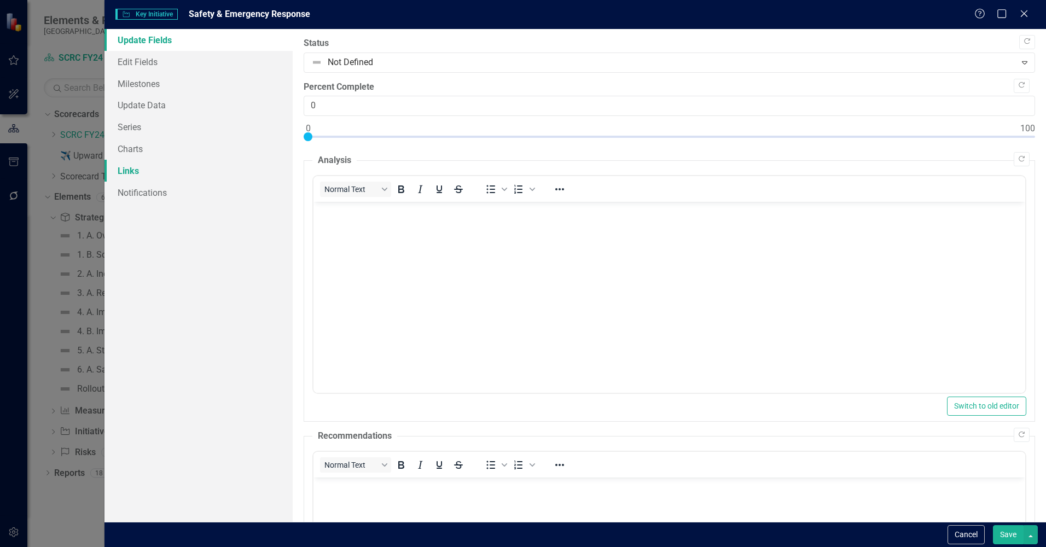
click at [168, 174] on link "Links" at bounding box center [198, 171] width 188 height 22
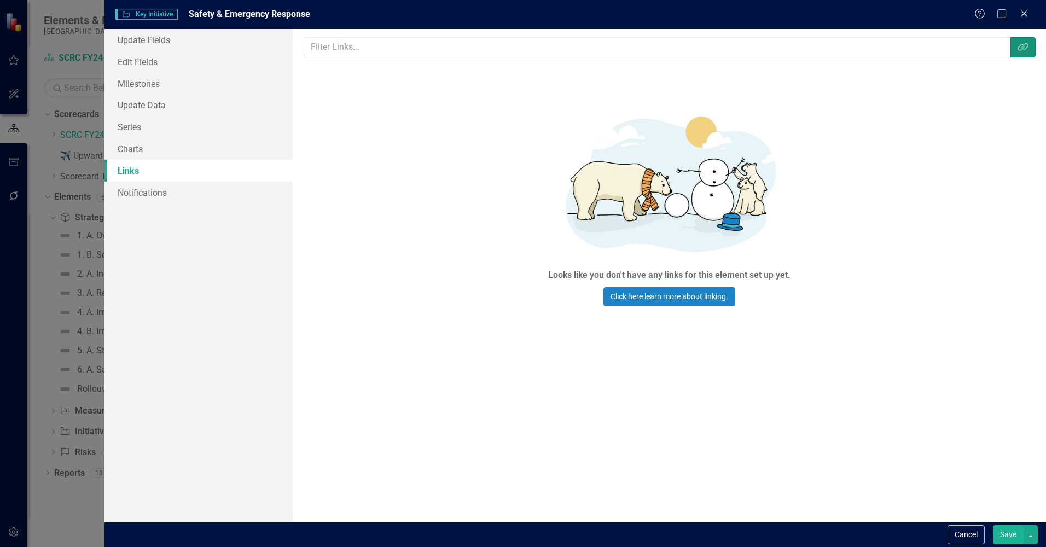
click at [1027, 47] on icon "button" at bounding box center [1023, 47] width 10 height 8
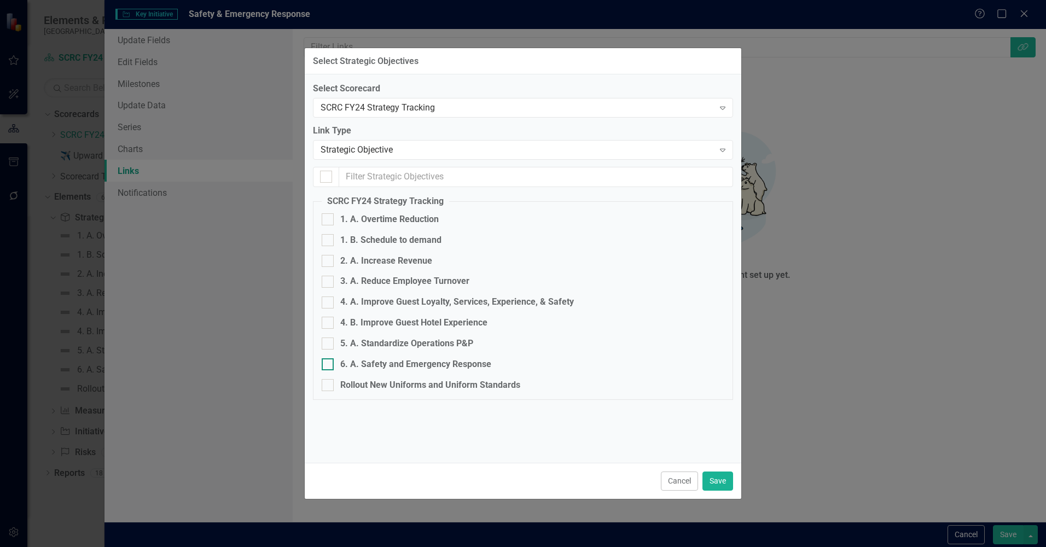
click at [324, 360] on input "6. A. Safety and Emergency Response" at bounding box center [325, 361] width 7 height 7
checkbox input "true"
click at [709, 485] on button "Save" at bounding box center [717, 481] width 31 height 19
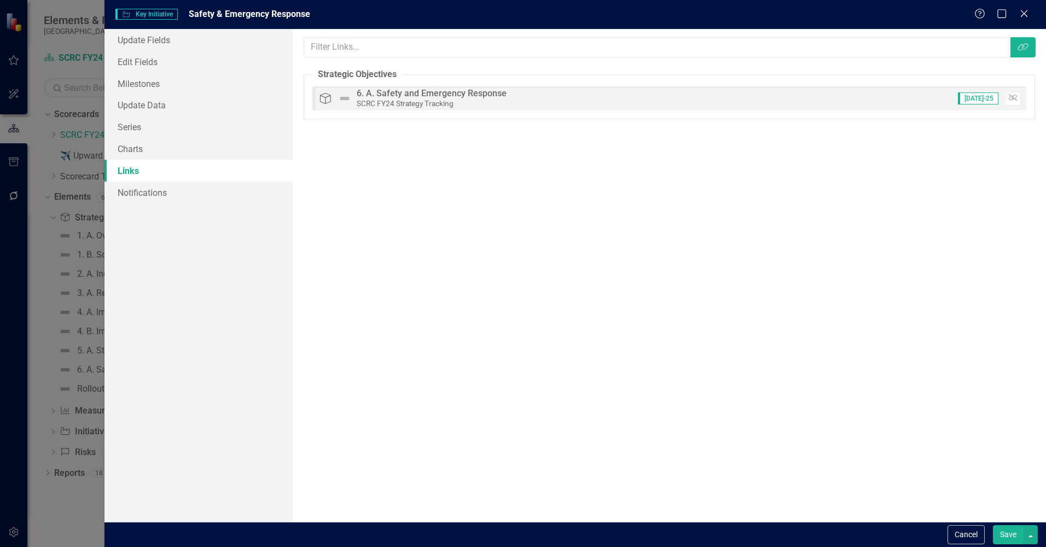
click at [1009, 542] on button "Save" at bounding box center [1008, 534] width 31 height 19
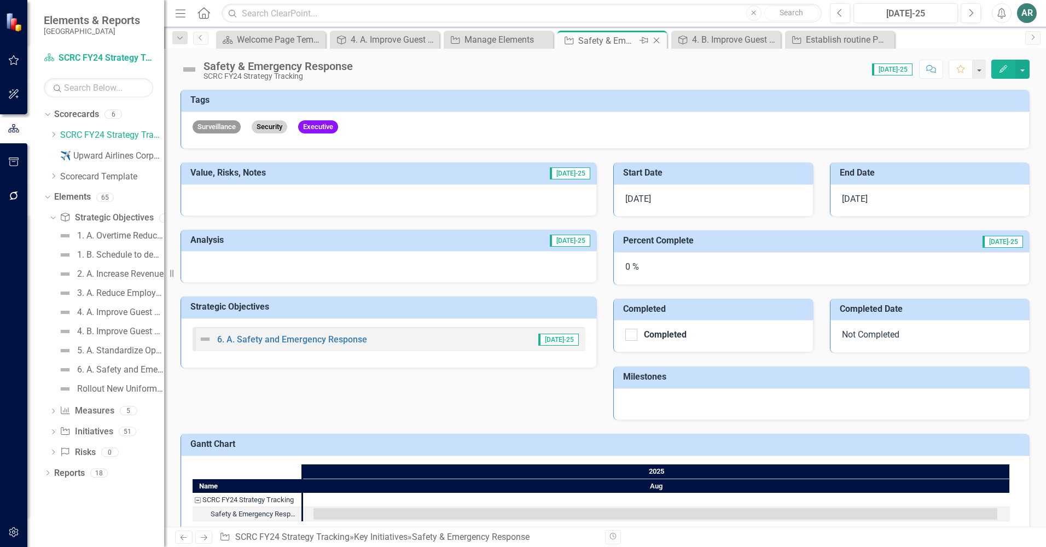
click at [656, 37] on icon "Close" at bounding box center [656, 40] width 11 height 9
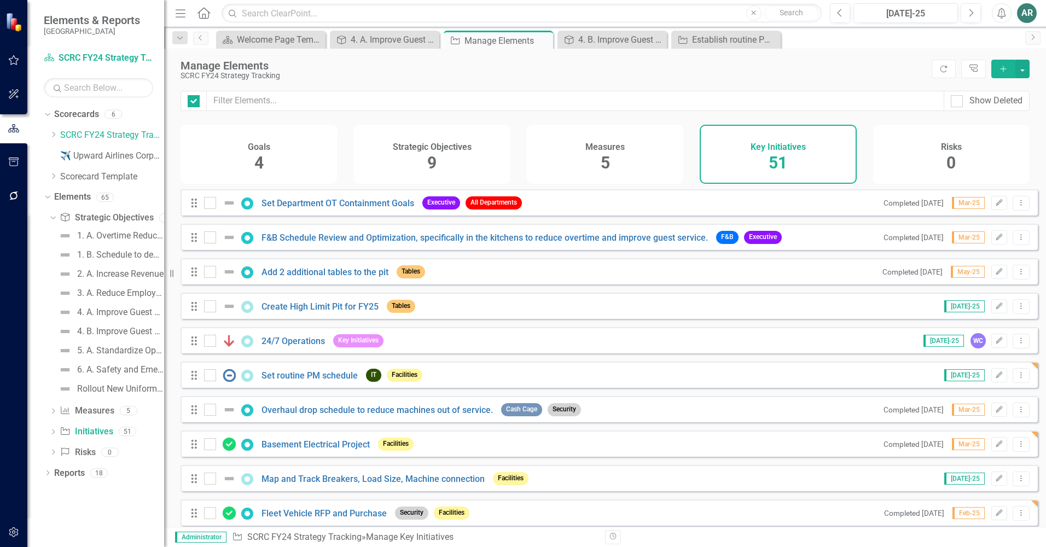
checkbox input "false"
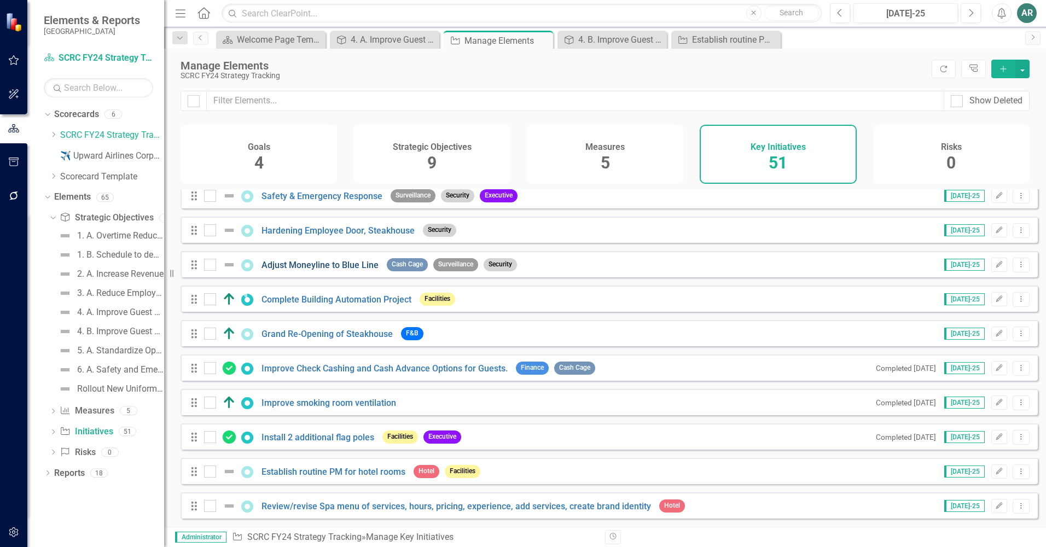
scroll to position [1428, 0]
click at [319, 475] on link "Establish routine PM for hotel rooms" at bounding box center [333, 472] width 144 height 10
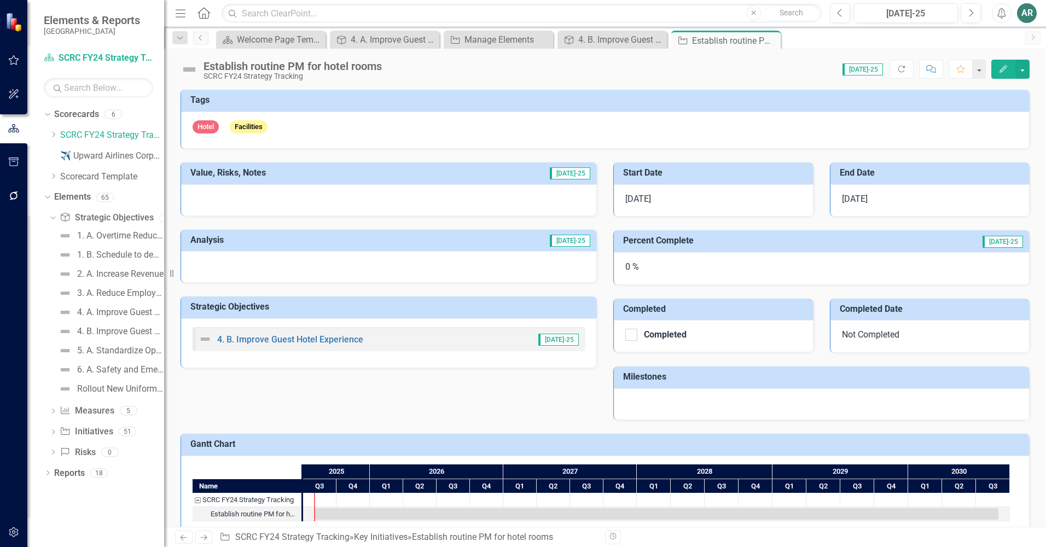
click at [1007, 68] on icon "Edit" at bounding box center [1003, 69] width 10 height 8
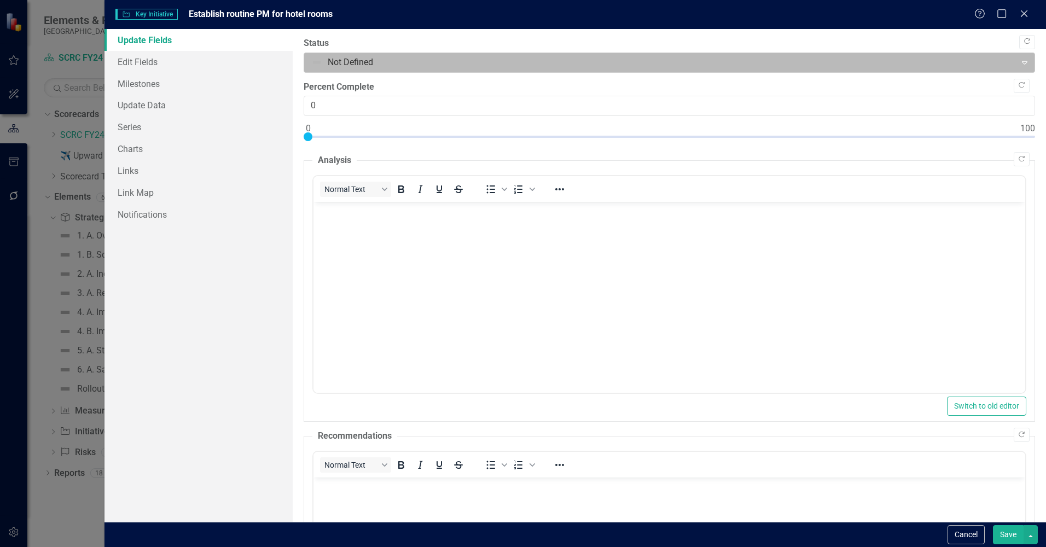
click at [665, 65] on div at bounding box center [660, 62] width 698 height 15
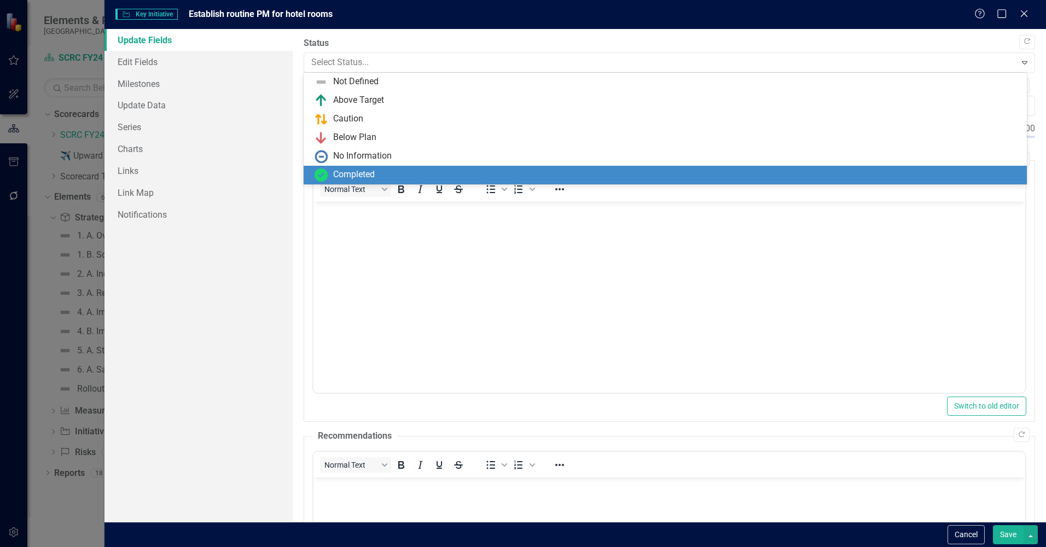
click at [638, 173] on div "Completed" at bounding box center [668, 174] width 706 height 13
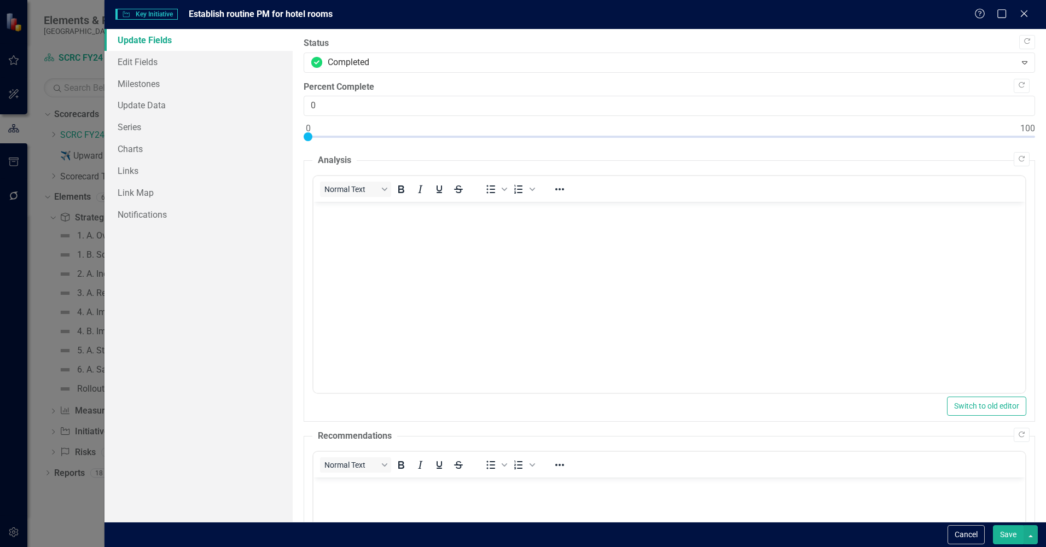
click at [1008, 537] on button "Save" at bounding box center [1008, 534] width 31 height 19
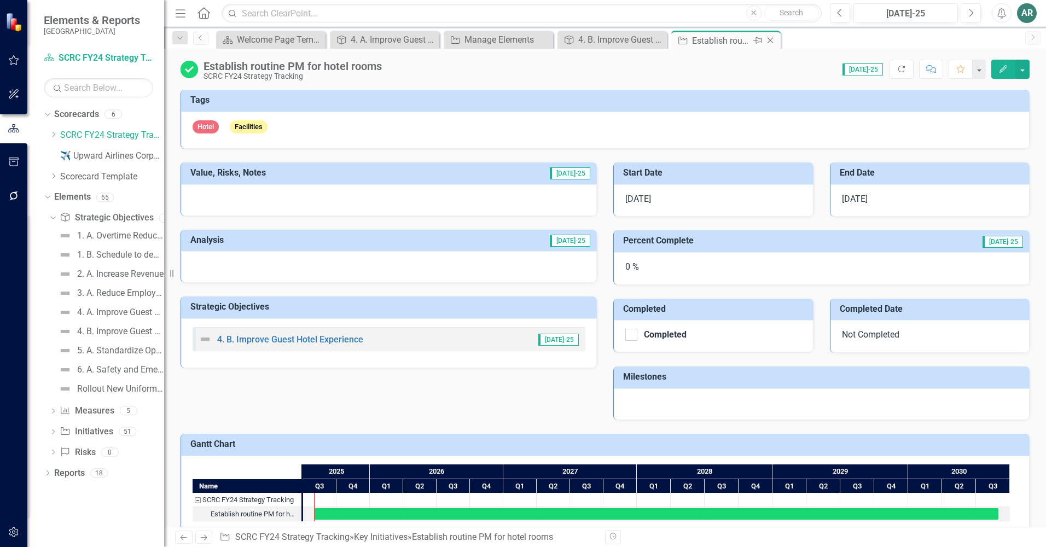
click at [772, 39] on icon "Close" at bounding box center [770, 40] width 11 height 9
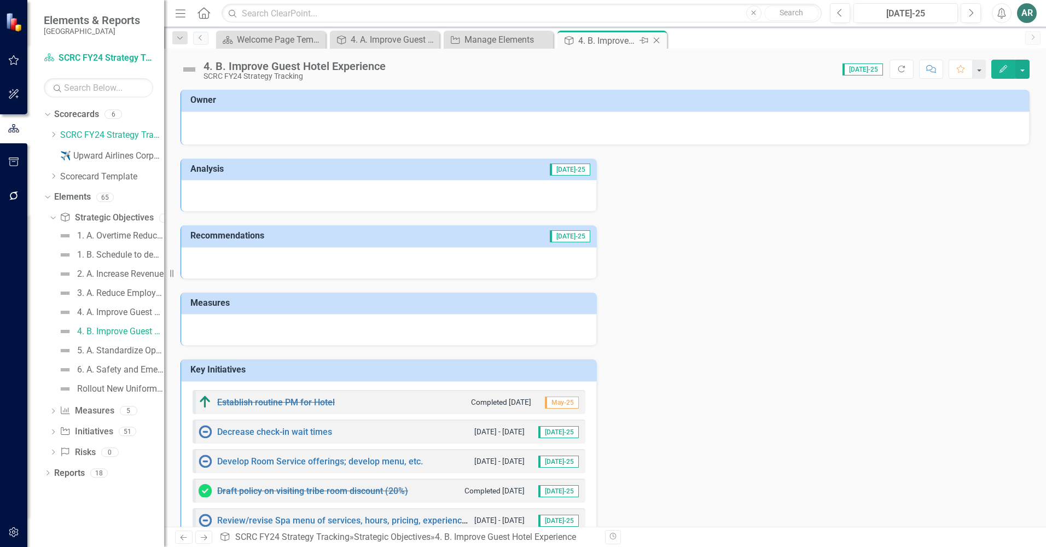
click at [659, 37] on icon "Close" at bounding box center [656, 40] width 11 height 9
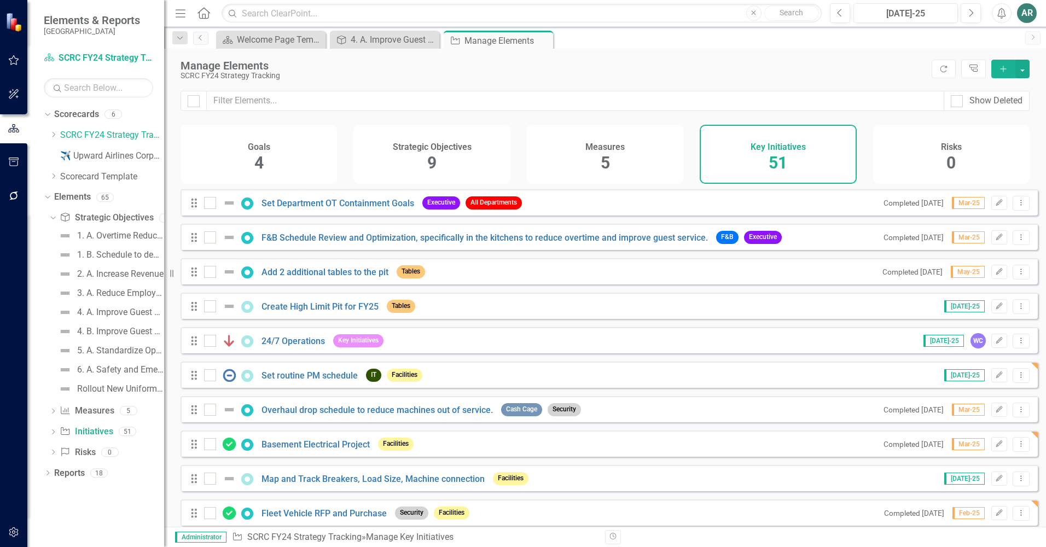
checkbox input "false"
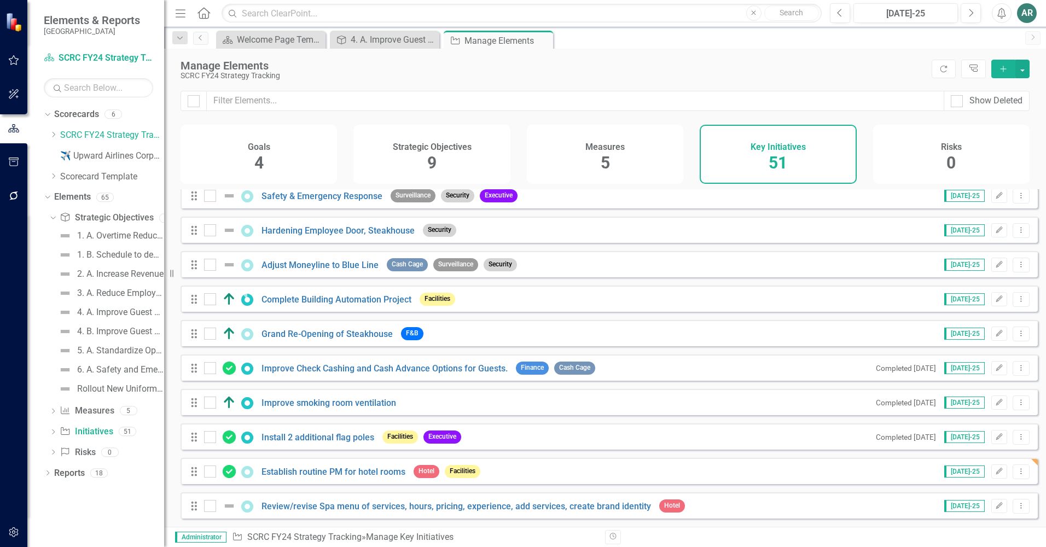
scroll to position [1428, 0]
click at [995, 508] on icon "Edit" at bounding box center [999, 506] width 8 height 7
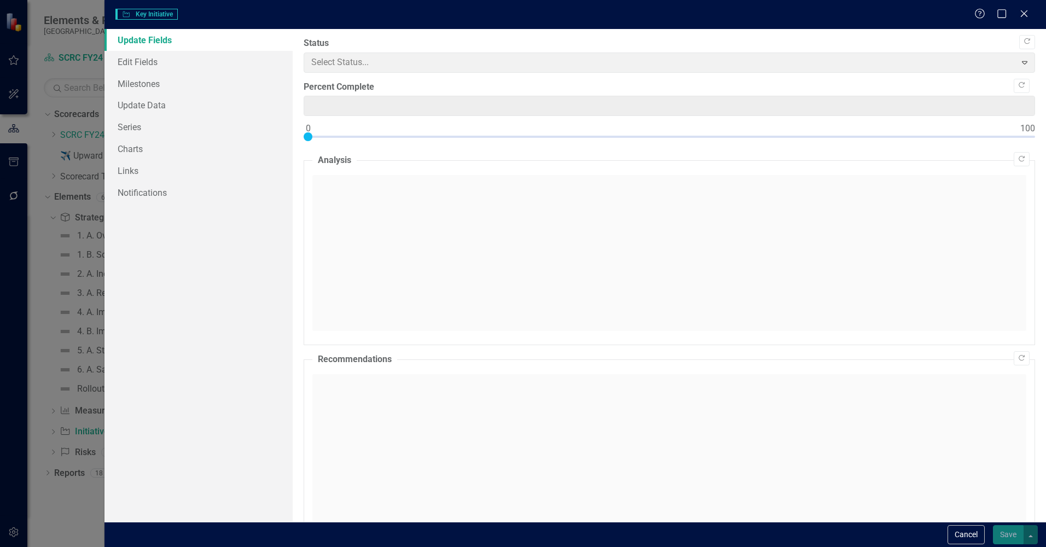
type input "0"
click at [448, 63] on span "Not Defined Expand" at bounding box center [669, 63] width 731 height 20
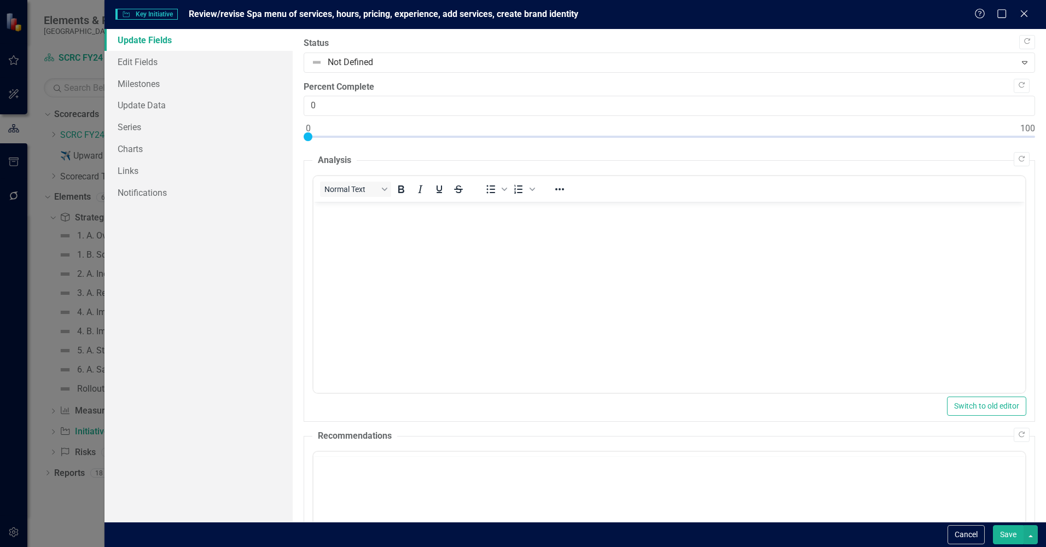
scroll to position [0, 0]
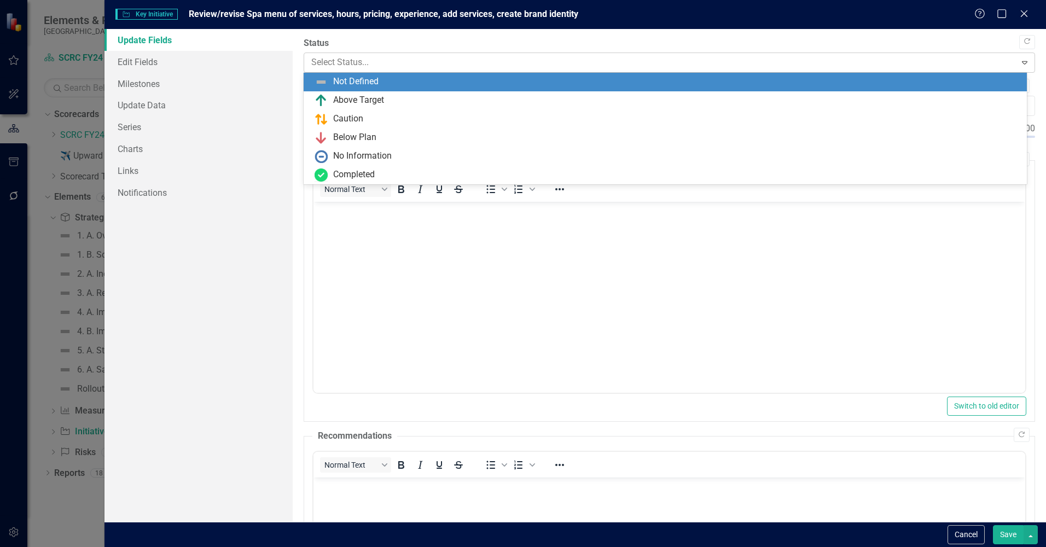
click at [448, 64] on div at bounding box center [660, 62] width 698 height 15
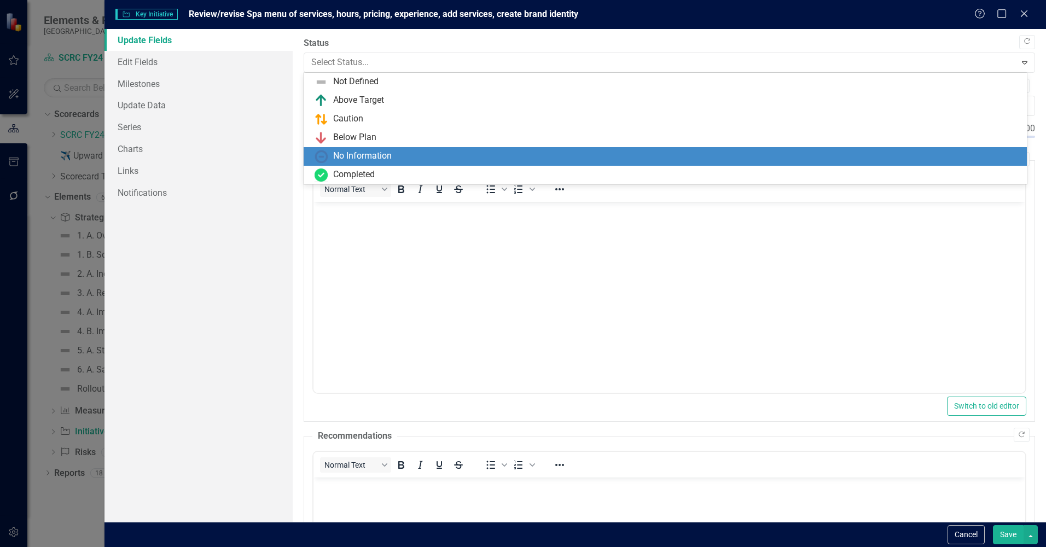
click at [448, 147] on div "No Information" at bounding box center [665, 156] width 723 height 19
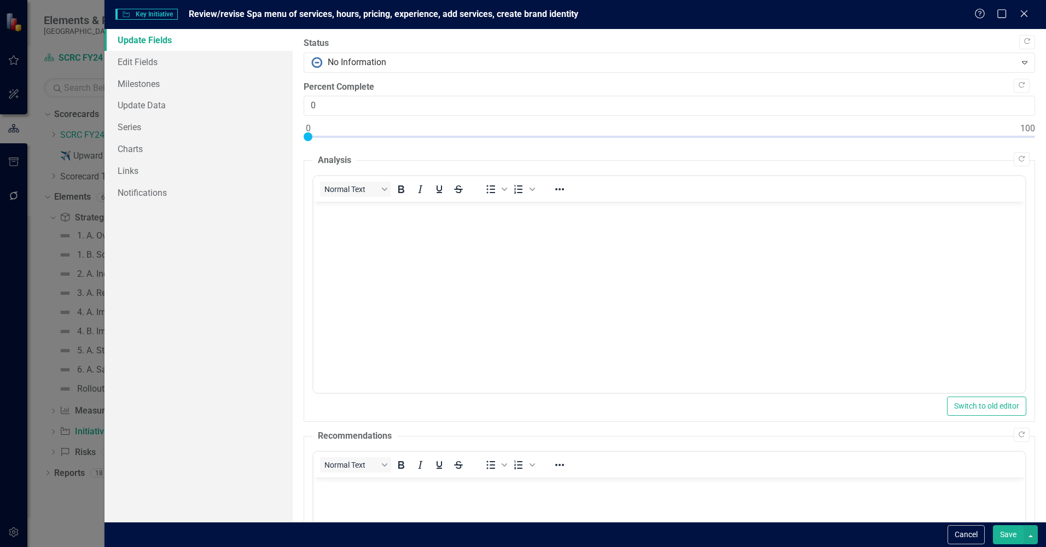
click at [1004, 536] on button "Save" at bounding box center [1008, 534] width 31 height 19
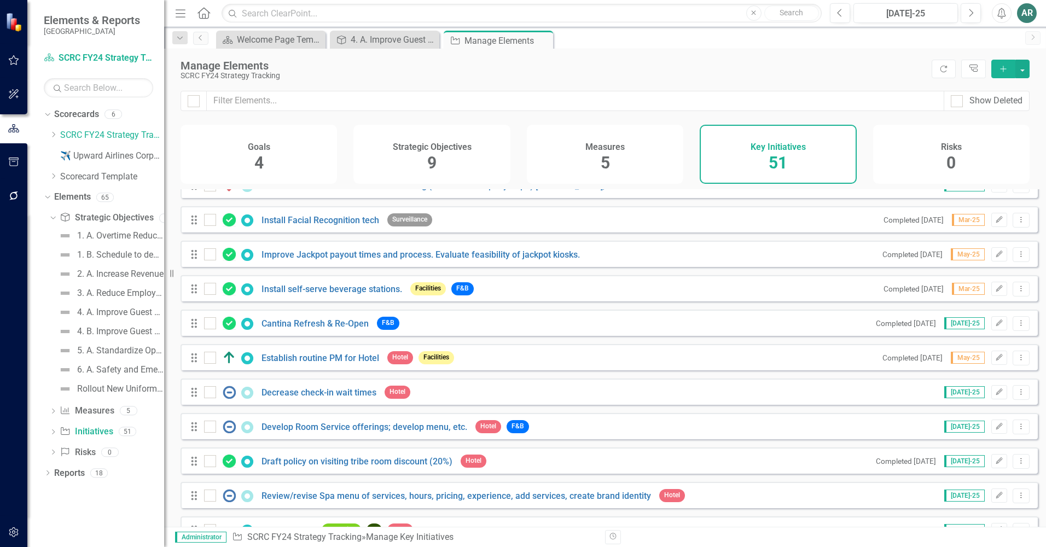
scroll to position [985, 0]
